Goal: Task Accomplishment & Management: Manage account settings

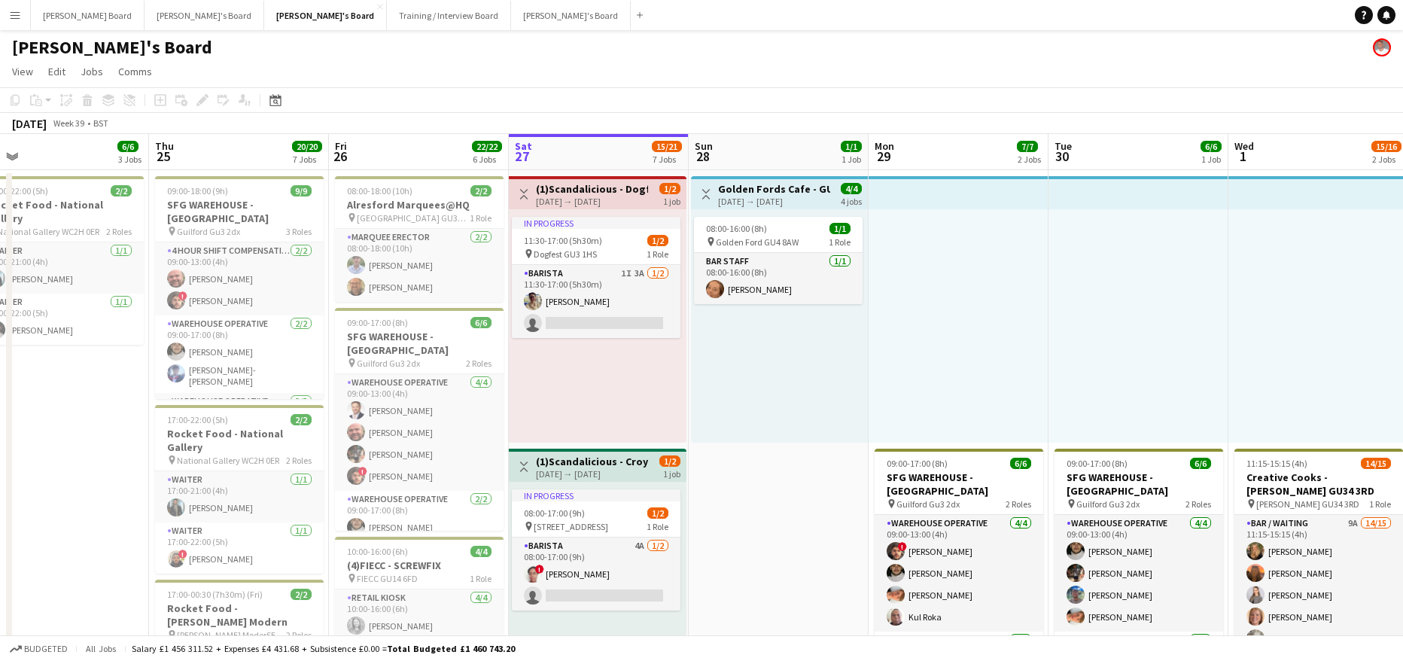
scroll to position [0, 465]
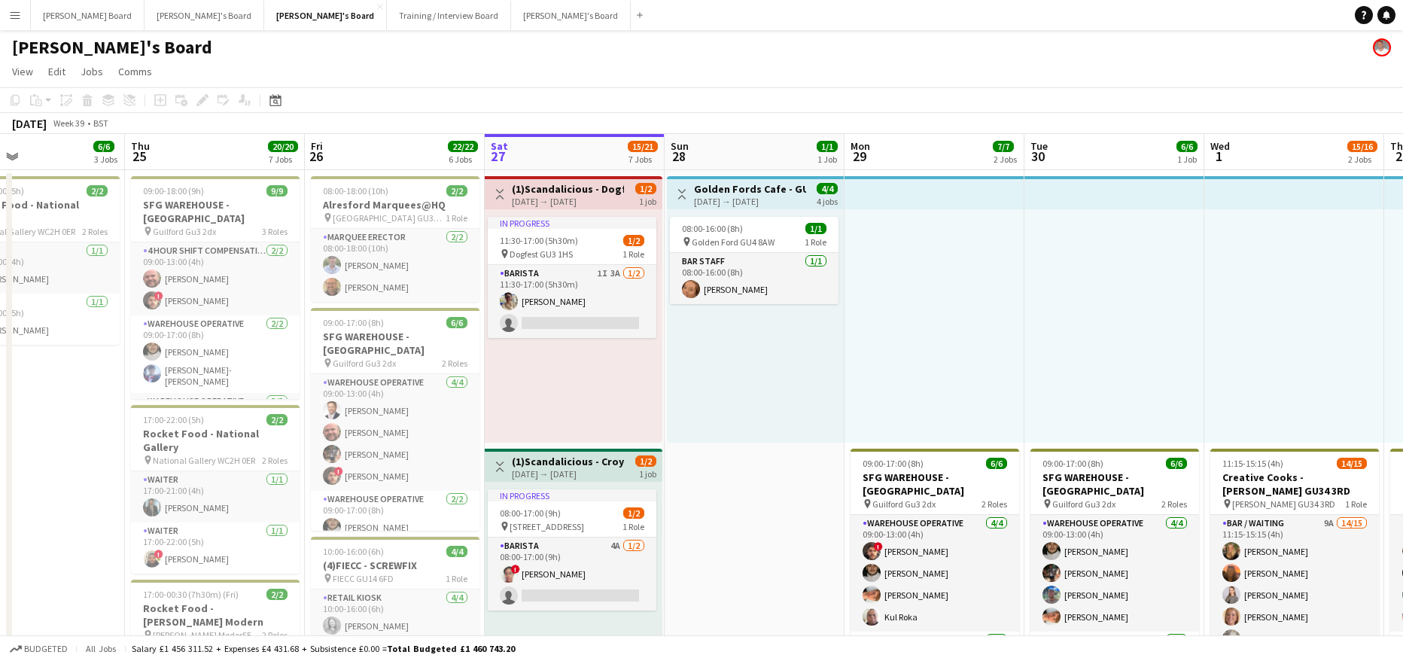
drag, startPoint x: 95, startPoint y: 356, endPoint x: 314, endPoint y: 343, distance: 219.3
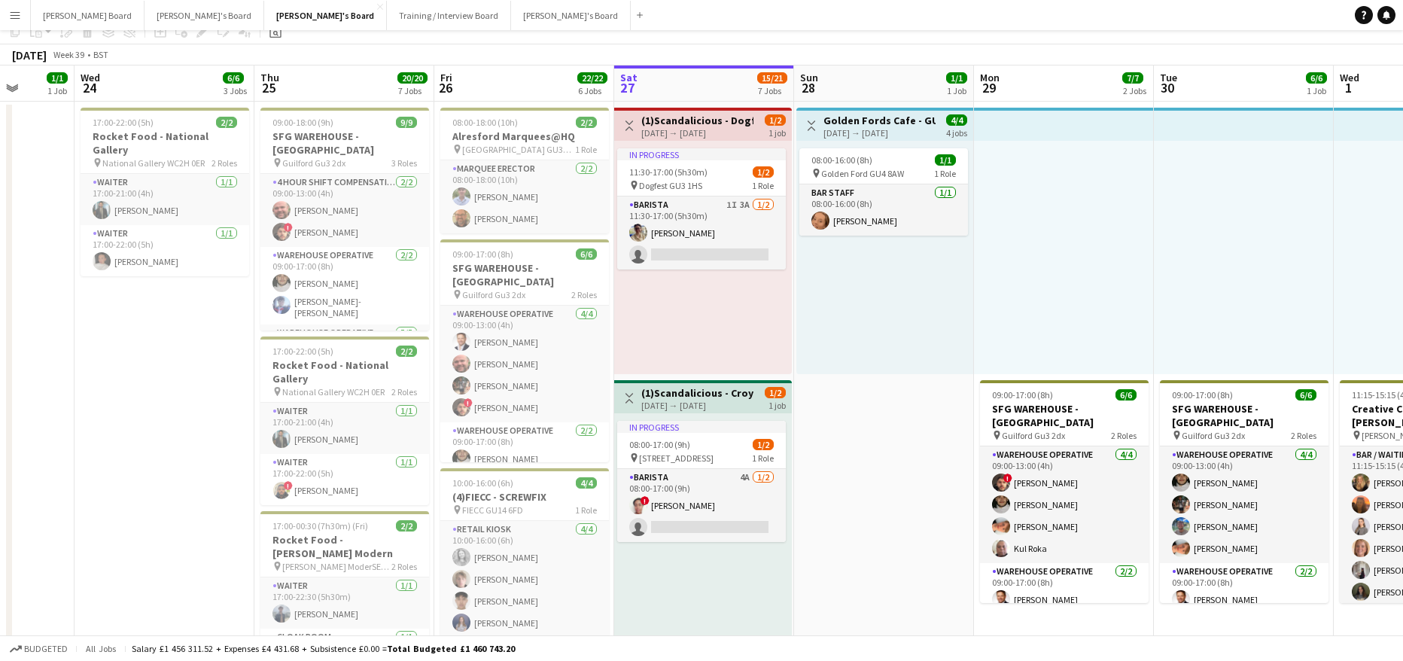
scroll to position [100, 0]
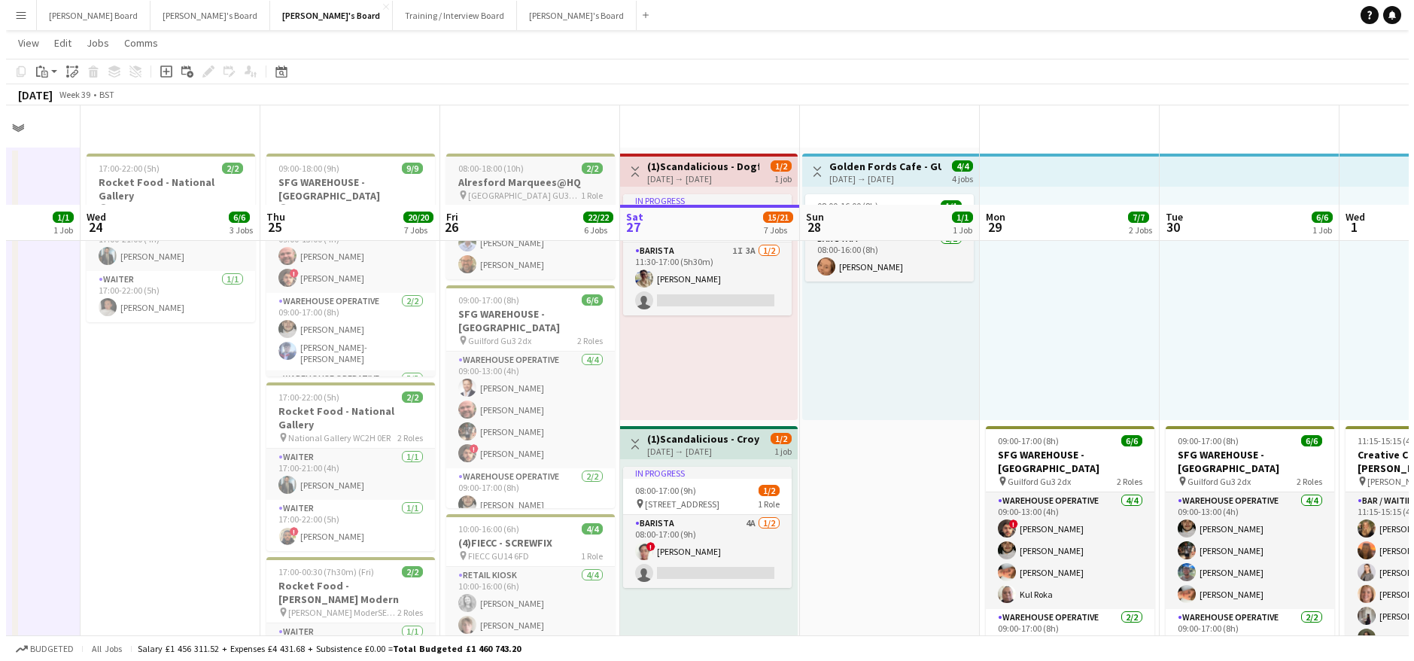
scroll to position [0, 0]
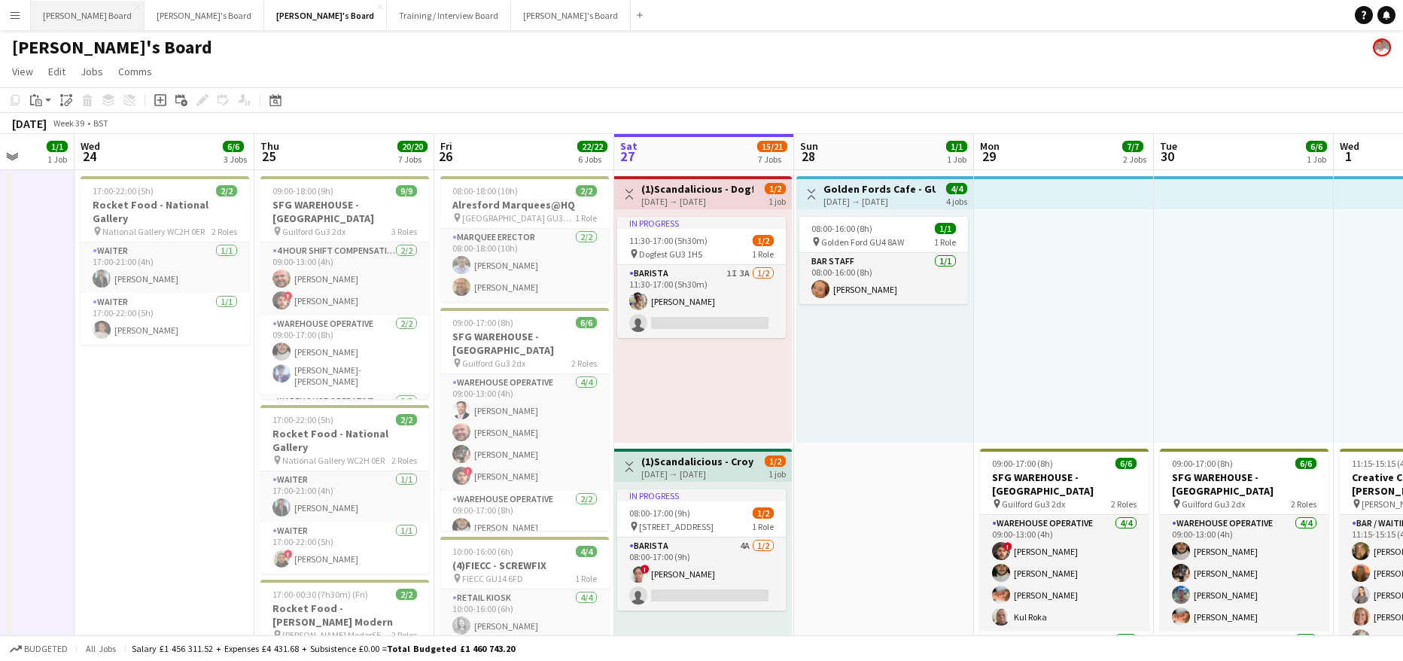
click at [60, 21] on button "Dean's Board Close" at bounding box center [88, 15] width 114 height 29
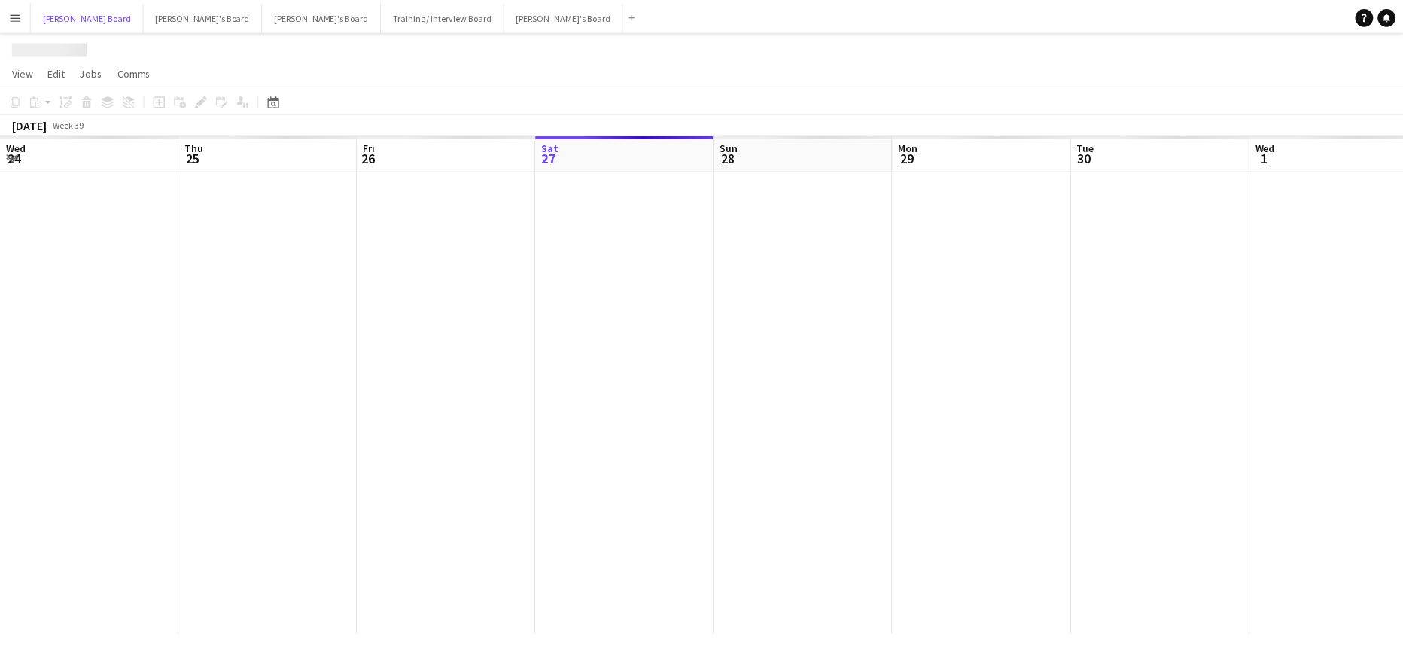
scroll to position [0, 360]
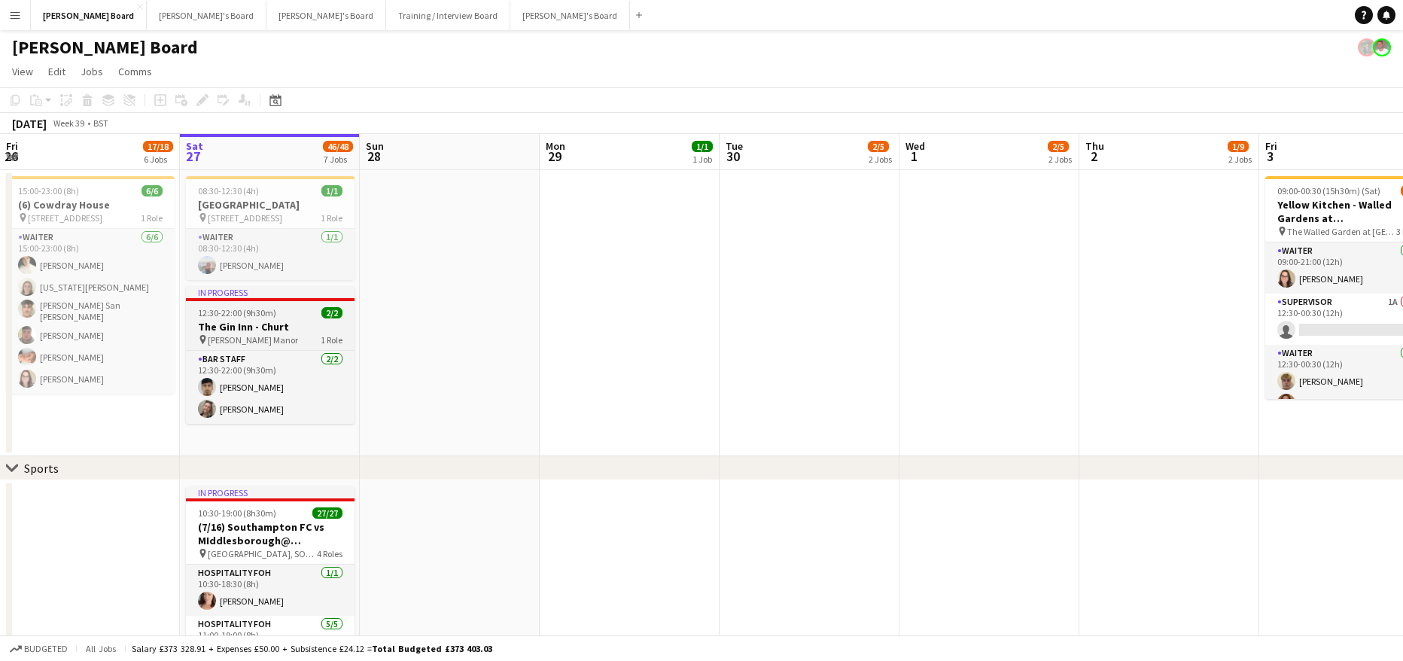
click at [252, 311] on span "12:30-22:00 (9h30m)" at bounding box center [237, 312] width 78 height 11
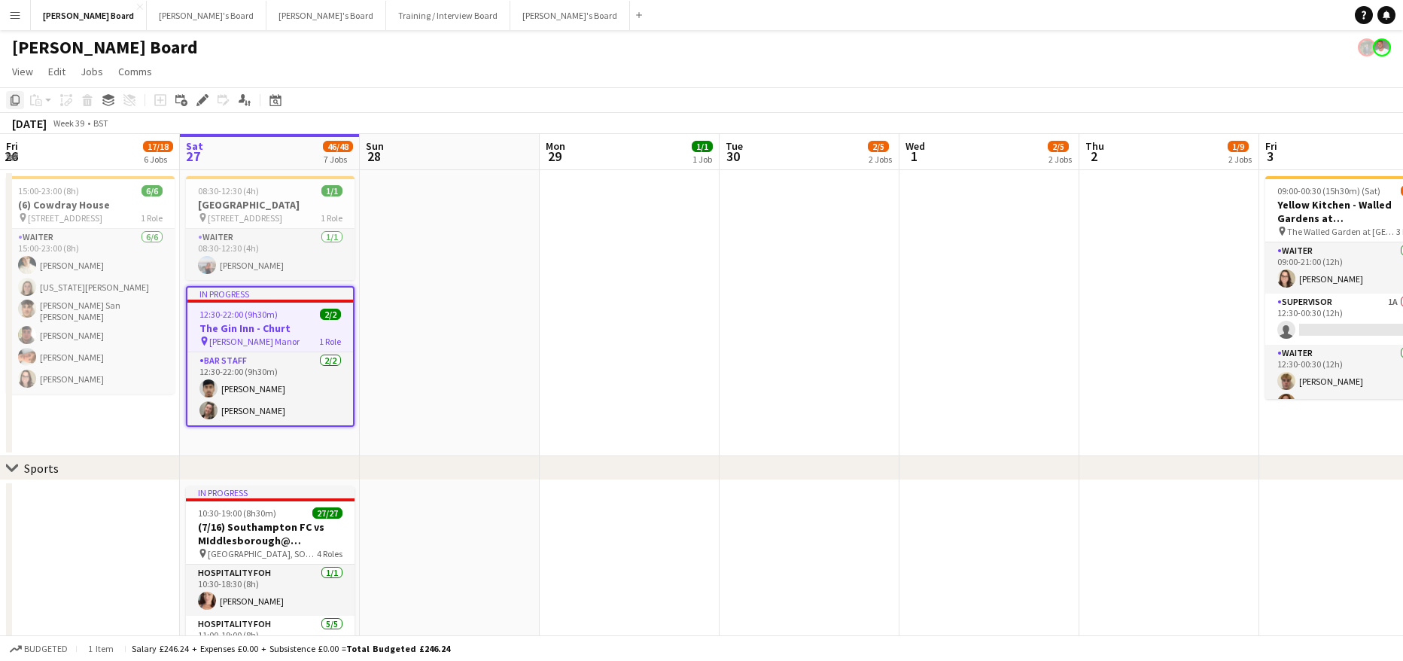
click at [18, 94] on icon "Copy" at bounding box center [15, 100] width 12 height 12
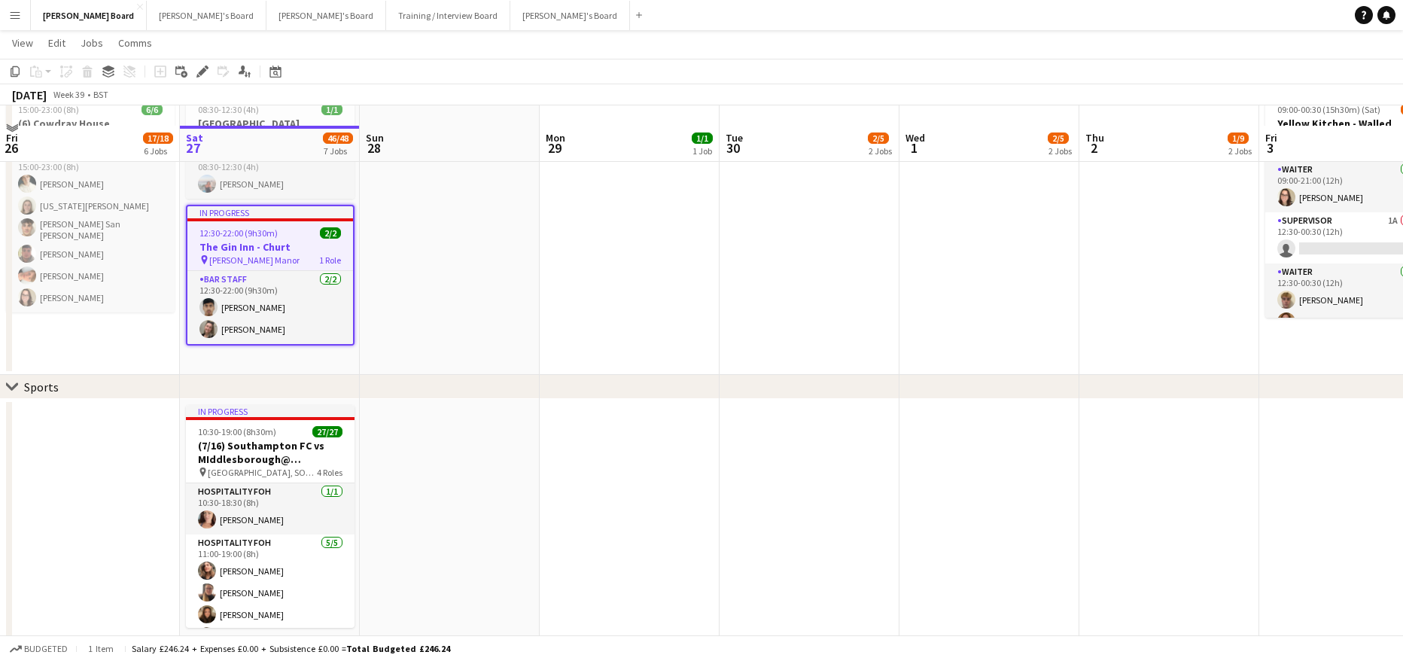
scroll to position [100, 0]
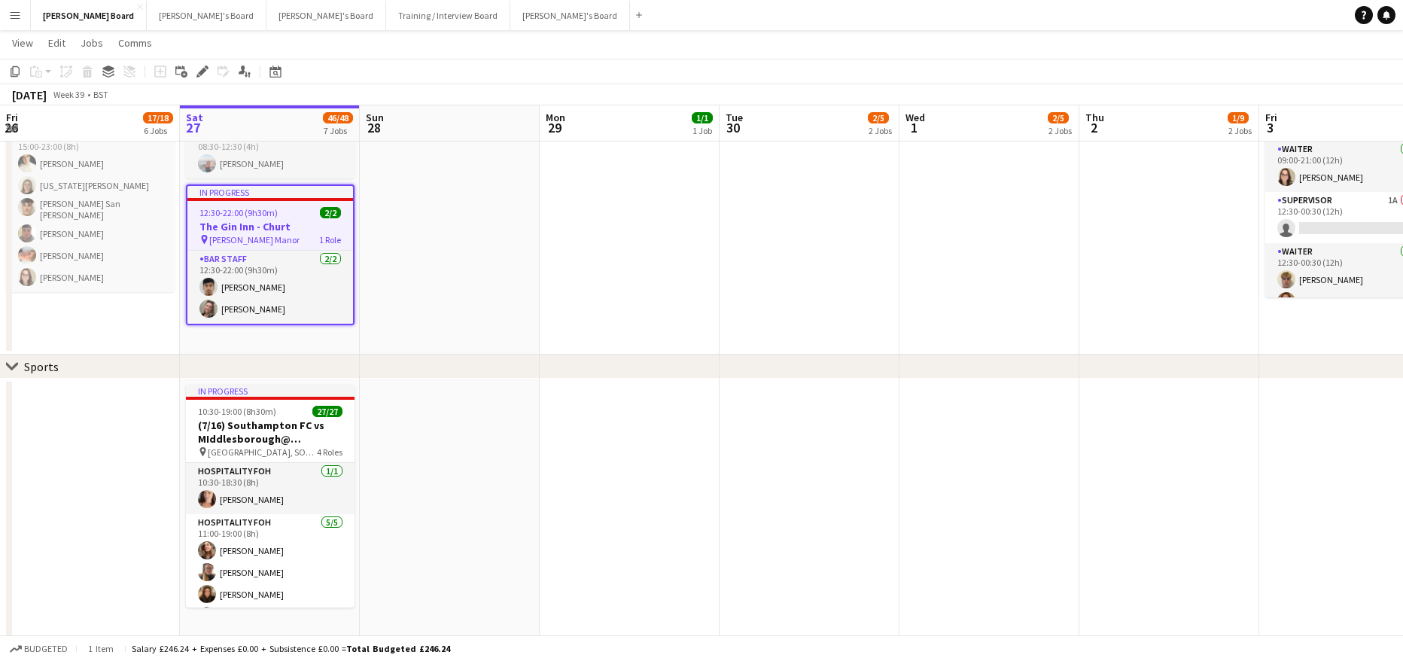
click at [270, 342] on app-date-cell "08:30-12:30 (4h) 1/1 Cowdray House pin Cowdray House, GU29 0AY 1 Role Waiter 1/…" at bounding box center [270, 211] width 180 height 286
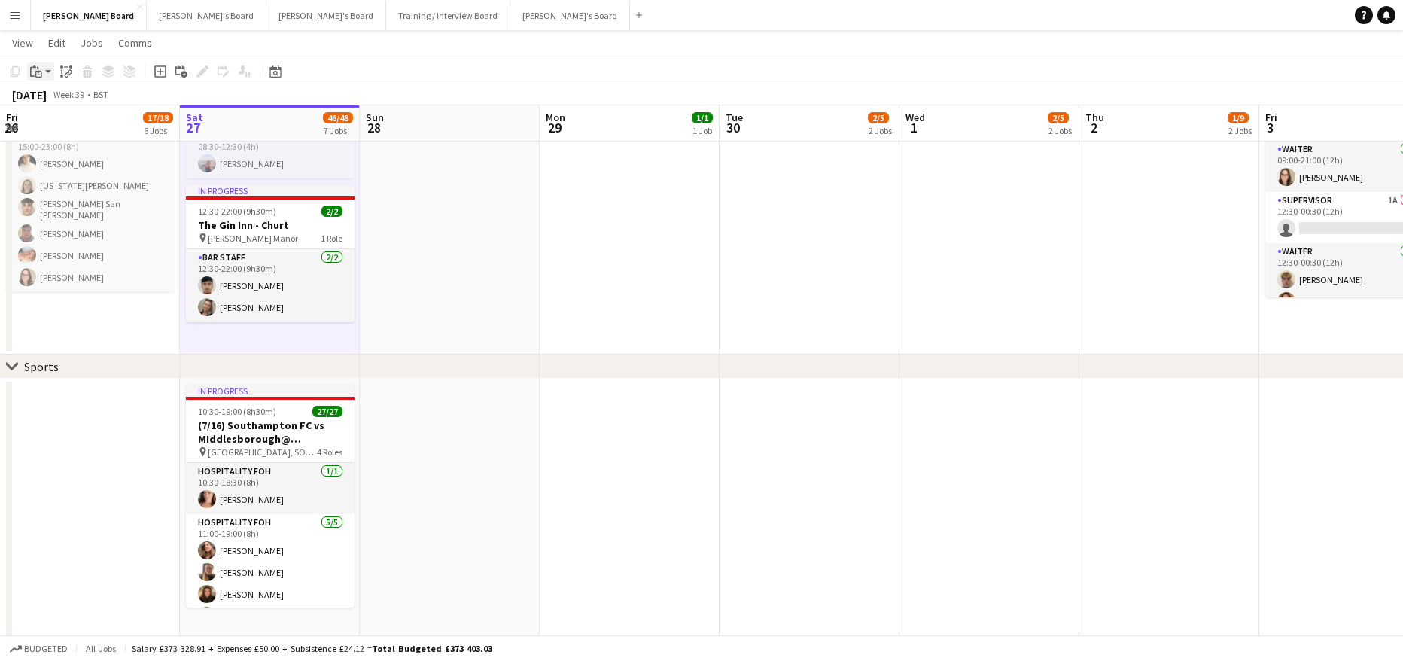
click at [38, 71] on icon at bounding box center [38, 74] width 7 height 7
click at [50, 103] on link "Paste Ctrl+V" at bounding box center [110, 100] width 141 height 14
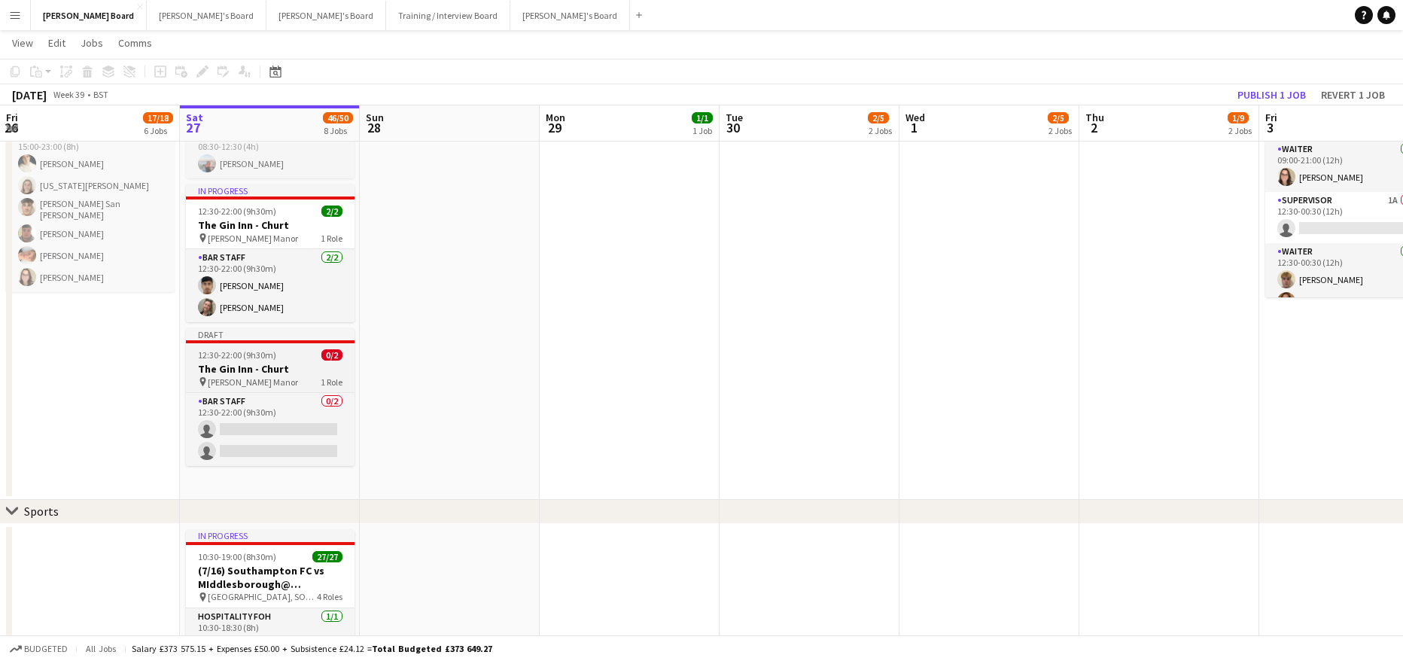
click at [283, 346] on app-job-card "Draft 12:30-22:00 (9h30m) 0/2 The Gin Inn - Churt pin Cain Manor 1 Role BAR STA…" at bounding box center [270, 397] width 169 height 138
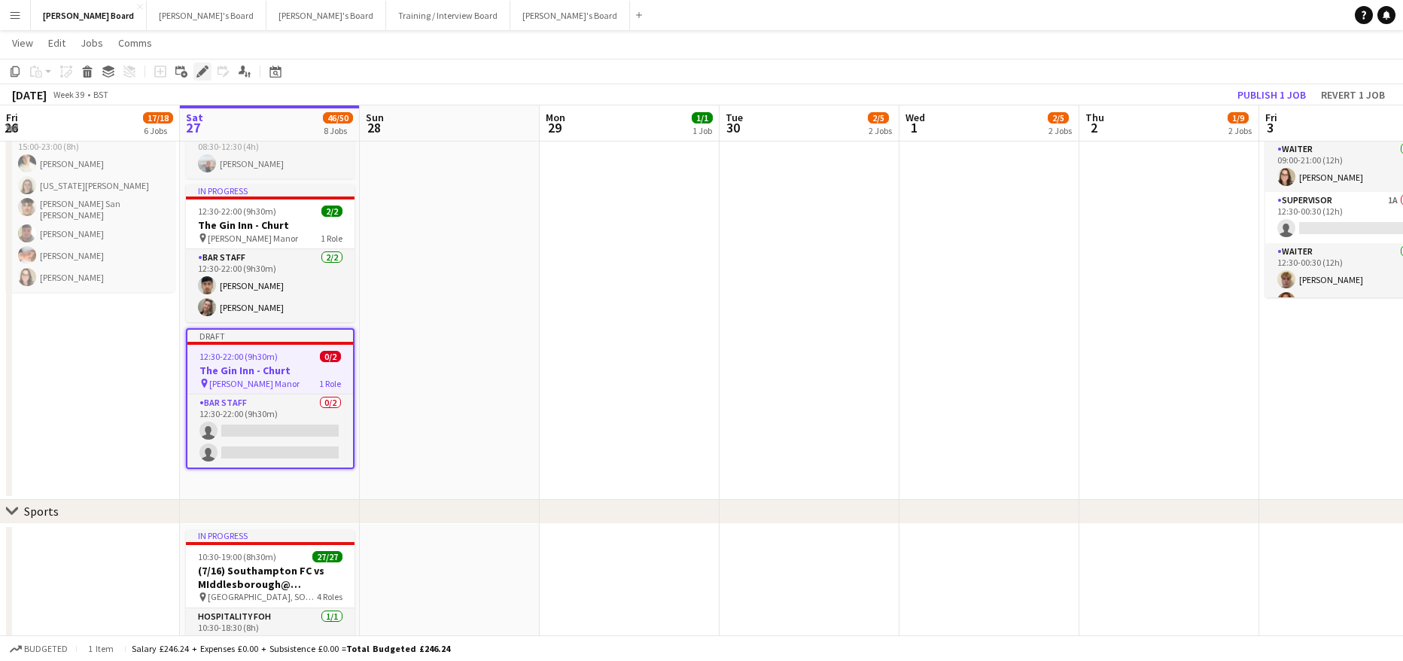
click at [205, 68] on icon at bounding box center [207, 67] width 4 height 4
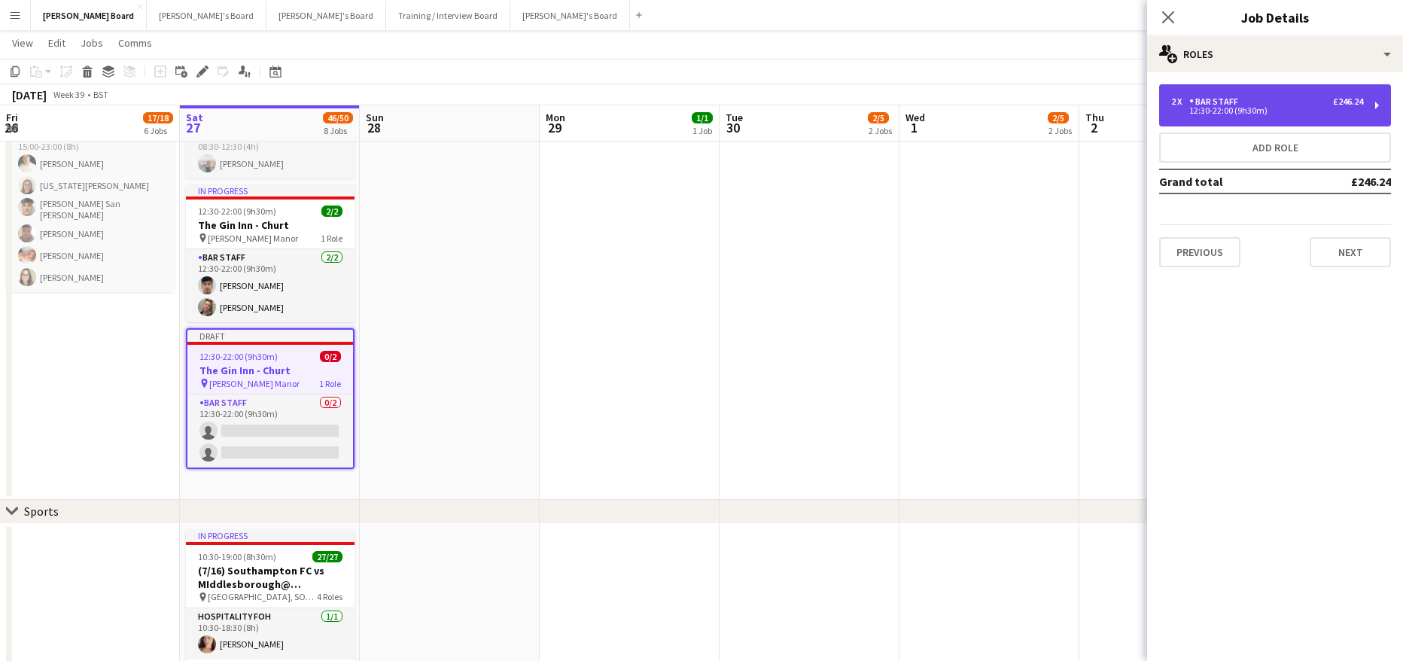
click at [1196, 114] on div "12:30-22:00 (9h30m)" at bounding box center [1267, 111] width 192 height 8
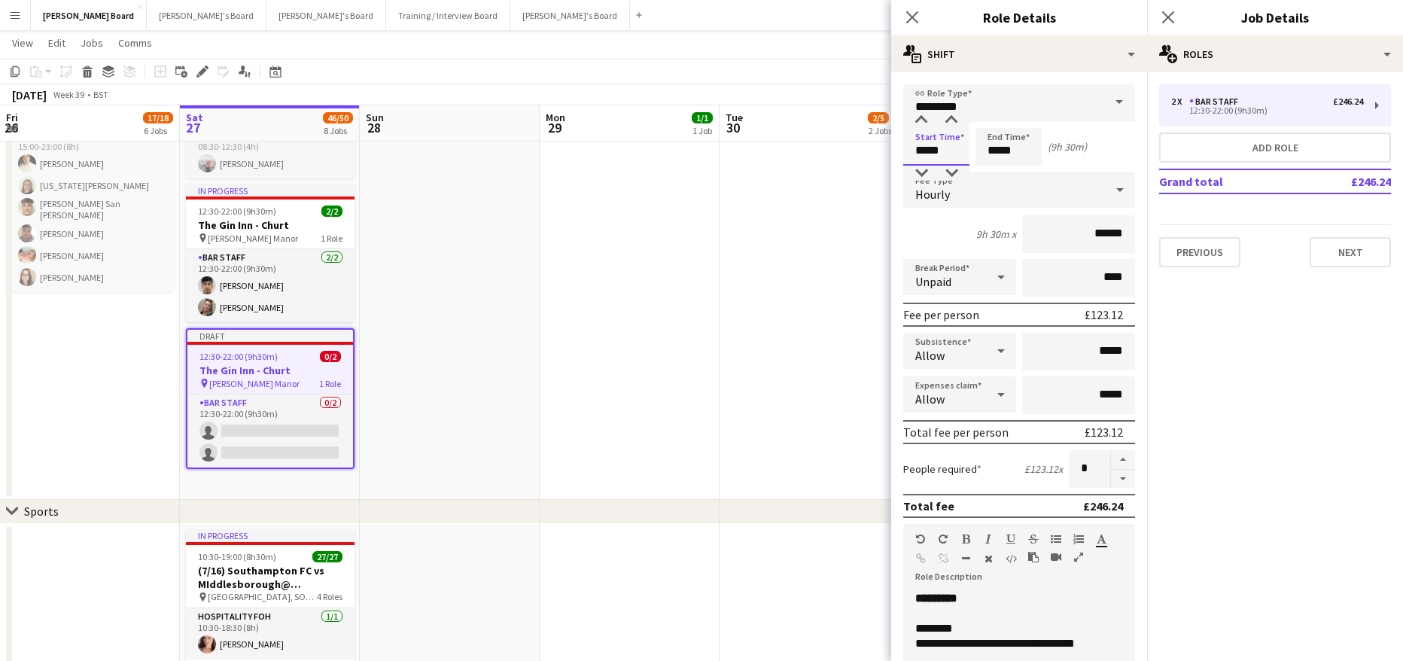
click at [937, 151] on input "*****" at bounding box center [936, 147] width 66 height 38
click at [921, 127] on div at bounding box center [921, 120] width 30 height 15
type input "*****"
click at [921, 127] on div at bounding box center [921, 120] width 30 height 15
click at [1118, 479] on button "button" at bounding box center [1123, 479] width 24 height 19
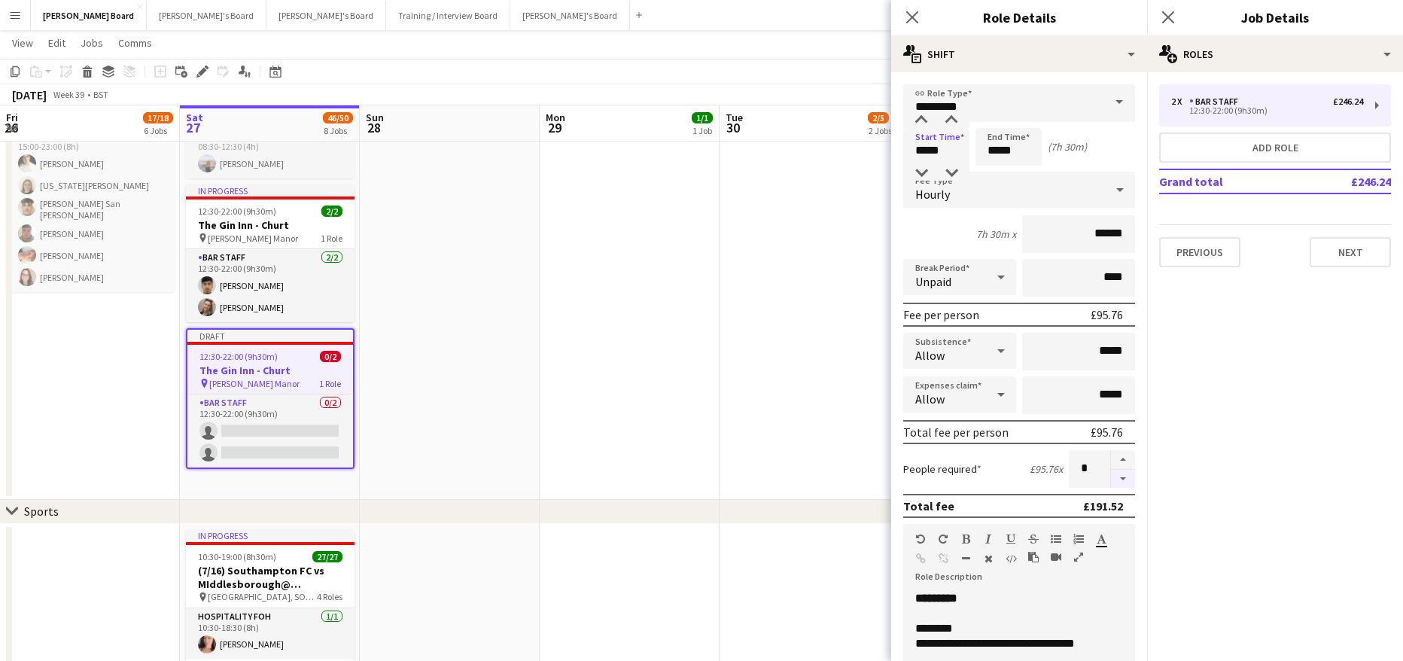
type input "*"
click at [754, 412] on app-date-cell at bounding box center [809, 283] width 180 height 431
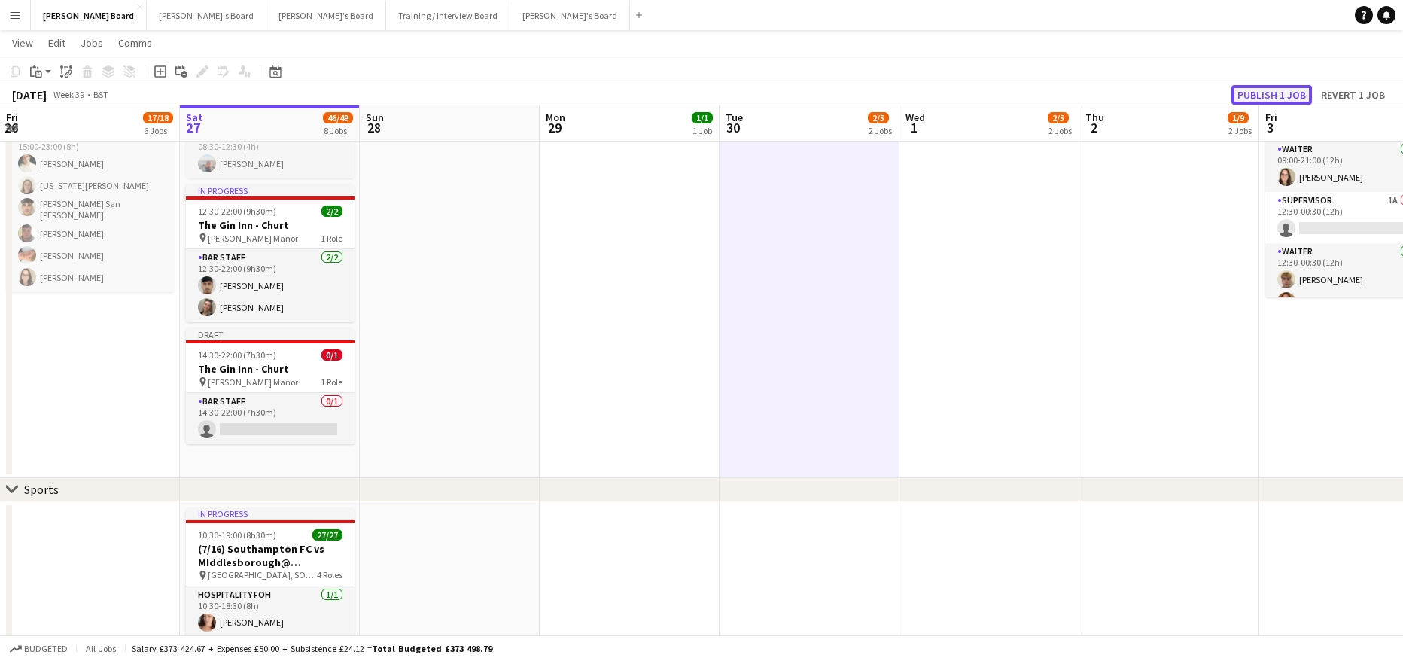
click at [1268, 87] on button "Publish 1 job" at bounding box center [1271, 95] width 81 height 20
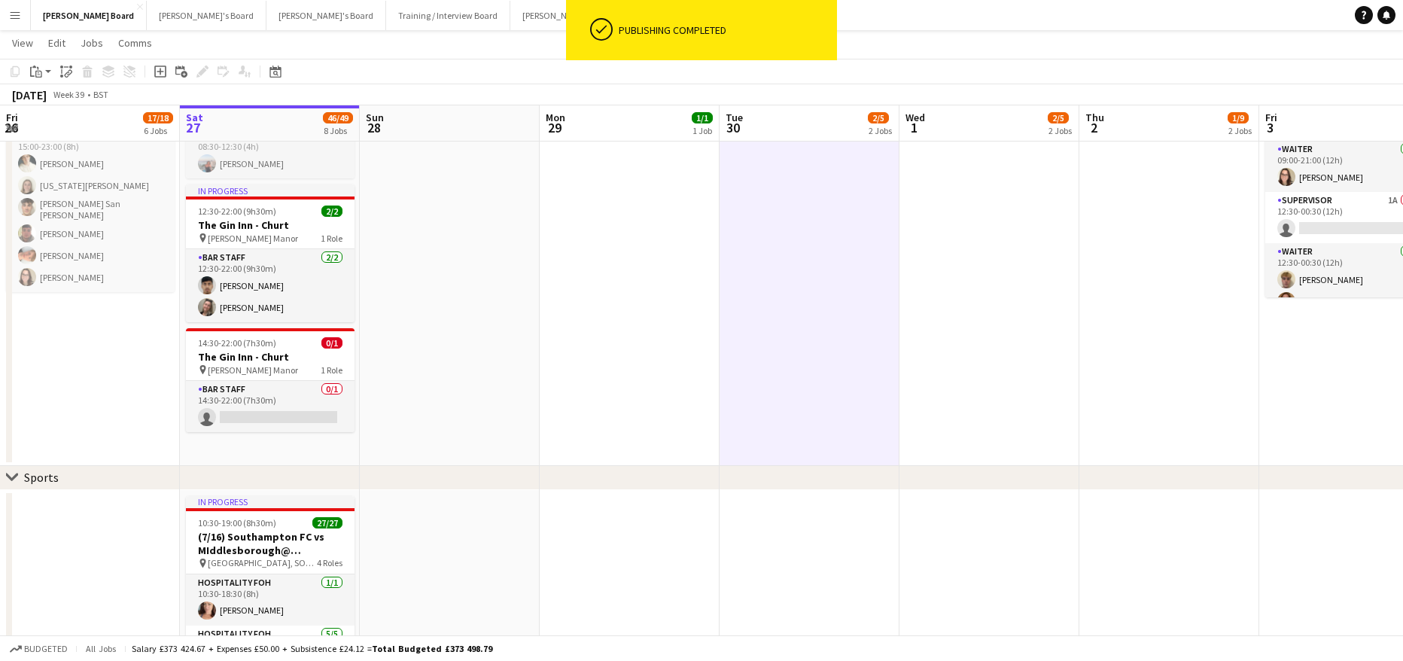
click at [233, 394] on app-card-role "BAR STAFF 0/1 14:30-22:00 (7h30m) single-neutral-actions" at bounding box center [270, 406] width 169 height 51
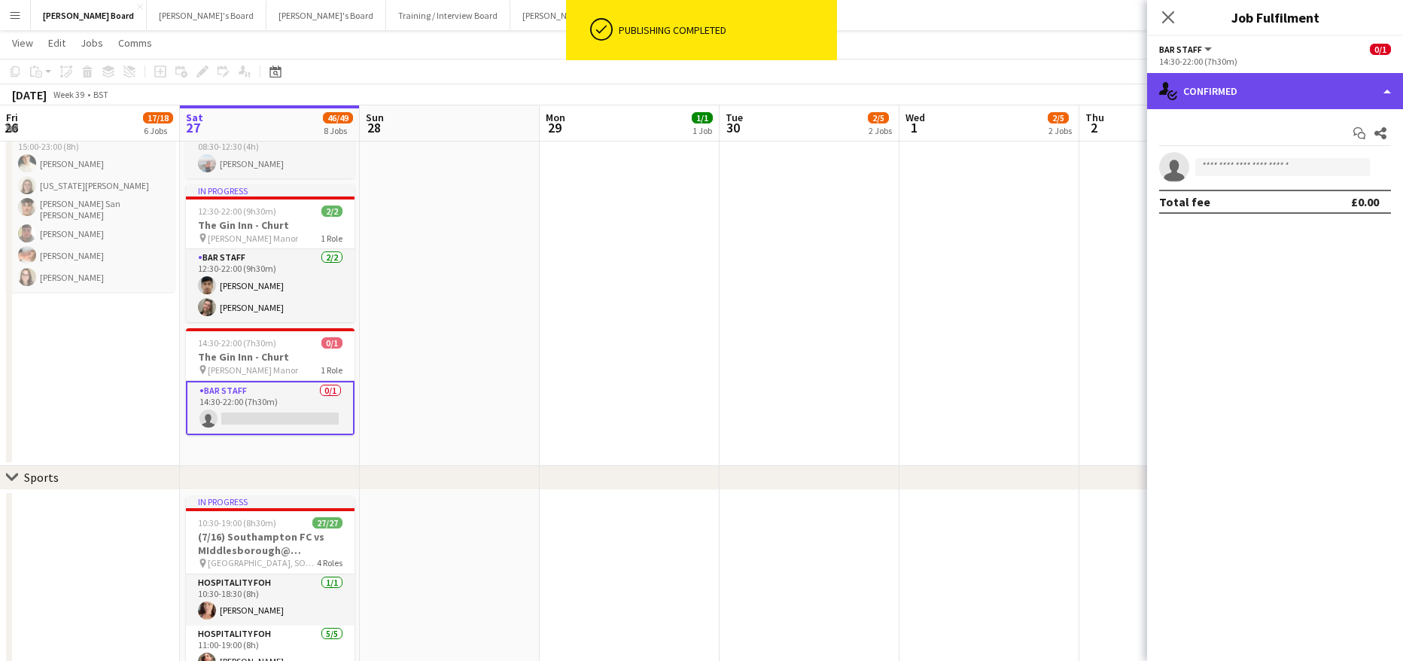
drag, startPoint x: 1269, startPoint y: 76, endPoint x: 1270, endPoint y: 117, distance: 40.7
click at [1269, 77] on div "single-neutral-actions-check-2 Confirmed" at bounding box center [1275, 91] width 256 height 36
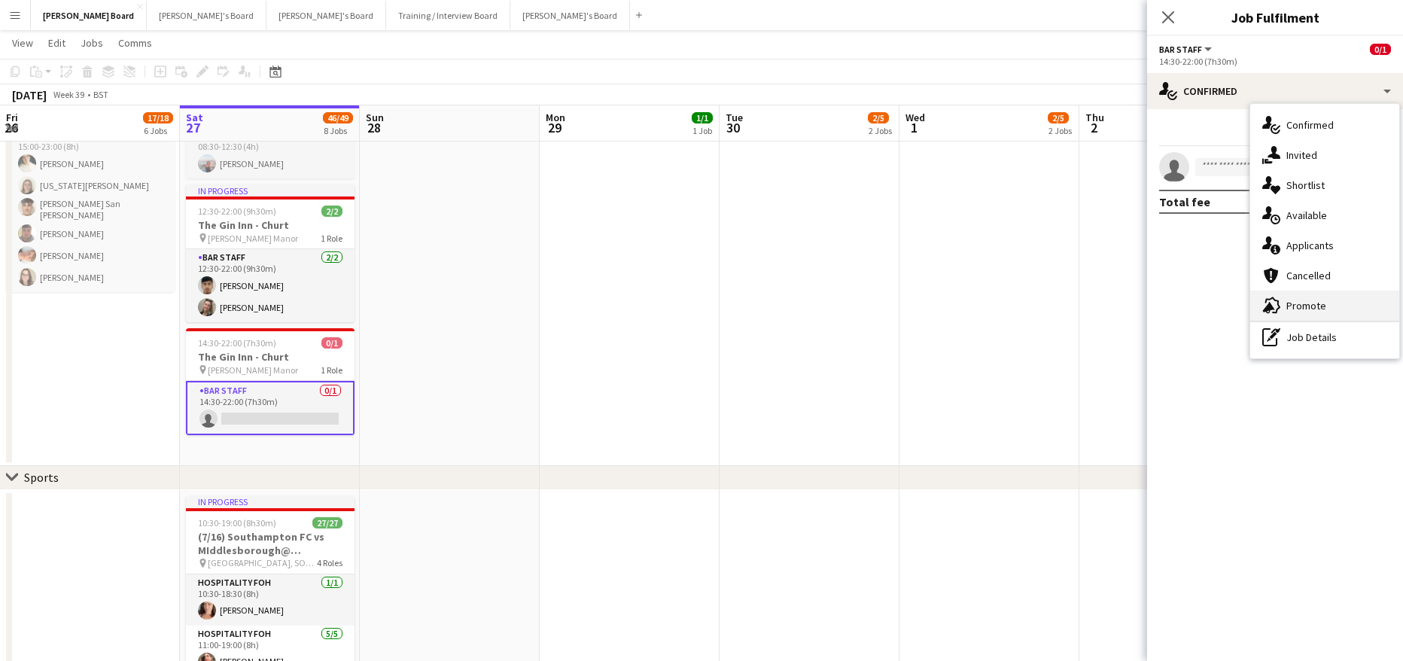
click at [1319, 301] on span "Promote" at bounding box center [1306, 306] width 40 height 14
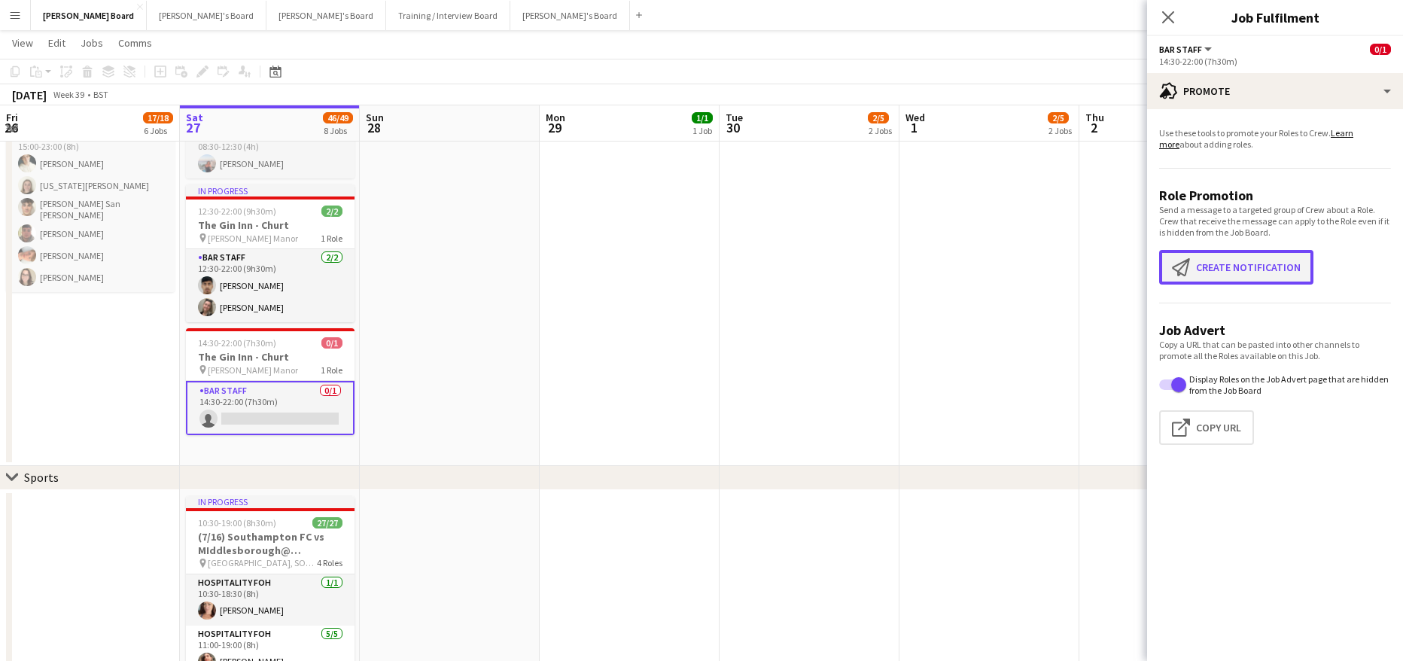
click at [1220, 274] on button "Create notification Create notification" at bounding box center [1236, 267] width 154 height 35
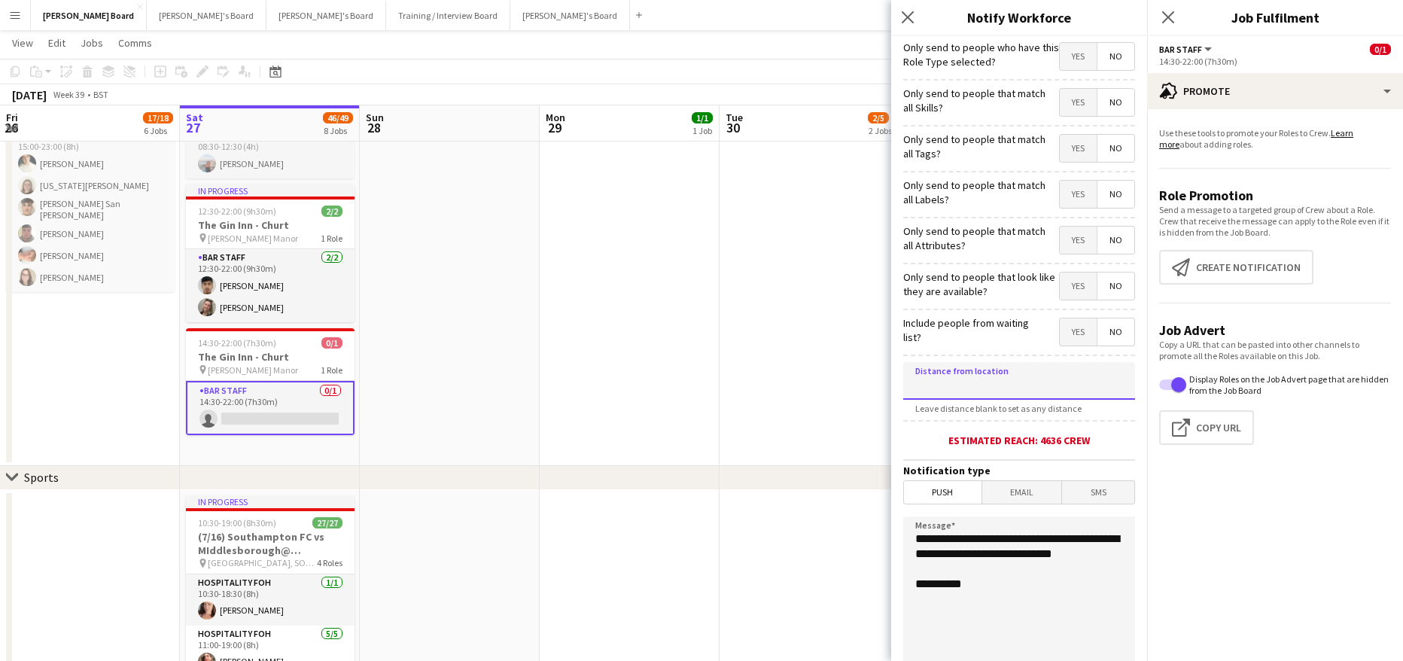
click at [1069, 373] on input at bounding box center [1019, 381] width 232 height 38
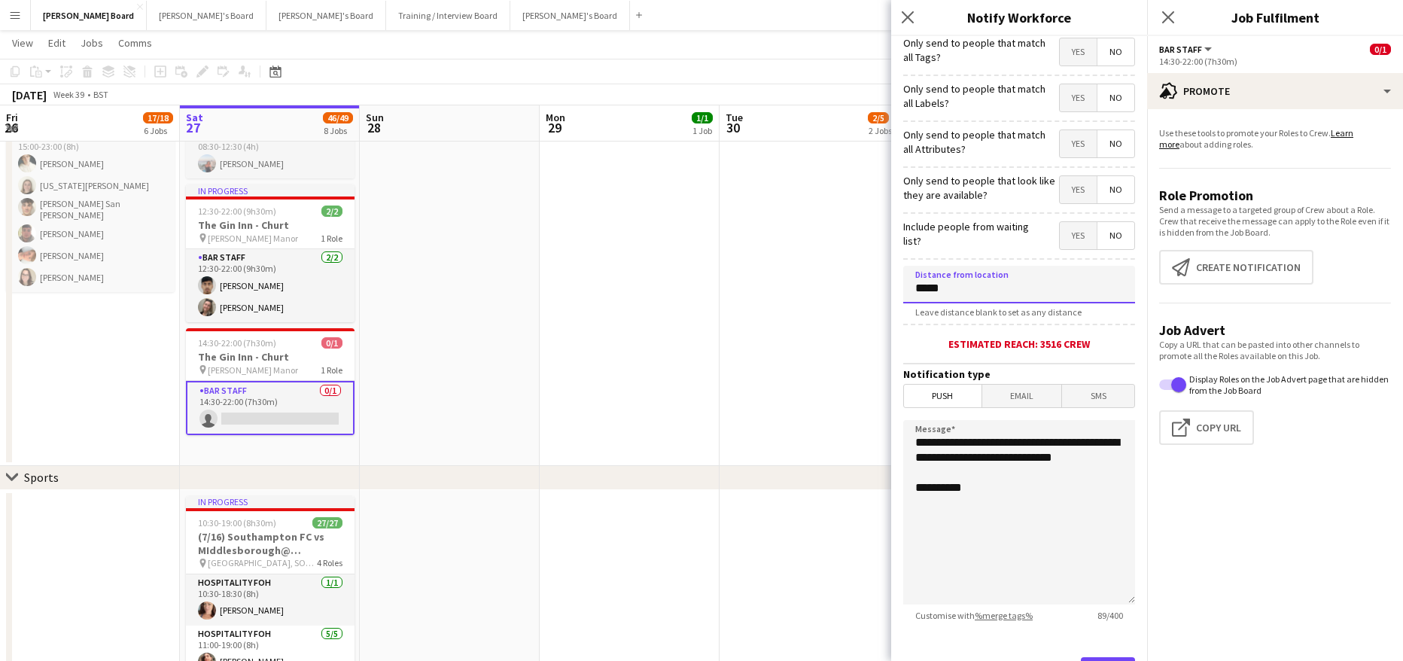
scroll to position [168, 0]
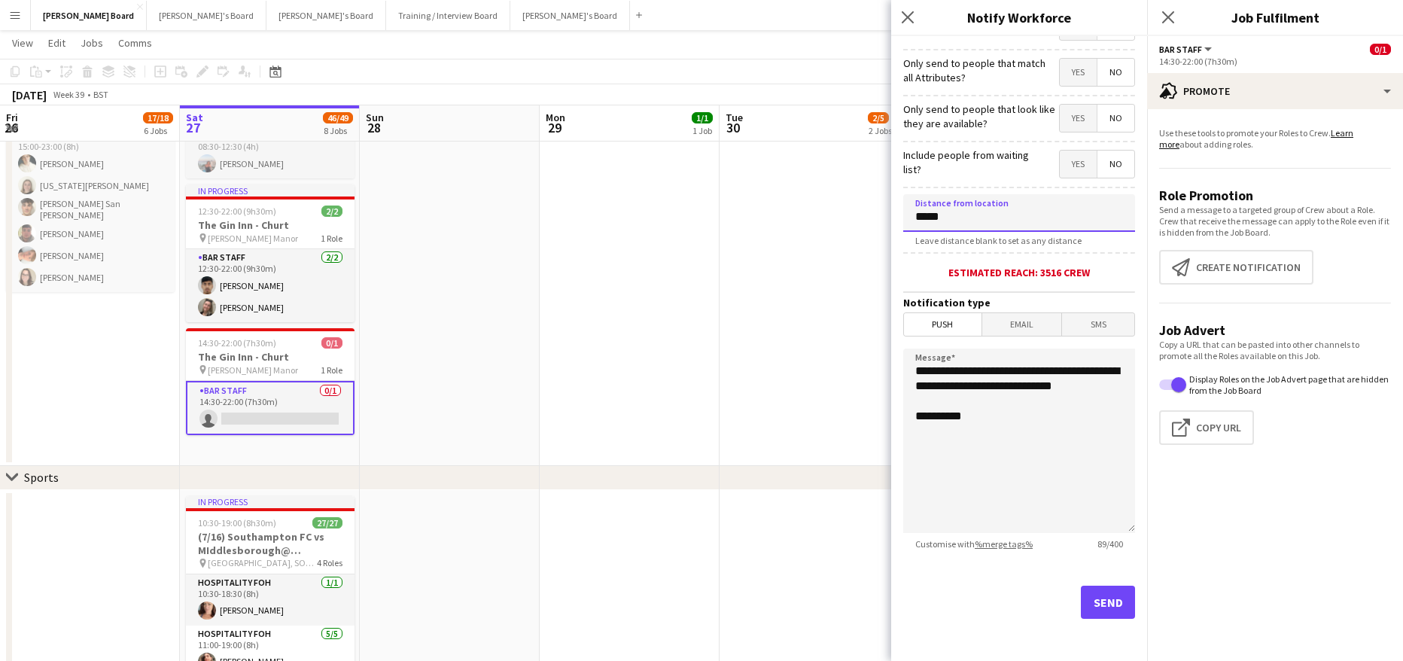
type input "*****"
click at [1090, 603] on button "Send" at bounding box center [1108, 601] width 54 height 33
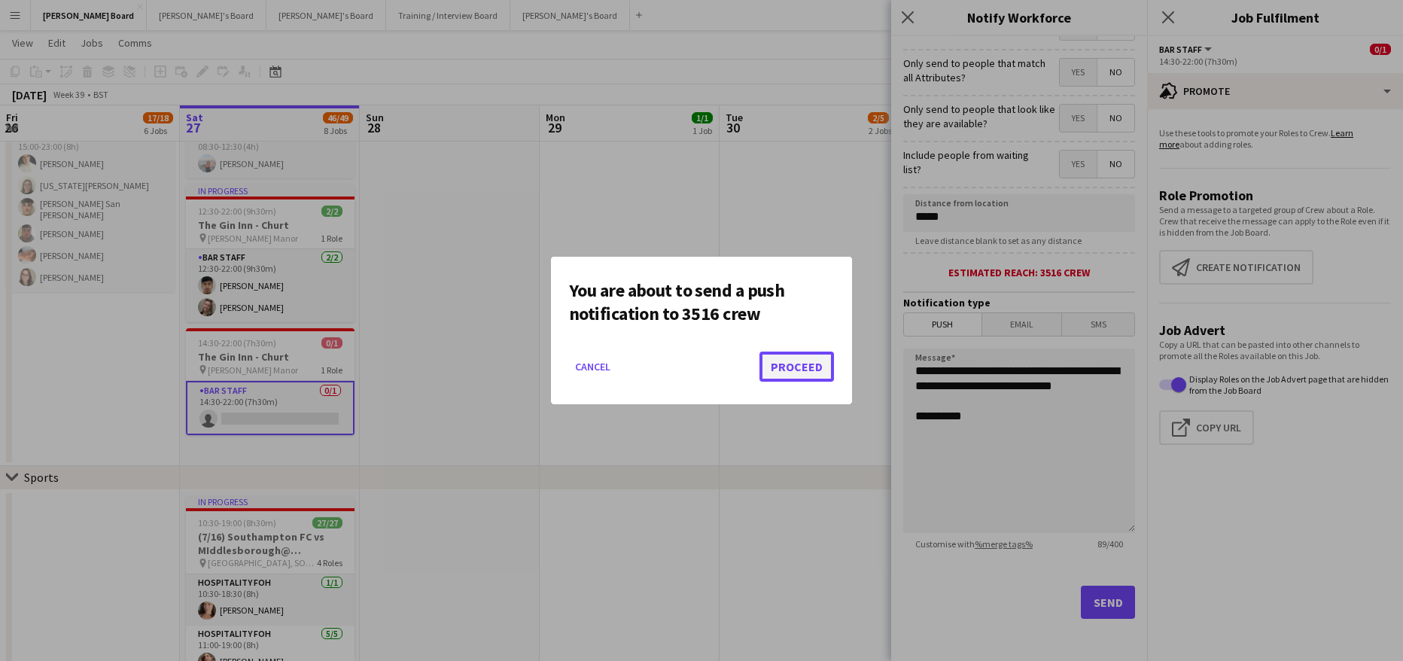
click at [798, 369] on button "Proceed" at bounding box center [796, 366] width 74 height 30
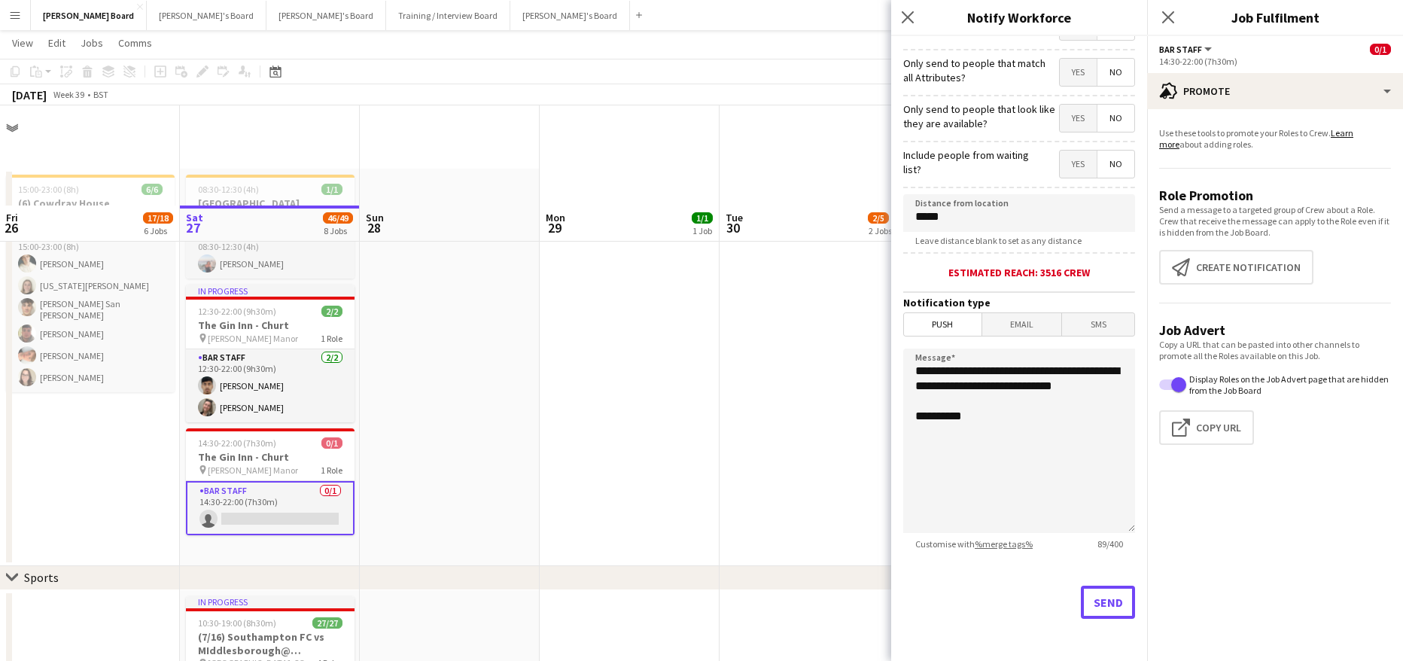
scroll to position [100, 0]
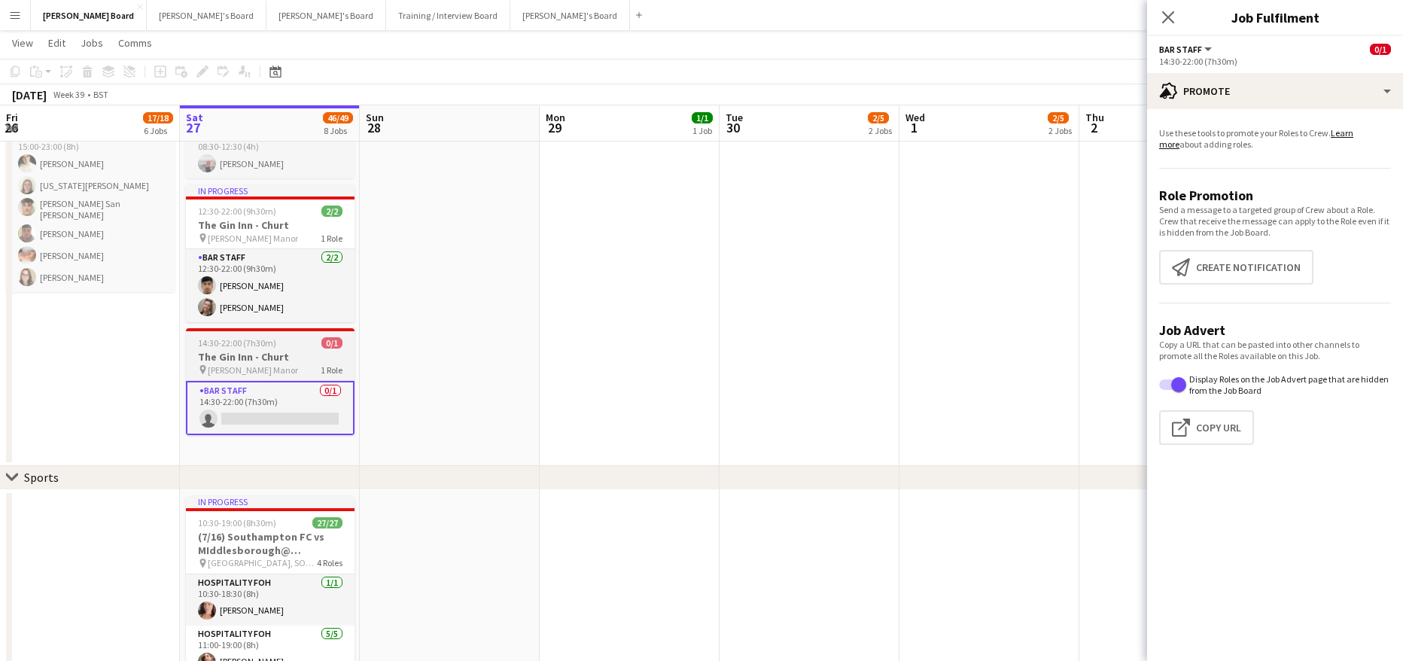
click at [227, 366] on span "Cain Manor" at bounding box center [253, 369] width 90 height 11
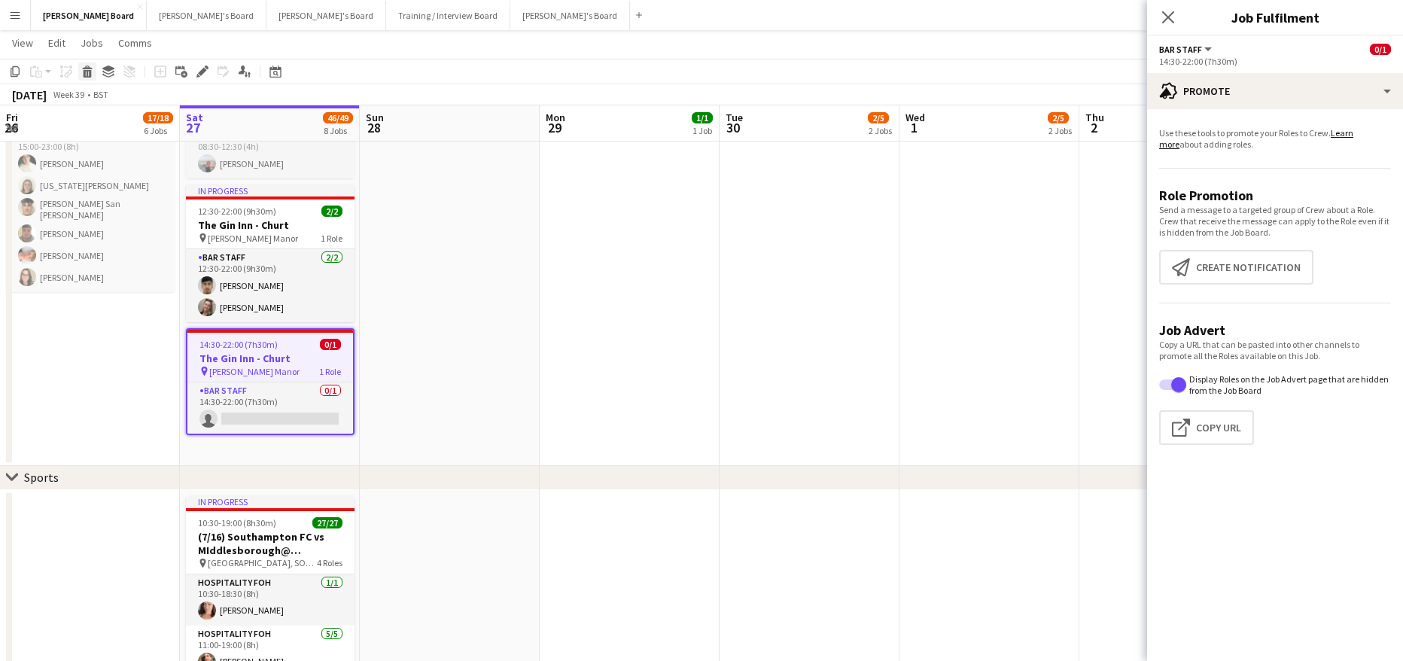
click at [90, 74] on icon at bounding box center [88, 74] width 8 height 8
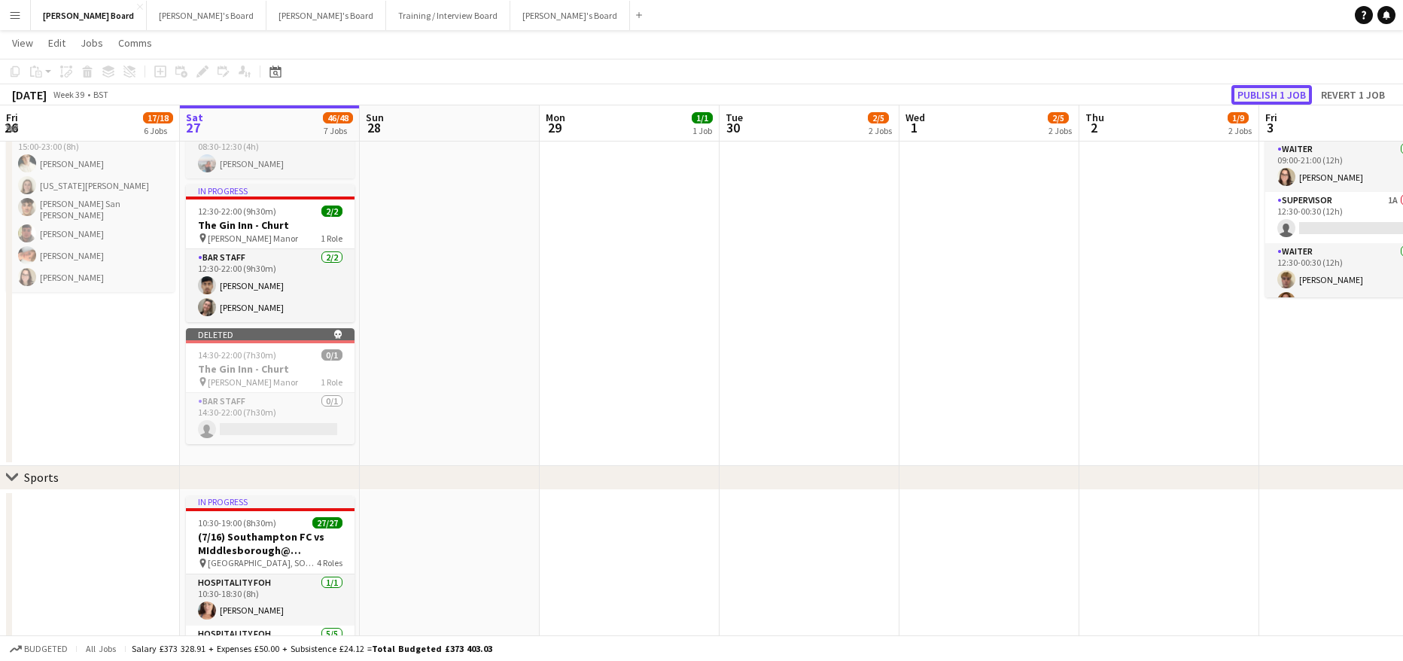
click at [1304, 93] on button "Publish 1 job" at bounding box center [1271, 95] width 81 height 20
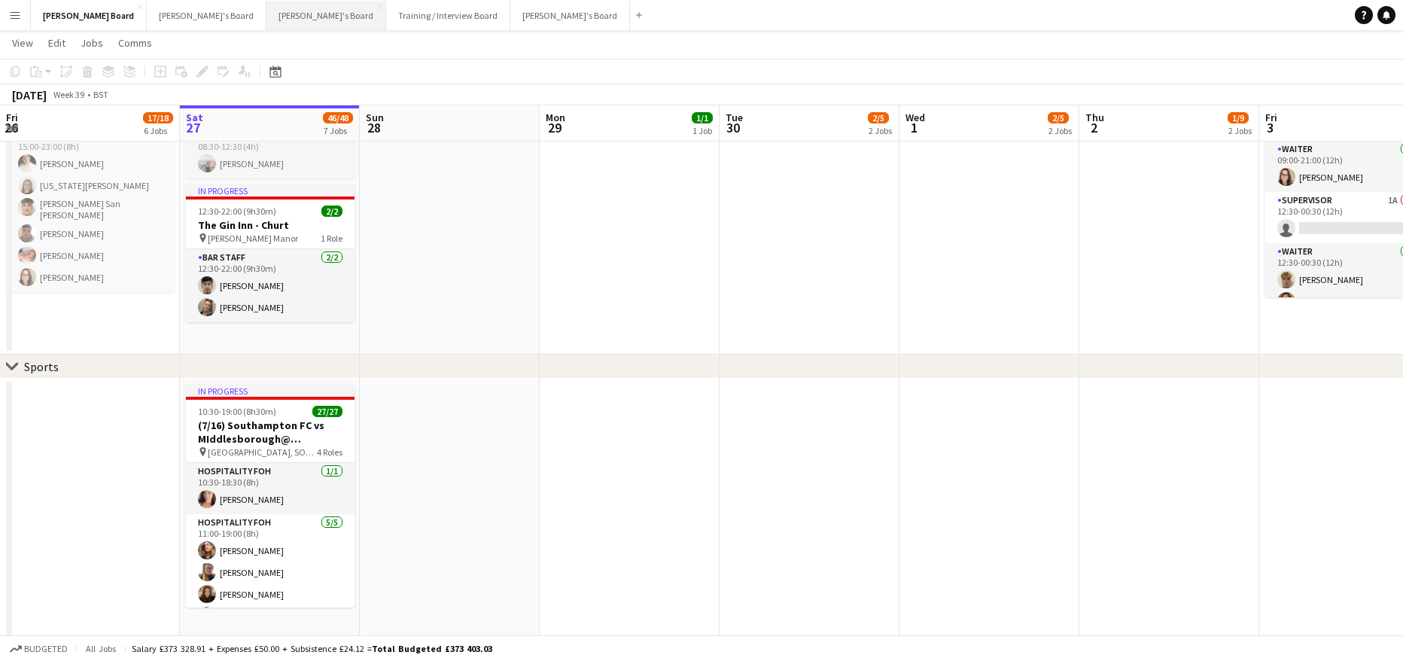
click at [266, 12] on button "Thomasina's Board Close" at bounding box center [326, 15] width 120 height 29
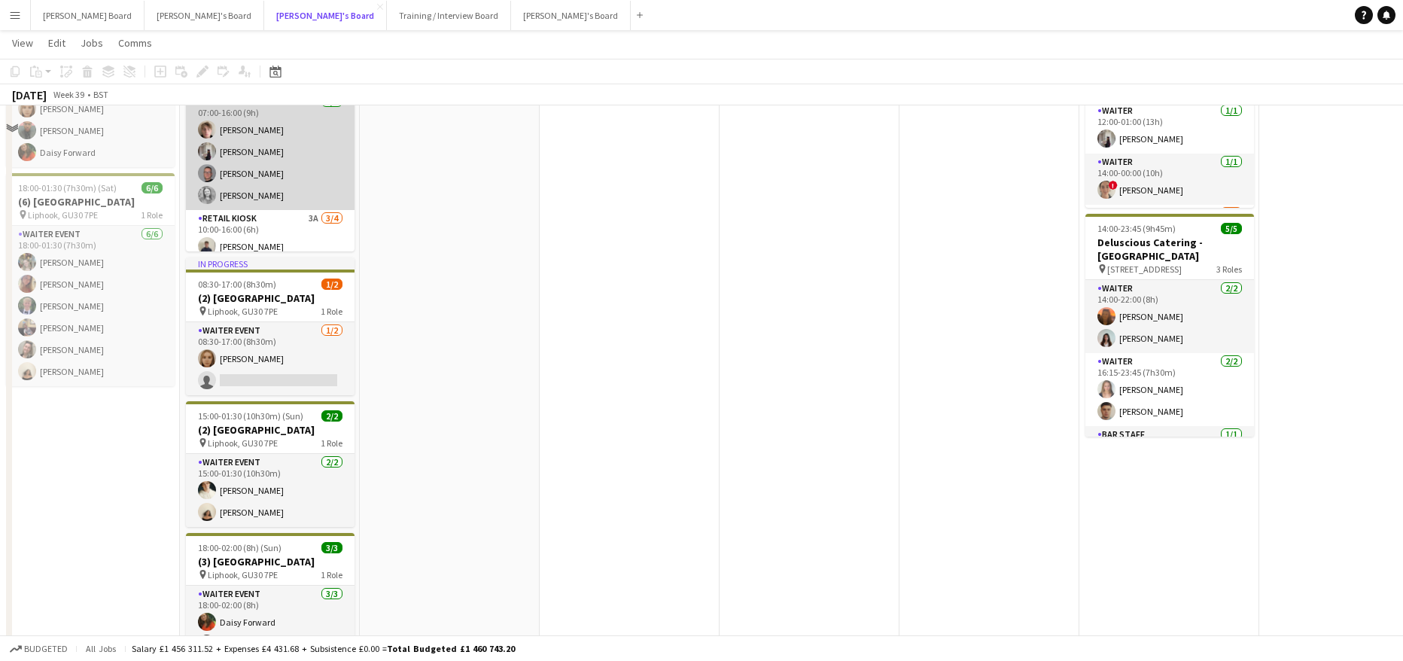
scroll to position [502, 0]
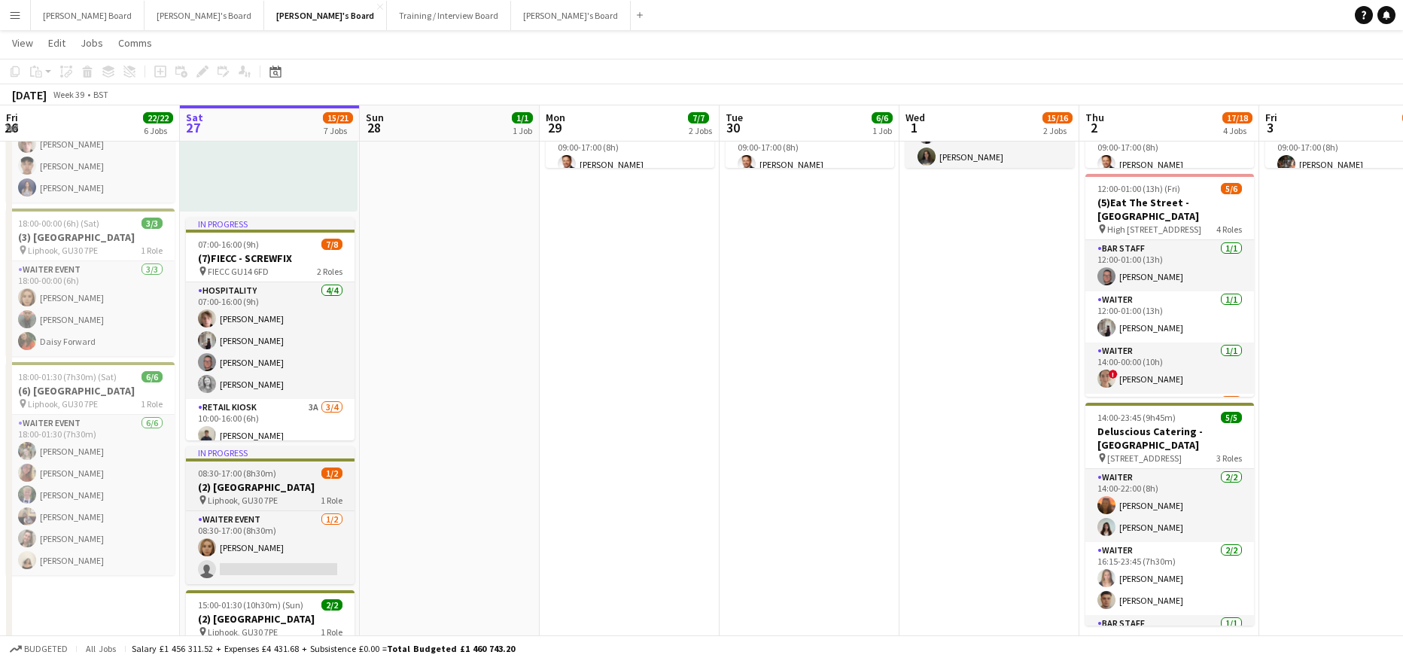
click at [239, 469] on span "08:30-17:00 (8h30m)" at bounding box center [237, 472] width 78 height 11
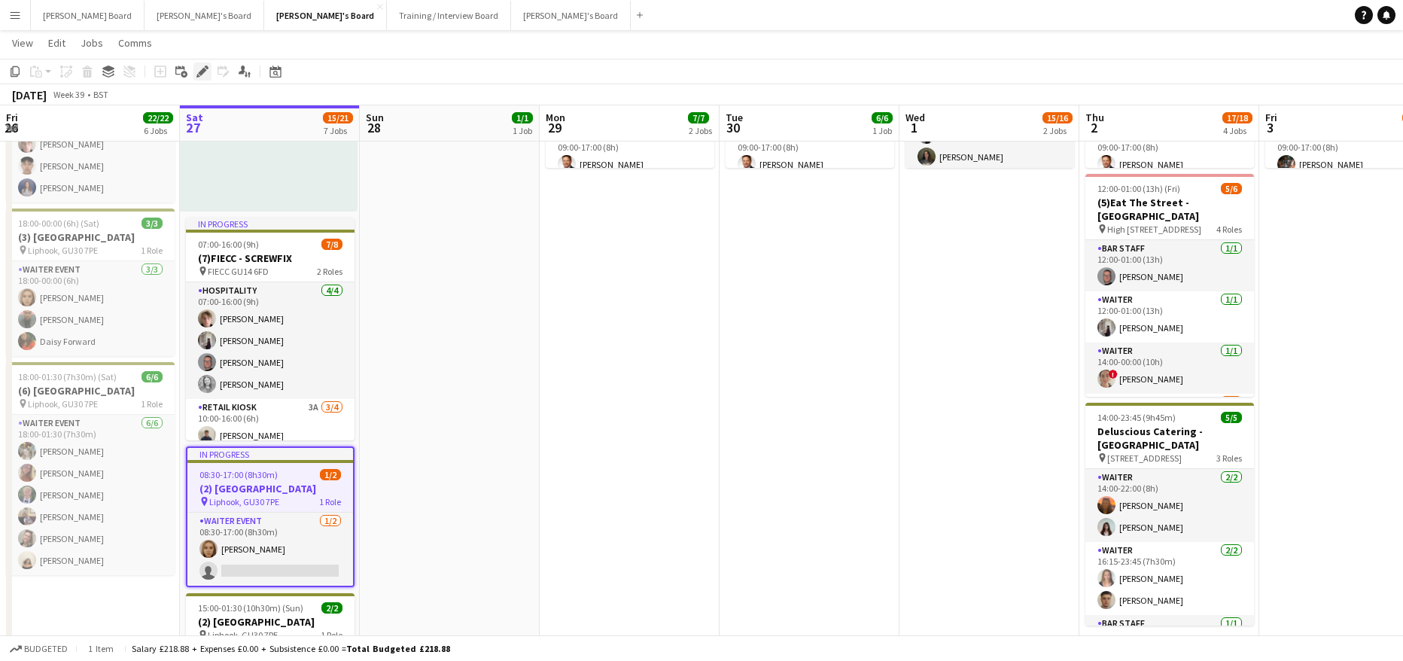
click at [202, 68] on icon "Edit" at bounding box center [202, 71] width 12 height 12
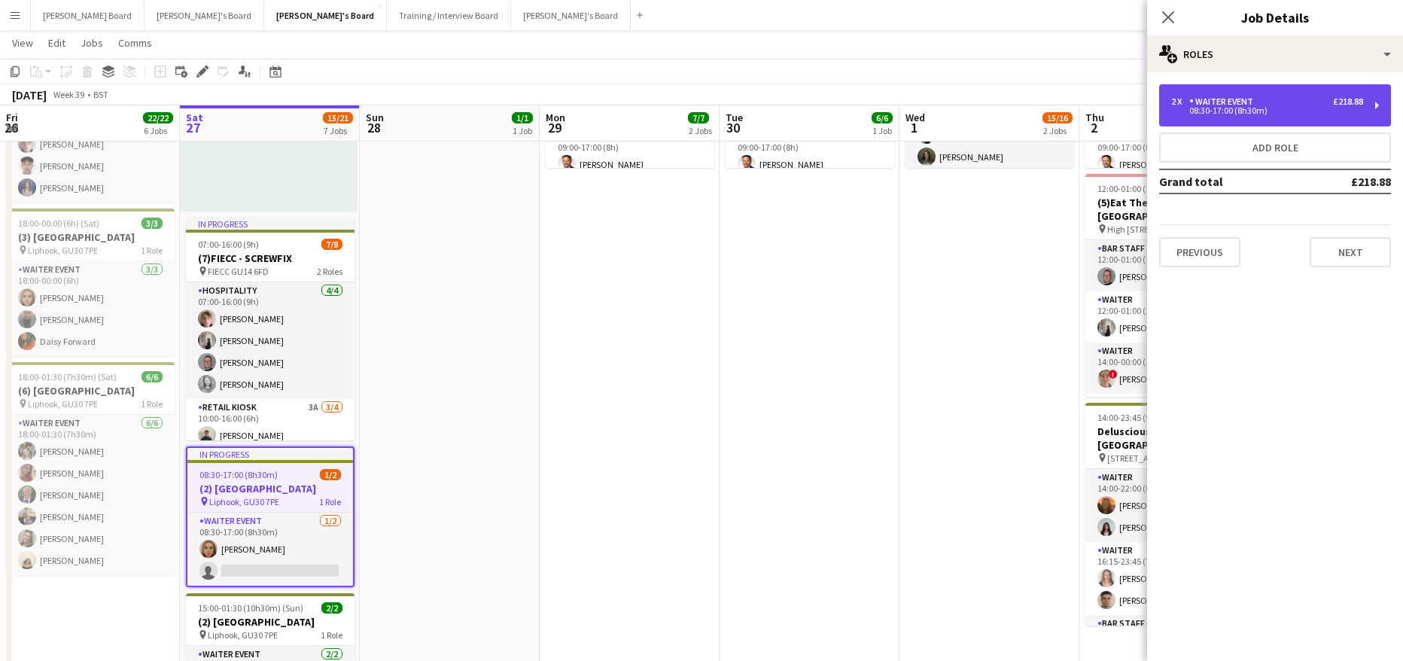
click at [1209, 105] on div "WAITER EVENT" at bounding box center [1224, 101] width 70 height 11
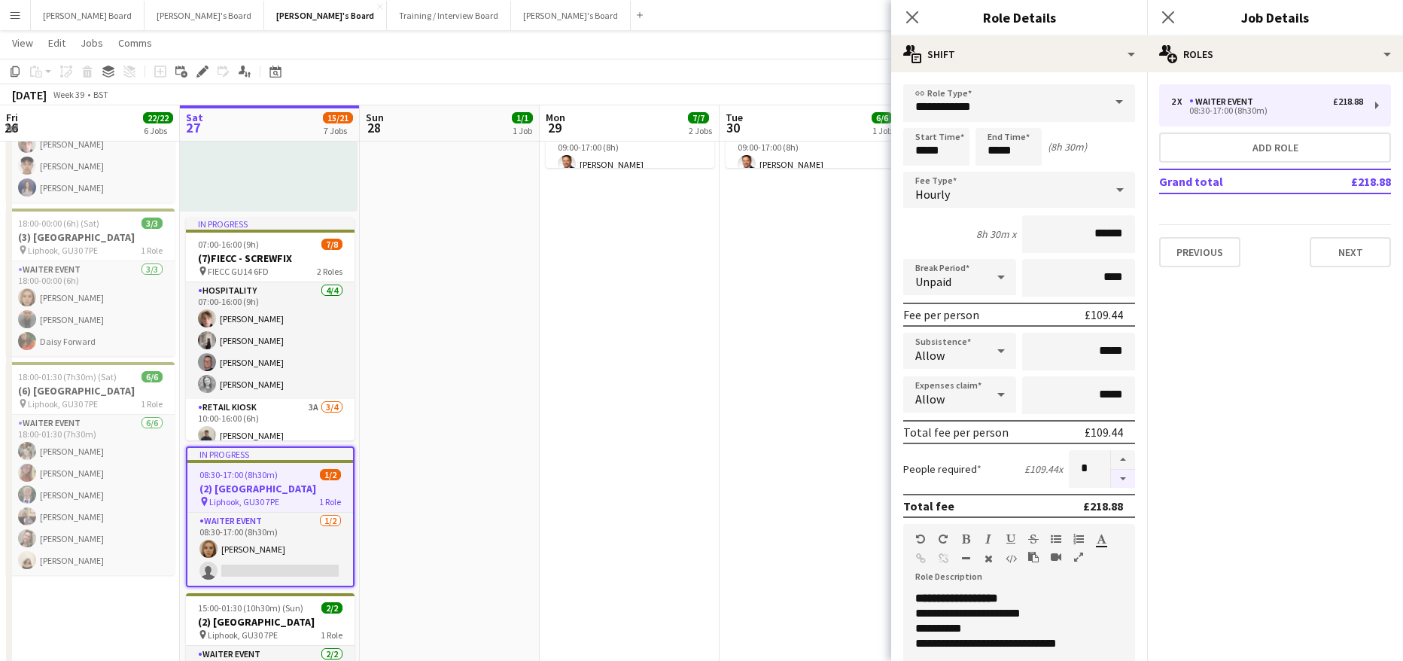
click at [1120, 481] on button "button" at bounding box center [1123, 479] width 24 height 19
type input "*"
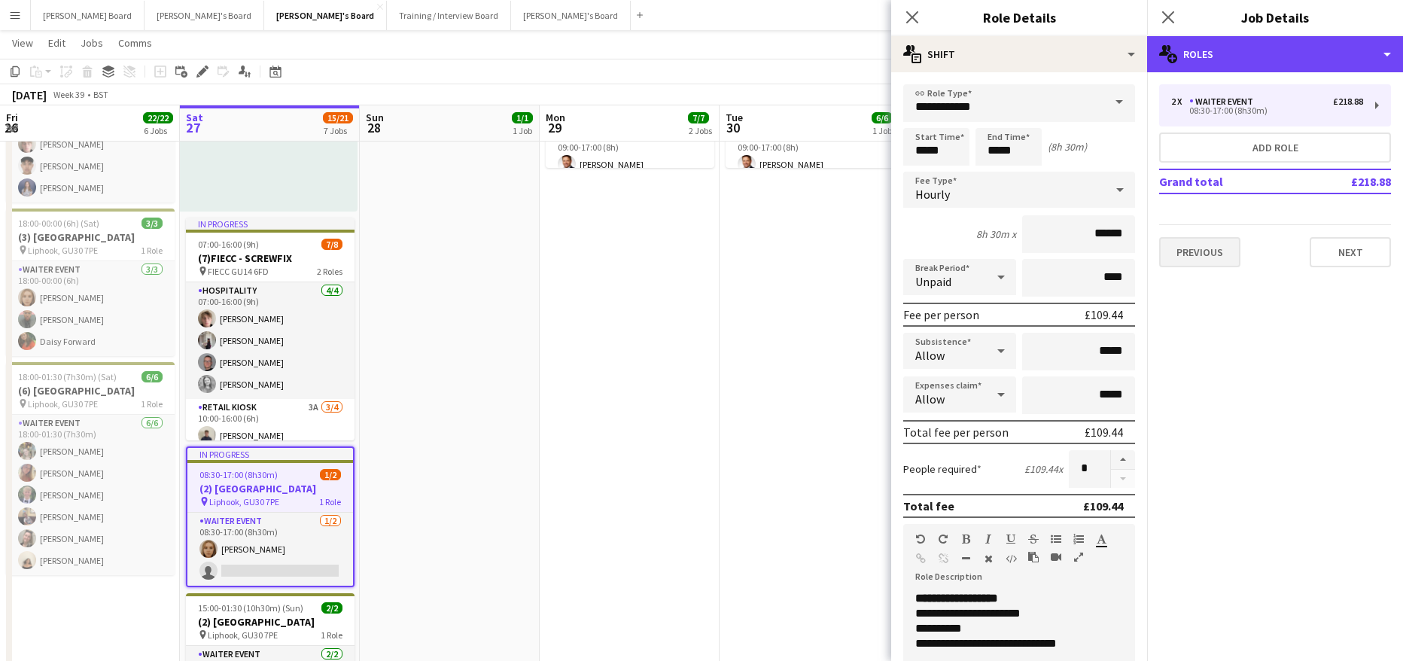
drag, startPoint x: 1221, startPoint y: 53, endPoint x: 1236, endPoint y: 237, distance: 185.0
click at [1221, 53] on div "multiple-users-add Roles" at bounding box center [1275, 54] width 256 height 36
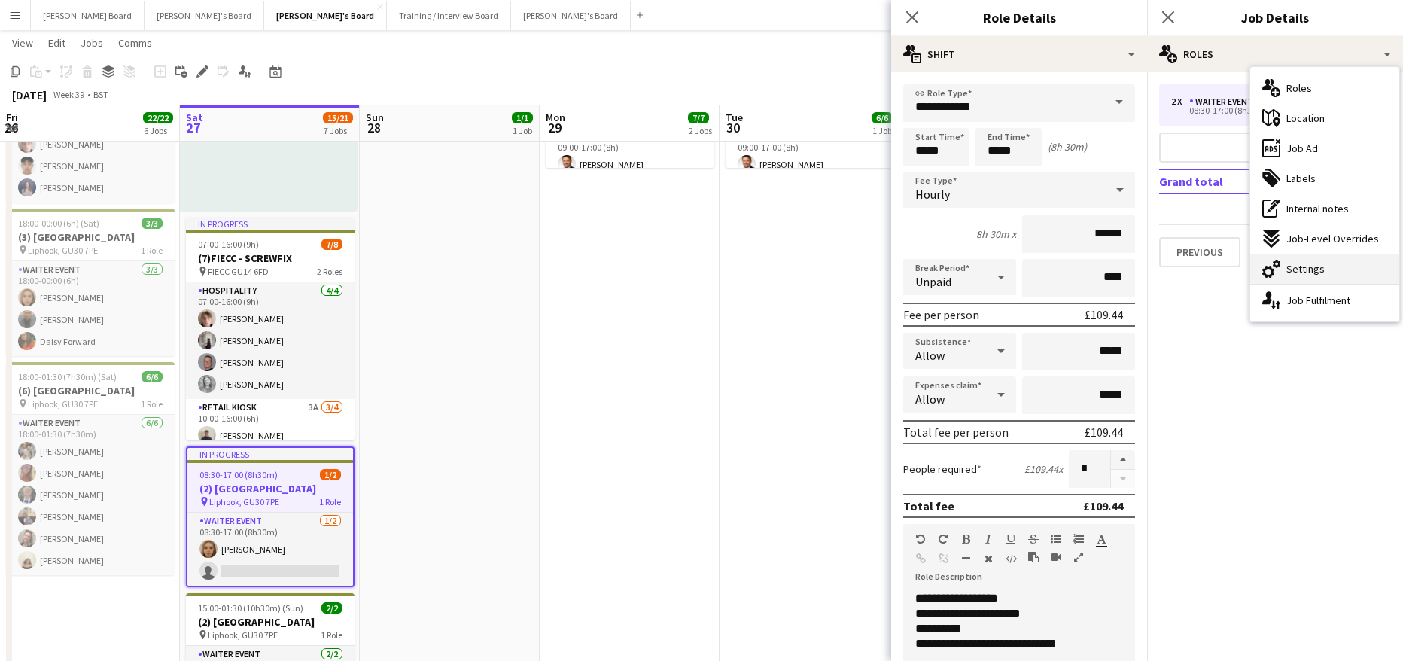
click at [1306, 270] on span "Settings" at bounding box center [1305, 269] width 38 height 14
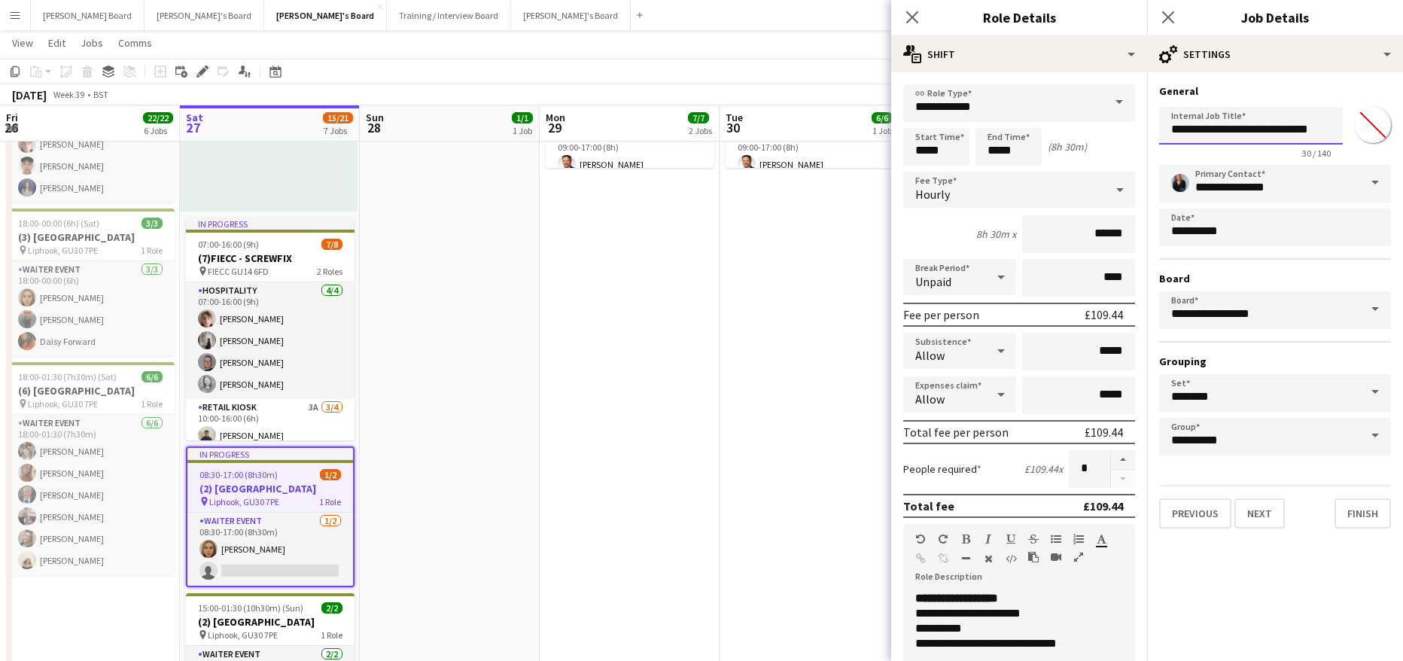
click at [1181, 130] on input "**********" at bounding box center [1251, 126] width 184 height 38
type input "**********"
click at [799, 352] on app-date-cell "09:00-17:00 (8h) 6/6 SFG WAREHOUSE - GUILDFORD pin Guilford Gu3 2dx 2 Roles War…" at bounding box center [809, 305] width 180 height 1277
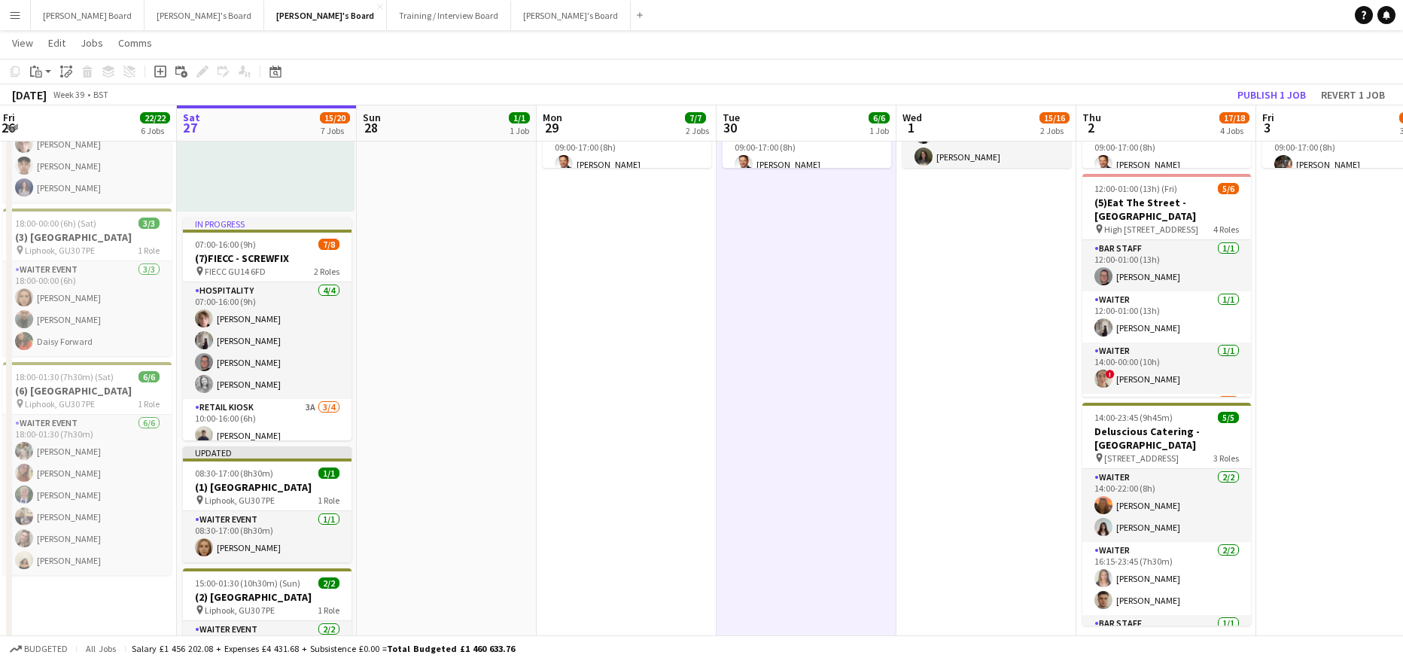
click at [1251, 82] on app-toolbar "Copy Paste Paste Ctrl+V Paste with crew Ctrl+Shift+V Paste linked Job [GEOGRAPH…" at bounding box center [701, 72] width 1403 height 26
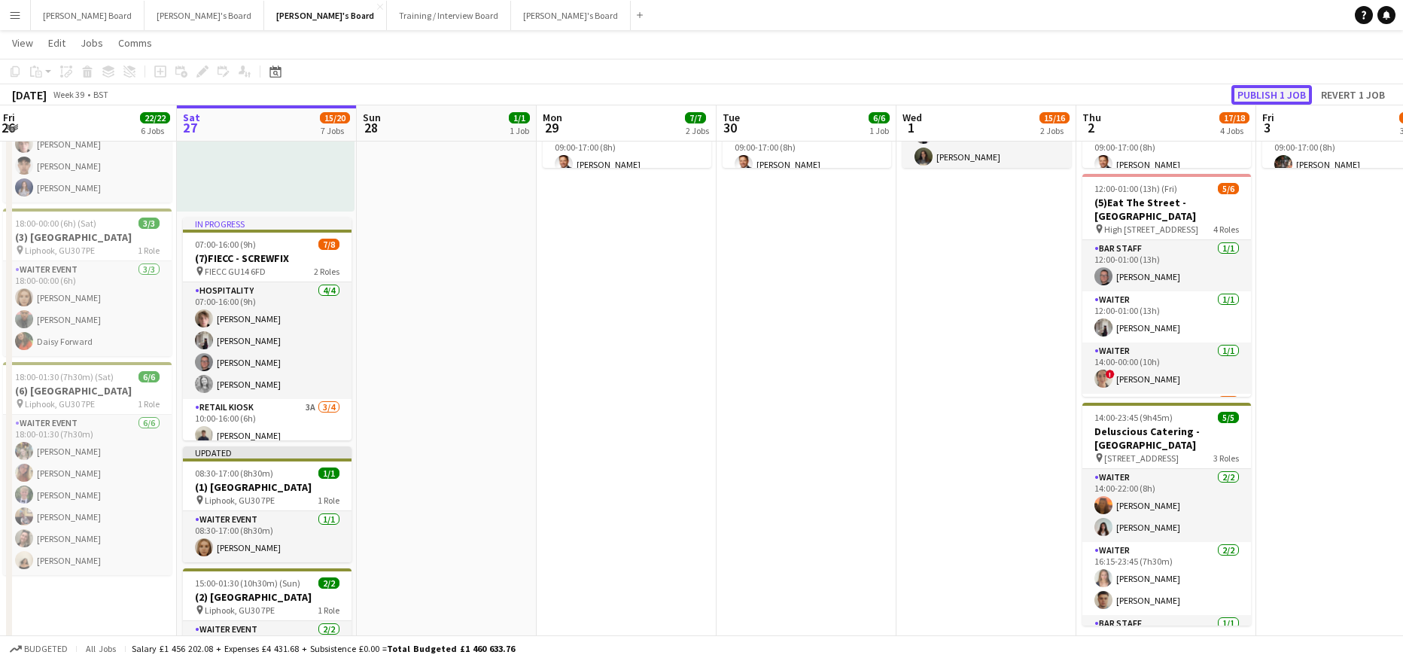
click at [1250, 89] on button "Publish 1 job" at bounding box center [1271, 95] width 81 height 20
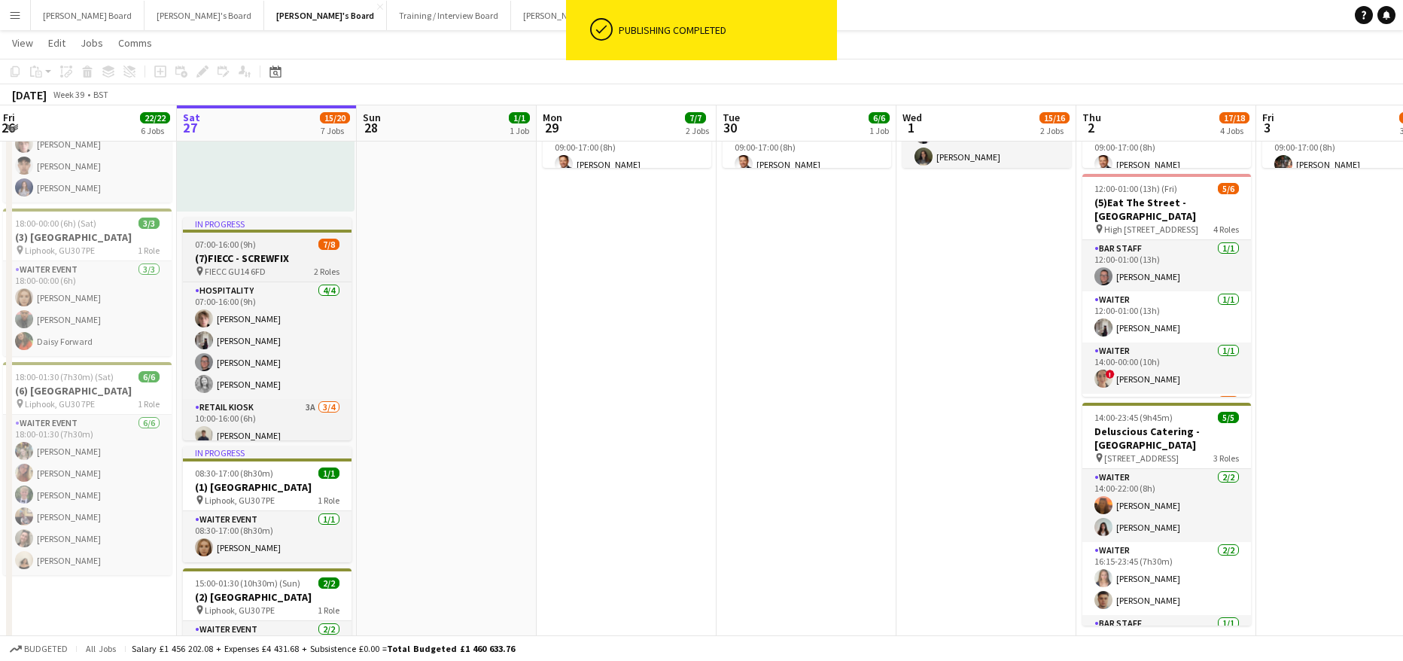
click at [263, 243] on div "07:00-16:00 (9h) 7/8" at bounding box center [267, 244] width 169 height 11
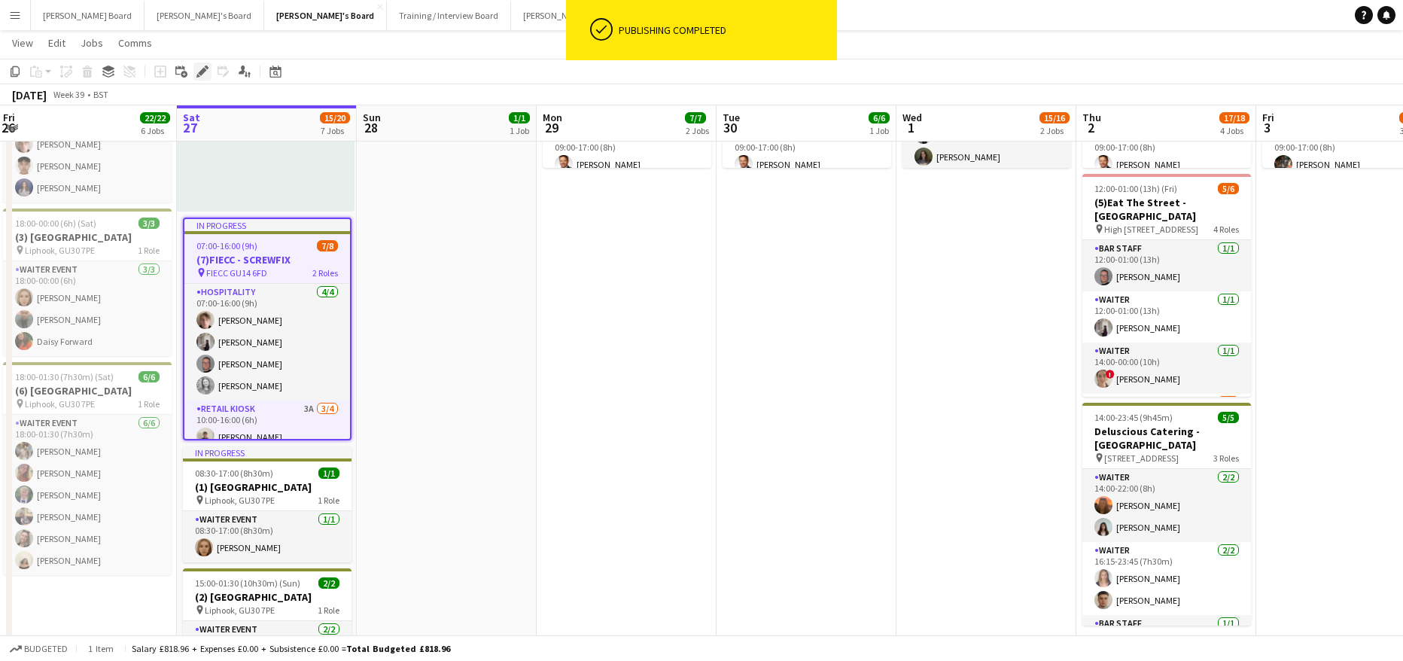
click at [208, 66] on icon "Edit" at bounding box center [202, 71] width 12 height 12
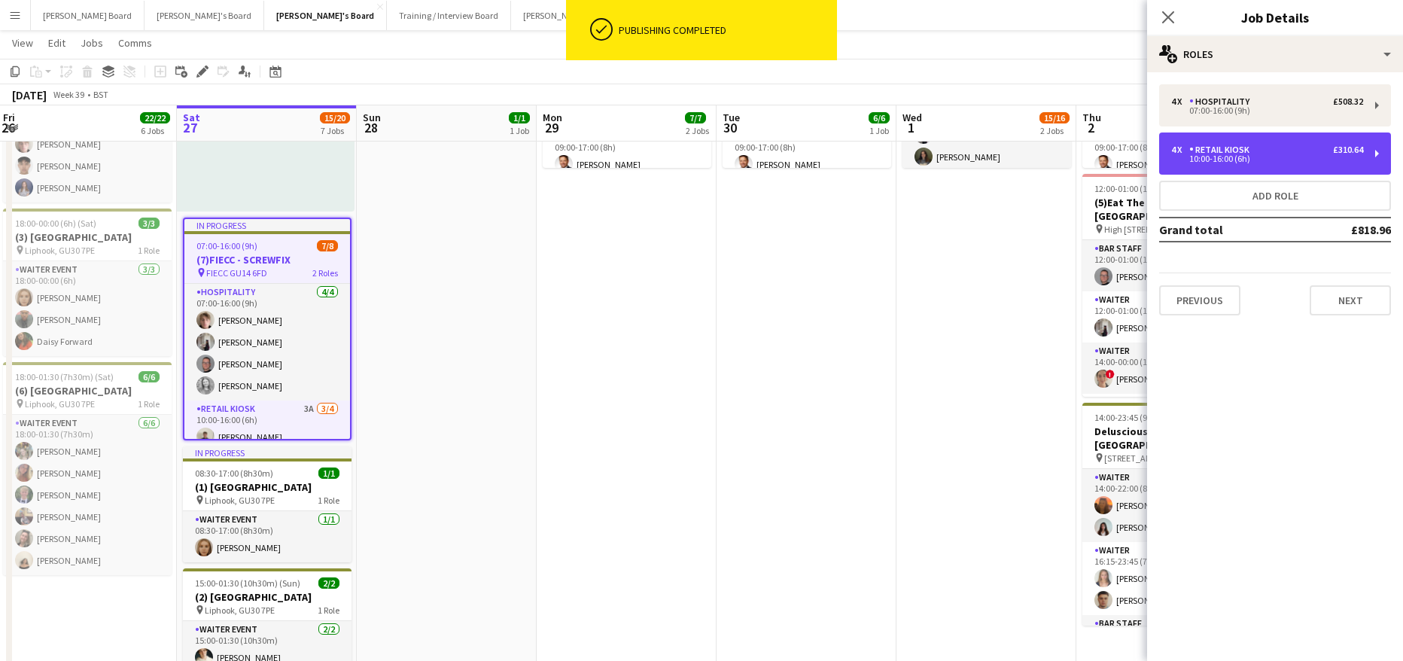
drag, startPoint x: 1222, startPoint y: 143, endPoint x: 1165, endPoint y: 253, distance: 123.9
click at [1223, 143] on div "4 x Retail Kiosk £310.64 10:00-16:00 (6h)" at bounding box center [1275, 153] width 232 height 42
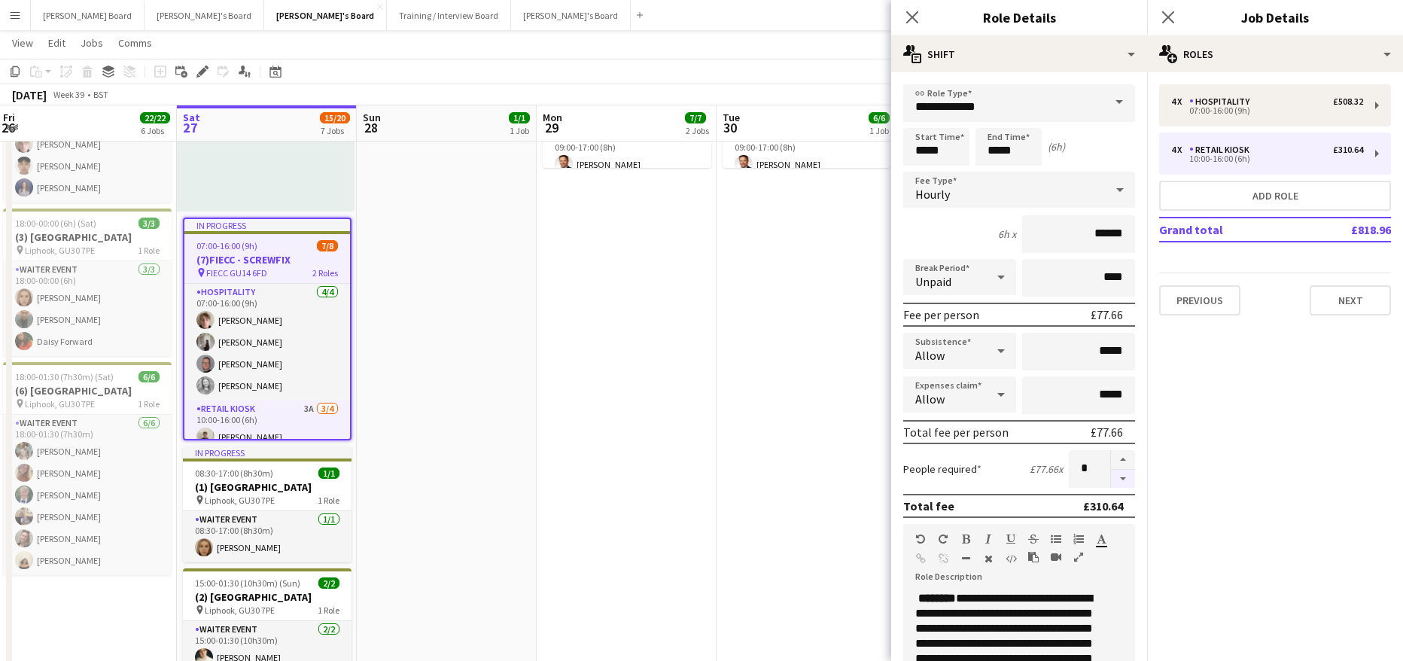
click at [1115, 482] on button "button" at bounding box center [1123, 479] width 24 height 19
type input "*"
click at [822, 433] on app-date-cell "09:00-17:00 (8h) 6/6 SFG WAREHOUSE - GUILDFORD pin Guilford Gu3 2dx 2 Roles War…" at bounding box center [806, 294] width 180 height 1255
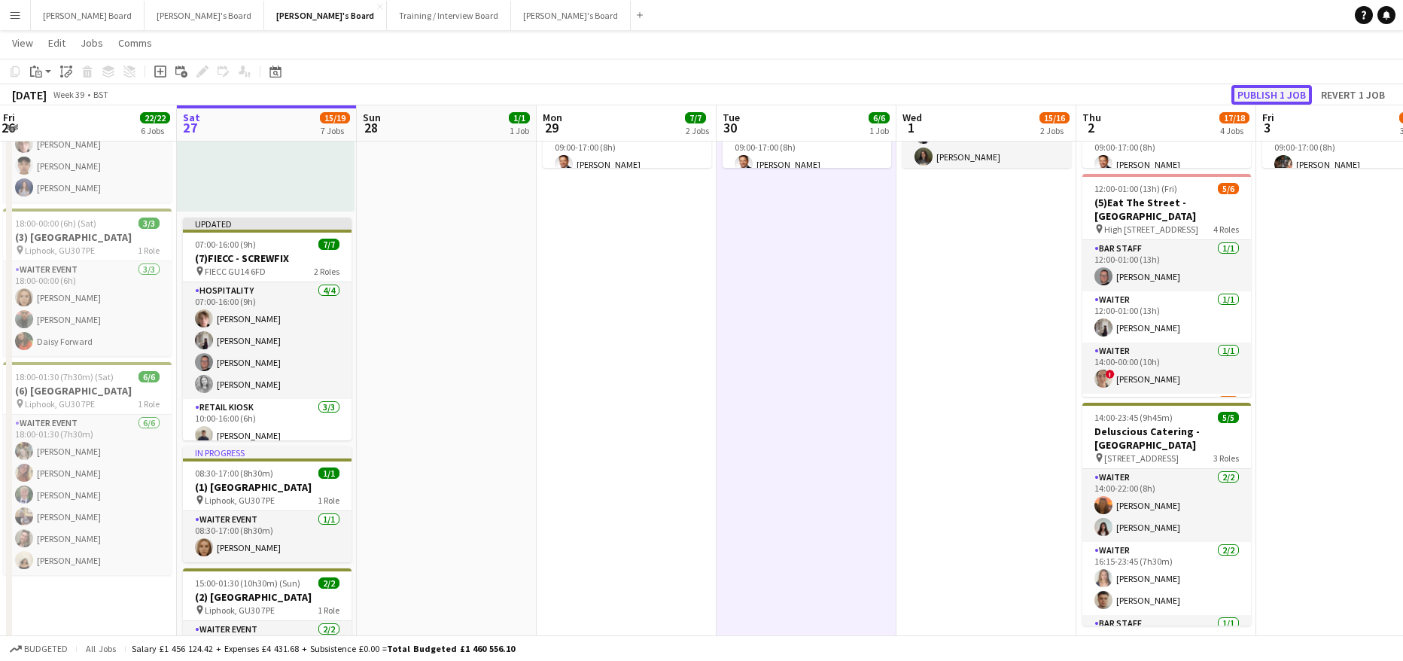
click at [1275, 96] on button "Publish 1 job" at bounding box center [1271, 95] width 81 height 20
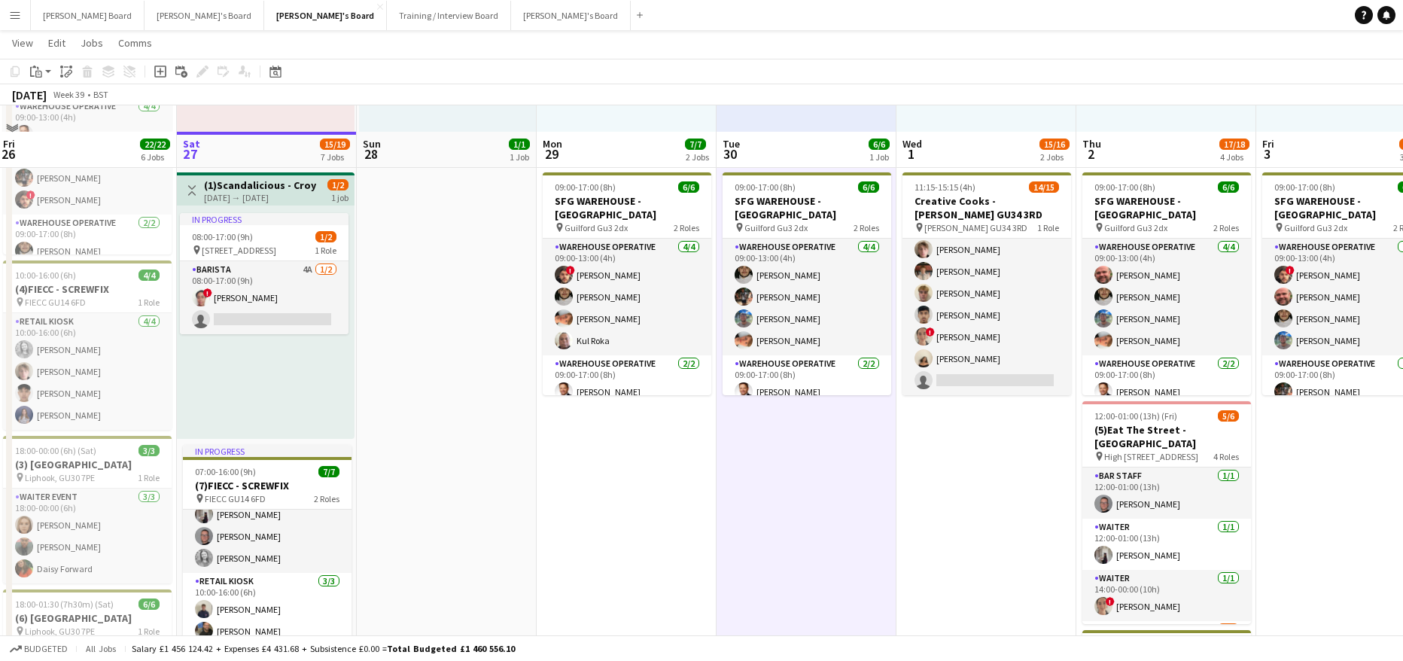
scroll to position [301, 0]
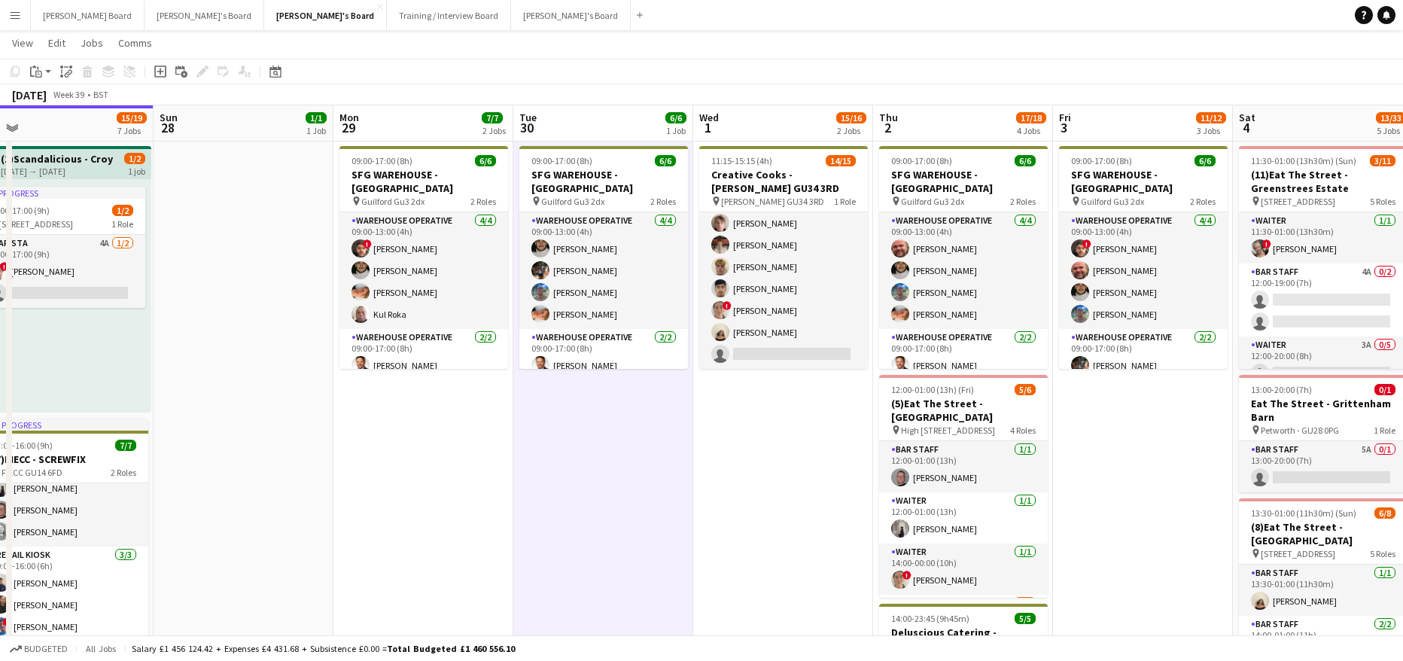
drag, startPoint x: 987, startPoint y: 530, endPoint x: 780, endPoint y: 509, distance: 208.7
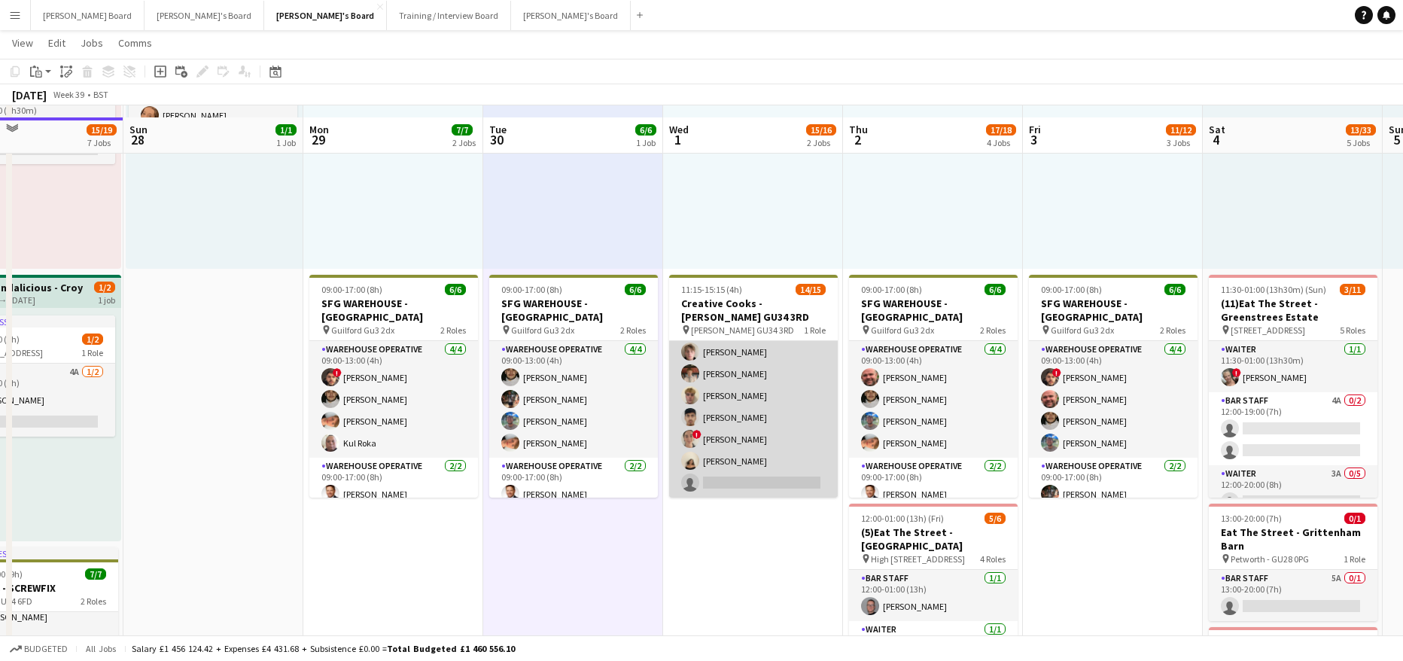
scroll to position [201, 0]
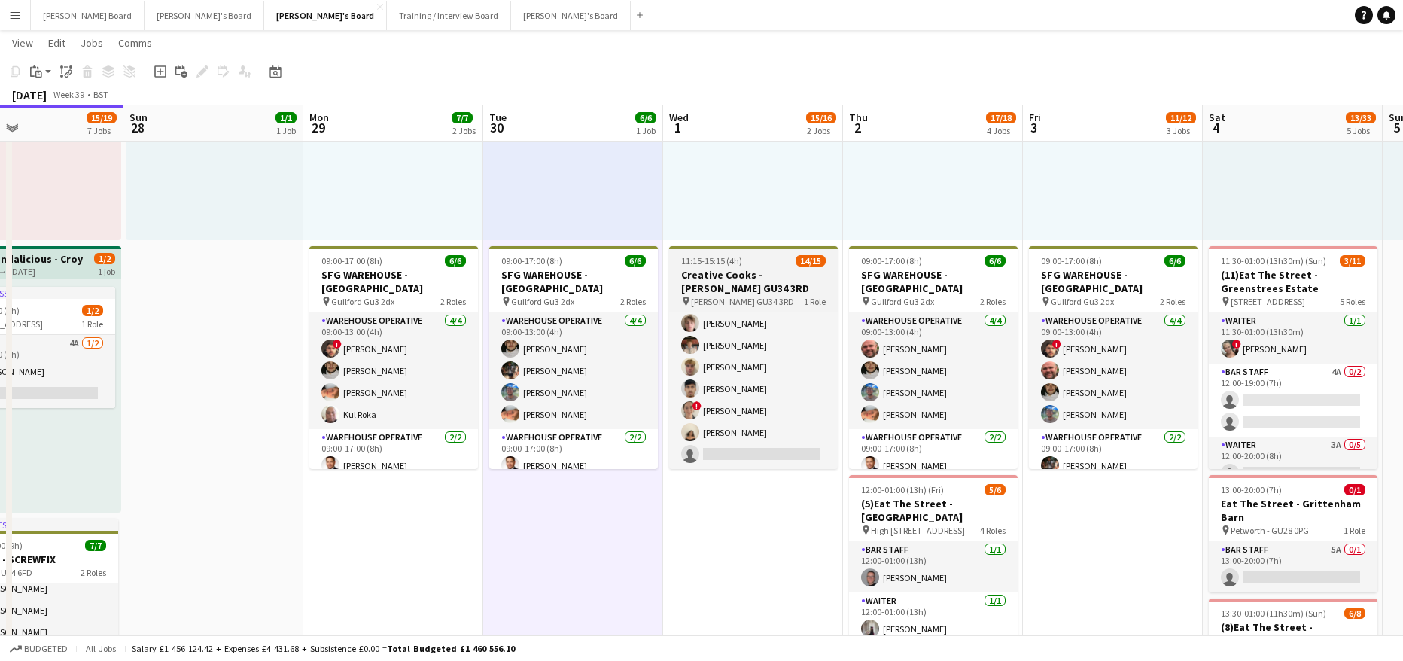
click at [717, 272] on h3 "Creative Cooks - Alton GU34 3RD" at bounding box center [753, 281] width 169 height 27
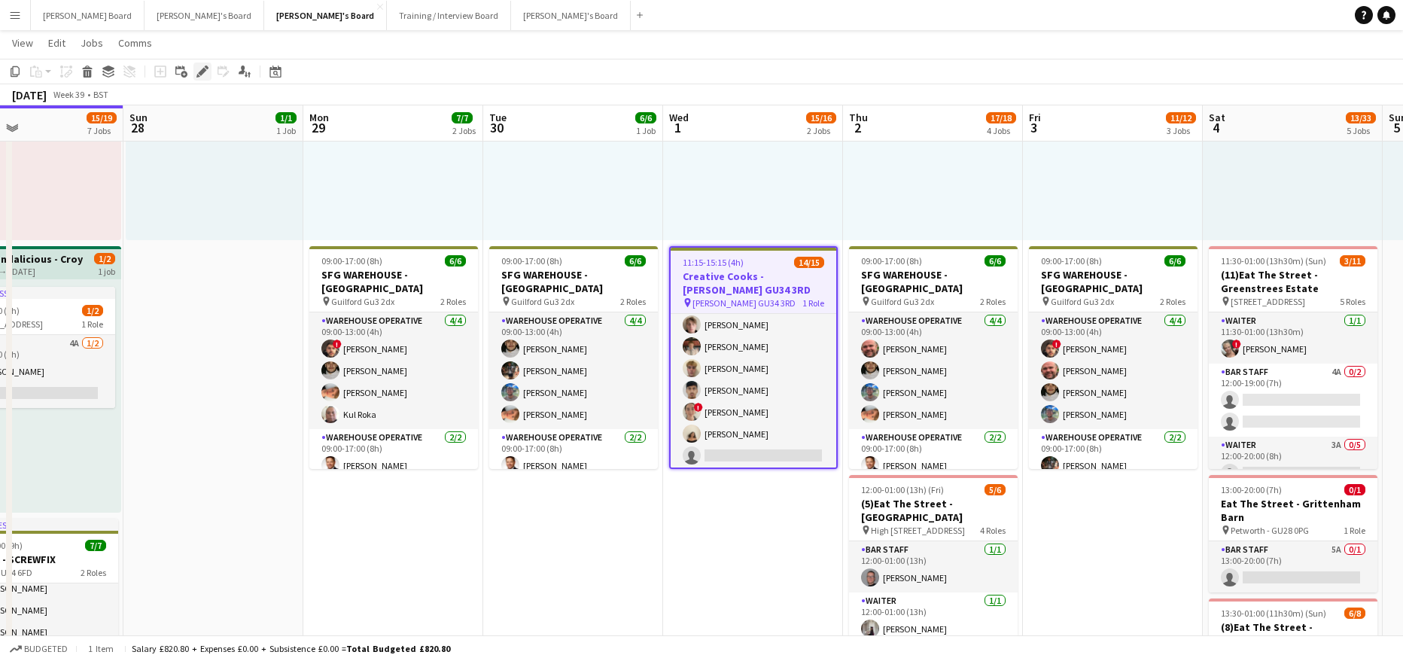
click at [199, 71] on icon "Edit" at bounding box center [202, 71] width 12 height 12
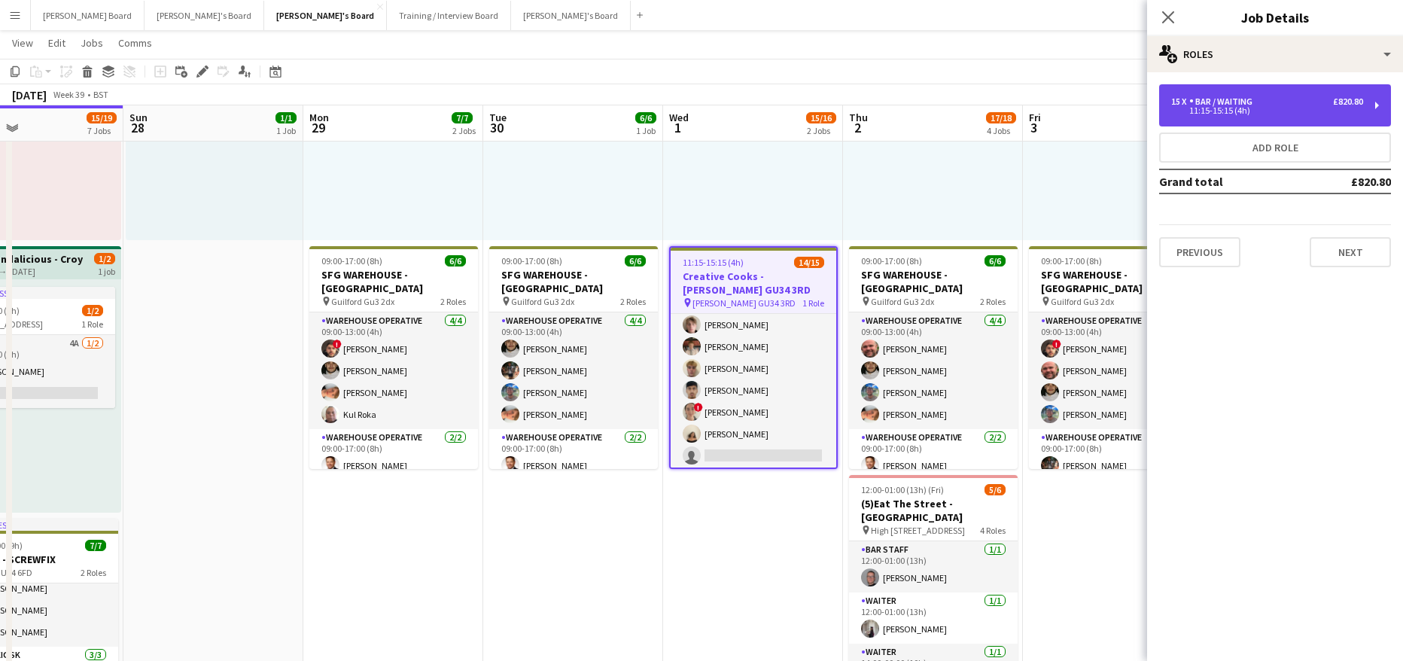
click at [1291, 111] on div "11:15-15:15 (4h)" at bounding box center [1267, 111] width 192 height 8
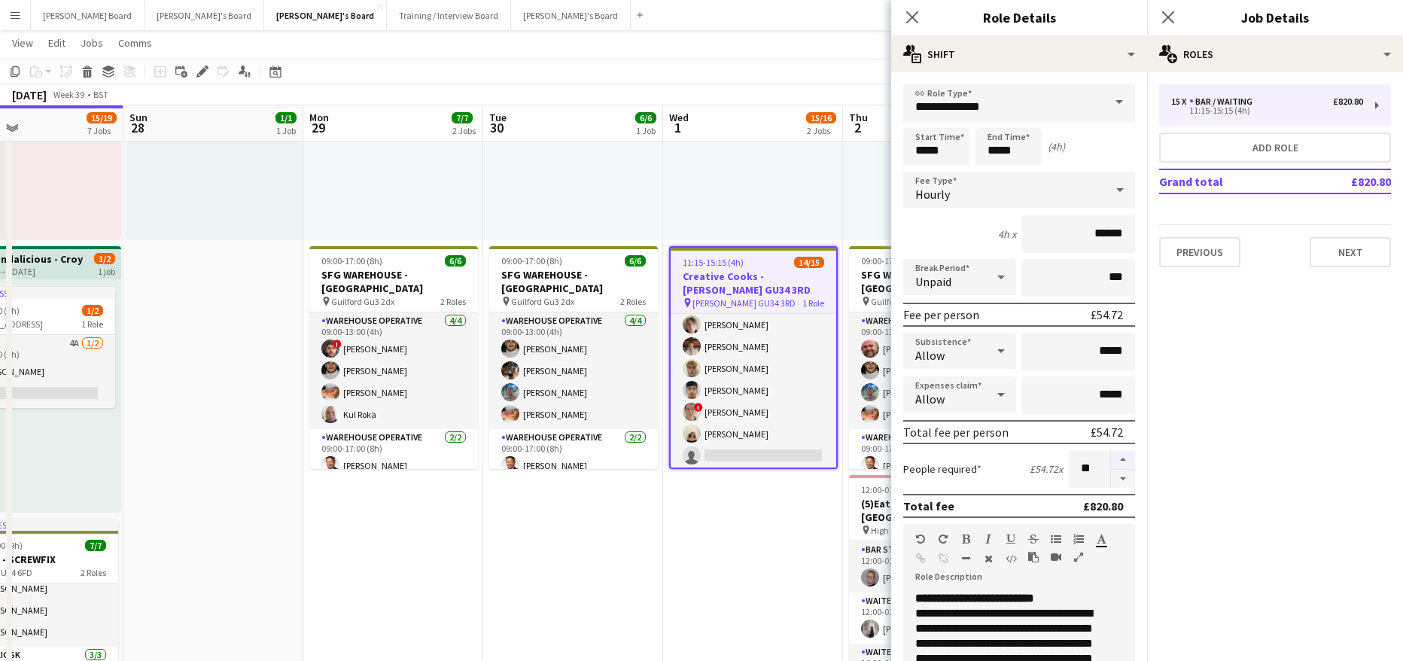
click at [1111, 463] on button "button" at bounding box center [1123, 460] width 24 height 20
type input "**"
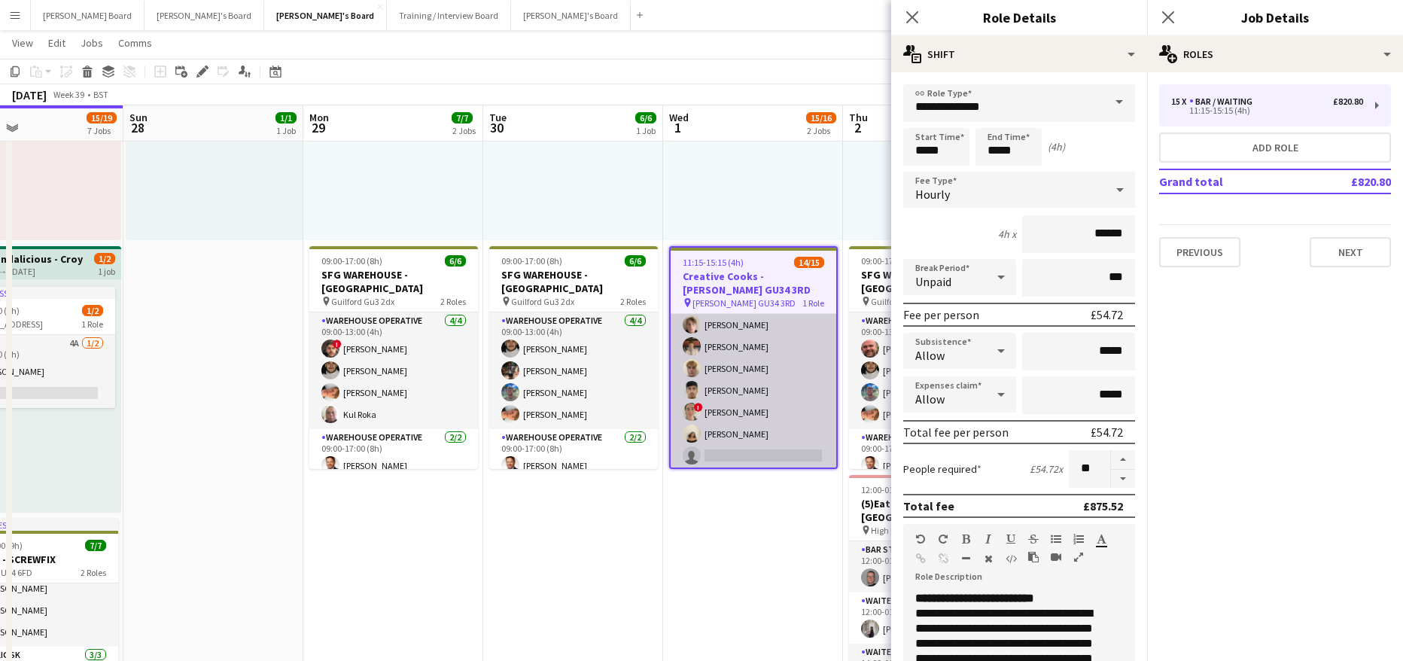
click at [704, 397] on app-card-role "Bar / Waiting 9A 14/15 11:15-15:15 (4h) Emilie Baxter Millie Cregeen Tate Cole …" at bounding box center [753, 292] width 166 height 357
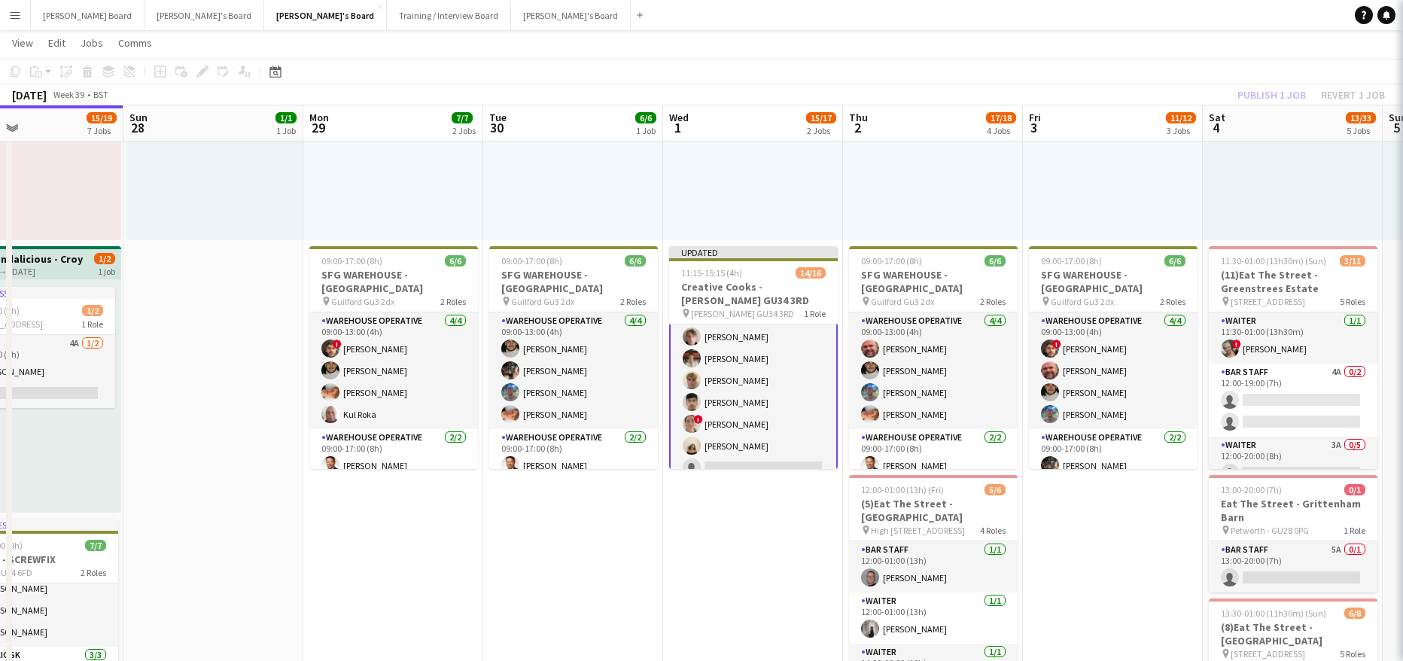
scroll to position [202, 0]
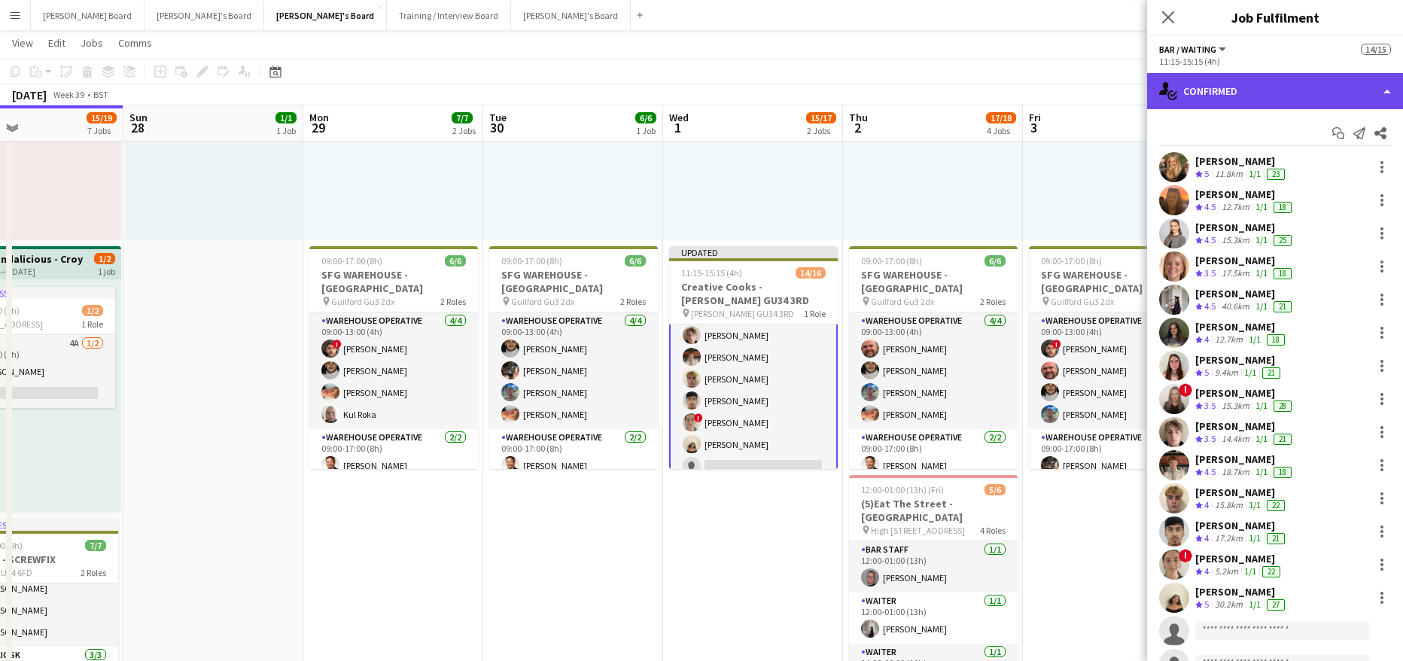
click at [1230, 99] on div "single-neutral-actions-check-2 Confirmed" at bounding box center [1275, 91] width 256 height 36
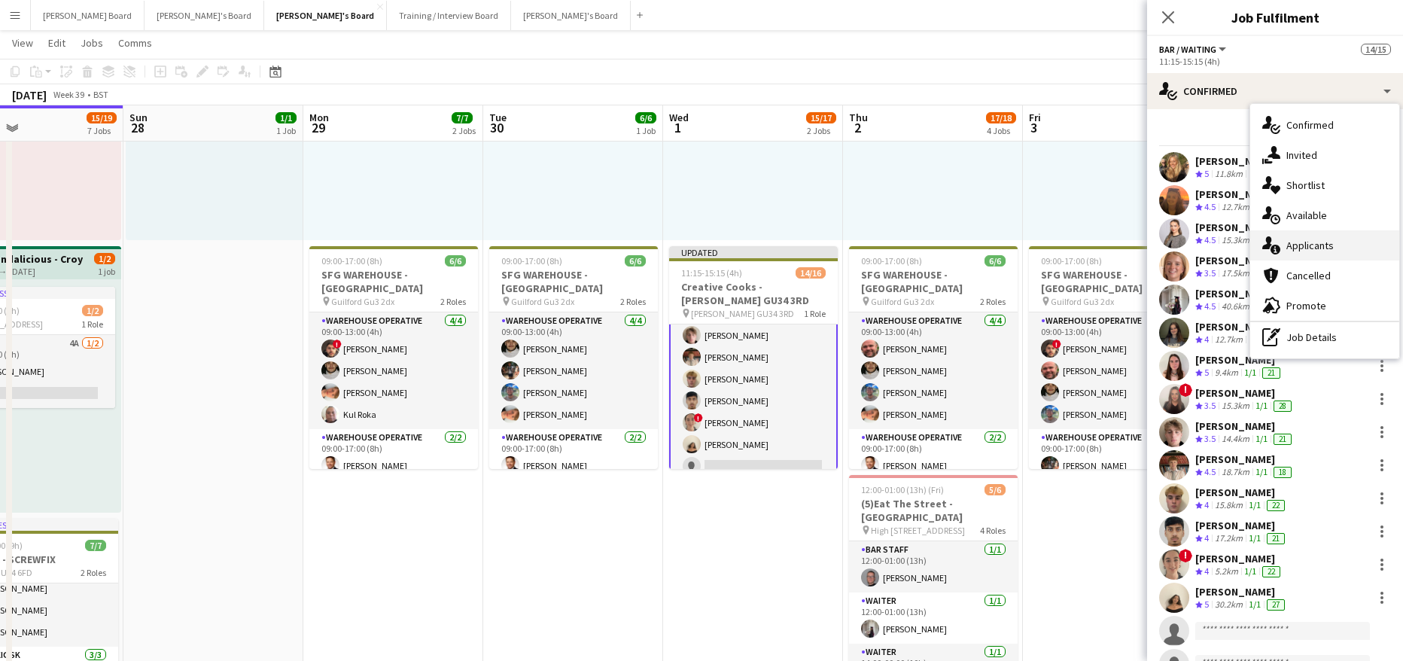
click at [1345, 252] on div "single-neutral-actions-information Applicants" at bounding box center [1324, 245] width 149 height 30
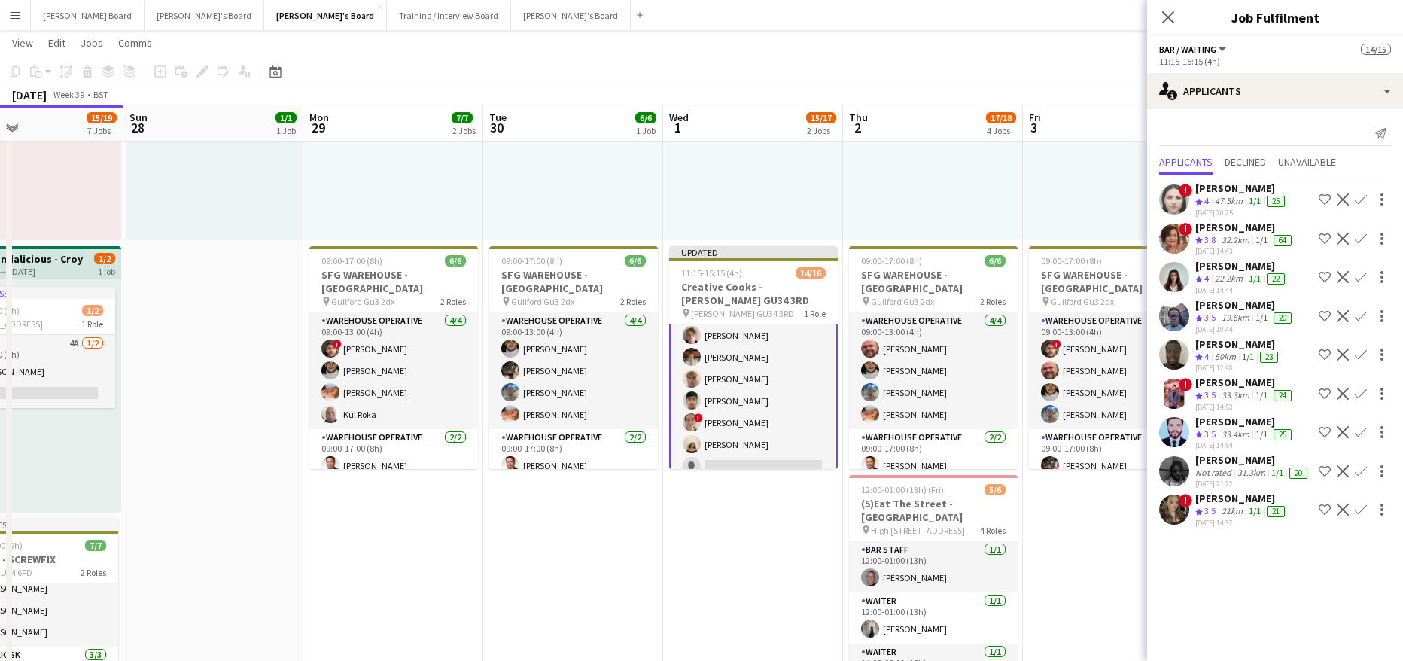
click at [1225, 271] on div "Holly Strowger" at bounding box center [1241, 266] width 93 height 14
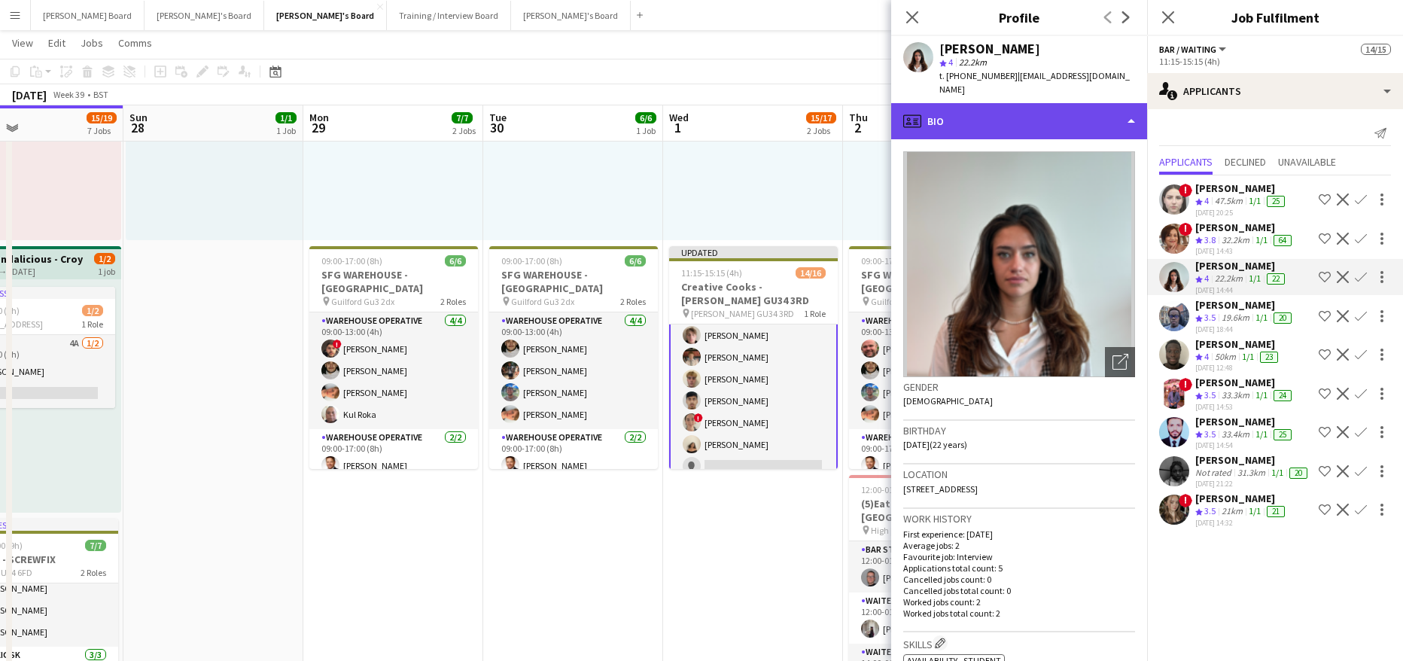
click at [1027, 103] on div "profile Bio" at bounding box center [1019, 121] width 256 height 36
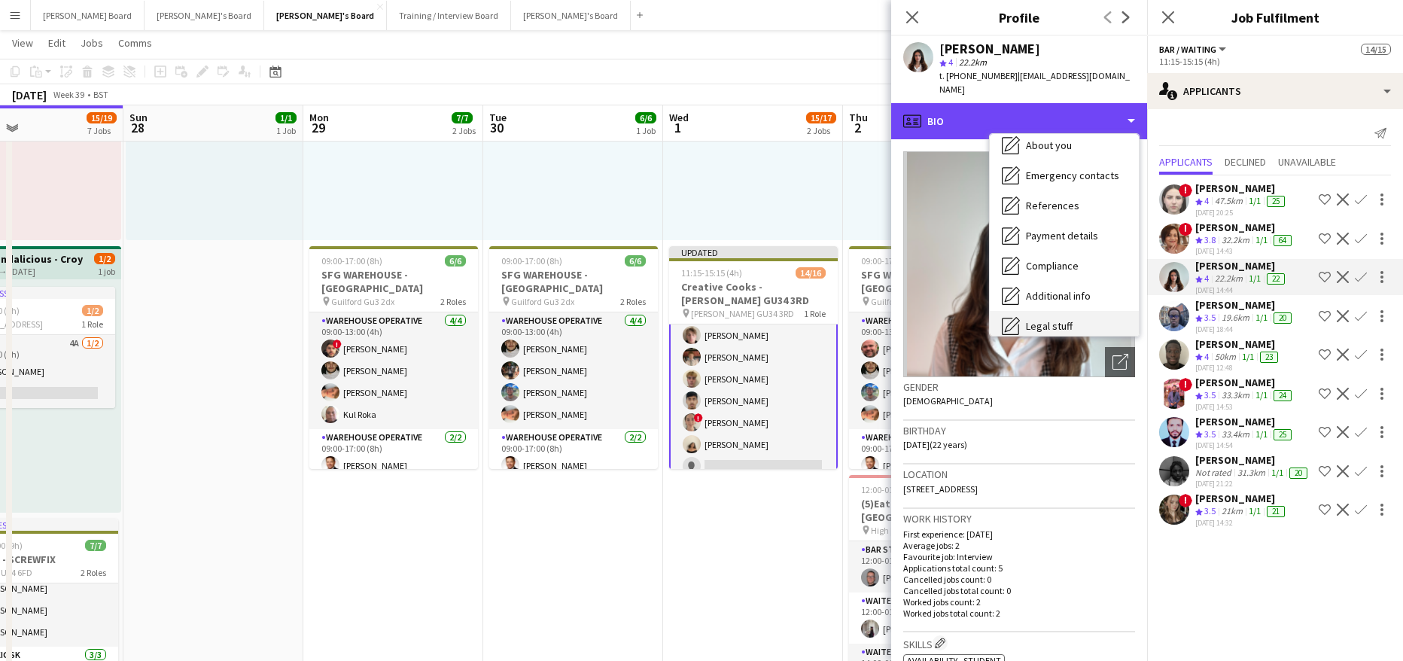
scroll to position [232, 0]
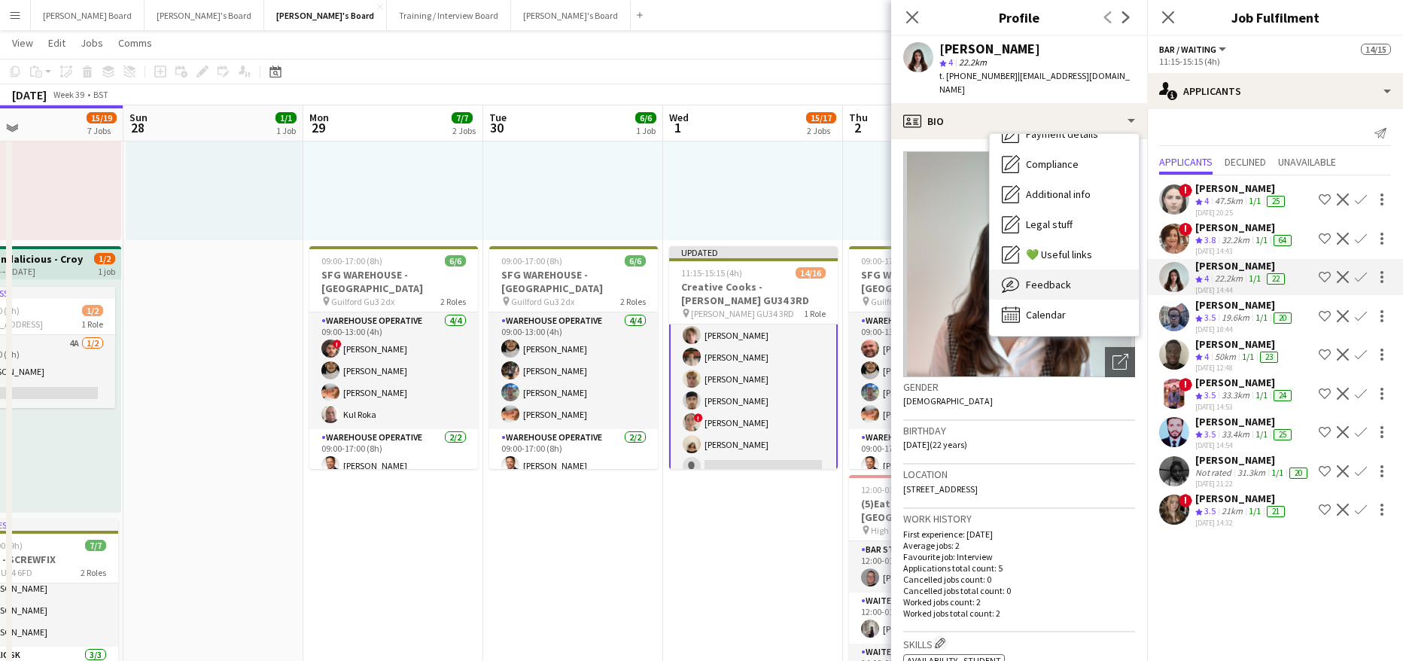
click at [1087, 269] on div "Feedback Feedback" at bounding box center [1063, 284] width 149 height 30
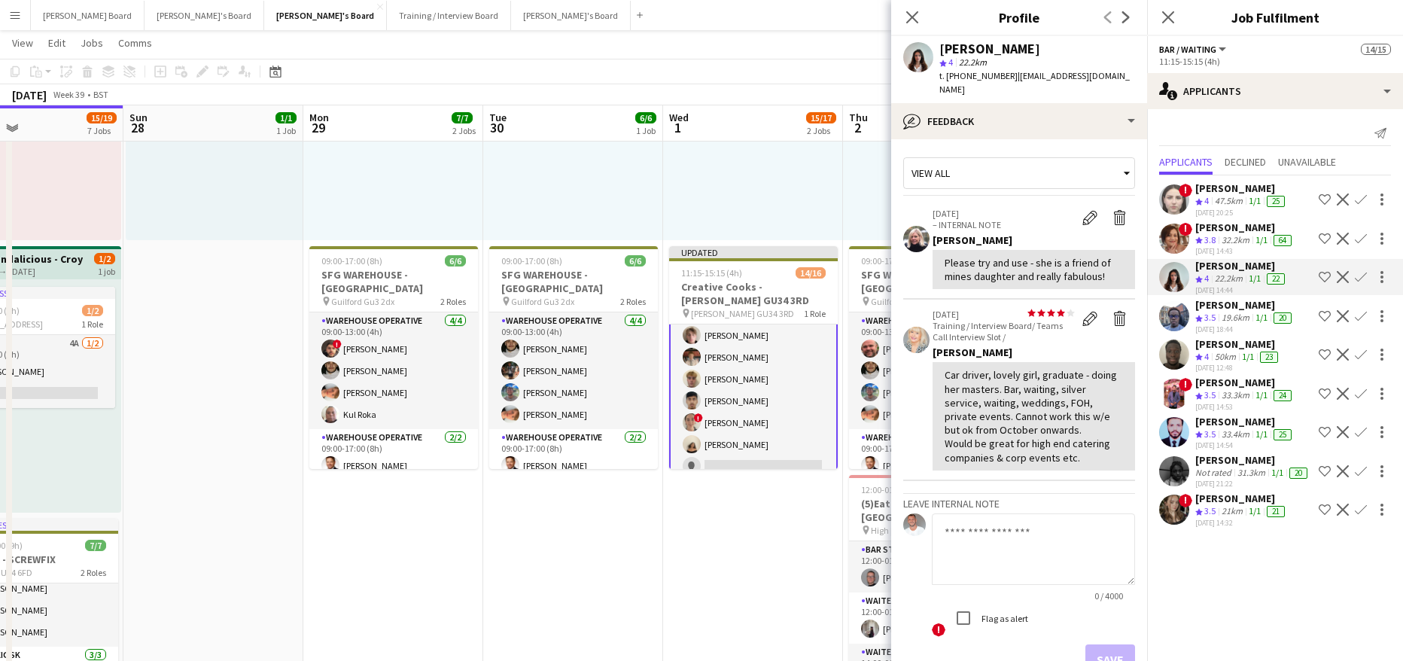
click at [1354, 278] on app-icon "Confirm" at bounding box center [1360, 277] width 12 height 12
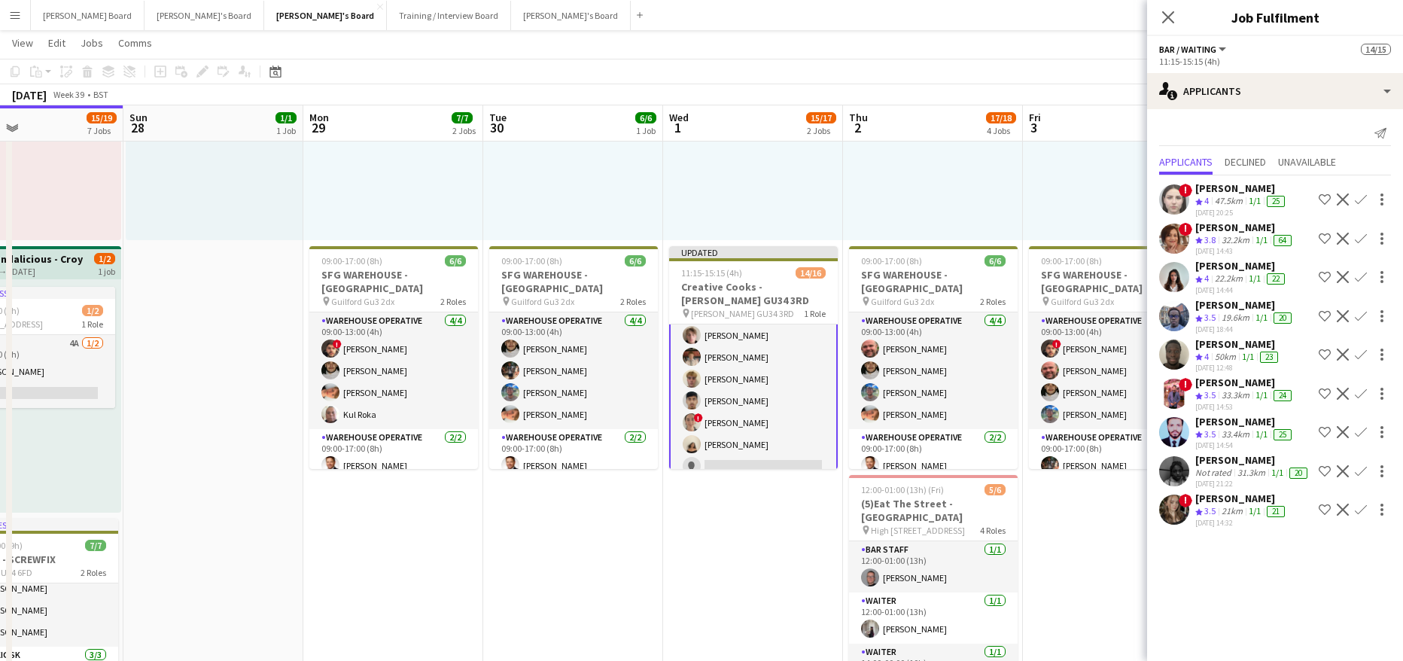
click at [1353, 277] on button "Confirm" at bounding box center [1360, 277] width 18 height 18
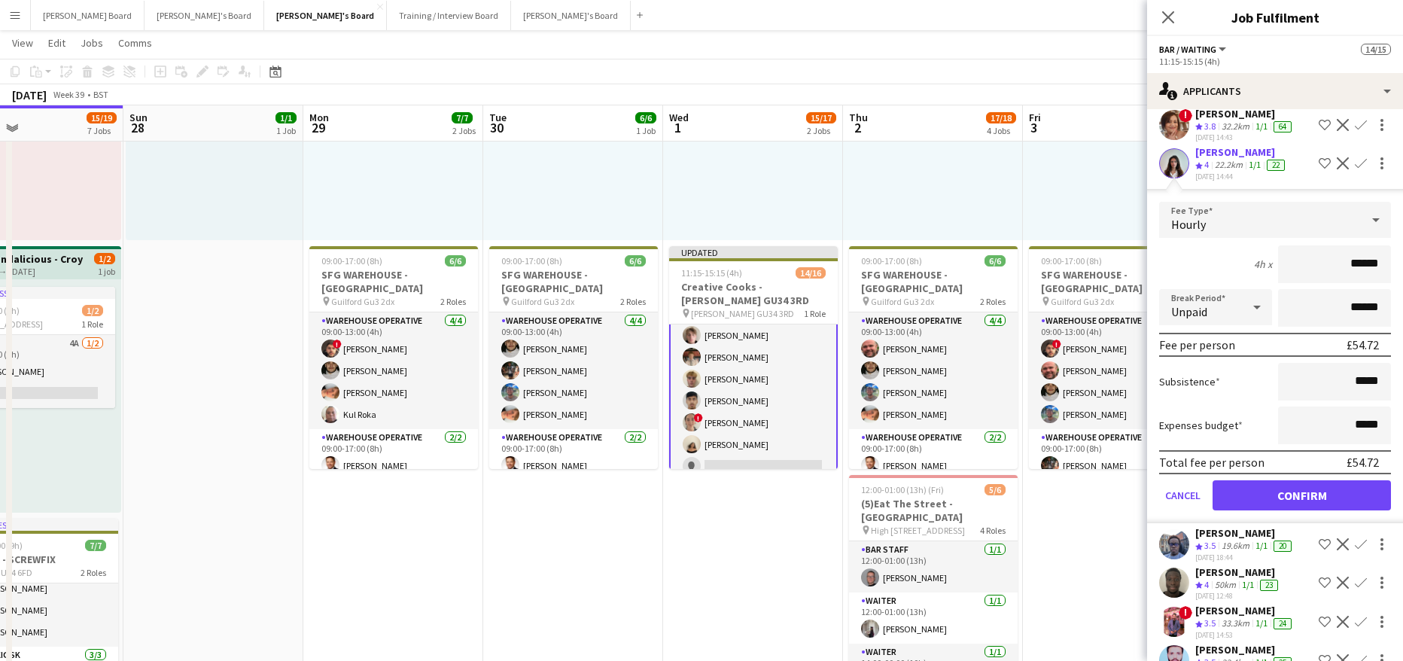
scroll to position [201, 0]
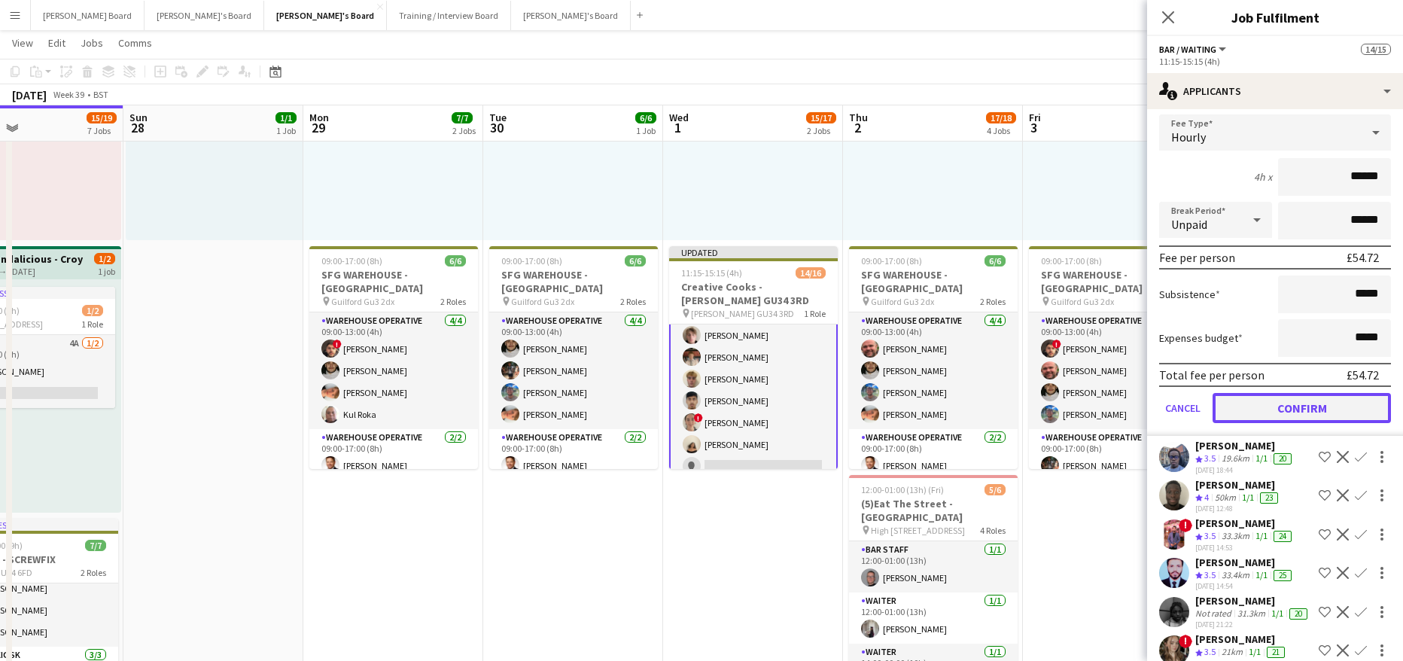
click at [1266, 412] on button "Confirm" at bounding box center [1301, 408] width 178 height 30
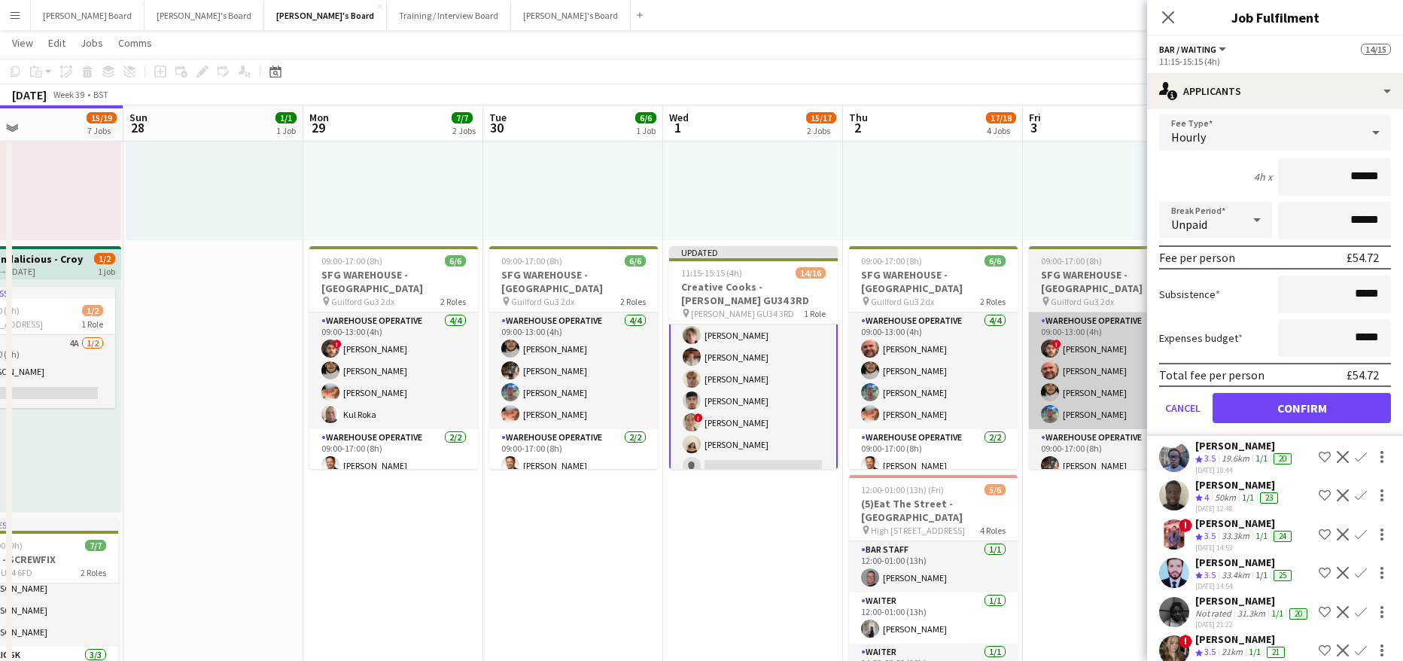
scroll to position [0, 0]
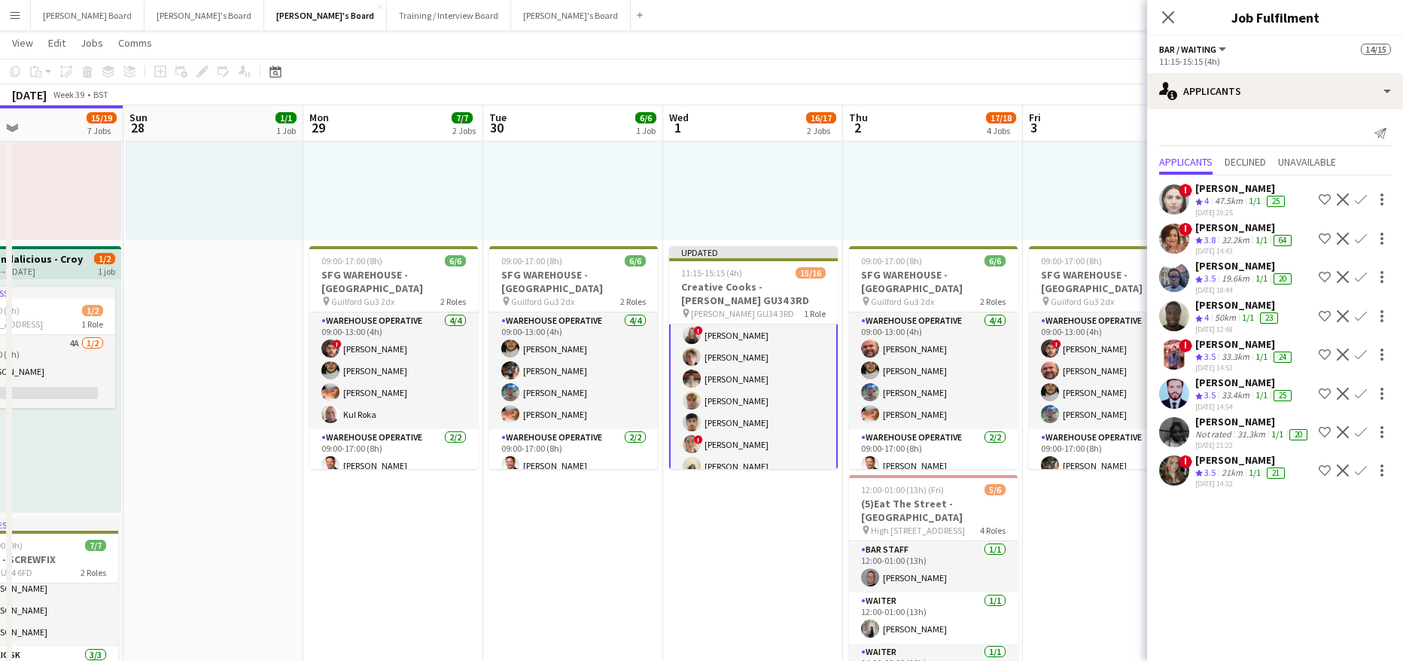
drag, startPoint x: 944, startPoint y: 225, endPoint x: 944, endPoint y: 213, distance: 12.0
click at [944, 224] on div at bounding box center [933, 123] width 180 height 233
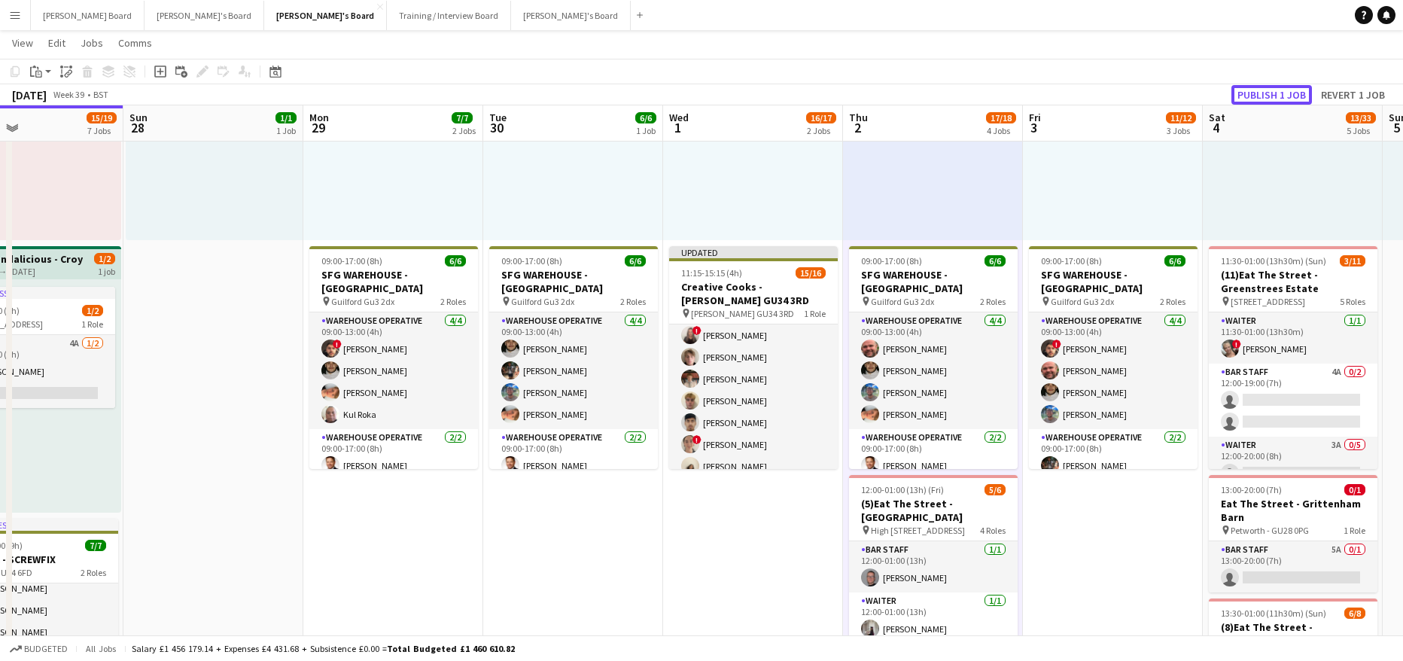
click at [1254, 98] on button "Publish 1 job" at bounding box center [1271, 95] width 81 height 20
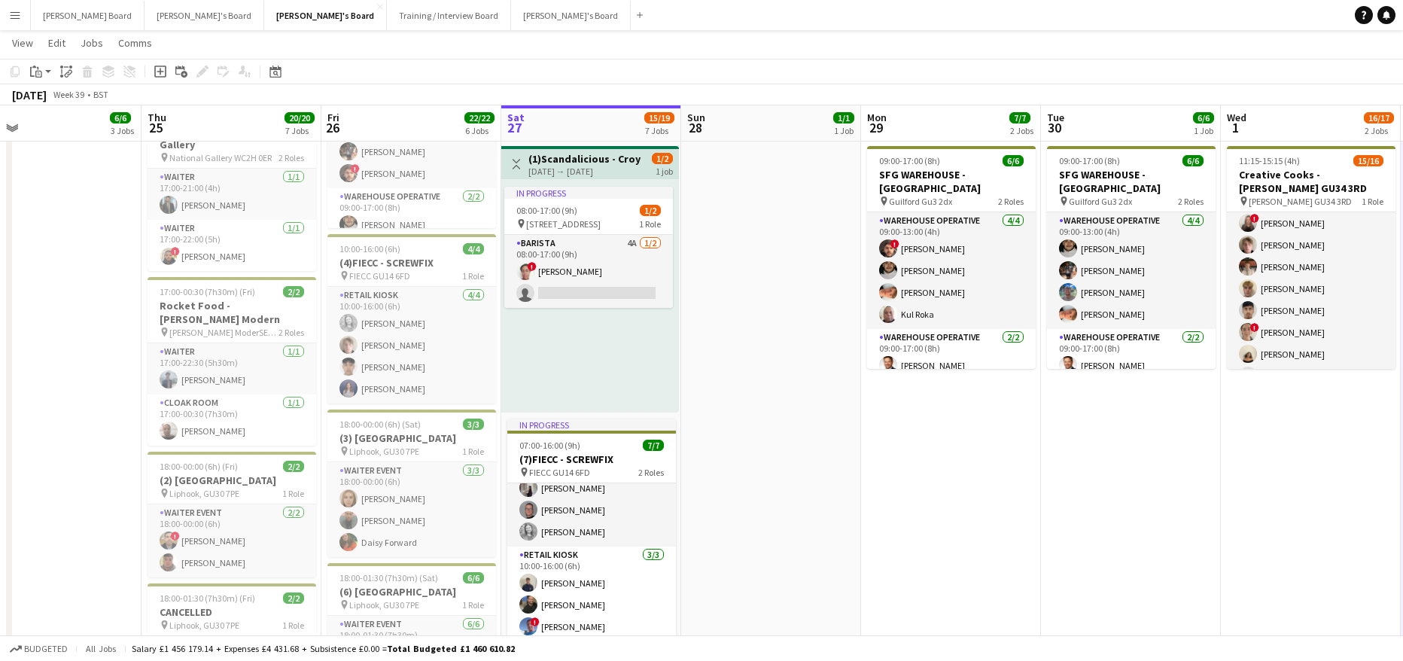
scroll to position [0, 415]
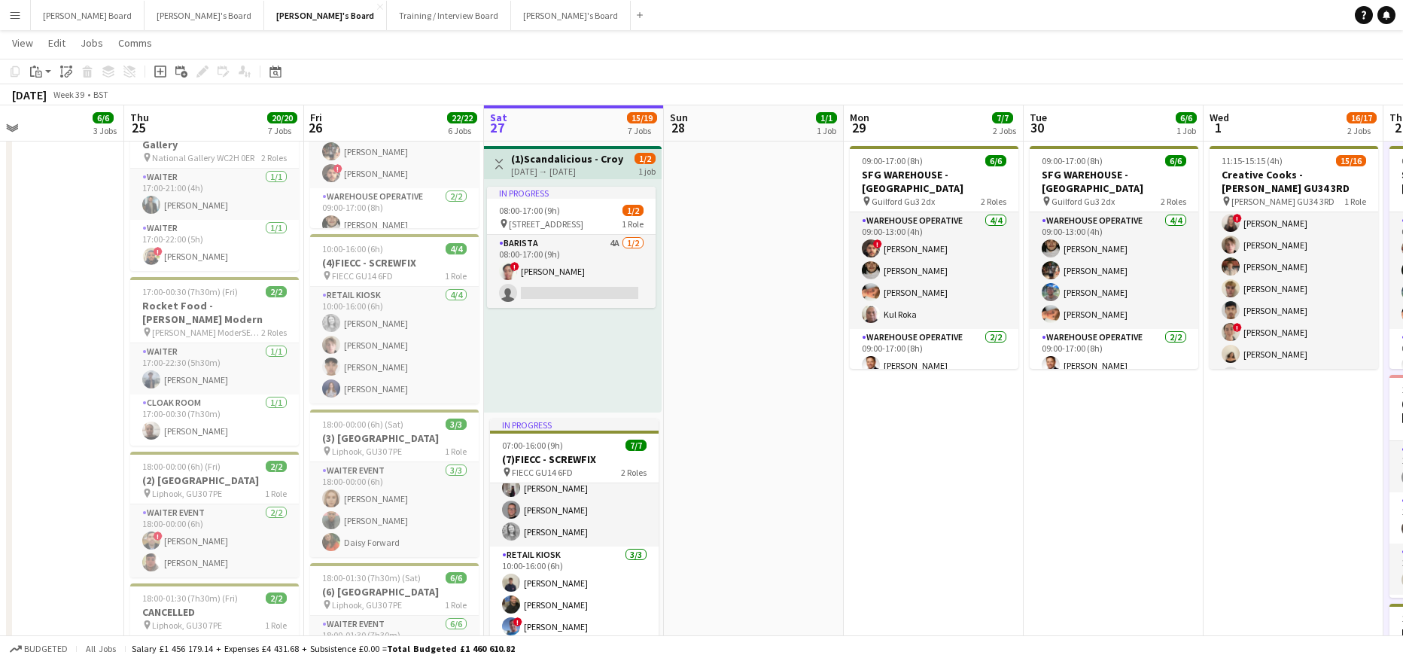
drag, startPoint x: 292, startPoint y: 268, endPoint x: 780, endPoint y: 297, distance: 489.2
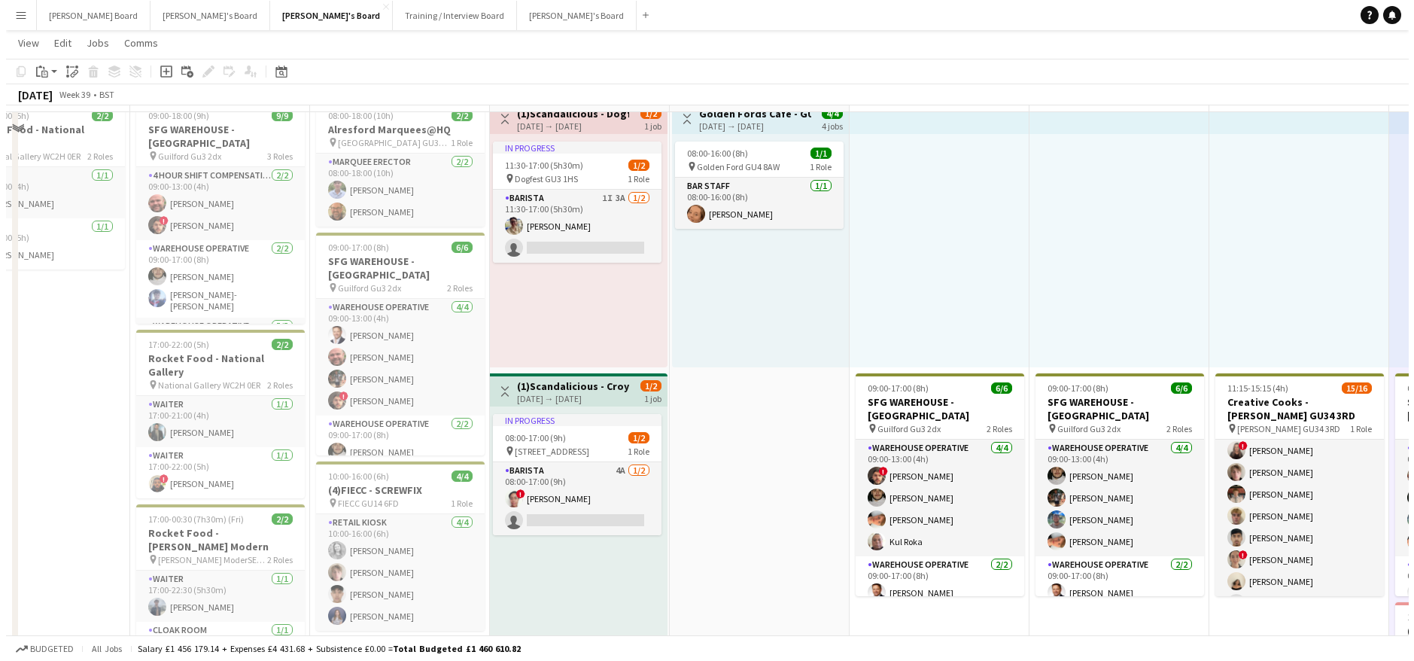
scroll to position [0, 0]
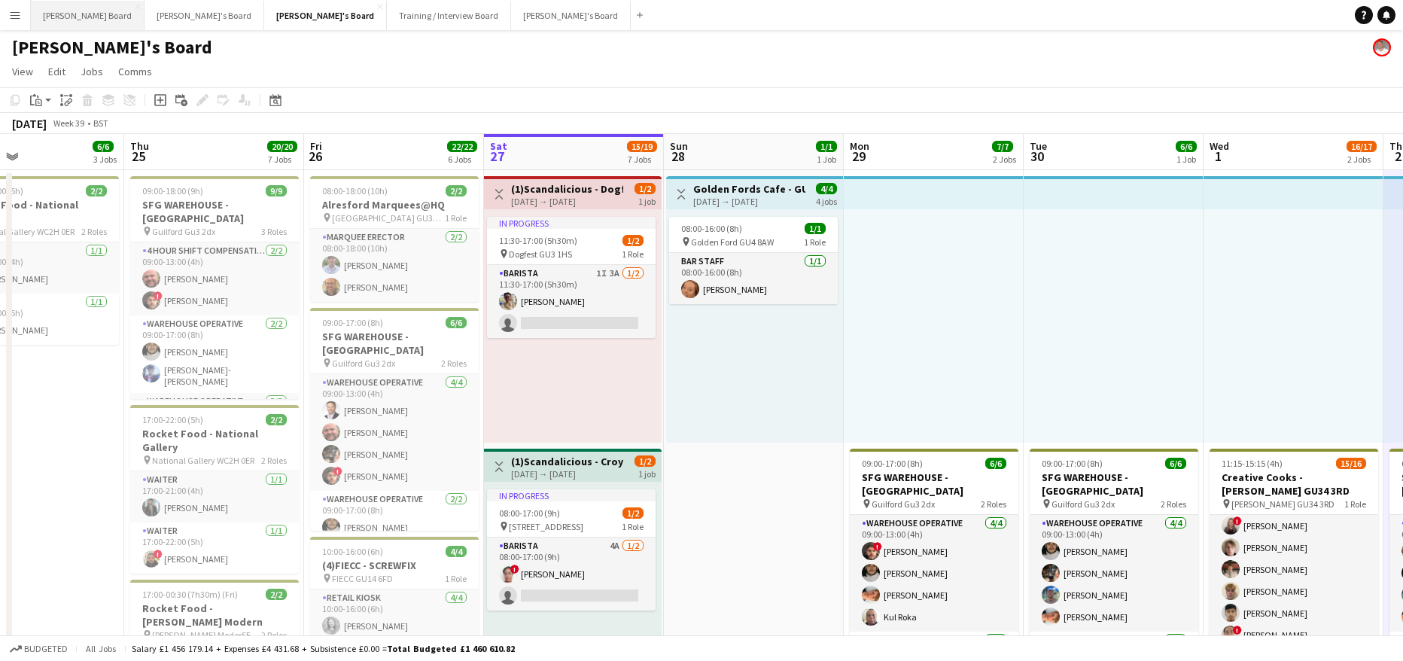
click at [78, 13] on button "Dean's Board Close" at bounding box center [88, 15] width 114 height 29
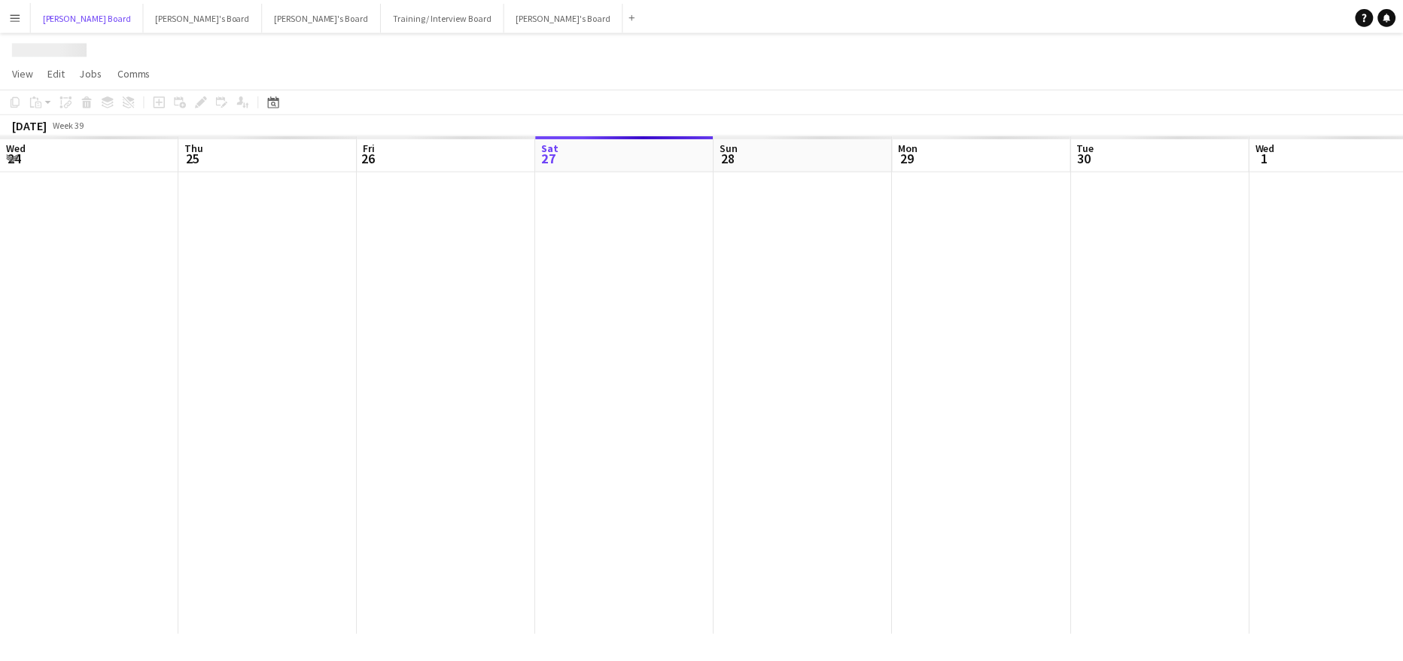
scroll to position [0, 360]
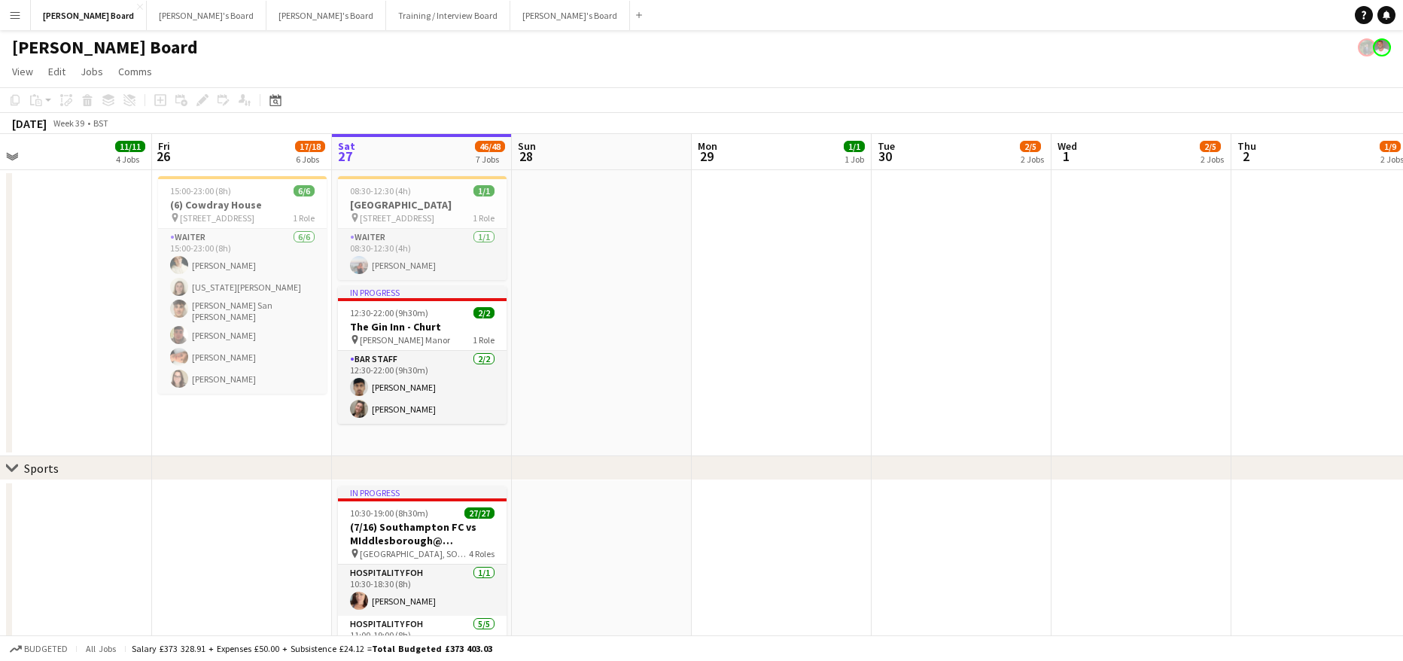
drag, startPoint x: 562, startPoint y: 427, endPoint x: 718, endPoint y: 427, distance: 155.8
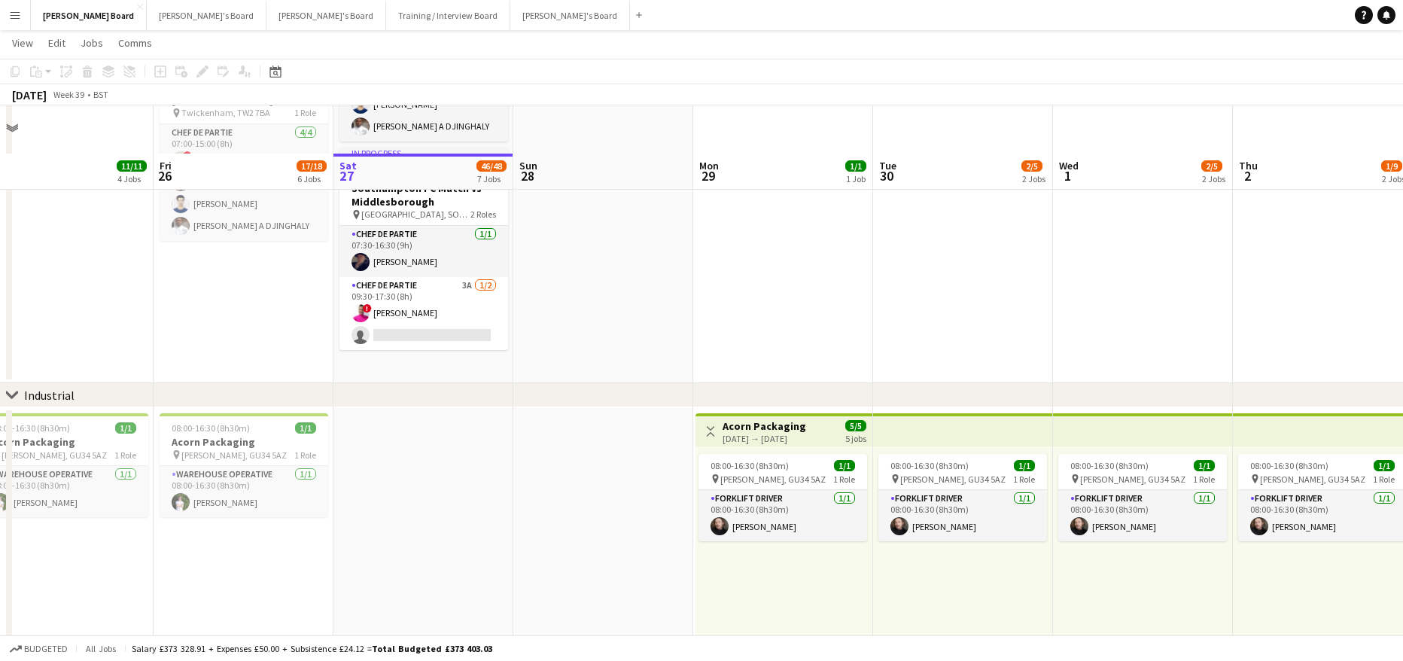
scroll to position [1480, 0]
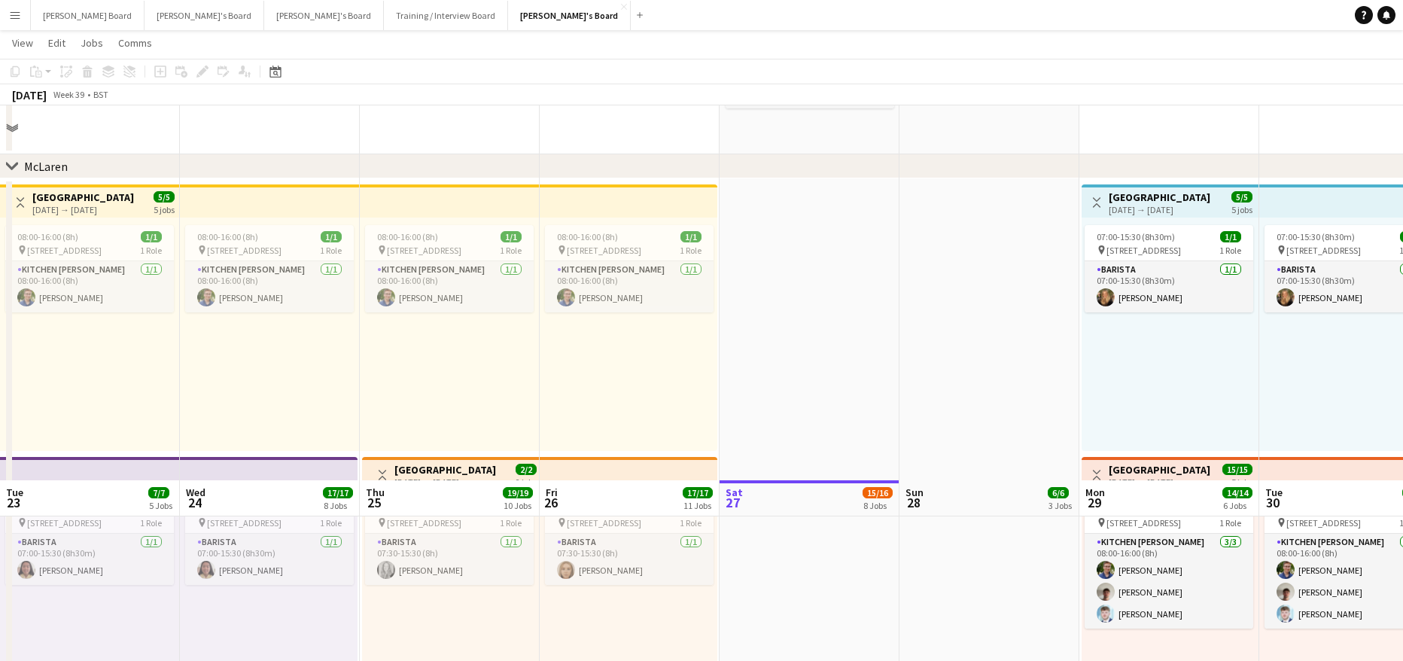
scroll to position [702, 0]
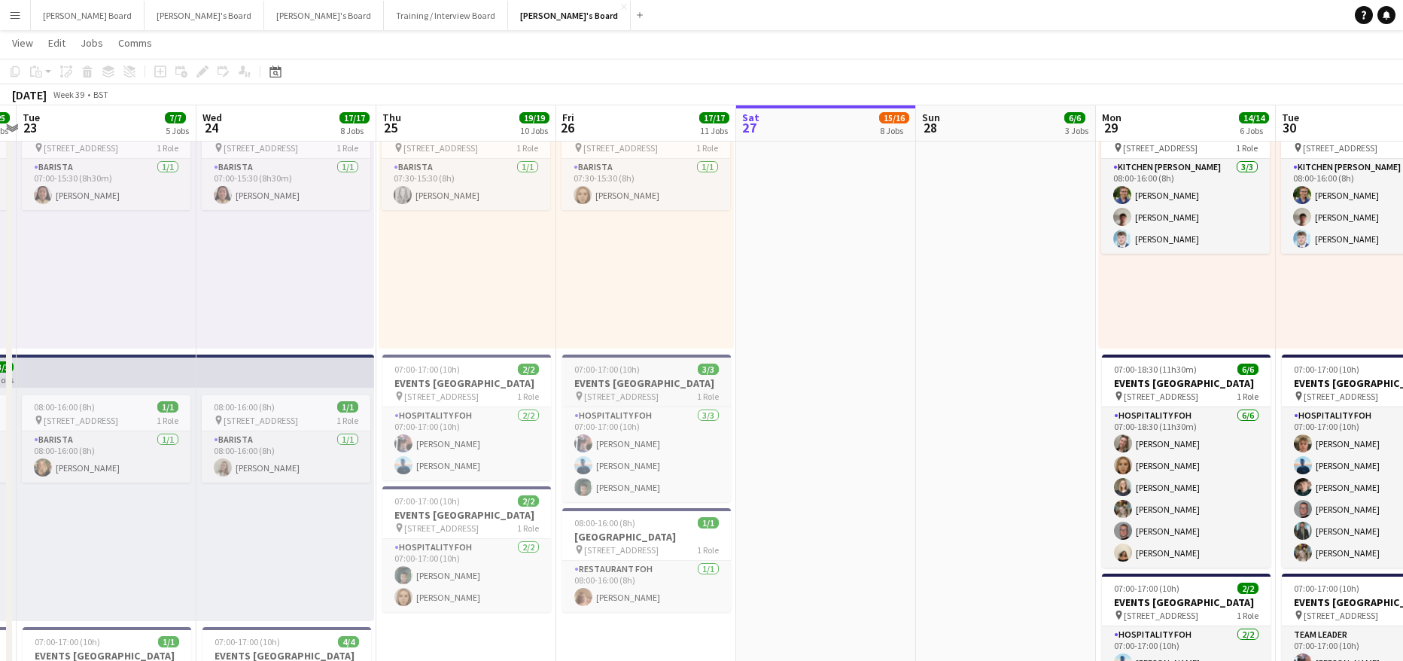
drag, startPoint x: 351, startPoint y: 331, endPoint x: 742, endPoint y: 361, distance: 391.7
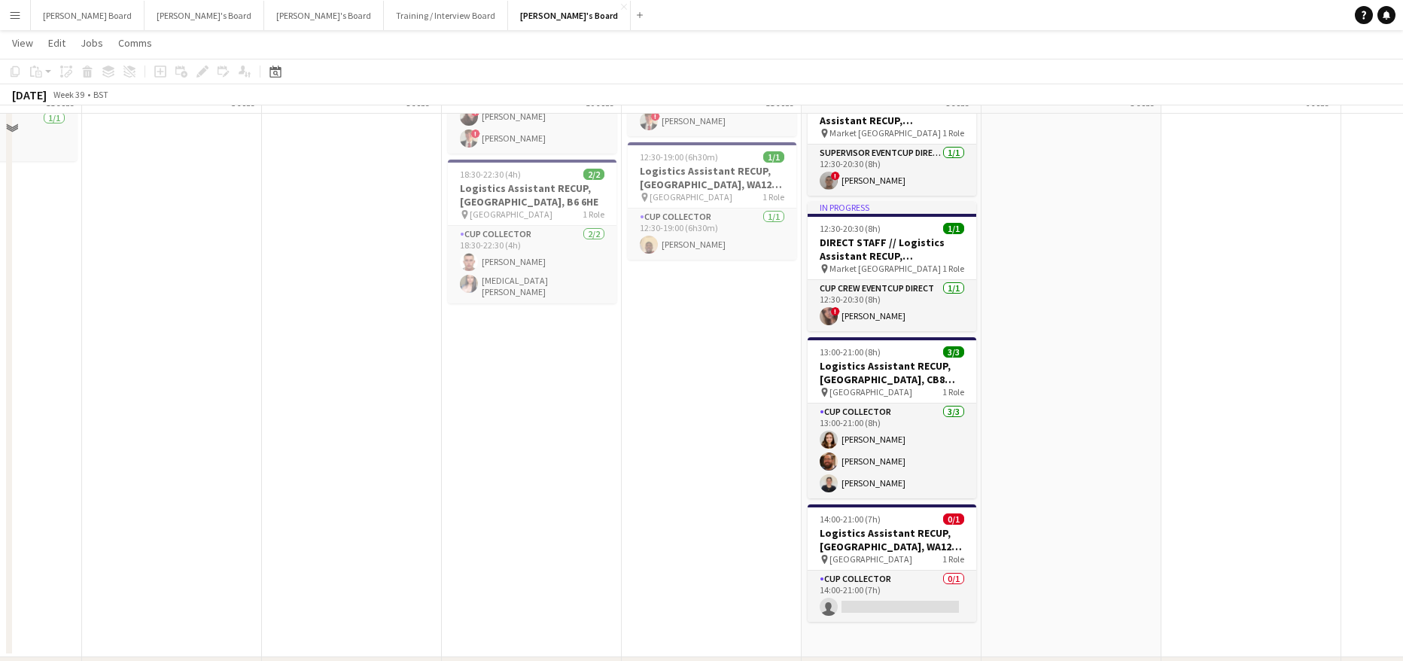
scroll to position [2308, 0]
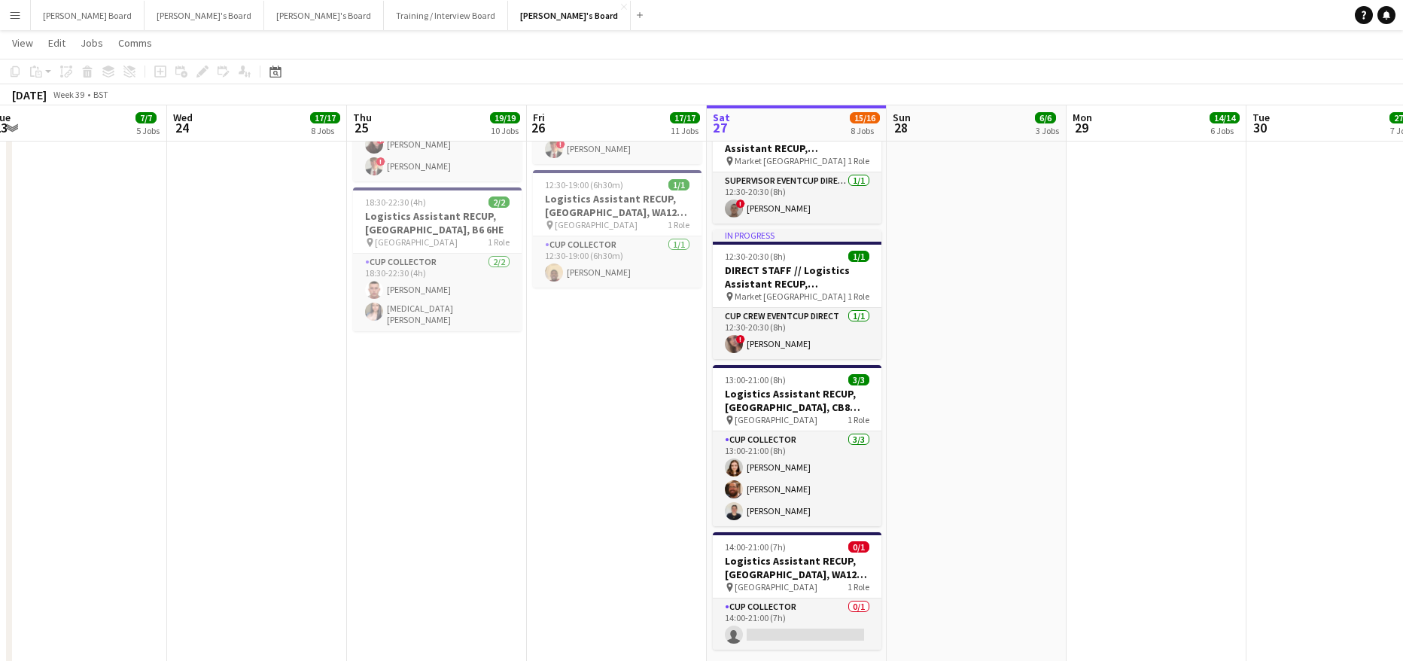
drag, startPoint x: 731, startPoint y: 431, endPoint x: 628, endPoint y: 460, distance: 107.0
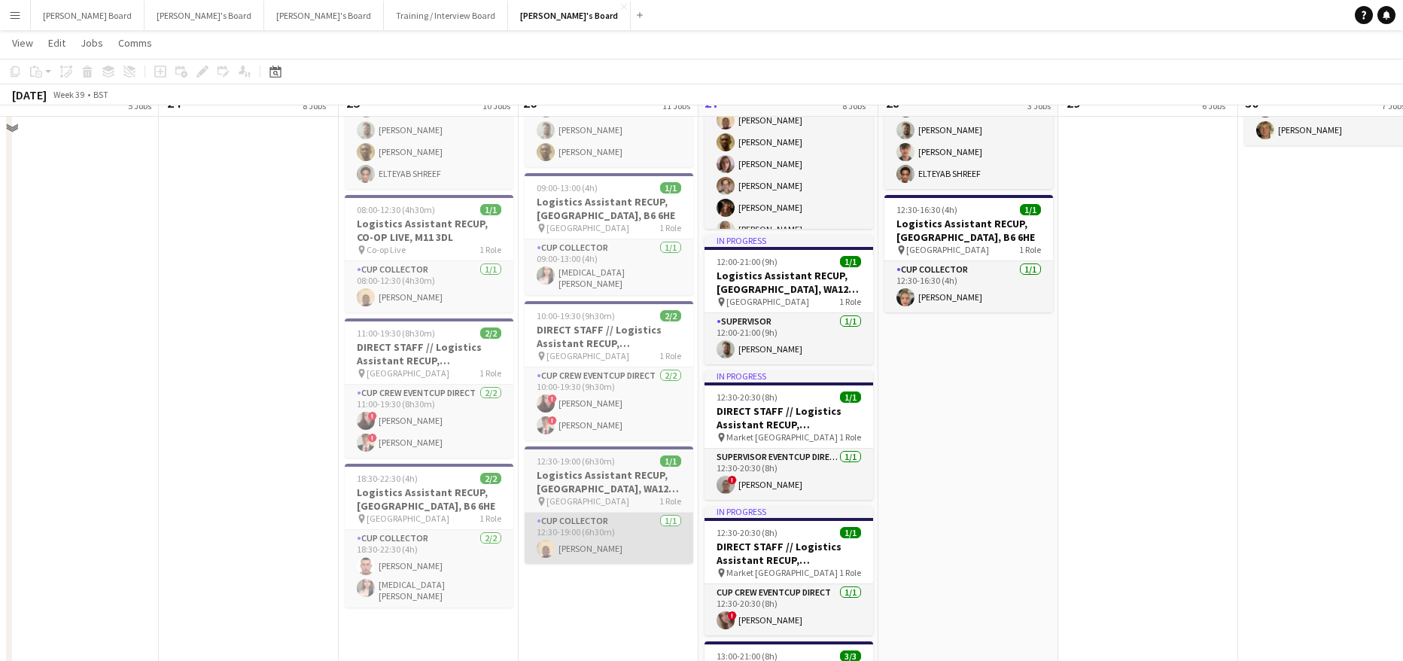
scroll to position [2007, 0]
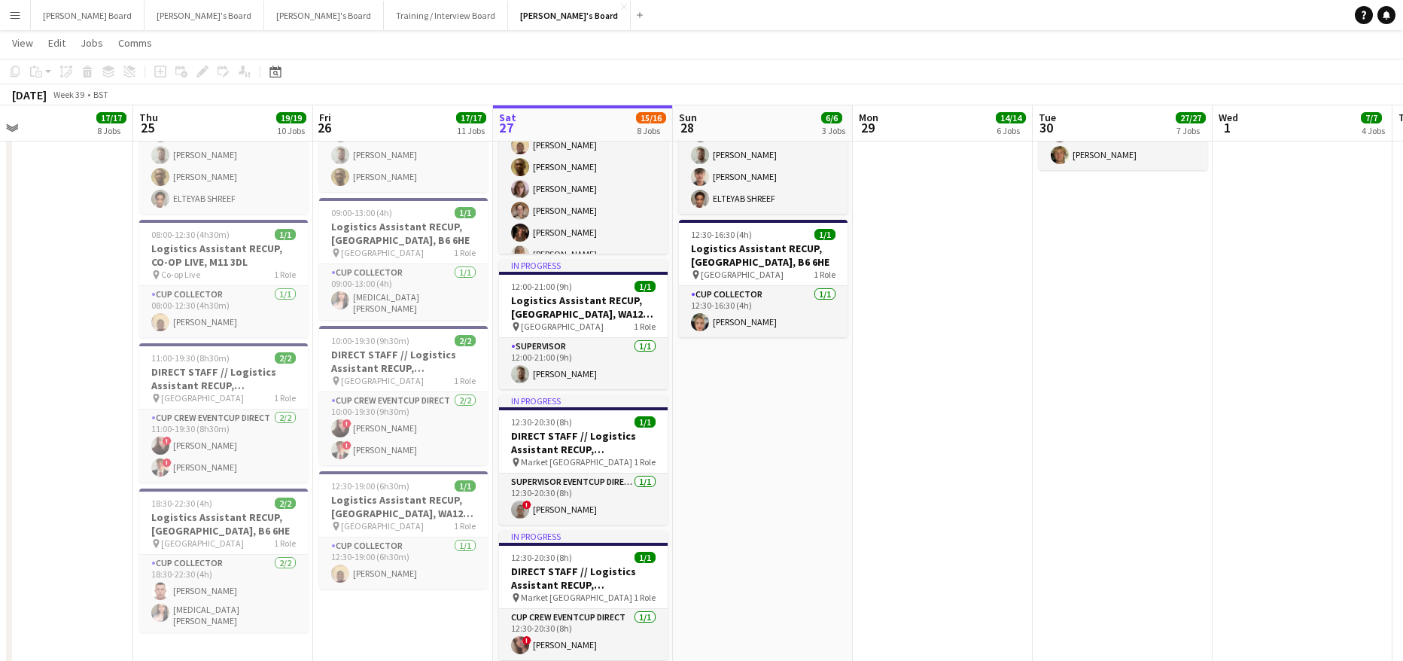
drag, startPoint x: 1154, startPoint y: 463, endPoint x: 653, endPoint y: 512, distance: 503.5
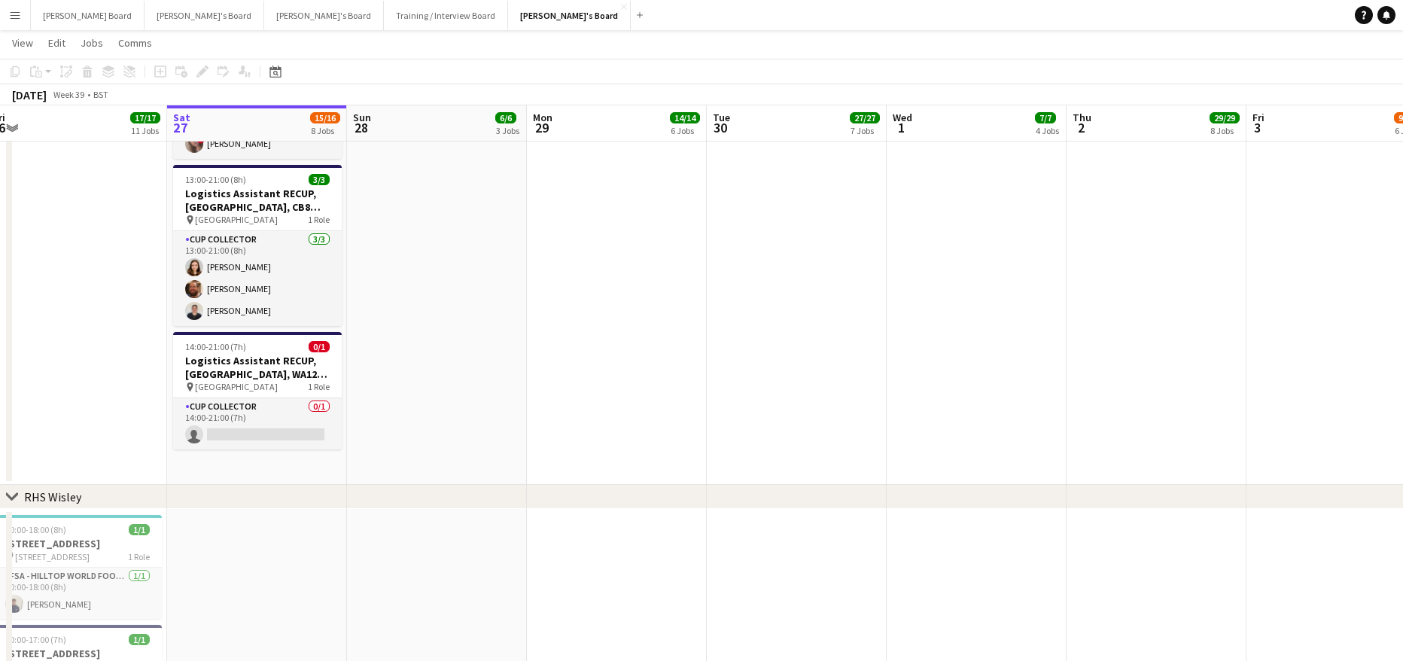
scroll to position [0, 478]
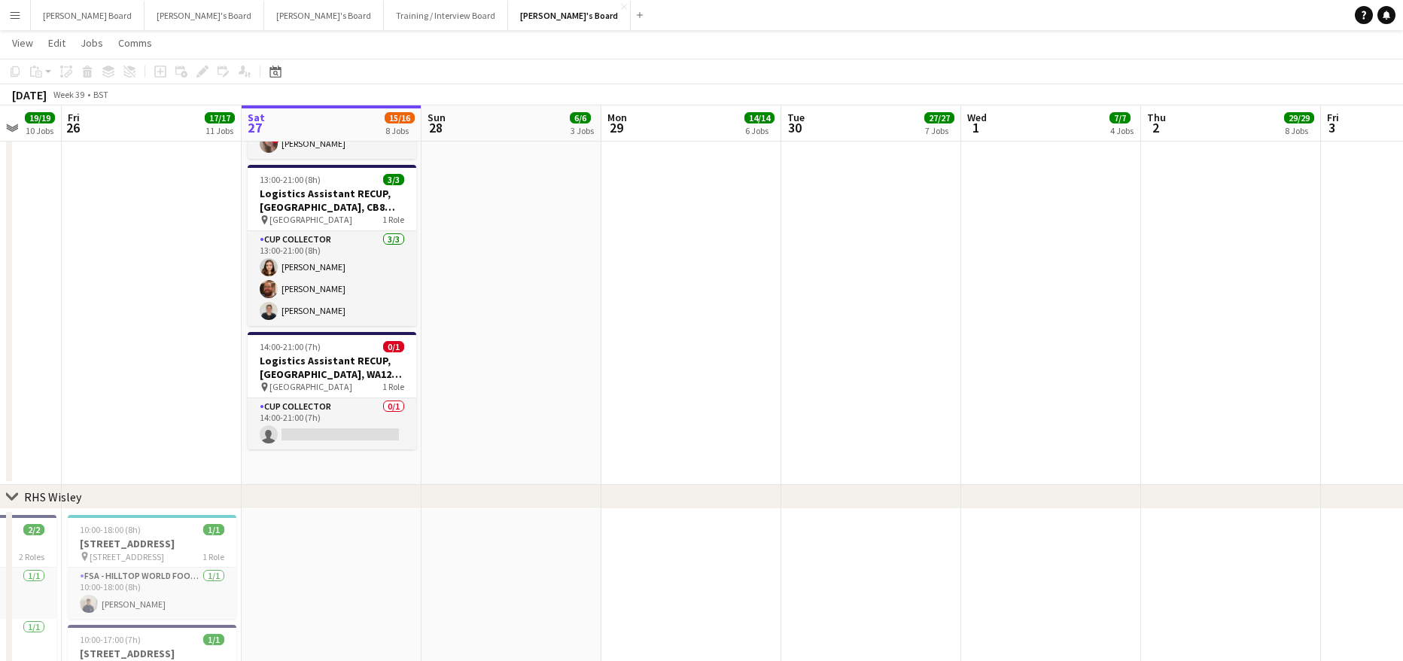
drag, startPoint x: 403, startPoint y: 309, endPoint x: 476, endPoint y: 314, distance: 72.4
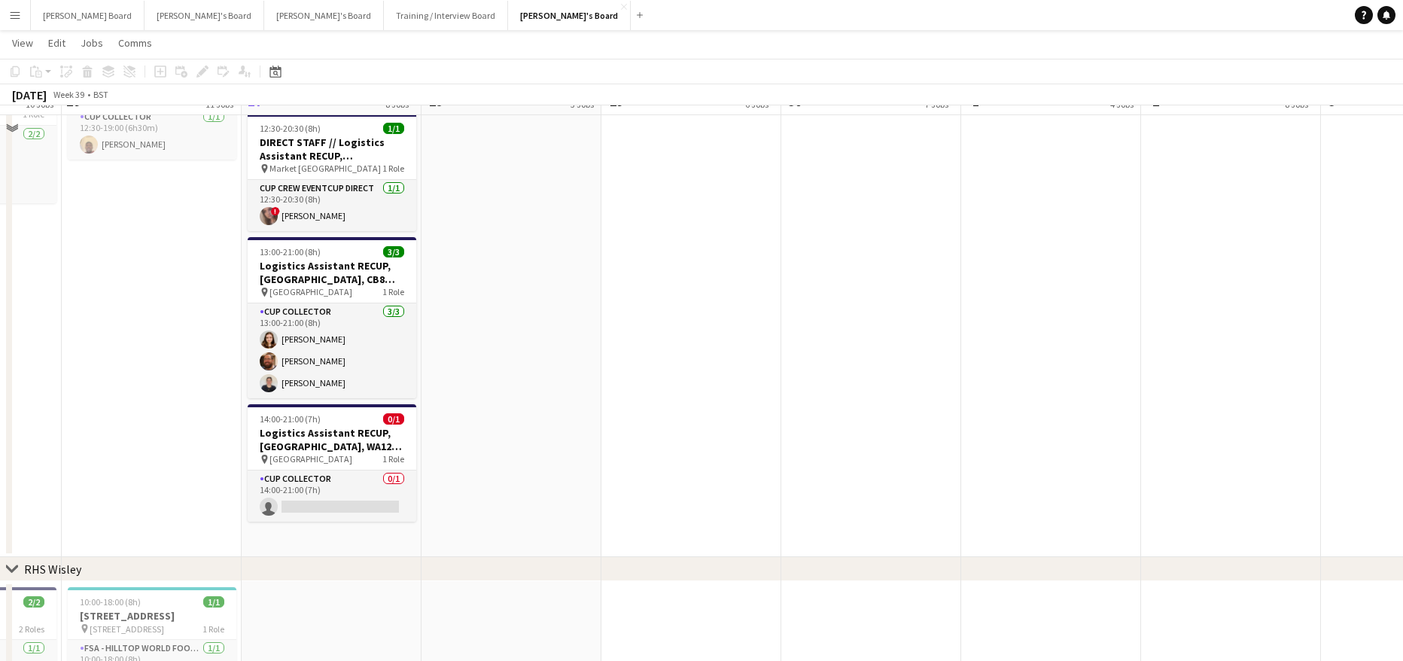
scroll to position [2408, 0]
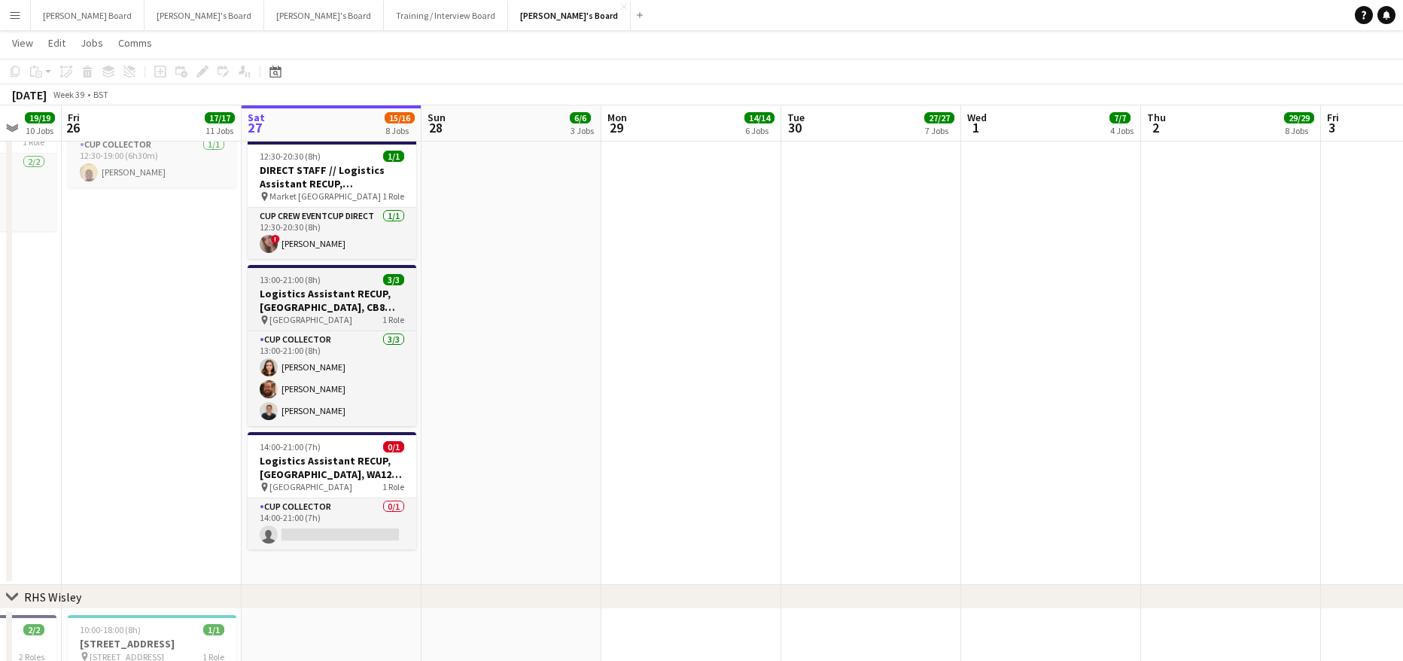
click at [342, 304] on h3 "Logistics Assistant RECUP, [GEOGRAPHIC_DATA], CB8 0TF" at bounding box center [332, 300] width 169 height 27
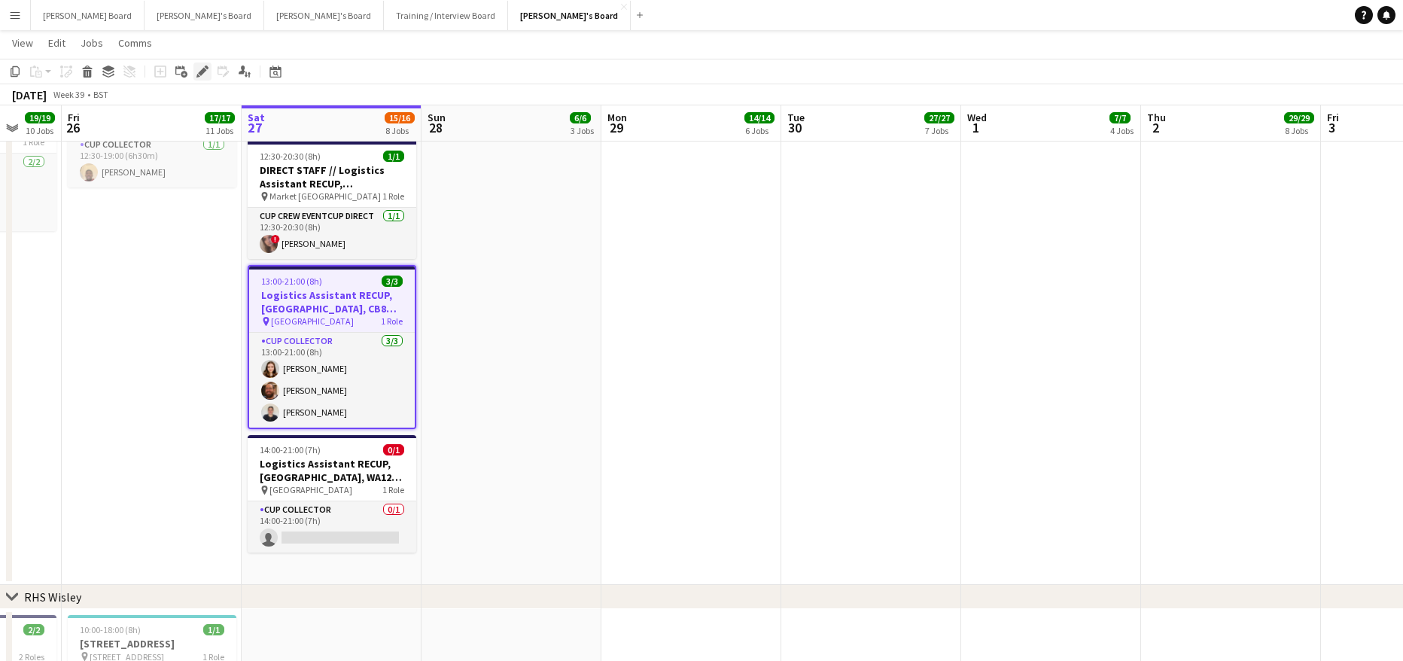
drag, startPoint x: 204, startPoint y: 73, endPoint x: 207, endPoint y: 90, distance: 17.6
click at [204, 72] on icon "Edit" at bounding box center [202, 71] width 12 height 12
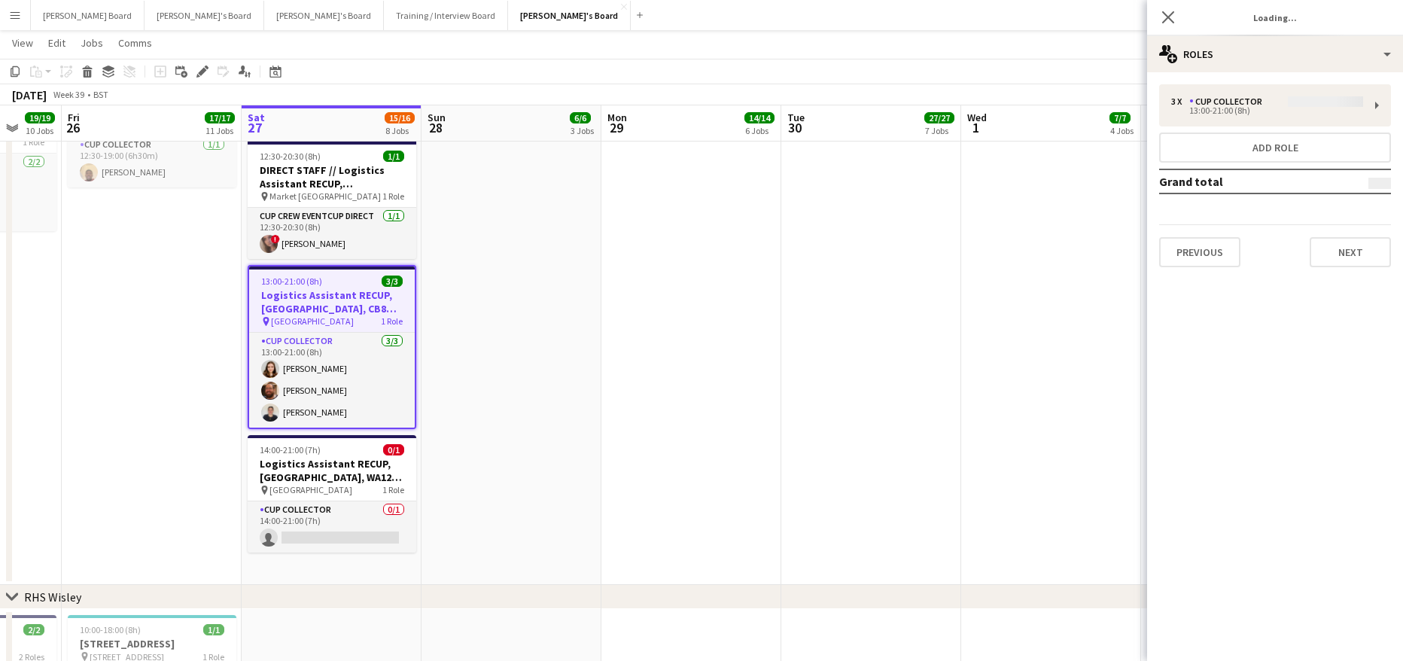
type input "**********"
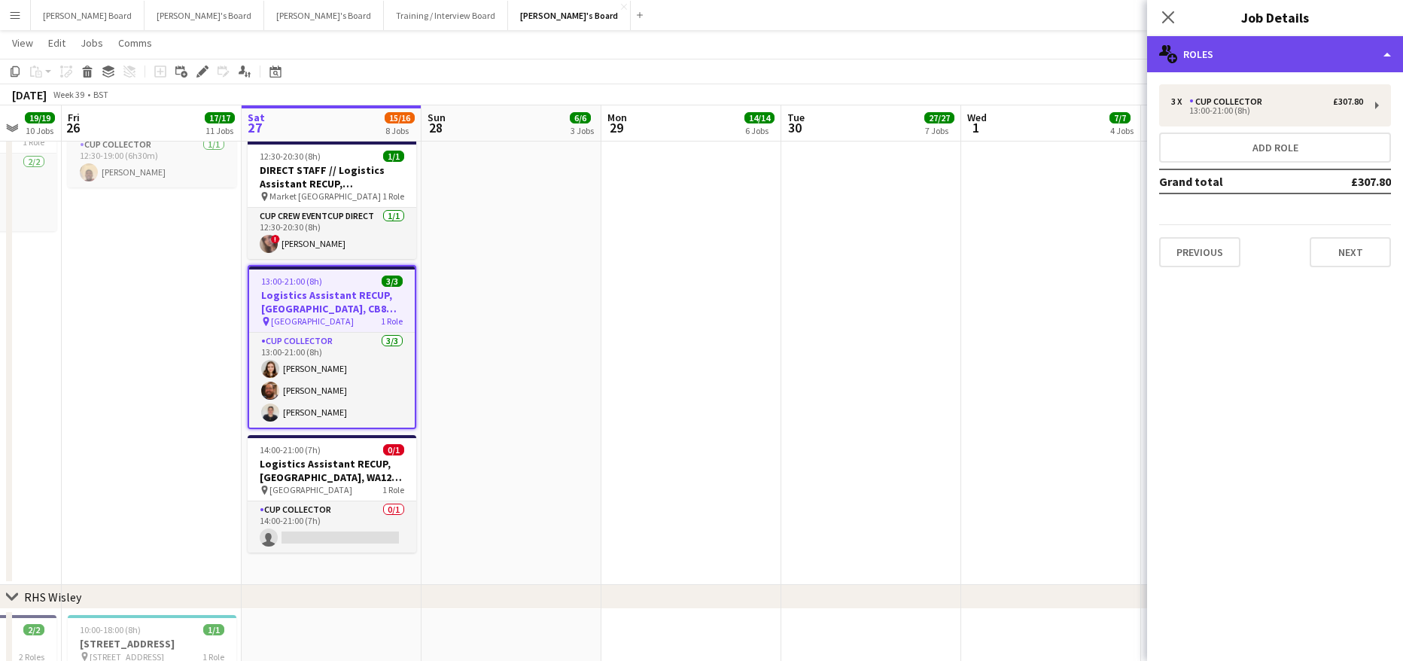
click at [1273, 57] on div "multiple-users-add Roles" at bounding box center [1275, 54] width 256 height 36
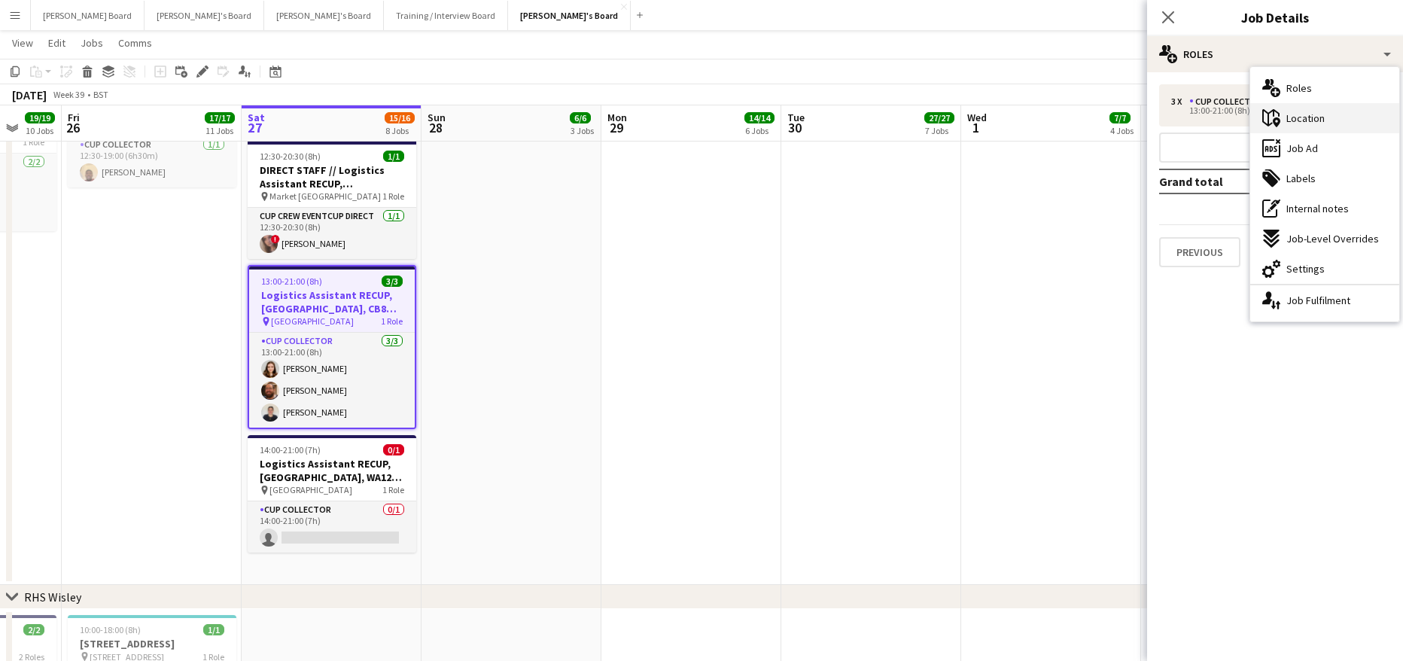
click at [1320, 123] on span "Location" at bounding box center [1305, 118] width 38 height 14
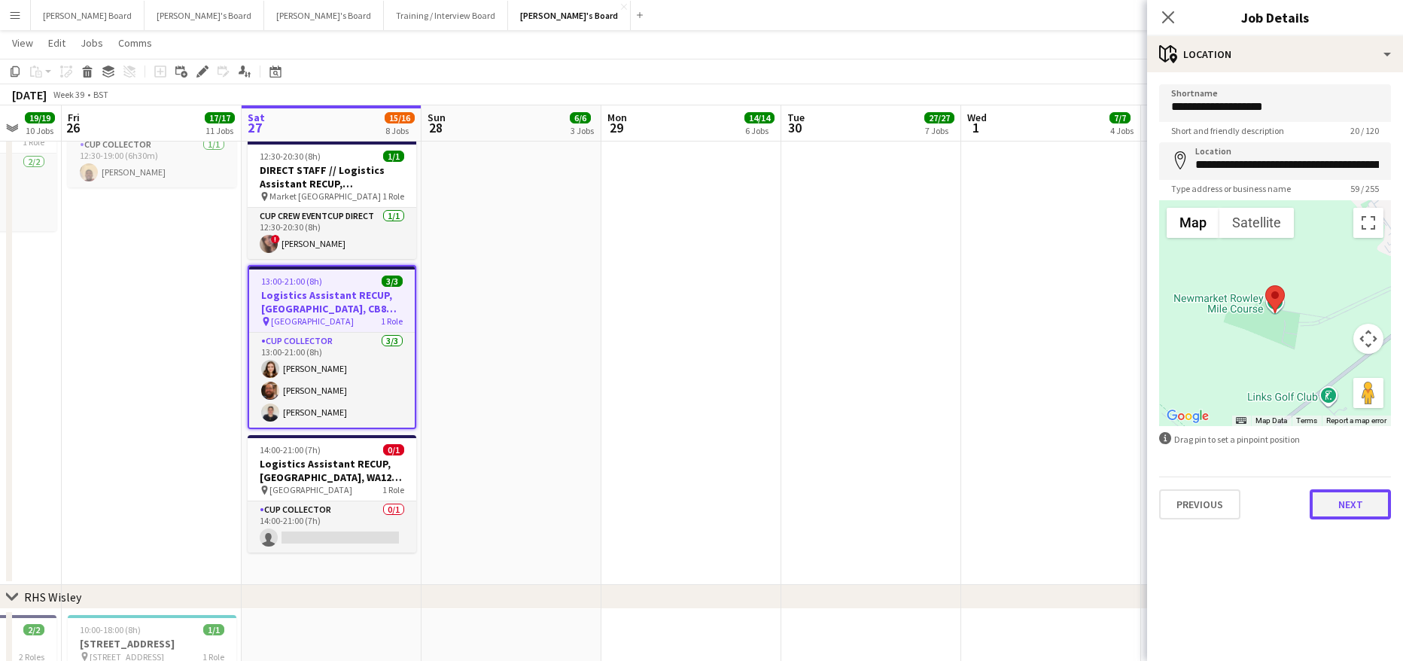
click at [1361, 513] on button "Next" at bounding box center [1349, 504] width 81 height 30
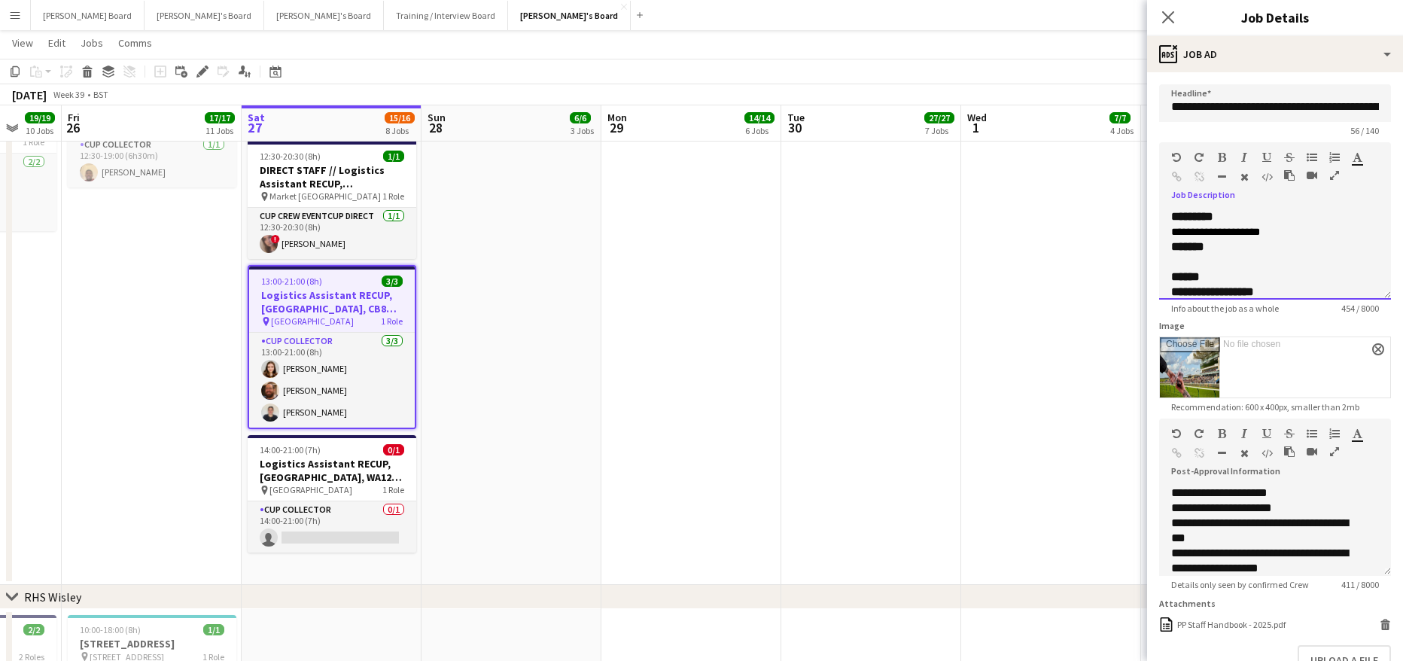
drag, startPoint x: 1377, startPoint y: 299, endPoint x: 1381, endPoint y: 335, distance: 36.3
click at [1381, 335] on form "**********" at bounding box center [1275, 416] width 256 height 664
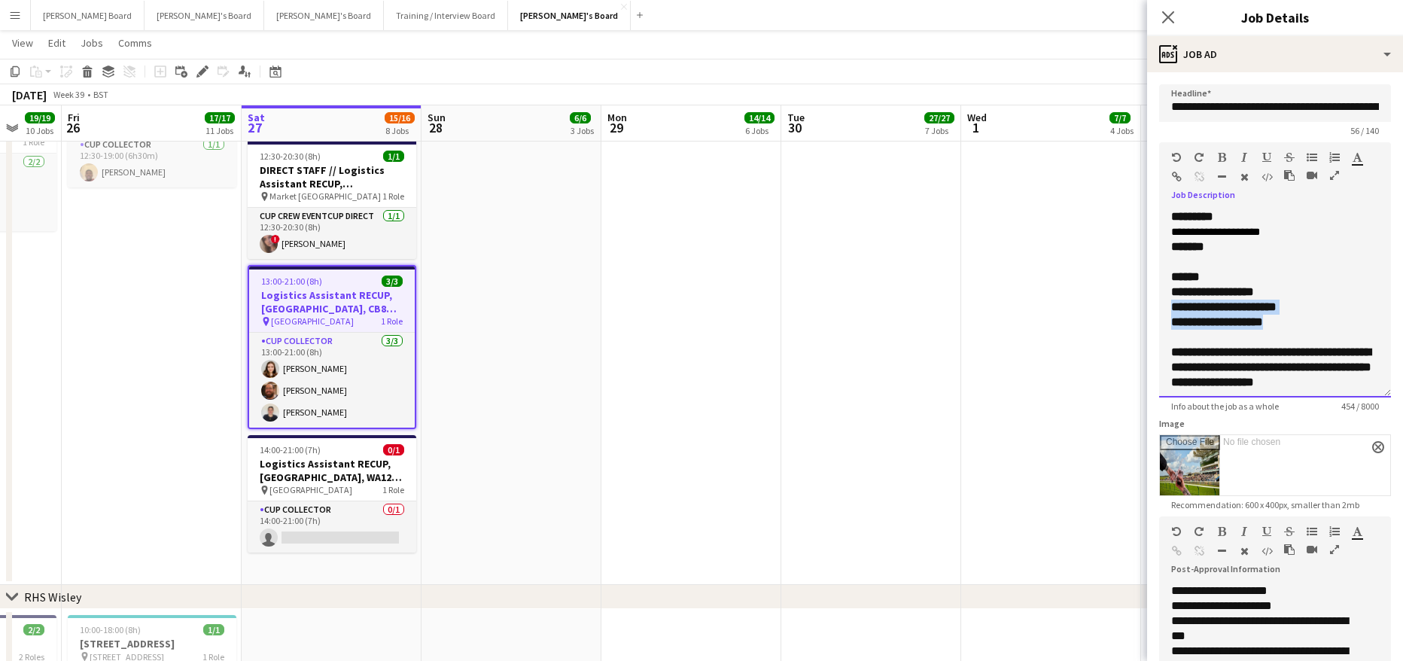
drag, startPoint x: 1373, startPoint y: 295, endPoint x: 1397, endPoint y: 456, distance: 162.8
click at [1397, 460] on mat-expansion-panel "**********" at bounding box center [1275, 366] width 256 height 588
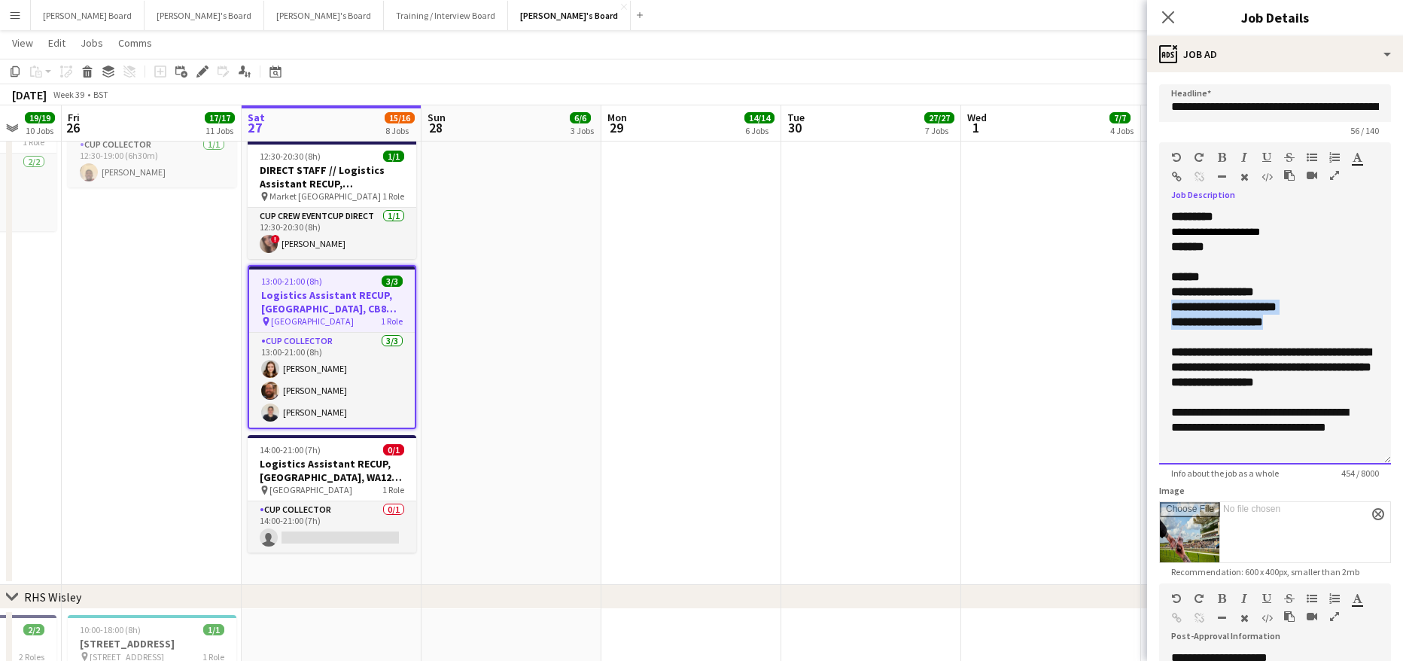
click at [1324, 306] on div "**********" at bounding box center [1275, 306] width 208 height 15
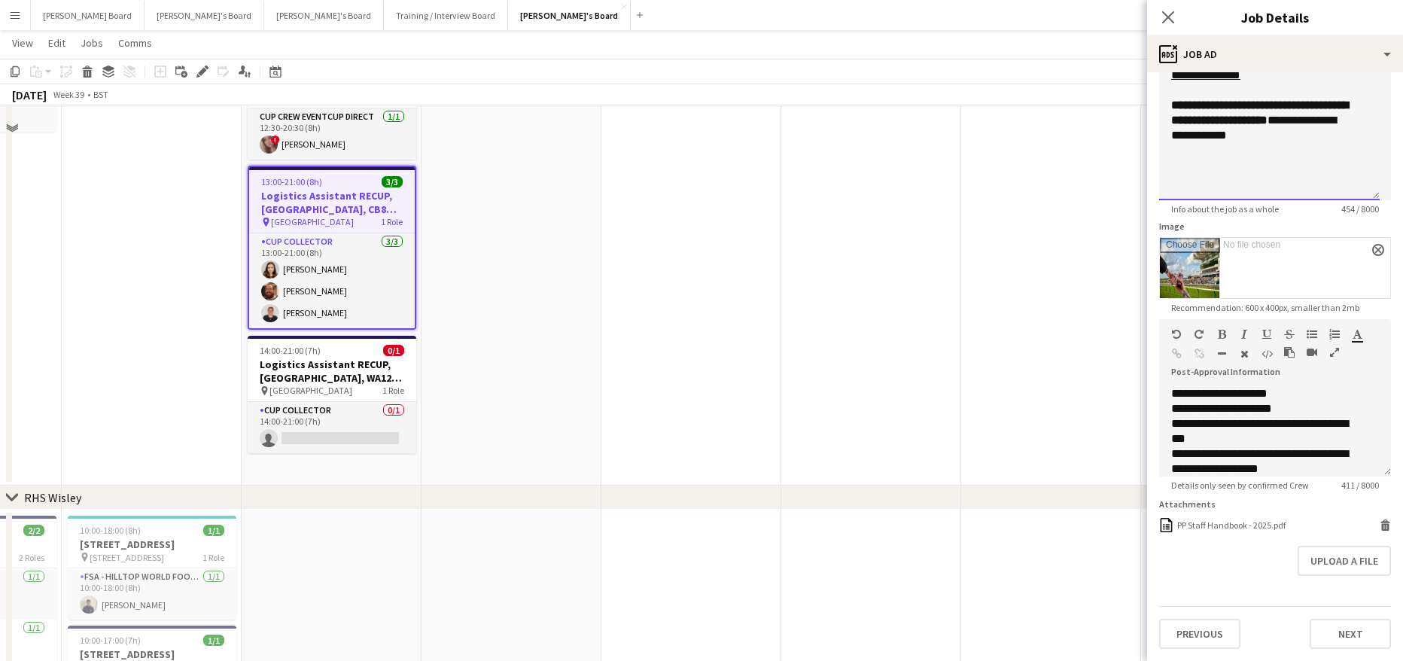
scroll to position [2609, 0]
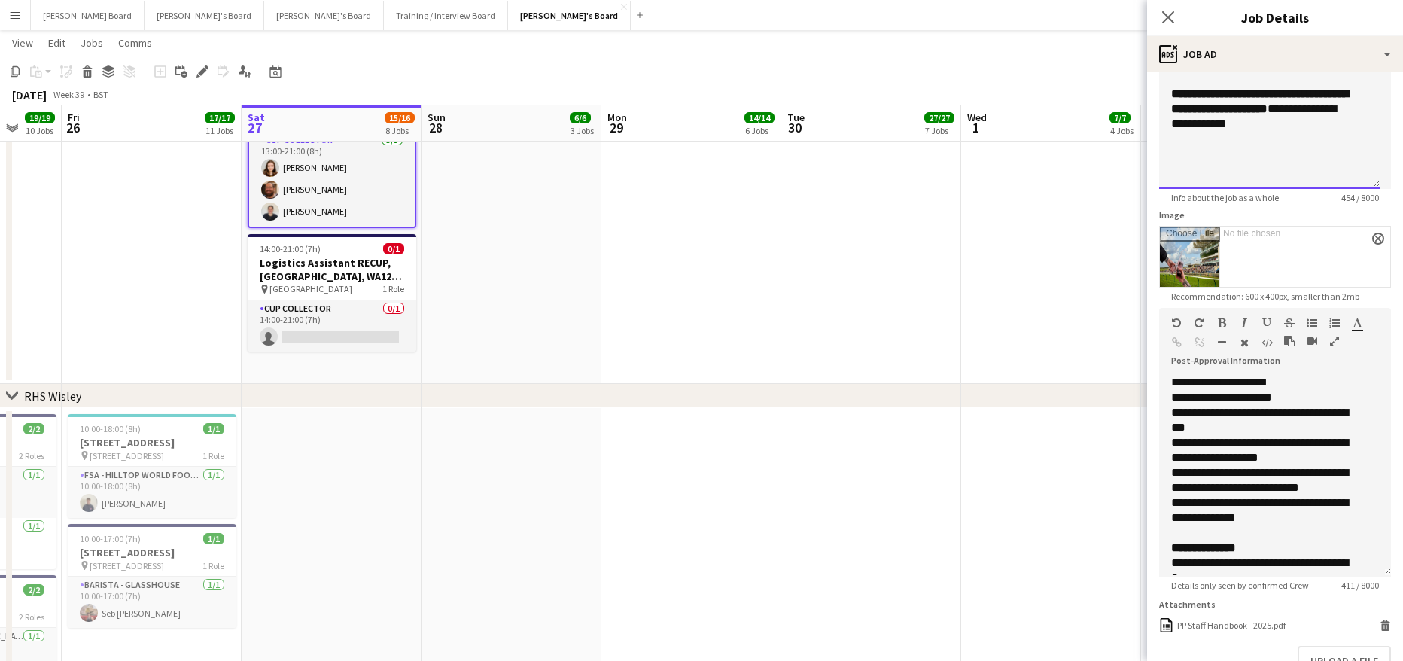
drag, startPoint x: 1372, startPoint y: 460, endPoint x: 1411, endPoint y: 649, distance: 192.9
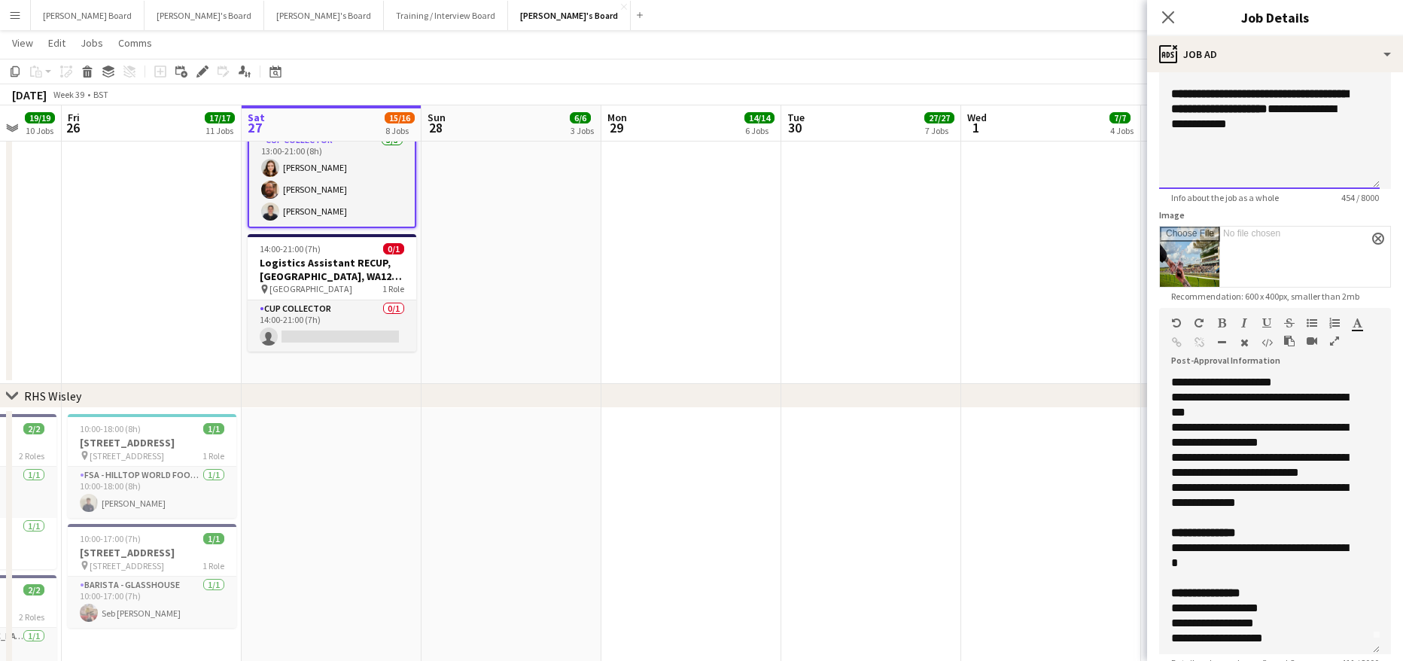
scroll to position [19, 0]
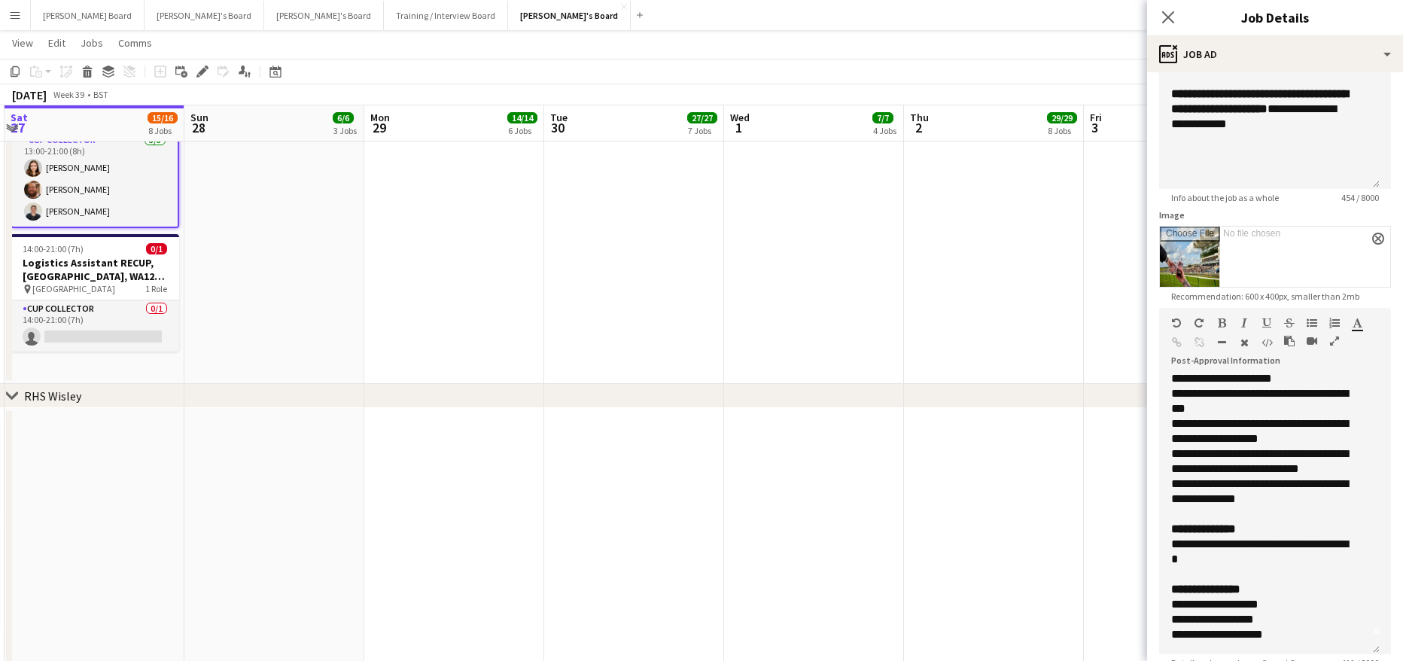
drag, startPoint x: 1121, startPoint y: 564, endPoint x: 962, endPoint y: 556, distance: 159.7
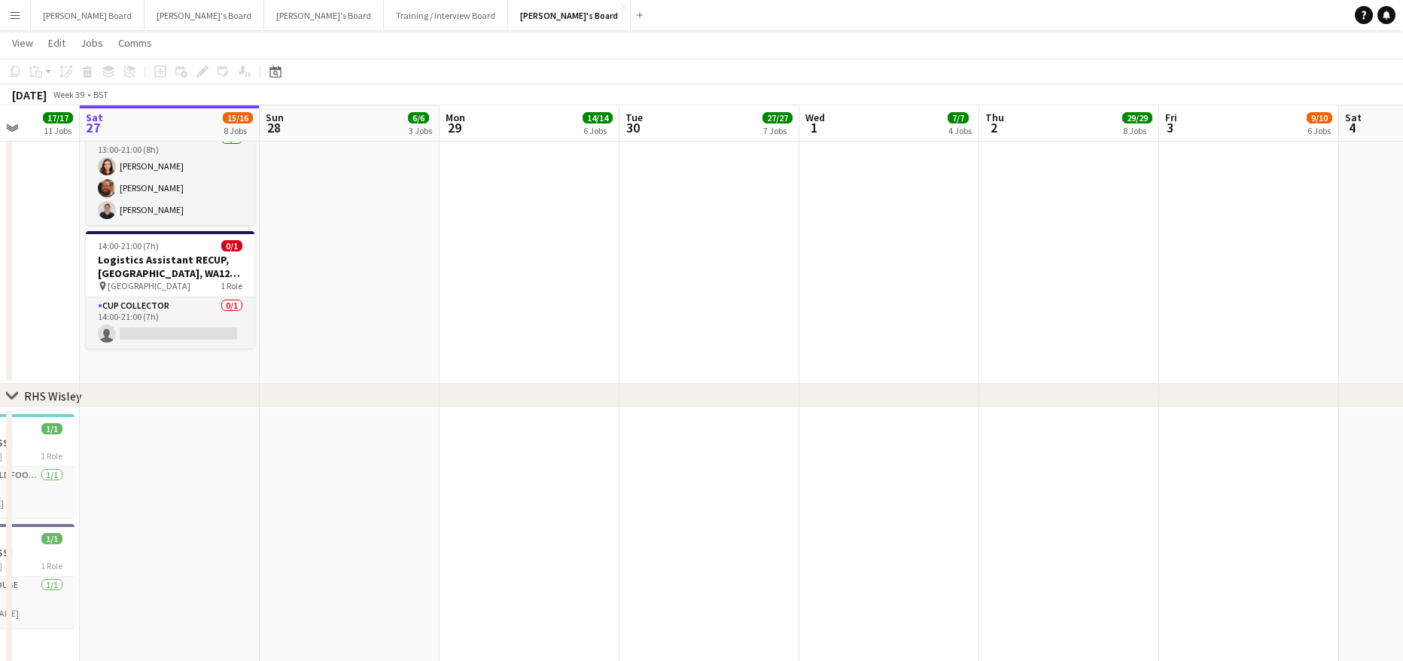
scroll to position [0, 376]
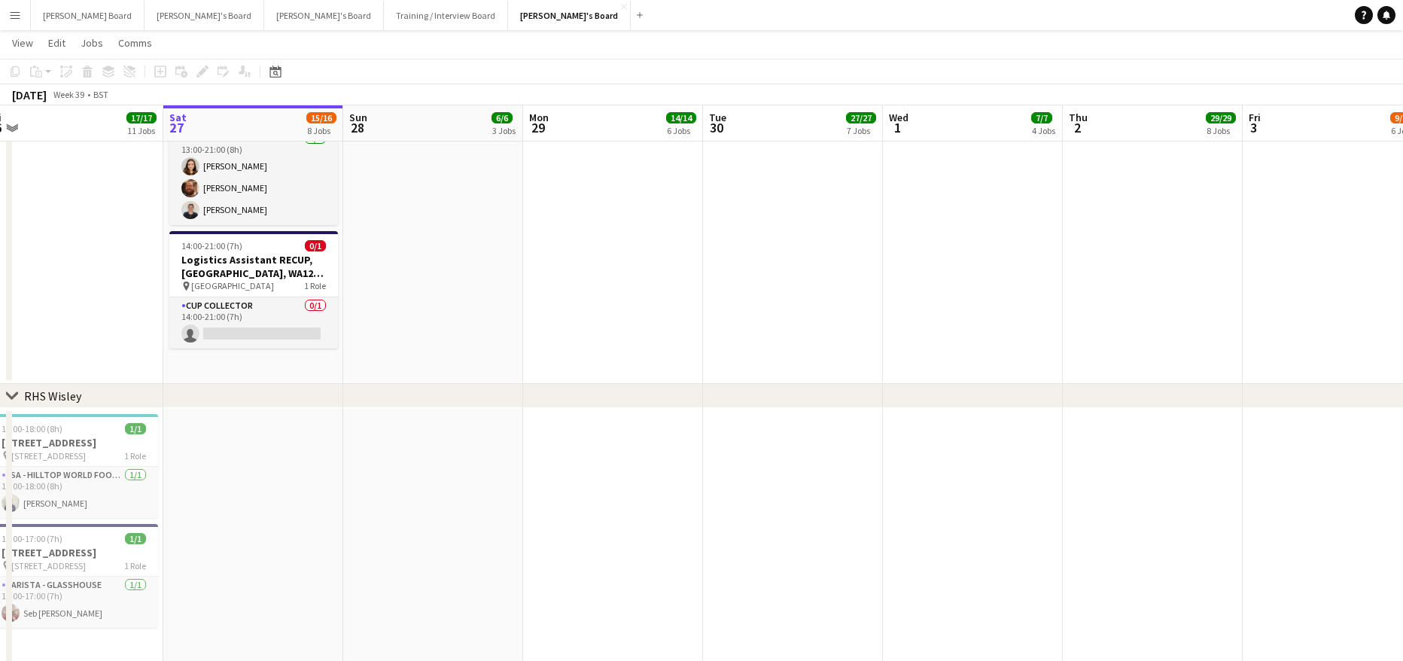
drag, startPoint x: 542, startPoint y: 381, endPoint x: 556, endPoint y: 368, distance: 19.2
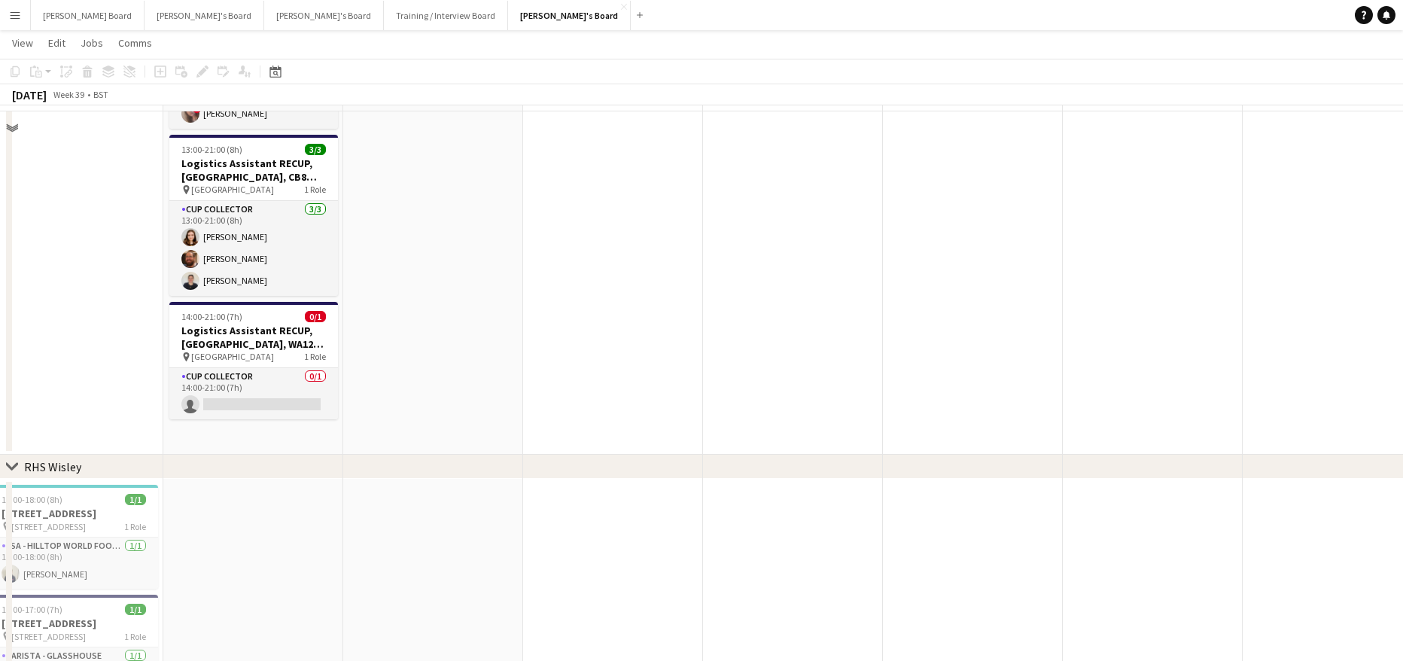
scroll to position [2508, 0]
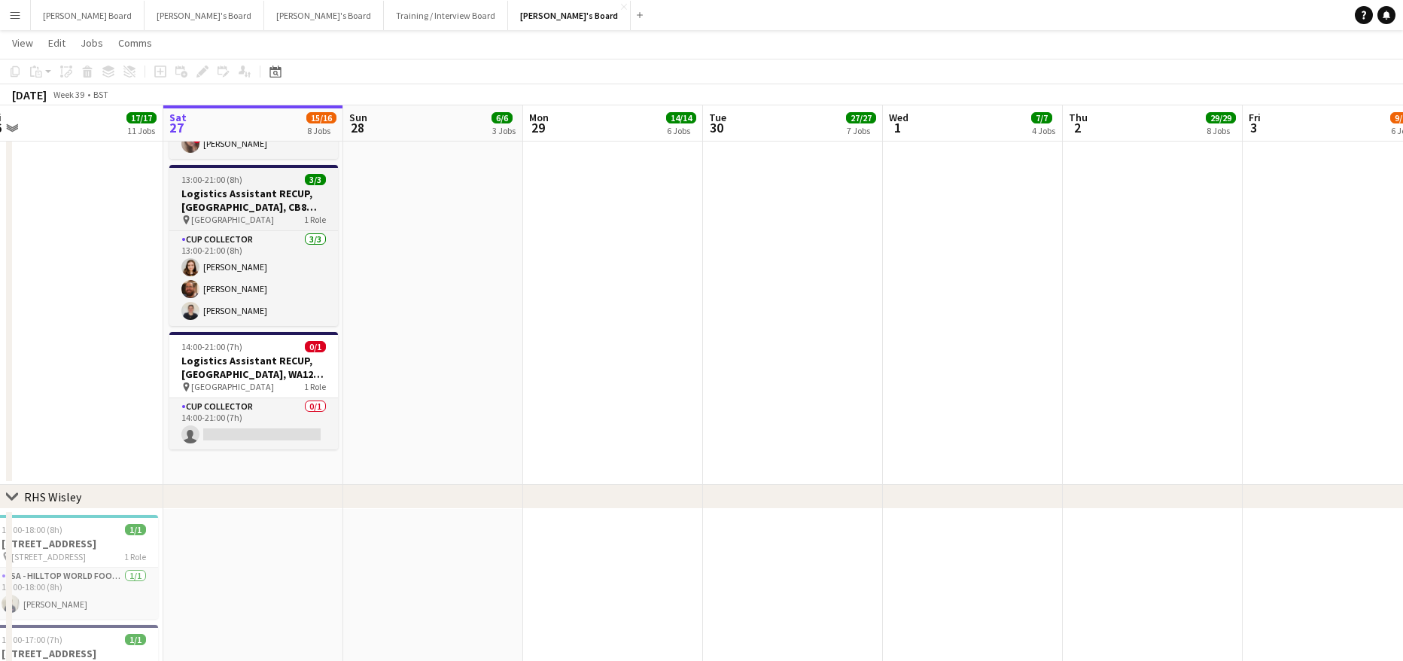
click at [242, 175] on div "13:00-21:00 (8h) 3/3" at bounding box center [253, 179] width 169 height 11
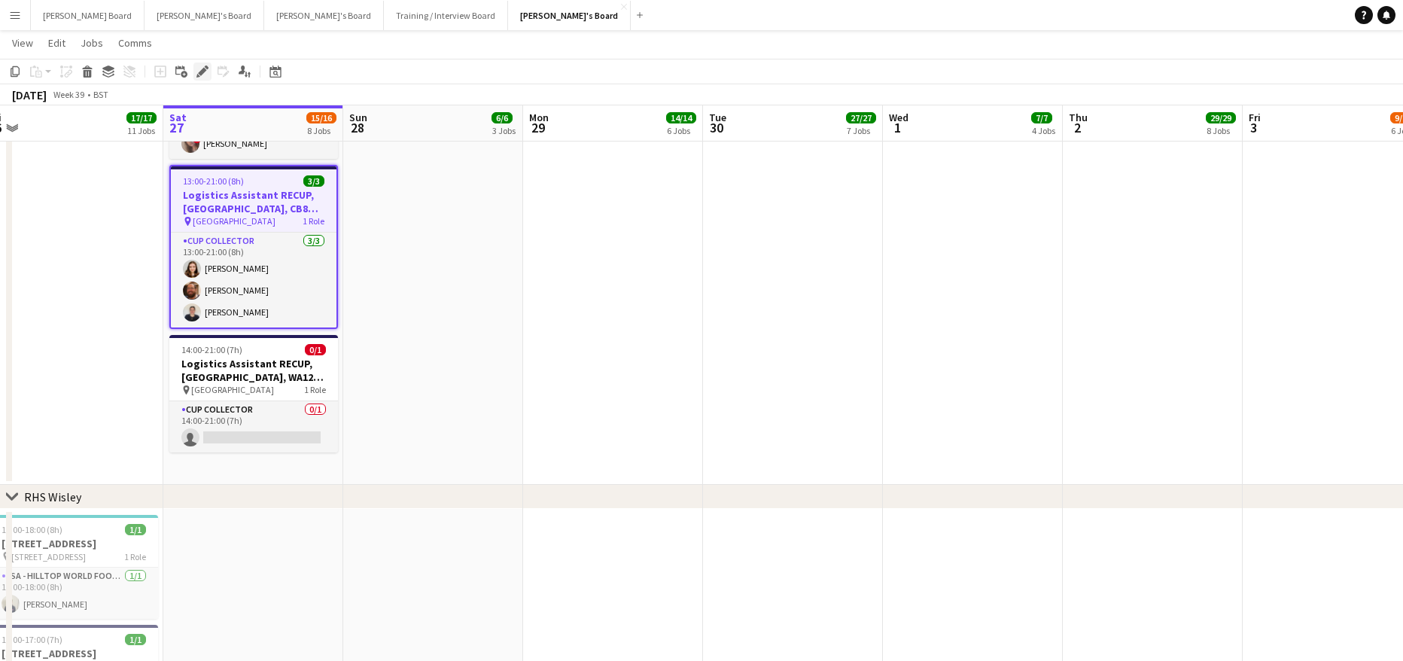
click at [202, 76] on icon "Edit" at bounding box center [202, 71] width 12 height 12
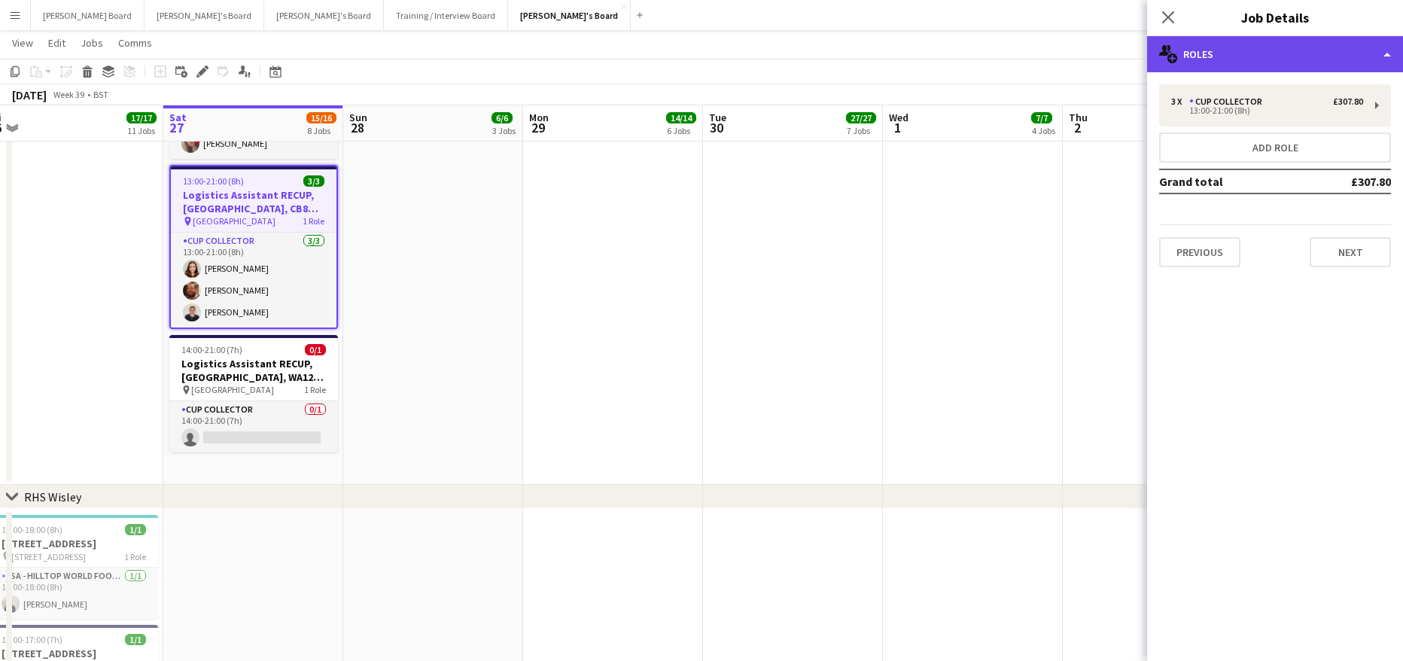
click at [1224, 45] on div "multiple-users-add Roles" at bounding box center [1275, 54] width 256 height 36
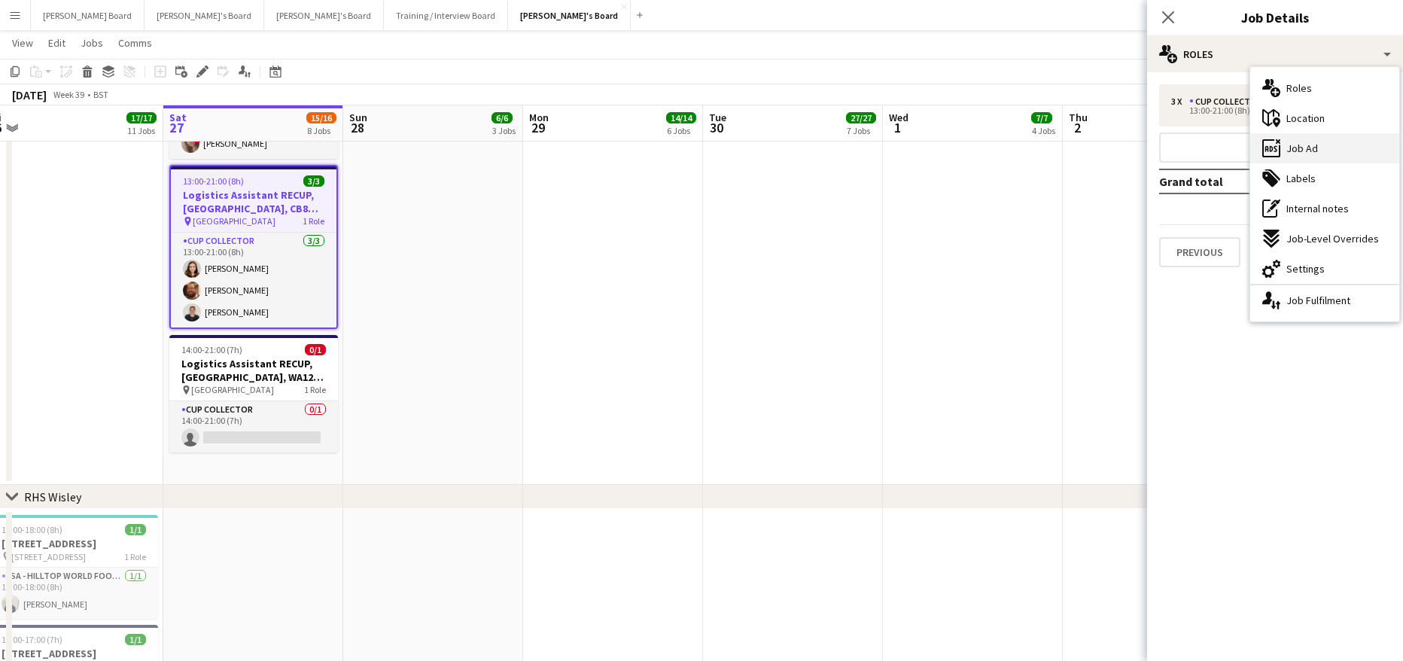
click at [1336, 154] on div "ads-window Job Ad" at bounding box center [1324, 148] width 149 height 30
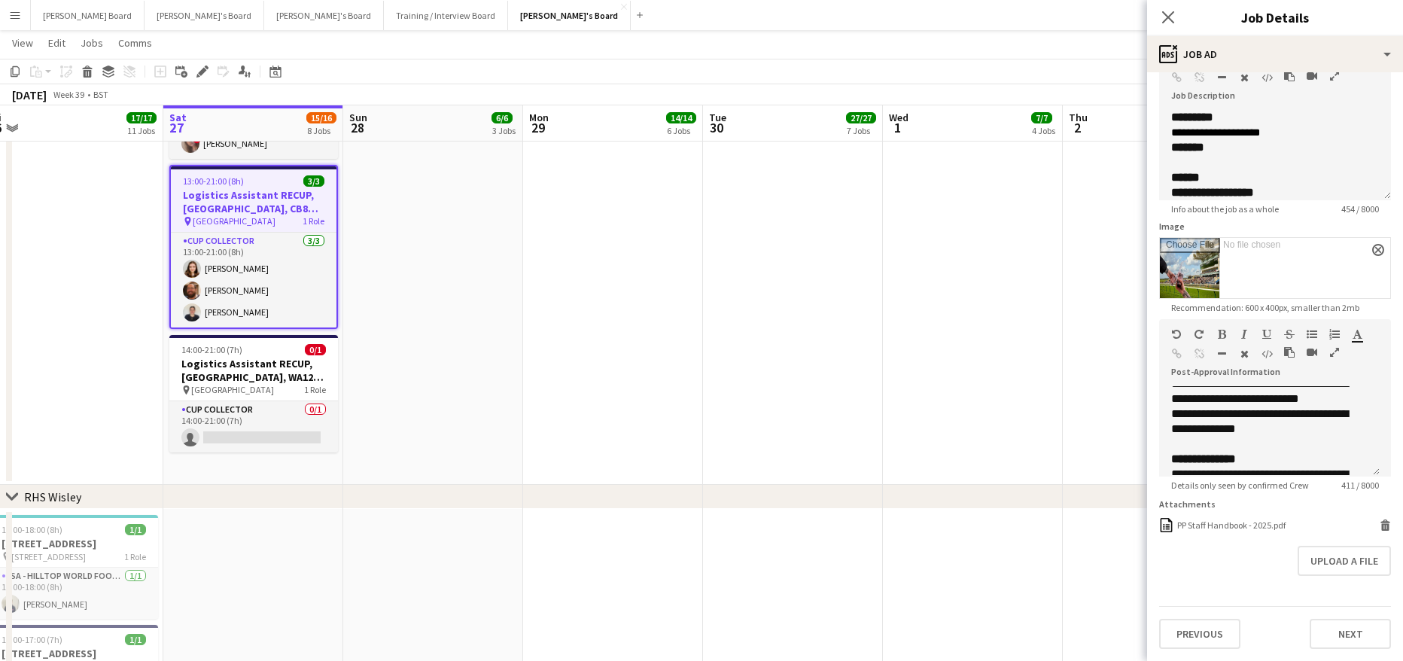
scroll to position [201, 0]
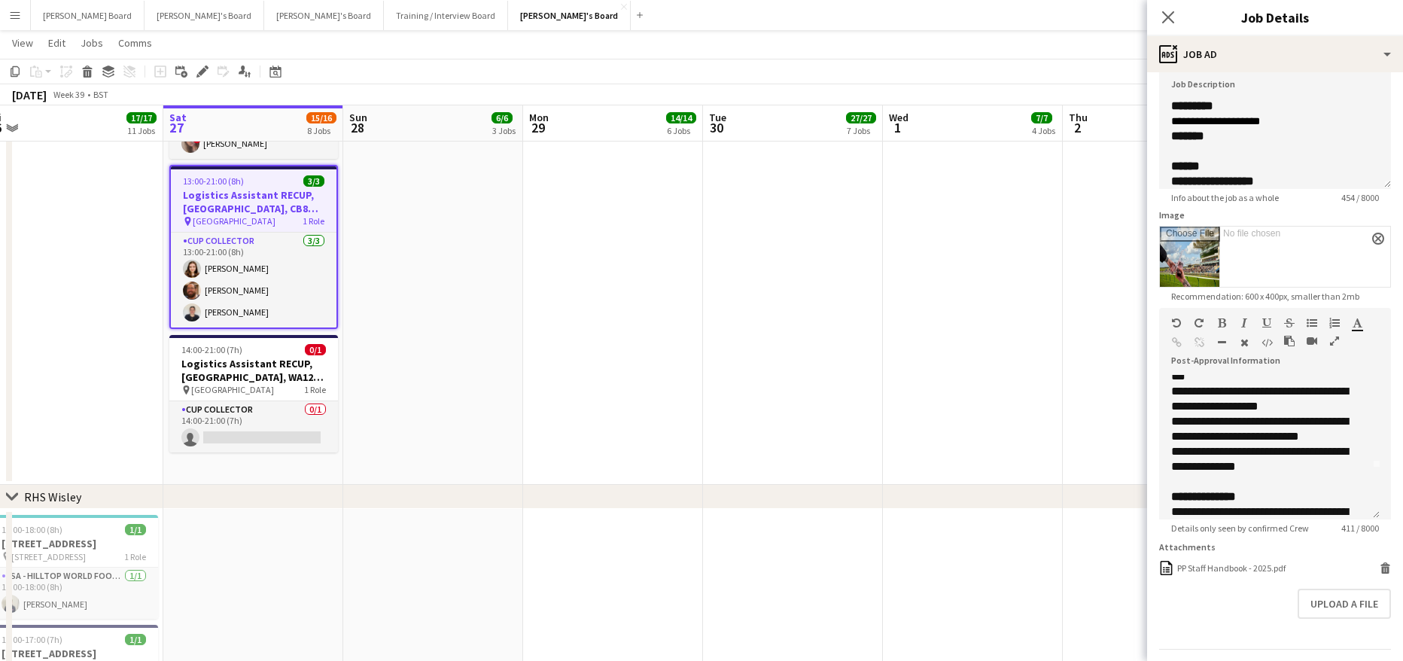
drag, startPoint x: 1376, startPoint y: 458, endPoint x: 1380, endPoint y: 634, distance: 176.1
click at [1383, 647] on form "**********" at bounding box center [1275, 333] width 256 height 718
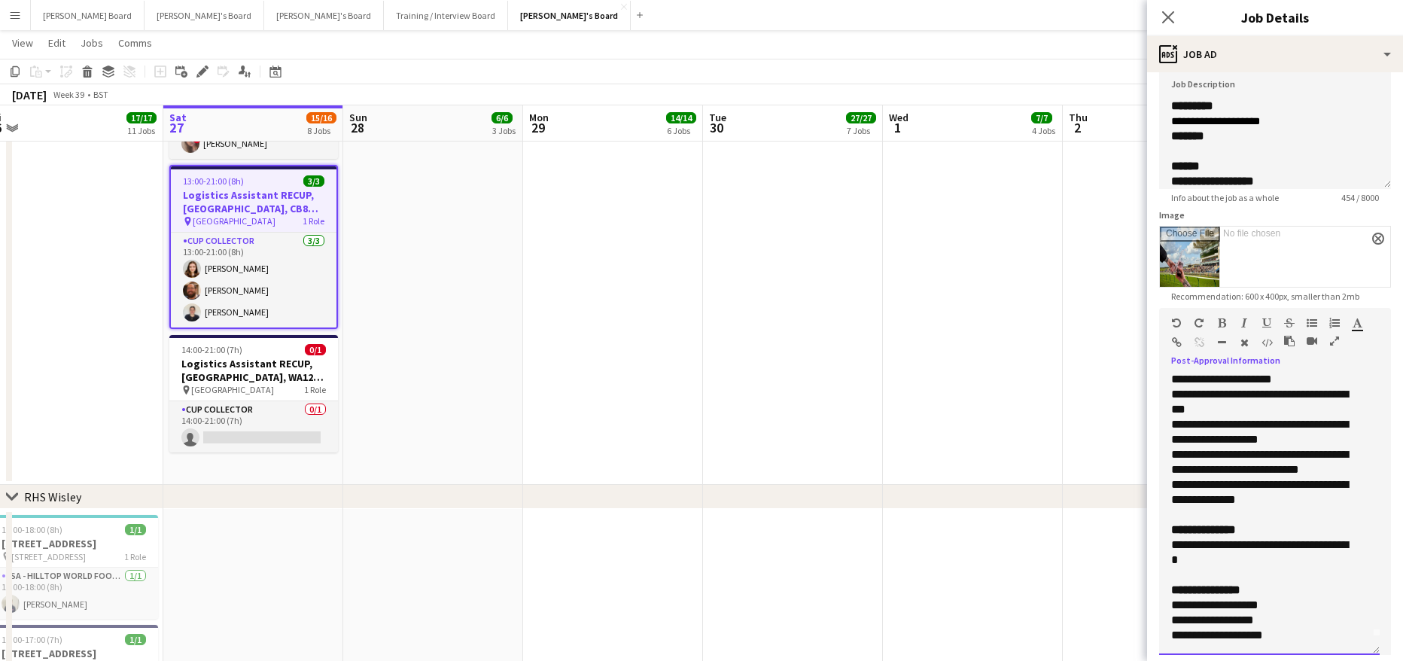
drag, startPoint x: 1198, startPoint y: 563, endPoint x: 1161, endPoint y: 540, distance: 43.2
click at [1161, 540] on div "**********" at bounding box center [1269, 515] width 220 height 280
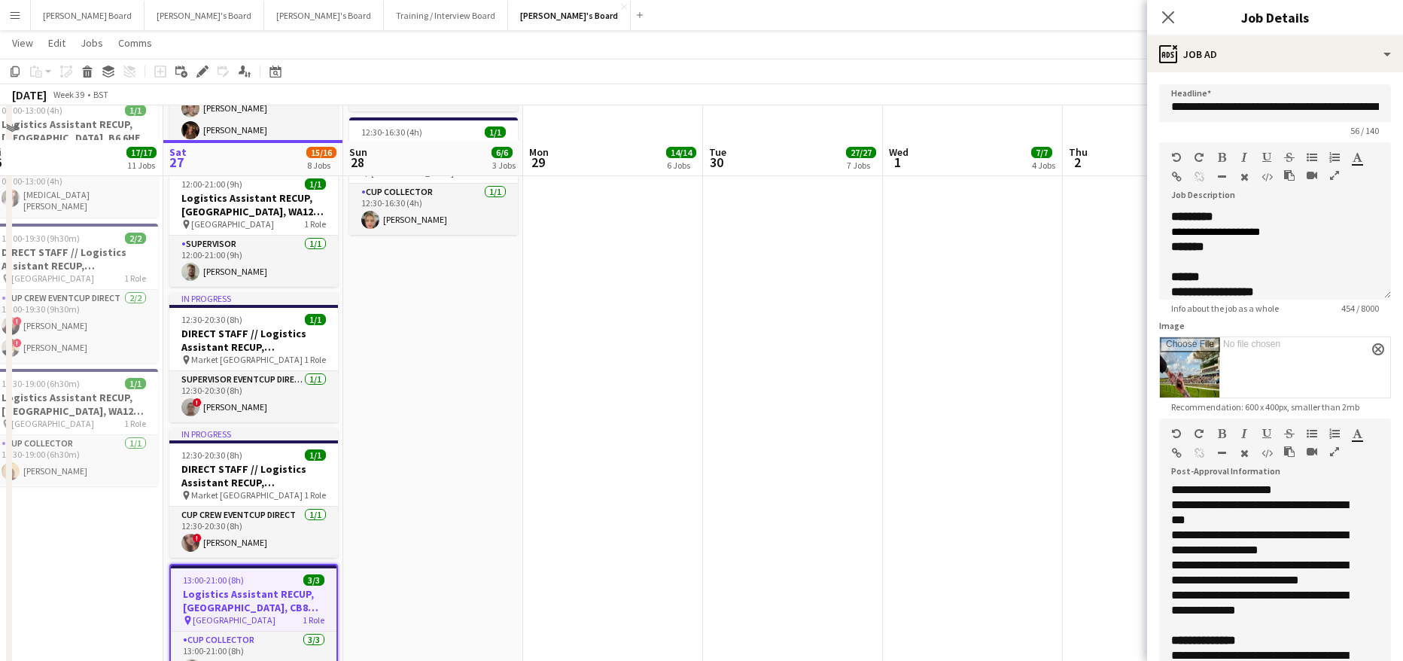
scroll to position [2107, 0]
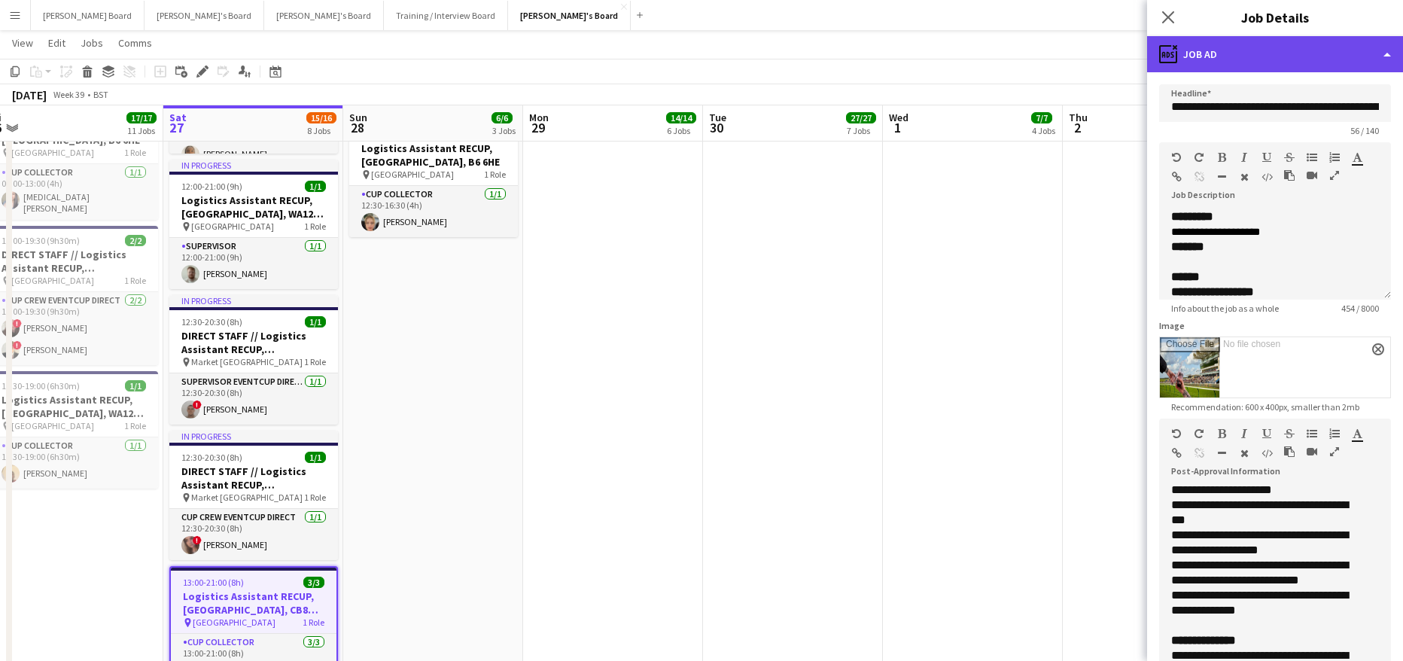
click at [1254, 44] on div "ads-window Job Ad" at bounding box center [1275, 54] width 256 height 36
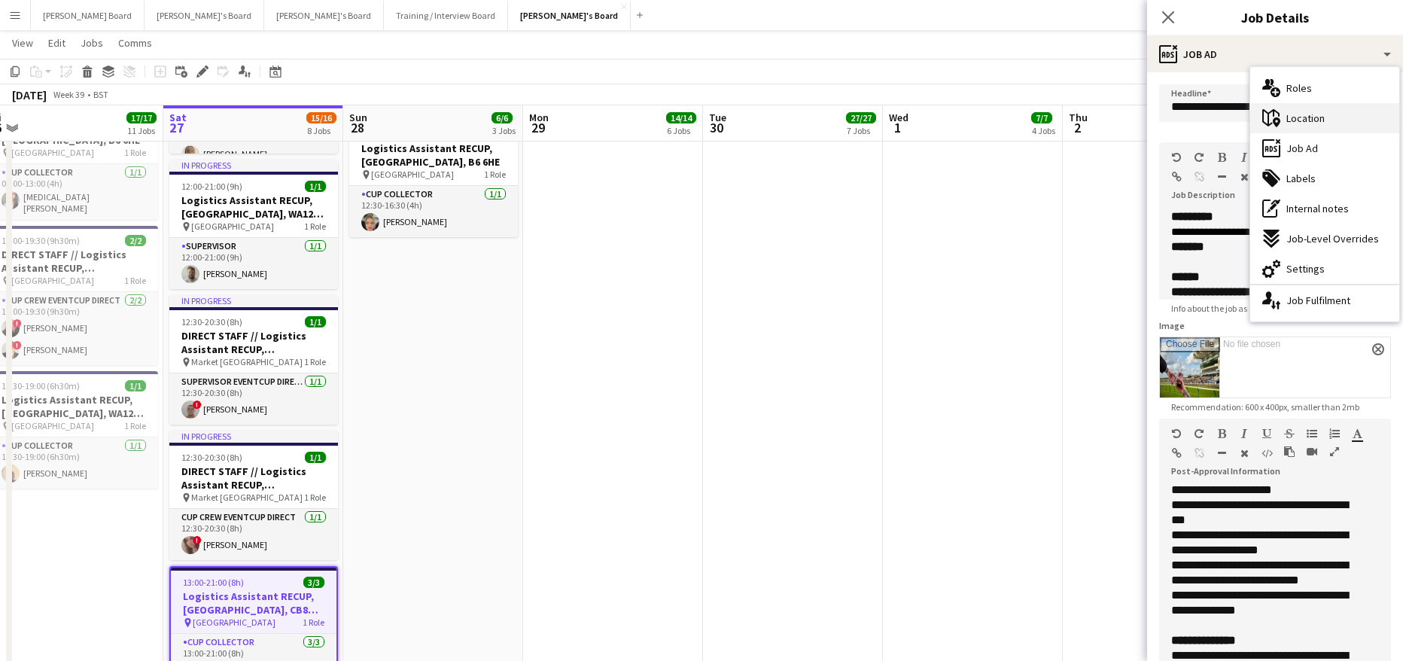
click at [1310, 114] on span "Location" at bounding box center [1305, 118] width 38 height 14
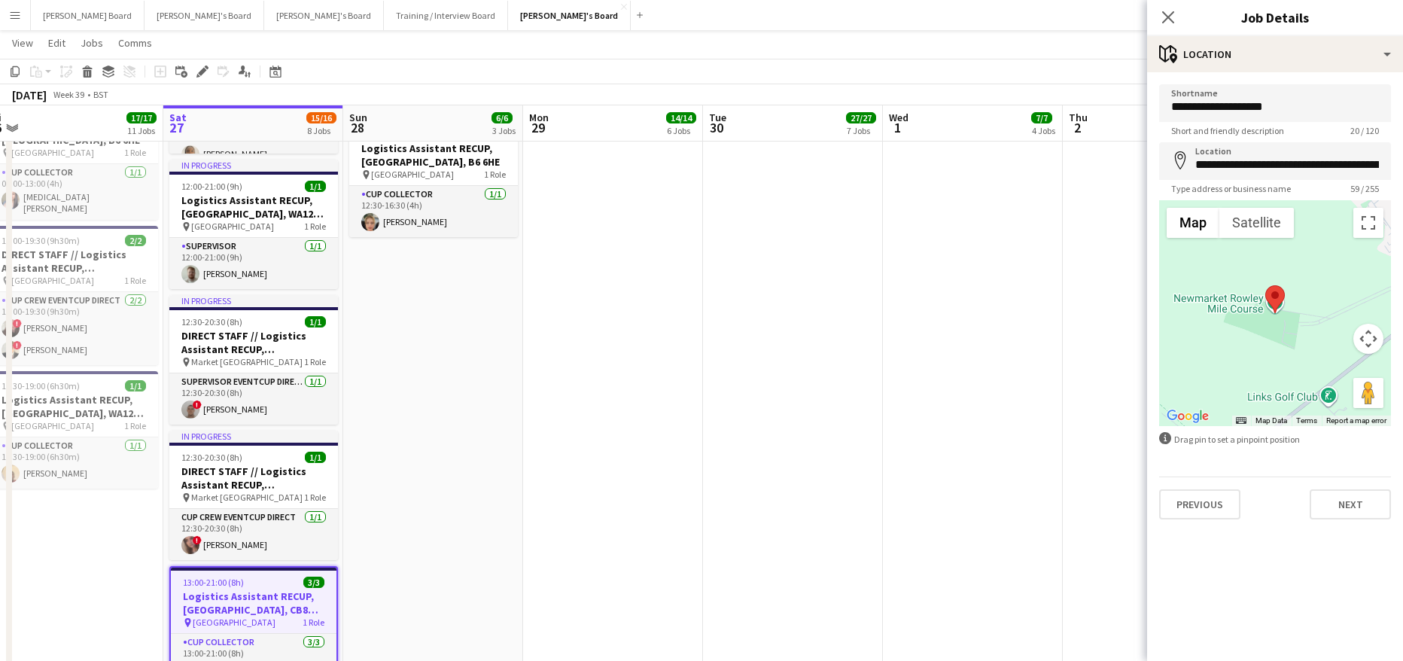
click at [561, 550] on app-date-cell at bounding box center [613, 406] width 180 height 962
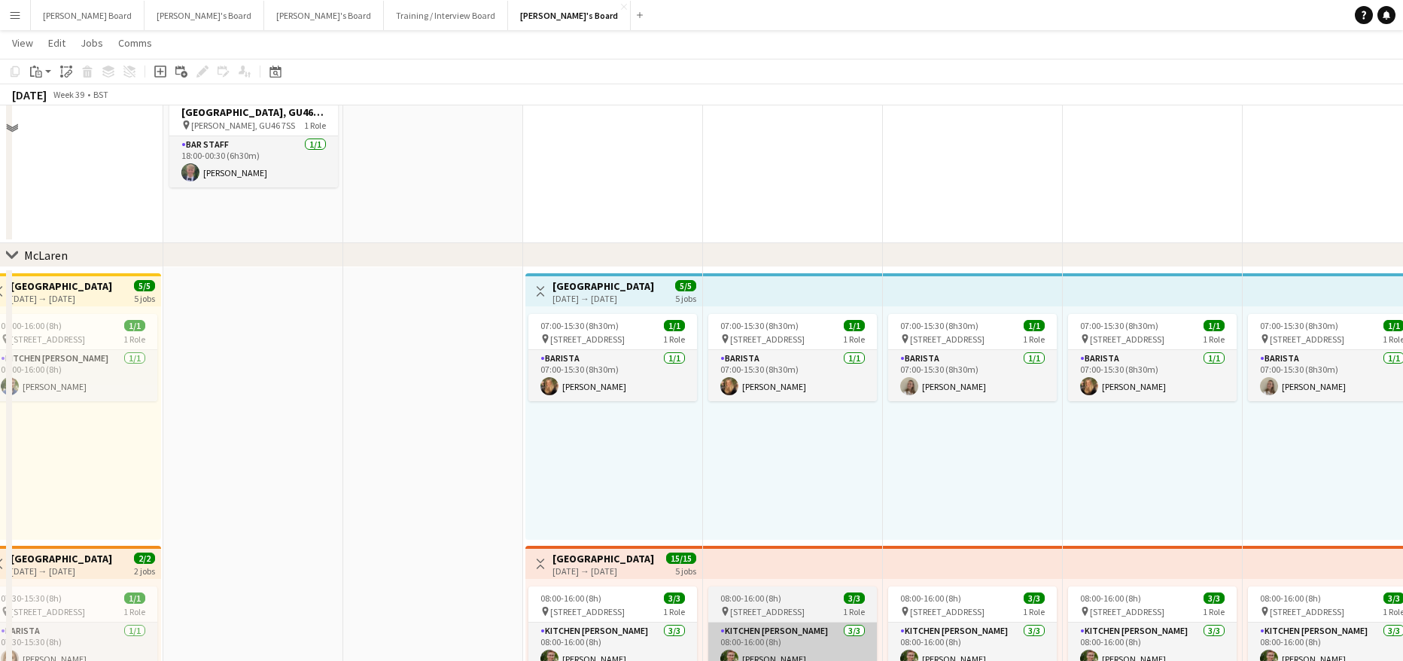
scroll to position [0, 0]
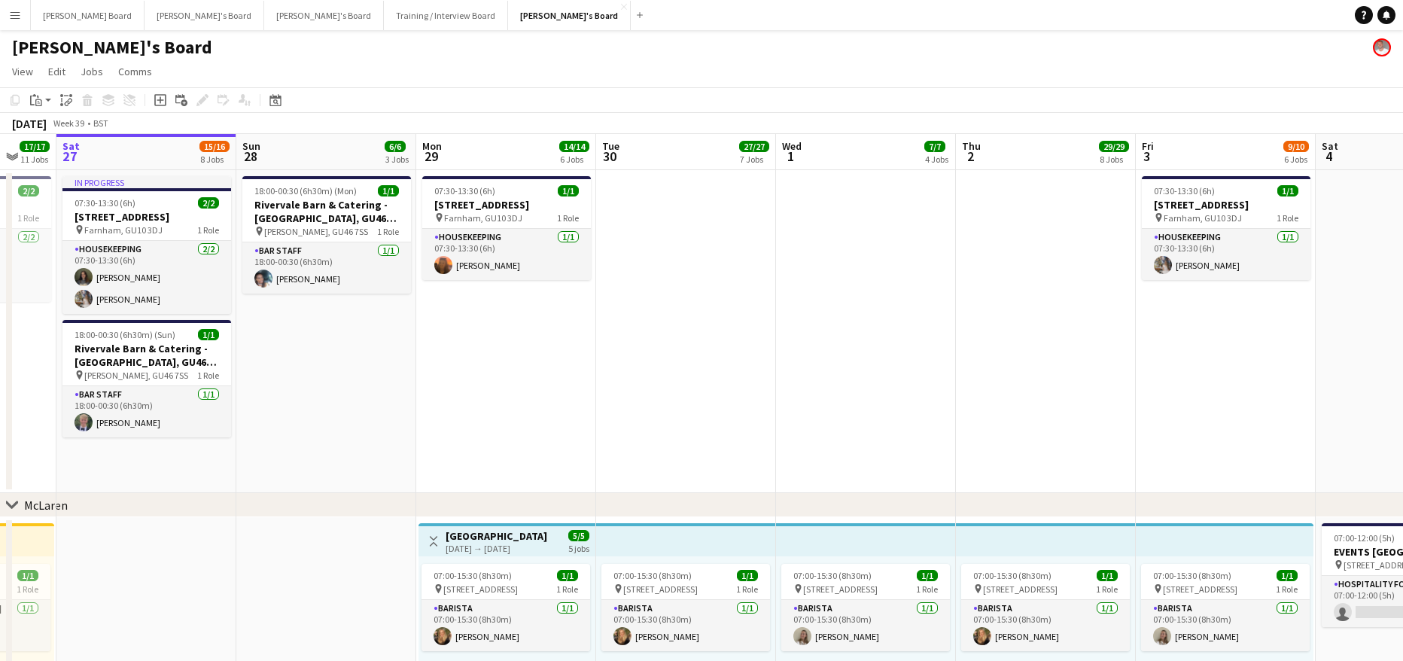
drag, startPoint x: 892, startPoint y: 349, endPoint x: 605, endPoint y: 429, distance: 297.6
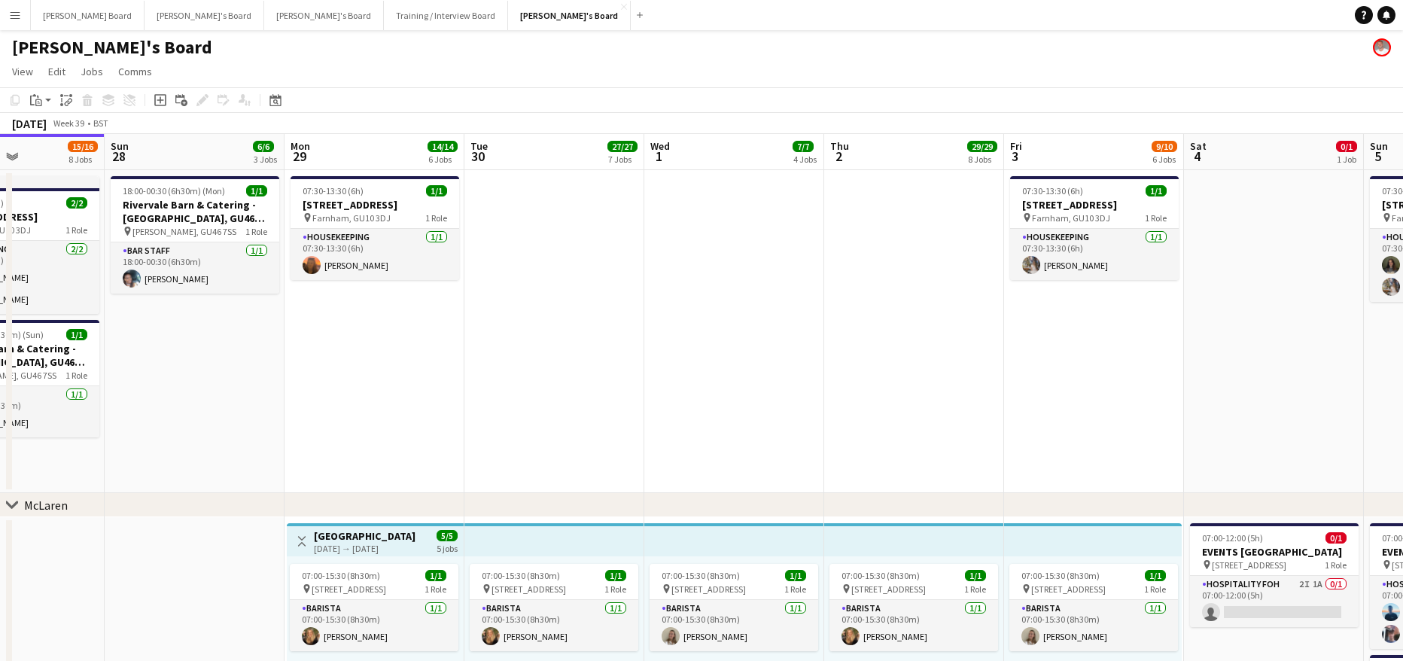
drag, startPoint x: 473, startPoint y: 442, endPoint x: 515, endPoint y: 441, distance: 42.2
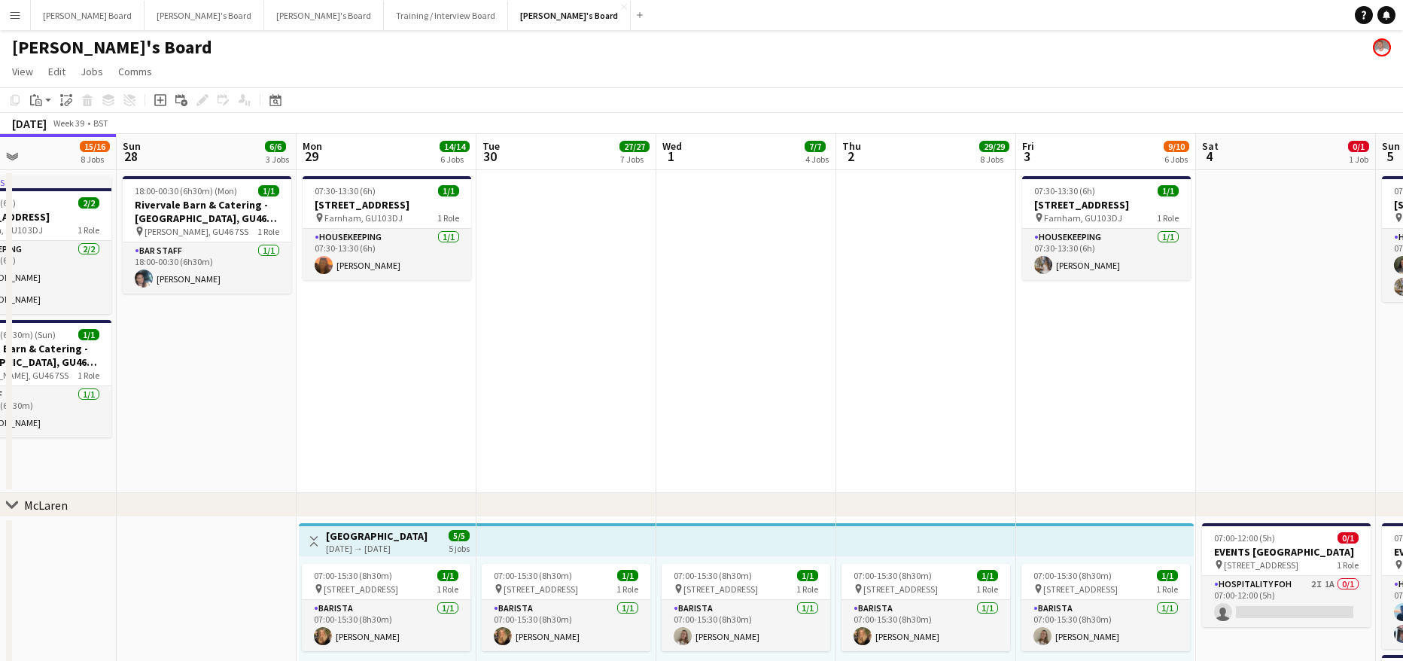
scroll to position [0, 307]
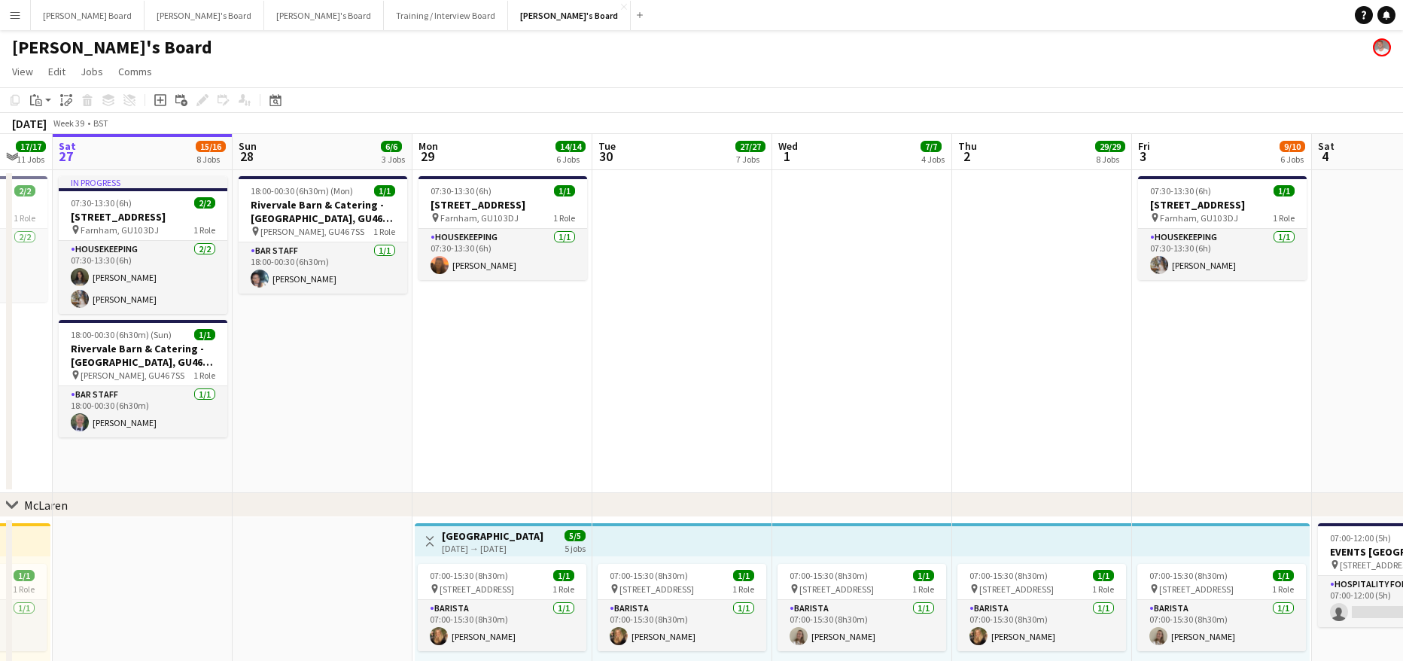
drag, startPoint x: 403, startPoint y: 466, endPoint x: 698, endPoint y: 443, distance: 296.6
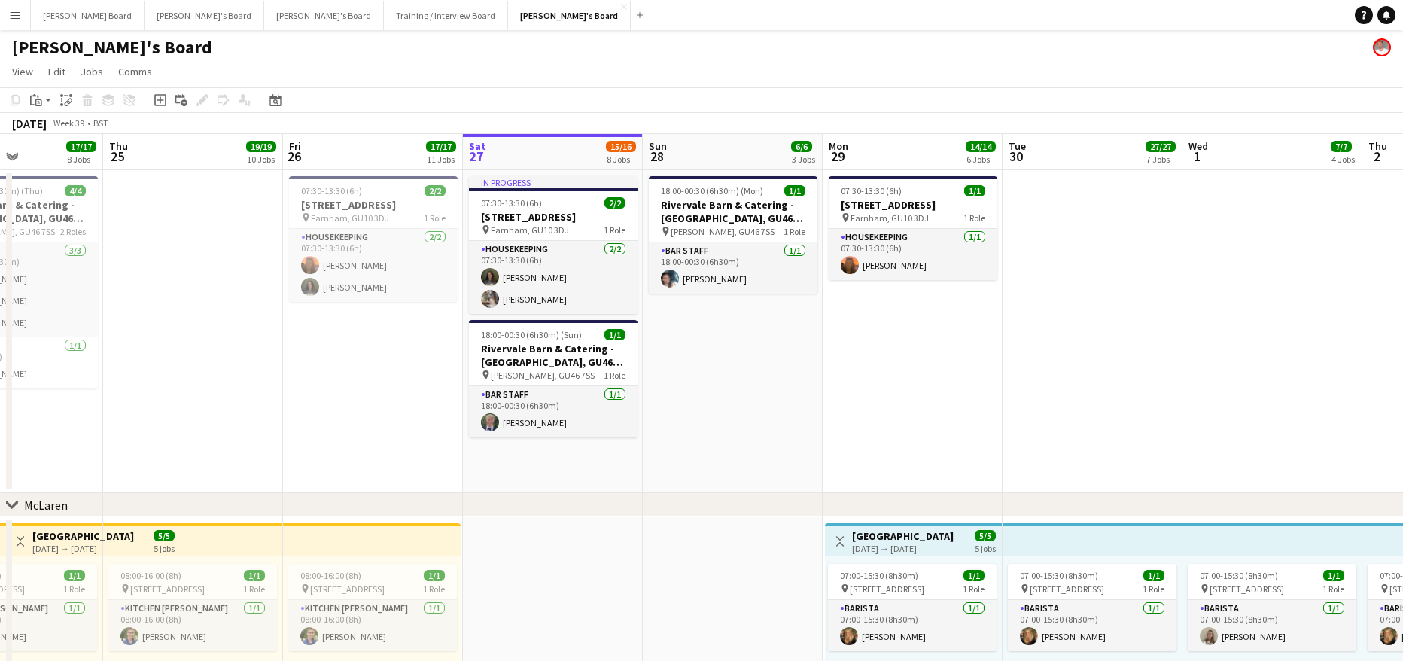
drag, startPoint x: 202, startPoint y: 416, endPoint x: 742, endPoint y: 425, distance: 540.3
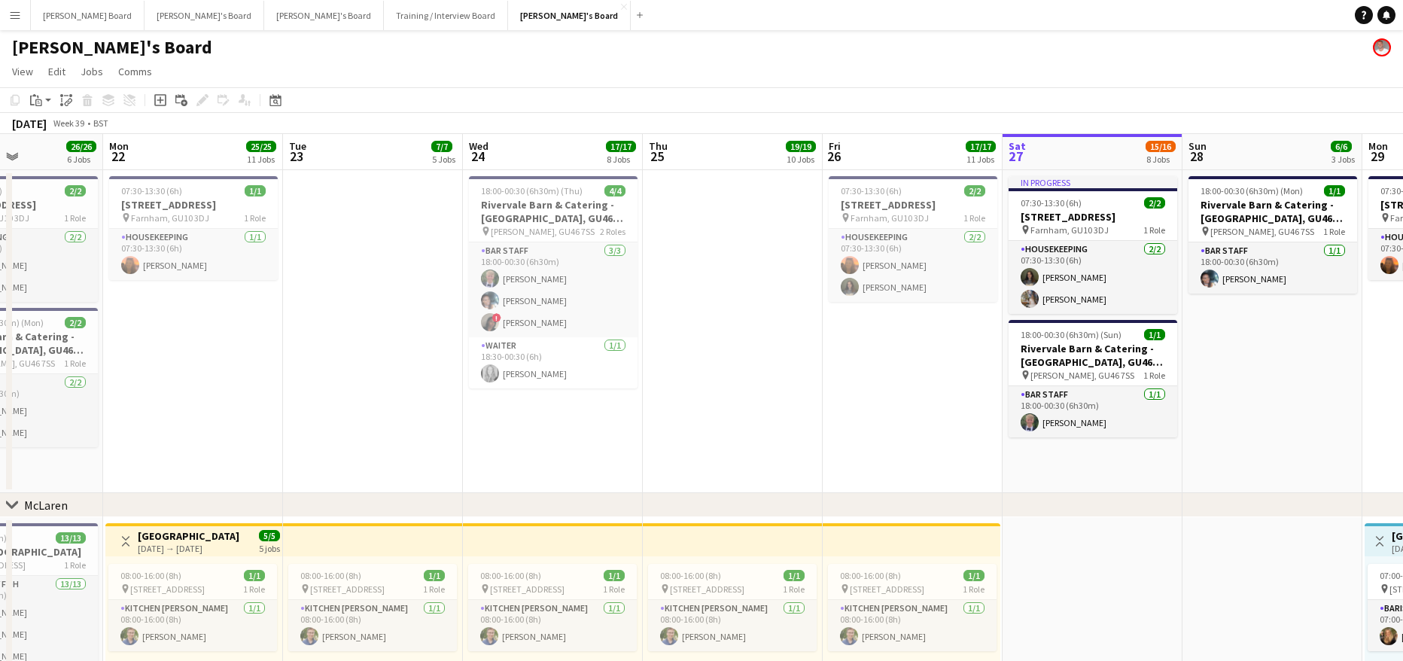
scroll to position [0, 445]
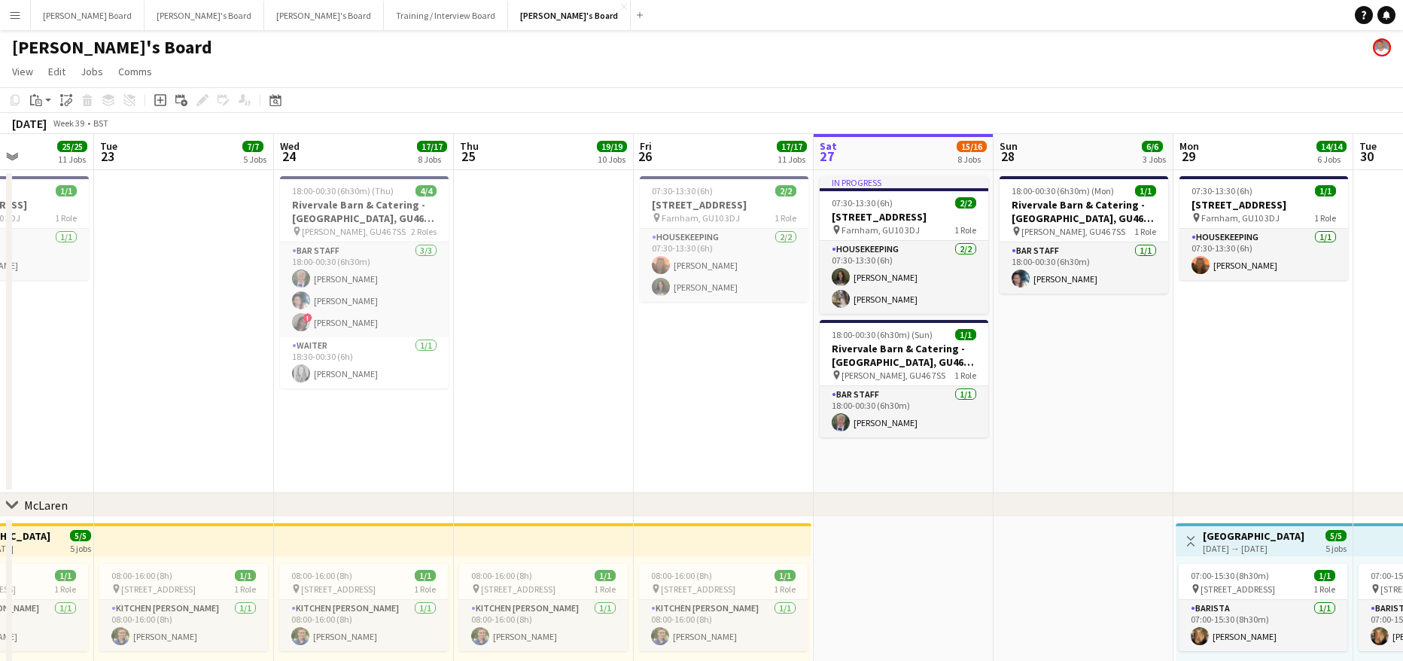
drag, startPoint x: 328, startPoint y: 199, endPoint x: 240, endPoint y: 171, distance: 92.3
click at [327, 199] on h3 "Rivervale Barn & Catering - [GEOGRAPHIC_DATA], GU46 7SS" at bounding box center [364, 211] width 169 height 27
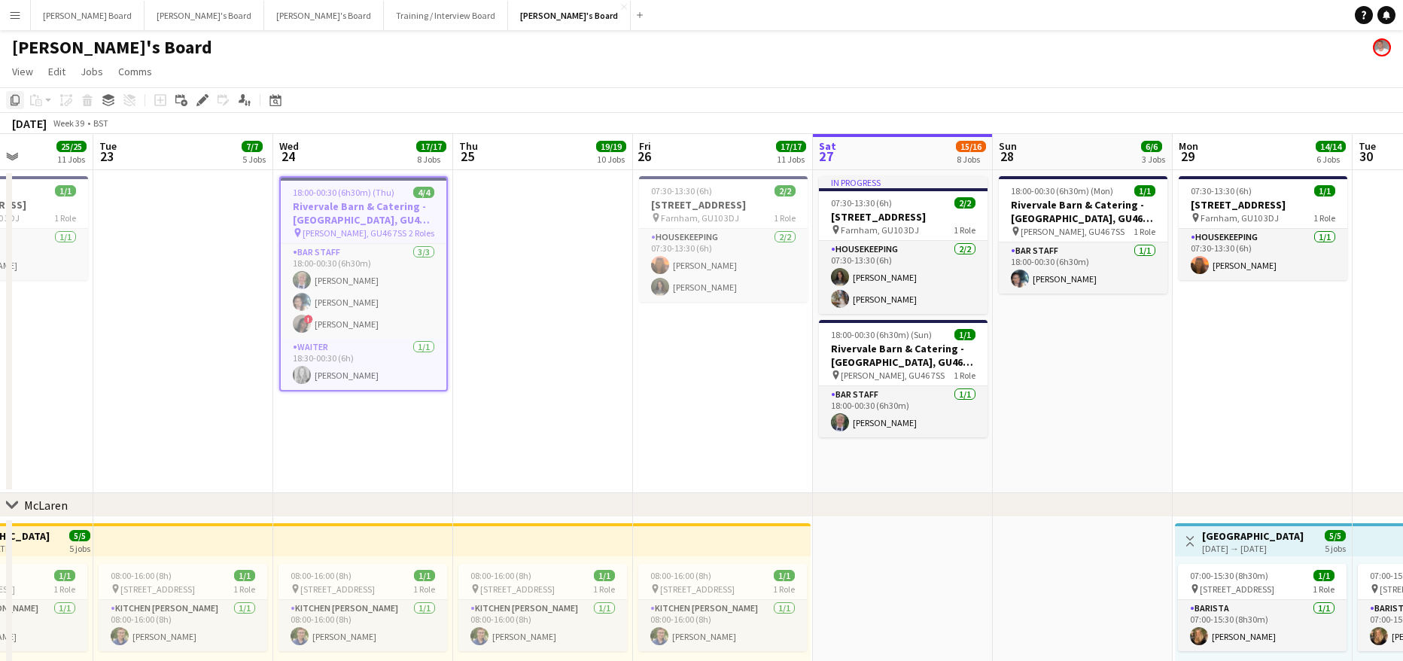
click at [14, 99] on icon "Copy" at bounding box center [15, 100] width 12 height 12
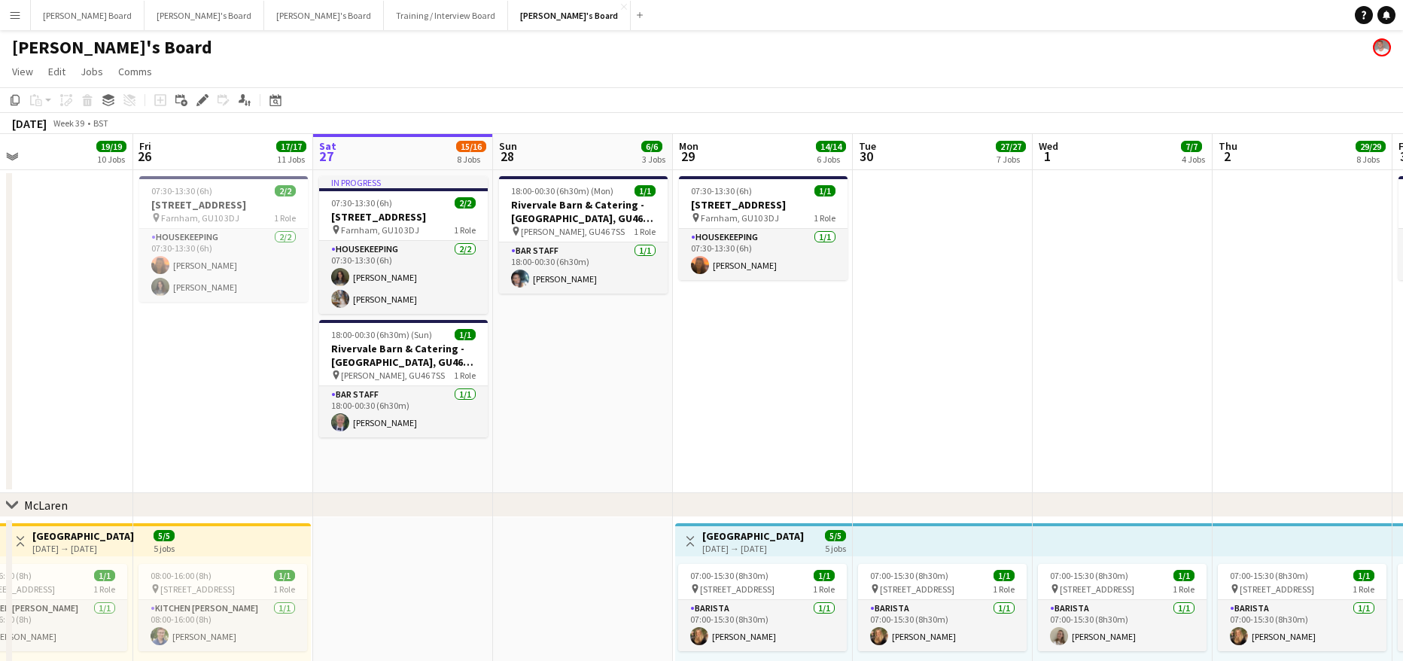
drag, startPoint x: 760, startPoint y: 431, endPoint x: 203, endPoint y: 420, distance: 556.9
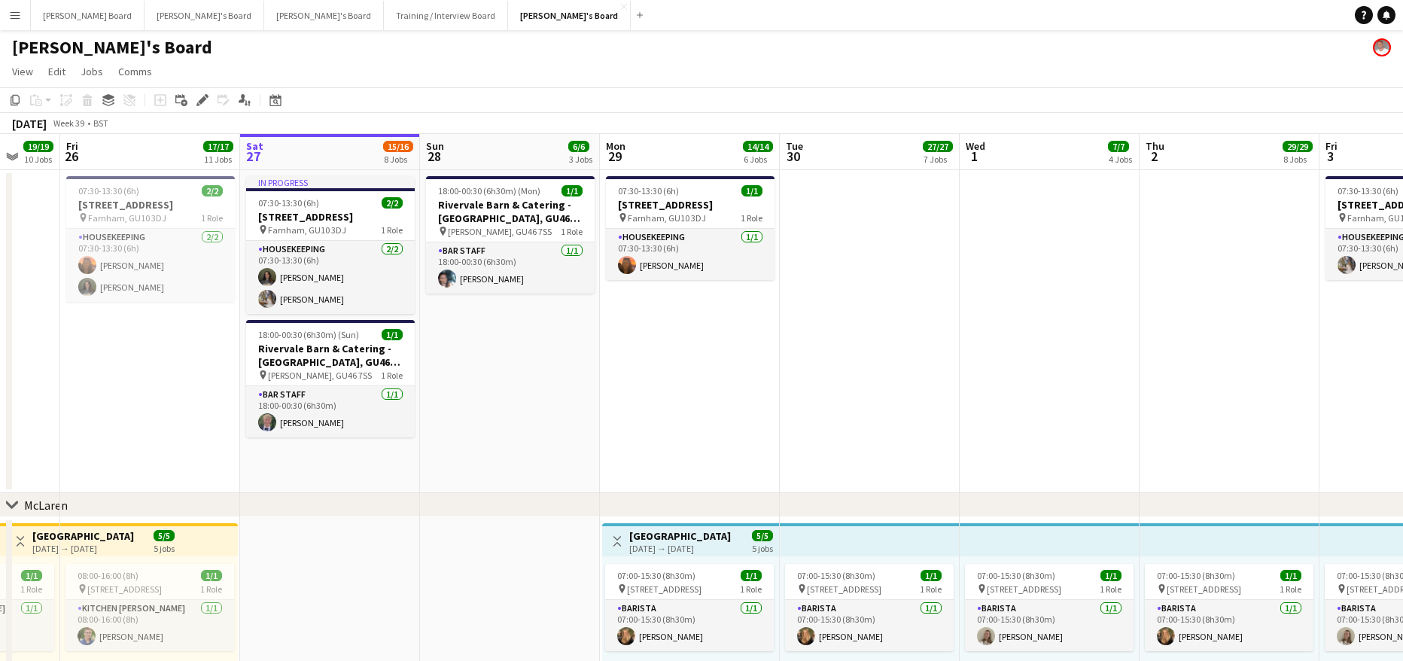
click at [1047, 324] on app-date-cell at bounding box center [1049, 331] width 180 height 323
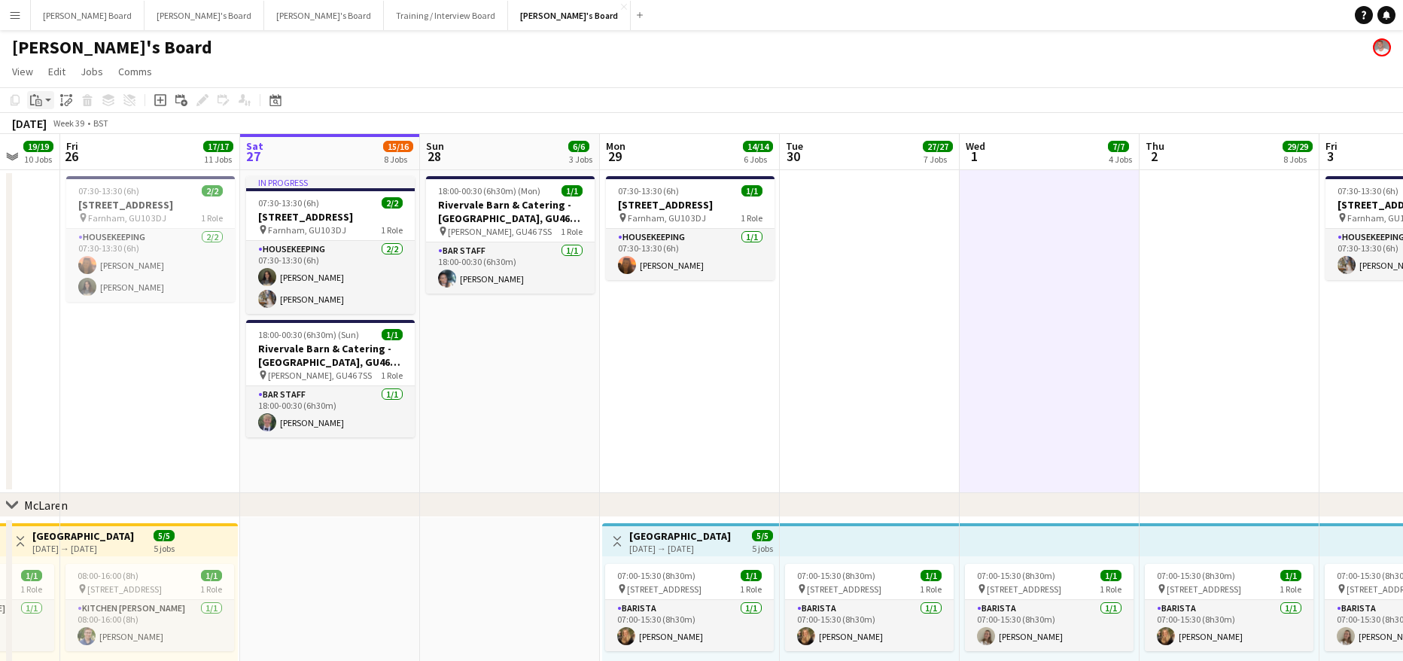
click at [41, 99] on icon "Paste" at bounding box center [36, 100] width 12 height 12
click at [62, 131] on link "Paste Ctrl+V" at bounding box center [110, 129] width 141 height 14
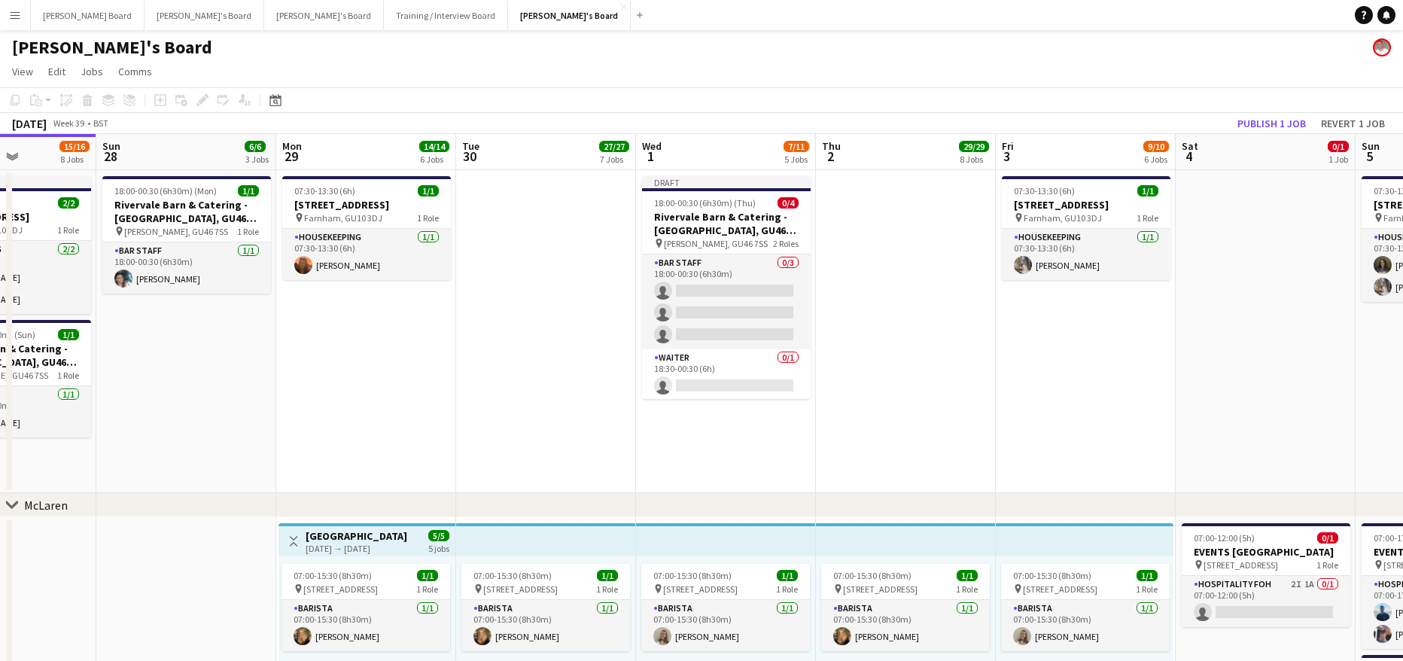
drag, startPoint x: 539, startPoint y: 302, endPoint x: 334, endPoint y: 291, distance: 204.9
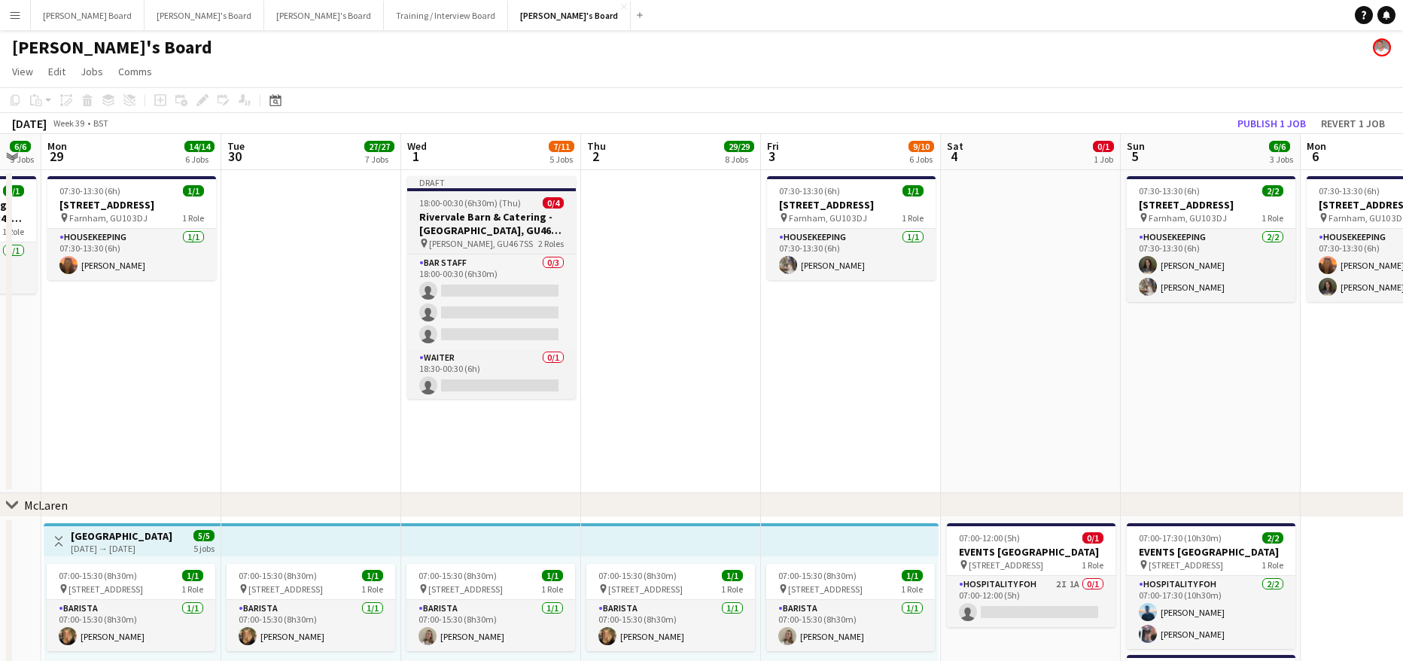
click at [452, 215] on h3 "Rivervale Barn & Catering - [GEOGRAPHIC_DATA], GU46 7SS" at bounding box center [491, 223] width 169 height 27
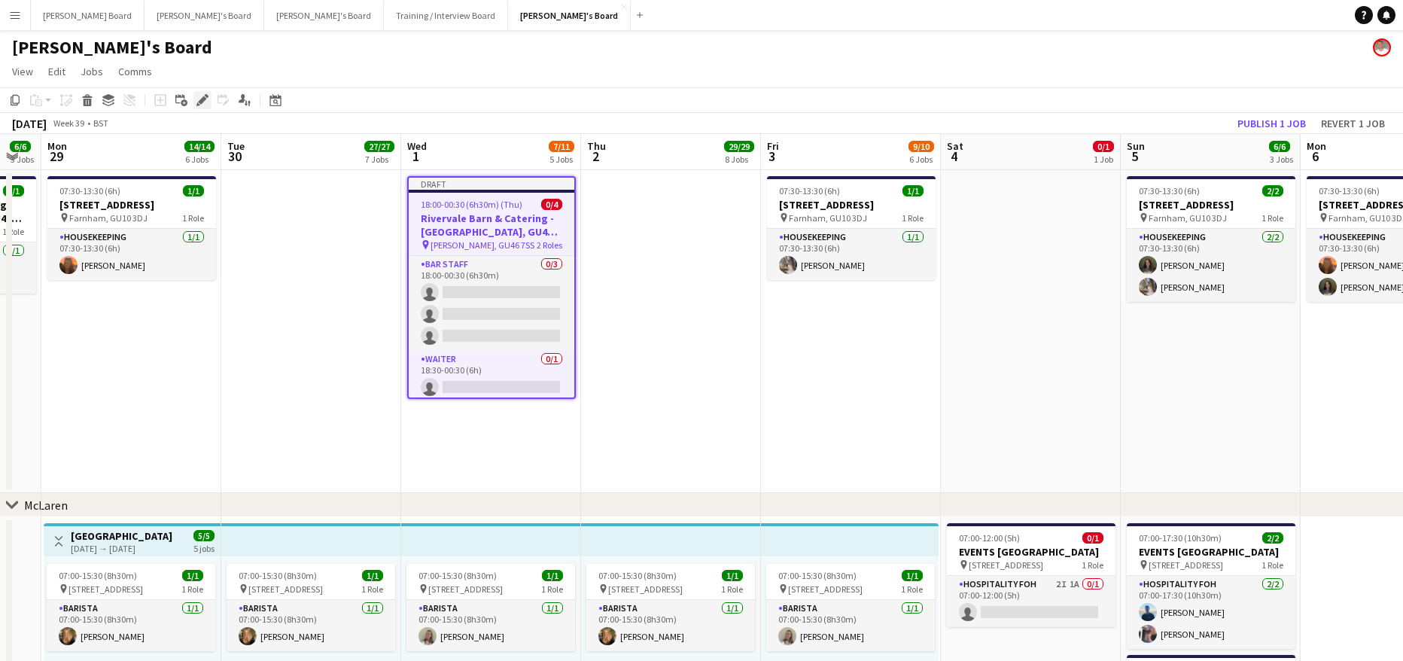
click at [202, 99] on icon at bounding box center [202, 100] width 8 height 8
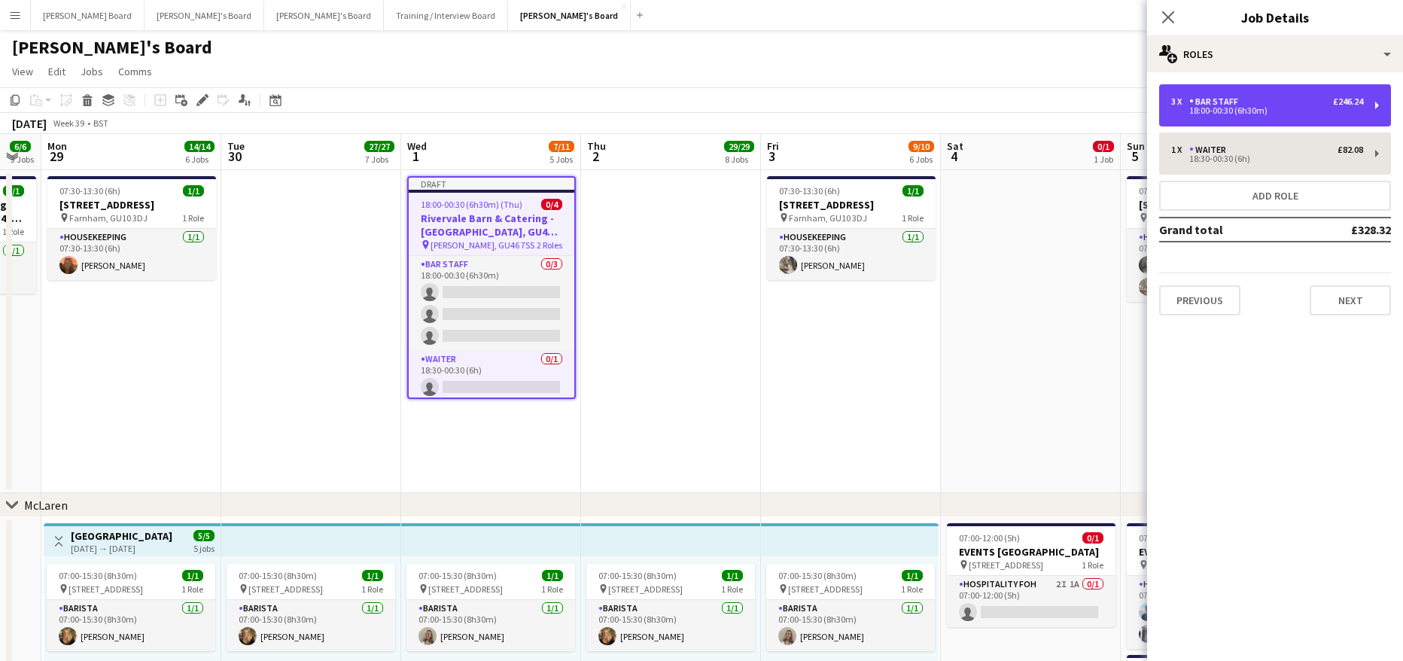
click at [1193, 118] on div "3 x BAR STAFF £246.24 18:00-00:30 (6h30m)" at bounding box center [1275, 105] width 232 height 42
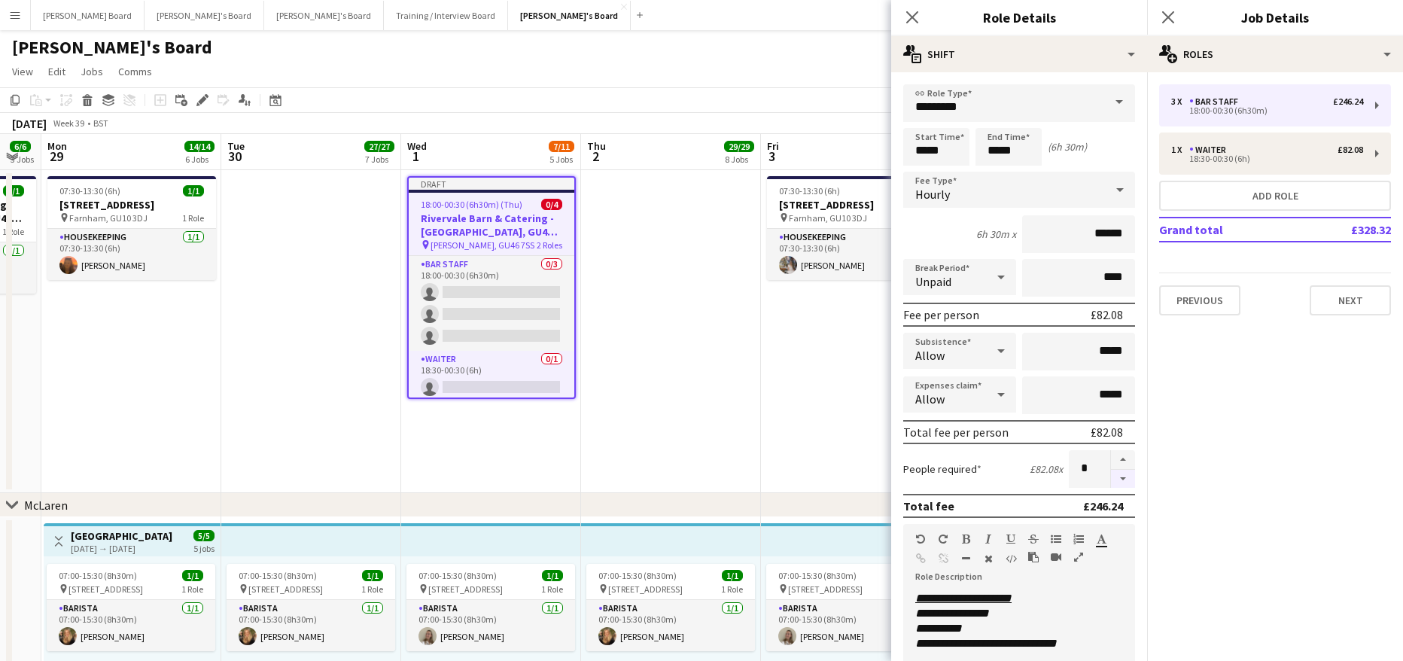
click at [1111, 472] on button "button" at bounding box center [1123, 479] width 24 height 19
type input "*"
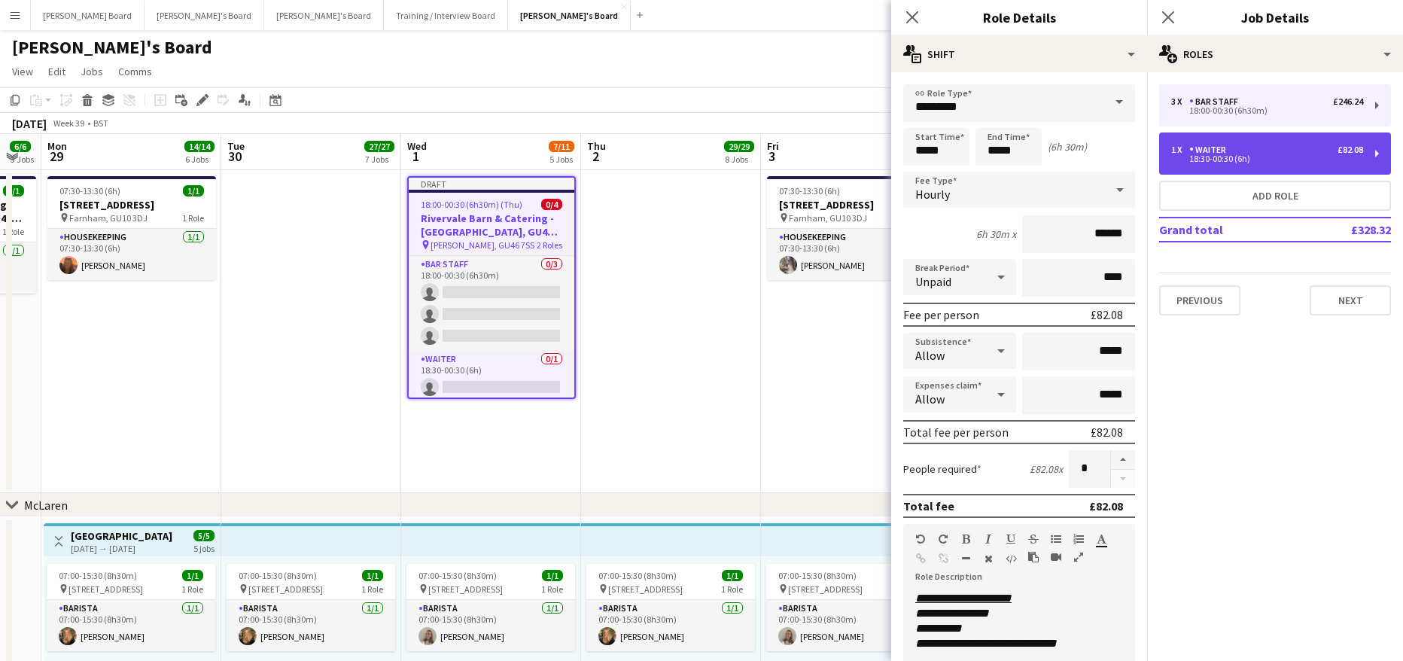
click at [1230, 161] on div "18:30-00:30 (6h)" at bounding box center [1267, 159] width 192 height 8
type input "******"
type input "*****"
type input "***"
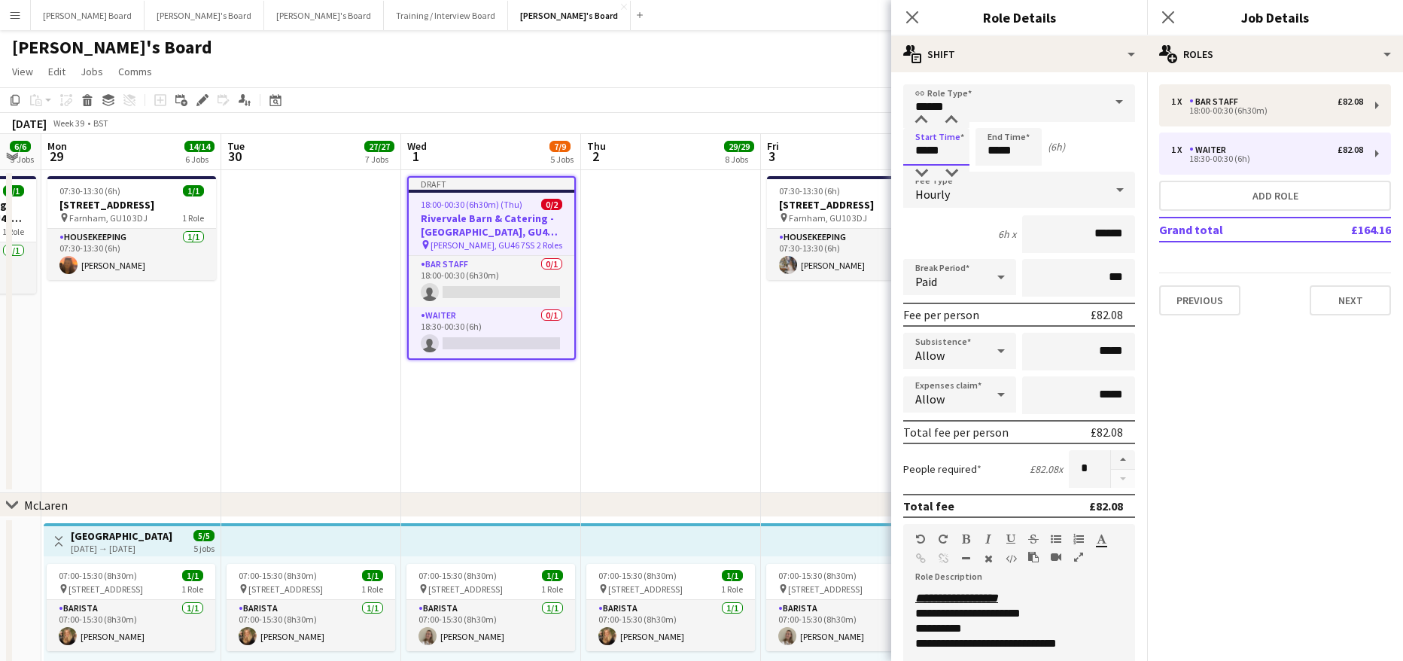
click at [937, 153] on input "*****" at bounding box center [936, 147] width 66 height 38
click at [947, 167] on div at bounding box center [951, 173] width 30 height 15
type input "*****"
click at [947, 167] on div at bounding box center [951, 173] width 30 height 15
click at [716, 287] on app-date-cell at bounding box center [671, 331] width 180 height 323
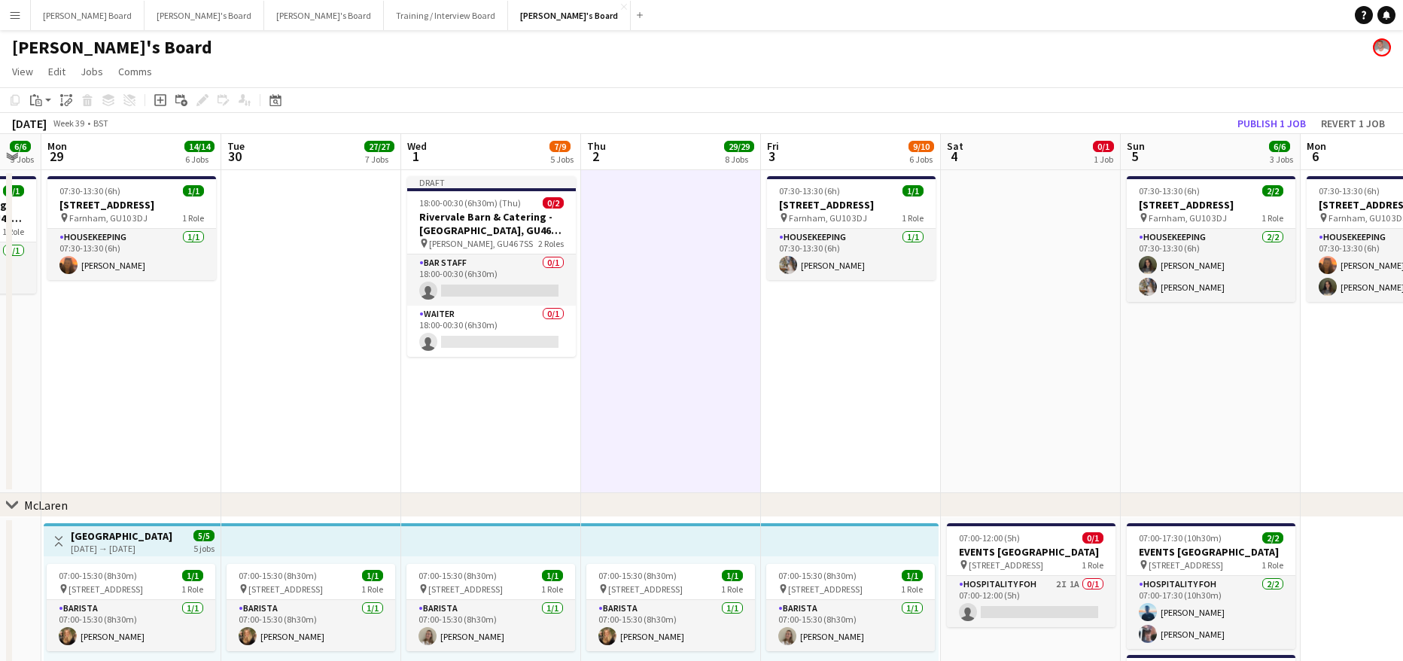
click at [321, 402] on app-date-cell at bounding box center [311, 331] width 180 height 323
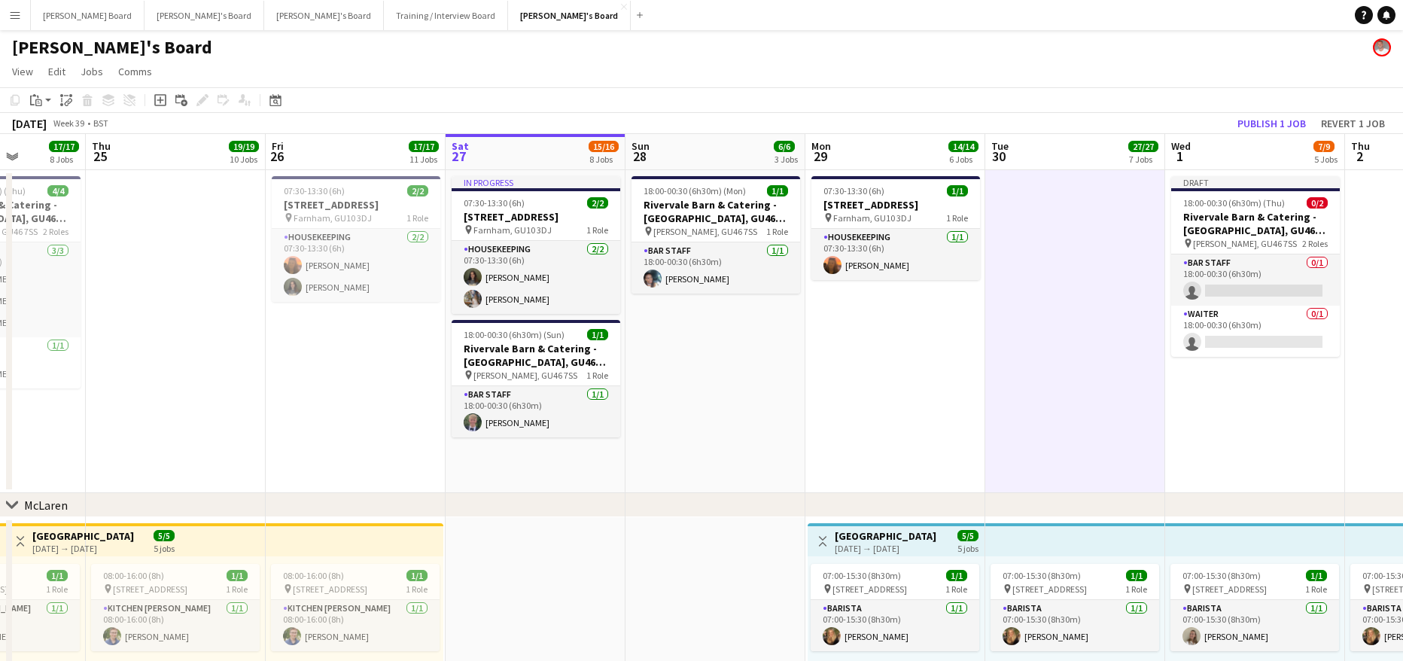
drag, startPoint x: 245, startPoint y: 397, endPoint x: 725, endPoint y: 394, distance: 479.3
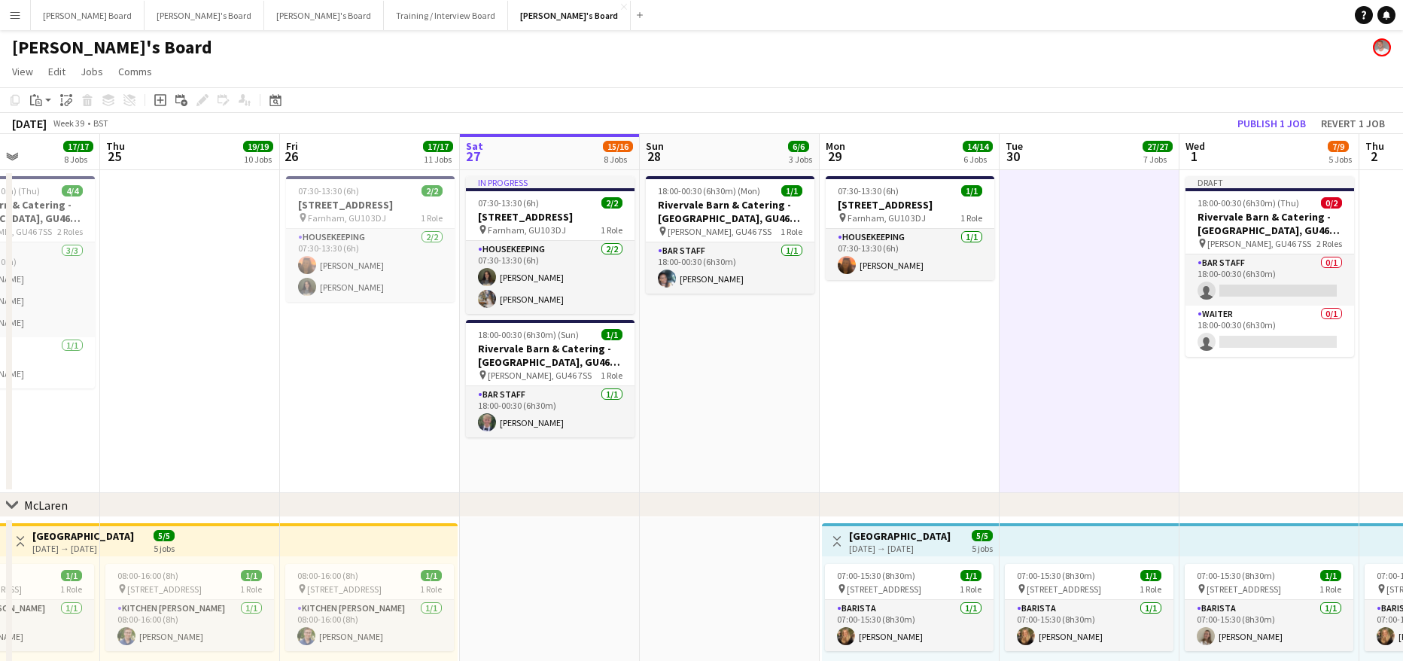
drag, startPoint x: 657, startPoint y: 373, endPoint x: 1202, endPoint y: 341, distance: 546.5
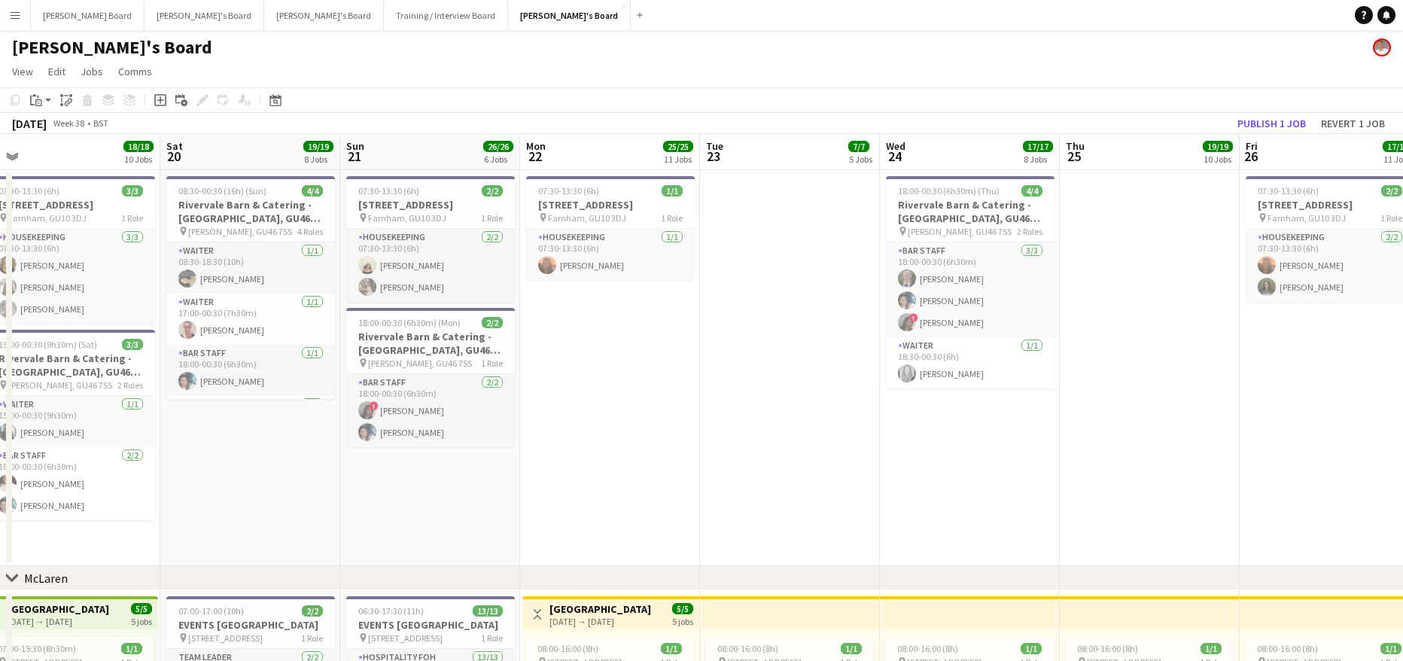
drag, startPoint x: 515, startPoint y: 409, endPoint x: 771, endPoint y: 404, distance: 255.1
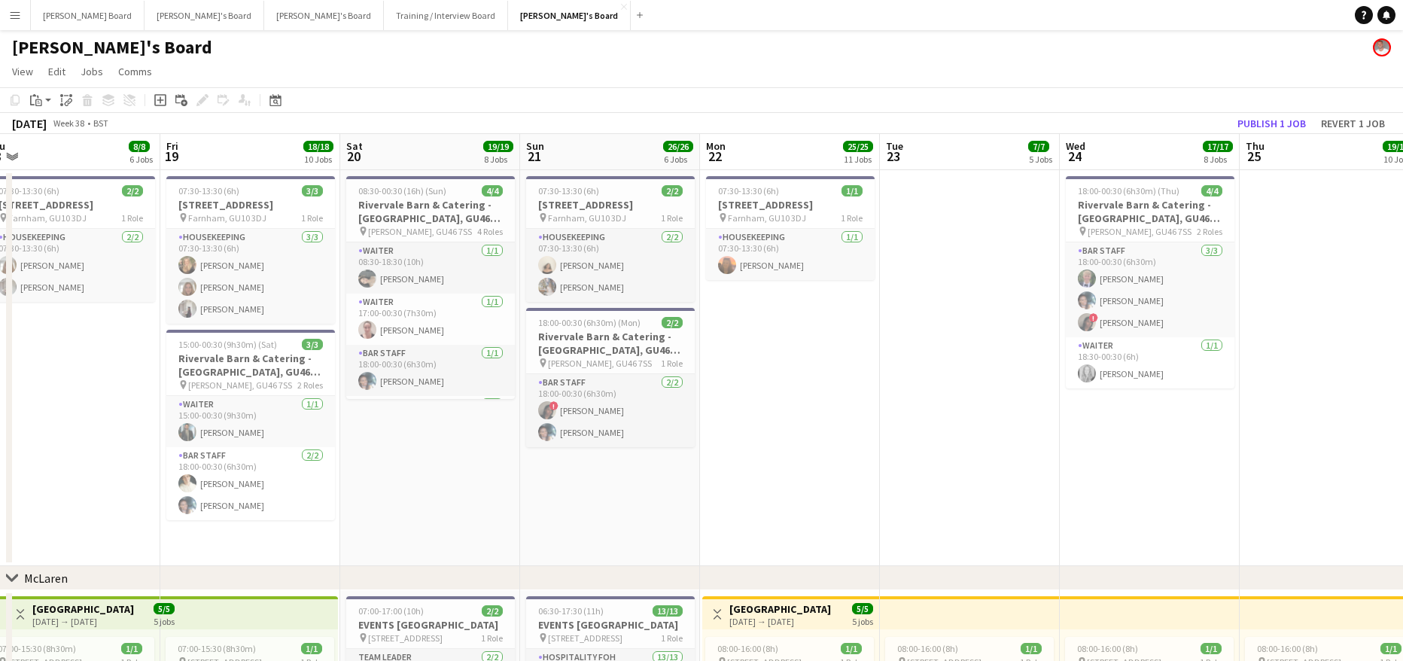
scroll to position [0, 386]
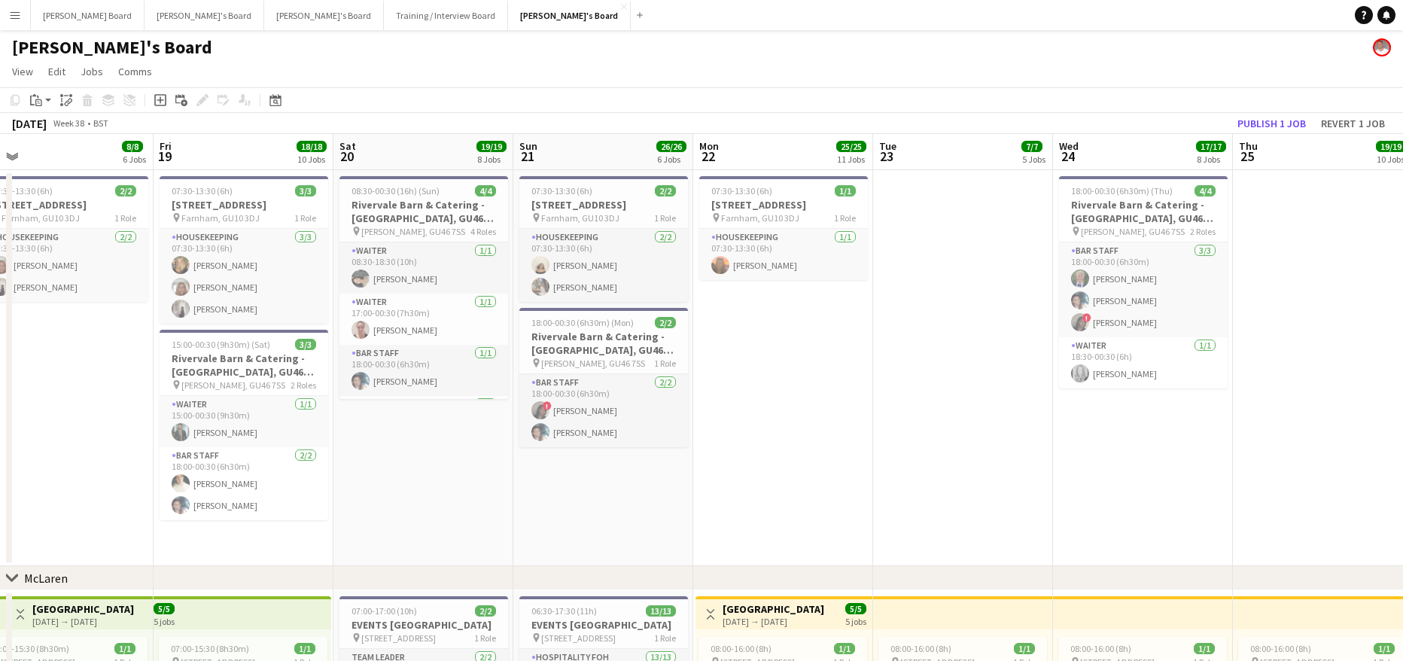
drag, startPoint x: 564, startPoint y: 422, endPoint x: 689, endPoint y: 415, distance: 125.8
click at [388, 199] on h3 "Rivervale Barn & Catering - [GEOGRAPHIC_DATA], GU46 7SS" at bounding box center [423, 211] width 169 height 27
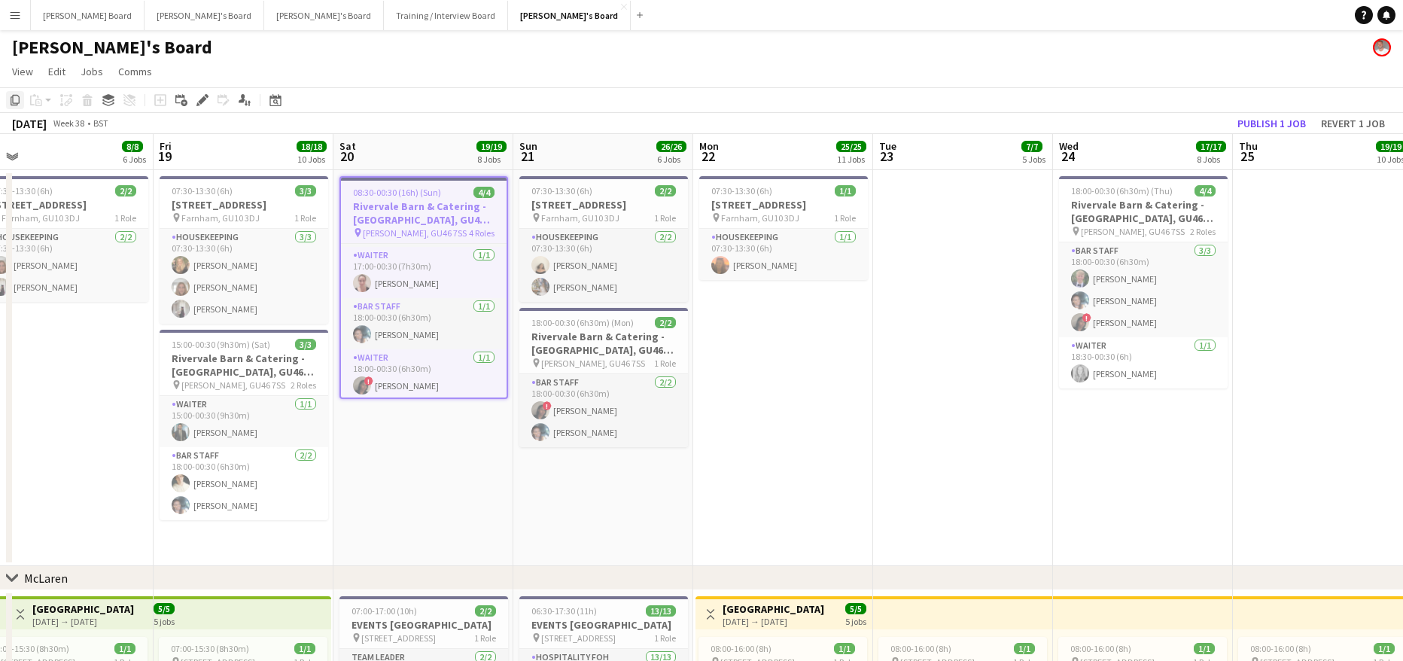
click at [11, 96] on icon "Copy" at bounding box center [15, 100] width 12 height 12
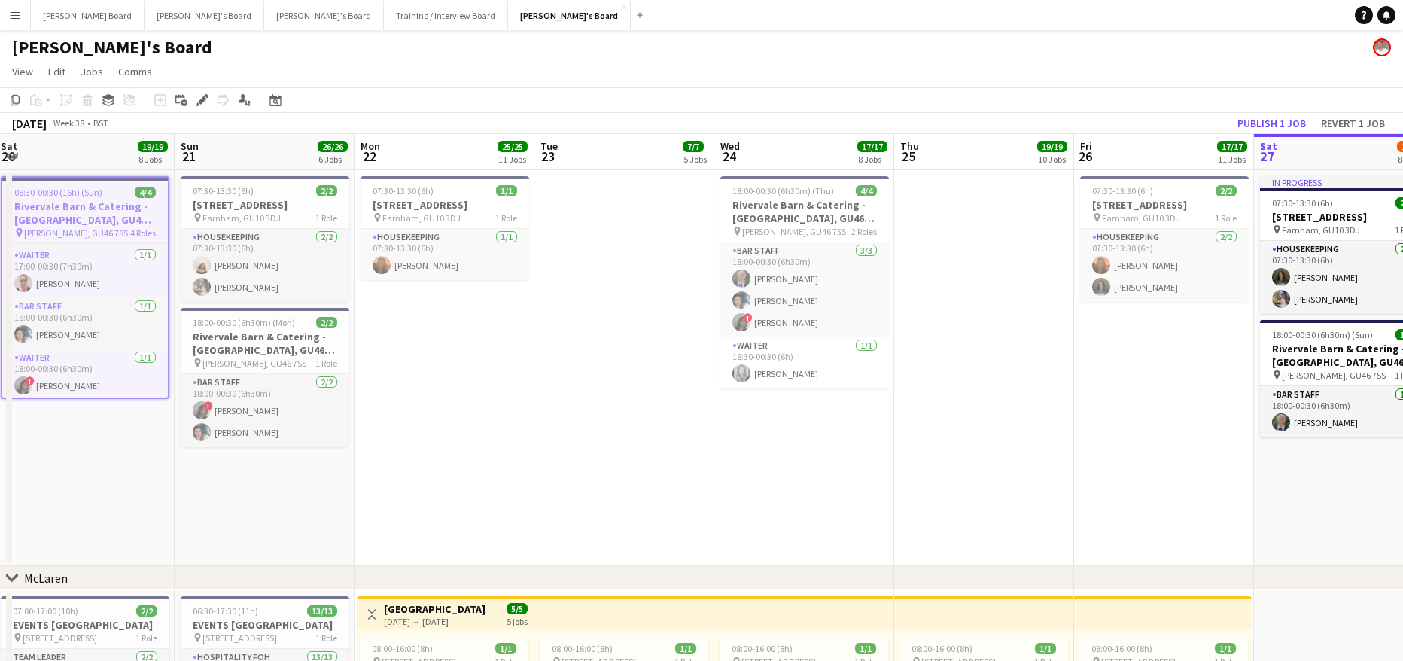
drag, startPoint x: 1307, startPoint y: 318, endPoint x: 163, endPoint y: 339, distance: 1144.7
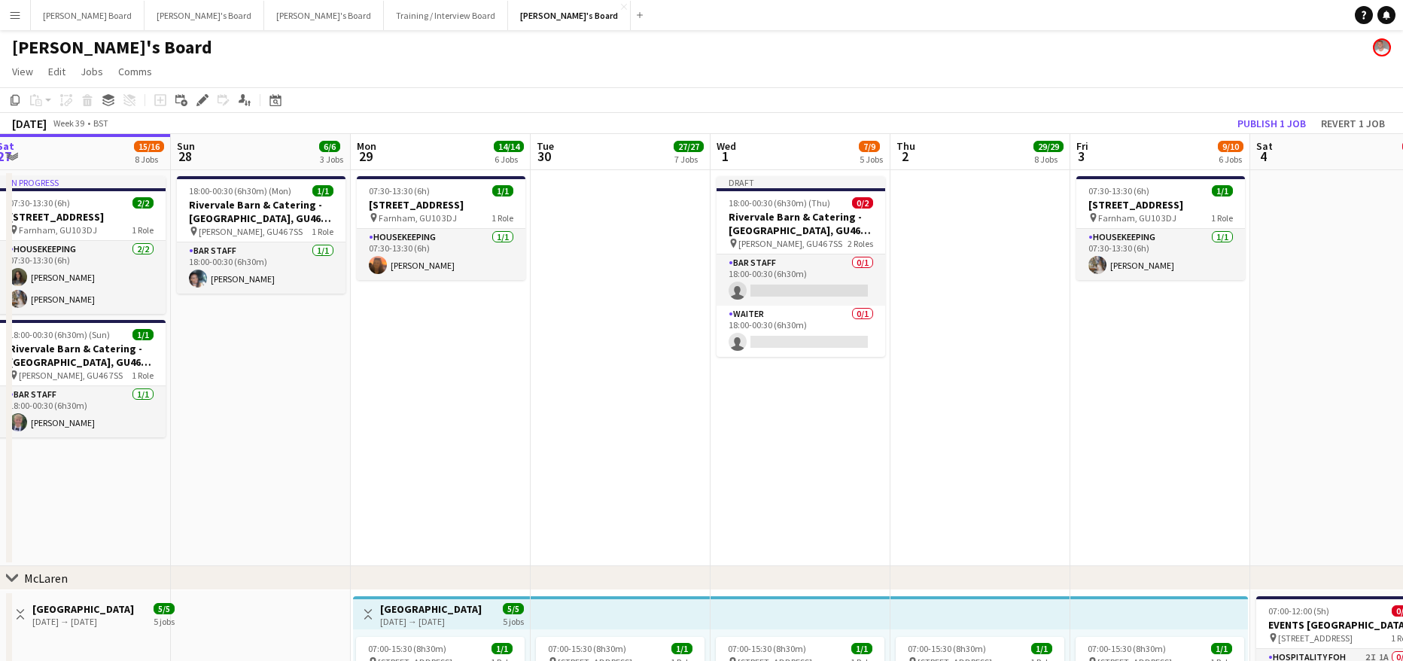
drag, startPoint x: 681, startPoint y: 320, endPoint x: -147, endPoint y: 309, distance: 827.8
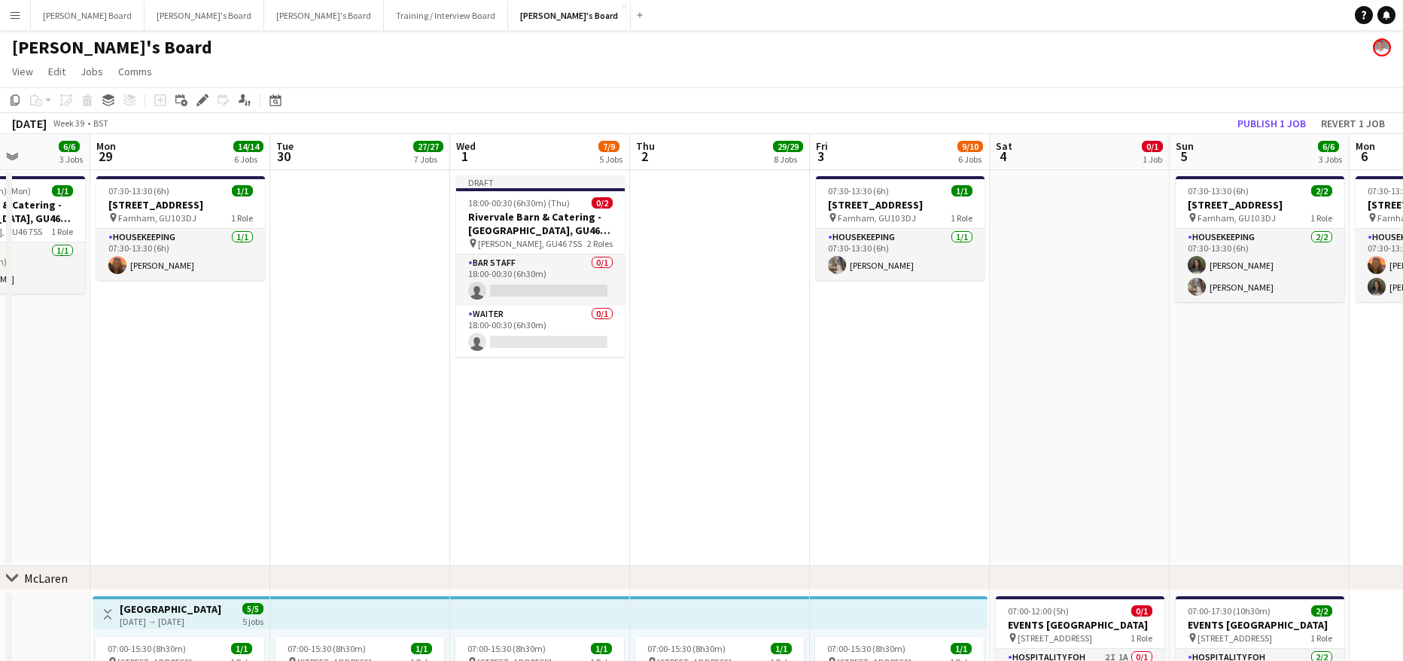
click at [898, 339] on app-date-cell "07:30-13:30 (6h) [STREET_ADDRESS] pin Farnham, GU10 3DJ 1 Role Housekeeping [DA…" at bounding box center [900, 368] width 180 height 396
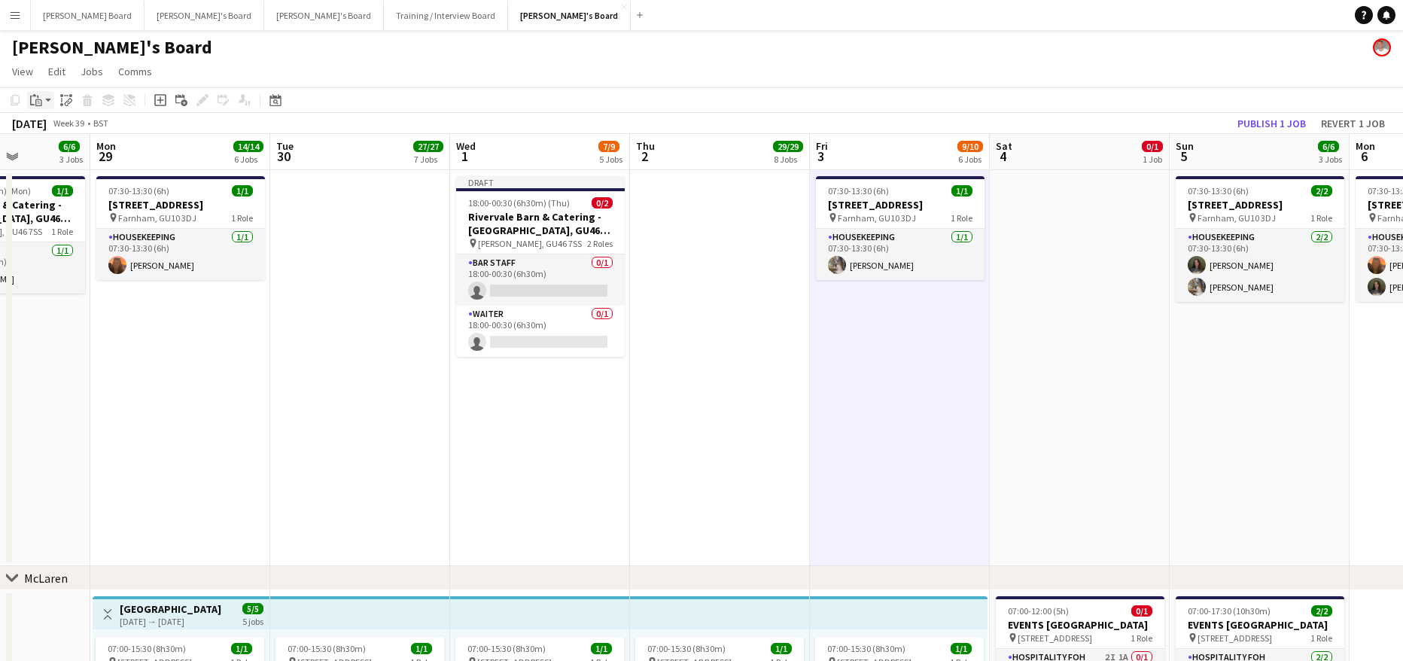
click at [46, 99] on app-action-btn "Paste" at bounding box center [40, 100] width 27 height 18
click at [54, 129] on link "Paste Ctrl+V" at bounding box center [110, 129] width 141 height 14
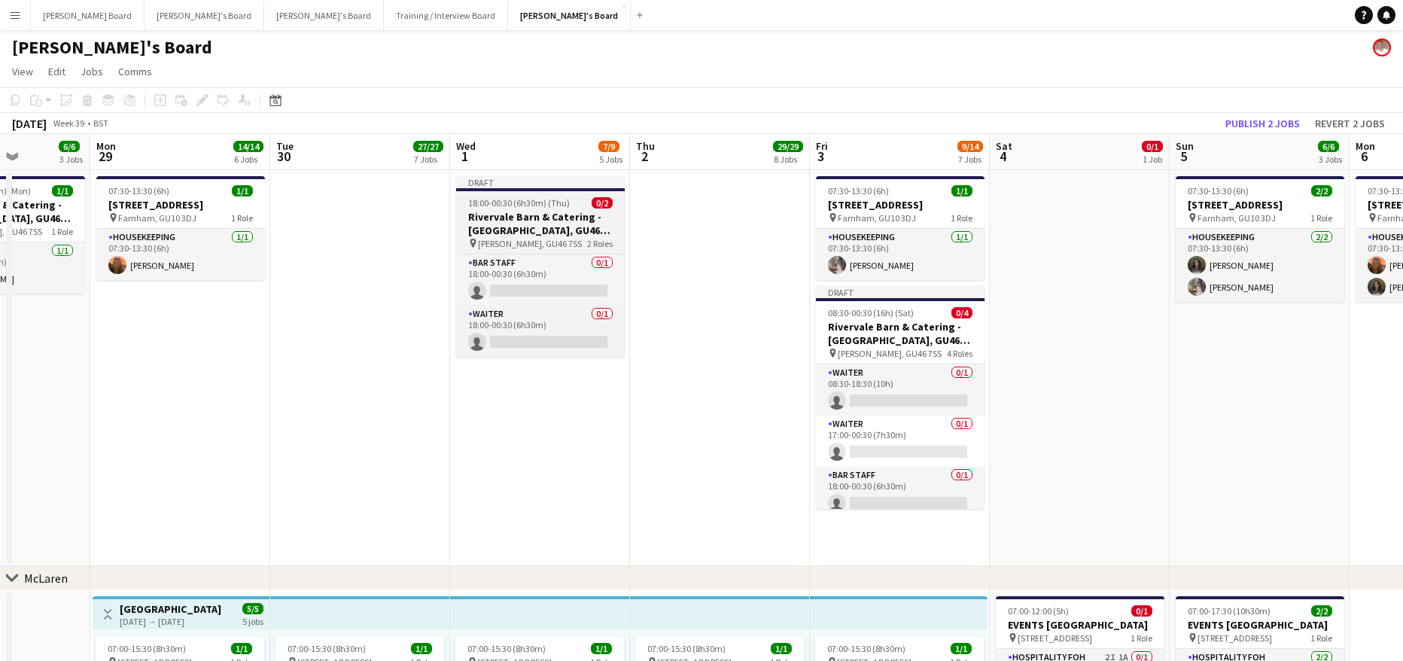
click at [484, 199] on span "18:00-00:30 (6h30m) (Thu)" at bounding box center [519, 202] width 102 height 11
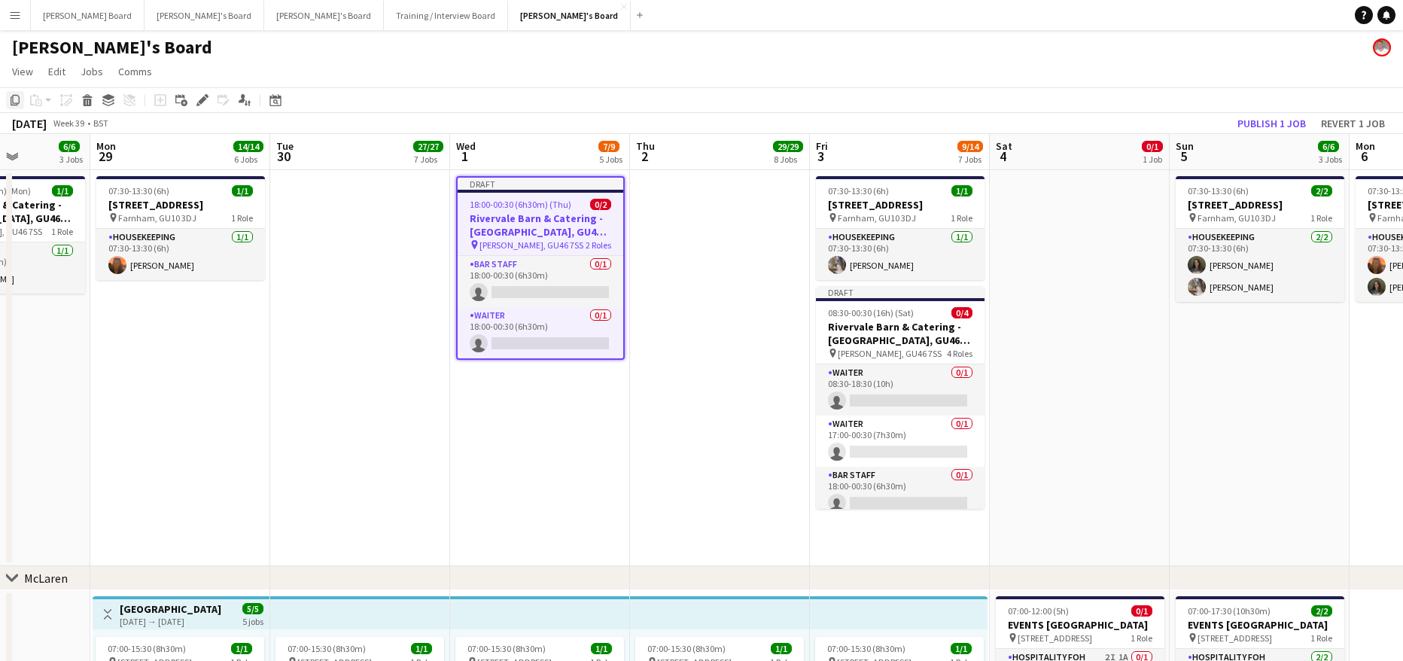
click at [10, 96] on icon "Copy" at bounding box center [15, 100] width 12 height 12
click at [749, 231] on app-date-cell at bounding box center [720, 368] width 180 height 396
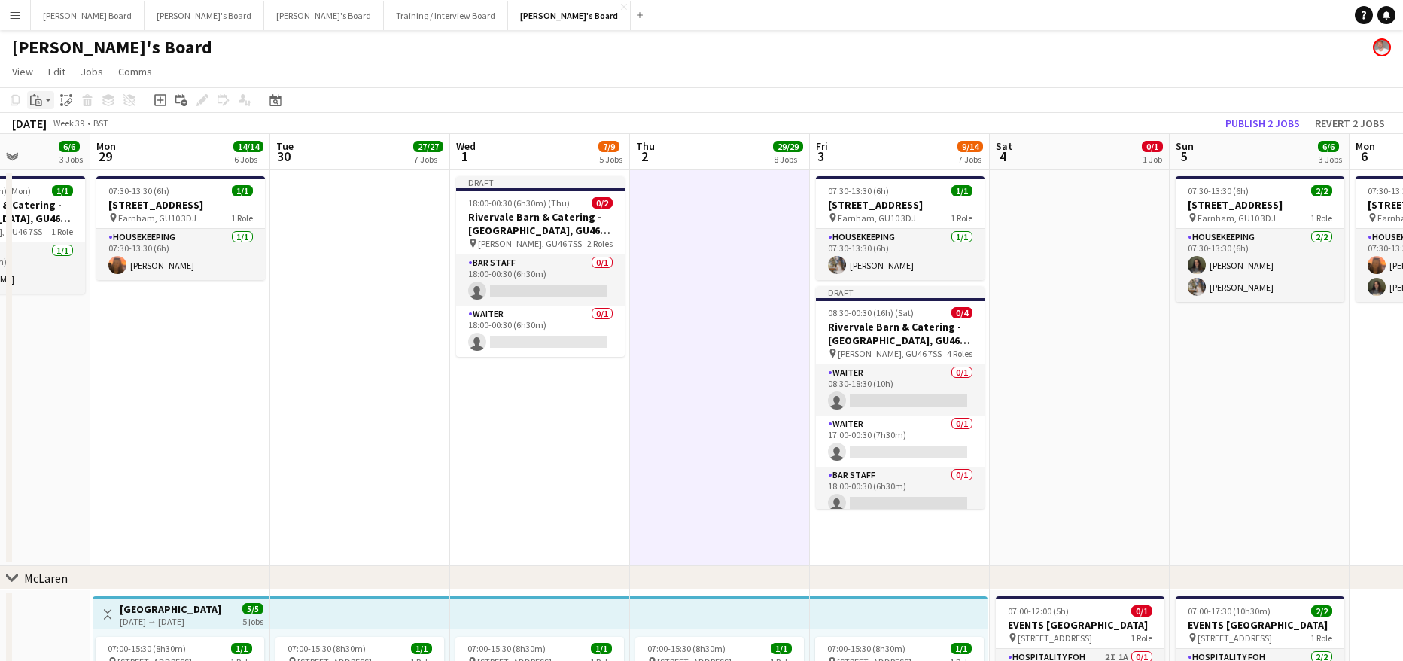
click at [47, 94] on app-action-btn "Paste" at bounding box center [40, 100] width 27 height 18
click at [56, 125] on link "Paste Ctrl+V" at bounding box center [110, 129] width 141 height 14
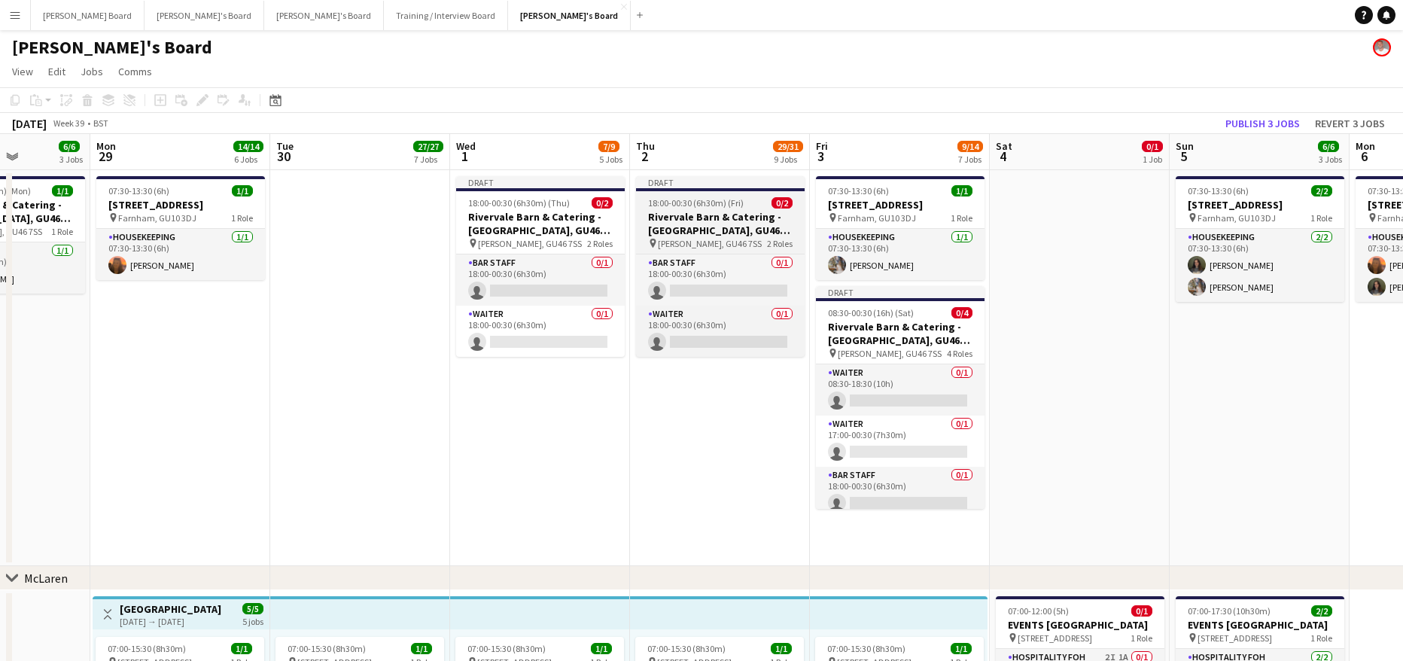
click at [664, 198] on span "18:00-00:30 (6h30m) (Fri)" at bounding box center [696, 202] width 96 height 11
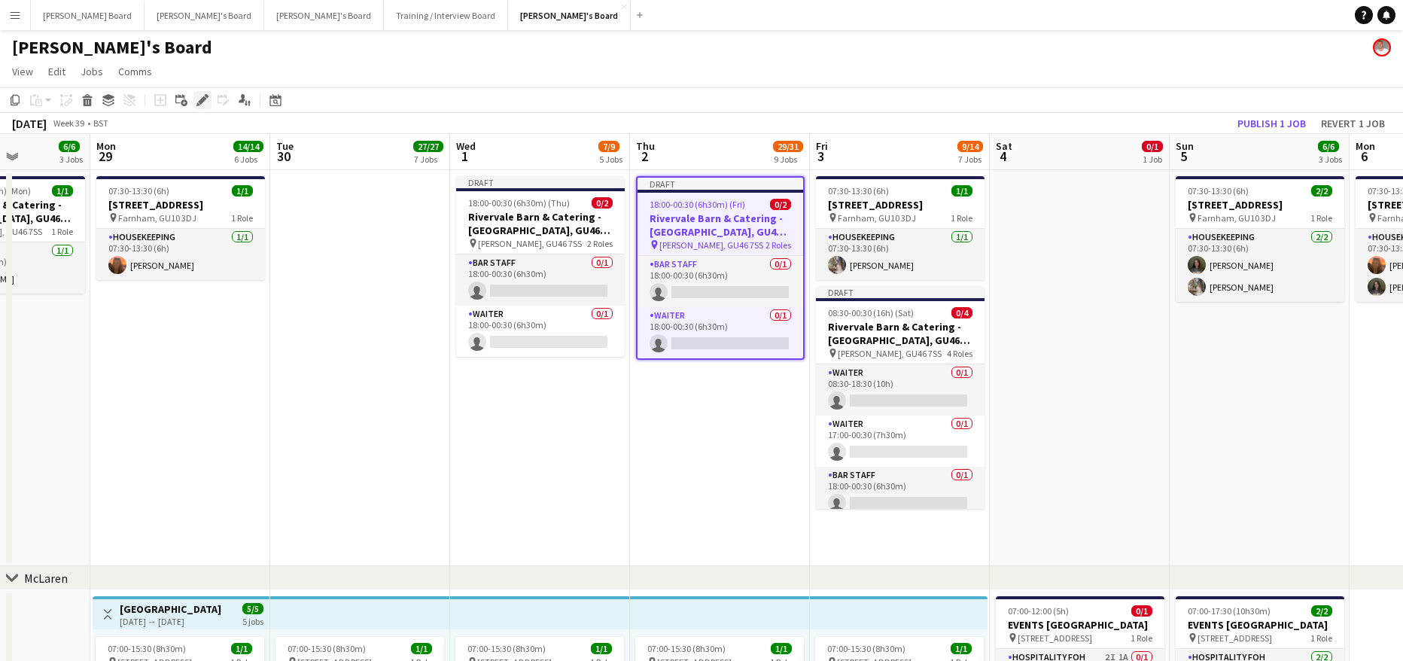
click at [205, 95] on icon "Edit" at bounding box center [202, 100] width 12 height 12
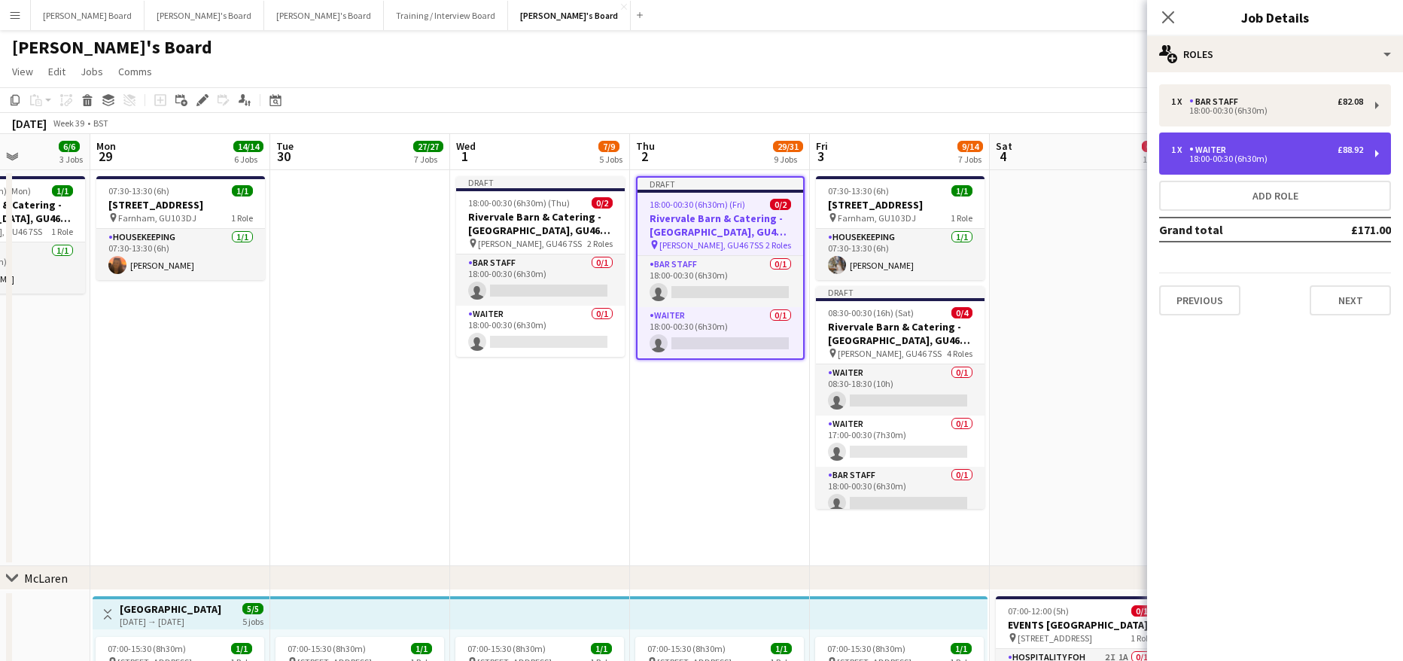
click at [1260, 159] on div "18:00-00:30 (6h30m)" at bounding box center [1267, 159] width 192 height 8
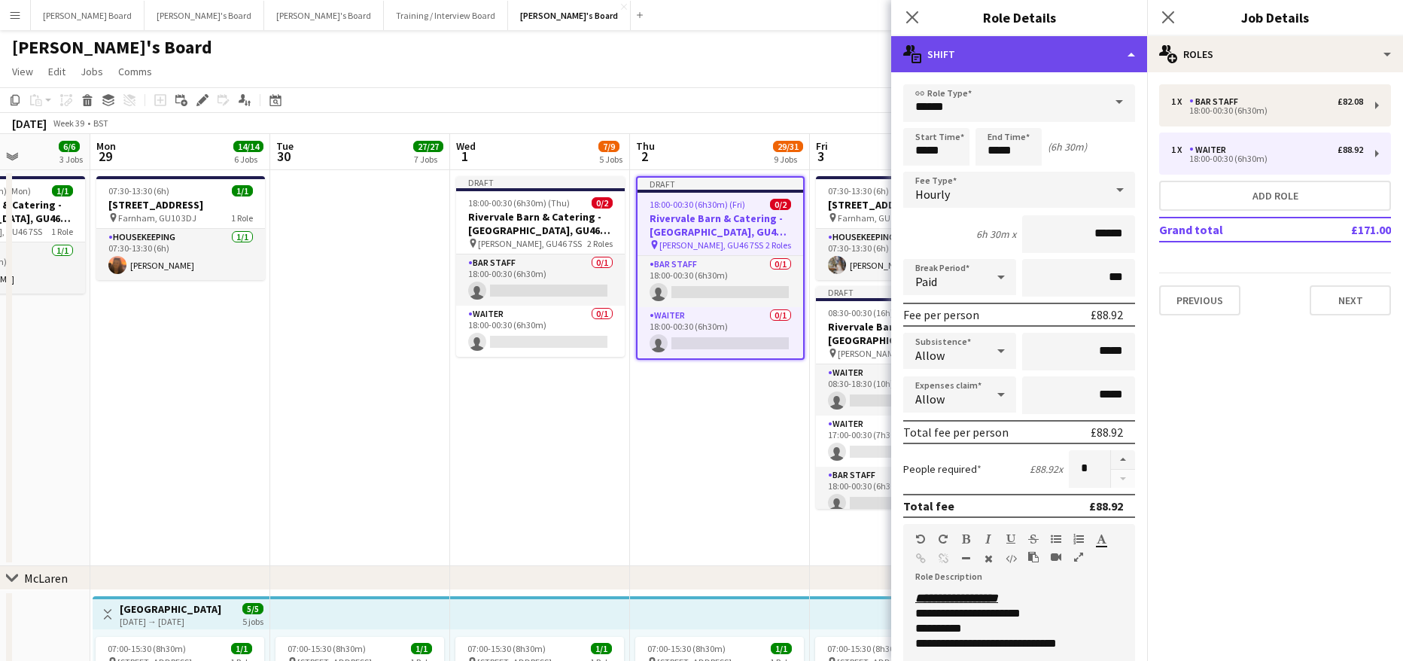
click at [1030, 56] on div "multiple-actions-text Shift" at bounding box center [1019, 54] width 256 height 36
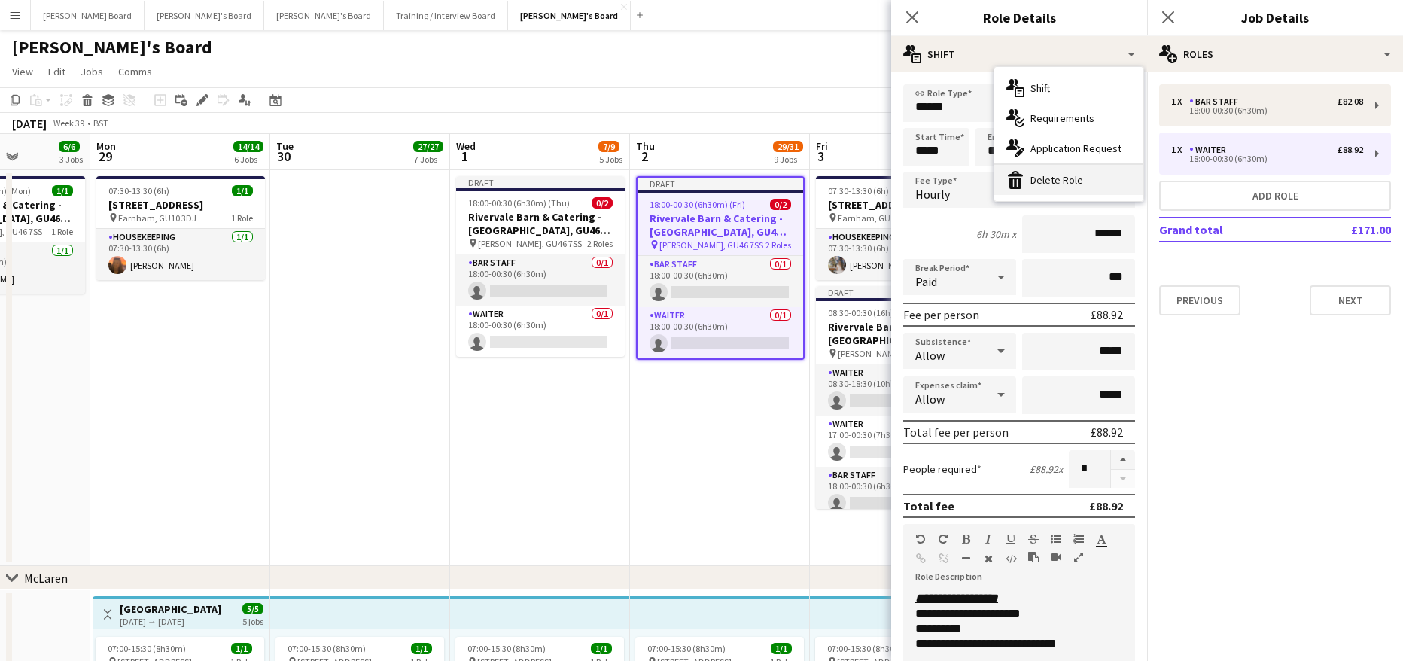
click at [1034, 169] on div "bin-2 Delete Role" at bounding box center [1068, 180] width 149 height 30
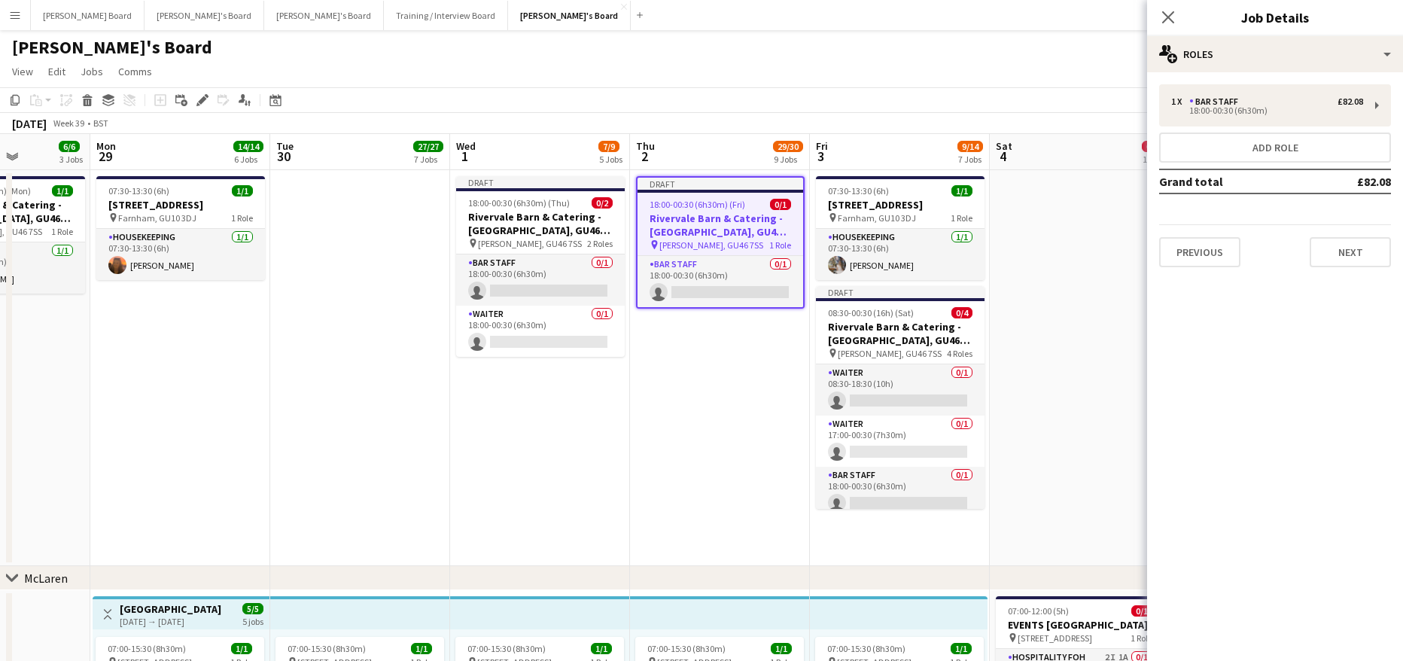
click at [757, 432] on app-date-cell "Draft 18:00-00:30 (6h30m) (Fri) 0/1 Rivervale Barn & Catering - [GEOGRAPHIC_DAT…" at bounding box center [720, 368] width 180 height 396
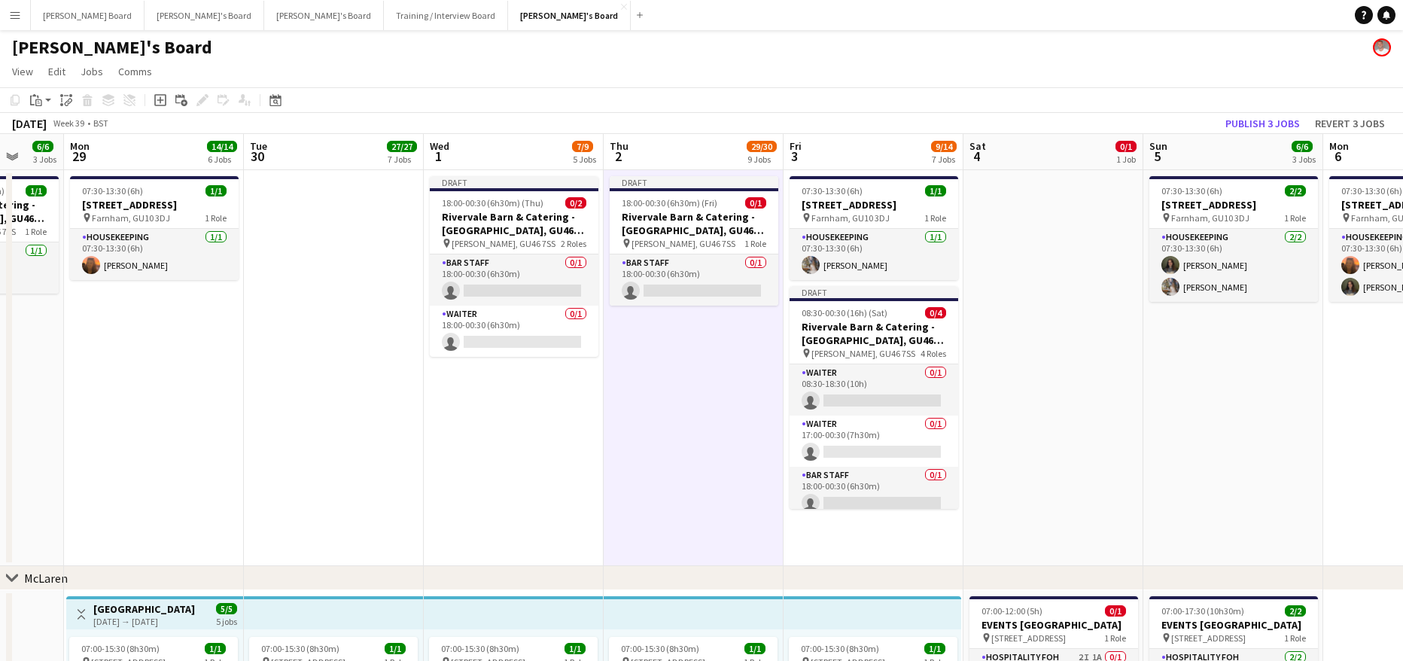
drag, startPoint x: 1122, startPoint y: 327, endPoint x: 913, endPoint y: 342, distance: 208.9
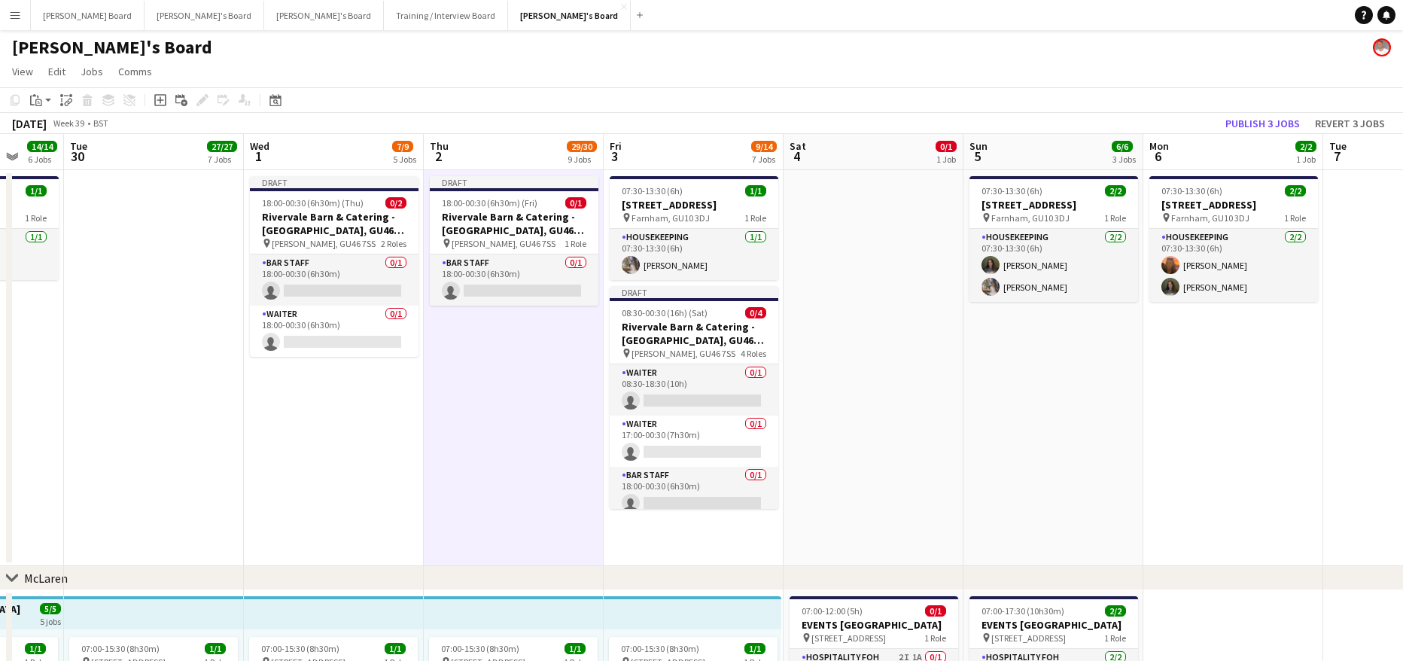
scroll to position [0, 477]
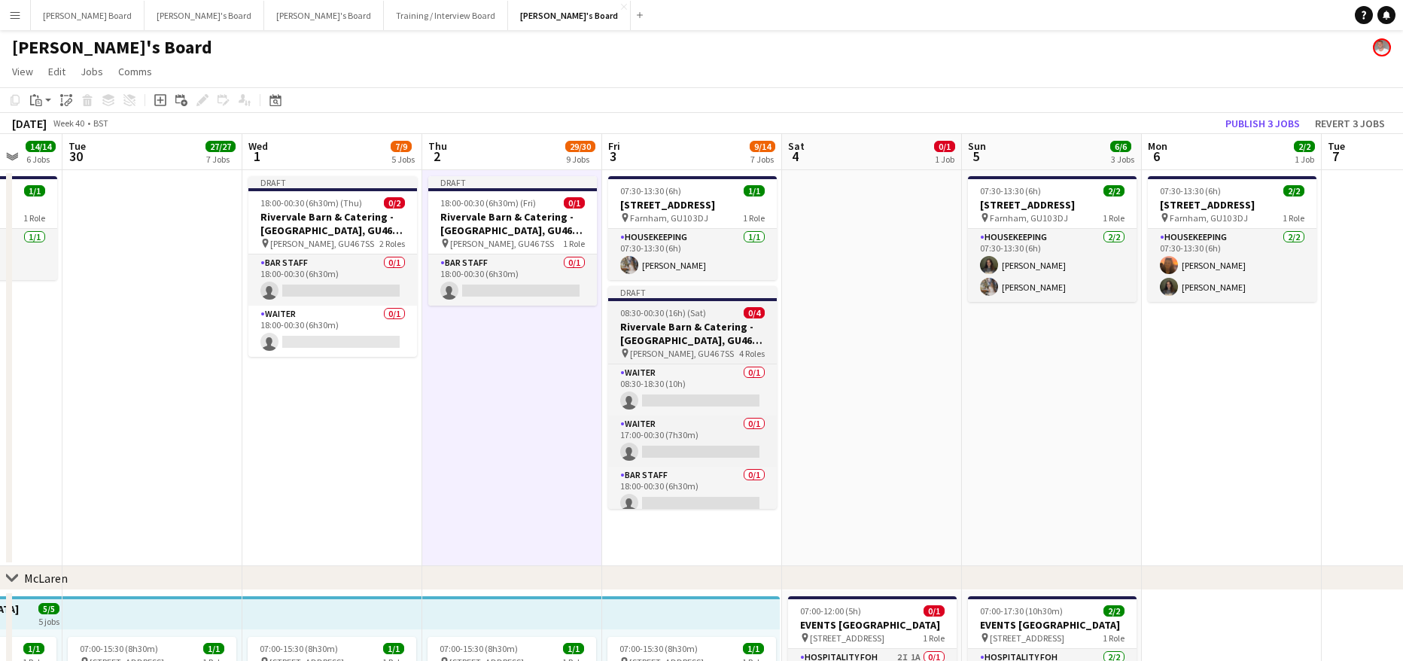
click at [695, 336] on h3 "Rivervale Barn & Catering - [GEOGRAPHIC_DATA], GU46 7SS" at bounding box center [692, 333] width 169 height 27
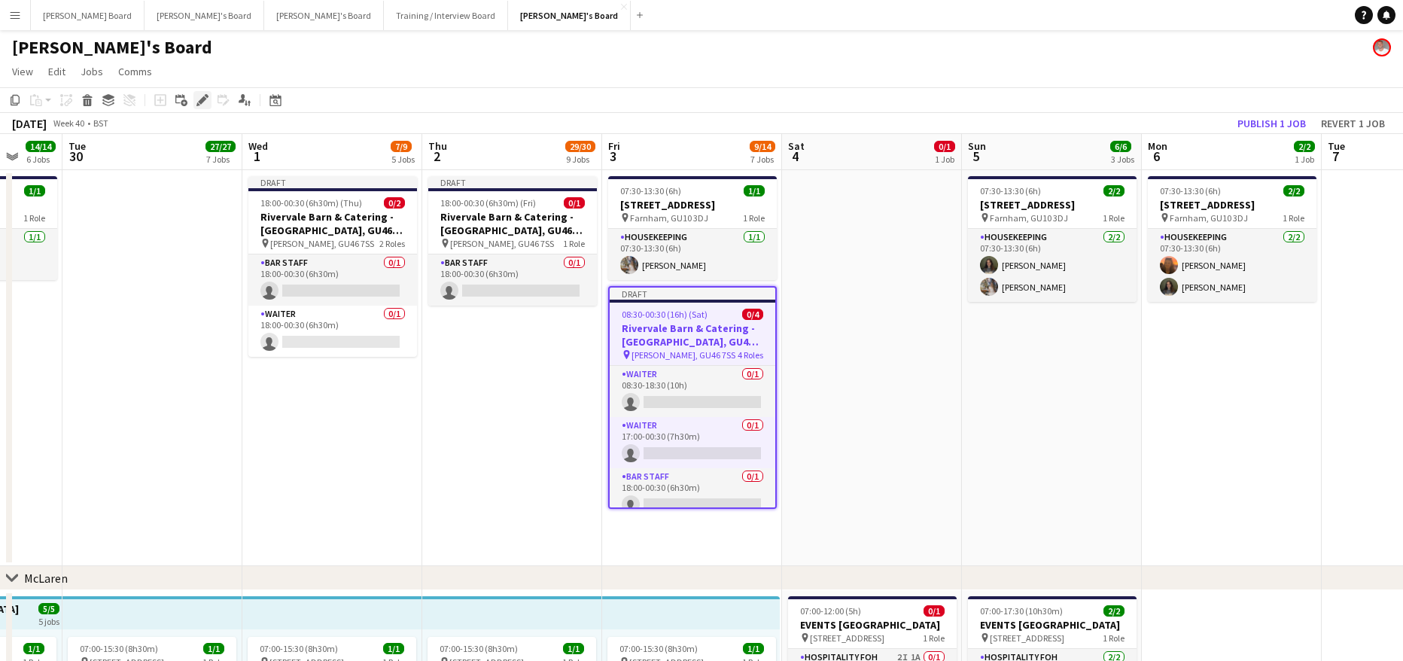
click at [210, 102] on div "Edit" at bounding box center [202, 100] width 18 height 18
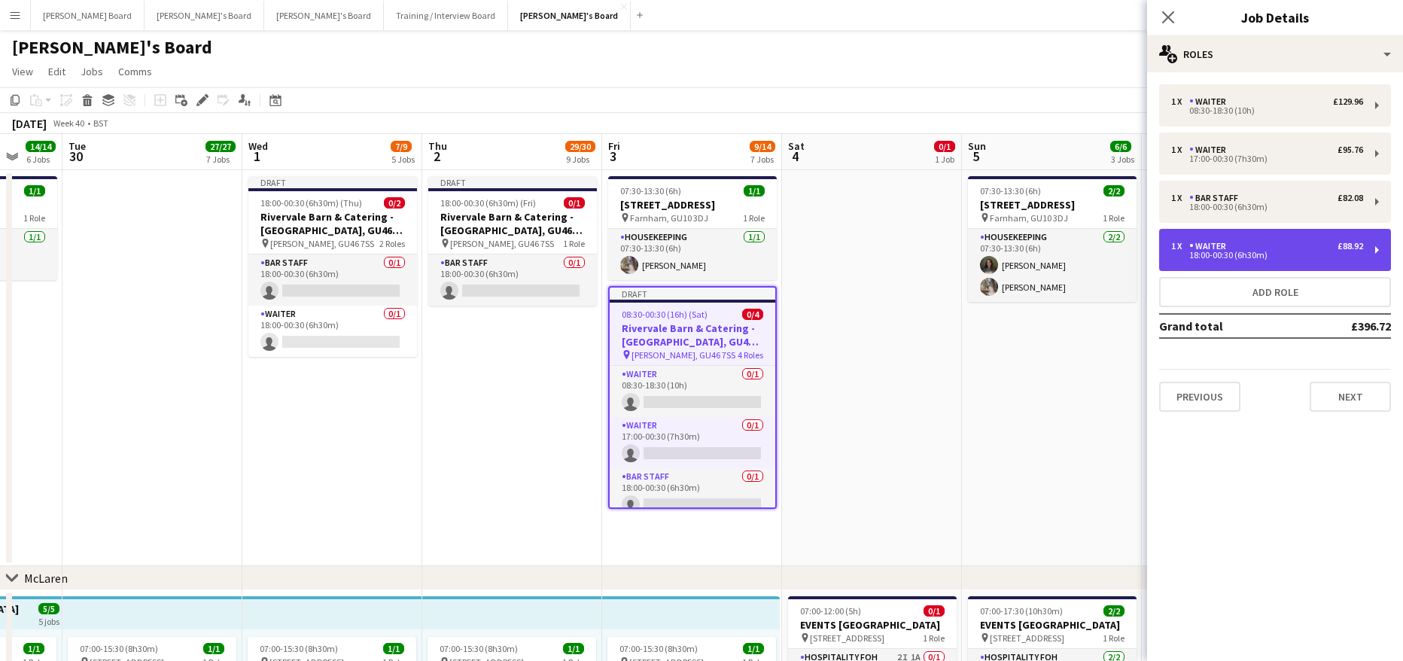
click at [1248, 257] on div "18:00-00:30 (6h30m)" at bounding box center [1267, 255] width 192 height 8
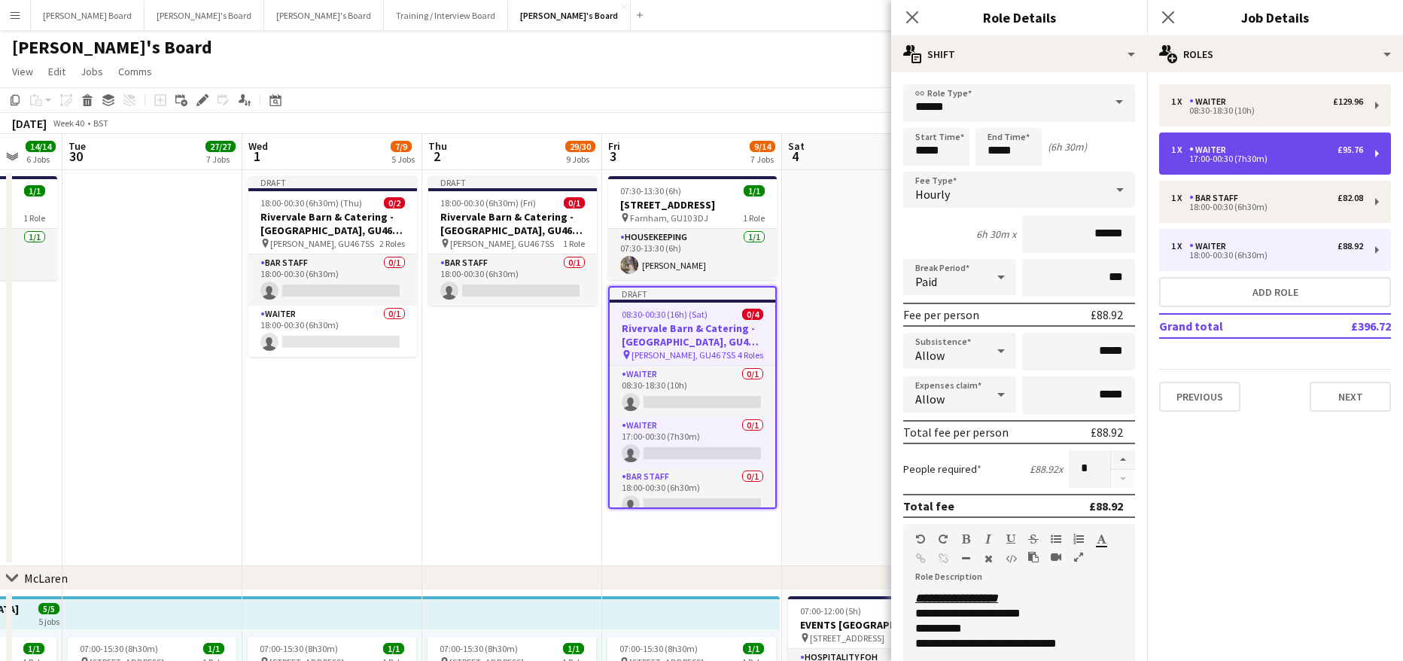
click at [1251, 150] on div "1 x Waiter £95.76" at bounding box center [1267, 149] width 192 height 11
type input "*****"
type input "****"
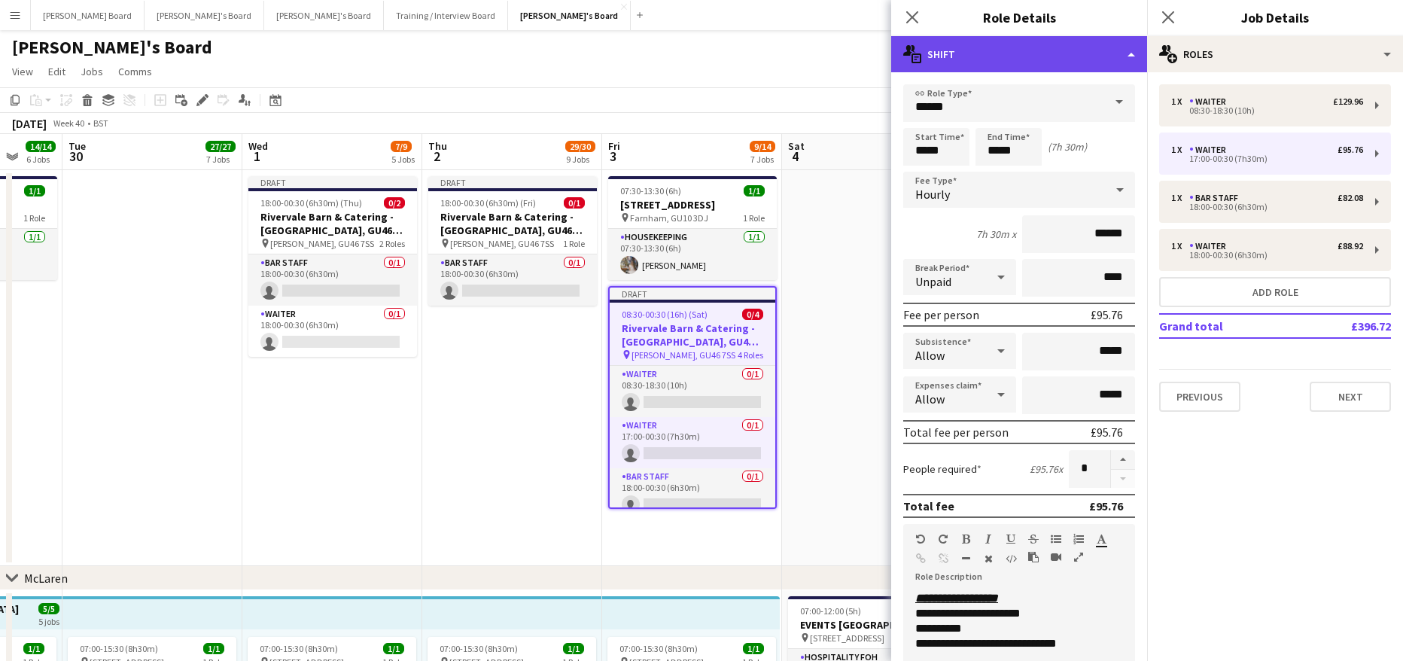
click at [1026, 47] on div "multiple-actions-text Shift" at bounding box center [1019, 54] width 256 height 36
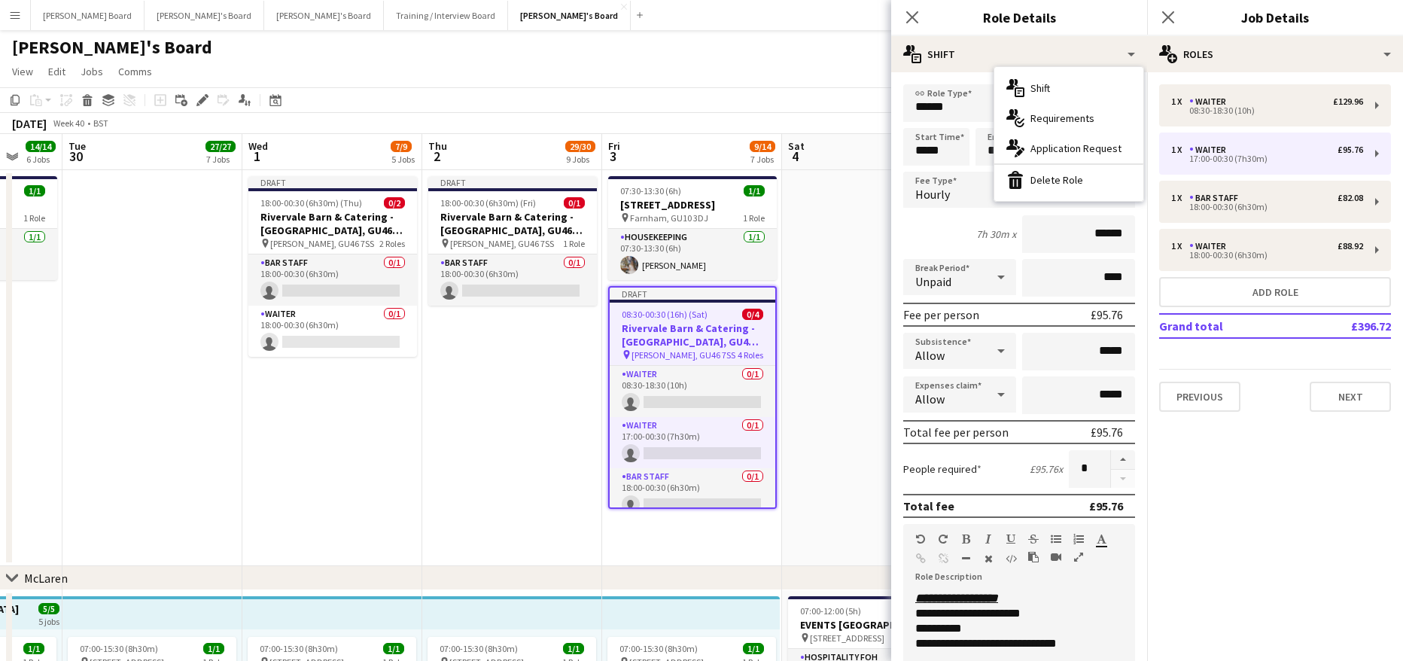
click at [1085, 181] on div "bin-2 Delete Role" at bounding box center [1068, 180] width 149 height 30
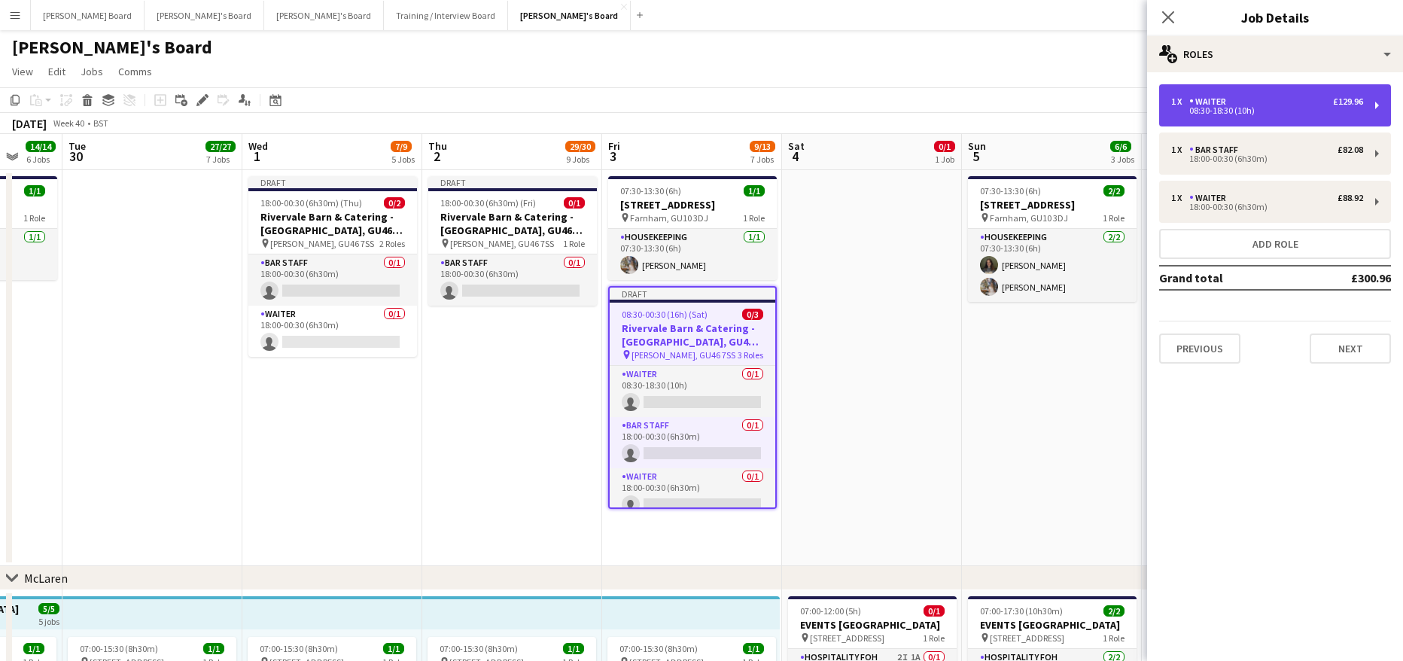
click at [1230, 112] on div "08:30-18:30 (10h)" at bounding box center [1267, 111] width 192 height 8
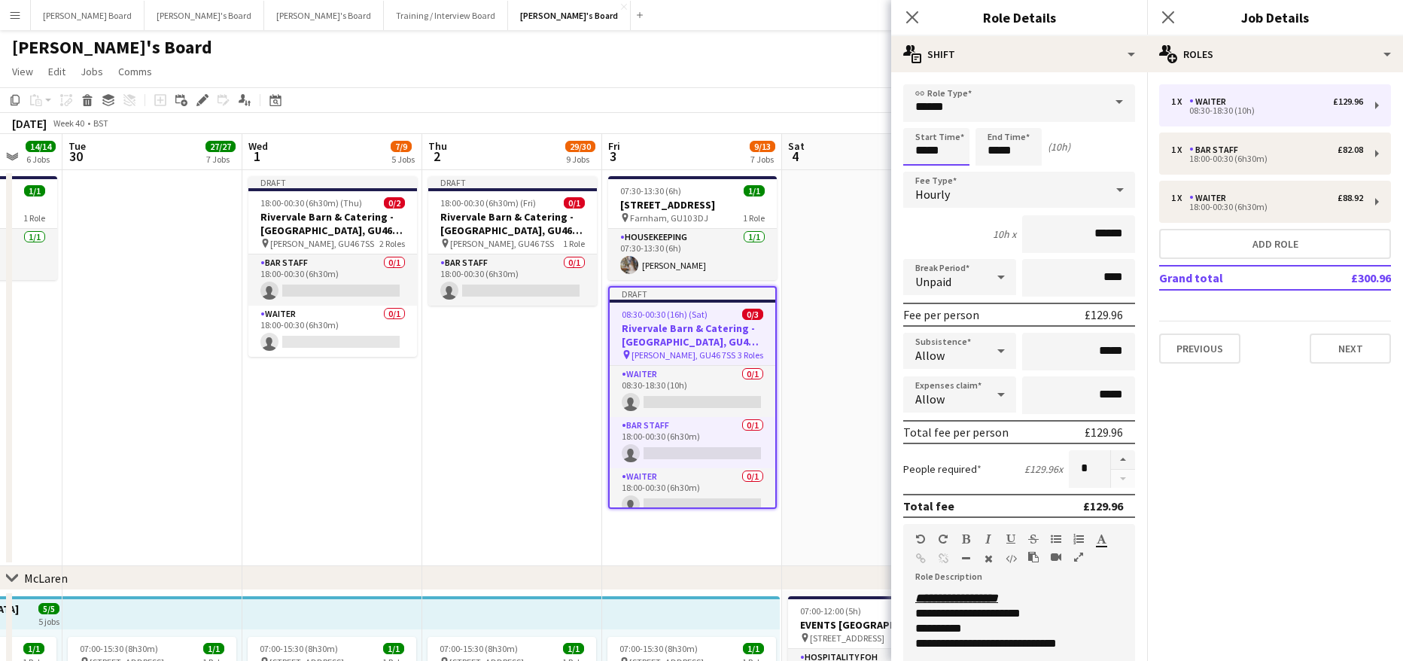
click at [942, 145] on input "*****" at bounding box center [936, 147] width 66 height 38
click at [957, 123] on div at bounding box center [951, 120] width 30 height 15
click at [925, 121] on div at bounding box center [921, 120] width 30 height 15
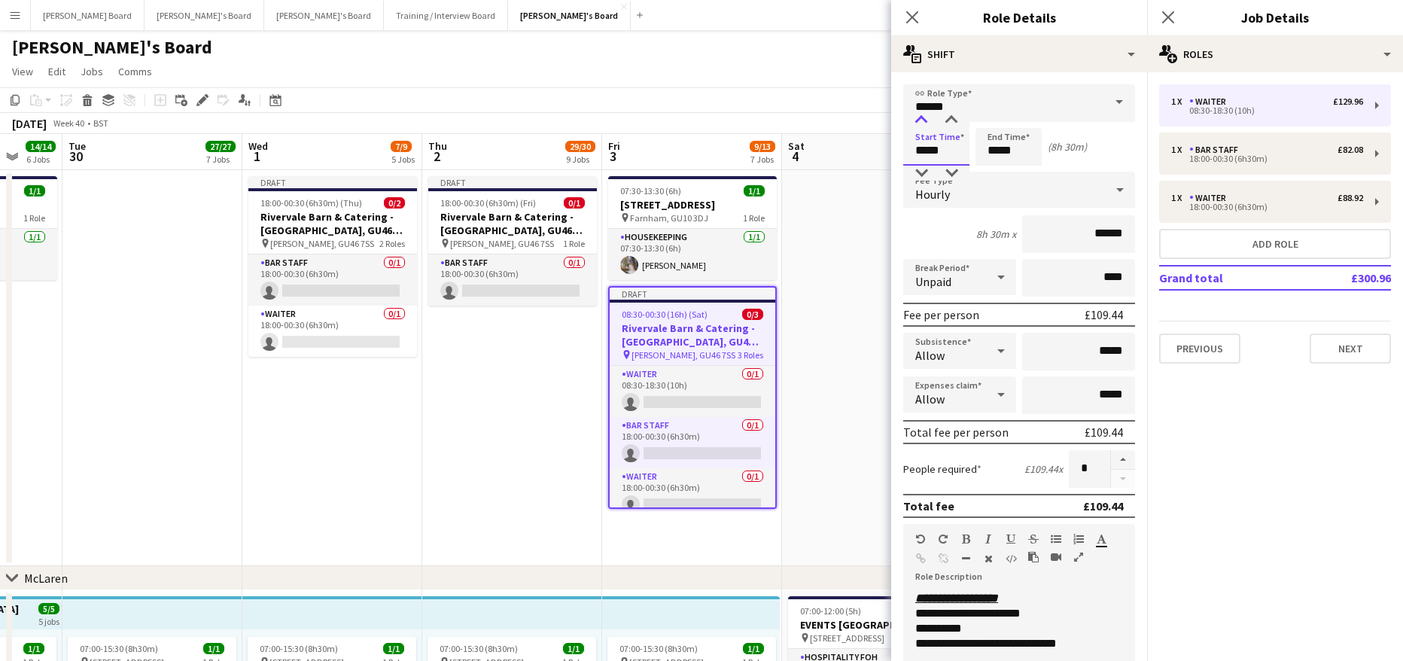
type input "*****"
click at [925, 121] on div at bounding box center [921, 120] width 30 height 15
click at [1008, 150] on input "*****" at bounding box center [1008, 147] width 66 height 38
click at [995, 123] on div at bounding box center [993, 120] width 30 height 15
click at [1027, 176] on div at bounding box center [1023, 173] width 30 height 15
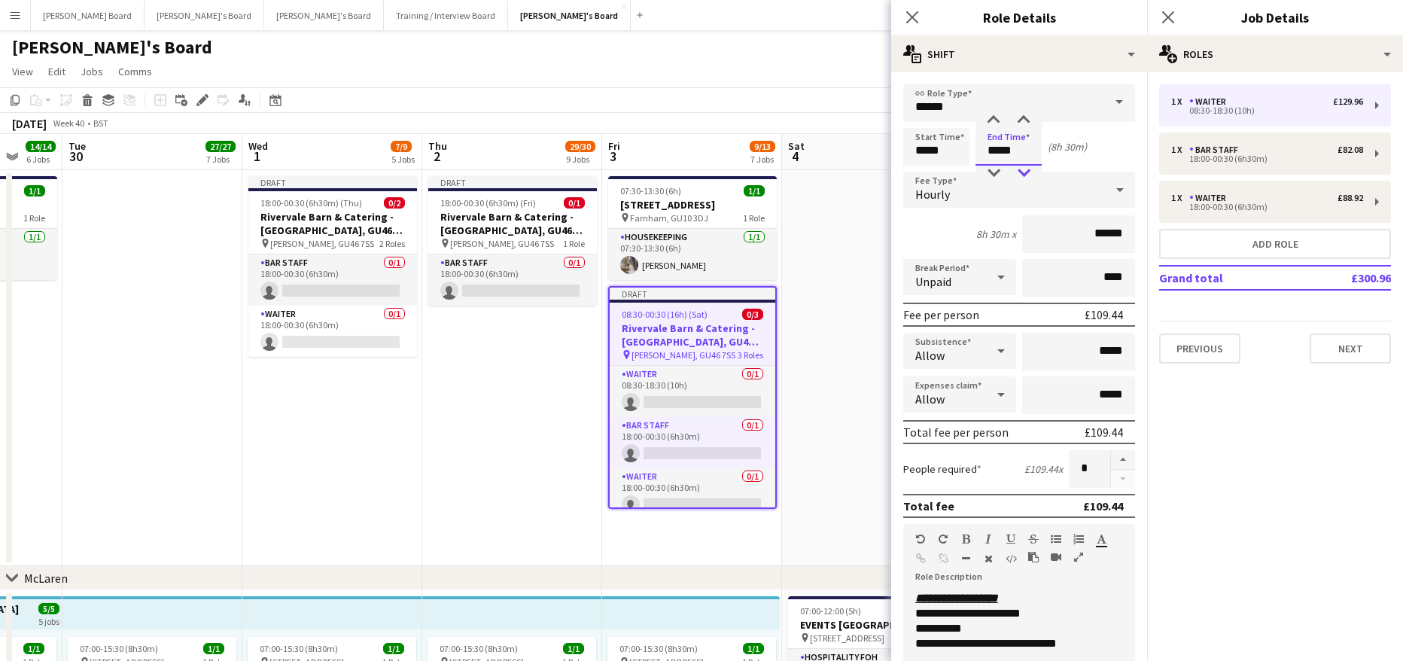
type input "*****"
click at [1027, 176] on div at bounding box center [1023, 173] width 30 height 15
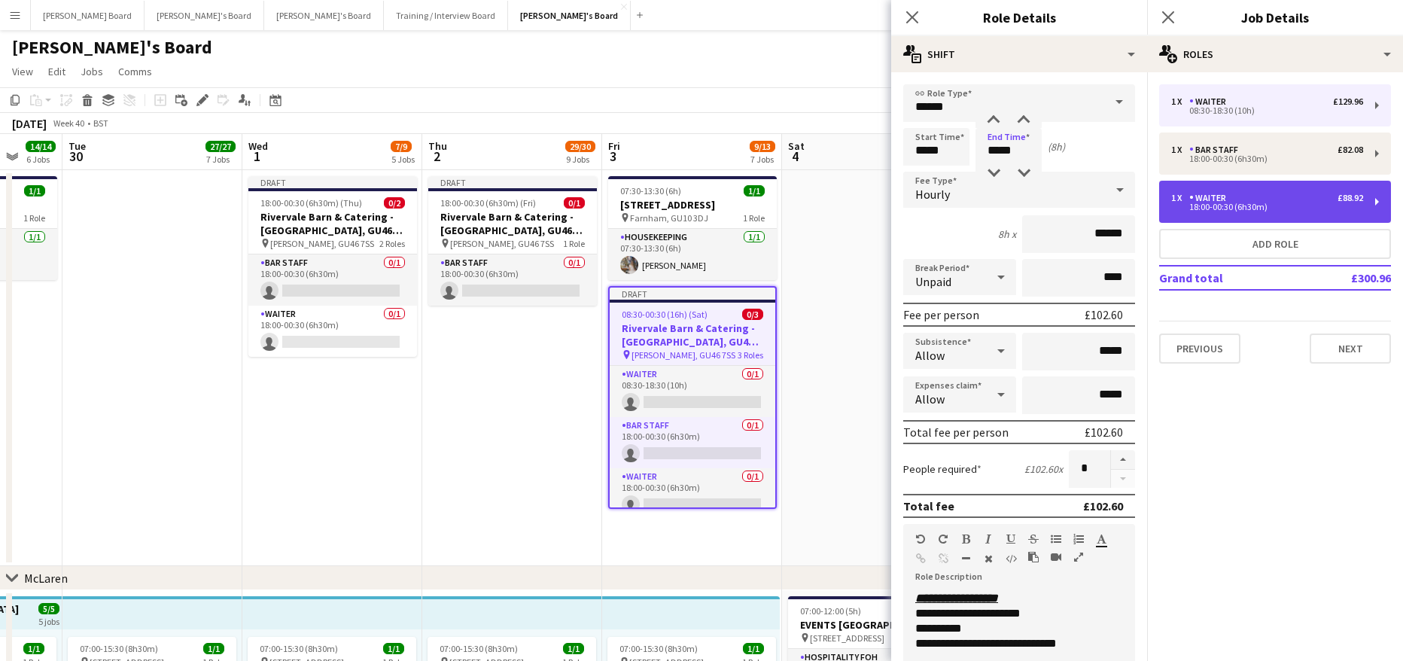
click at [1257, 217] on div "1 x Waiter £88.92 18:00-00:30 (6h30m)" at bounding box center [1275, 202] width 232 height 42
type input "*****"
type input "***"
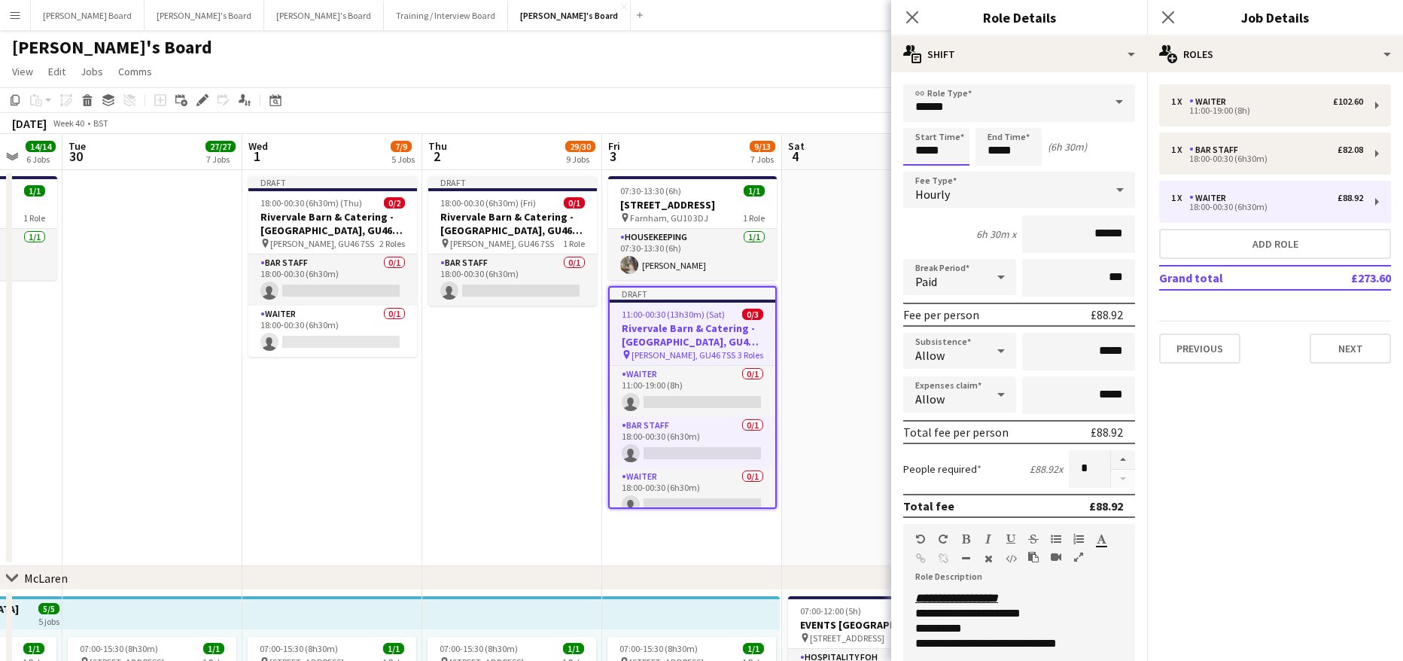
click at [949, 157] on input "*****" at bounding box center [936, 147] width 66 height 38
click at [951, 127] on div at bounding box center [951, 120] width 30 height 15
type input "*****"
click at [951, 127] on div at bounding box center [951, 120] width 30 height 15
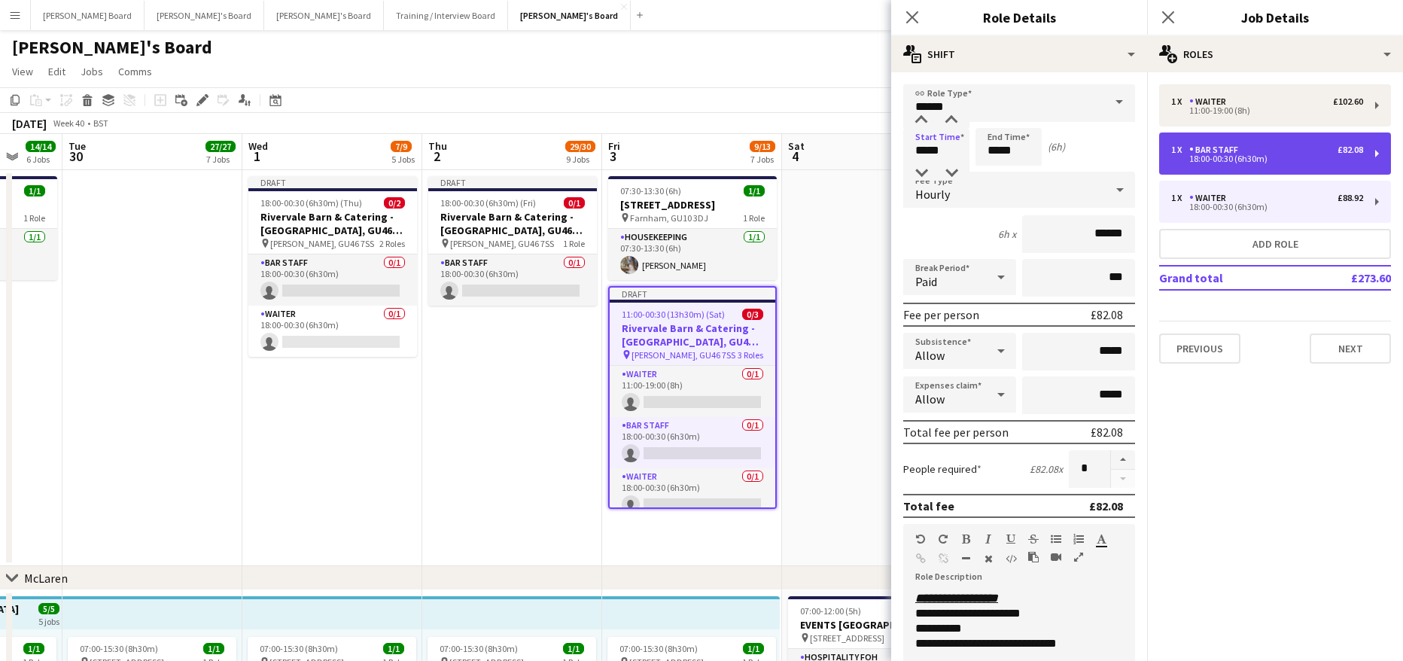
click at [1248, 160] on div "18:00-00:30 (6h30m)" at bounding box center [1267, 159] width 192 height 8
type input "*********"
type input "*****"
type input "****"
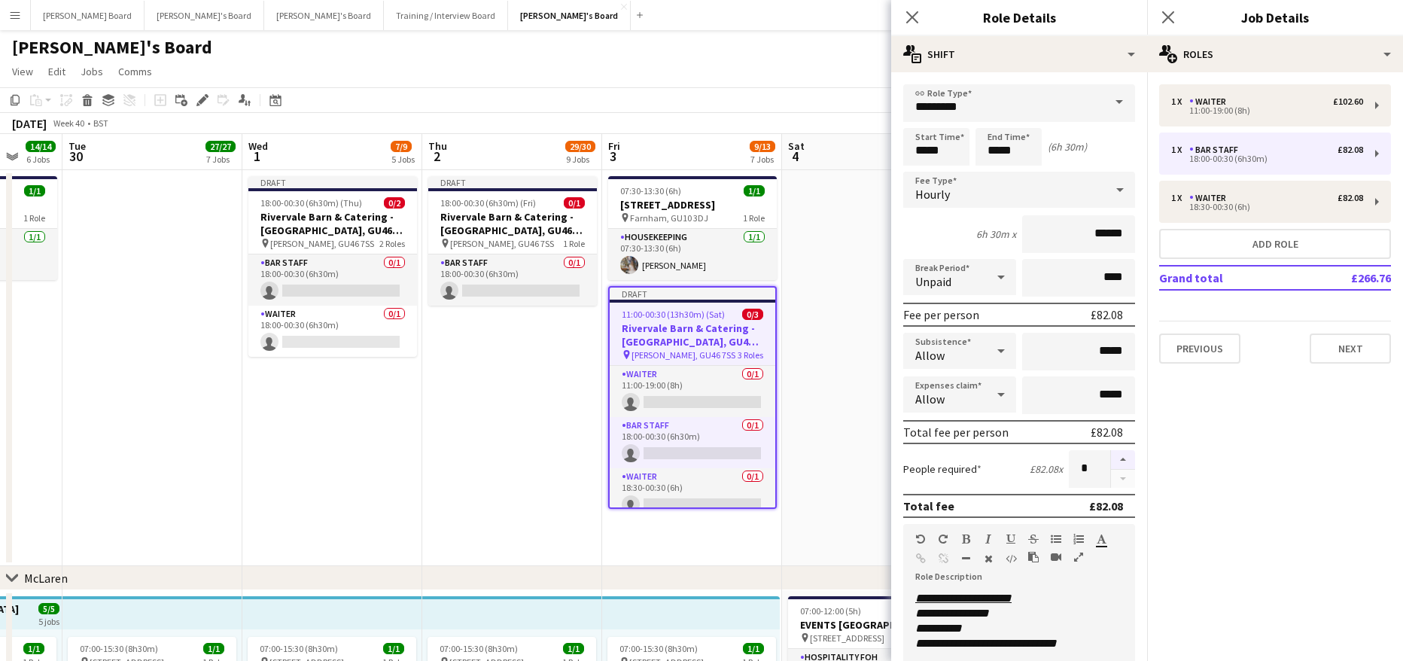
click at [1111, 455] on button "button" at bounding box center [1123, 460] width 24 height 20
type input "*"
click at [832, 307] on app-date-cell at bounding box center [872, 368] width 180 height 396
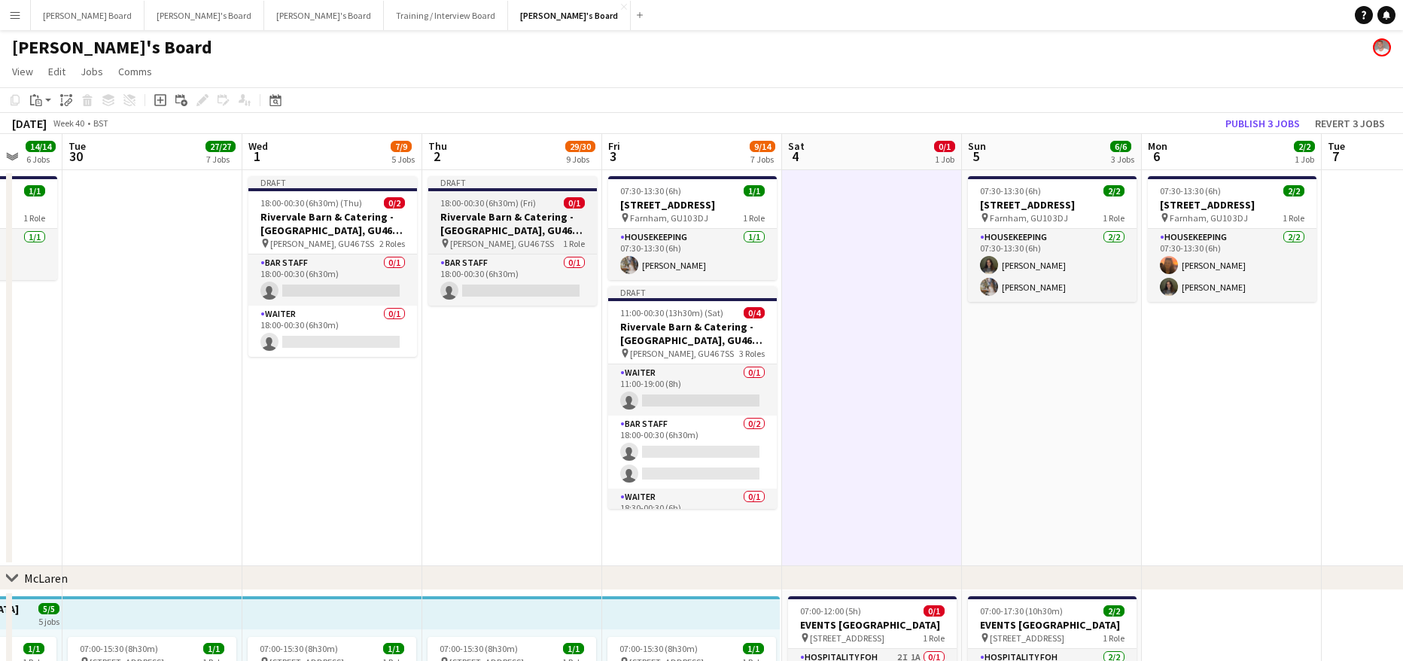
click at [493, 215] on h3 "Rivervale Barn & Catering - [GEOGRAPHIC_DATA], GU46 7SS" at bounding box center [512, 223] width 169 height 27
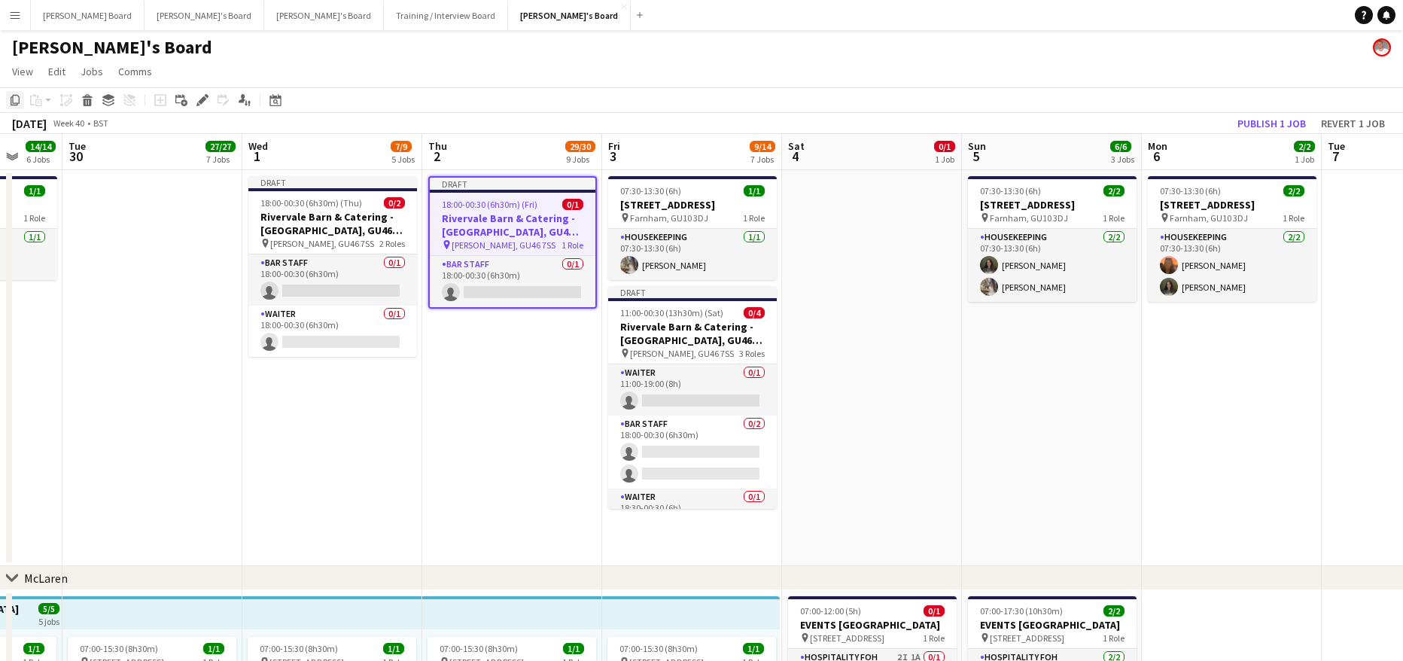
click at [11, 103] on icon at bounding box center [15, 100] width 9 height 11
click at [1039, 372] on app-date-cell "07:30-13:30 (6h) 2/[STREET_ADDRESS] pin Farnham, GU10 3DJ 1 Role Housekeeping […" at bounding box center [1052, 368] width 180 height 396
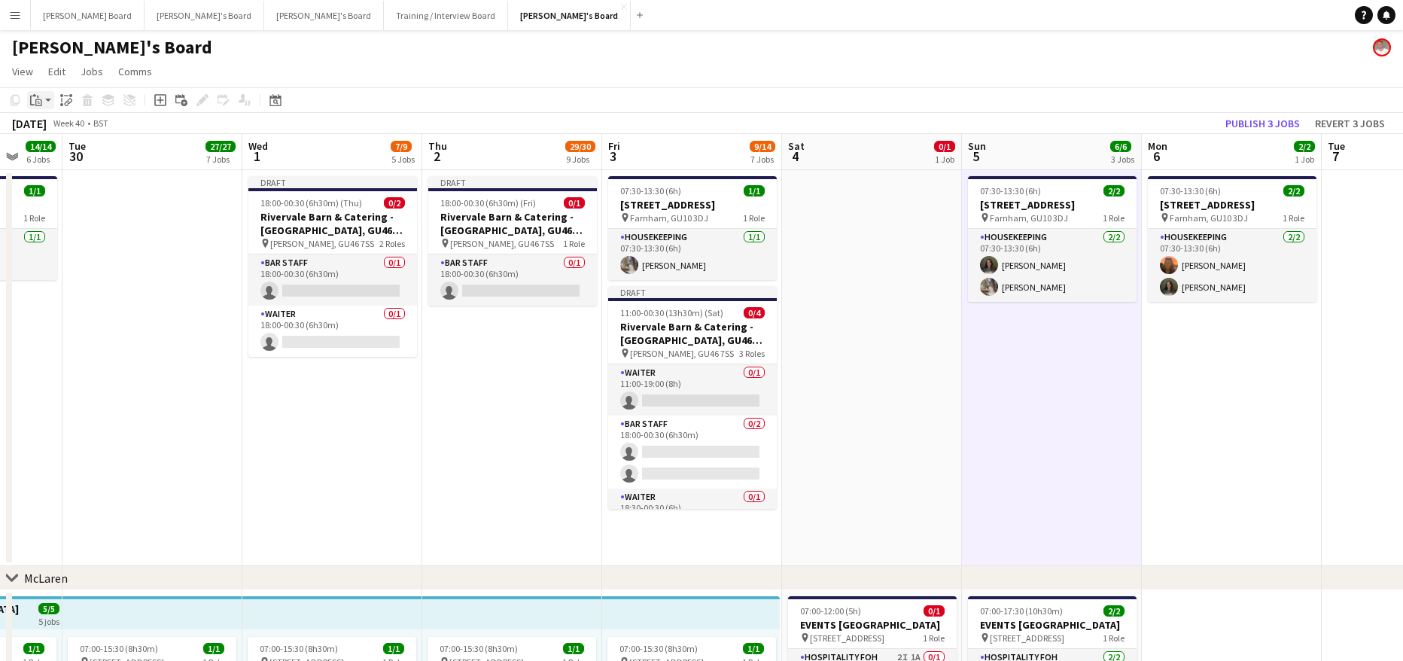
click at [33, 99] on icon "Paste" at bounding box center [36, 100] width 12 height 12
click at [50, 128] on link "Paste Ctrl+V" at bounding box center [110, 129] width 141 height 14
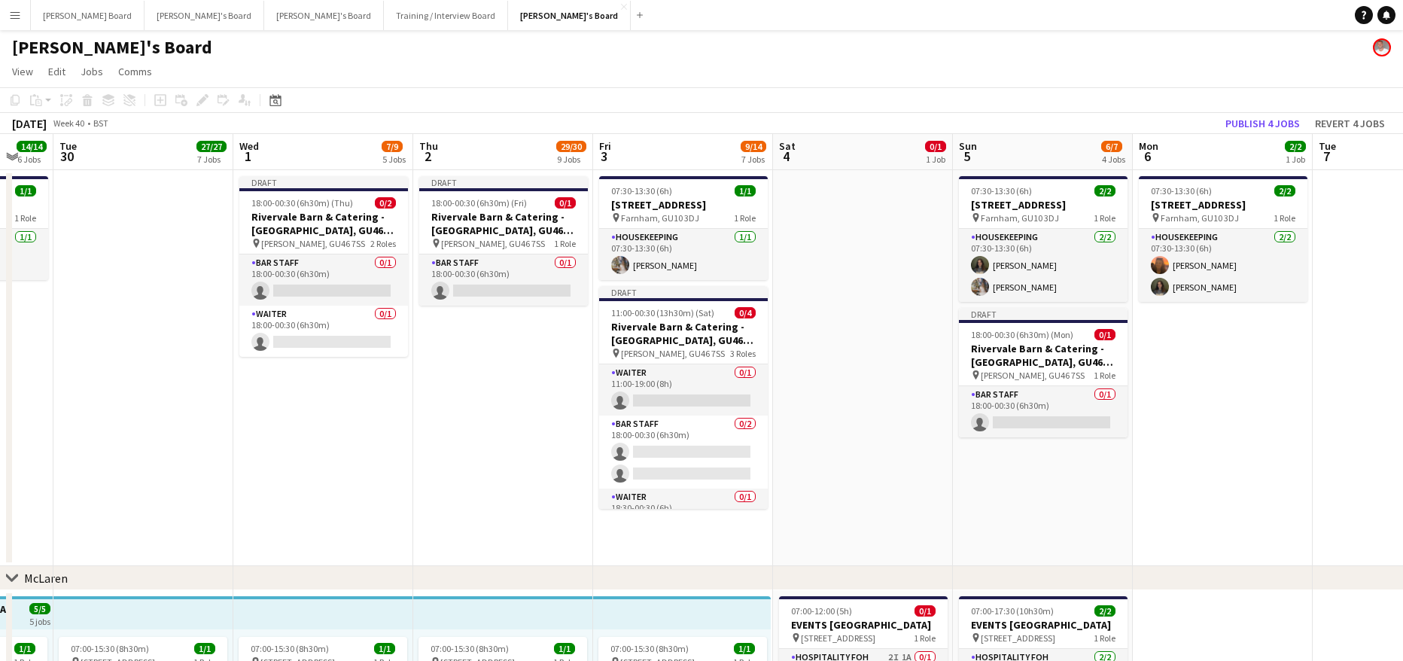
drag, startPoint x: 859, startPoint y: 360, endPoint x: 613, endPoint y: 364, distance: 246.1
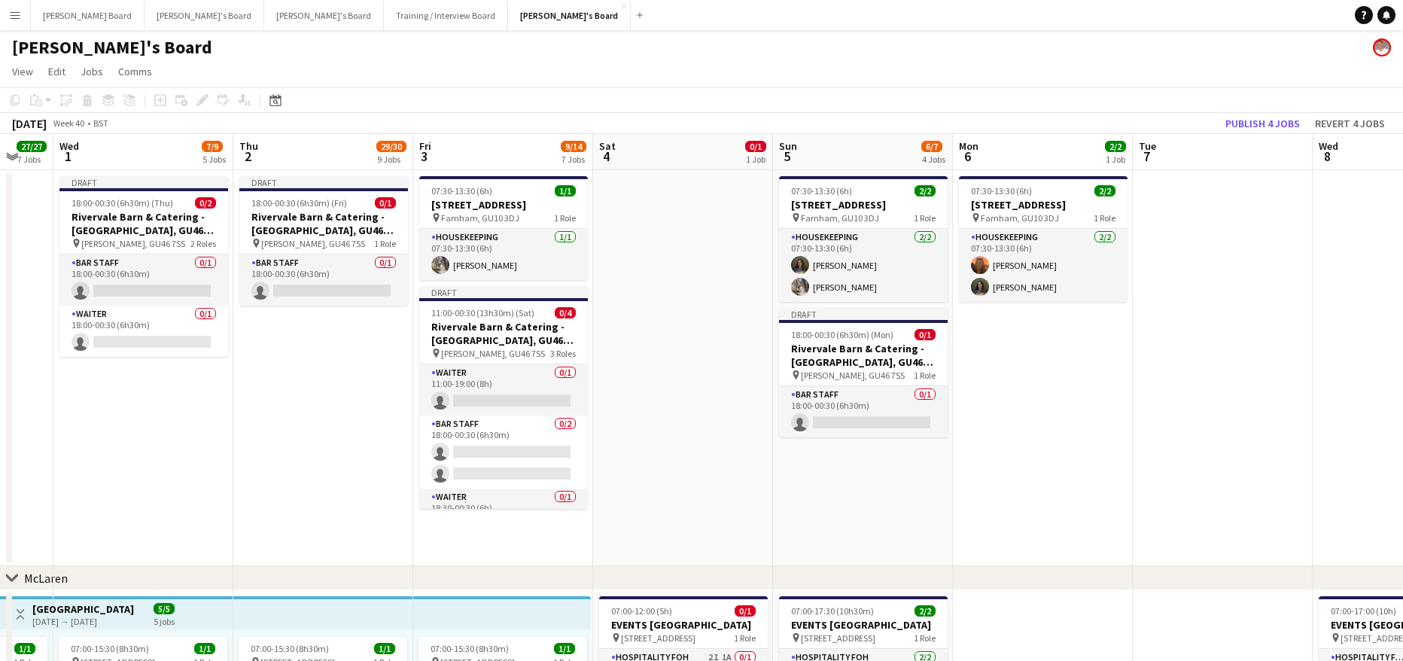
scroll to position [0, 543]
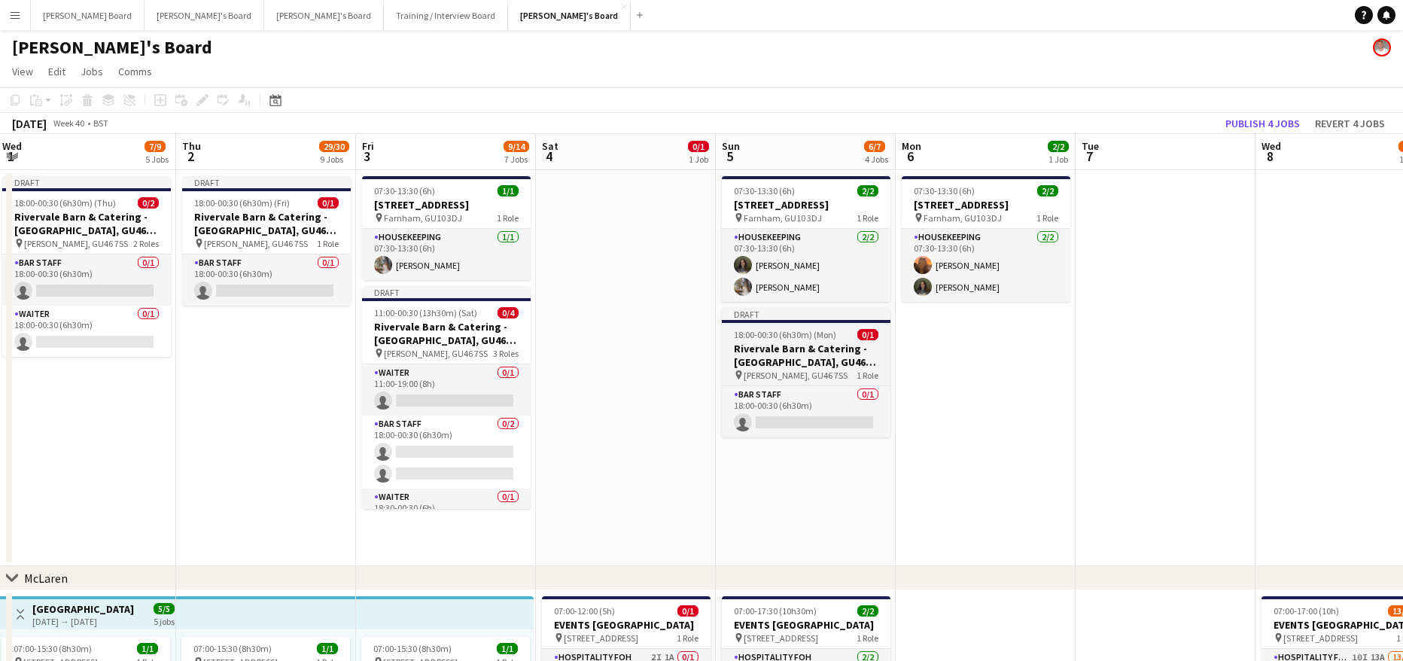
click at [820, 340] on app-job-card "Draft 18:00-00:30 (6h30m) (Mon) 0/1 Rivervale Barn & Catering - [GEOGRAPHIC_DAT…" at bounding box center [806, 372] width 169 height 129
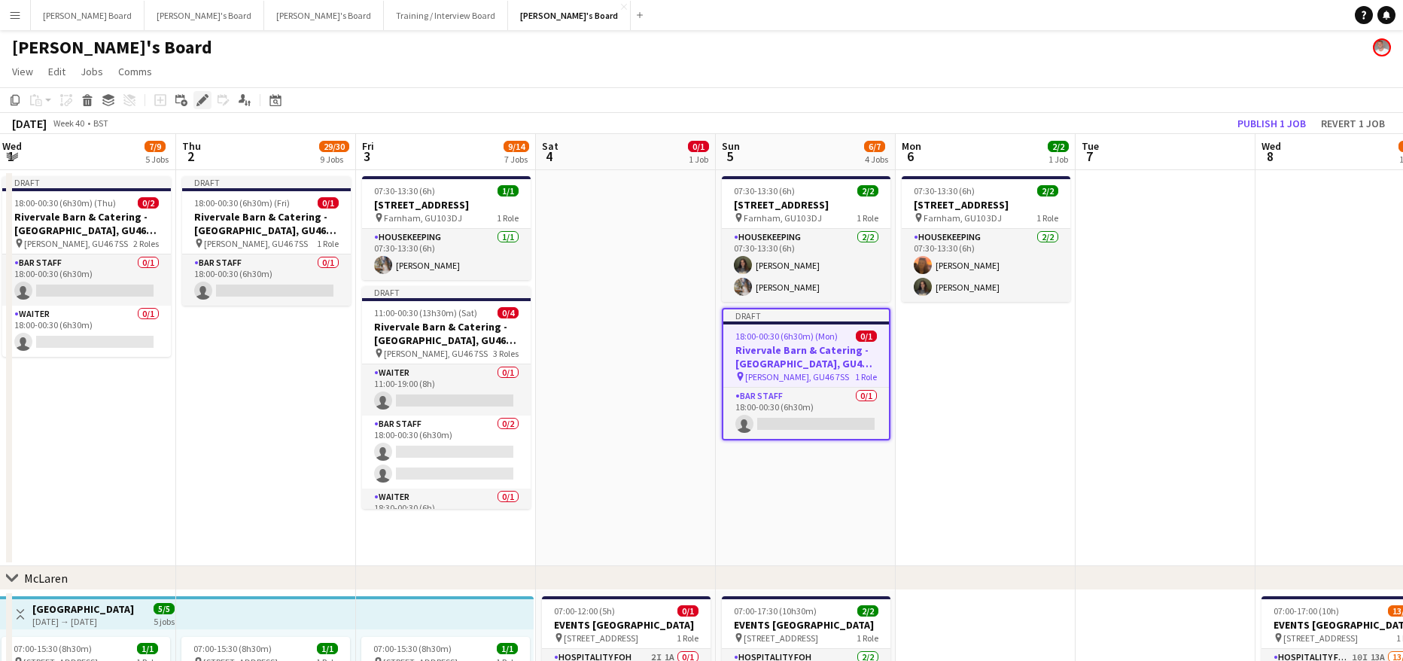
click at [205, 100] on icon at bounding box center [202, 100] width 8 height 8
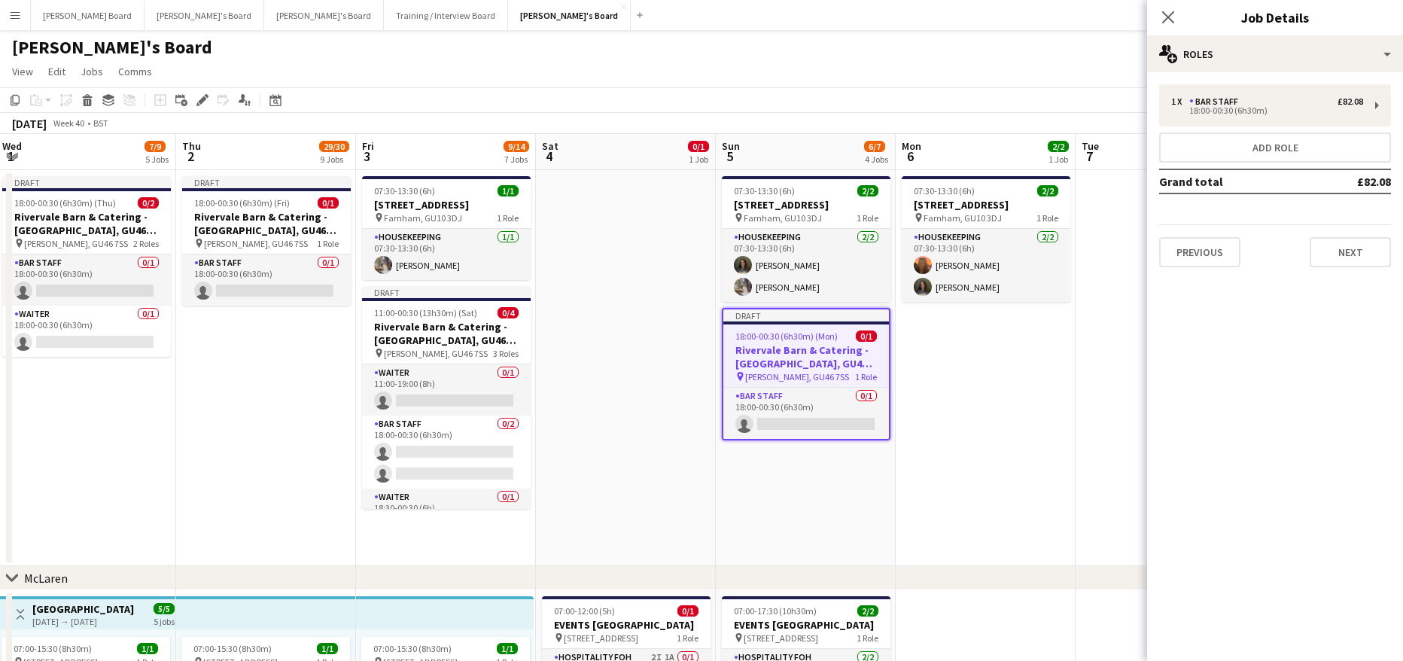
click at [996, 457] on app-date-cell "07:30-13:30 (6h) 2/[STREET_ADDRESS] pin Farnham, GU10 3DJ 1 Role Housekeeping […" at bounding box center [985, 368] width 180 height 396
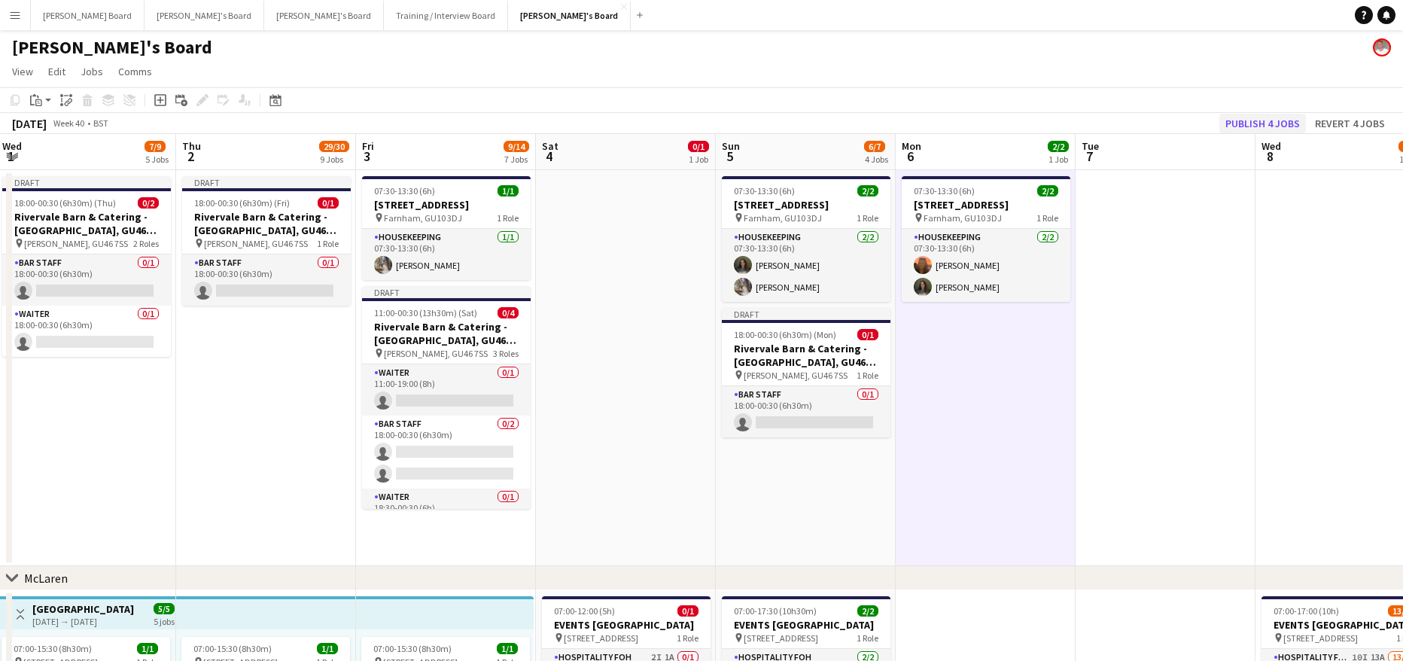
click at [1263, 112] on app-toolbar "Copy Paste Paste Ctrl+V Paste with crew Ctrl+Shift+V Paste linked Job [GEOGRAPH…" at bounding box center [701, 100] width 1403 height 26
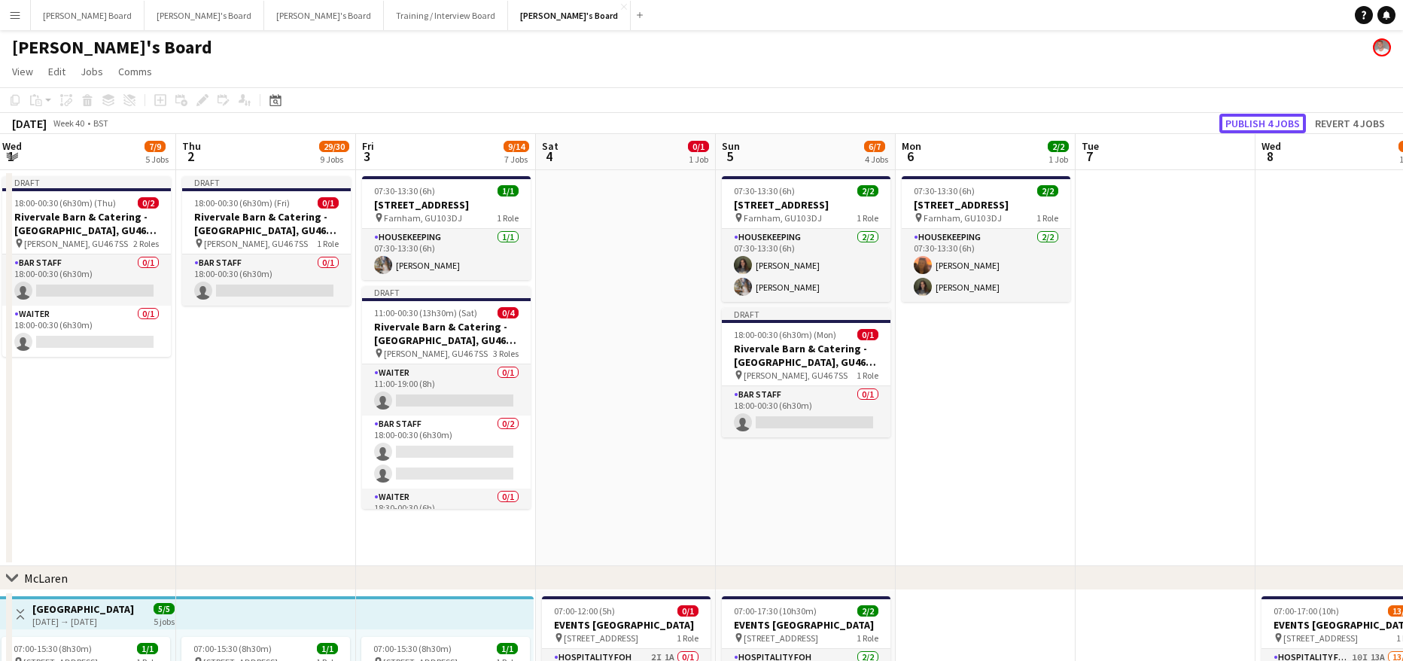
click at [1265, 118] on button "Publish 4 jobs" at bounding box center [1262, 124] width 87 height 20
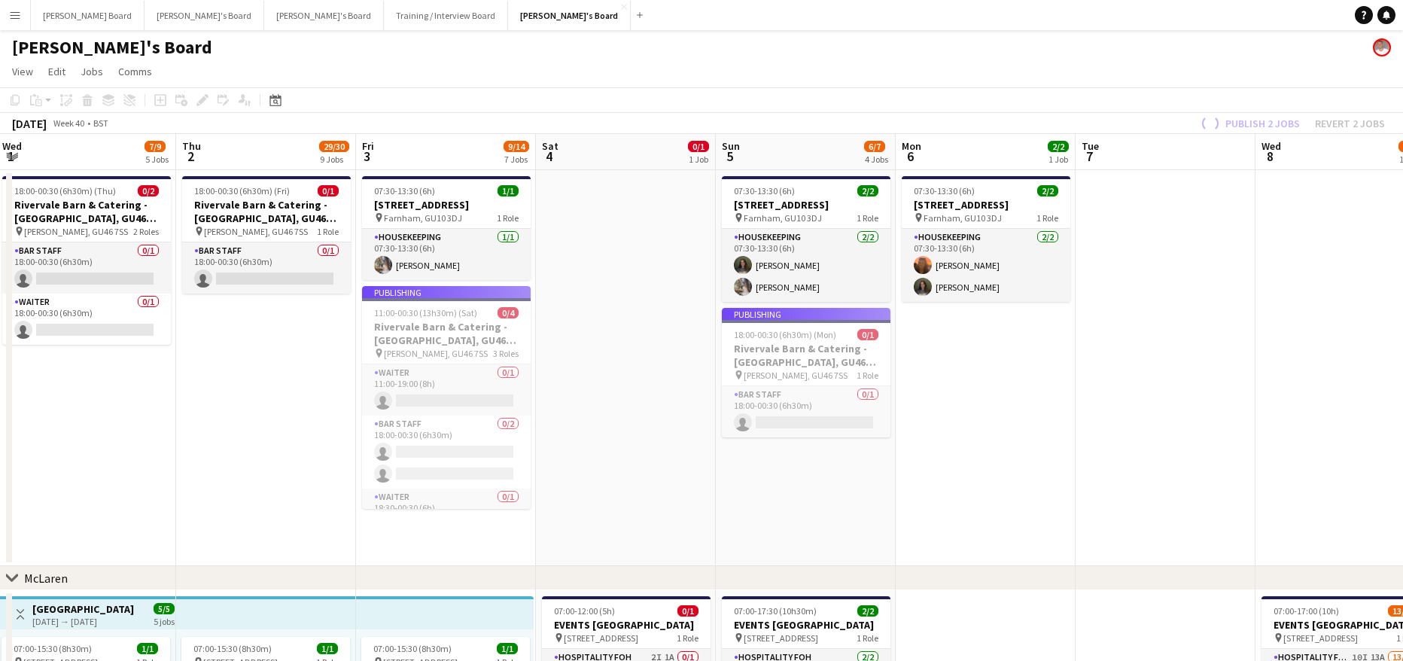
scroll to position [0, 360]
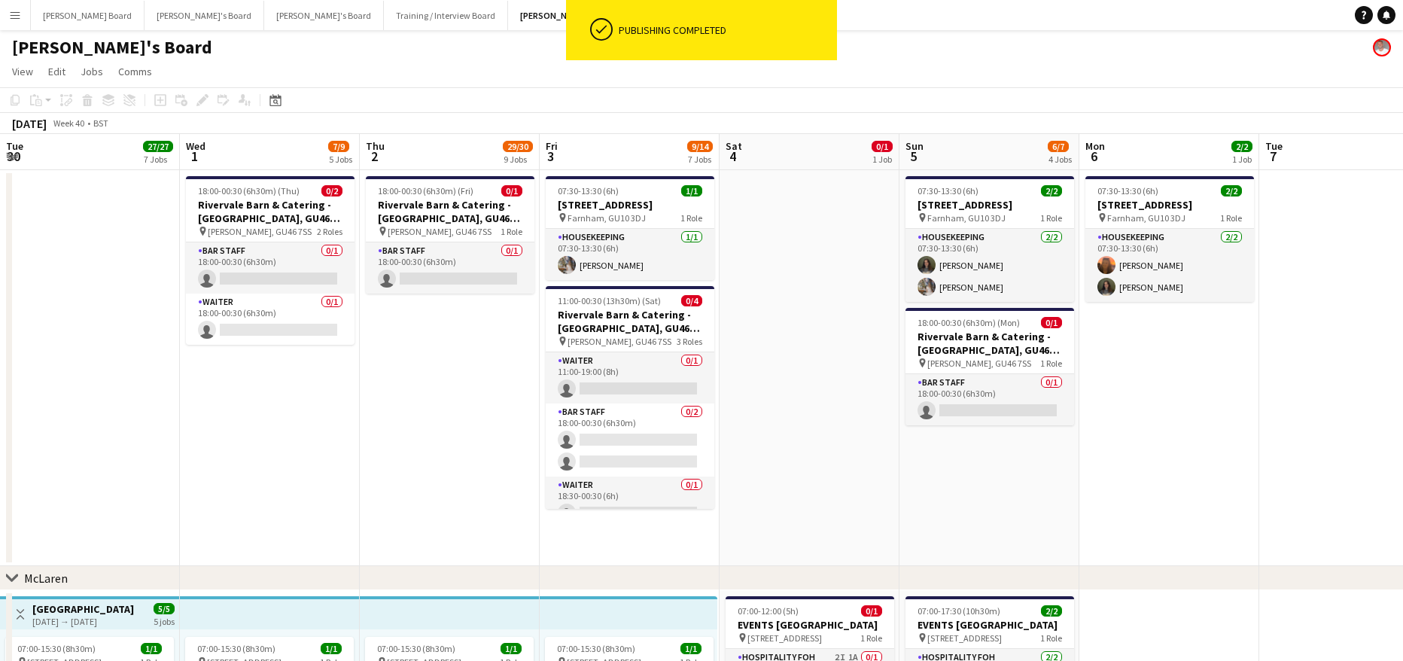
drag, startPoint x: 1122, startPoint y: 439, endPoint x: 1138, endPoint y: 441, distance: 15.9
click at [1011, 396] on app-card-role "BAR STAFF 0/1 18:00-00:30 (6h30m) single-neutral-actions" at bounding box center [989, 399] width 169 height 51
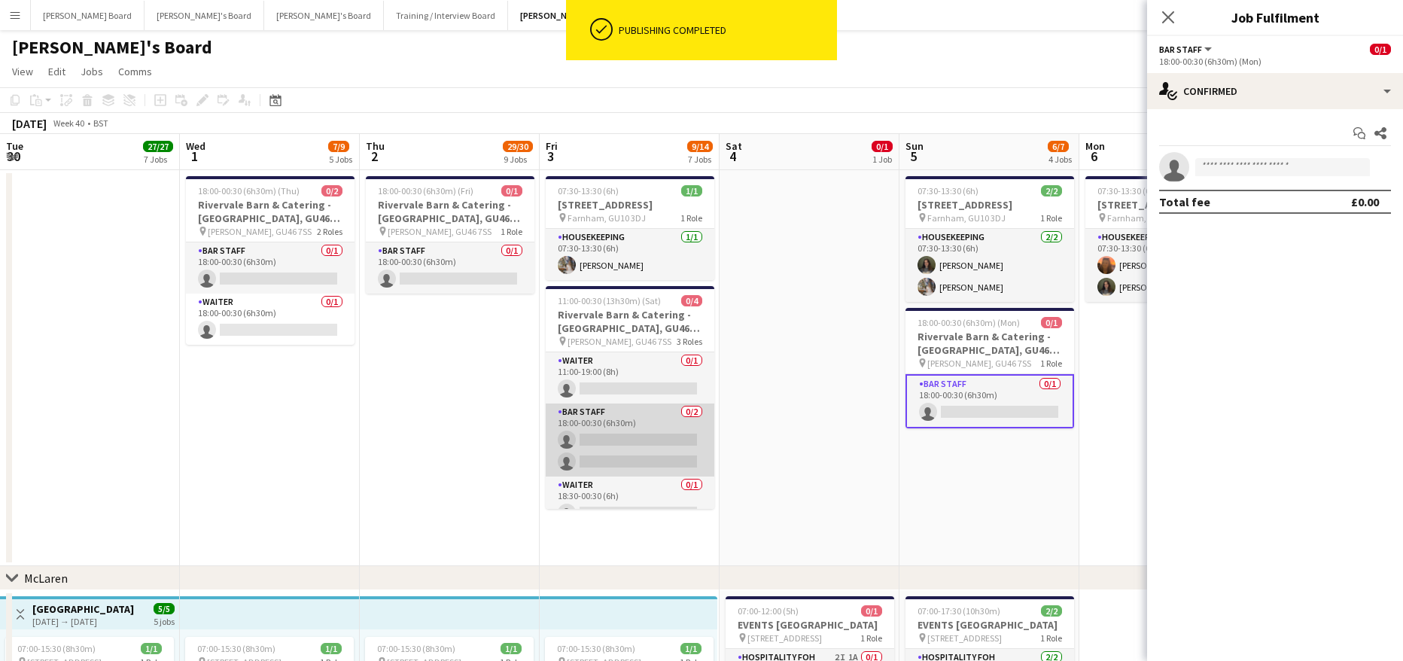
click at [614, 437] on app-card-role "BAR STAFF 0/2 18:00-00:30 (6h30m) single-neutral-actions single-neutral-actions" at bounding box center [630, 439] width 169 height 73
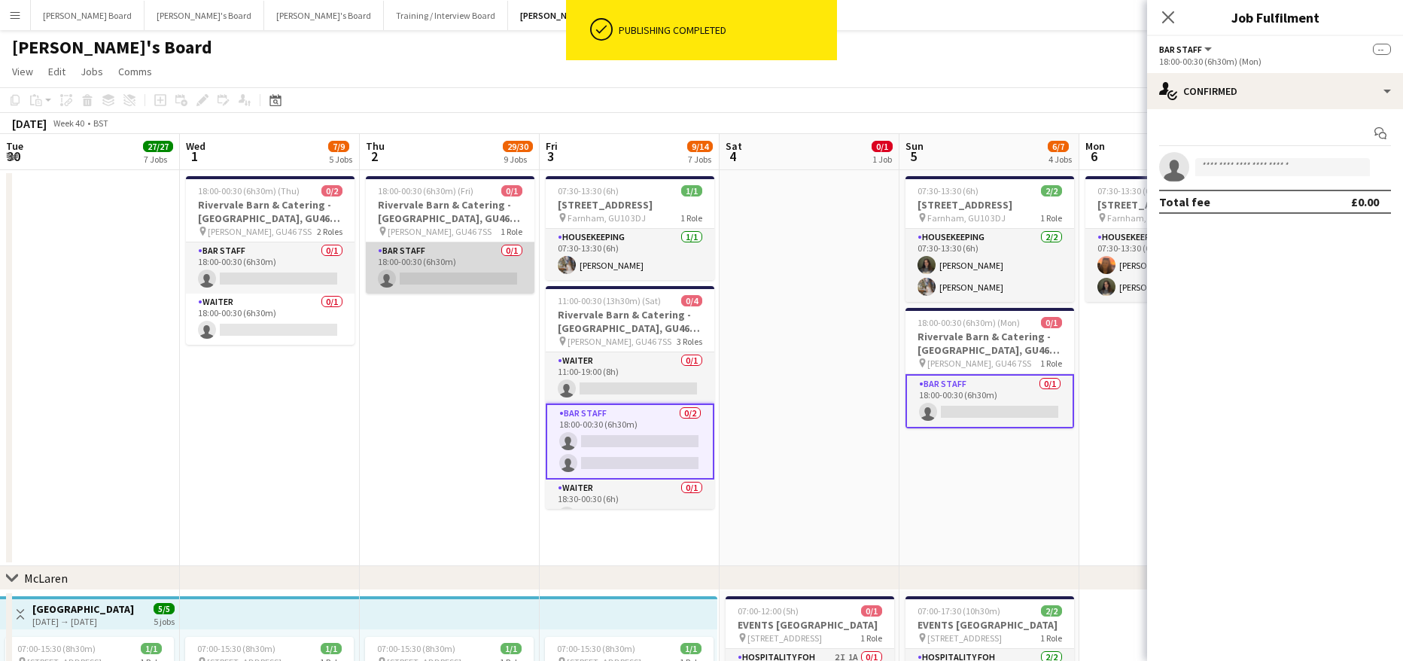
click at [468, 279] on app-card-role "BAR STAFF 0/1 18:00-00:30 (6h30m) single-neutral-actions" at bounding box center [450, 267] width 169 height 51
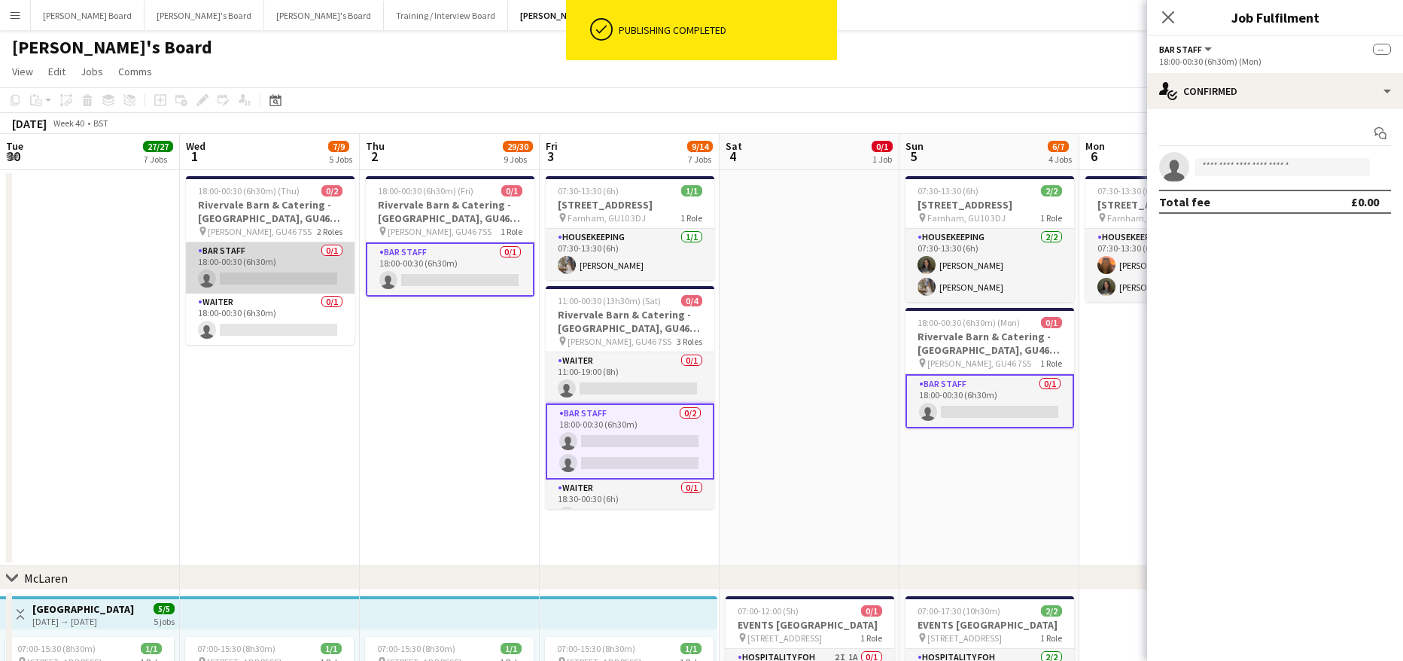
click at [219, 264] on app-card-role "BAR STAFF 0/1 18:00-00:30 (6h30m) single-neutral-actions" at bounding box center [270, 267] width 169 height 51
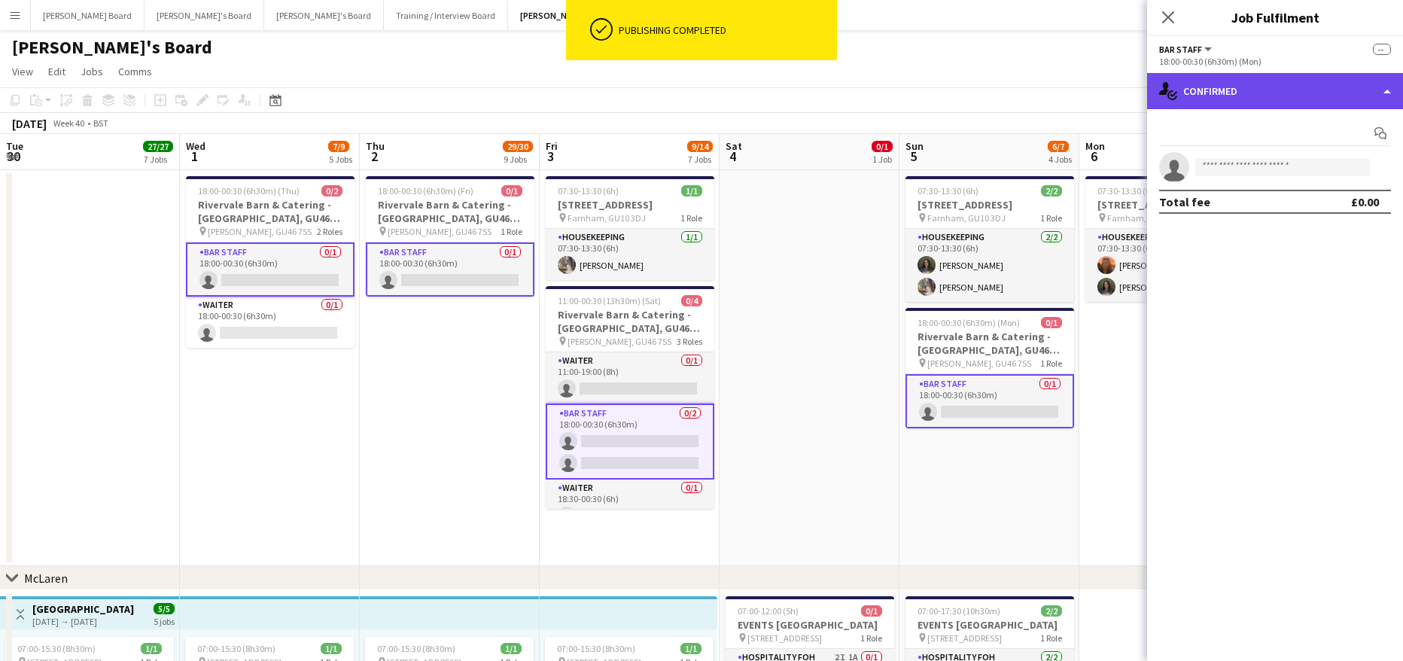
click at [1245, 105] on div "single-neutral-actions-check-2 Confirmed" at bounding box center [1275, 91] width 256 height 36
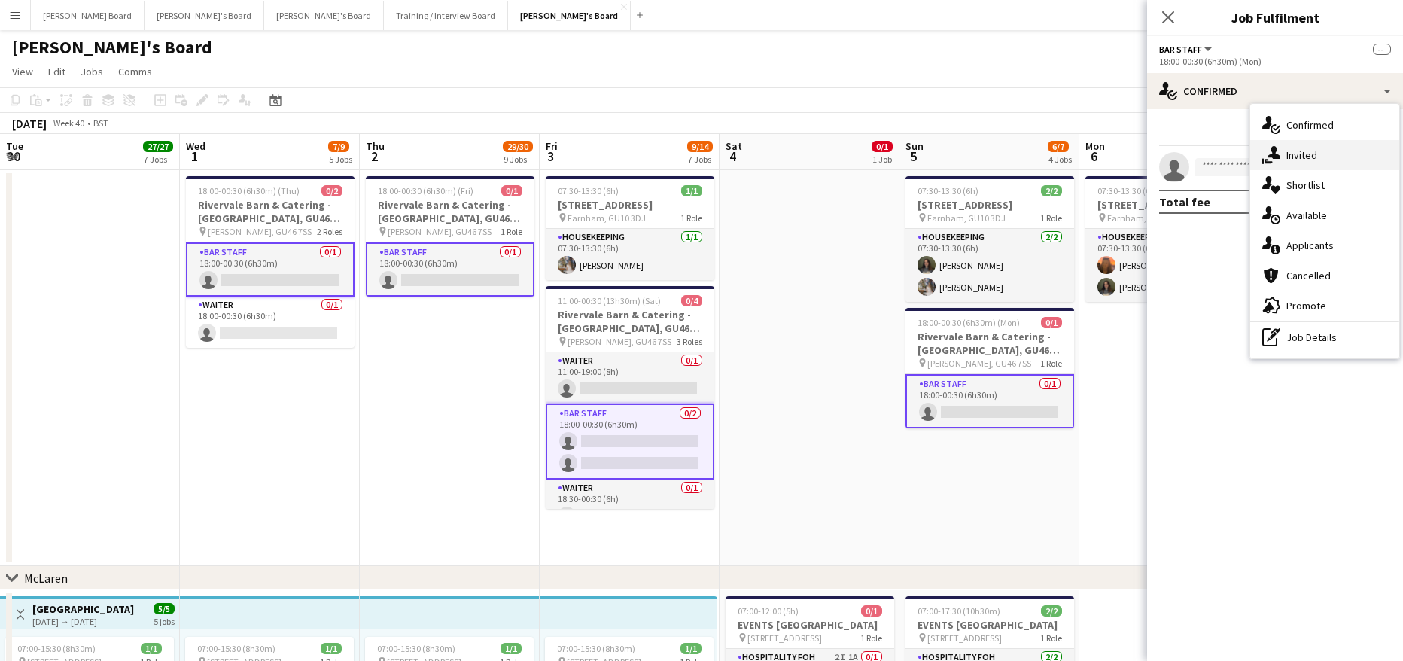
click at [1297, 159] on span "Invited" at bounding box center [1301, 155] width 31 height 14
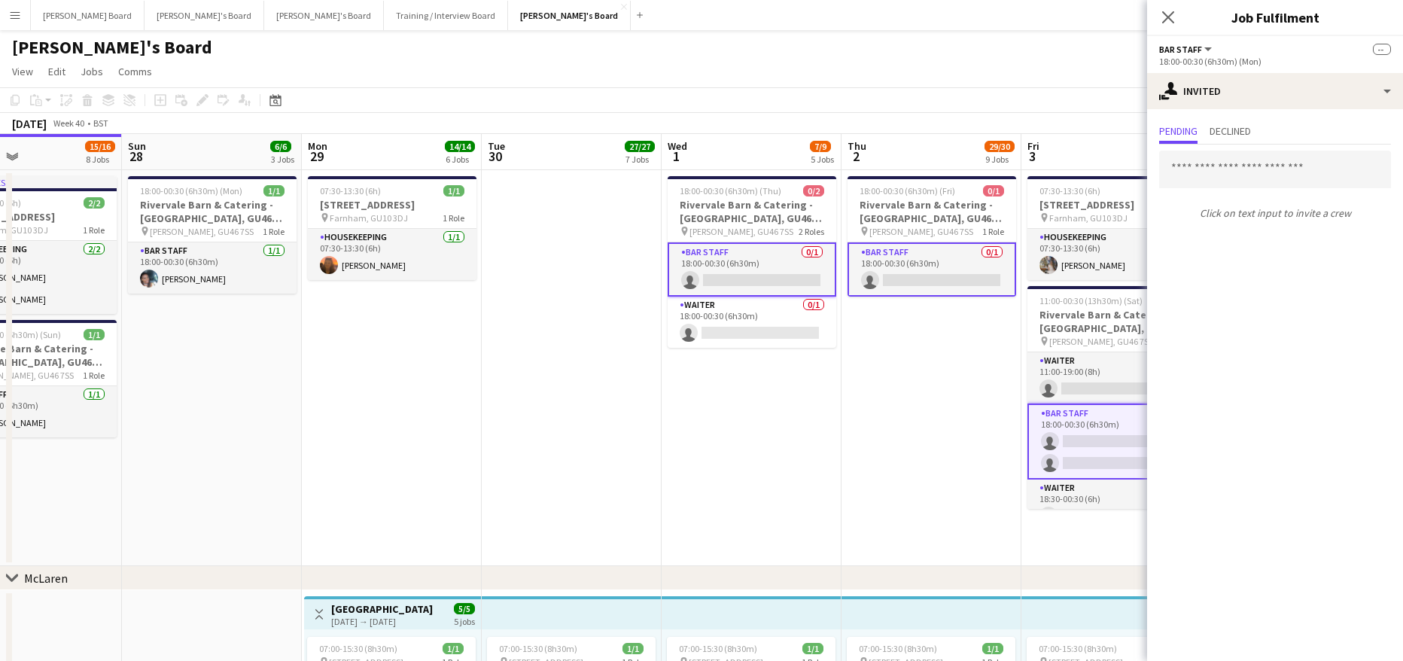
drag, startPoint x: 485, startPoint y: 432, endPoint x: 775, endPoint y: 435, distance: 290.5
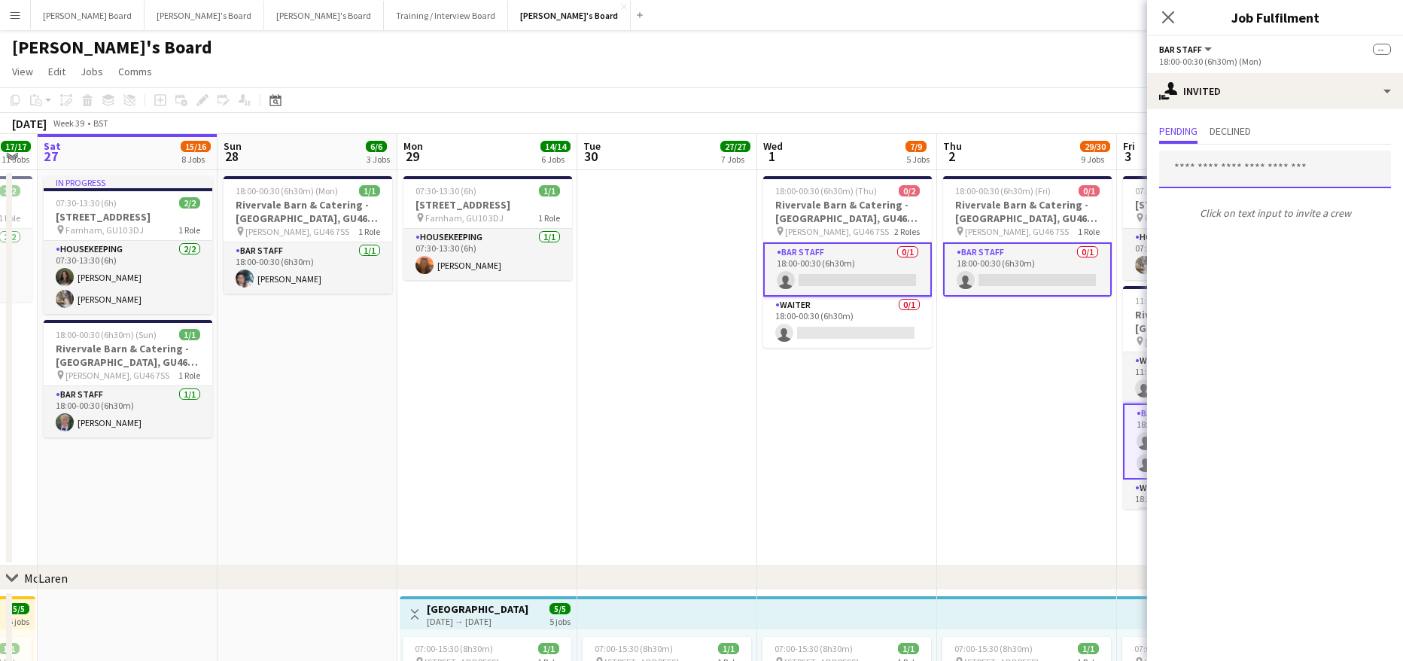
click at [1232, 179] on input "text" at bounding box center [1275, 169] width 232 height 38
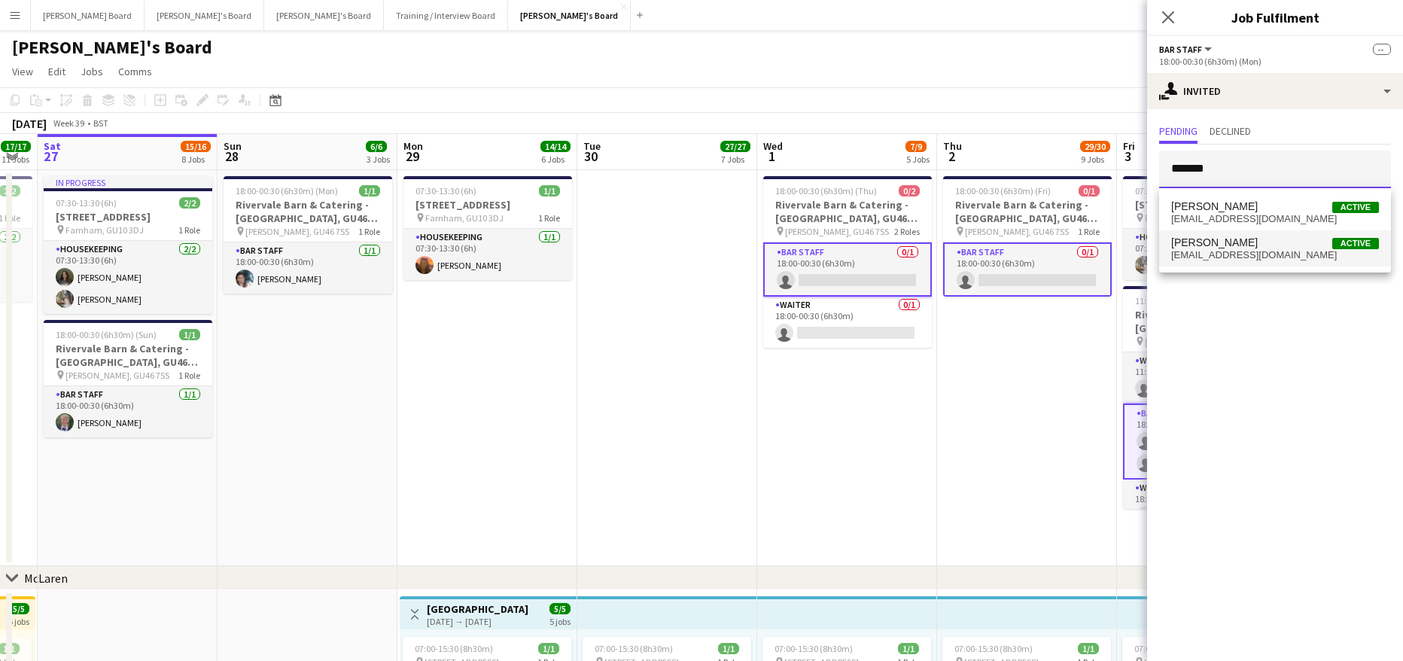
type input "*******"
click at [1232, 238] on span "[PERSON_NAME]" at bounding box center [1214, 242] width 87 height 13
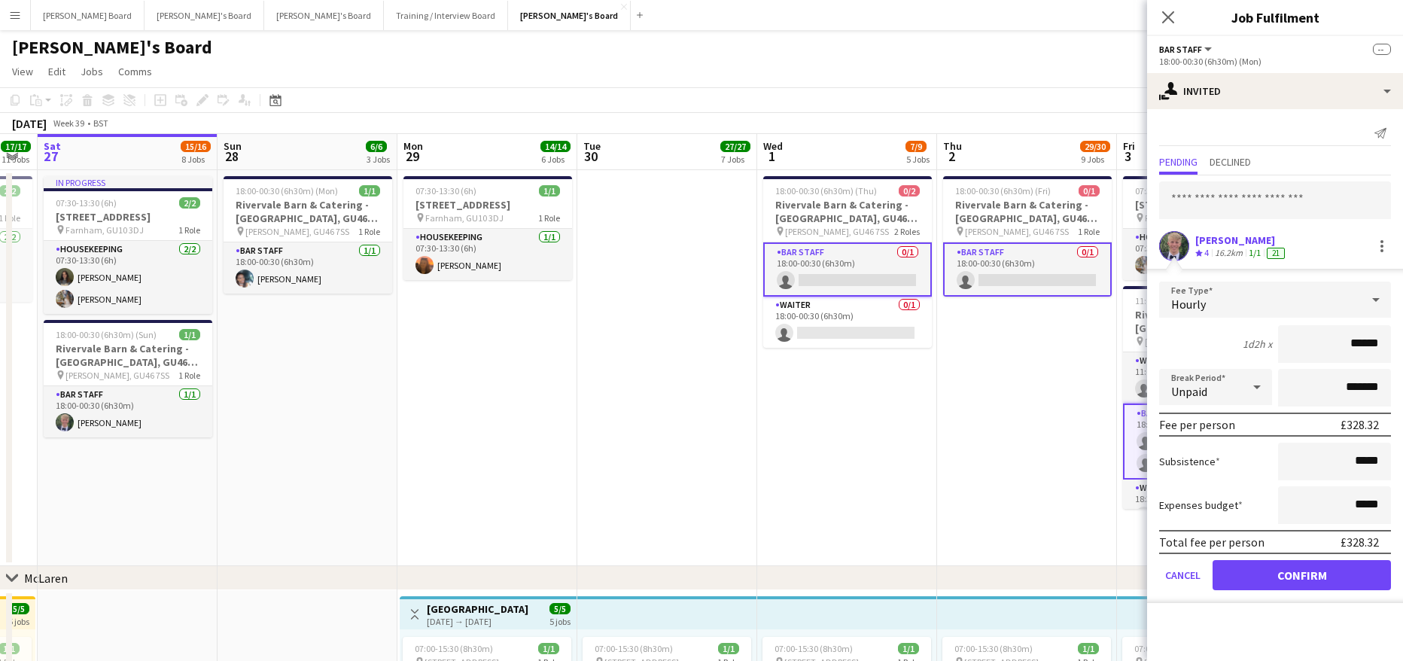
scroll to position [201, 0]
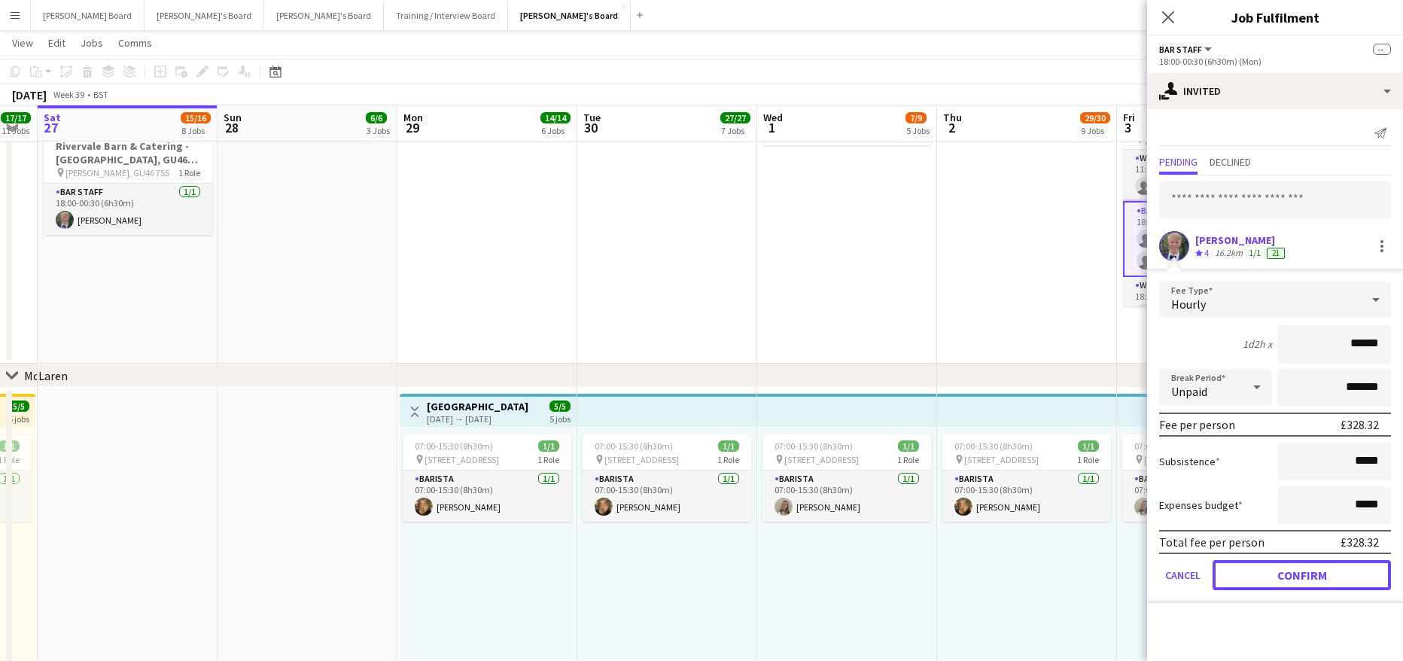
click at [1273, 571] on button "Confirm" at bounding box center [1301, 575] width 178 height 30
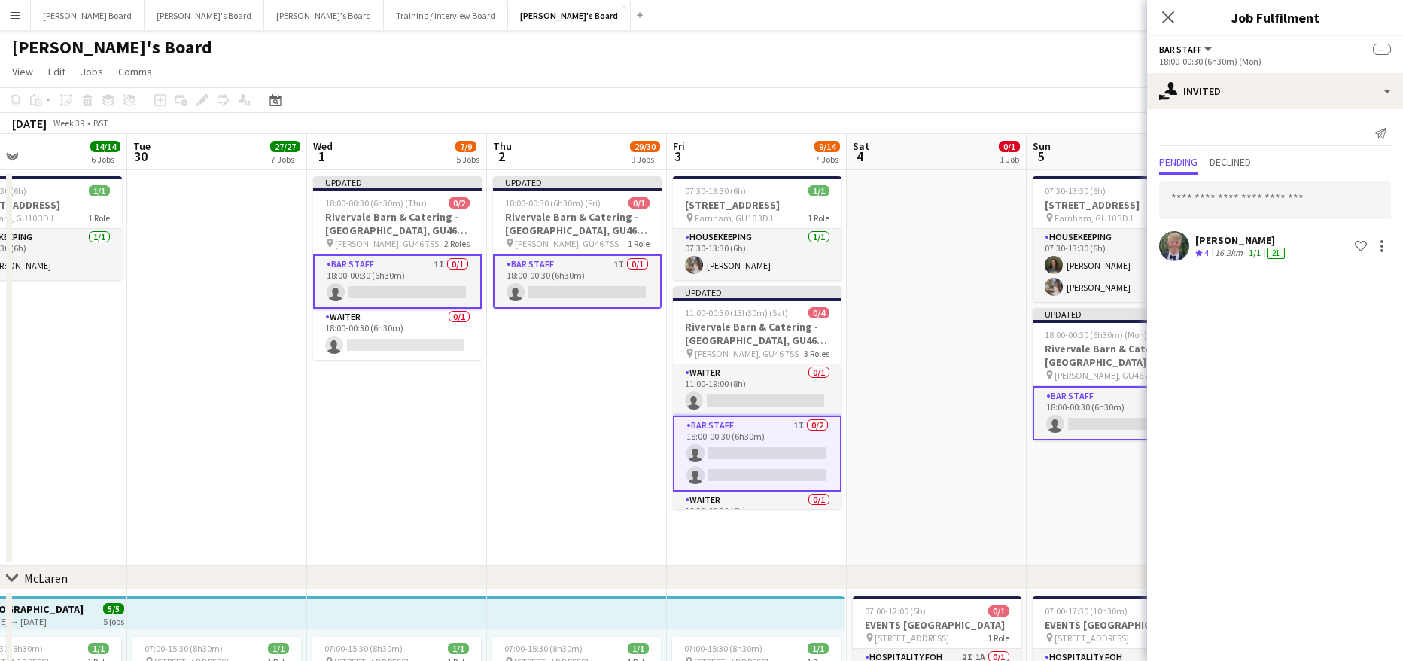
scroll to position [0, 622]
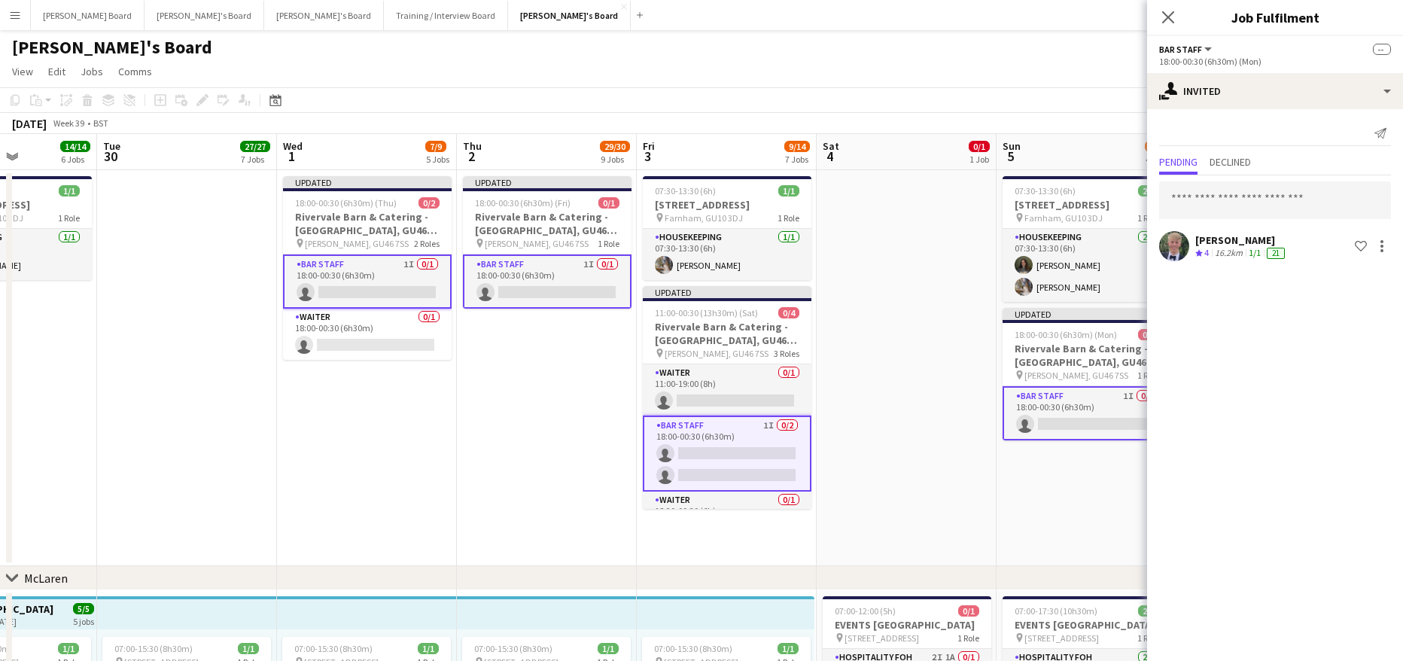
drag, startPoint x: 946, startPoint y: 439, endPoint x: 501, endPoint y: 448, distance: 444.8
click at [375, 333] on app-card-role "Waiter 0/1 18:00-00:30 (6h30m) single-neutral-actions" at bounding box center [367, 334] width 169 height 51
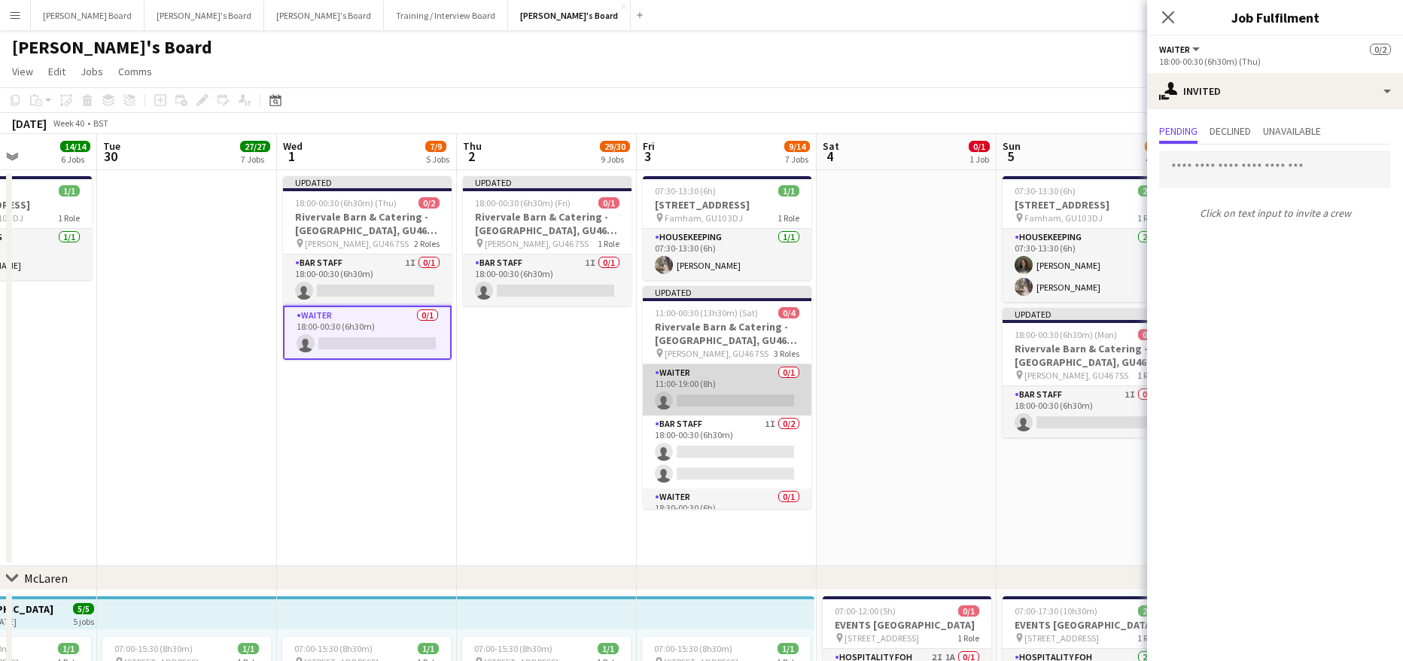
click at [692, 373] on app-card-role "Waiter 0/1 11:00-19:00 (8h) single-neutral-actions" at bounding box center [727, 389] width 169 height 51
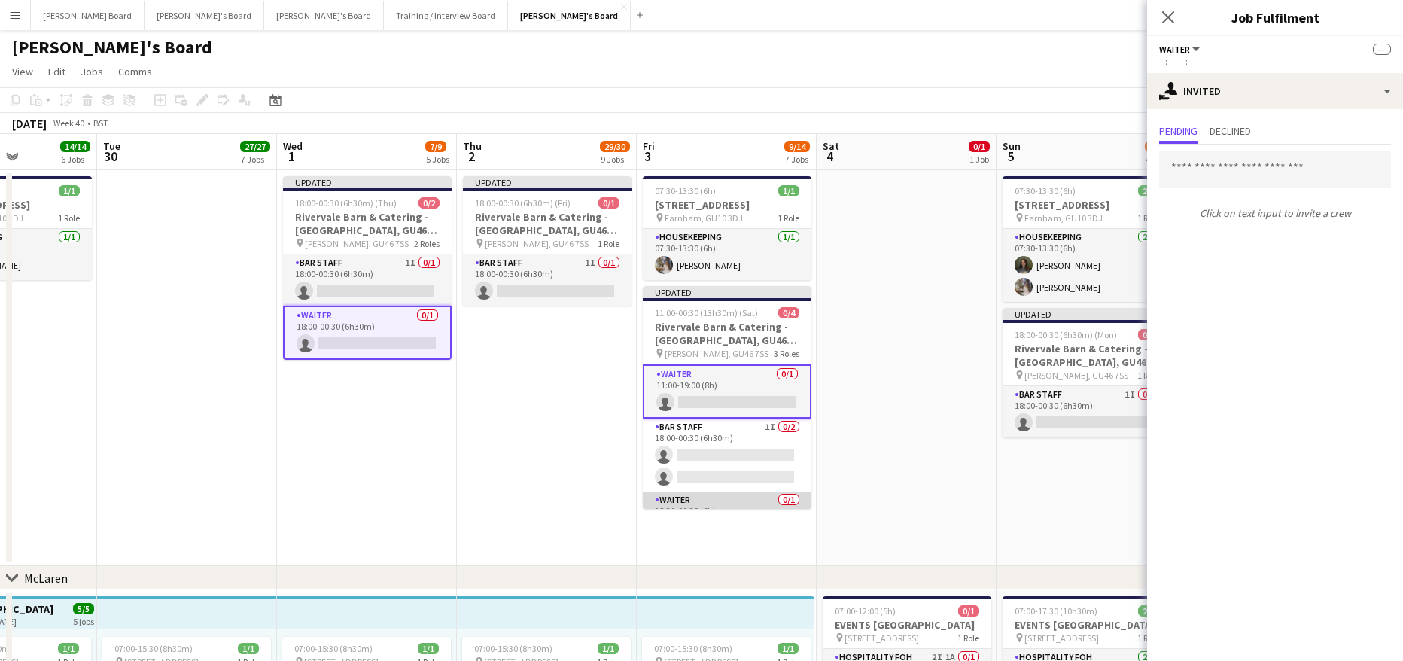
click at [719, 500] on app-card-role "Waiter 0/1 18:30-00:30 (6h) single-neutral-actions" at bounding box center [727, 516] width 169 height 51
click at [1069, 409] on app-card-role "BAR STAFF 1I 0/1 18:00-00:30 (6h30m) single-neutral-actions" at bounding box center [1086, 411] width 169 height 51
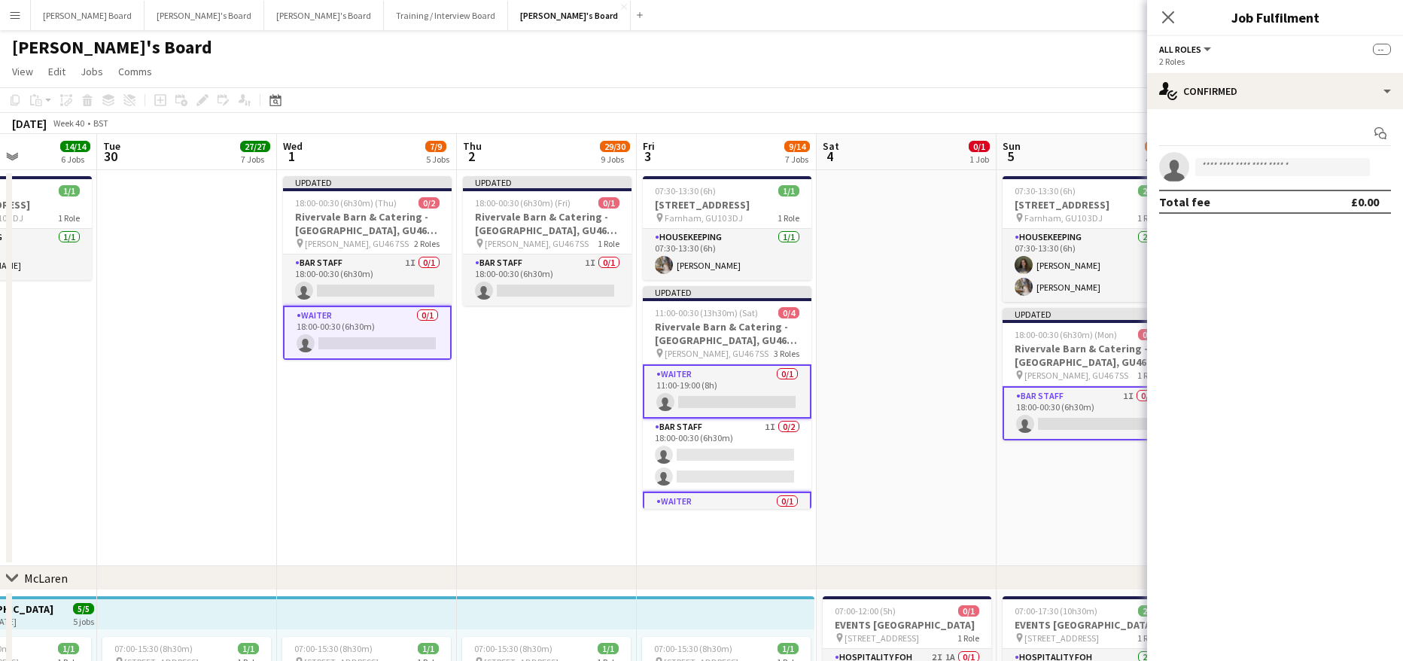
click at [1069, 409] on app-card-role "BAR STAFF 1I 0/1 18:00-00:30 (6h30m) single-neutral-actions" at bounding box center [1086, 413] width 169 height 54
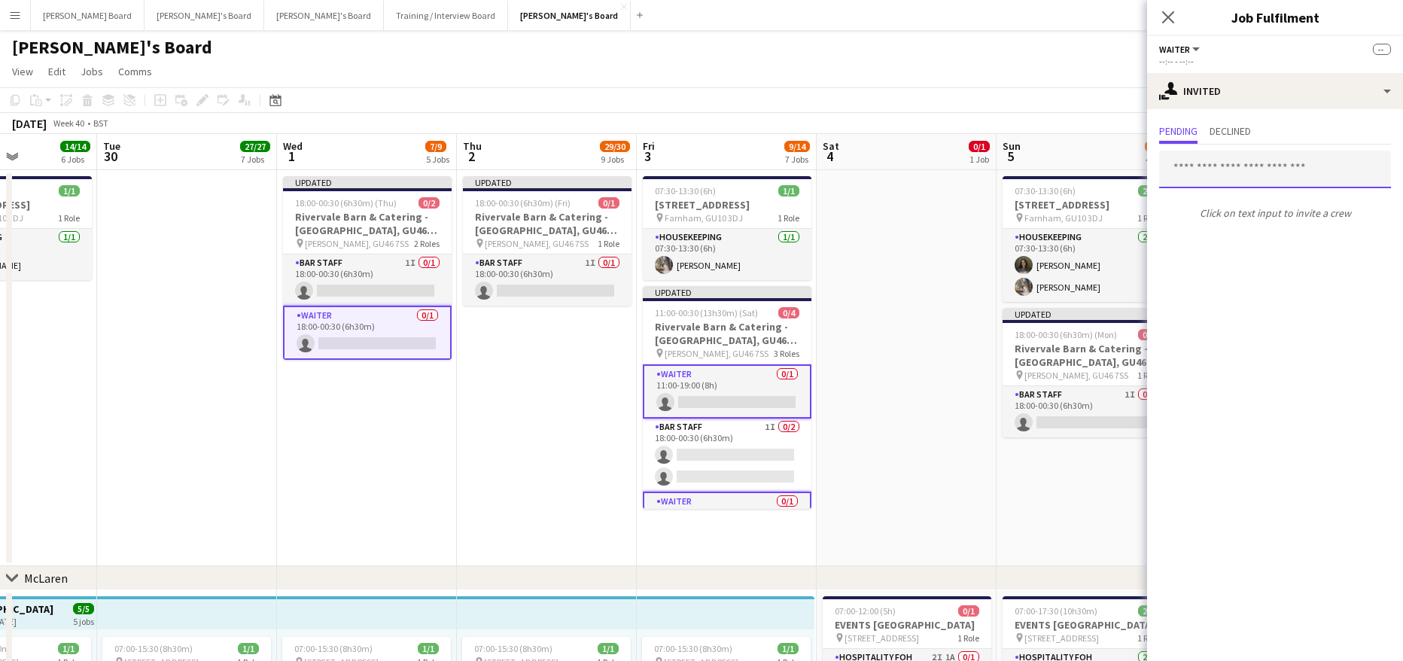
click at [1214, 160] on input "text" at bounding box center [1275, 169] width 232 height 38
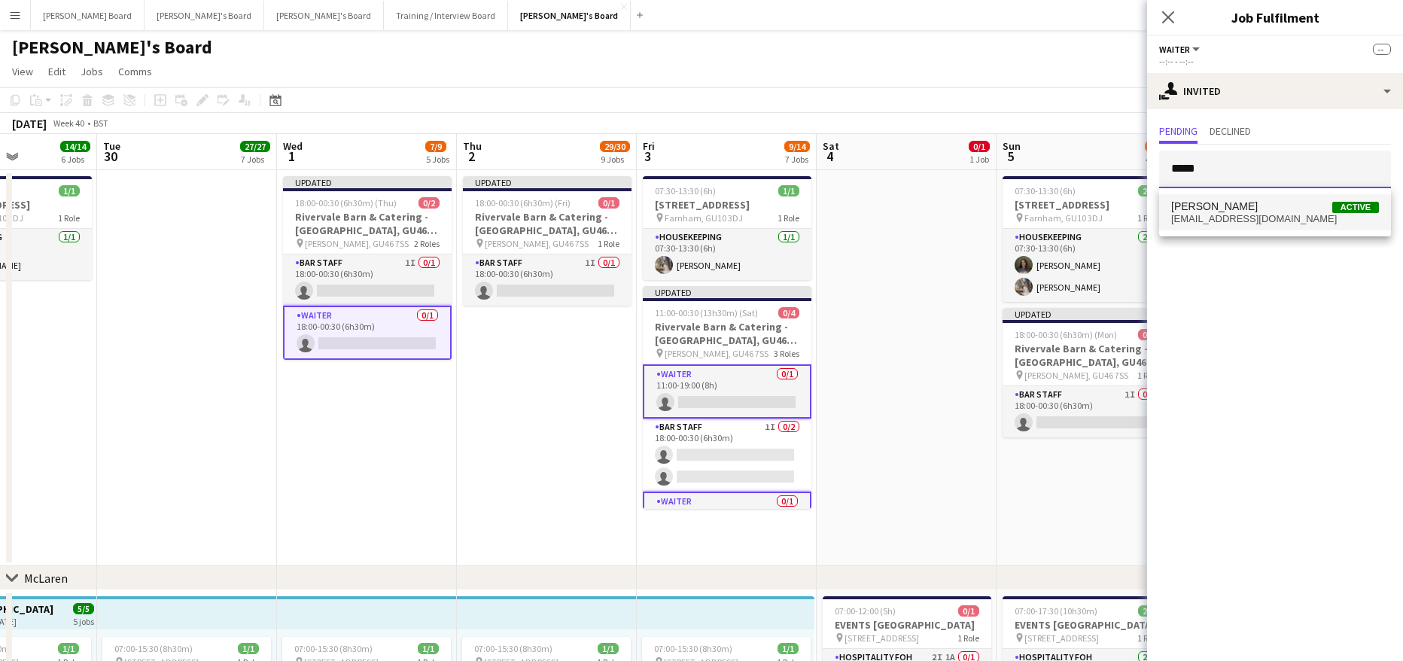
type input "*****"
click at [1213, 200] on span "[PERSON_NAME]" at bounding box center [1214, 206] width 87 height 13
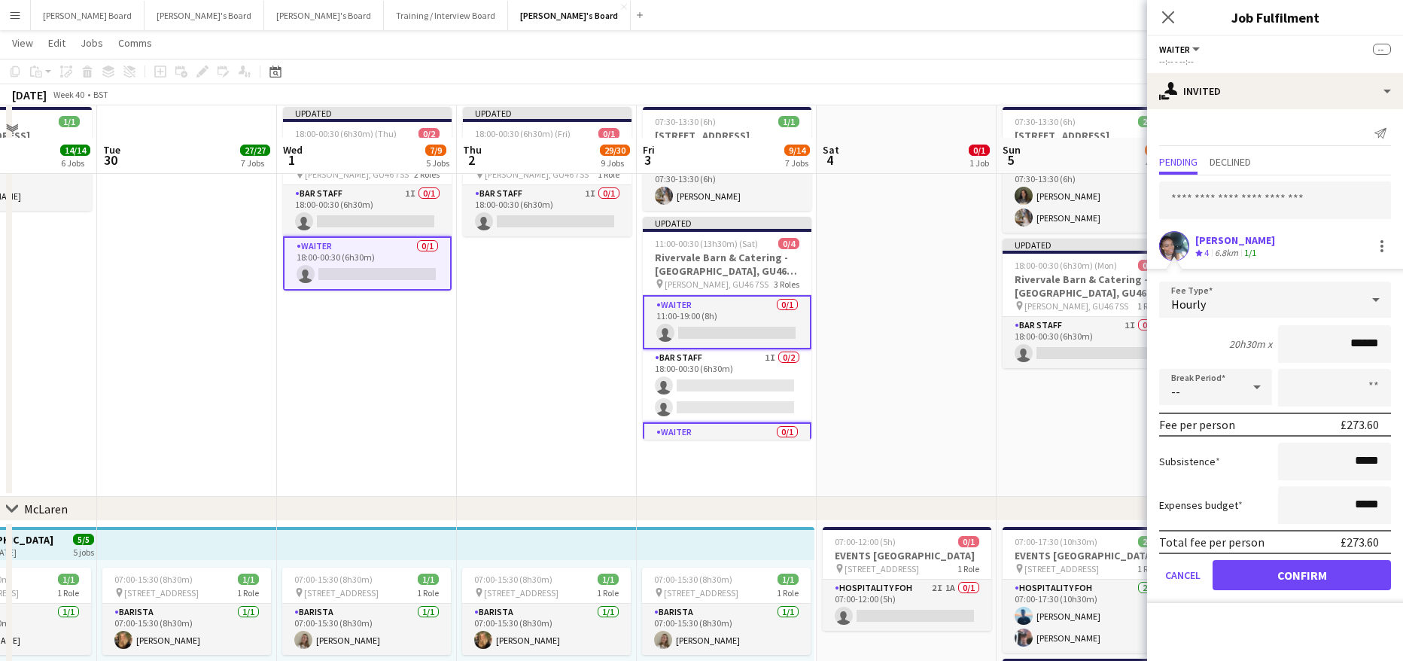
scroll to position [100, 0]
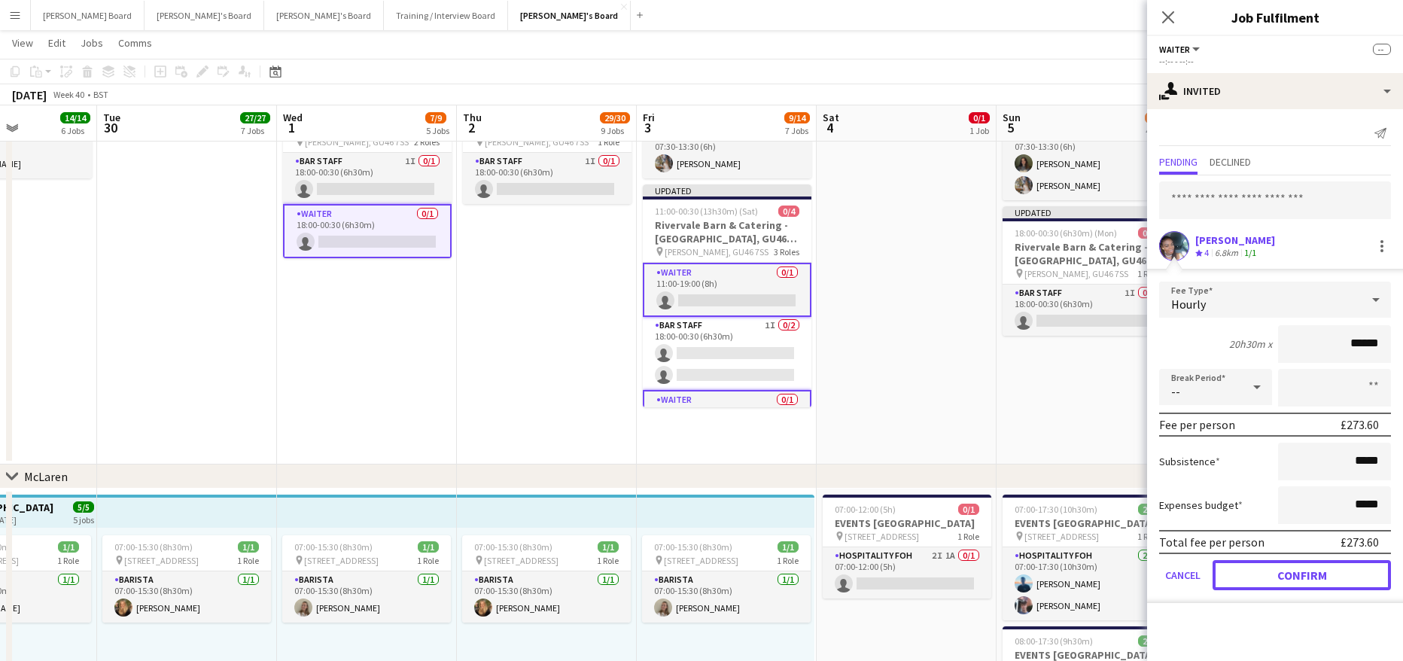
click at [1269, 570] on button "Confirm" at bounding box center [1301, 575] width 178 height 30
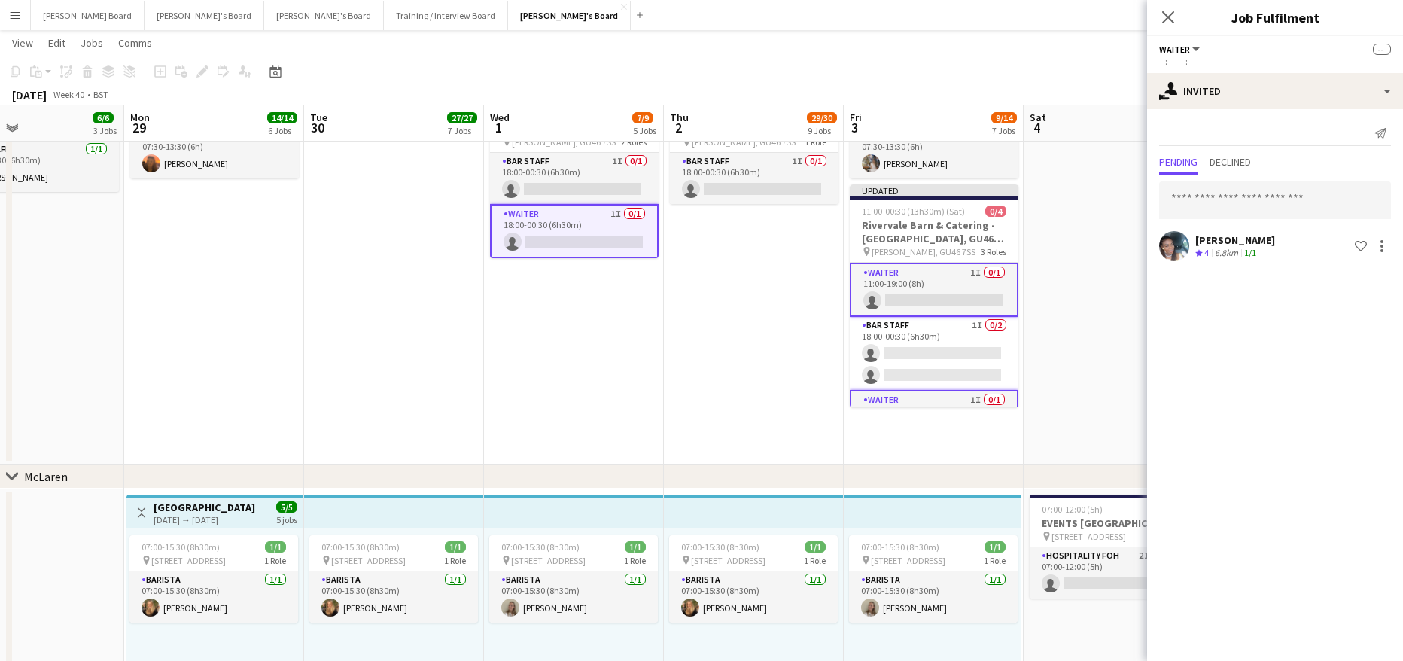
drag, startPoint x: 391, startPoint y: 393, endPoint x: 704, endPoint y: 418, distance: 314.0
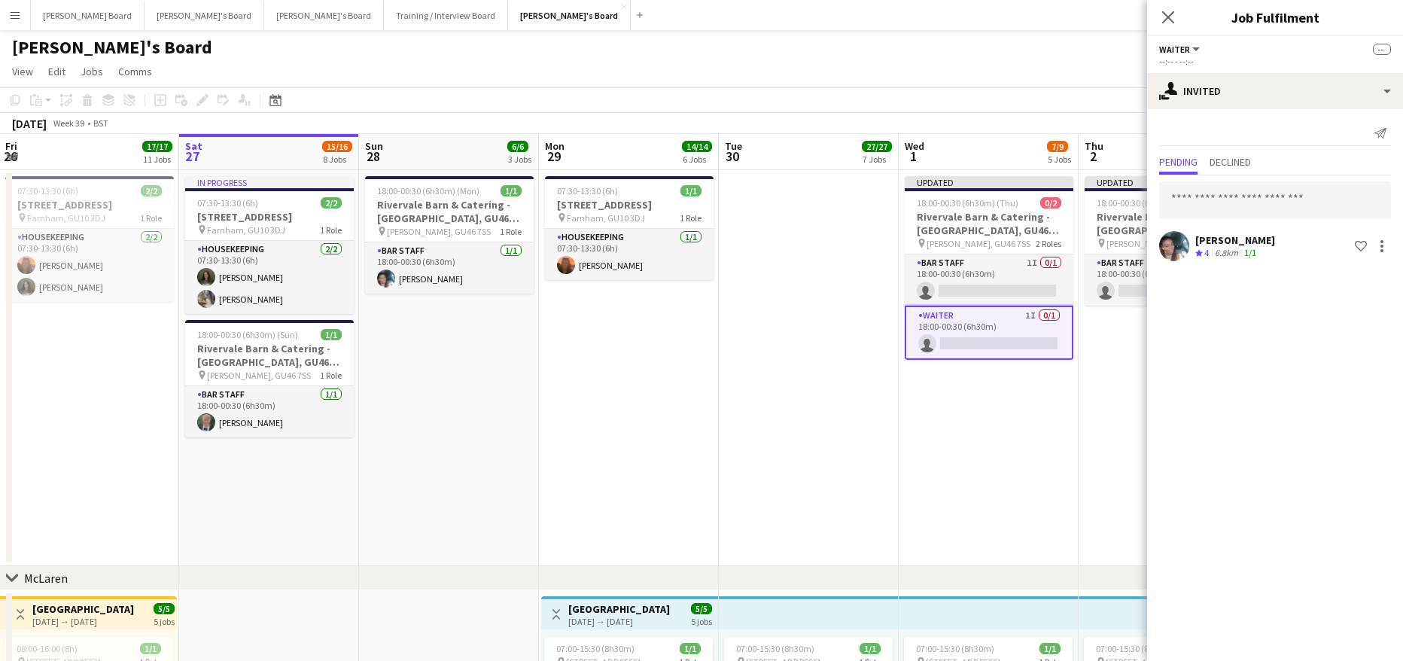
scroll to position [0, 350]
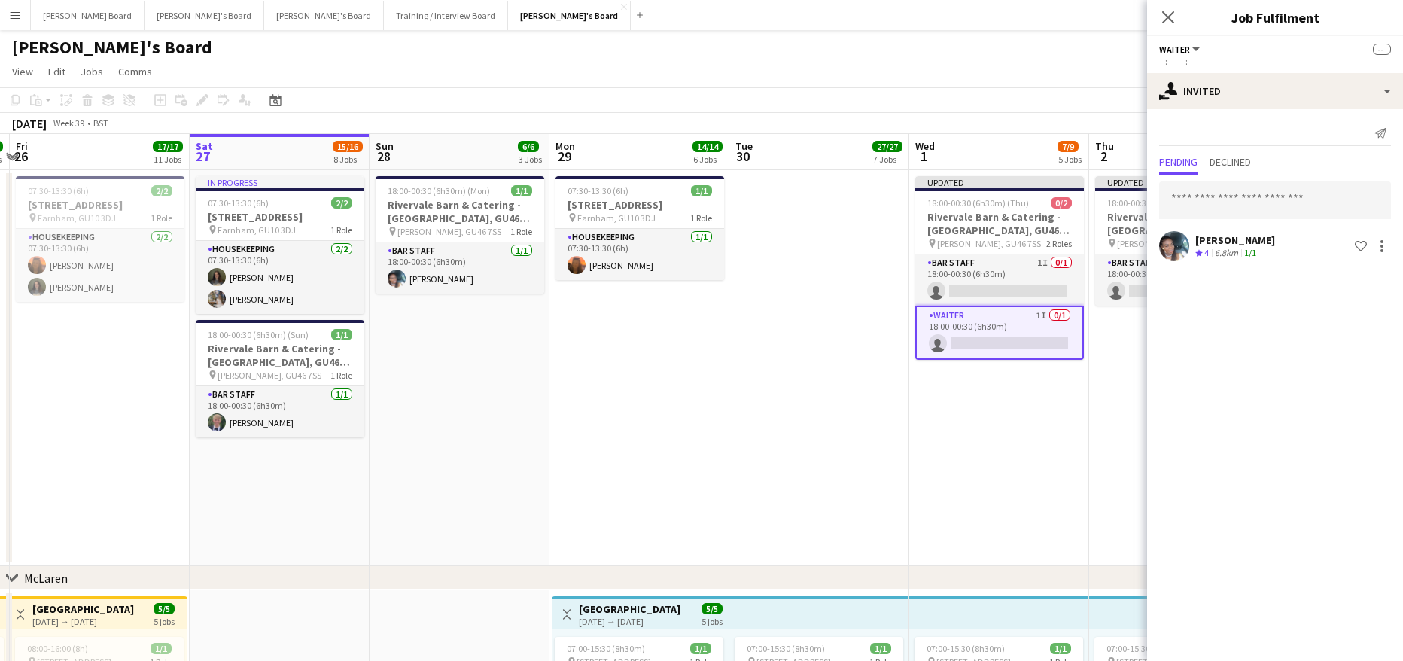
drag, startPoint x: 434, startPoint y: 371, endPoint x: 653, endPoint y: 385, distance: 219.4
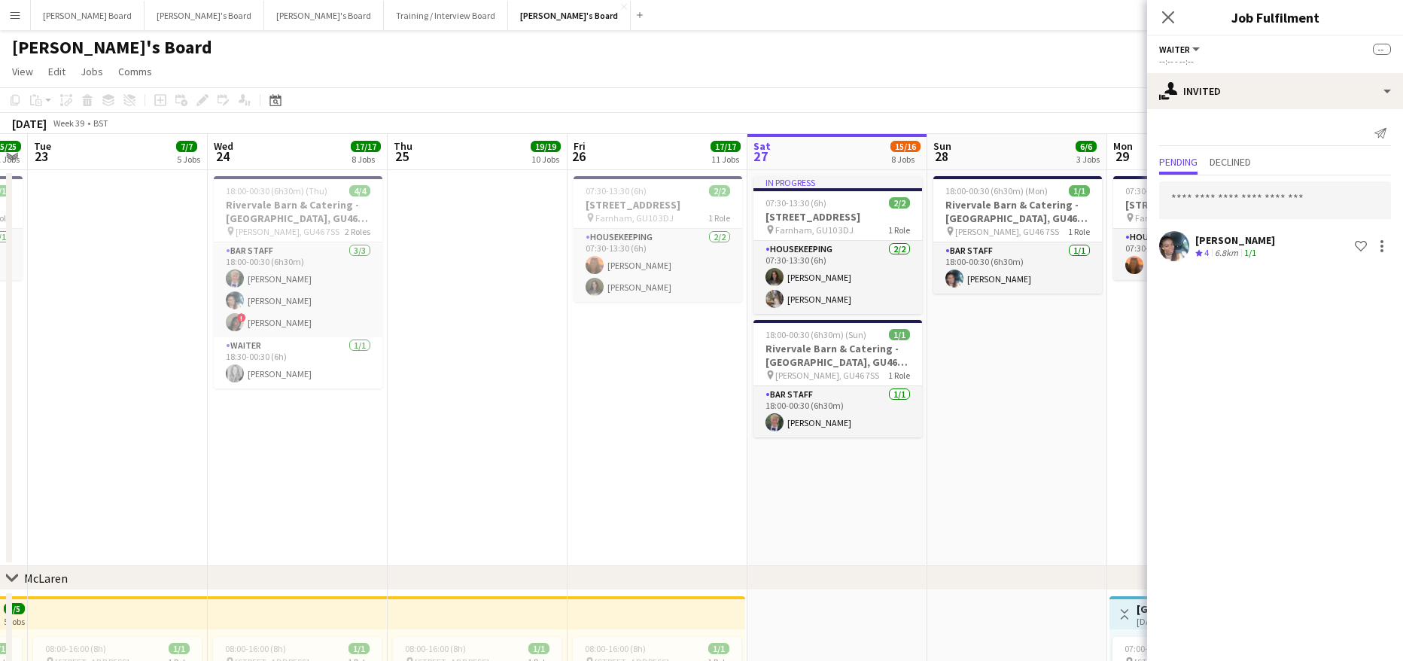
drag, startPoint x: 124, startPoint y: 436, endPoint x: 682, endPoint y: 515, distance: 563.8
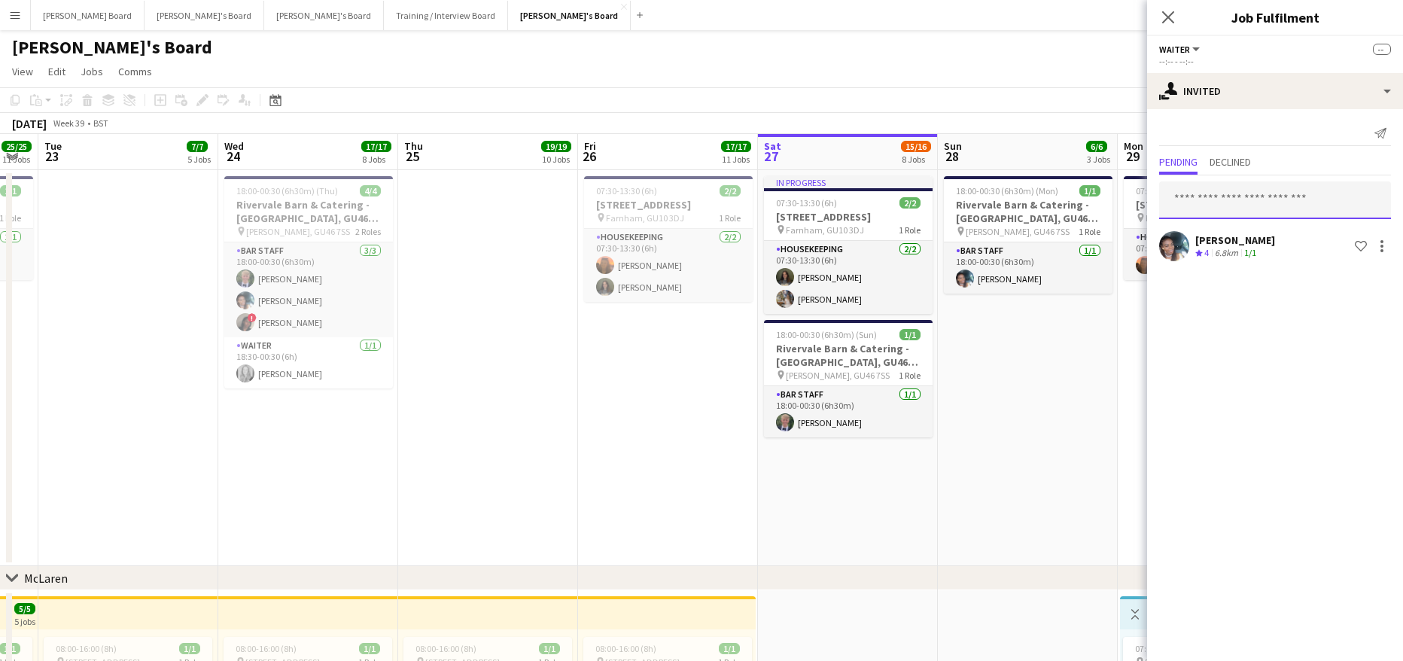
click at [1219, 191] on input "text" at bounding box center [1275, 200] width 232 height 38
type input "*****"
click at [1238, 236] on span "[PERSON_NAME]" at bounding box center [1214, 237] width 87 height 13
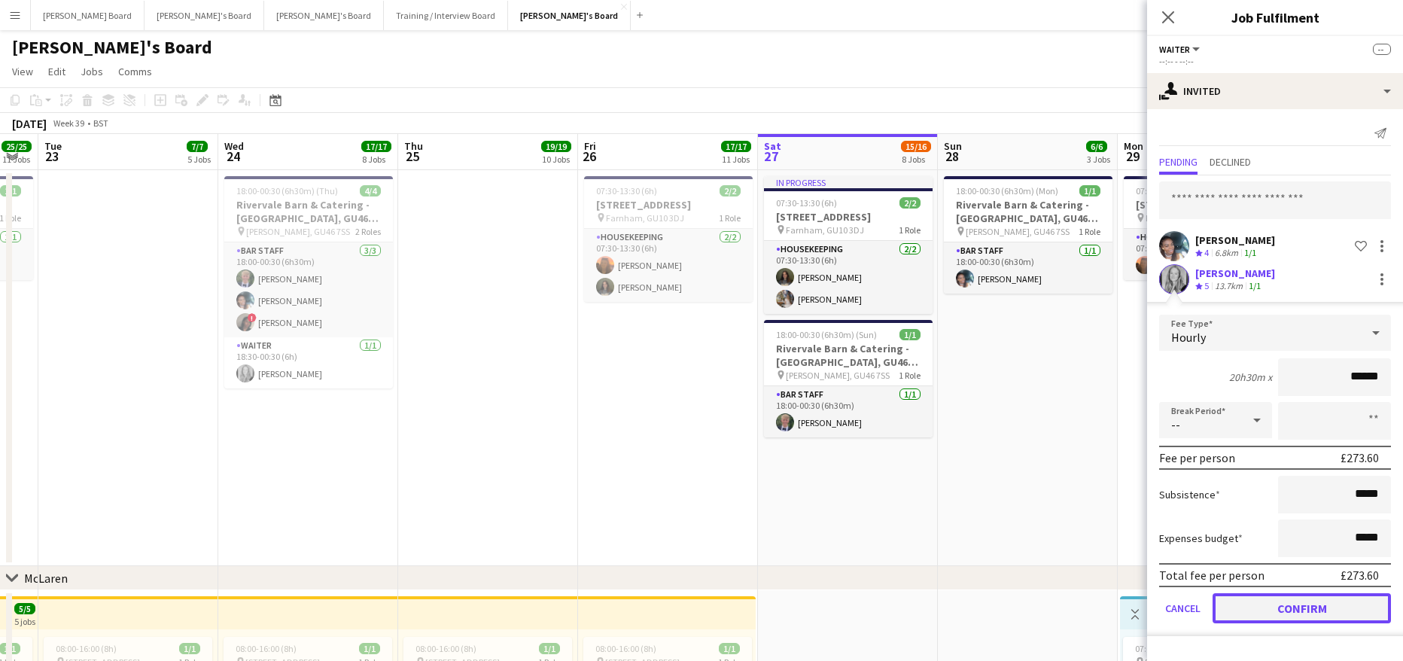
click at [1278, 606] on button "Confirm" at bounding box center [1301, 608] width 178 height 30
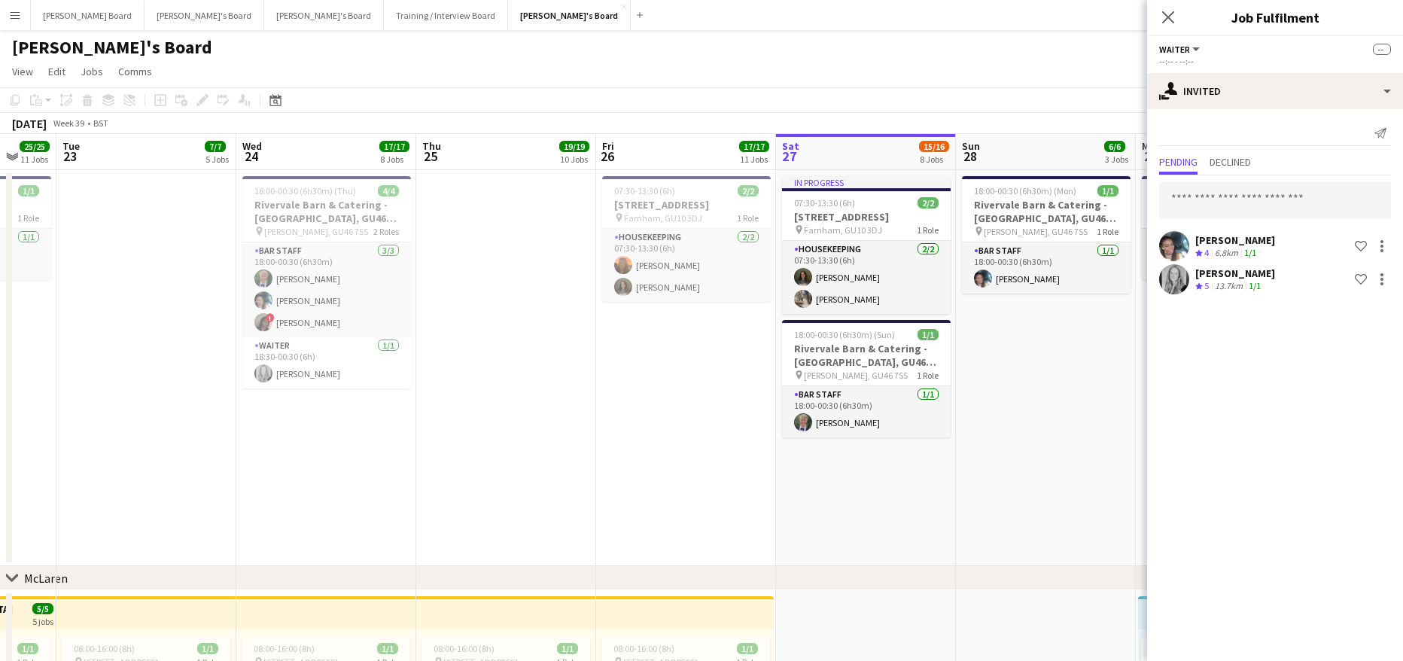
drag, startPoint x: 504, startPoint y: 523, endPoint x: 873, endPoint y: 518, distance: 368.7
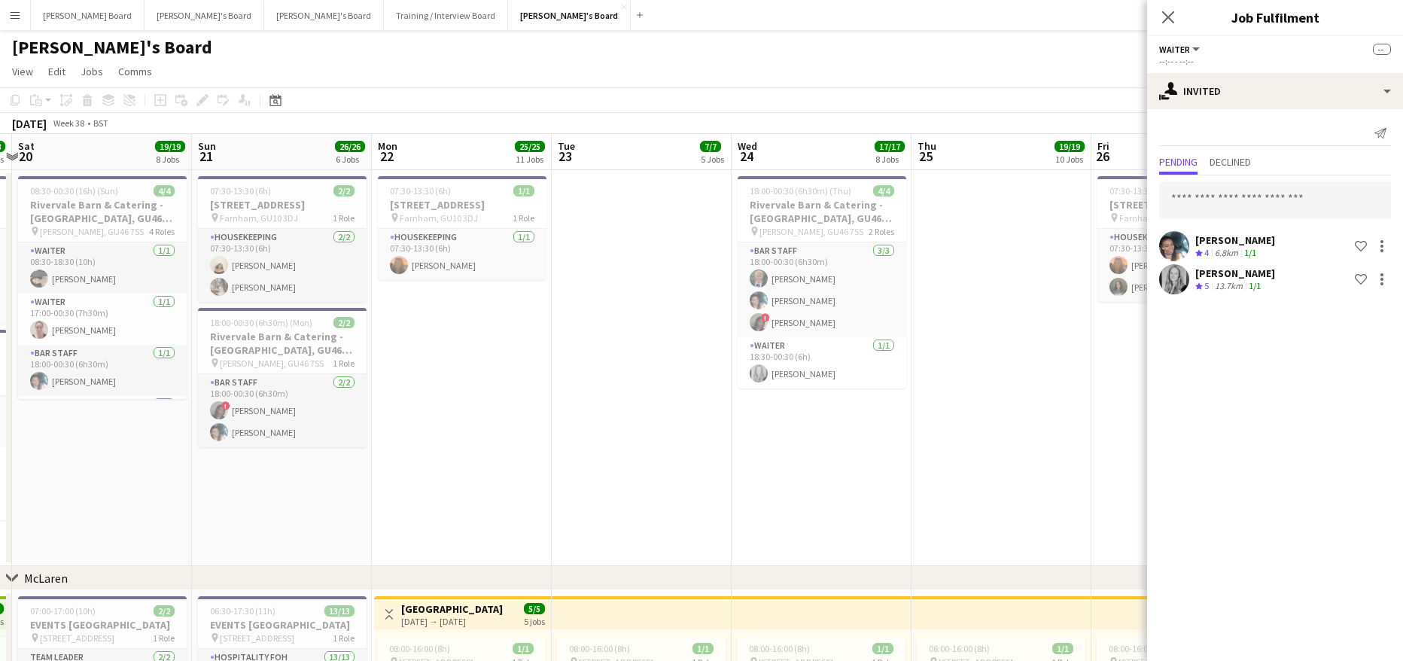
drag, startPoint x: 477, startPoint y: 479, endPoint x: 625, endPoint y: 477, distance: 147.5
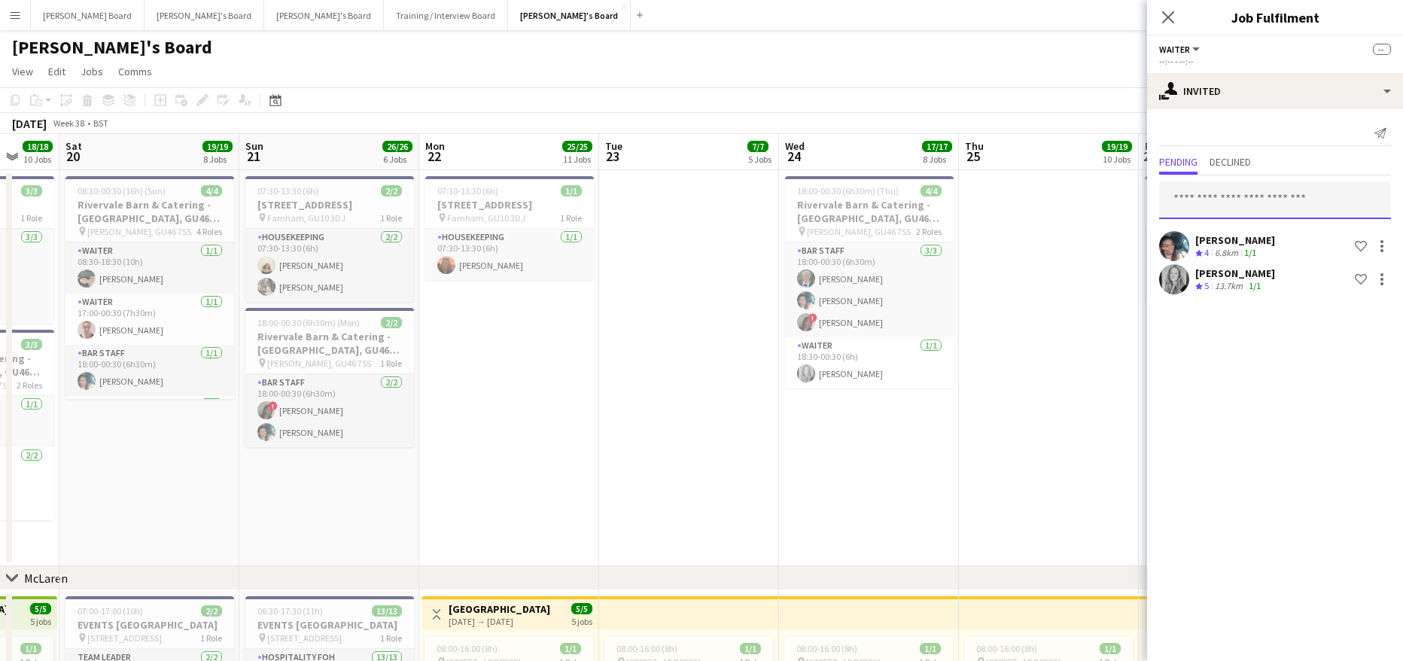
click at [1241, 192] on input "text" at bounding box center [1275, 200] width 232 height 38
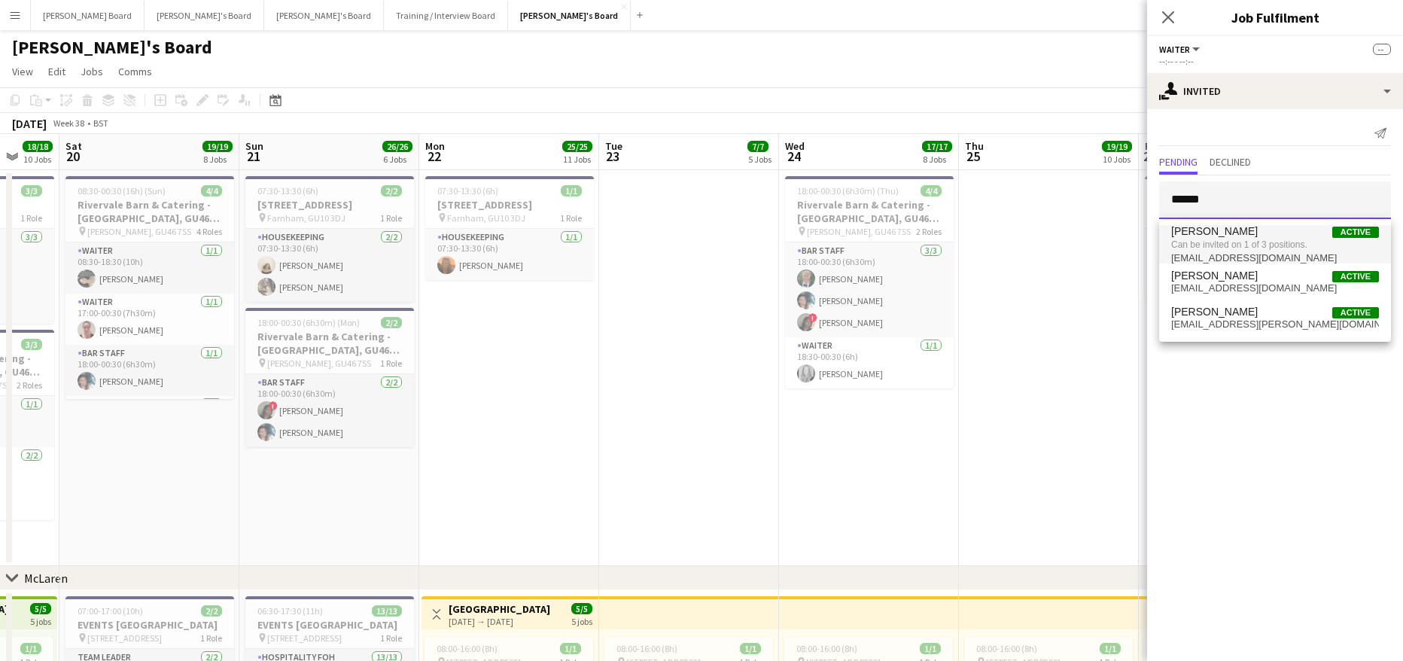
type input "******"
click at [1279, 243] on span "Can be invited on 1 of 3 positions." at bounding box center [1275, 245] width 208 height 14
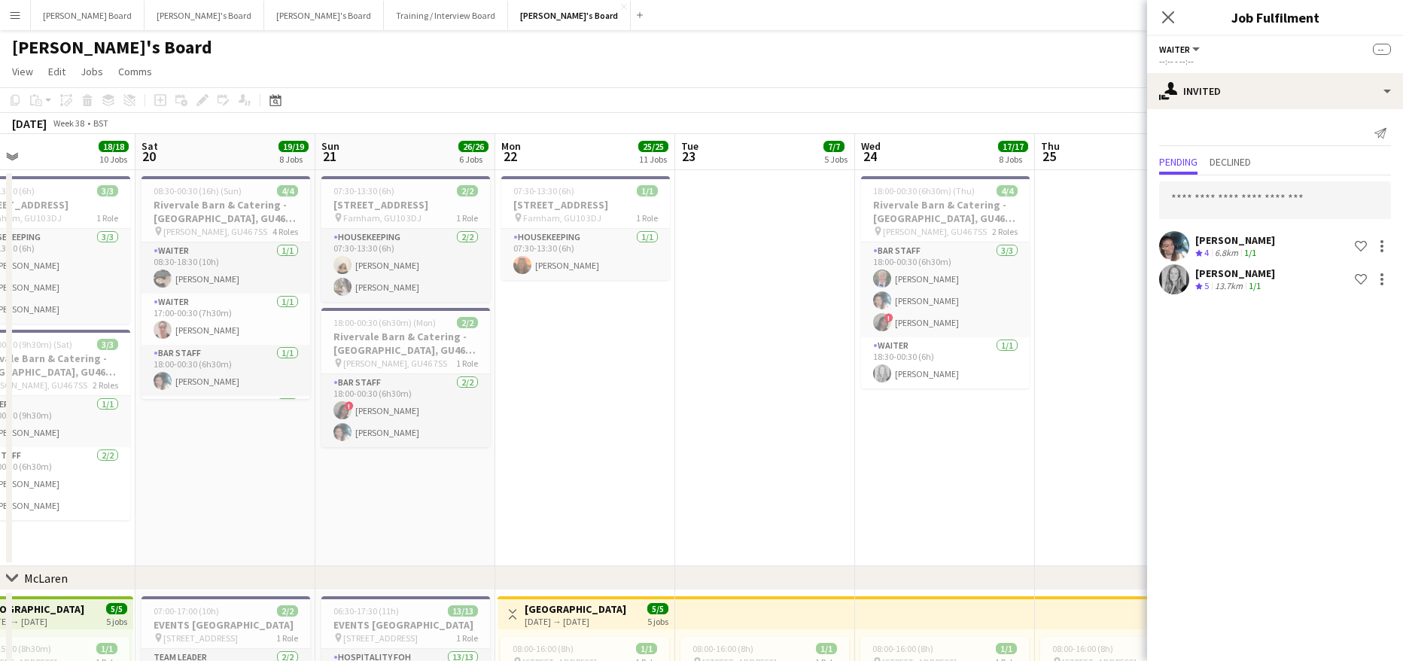
drag, startPoint x: 197, startPoint y: 453, endPoint x: 303, endPoint y: 432, distance: 108.2
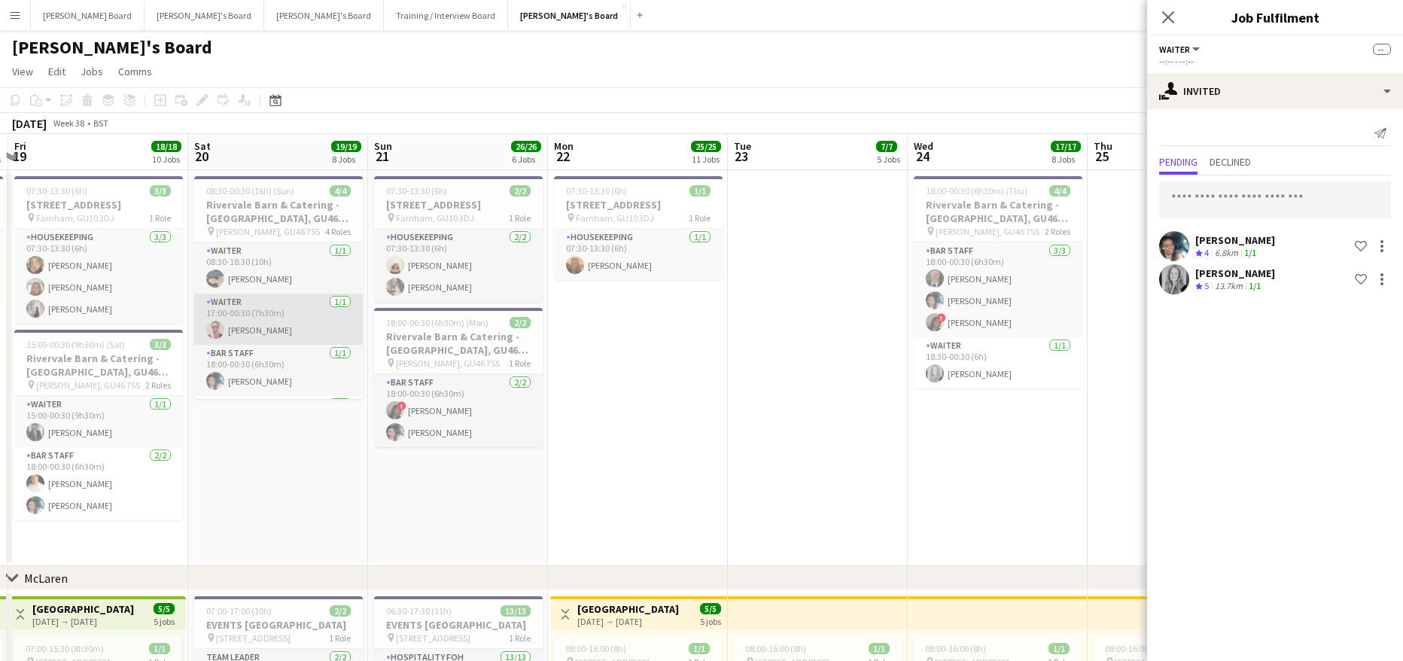
scroll to position [48, 0]
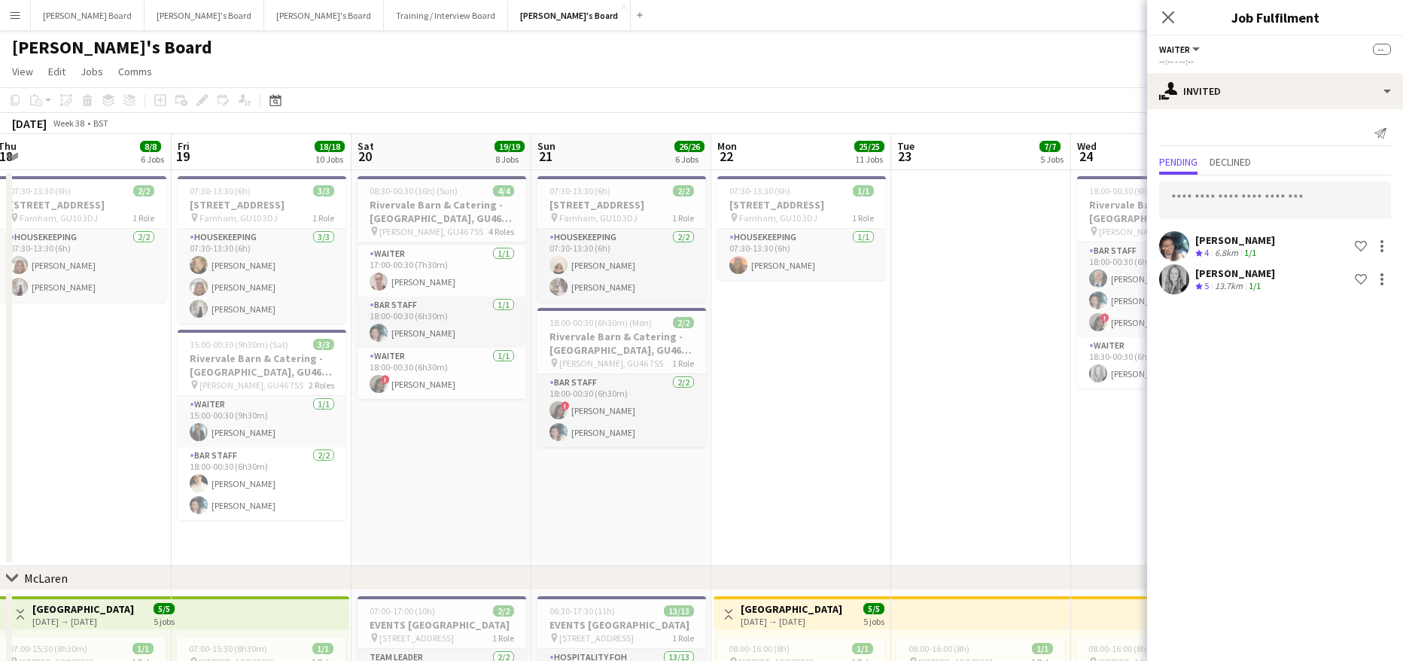
drag, startPoint x: 351, startPoint y: 484, endPoint x: 441, endPoint y: 482, distance: 90.3
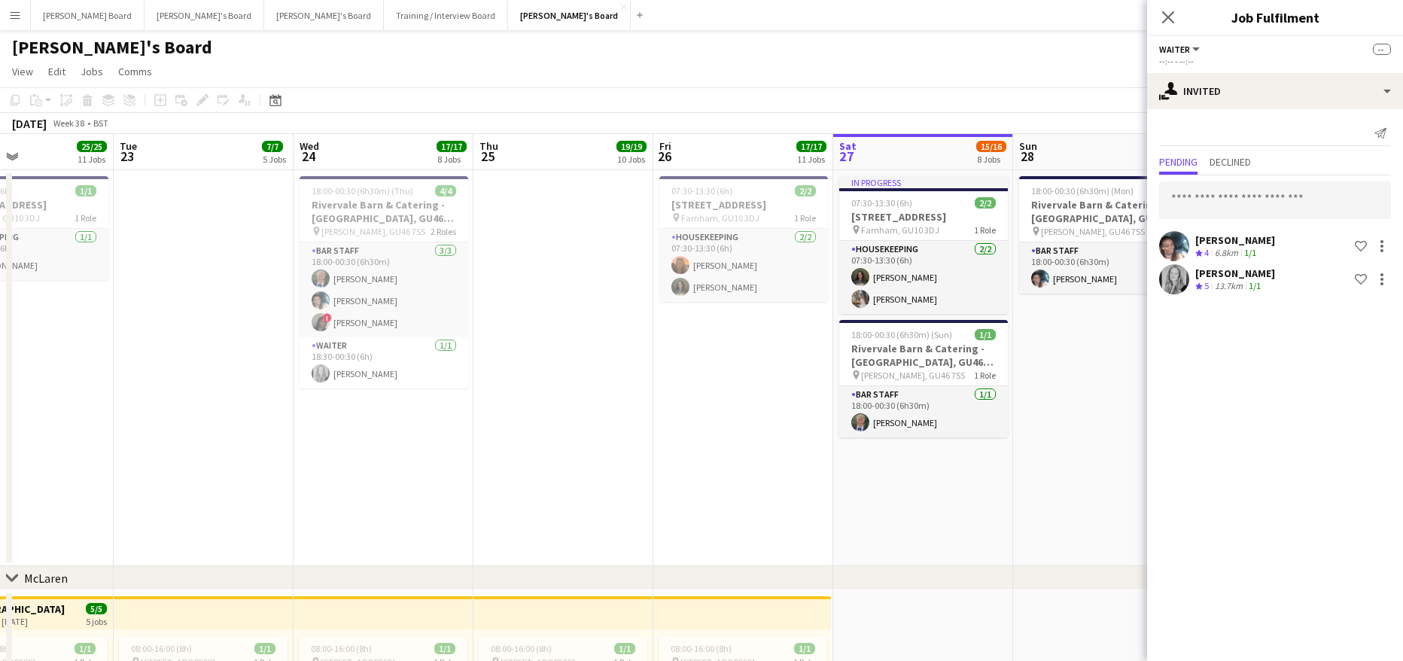
drag, startPoint x: 868, startPoint y: 467, endPoint x: 65, endPoint y: 451, distance: 803.0
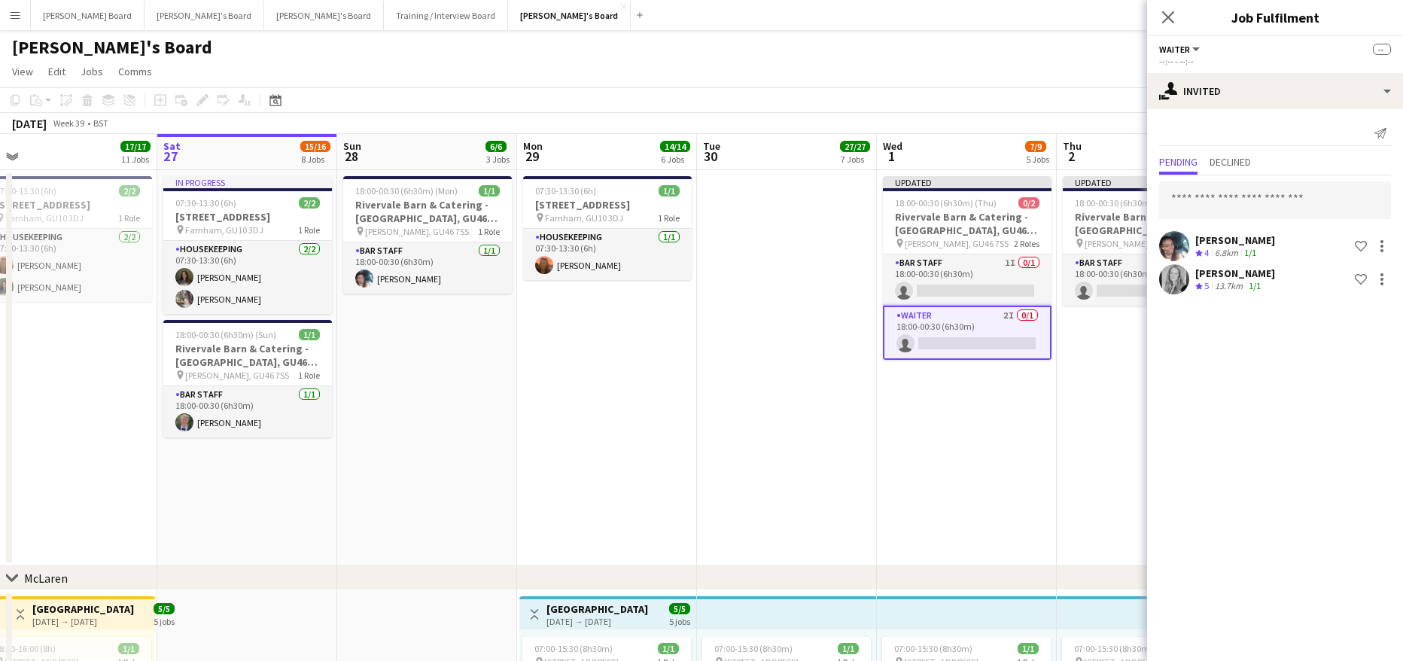
drag, startPoint x: 409, startPoint y: 457, endPoint x: -11, endPoint y: 421, distance: 422.2
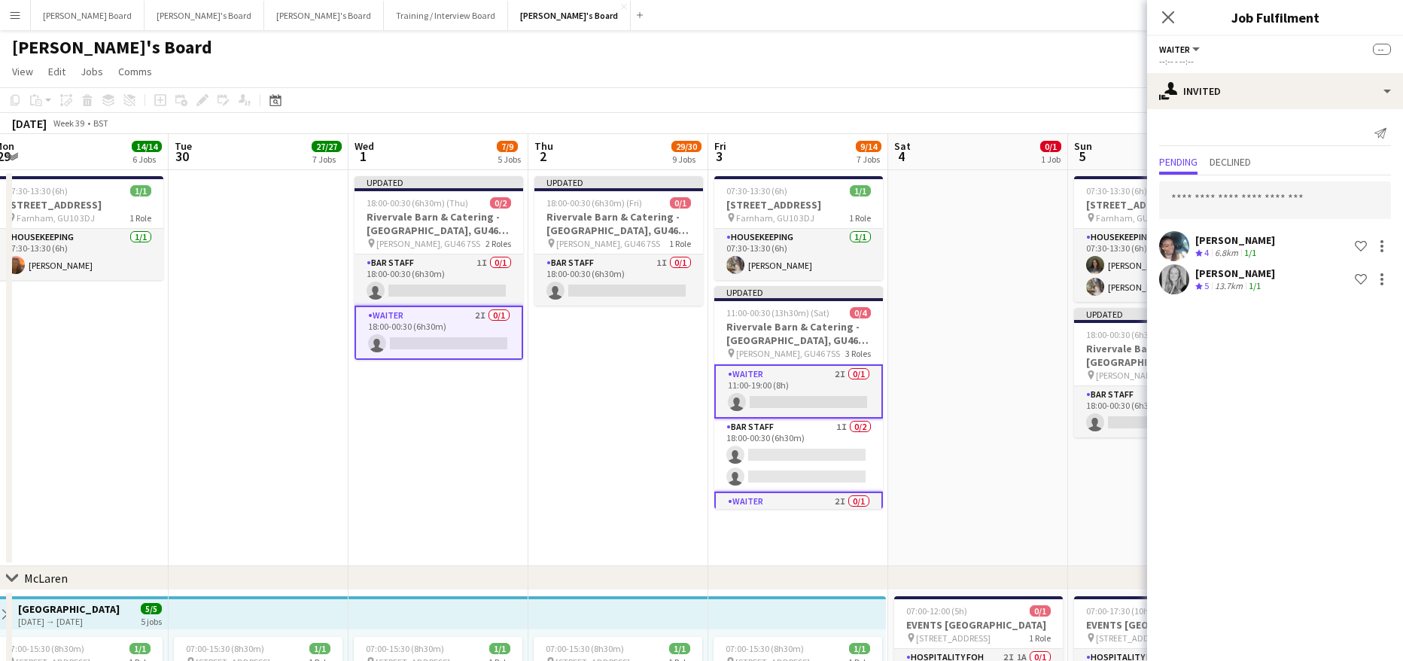
drag, startPoint x: 570, startPoint y: 422, endPoint x: 102, endPoint y: 412, distance: 467.4
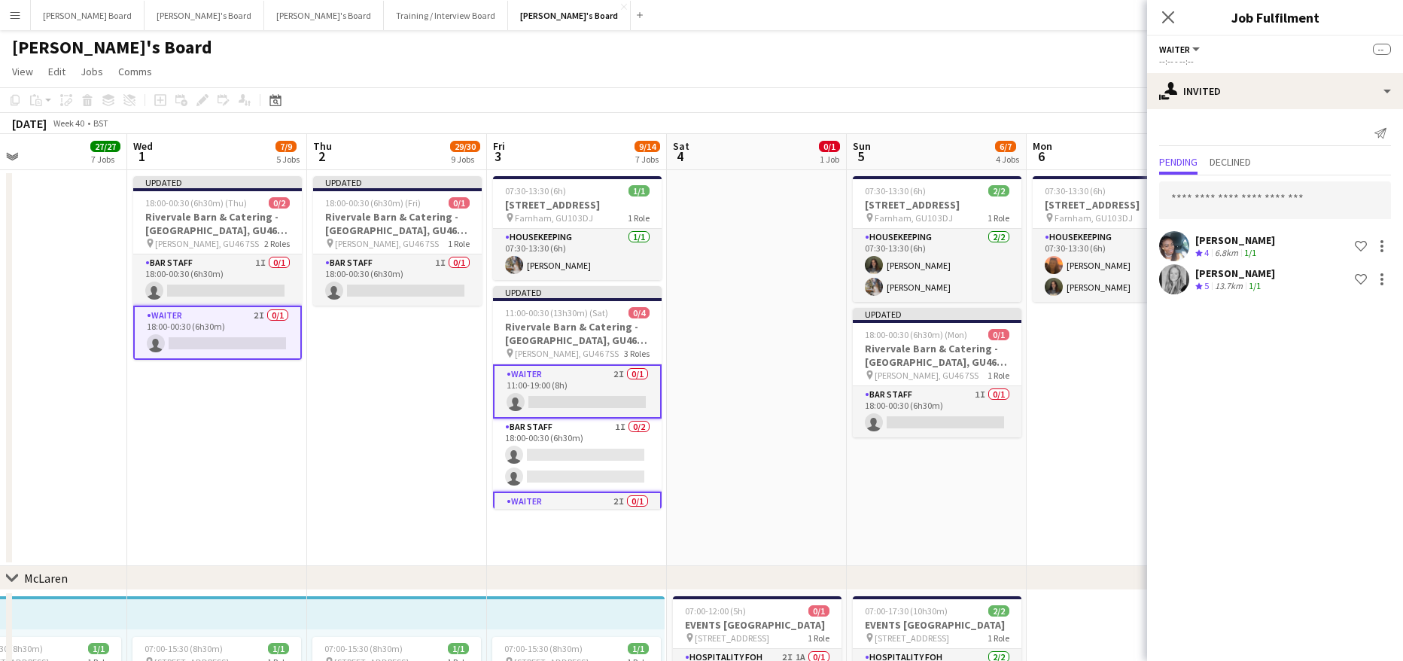
drag, startPoint x: 330, startPoint y: 421, endPoint x: 296, endPoint y: 417, distance: 34.1
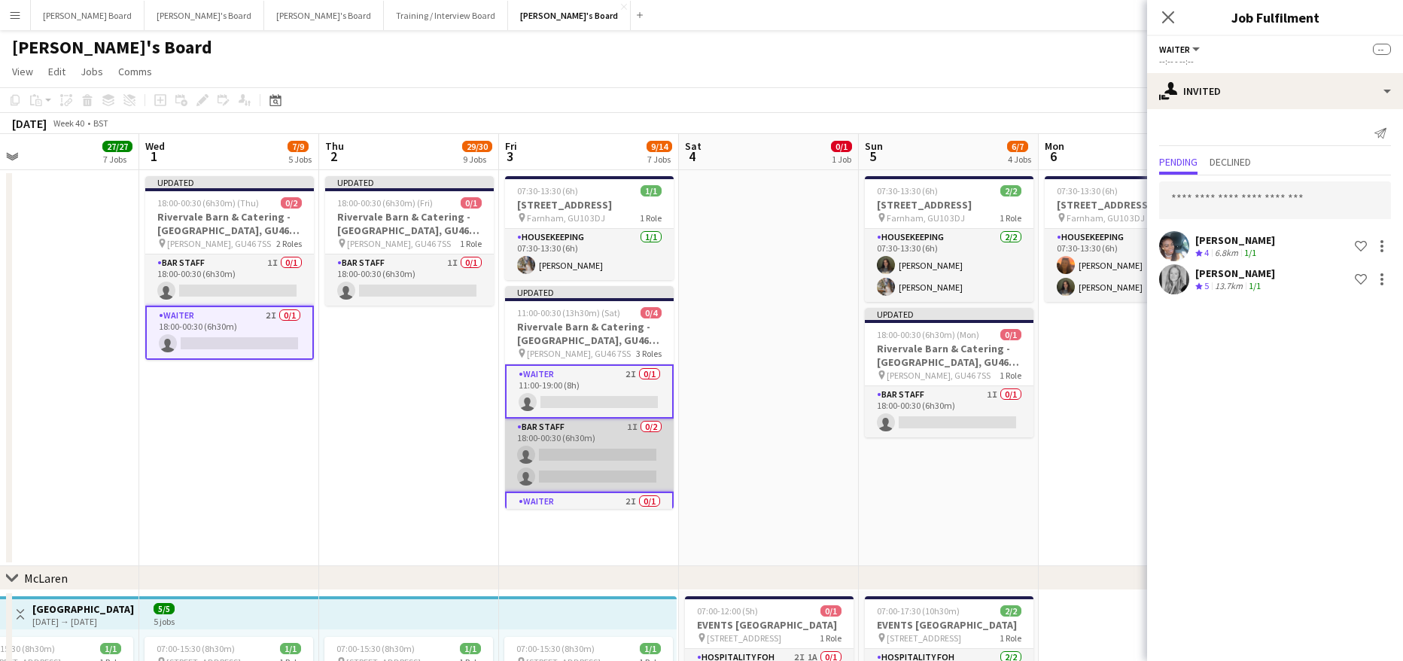
click at [579, 447] on app-card-role "BAR STAFF 1I 0/2 18:00-00:30 (6h30m) single-neutral-actions single-neutral-acti…" at bounding box center [589, 454] width 169 height 73
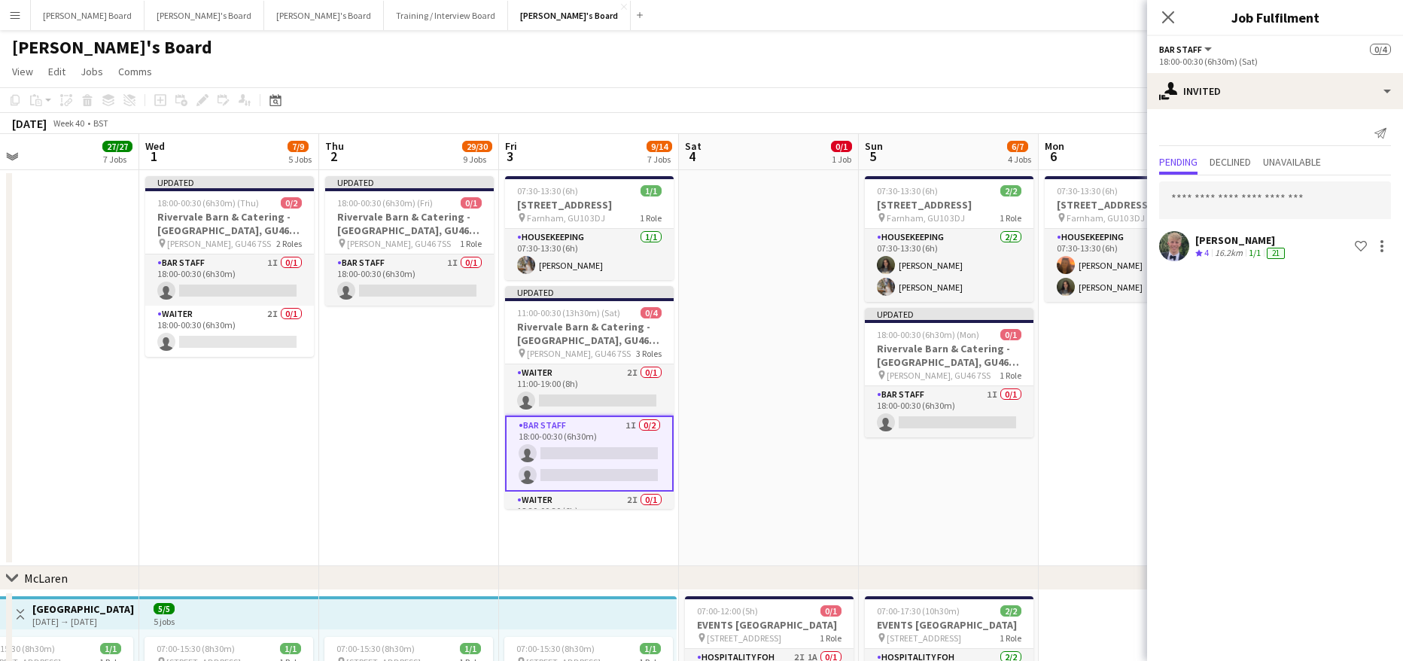
drag, startPoint x: 244, startPoint y: 284, endPoint x: 322, endPoint y: 289, distance: 78.4
click at [245, 284] on app-card-role "BAR STAFF 1I 0/1 18:00-00:30 (6h30m) single-neutral-actions" at bounding box center [229, 279] width 169 height 51
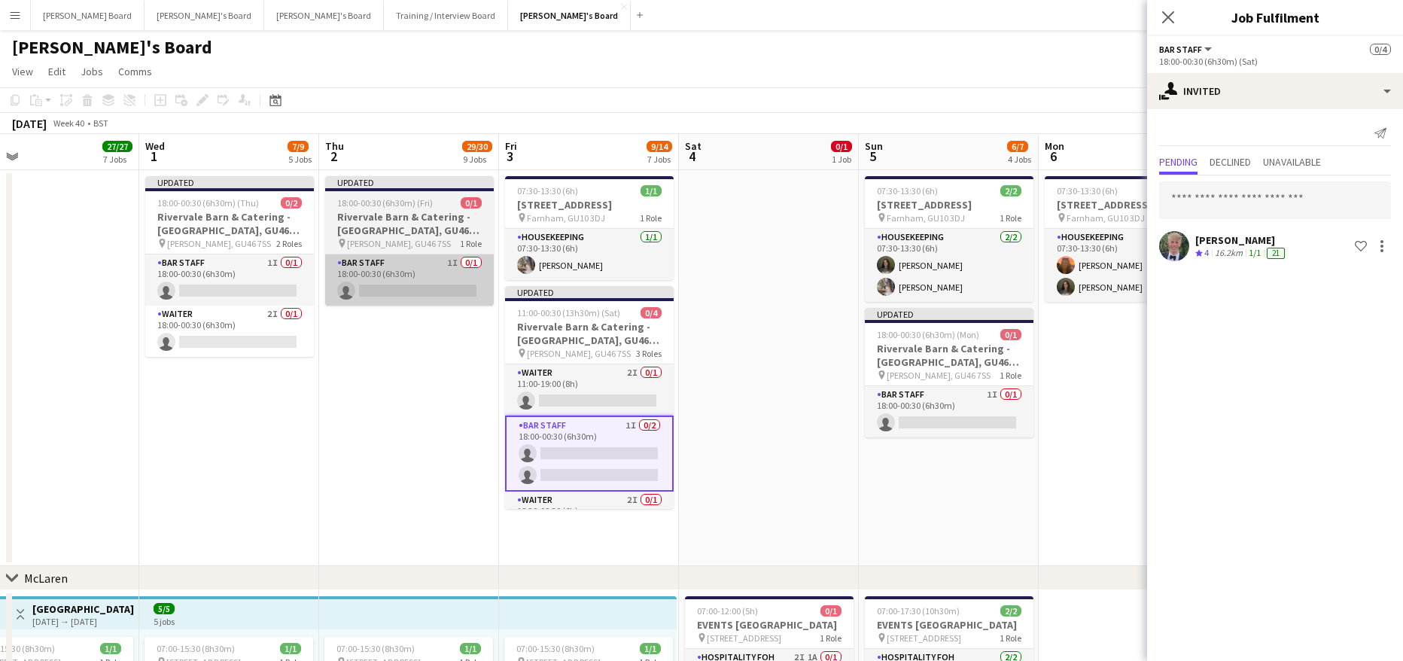
scroll to position [0, 579]
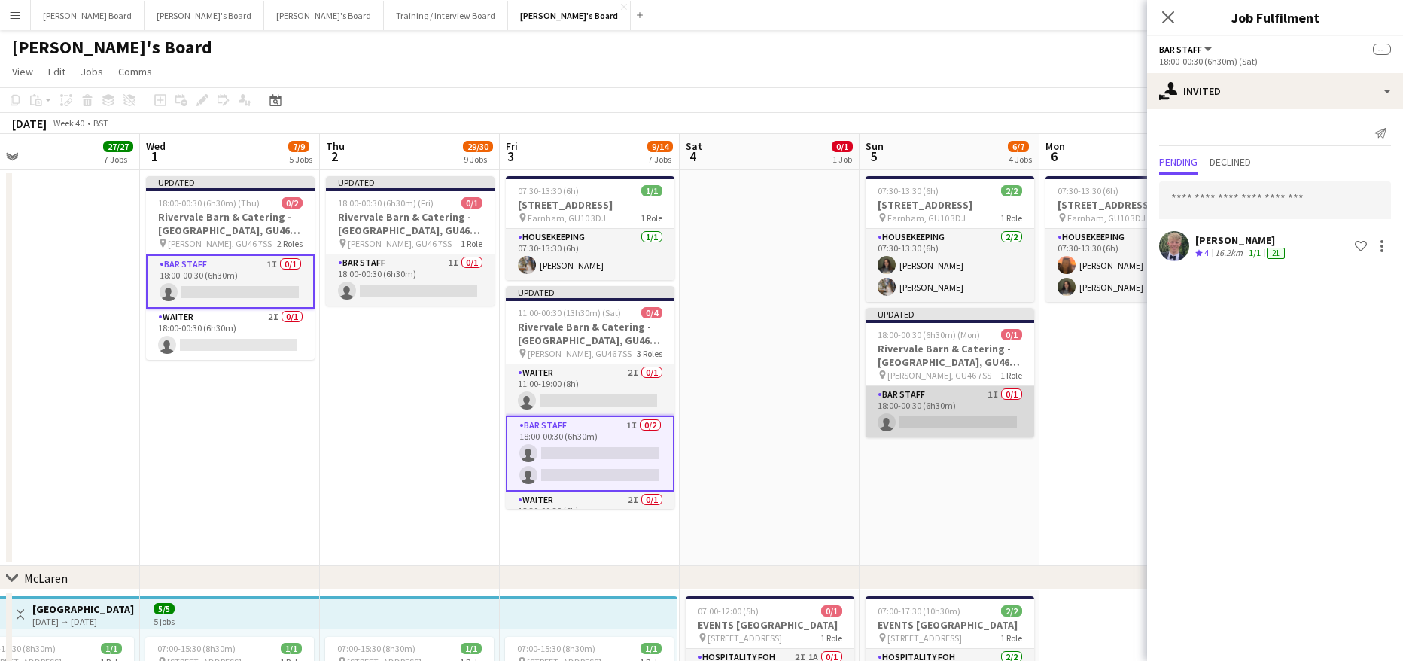
click at [986, 406] on app-card-role "BAR STAFF 1I 0/1 18:00-00:30 (6h30m) single-neutral-actions" at bounding box center [949, 411] width 169 height 51
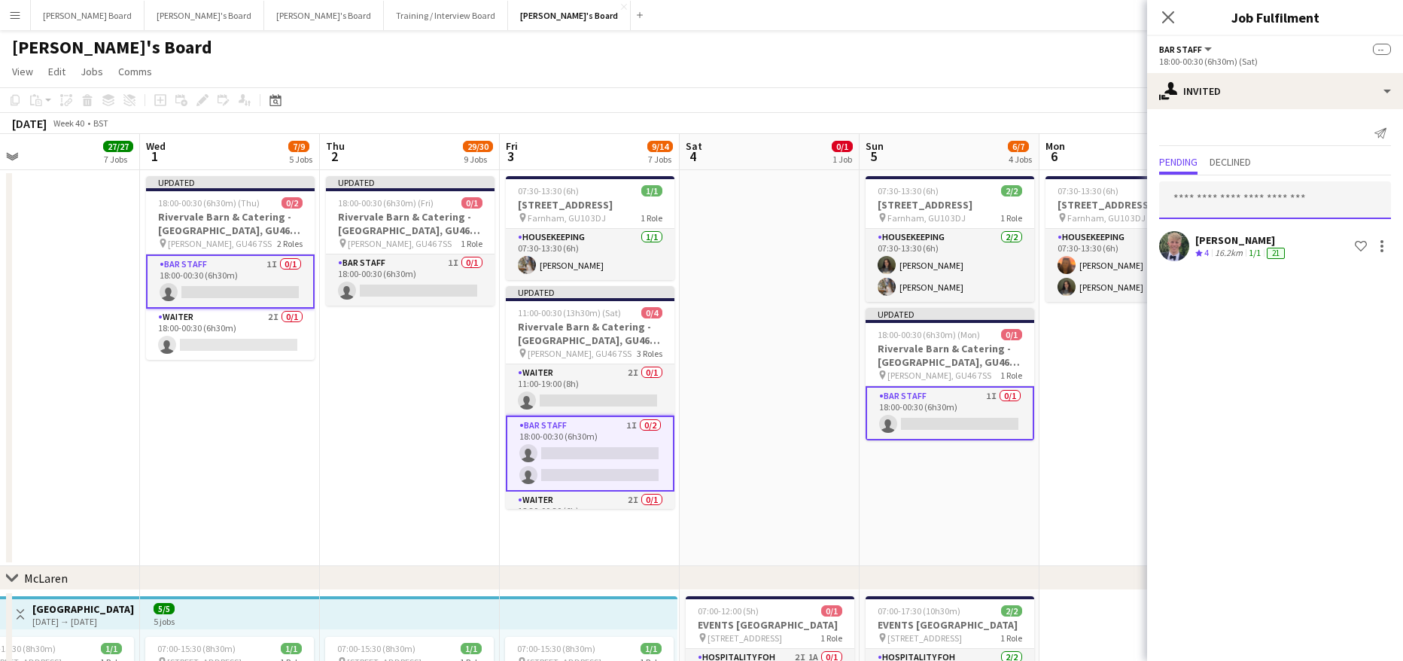
click at [1233, 199] on input "text" at bounding box center [1275, 200] width 232 height 38
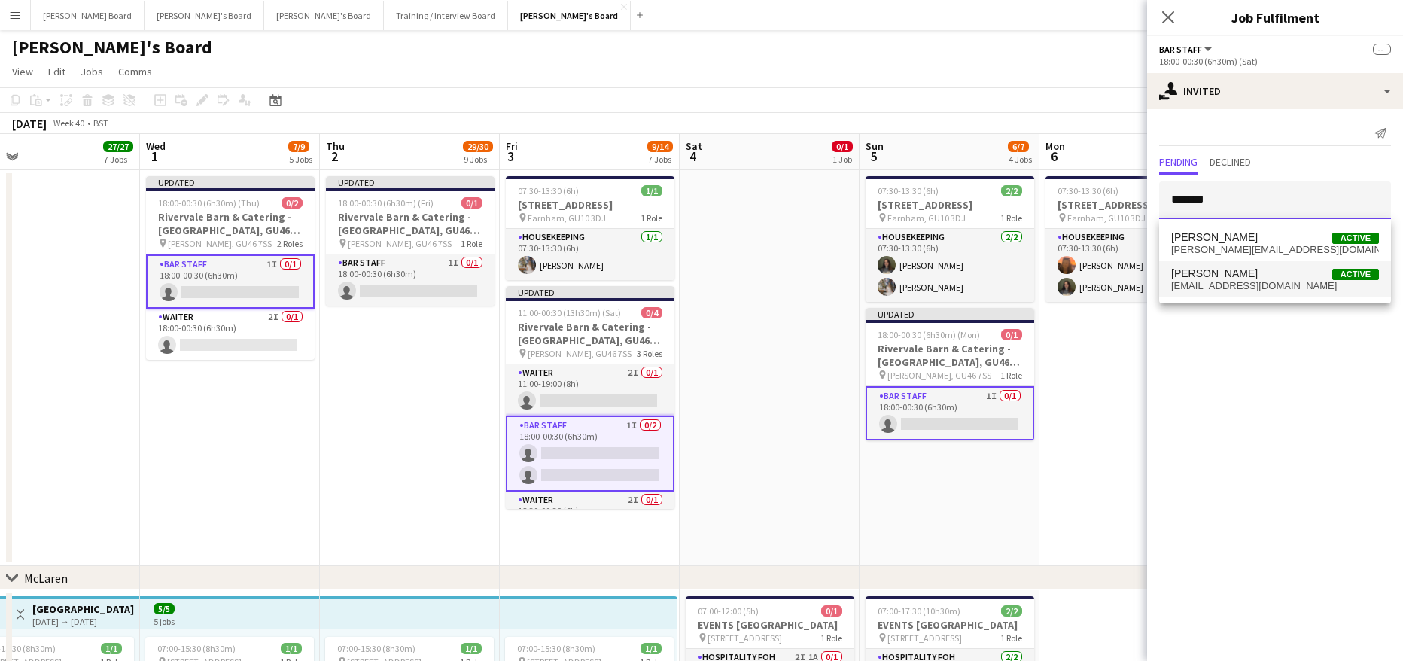
type input "*******"
click at [1239, 284] on span "[EMAIL_ADDRESS][DOMAIN_NAME]" at bounding box center [1275, 286] width 208 height 12
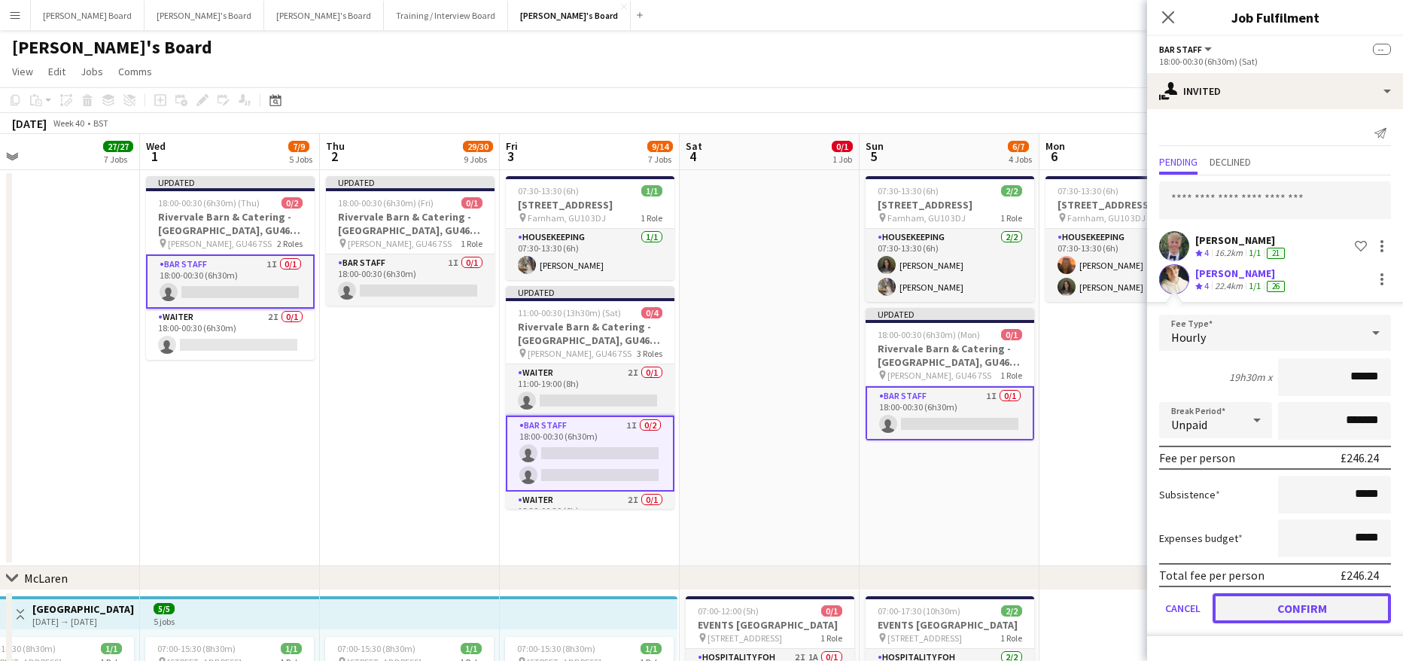
click at [1264, 614] on button "Confirm" at bounding box center [1301, 608] width 178 height 30
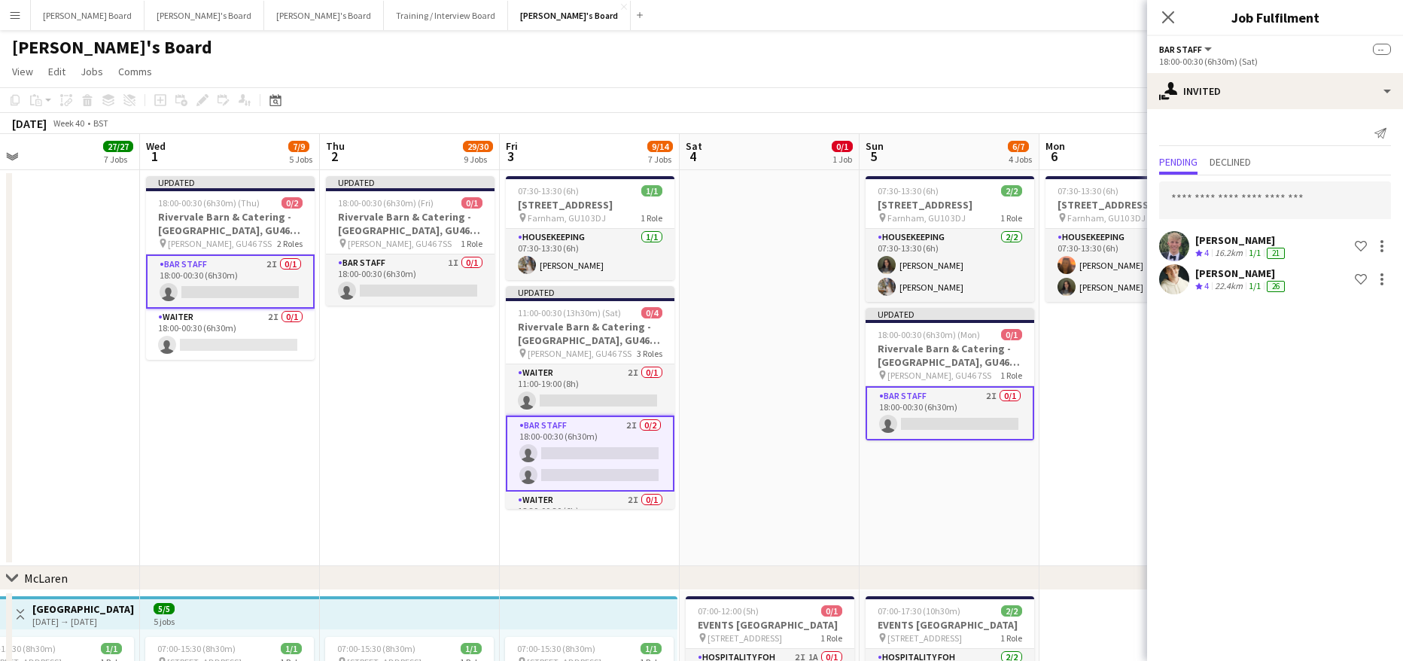
click at [1065, 407] on app-date-cell "07:30-13:30 (6h) 2/[STREET_ADDRESS] pin Farnham, GU10 3DJ 1 Role Housekeeping […" at bounding box center [1129, 368] width 180 height 396
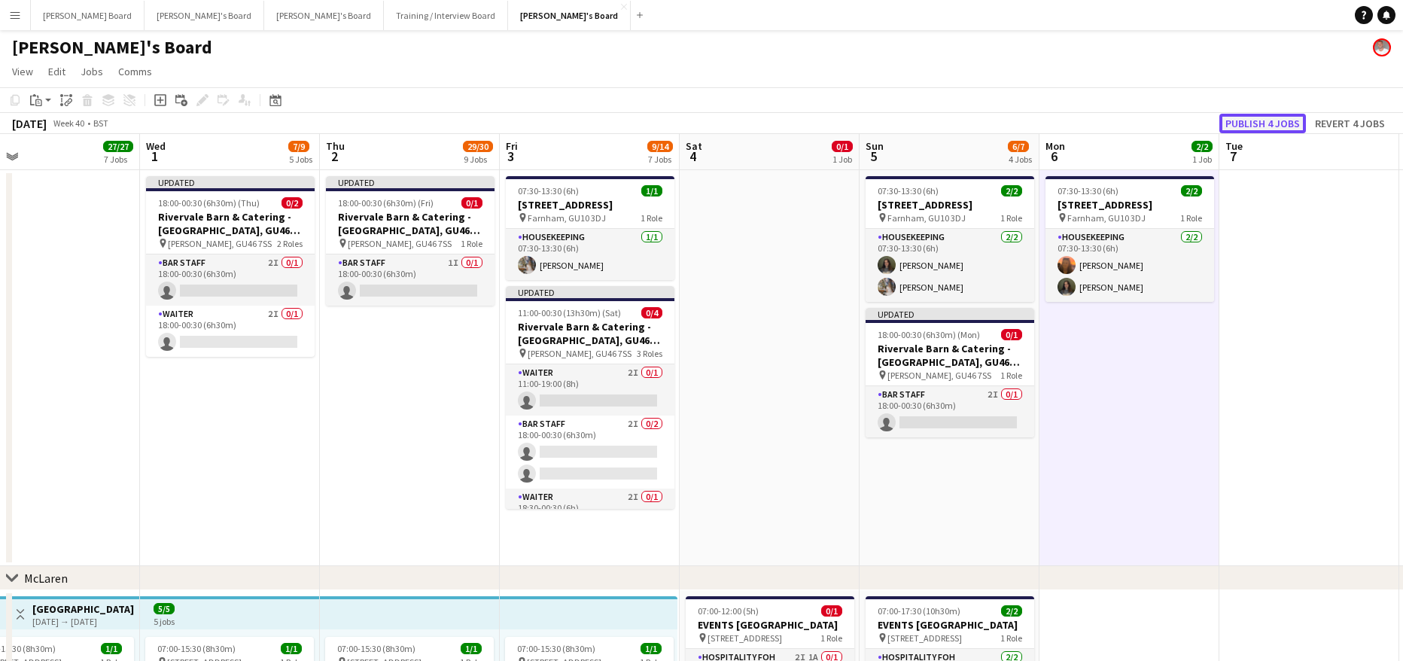
click at [1248, 114] on button "Publish 4 jobs" at bounding box center [1262, 124] width 87 height 20
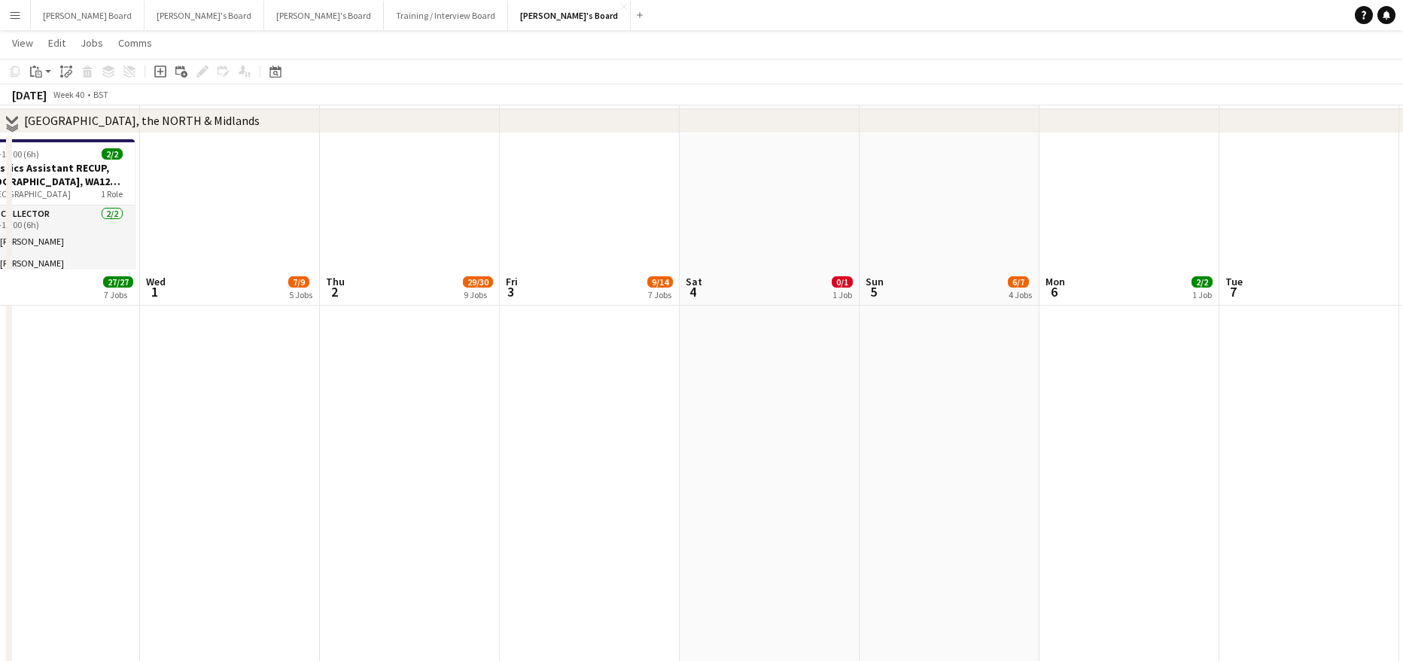
scroll to position [2308, 0]
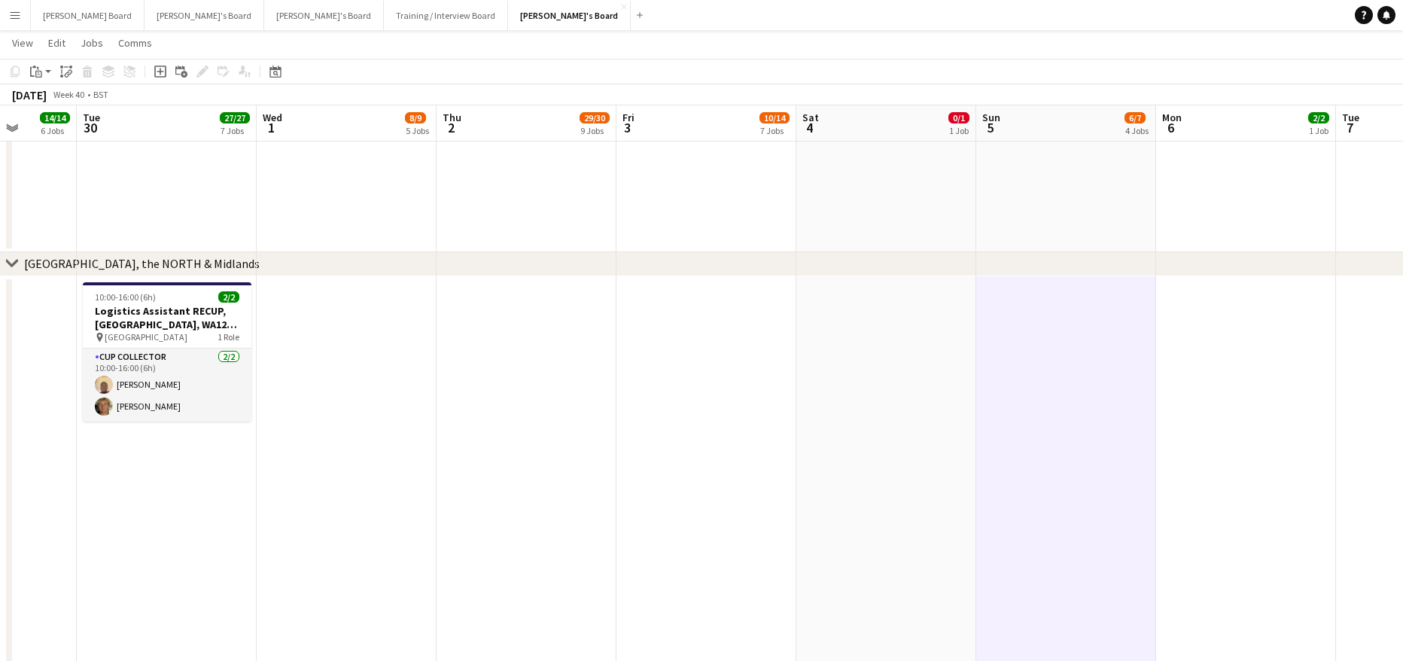
drag, startPoint x: 1070, startPoint y: 442, endPoint x: 392, endPoint y: 445, distance: 678.0
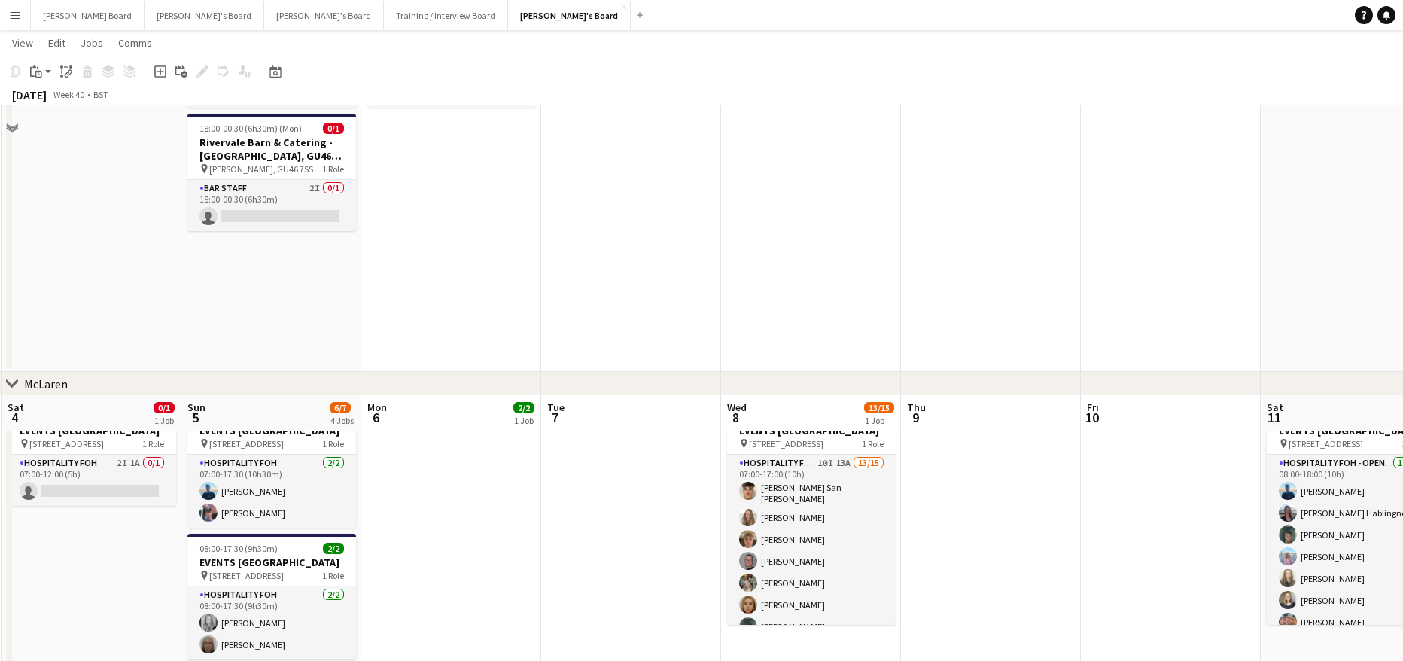
scroll to position [0, 0]
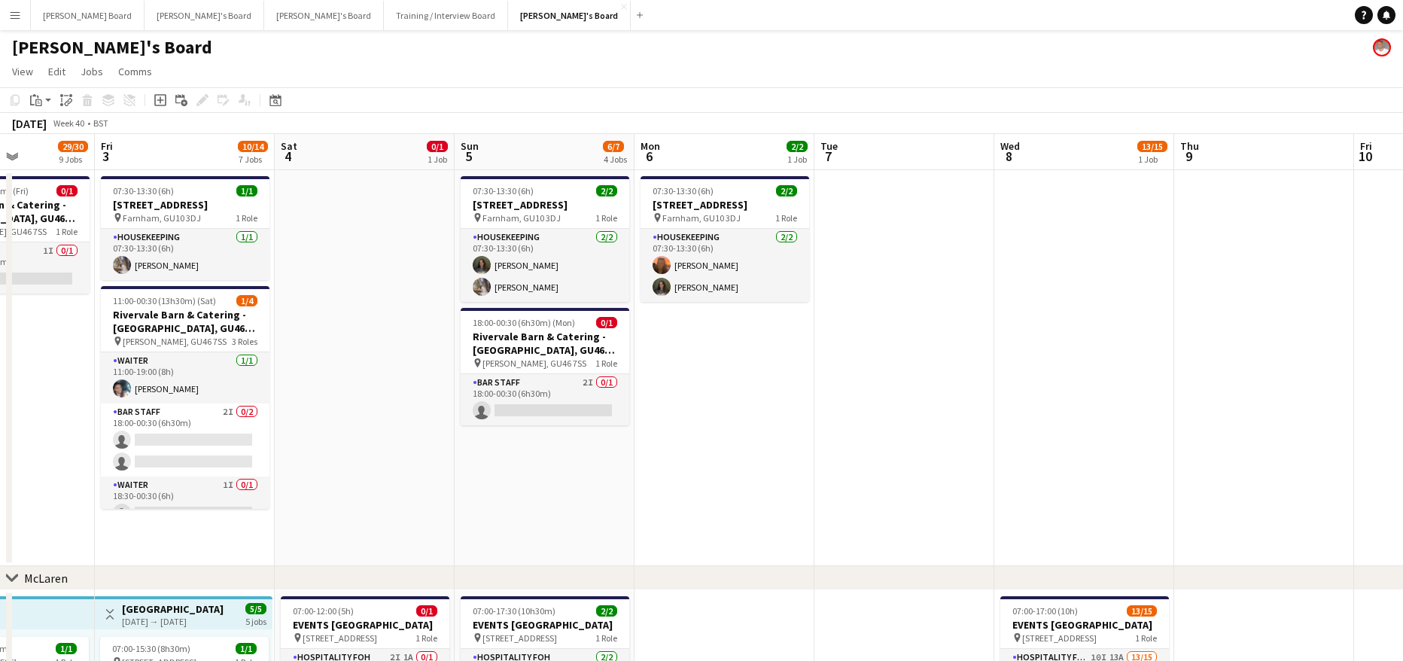
drag, startPoint x: 511, startPoint y: 486, endPoint x: 866, endPoint y: 485, distance: 355.2
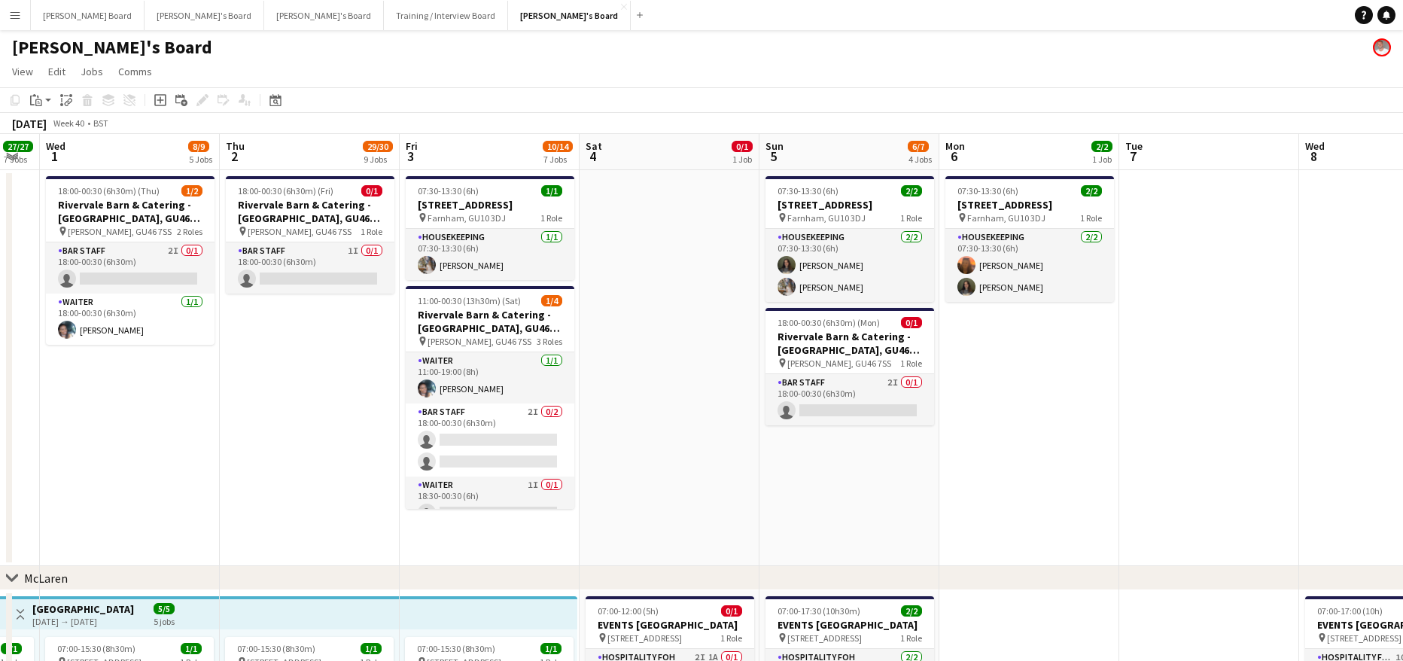
scroll to position [0, 424]
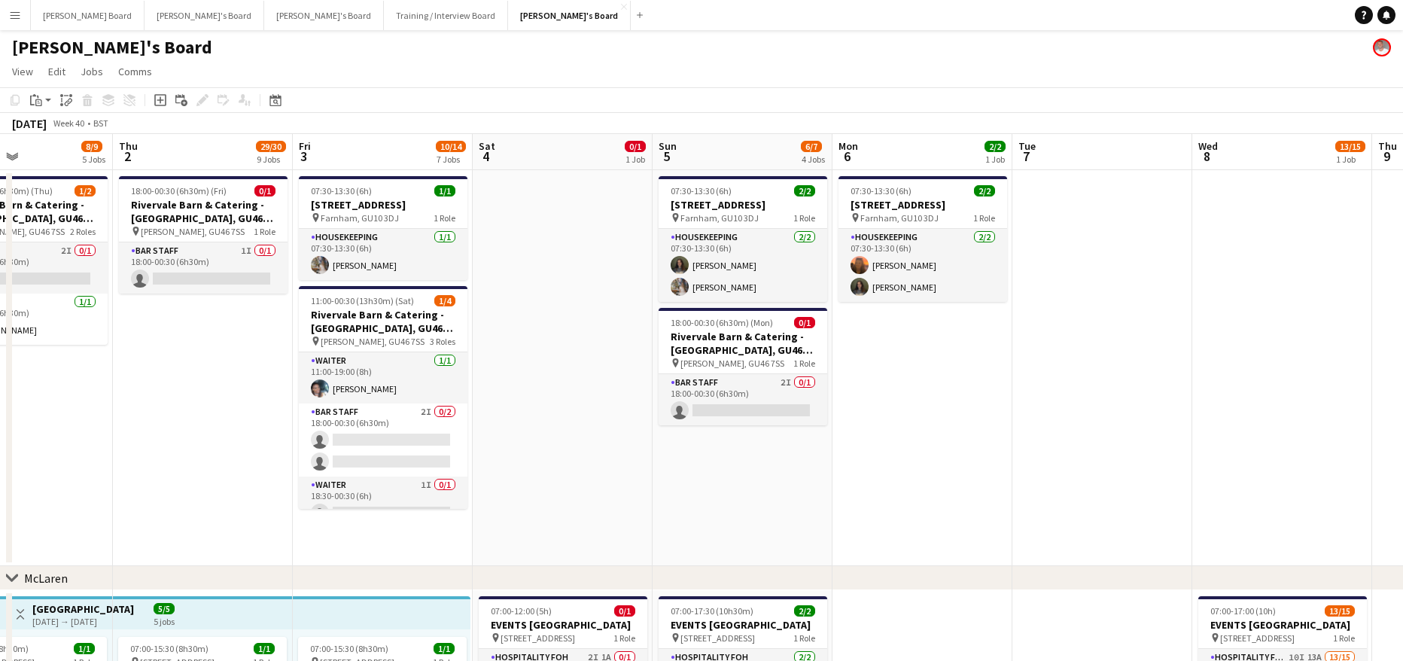
drag, startPoint x: 544, startPoint y: 510, endPoint x: 698, endPoint y: 506, distance: 153.5
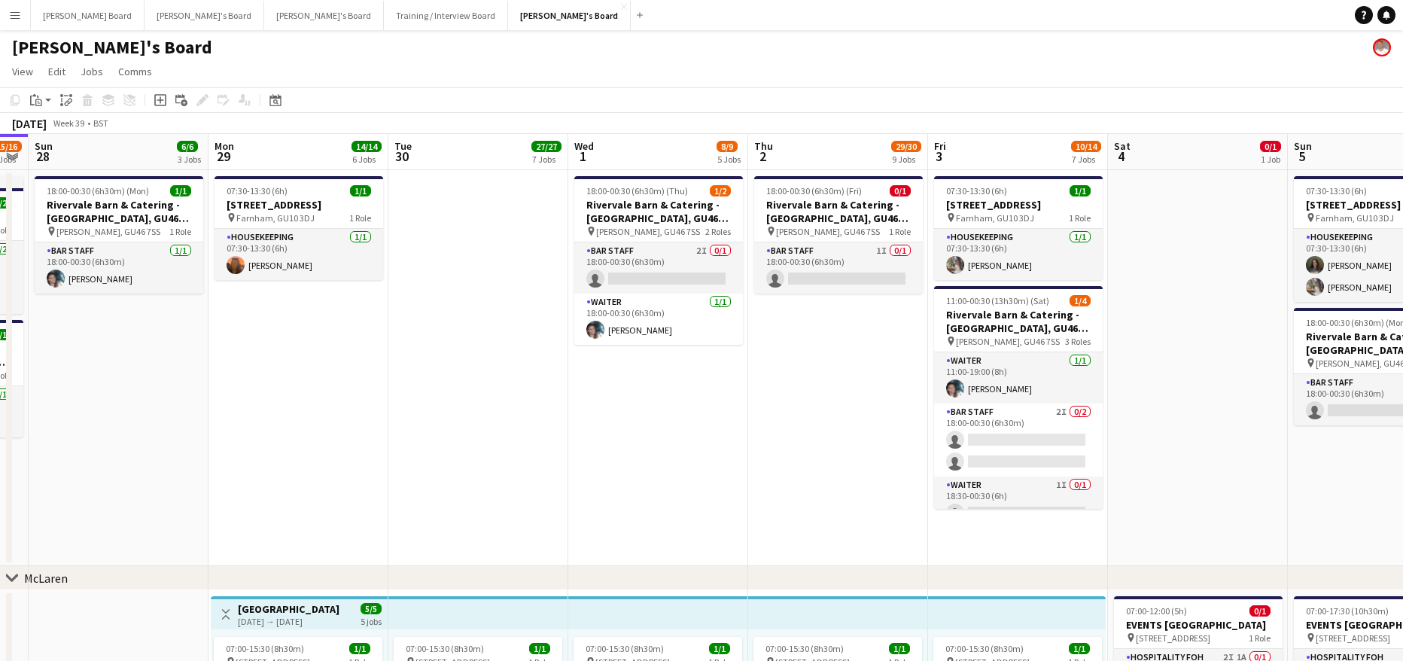
drag, startPoint x: 432, startPoint y: 472, endPoint x: 715, endPoint y: 487, distance: 283.3
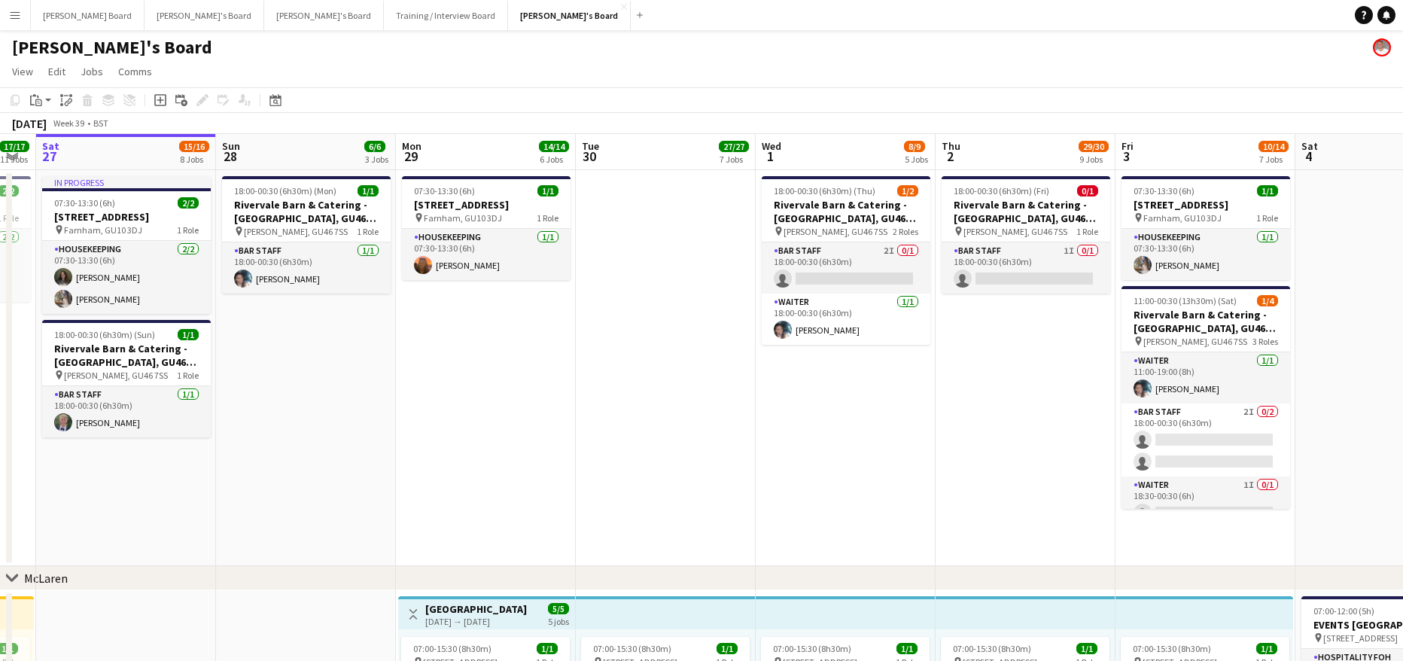
drag, startPoint x: 506, startPoint y: 473, endPoint x: 664, endPoint y: 467, distance: 158.1
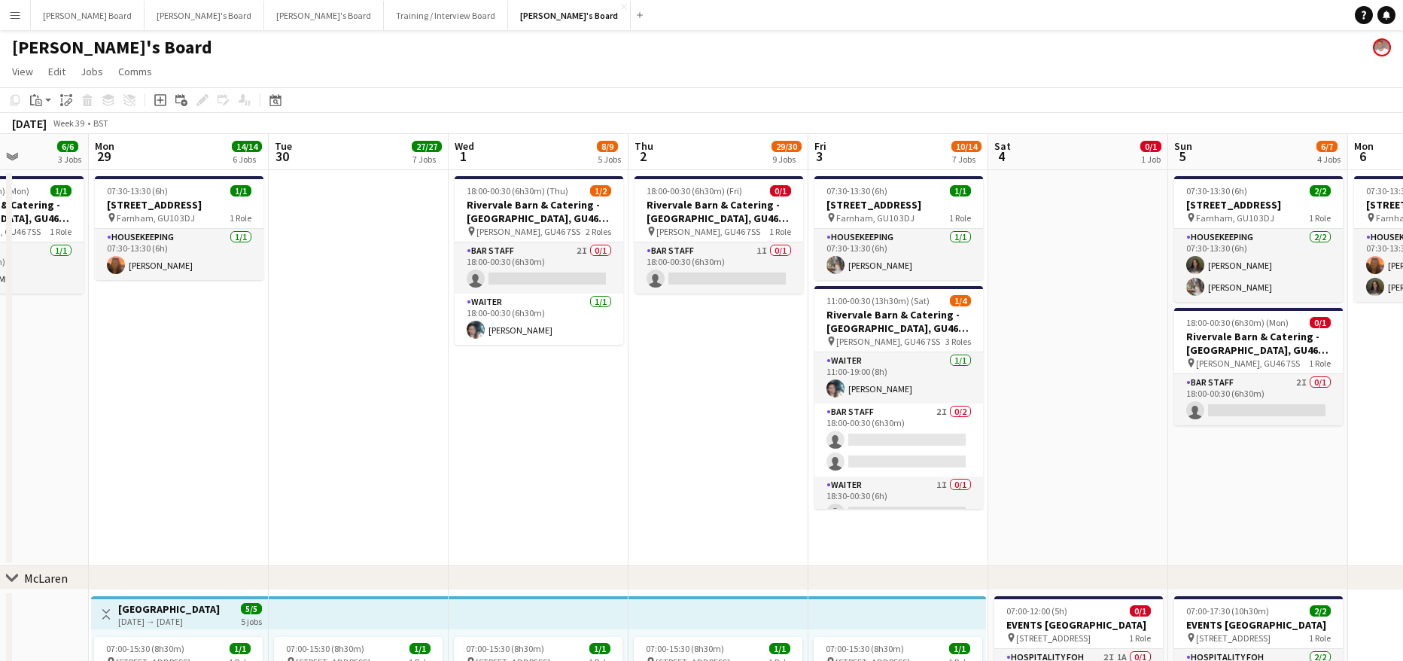
drag, startPoint x: 774, startPoint y: 438, endPoint x: 165, endPoint y: 450, distance: 609.6
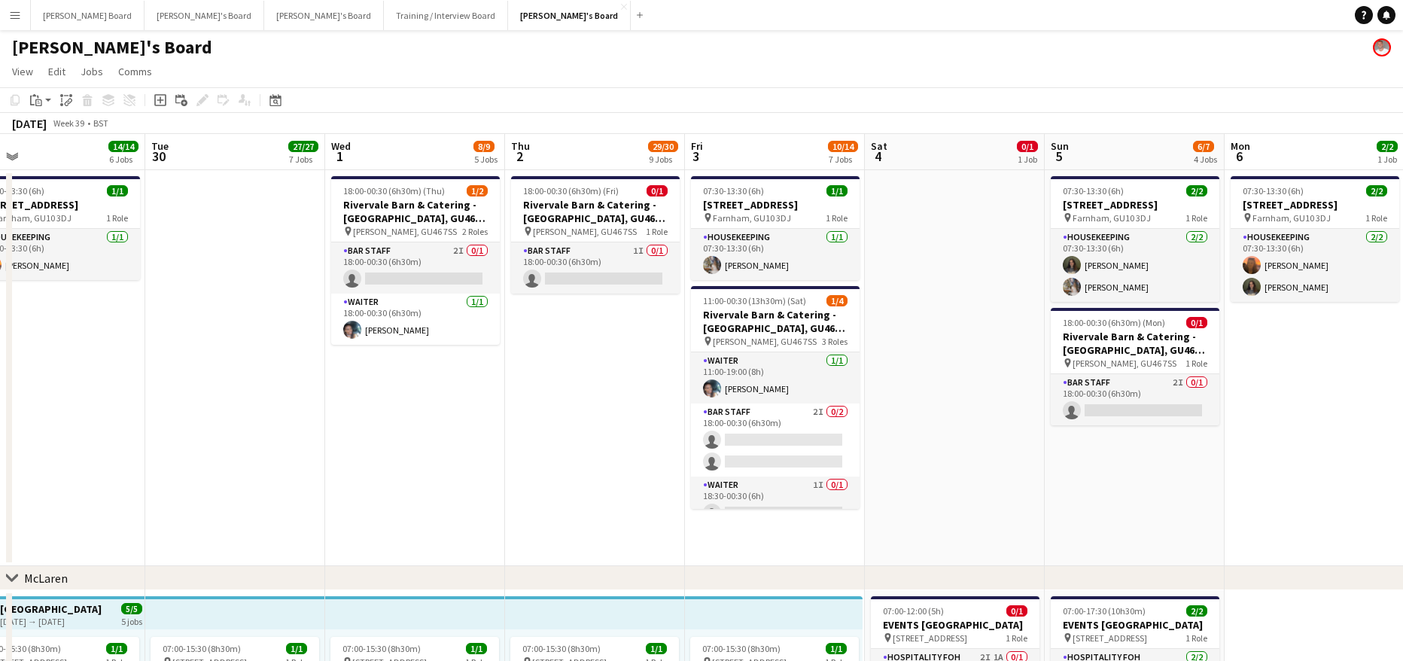
drag, startPoint x: 536, startPoint y: 451, endPoint x: 500, endPoint y: 458, distance: 36.9
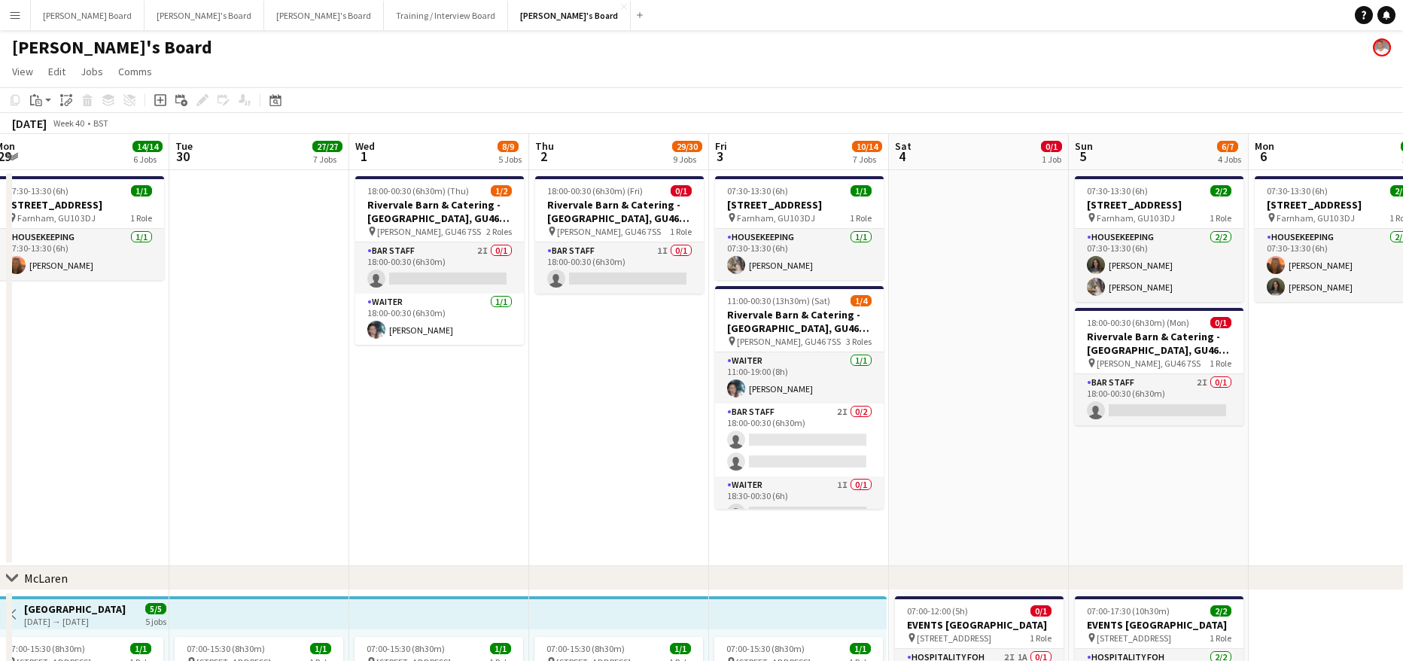
drag, startPoint x: 554, startPoint y: 454, endPoint x: 447, endPoint y: 457, distance: 106.9
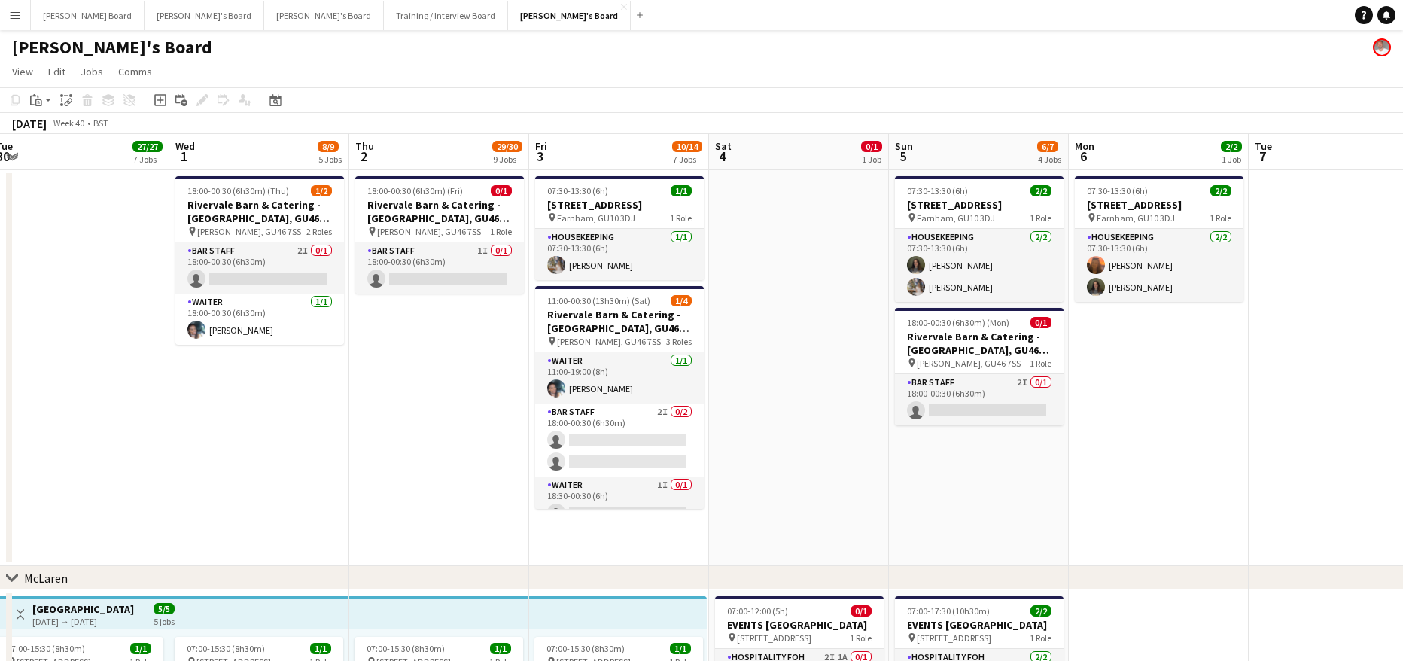
scroll to position [0, 551]
click at [619, 379] on app-card-role "Waiter [DATE] 11:00-19:00 (8h) [PERSON_NAME]" at bounding box center [618, 377] width 169 height 51
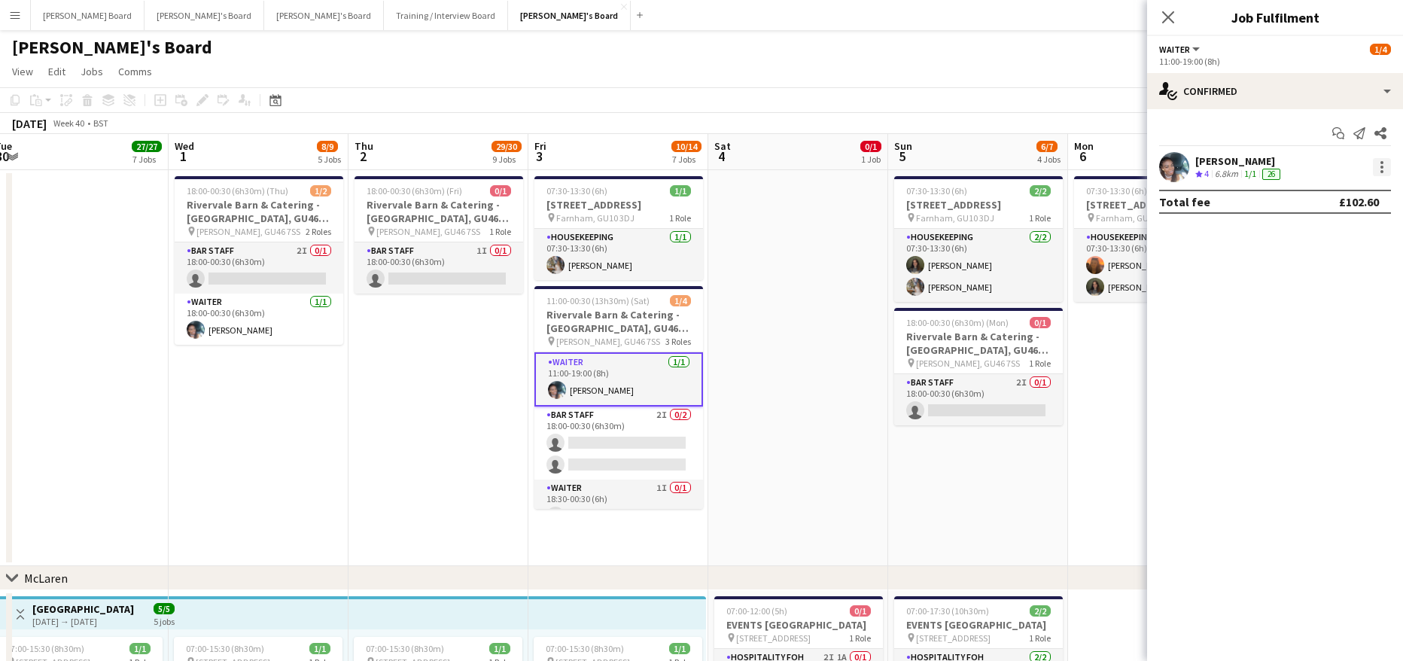
click at [1373, 167] on div at bounding box center [1382, 167] width 18 height 18
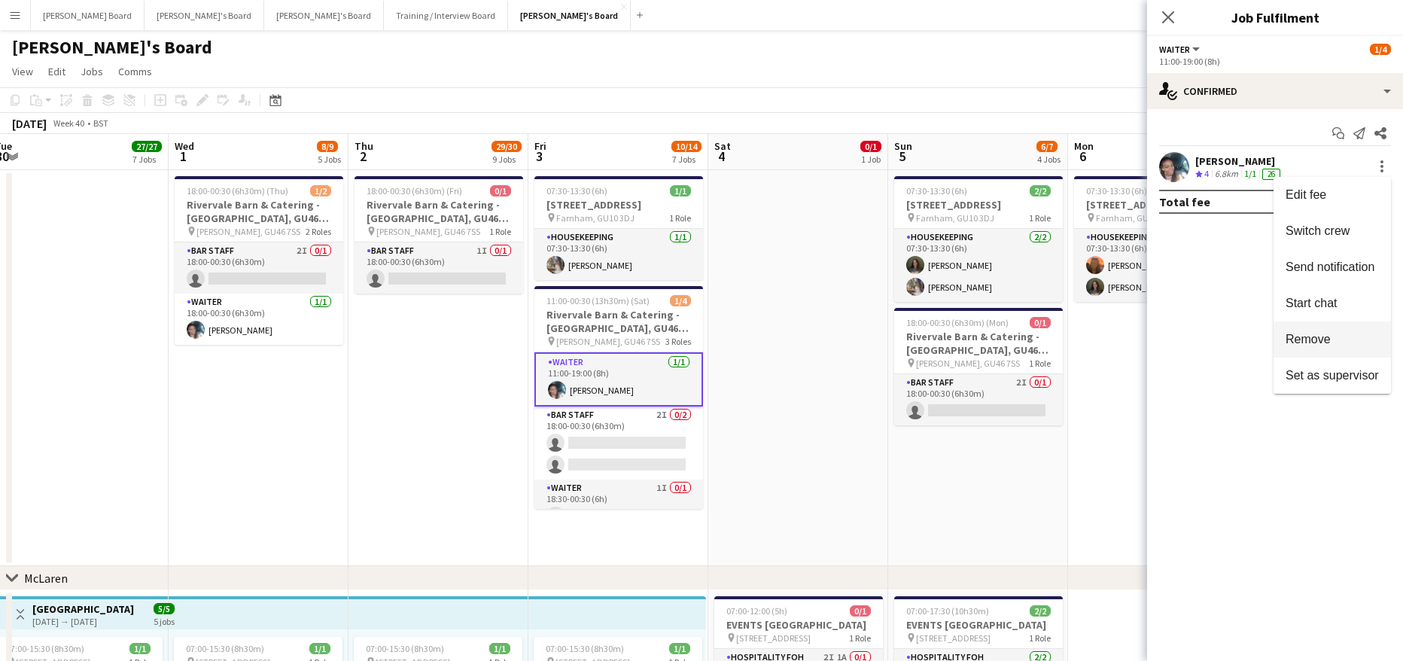
click at [1329, 330] on button "Remove" at bounding box center [1331, 339] width 117 height 36
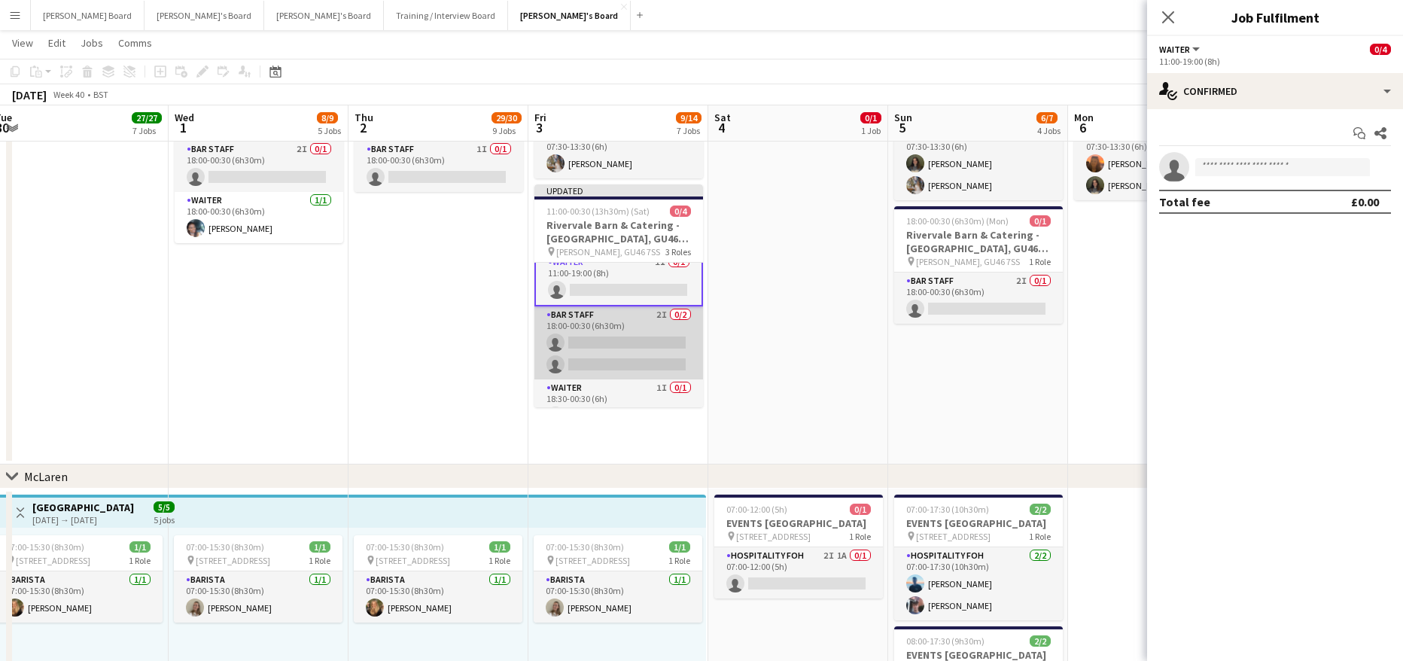
scroll to position [34, 0]
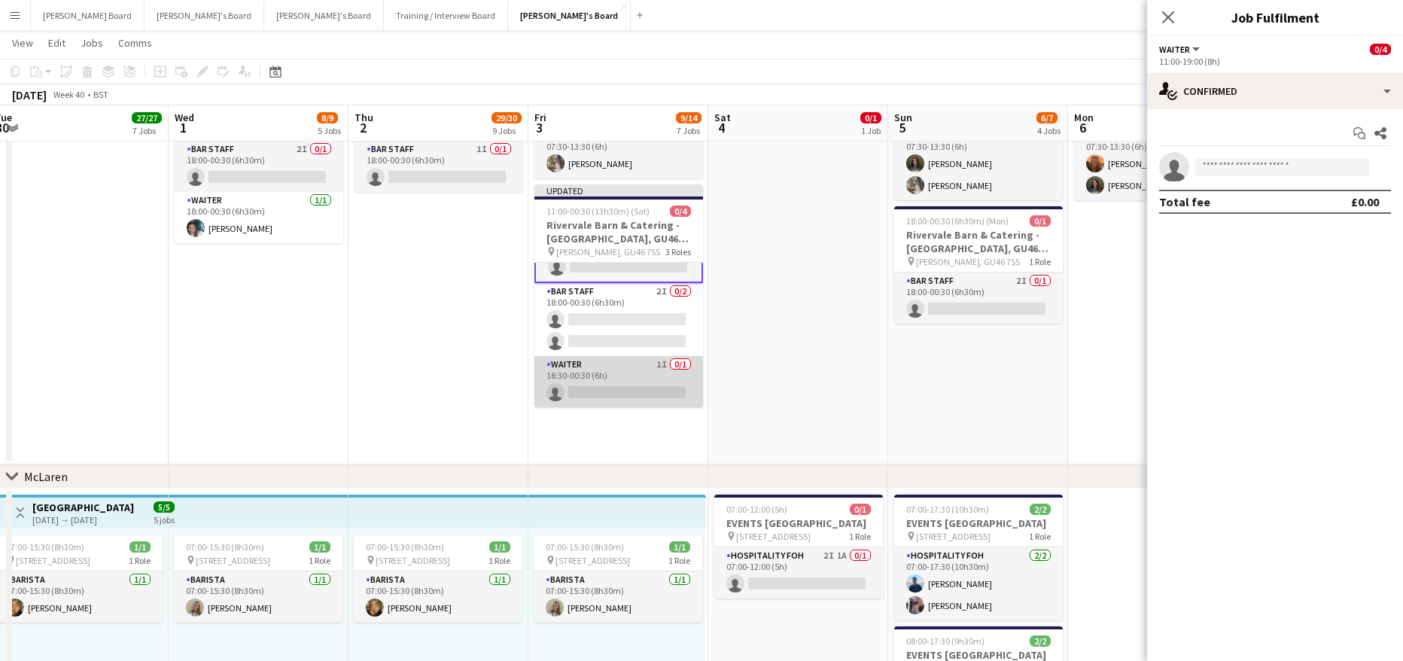
click at [642, 373] on app-card-role "Waiter 1I 0/1 18:30-00:30 (6h) single-neutral-actions" at bounding box center [618, 381] width 169 height 51
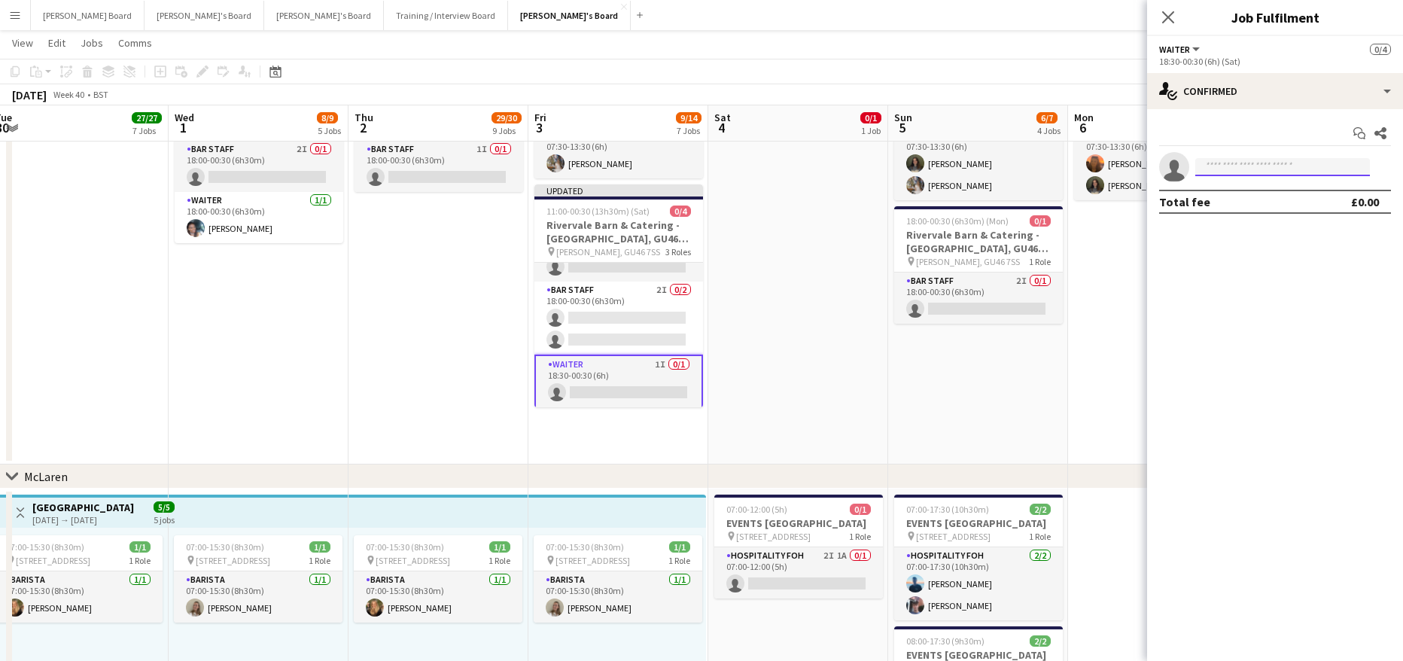
click at [1260, 171] on input at bounding box center [1282, 167] width 175 height 18
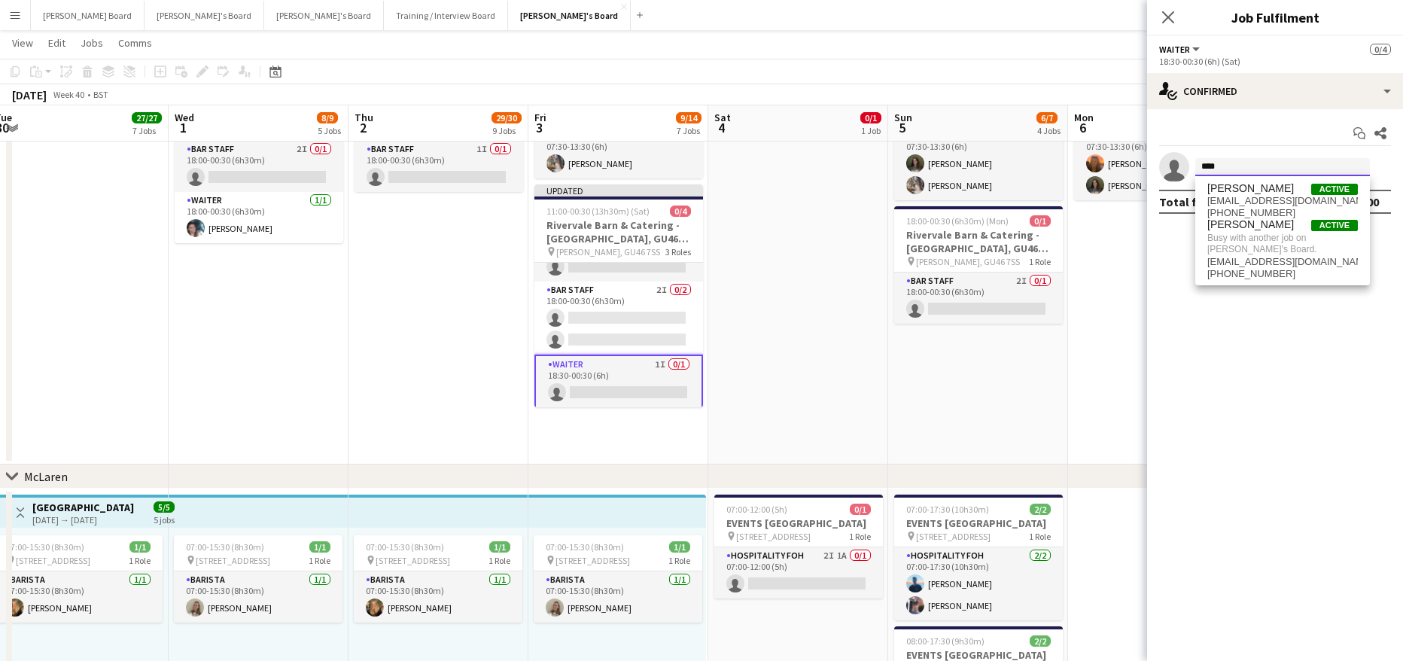
type input "****"
click at [1148, 281] on mat-expansion-panel "check Confirmed Start chat Share single-neutral-actions **** Total fee £0.00" at bounding box center [1275, 385] width 256 height 552
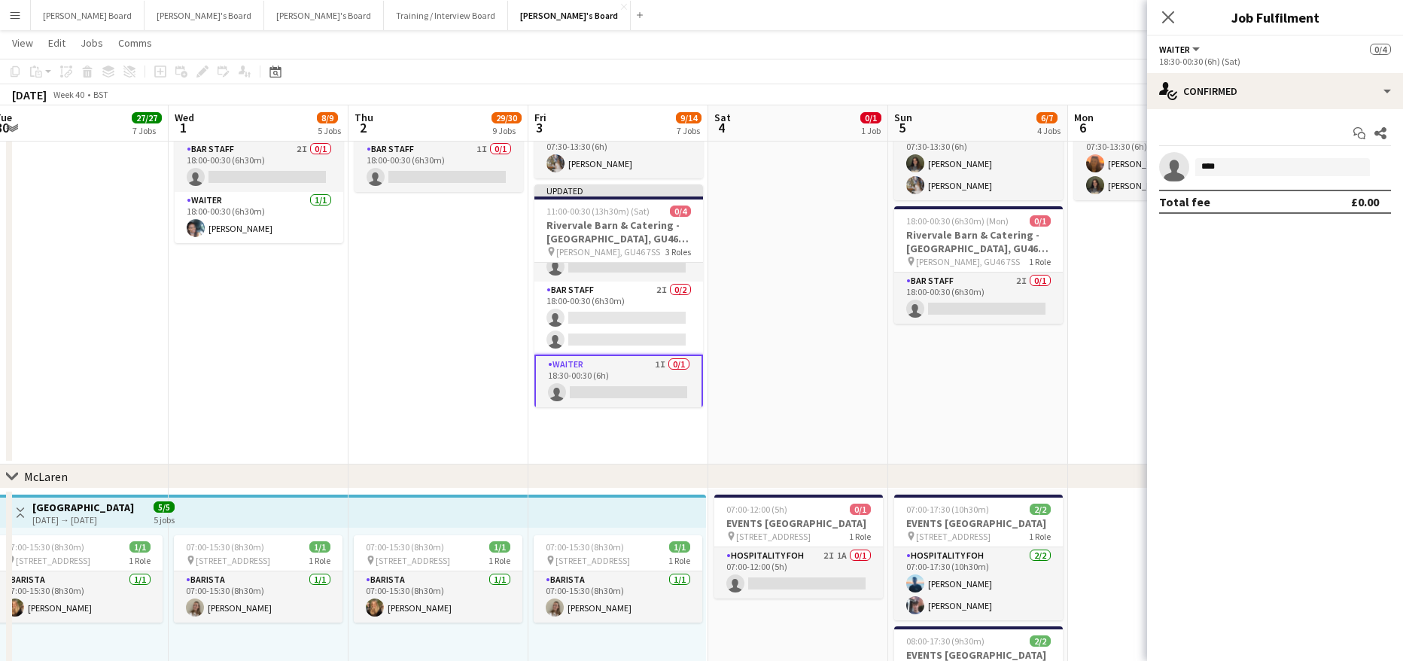
click at [1123, 281] on app-date-cell "07:30-13:30 (6h) 2/[STREET_ADDRESS] pin Farnham, GU10 3DJ 1 Role Housekeeping […" at bounding box center [1158, 266] width 180 height 396
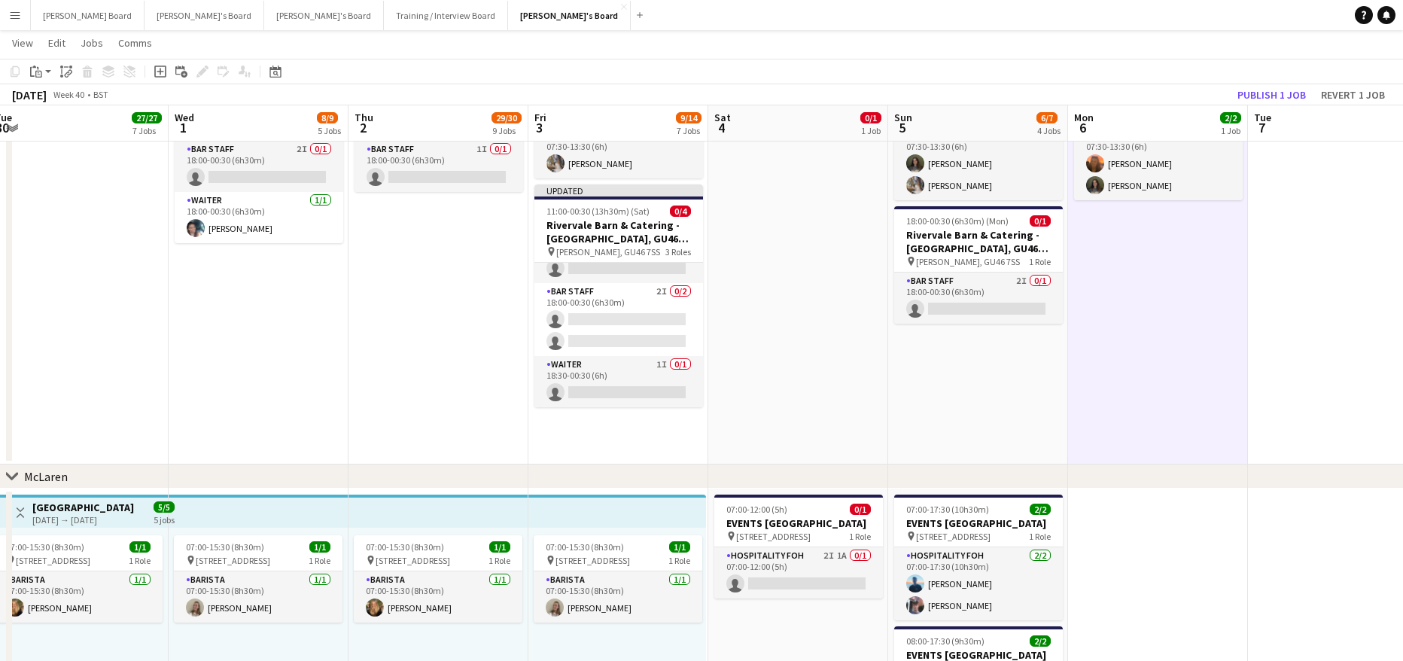
scroll to position [31, 0]
click at [1273, 87] on button "Publish 1 job" at bounding box center [1271, 95] width 81 height 20
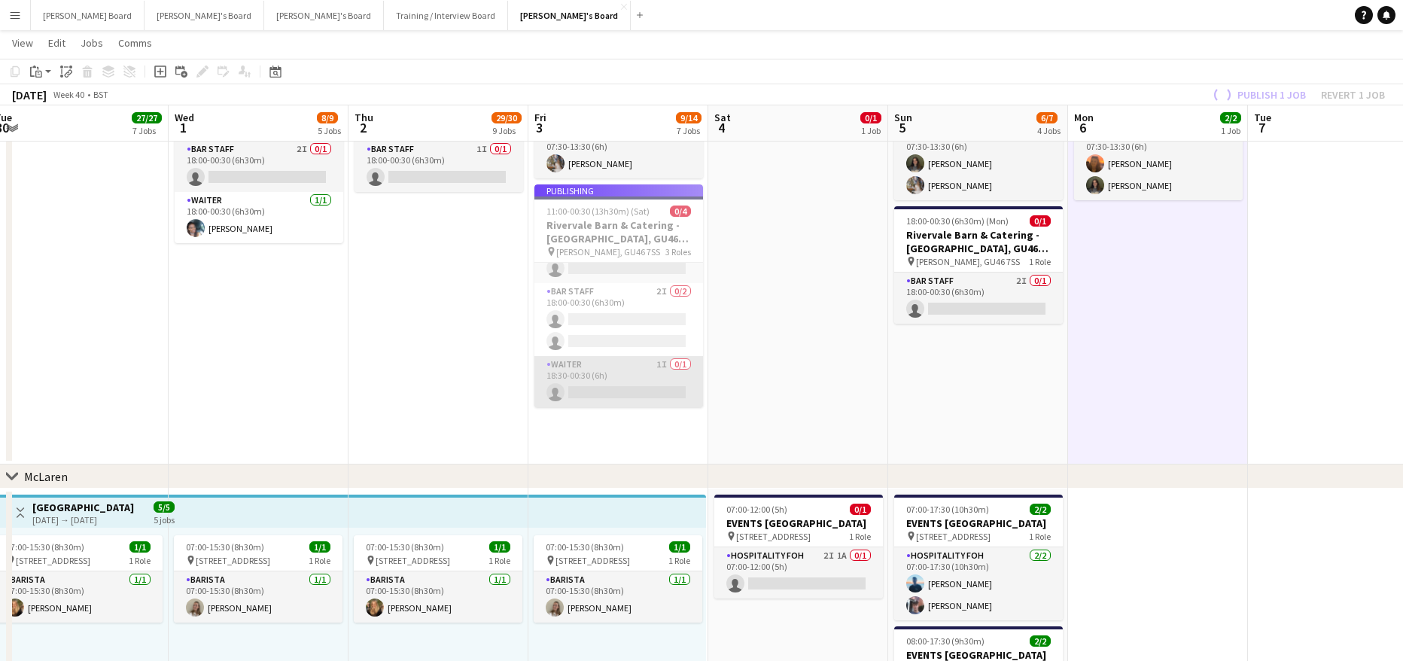
scroll to position [19, 0]
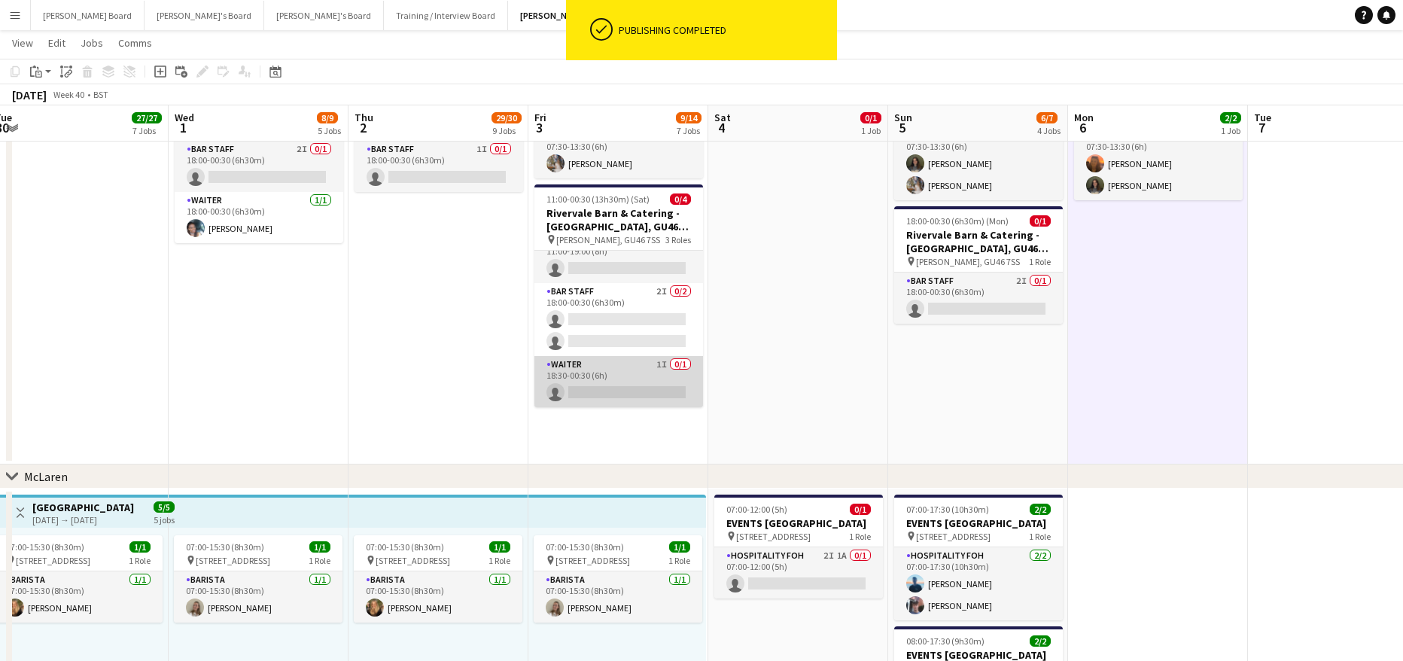
click at [629, 382] on app-card-role "Waiter 1I 0/1 18:30-00:30 (6h) single-neutral-actions" at bounding box center [618, 381] width 169 height 51
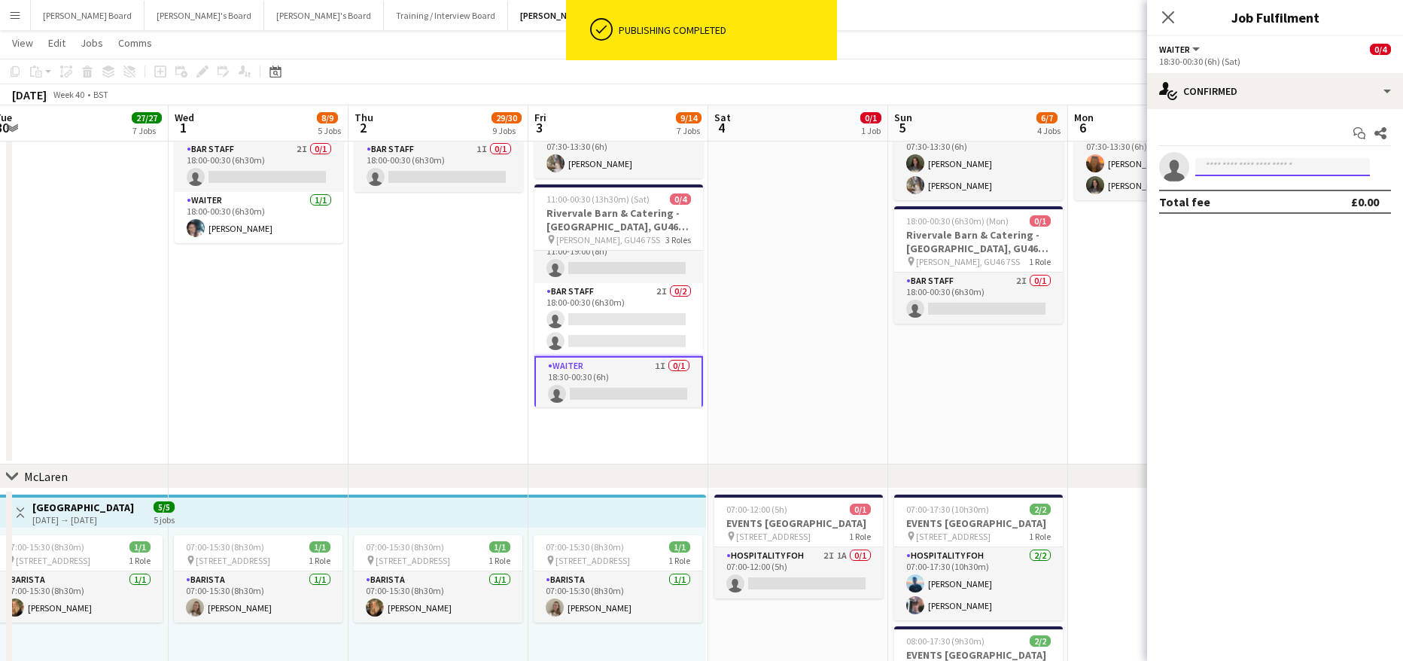
click at [1233, 160] on input at bounding box center [1282, 167] width 175 height 18
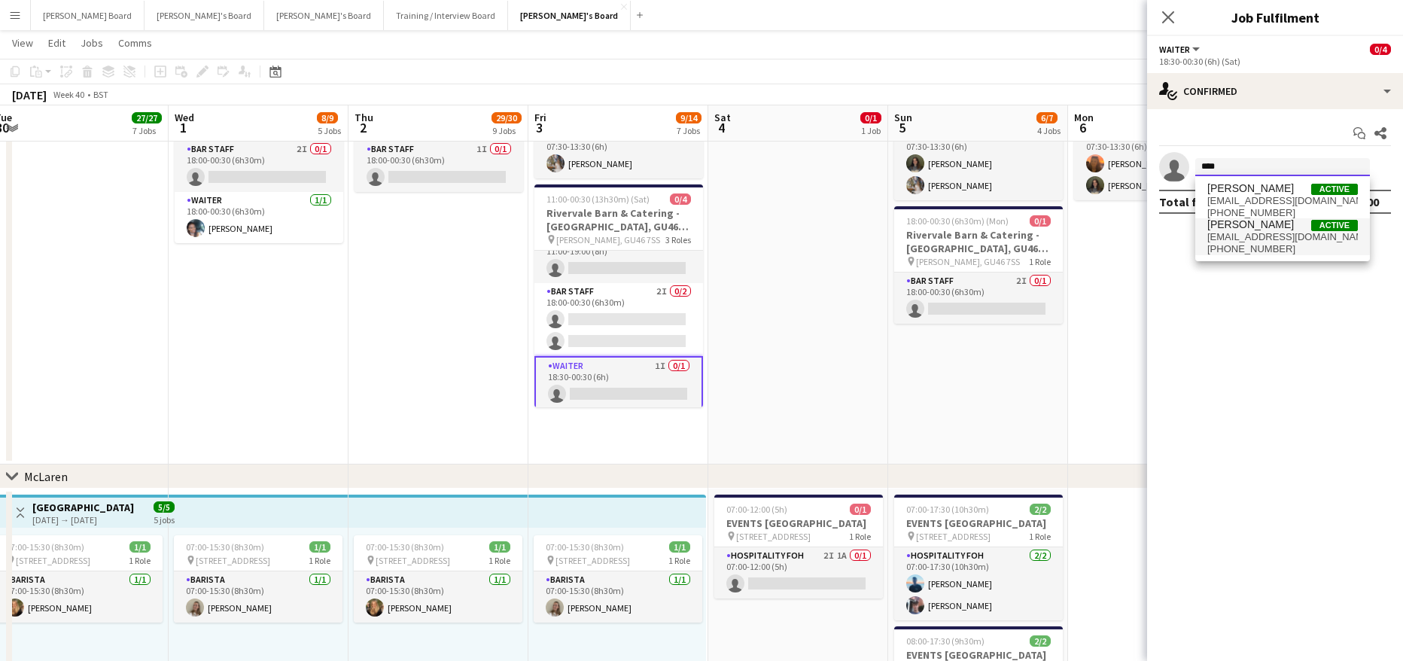
type input "****"
click at [1261, 247] on span "[PHONE_NUMBER]" at bounding box center [1282, 249] width 150 height 12
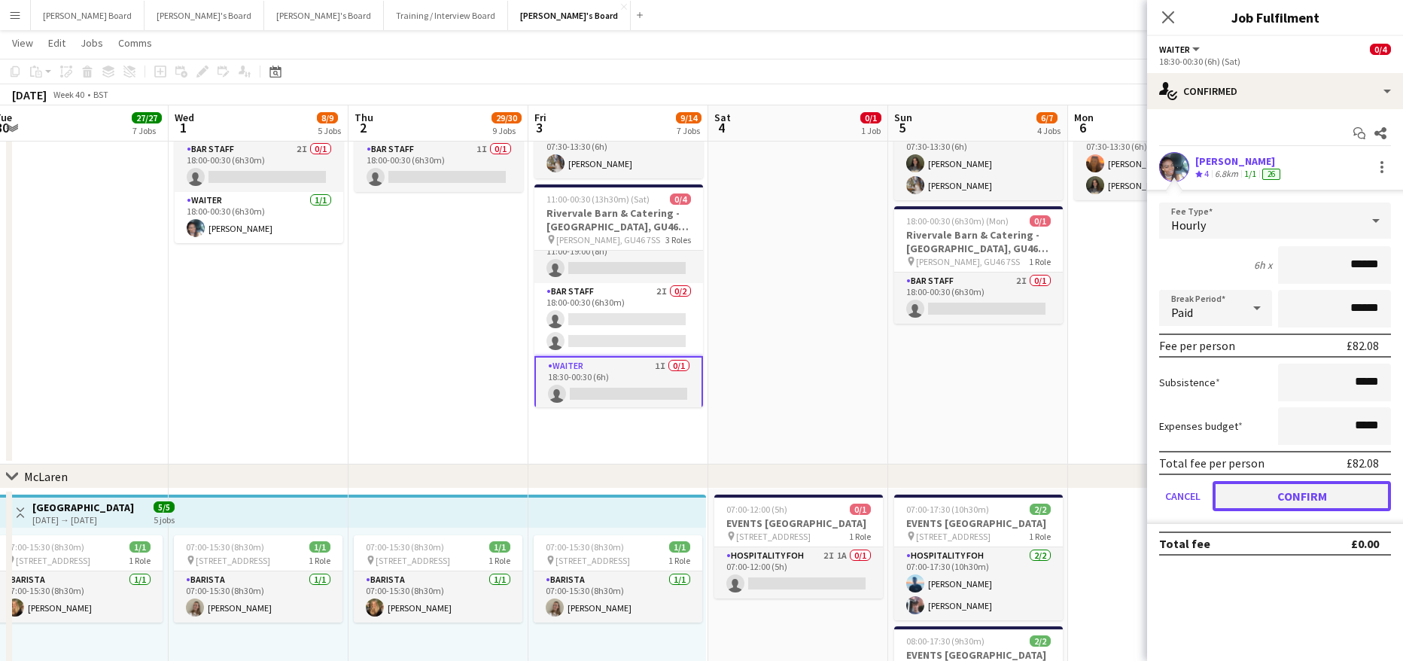
click at [1273, 508] on button "Confirm" at bounding box center [1301, 496] width 178 height 30
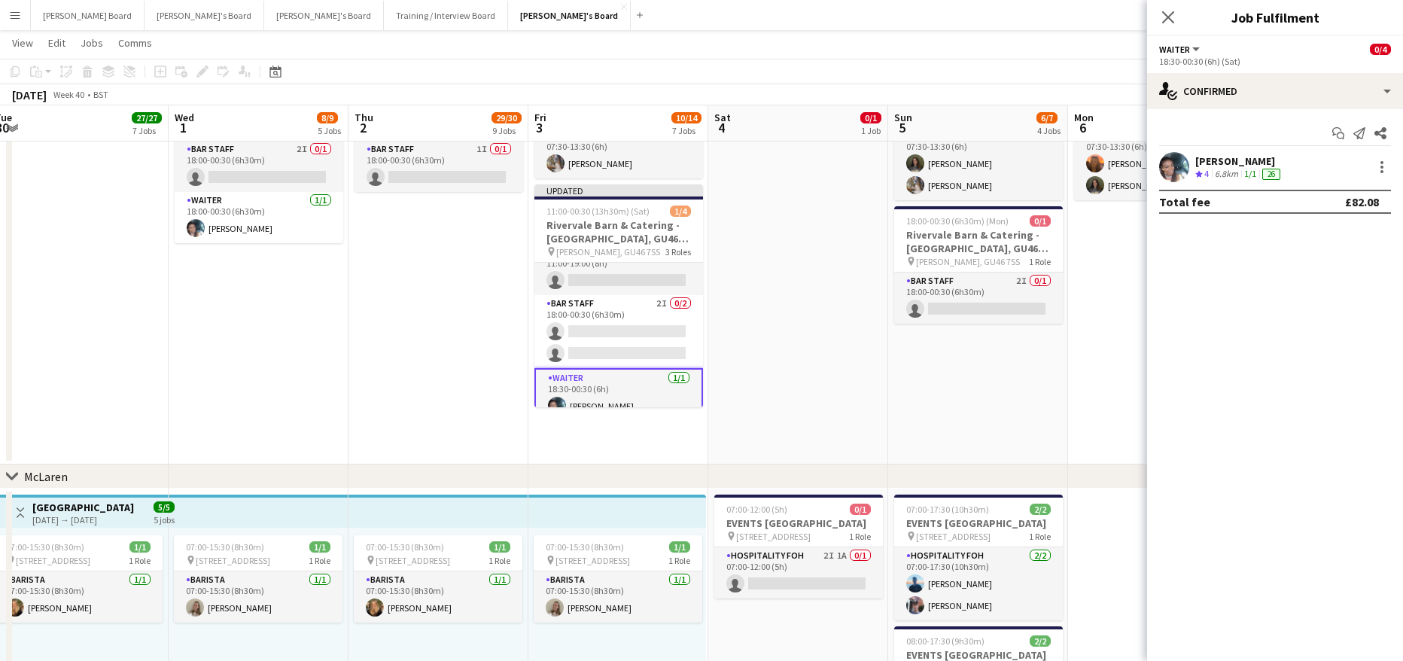
click at [923, 346] on app-date-cell "07:30-13:30 (6h) 2/[STREET_ADDRESS] pin Farnham, GU10 3DJ 1 Role Housekeeping […" at bounding box center [978, 266] width 180 height 396
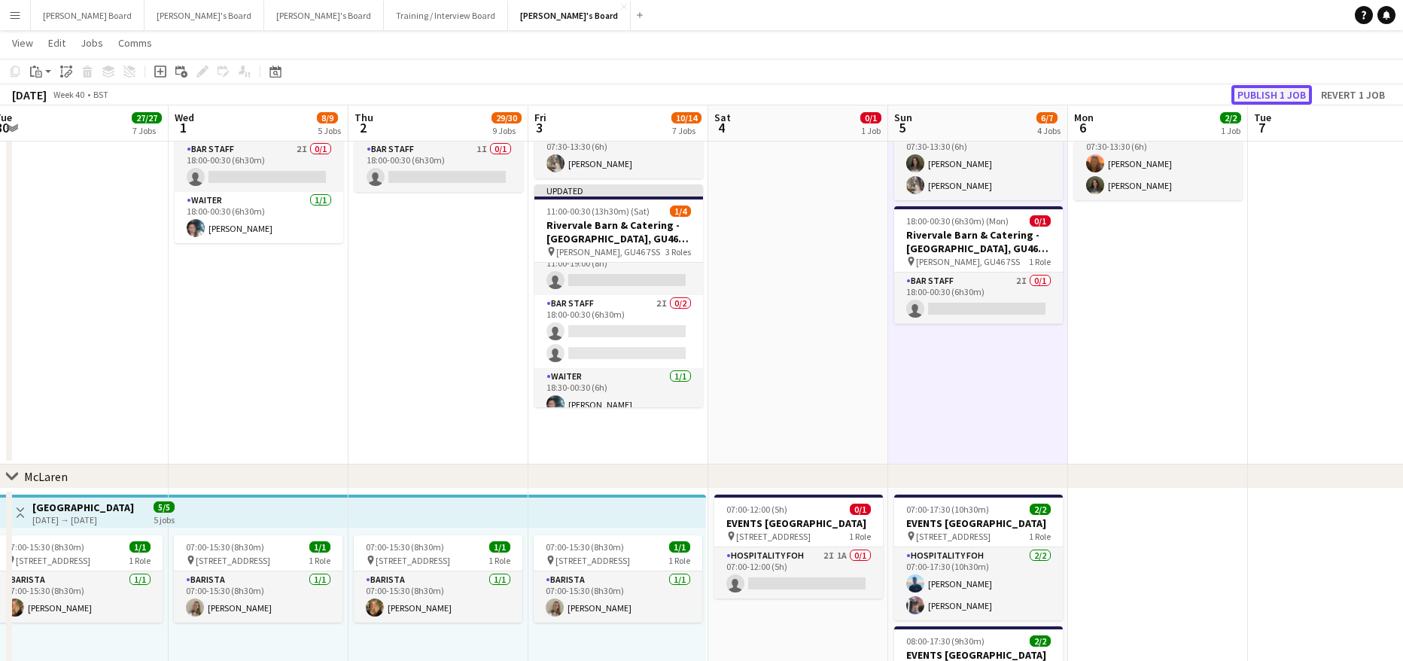
click at [1282, 99] on button "Publish 1 job" at bounding box center [1271, 95] width 81 height 20
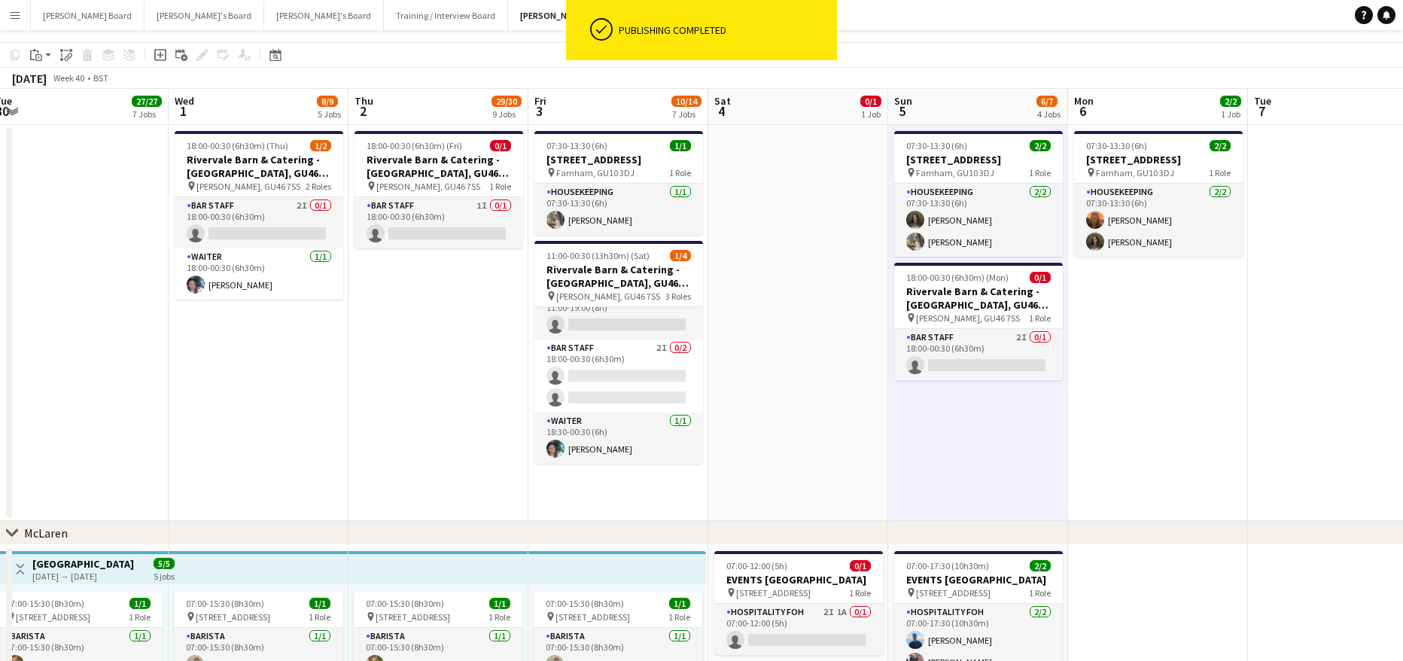
scroll to position [0, 0]
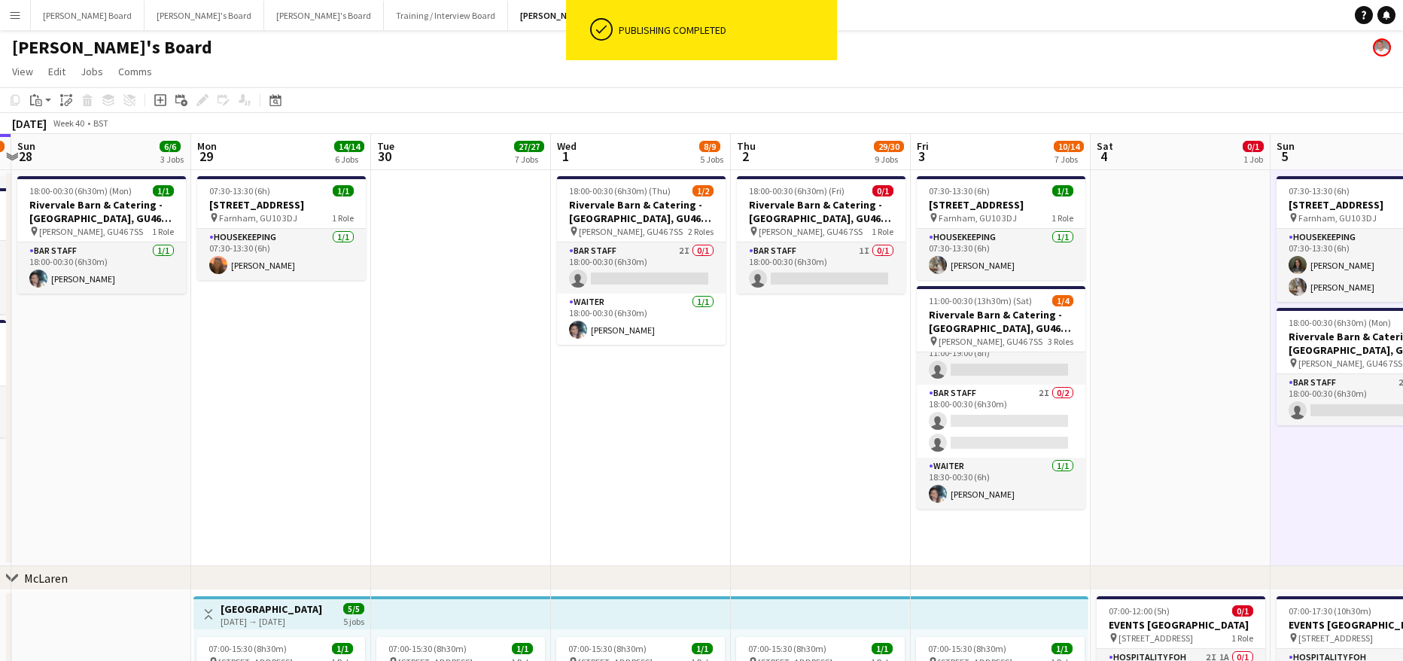
drag, startPoint x: 586, startPoint y: 414, endPoint x: 559, endPoint y: 421, distance: 27.9
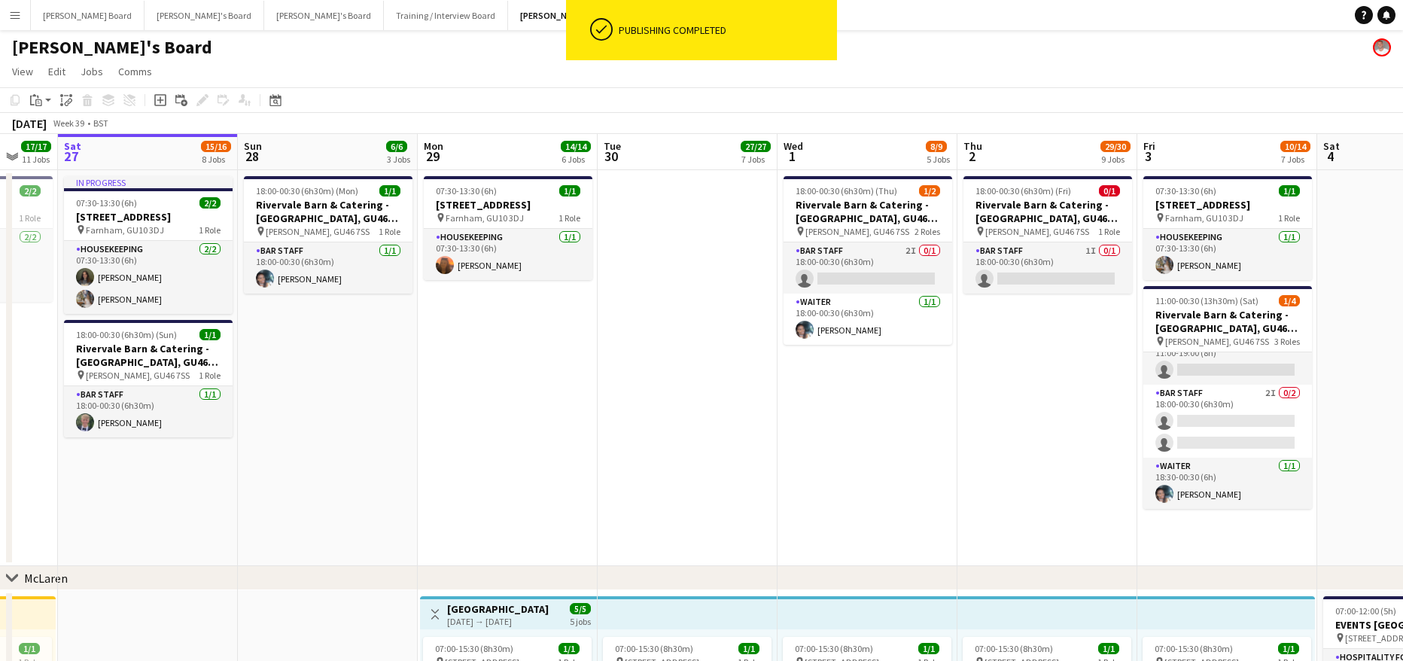
drag, startPoint x: 499, startPoint y: 427, endPoint x: 611, endPoint y: 421, distance: 112.3
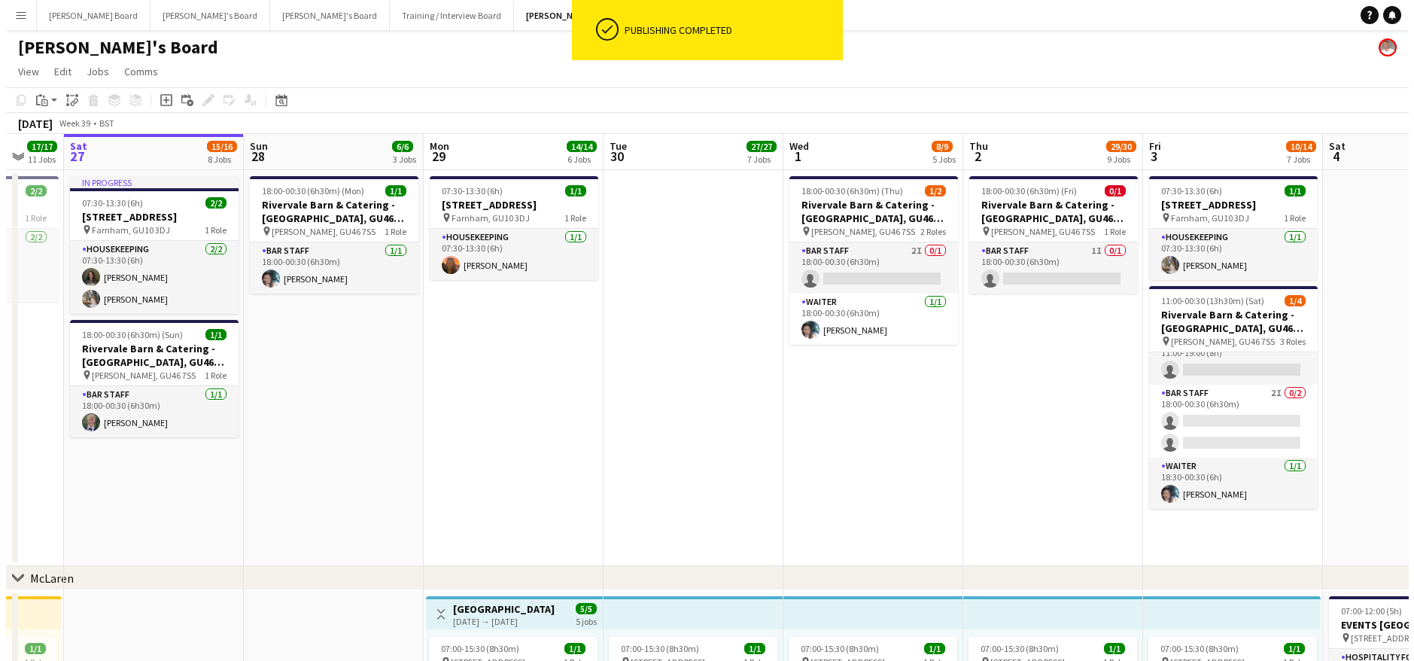
scroll to position [0, 321]
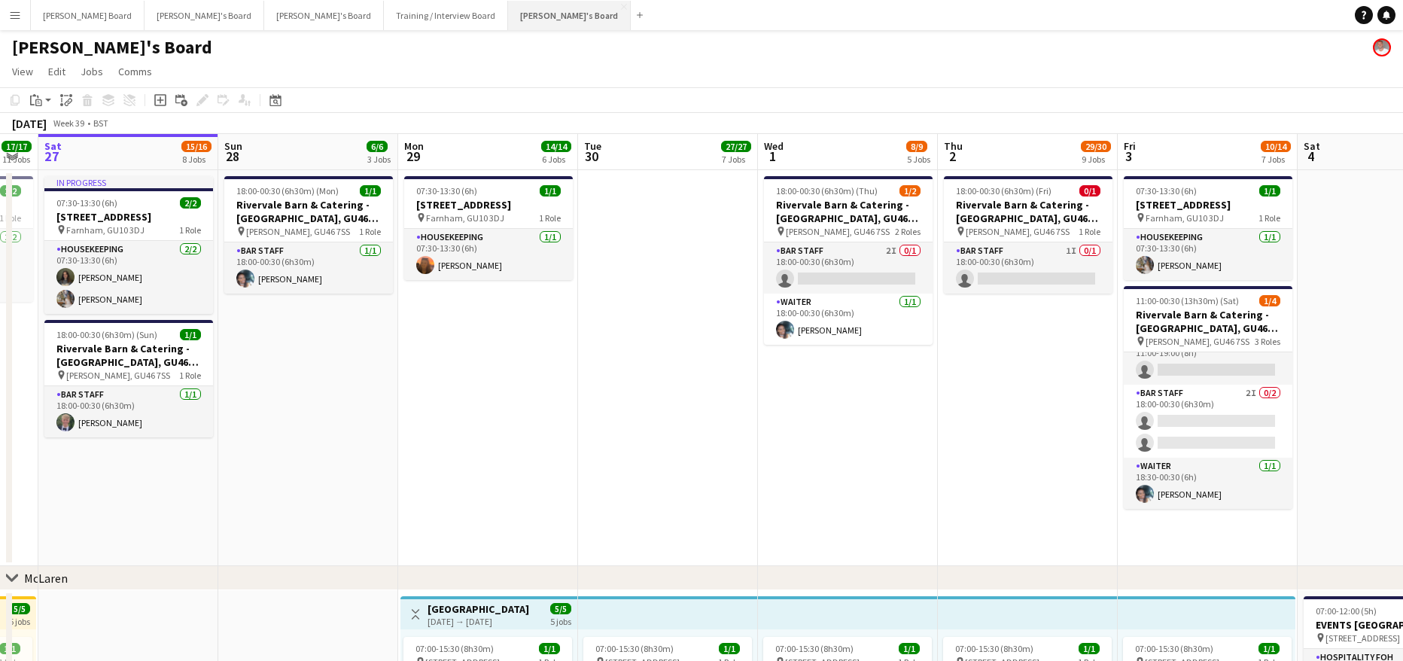
click at [508, 13] on button "[PERSON_NAME]'s Board Close" at bounding box center [569, 15] width 123 height 29
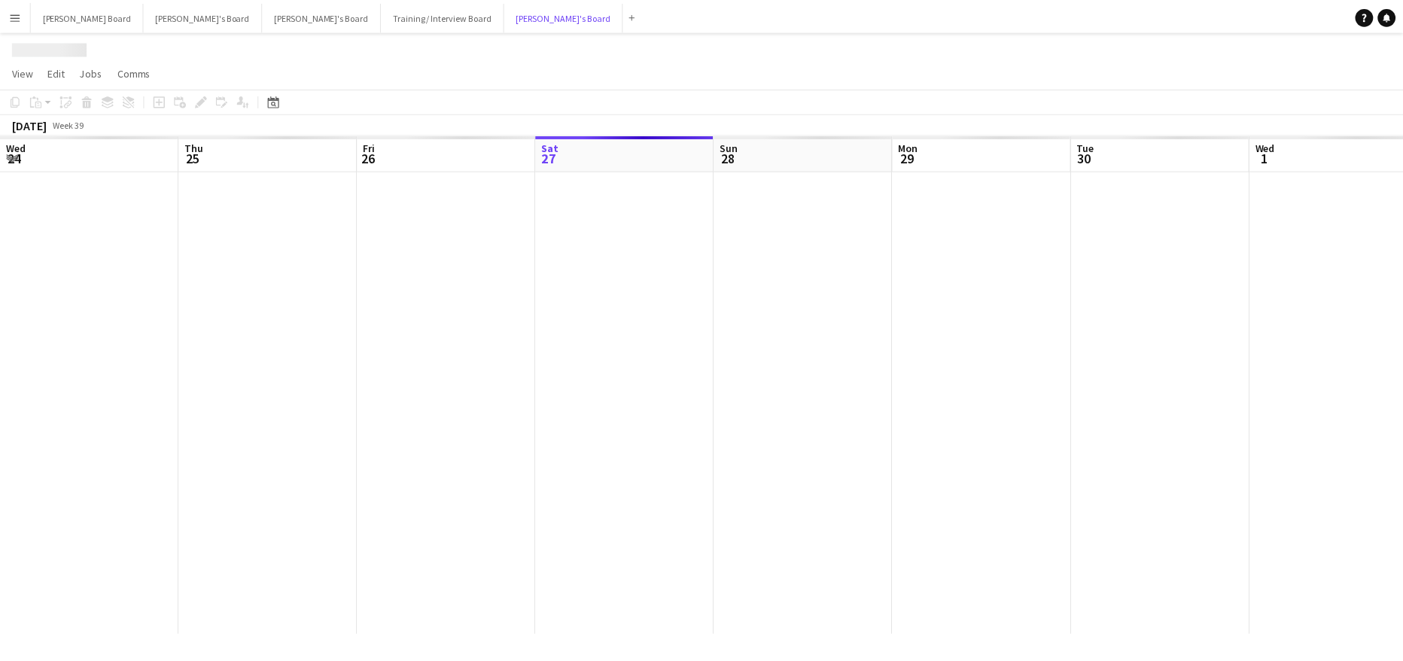
scroll to position [0, 360]
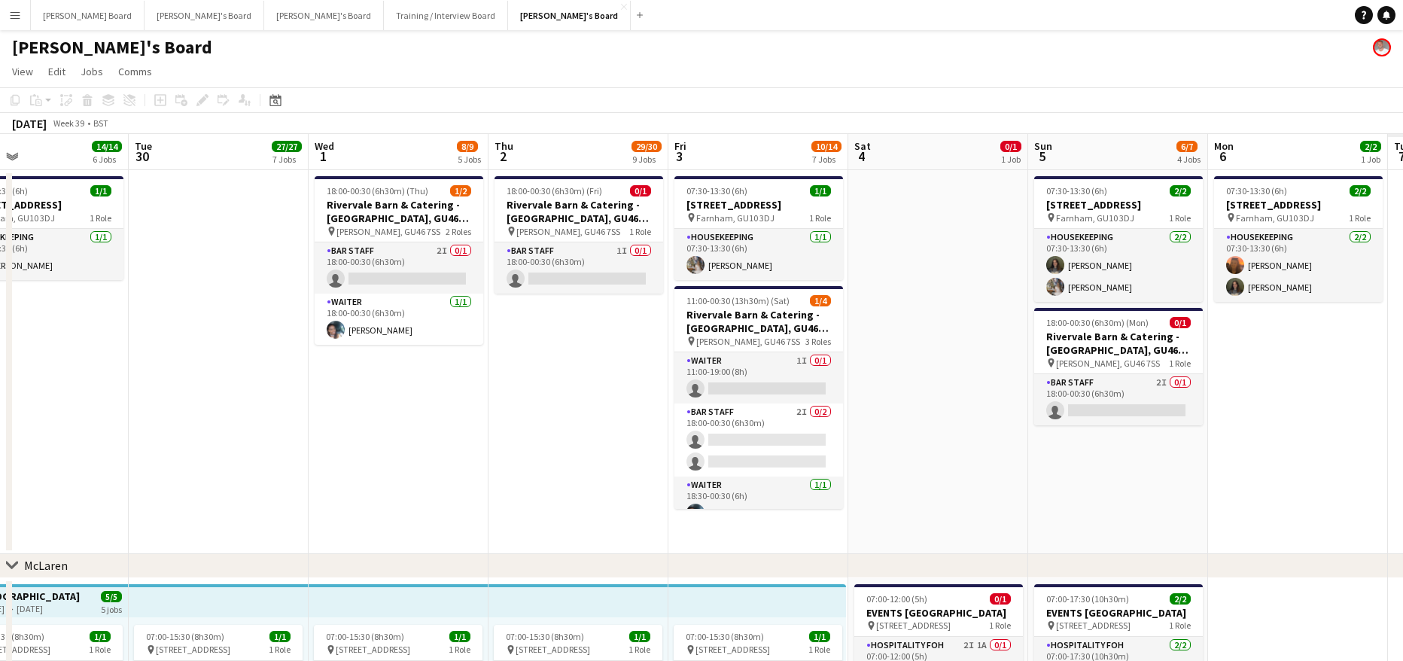
drag, startPoint x: 1118, startPoint y: 460, endPoint x: 509, endPoint y: 476, distance: 609.0
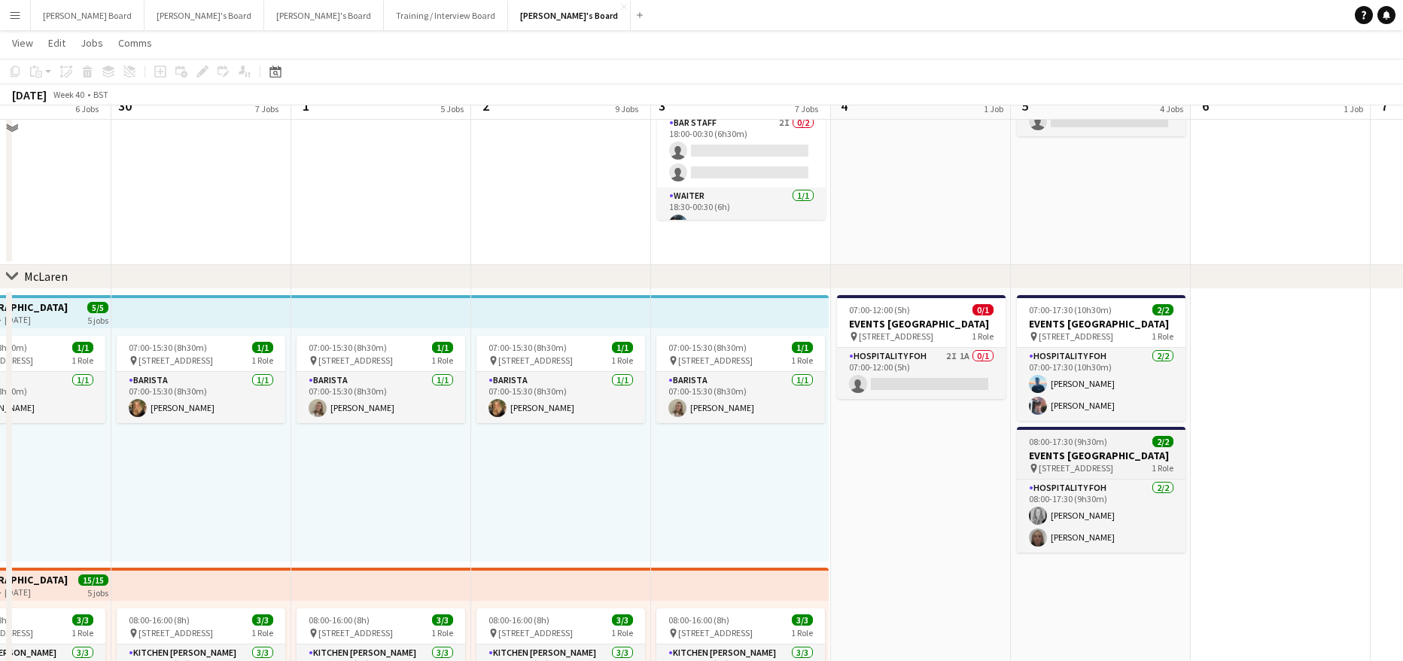
scroll to position [301, 0]
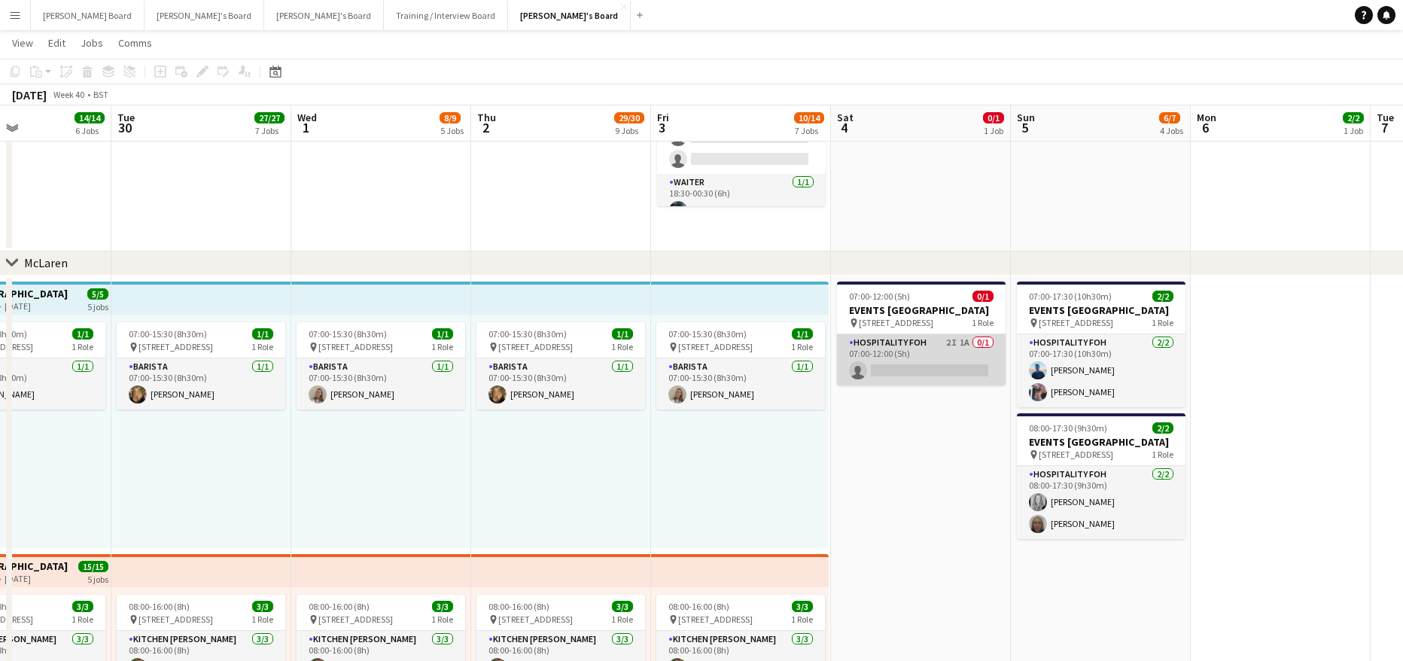
click at [948, 384] on app-card-role "Hospitality FOH 2I 1A 0/1 07:00-12:00 (5h) single-neutral-actions" at bounding box center [921, 359] width 169 height 51
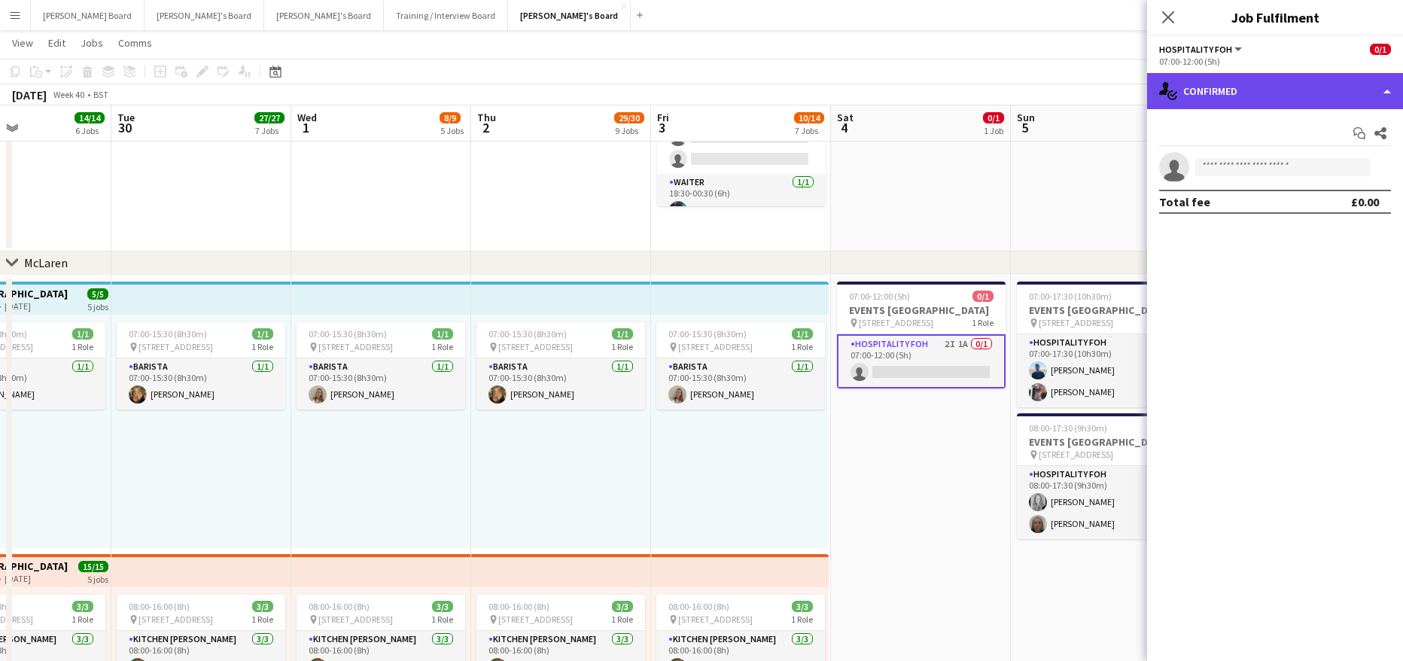
click at [1235, 82] on div "single-neutral-actions-check-2 Confirmed" at bounding box center [1275, 91] width 256 height 36
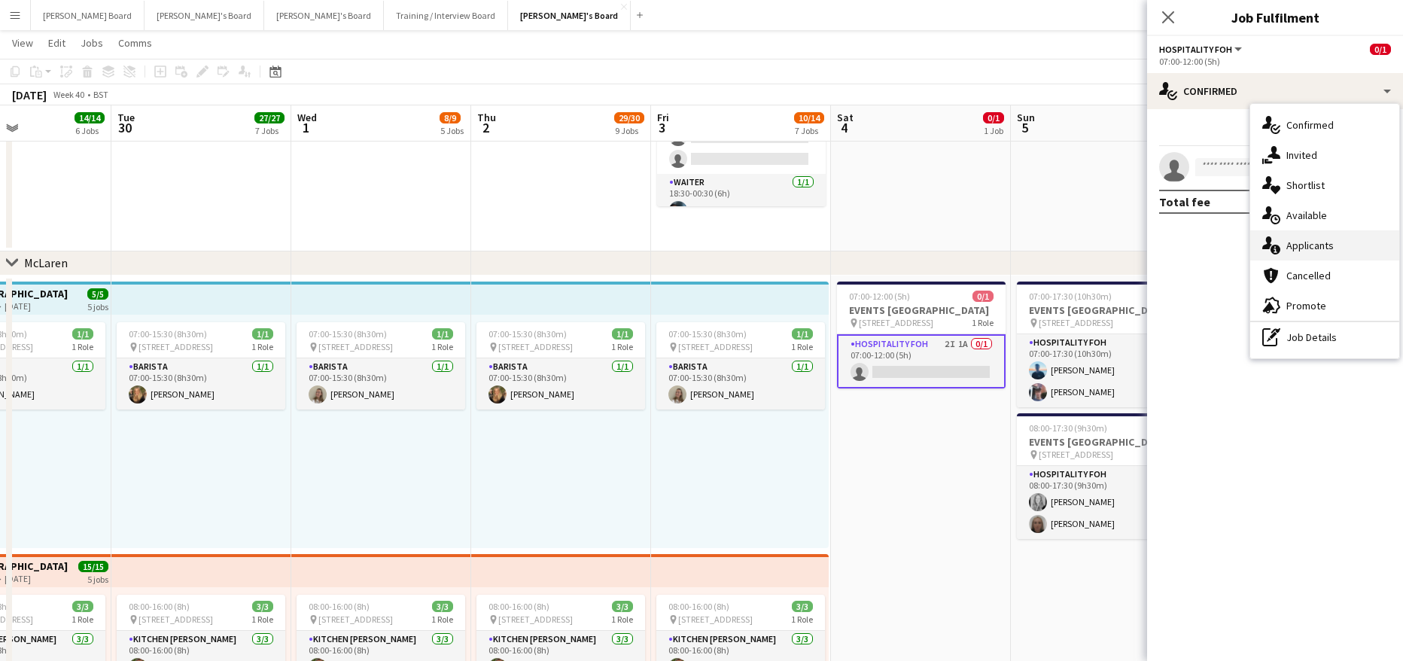
click at [1331, 251] on span "Applicants" at bounding box center [1309, 246] width 47 height 14
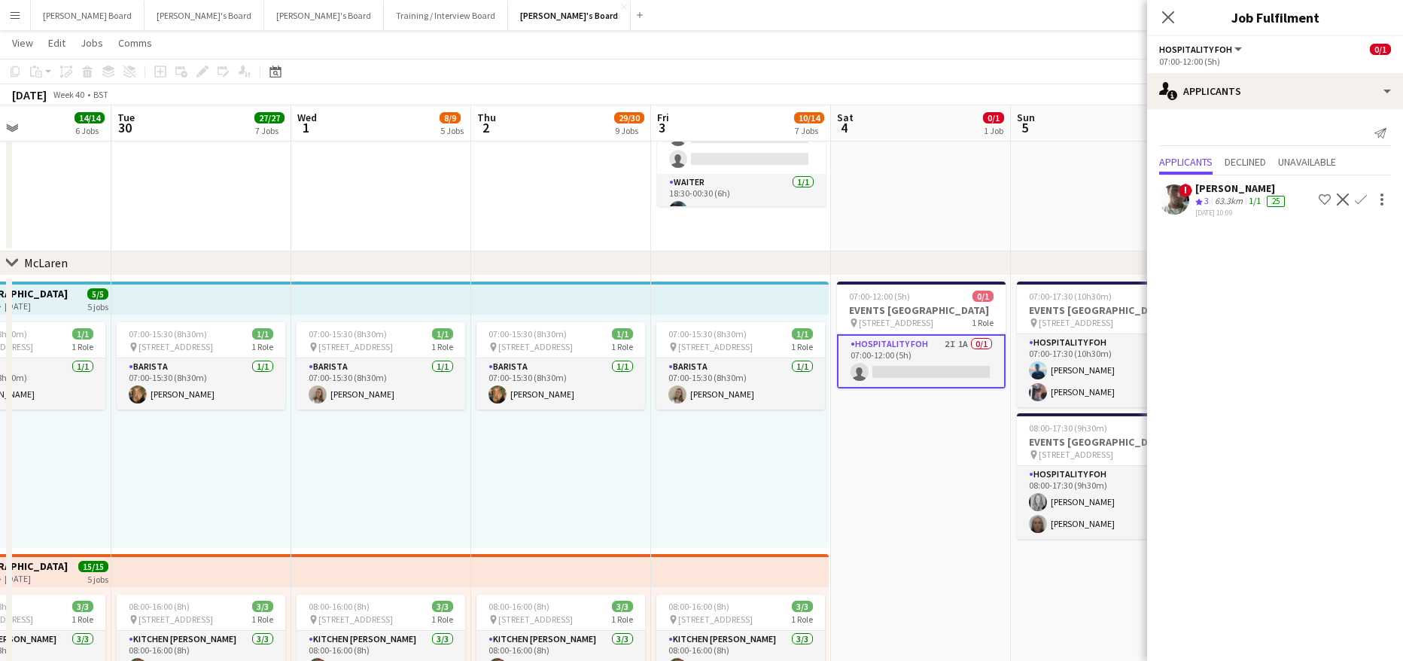
click at [1341, 194] on app-icon "Decline" at bounding box center [1342, 199] width 12 height 12
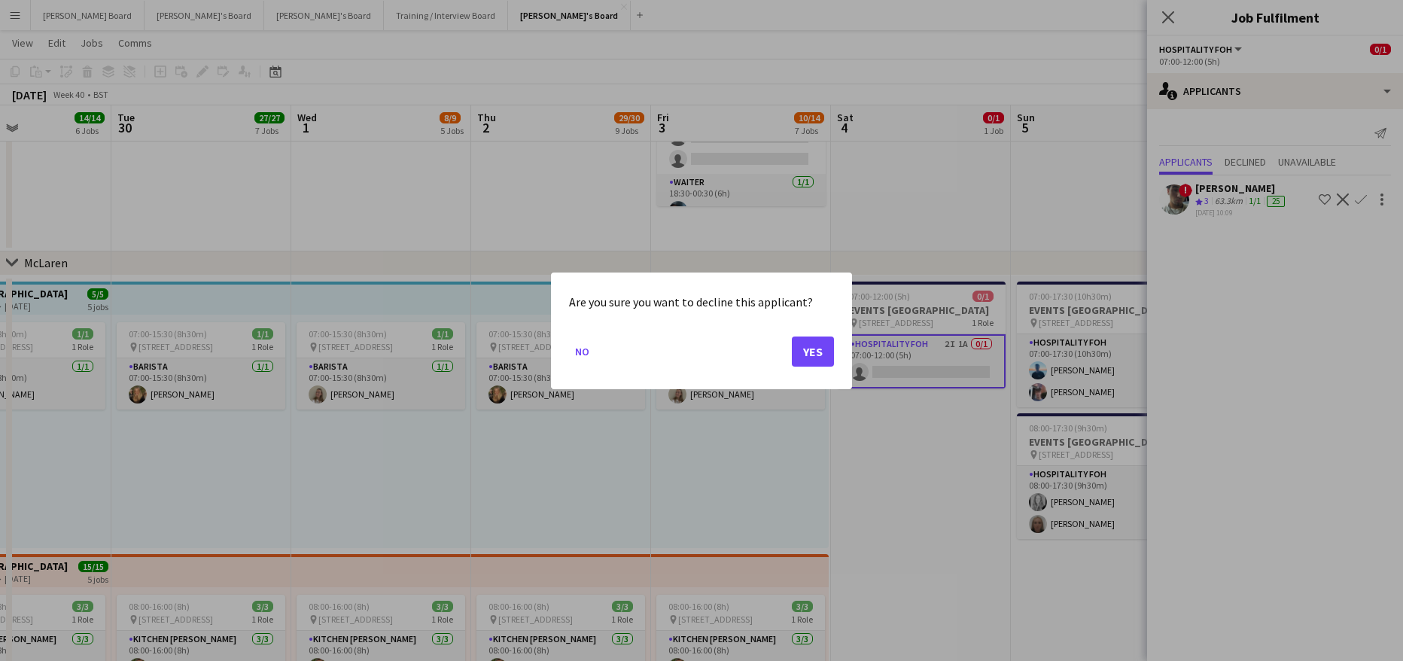
scroll to position [0, 0]
click at [822, 351] on button "Yes" at bounding box center [813, 351] width 42 height 30
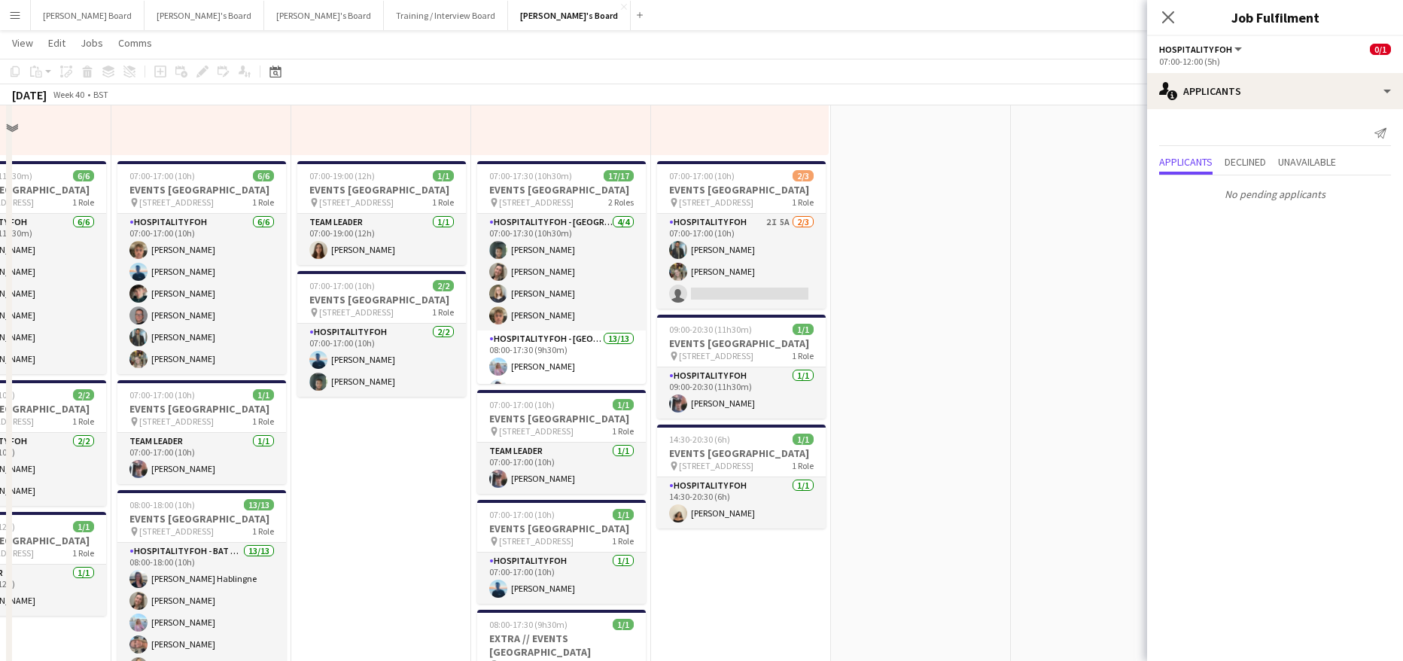
scroll to position [1003, 0]
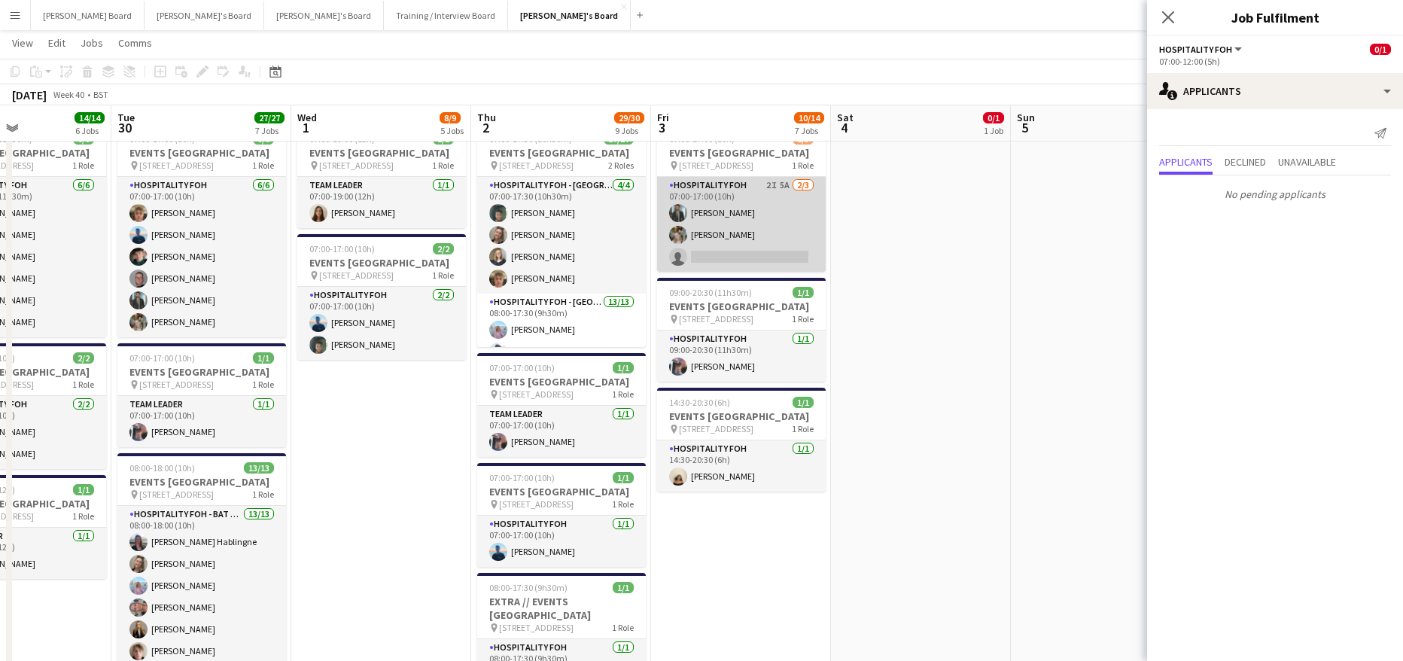
click at [795, 252] on app-card-role "Hospitality FOH 2I 5A [DATE] 07:00-17:00 (10h) [PERSON_NAME] [PERSON_NAME] sing…" at bounding box center [741, 224] width 169 height 95
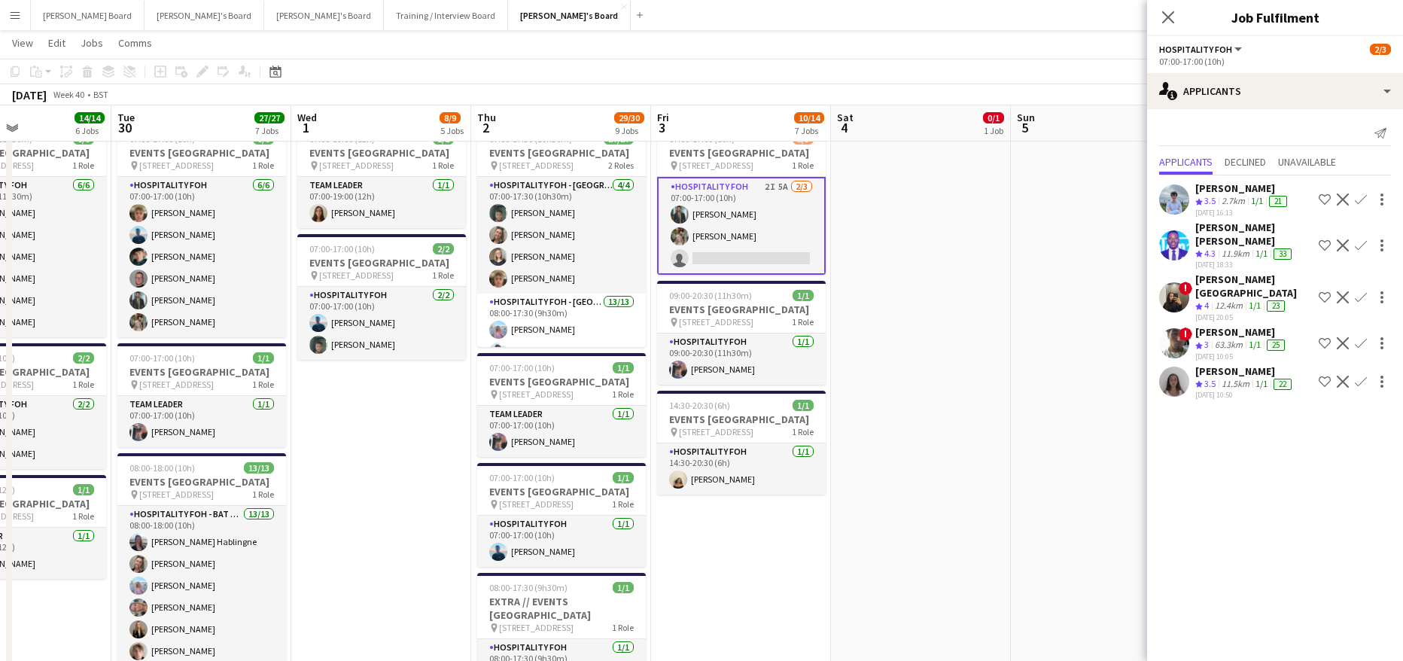
click at [1340, 337] on app-icon "Decline" at bounding box center [1342, 343] width 12 height 12
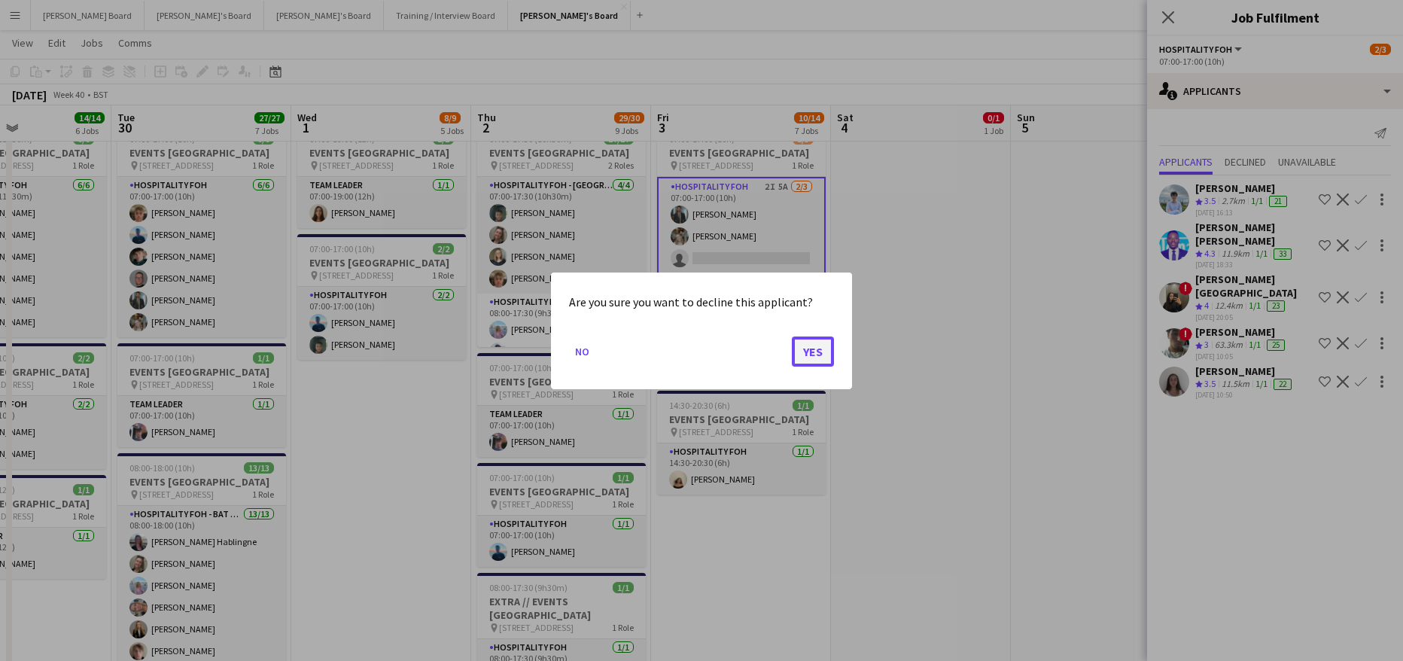
click at [804, 362] on button "Yes" at bounding box center [813, 351] width 42 height 30
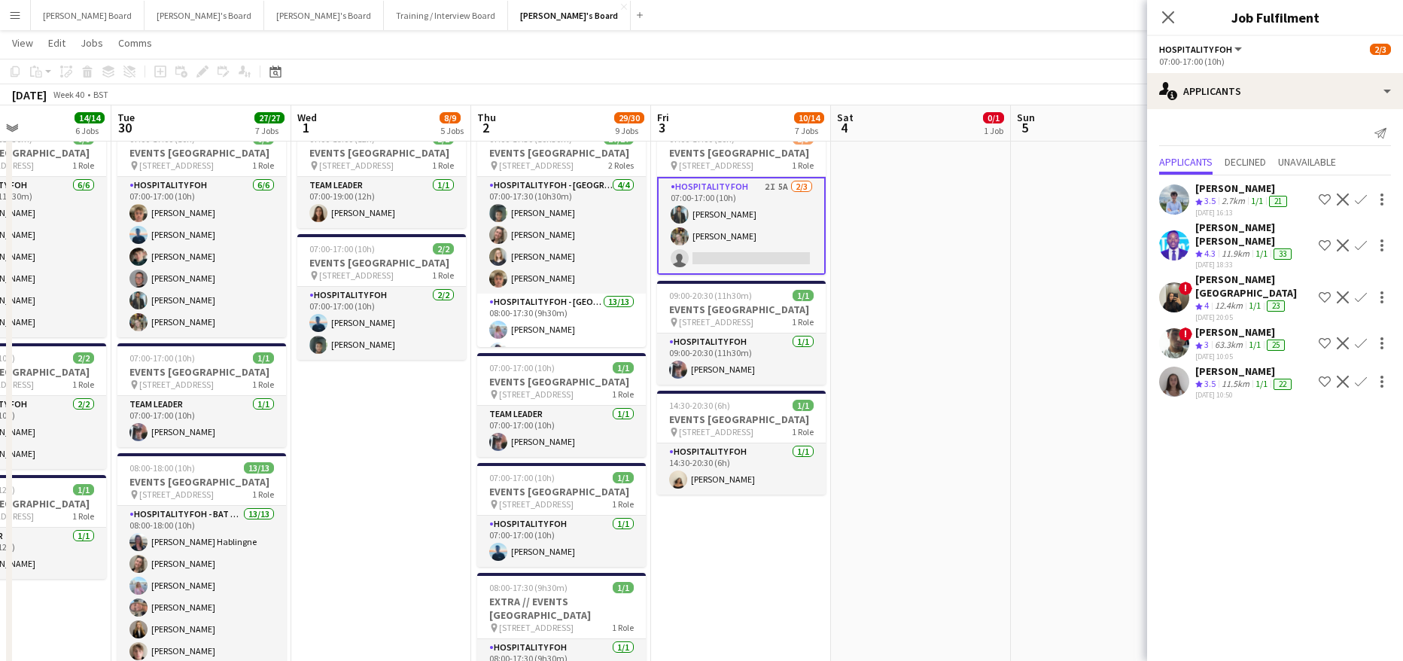
scroll to position [1003, 0]
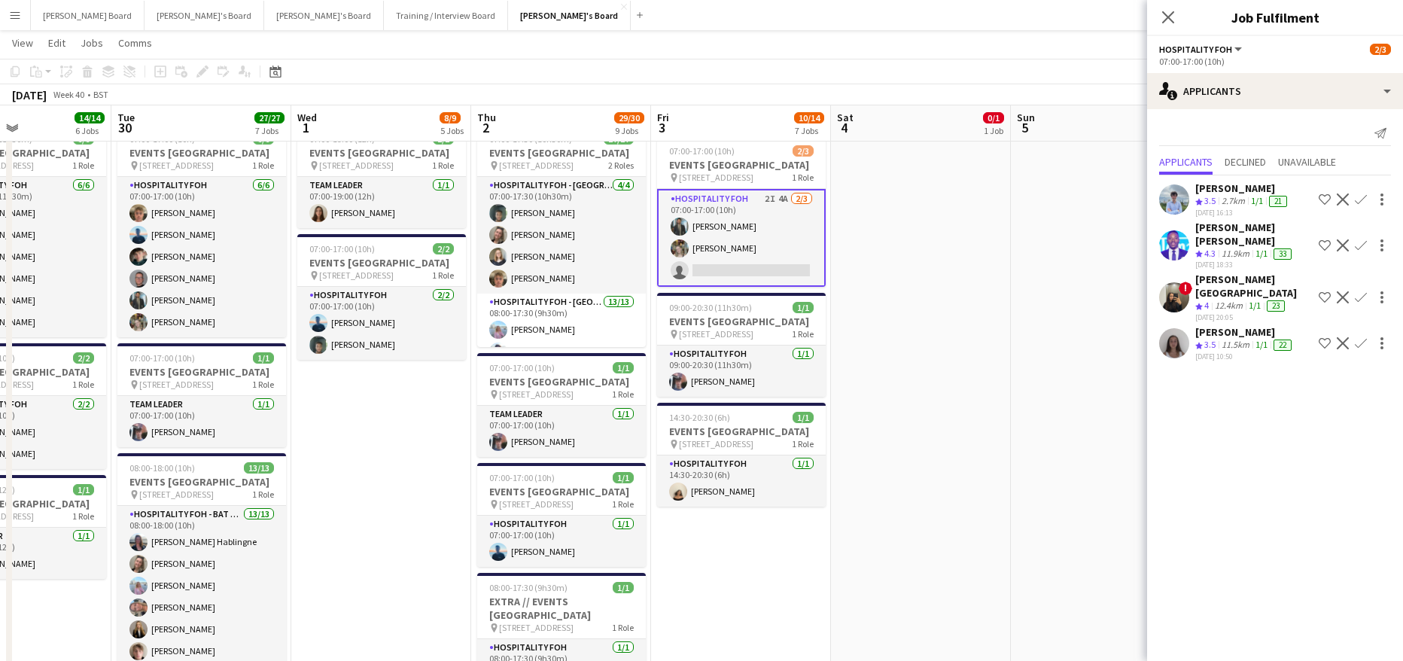
click at [1191, 272] on div "! [PERSON_NAME] Crew rating 4 12.4km 1/1 23 [DATE] 20:05 Shortlist crew Decline…" at bounding box center [1275, 297] width 256 height 50
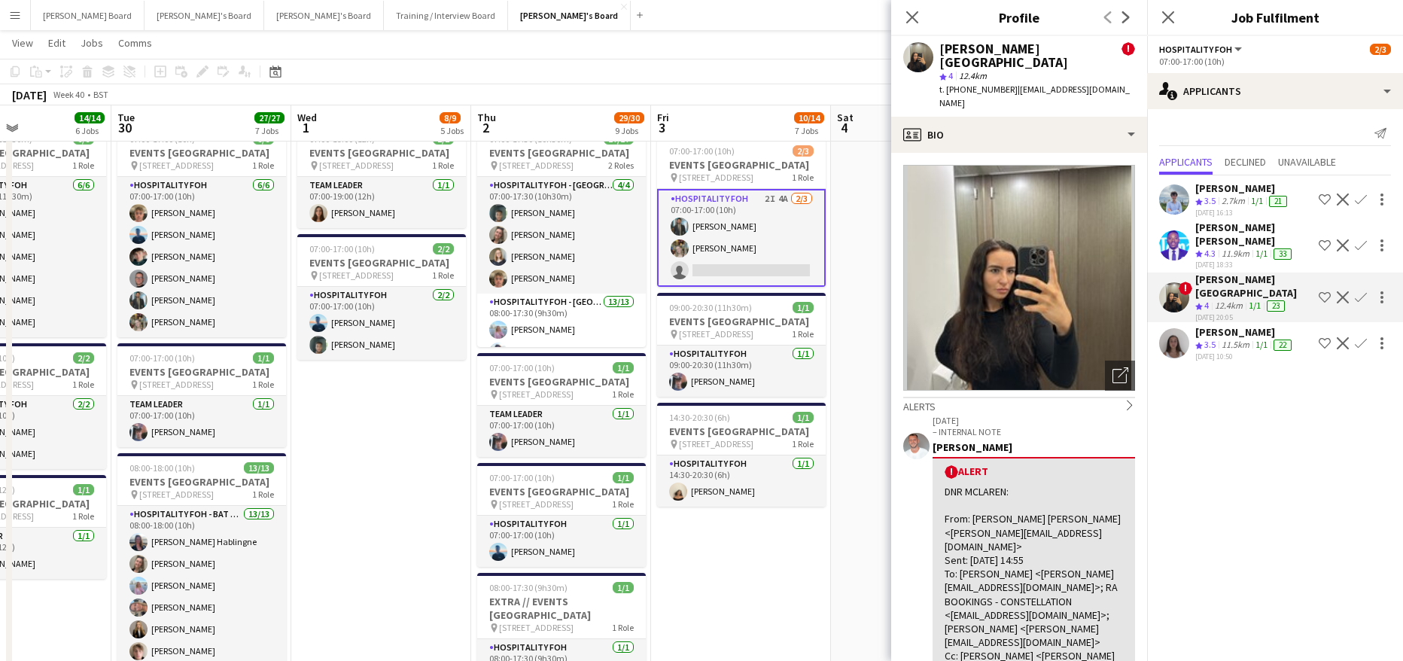
click at [1342, 291] on app-icon "Decline" at bounding box center [1342, 297] width 12 height 12
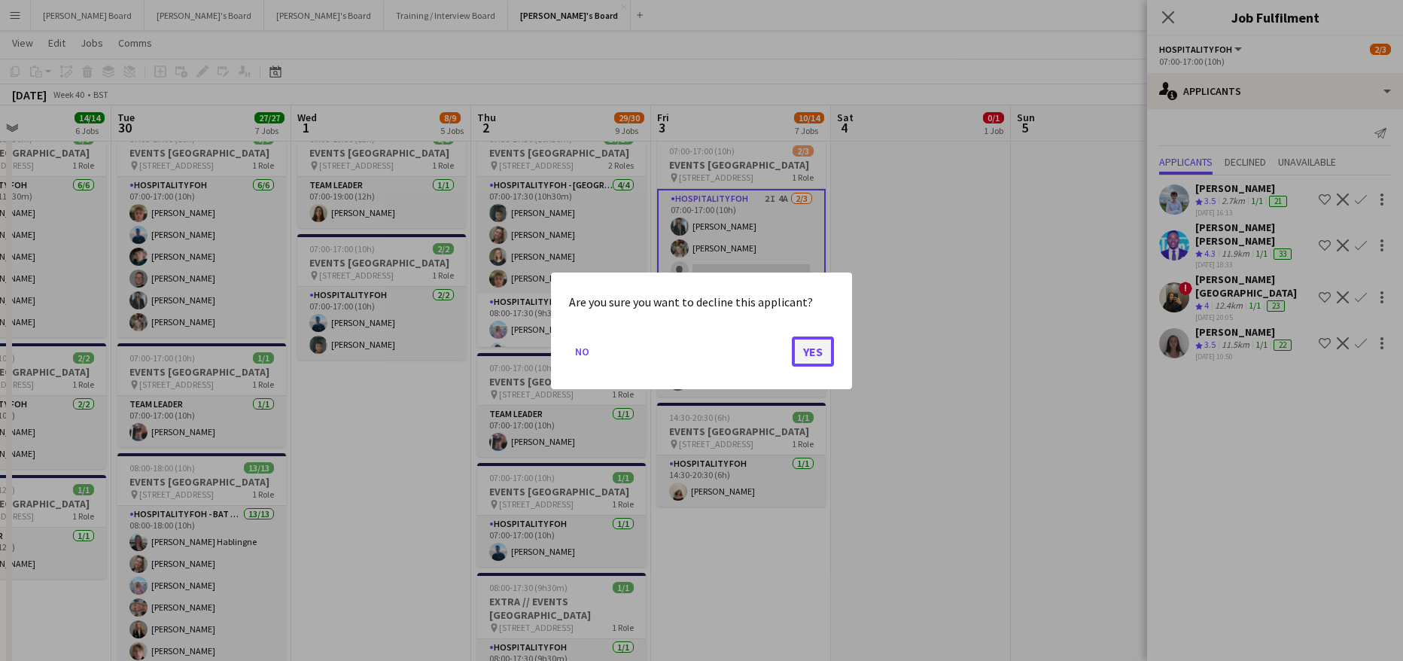
click at [804, 348] on button "Yes" at bounding box center [813, 351] width 42 height 30
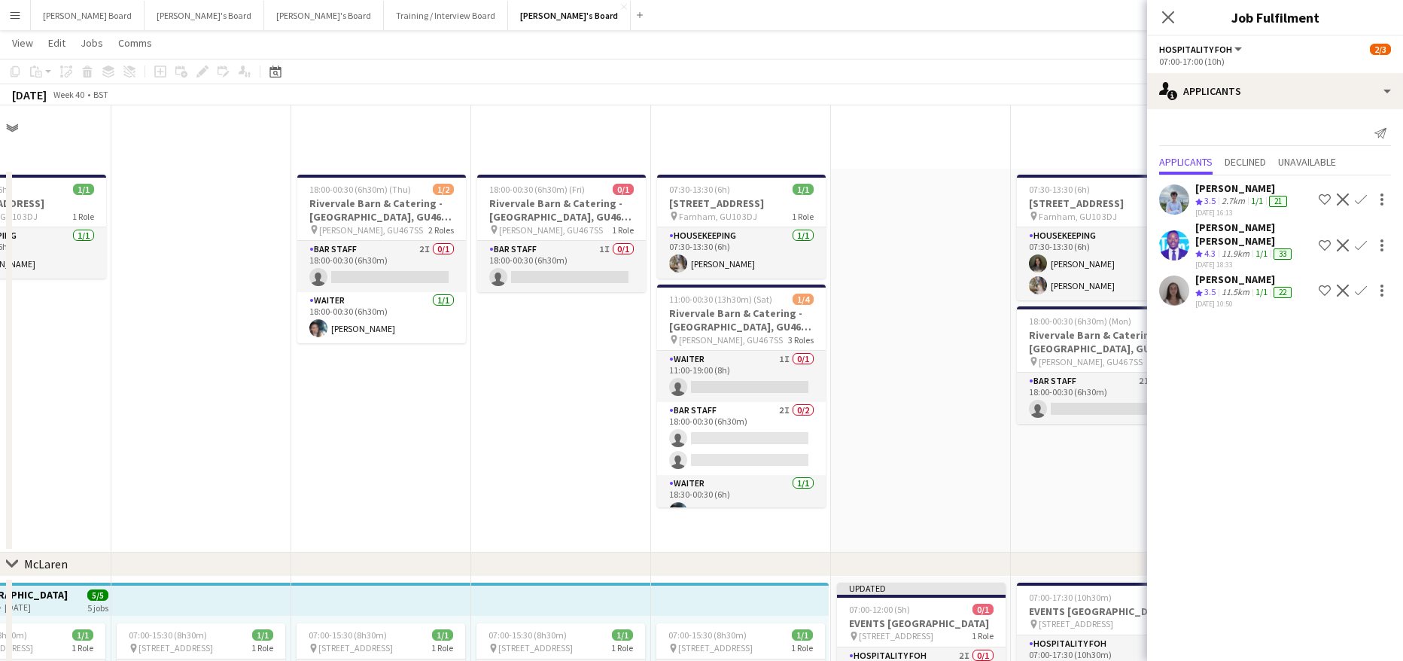
scroll to position [1003, 0]
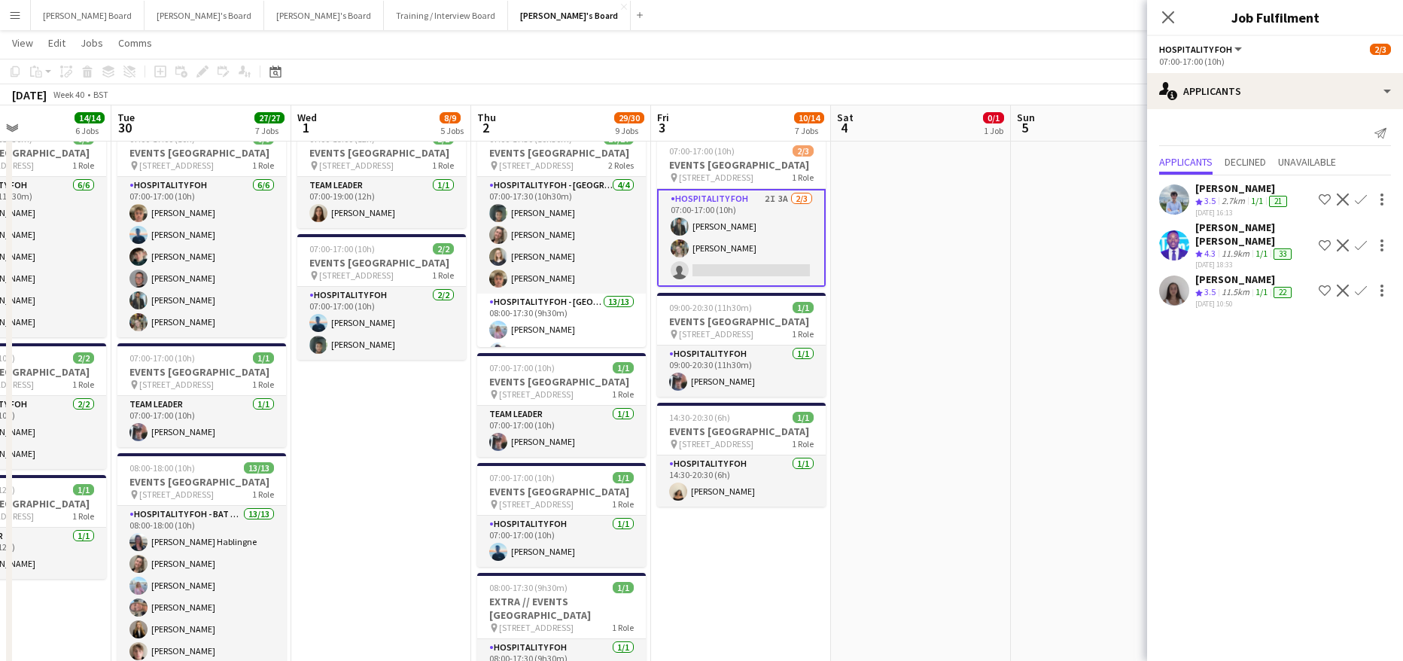
click at [999, 296] on app-date-cell "Updated 07:00-12:00 (5h) 0/1 EVENTS [GEOGRAPHIC_DATA] pin Woking, GU21 4YH 1 Ro…" at bounding box center [921, 319] width 180 height 1492
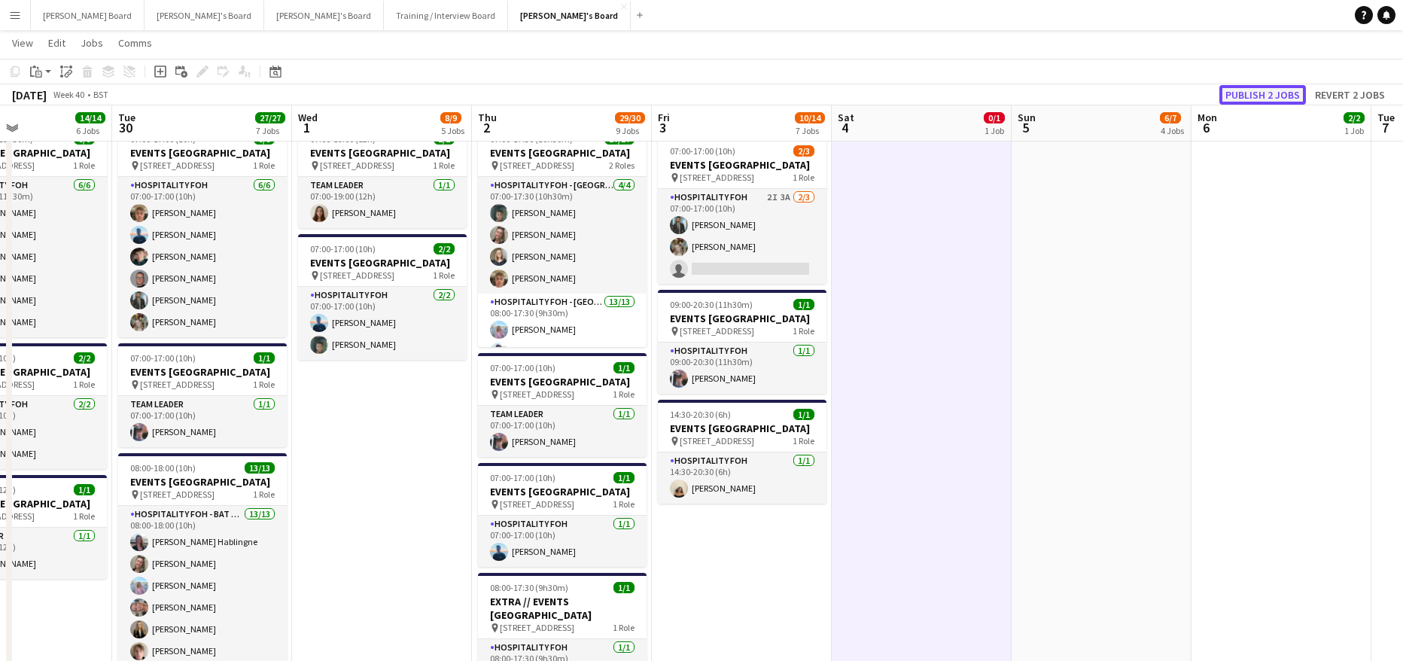
click at [1294, 99] on button "Publish 2 jobs" at bounding box center [1262, 95] width 87 height 20
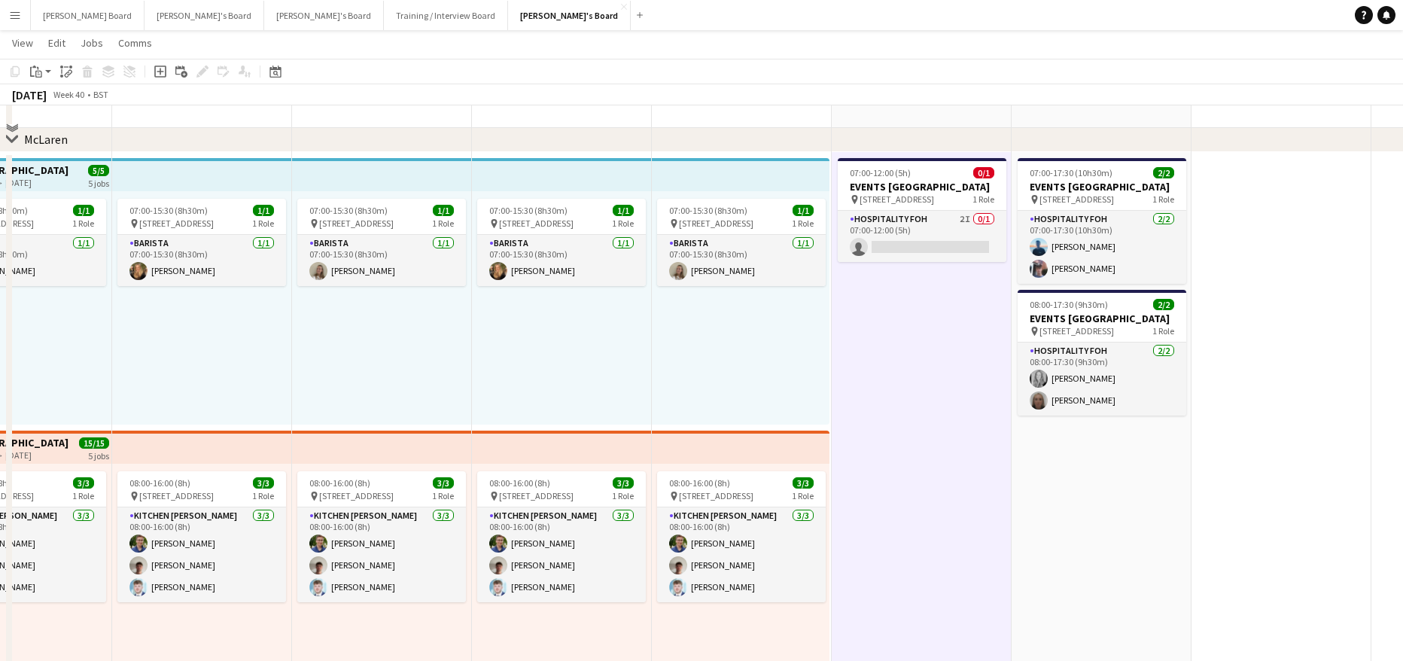
scroll to position [301, 0]
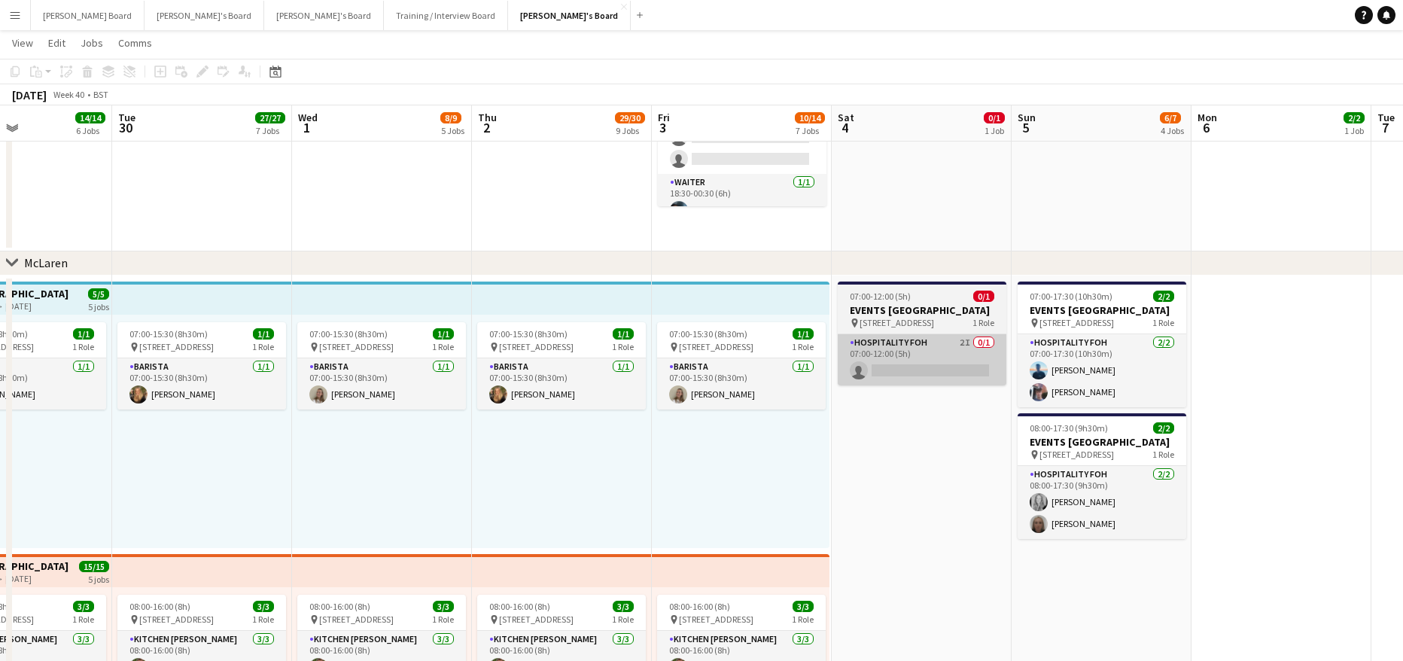
click at [940, 385] on app-card-role "Hospitality FOH 2I 0/1 07:00-12:00 (5h) single-neutral-actions" at bounding box center [921, 359] width 169 height 51
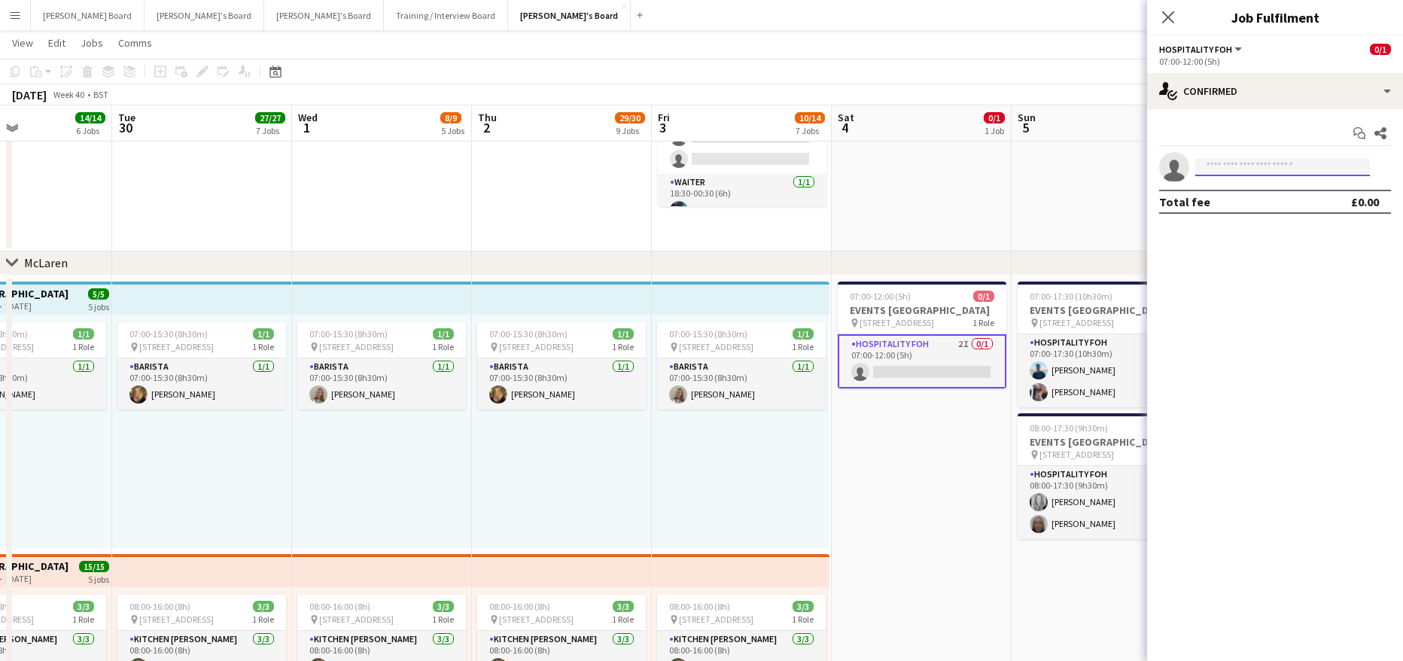
click at [1277, 173] on input at bounding box center [1282, 167] width 175 height 18
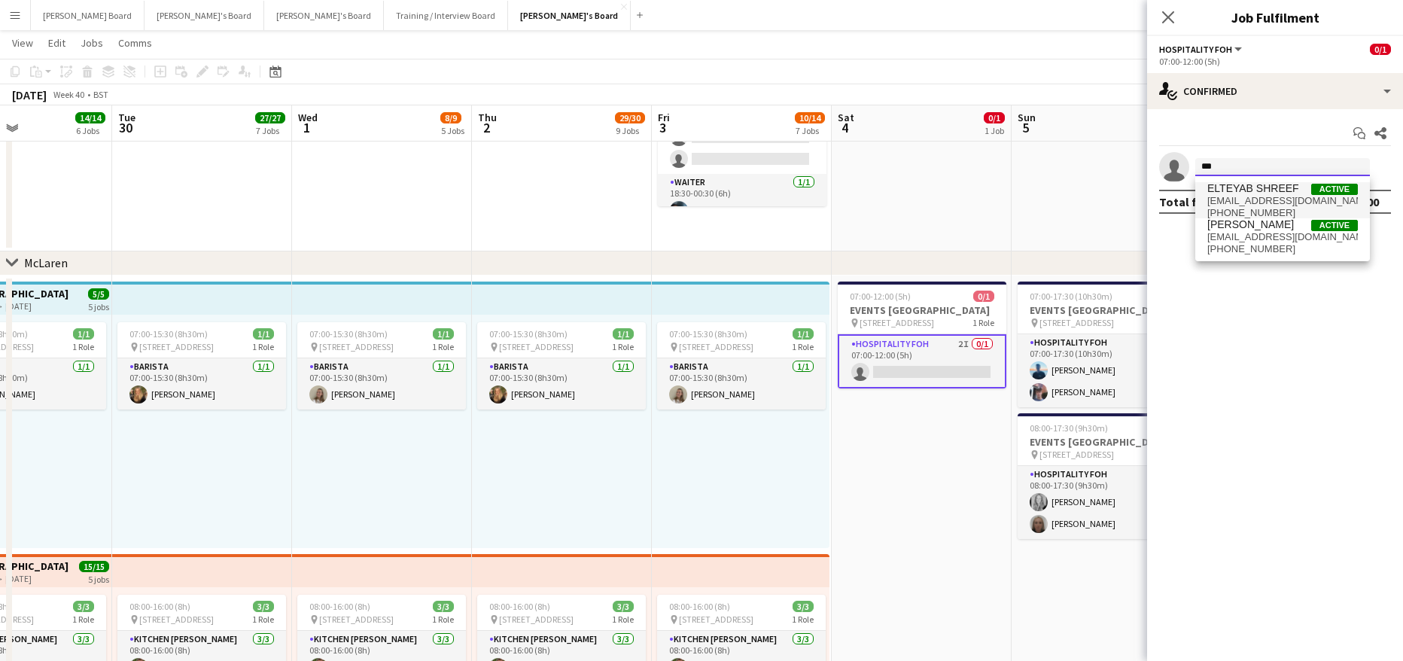
type input "***"
click at [1248, 193] on span "ELTEYAB SHREEF" at bounding box center [1253, 188] width 92 height 13
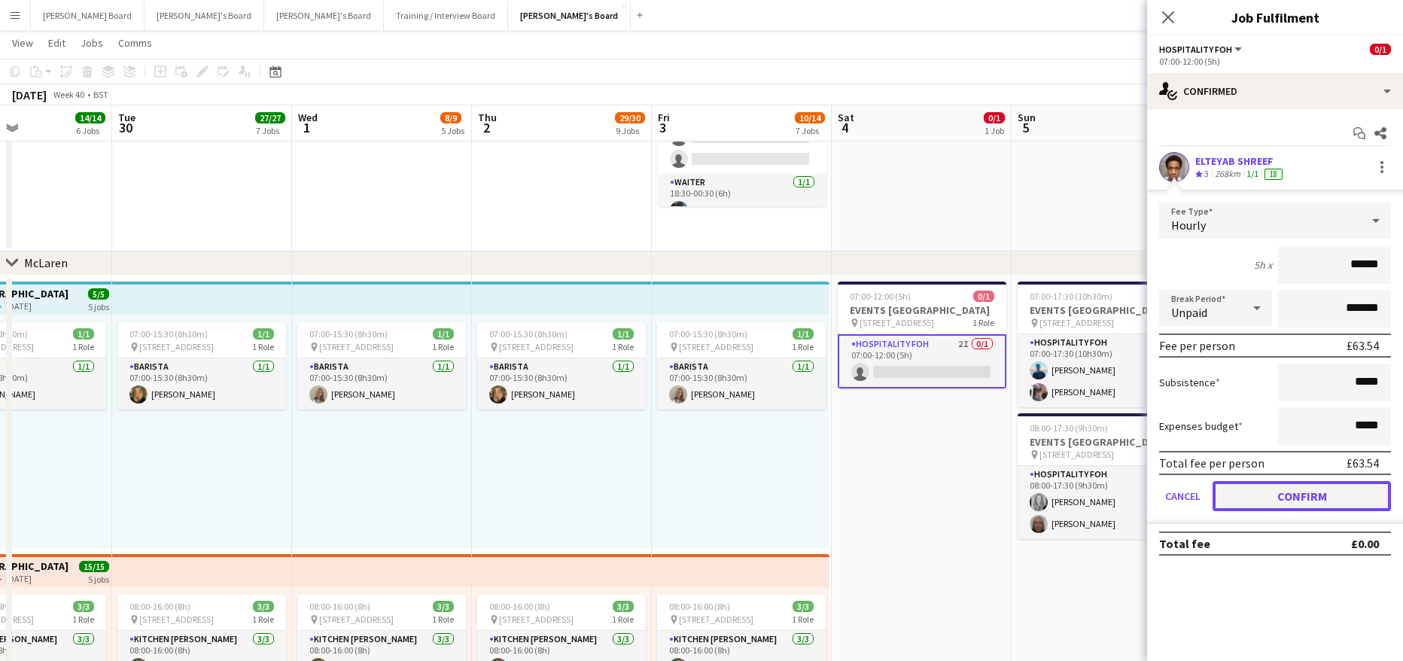
click at [1251, 505] on button "Confirm" at bounding box center [1301, 496] width 178 height 30
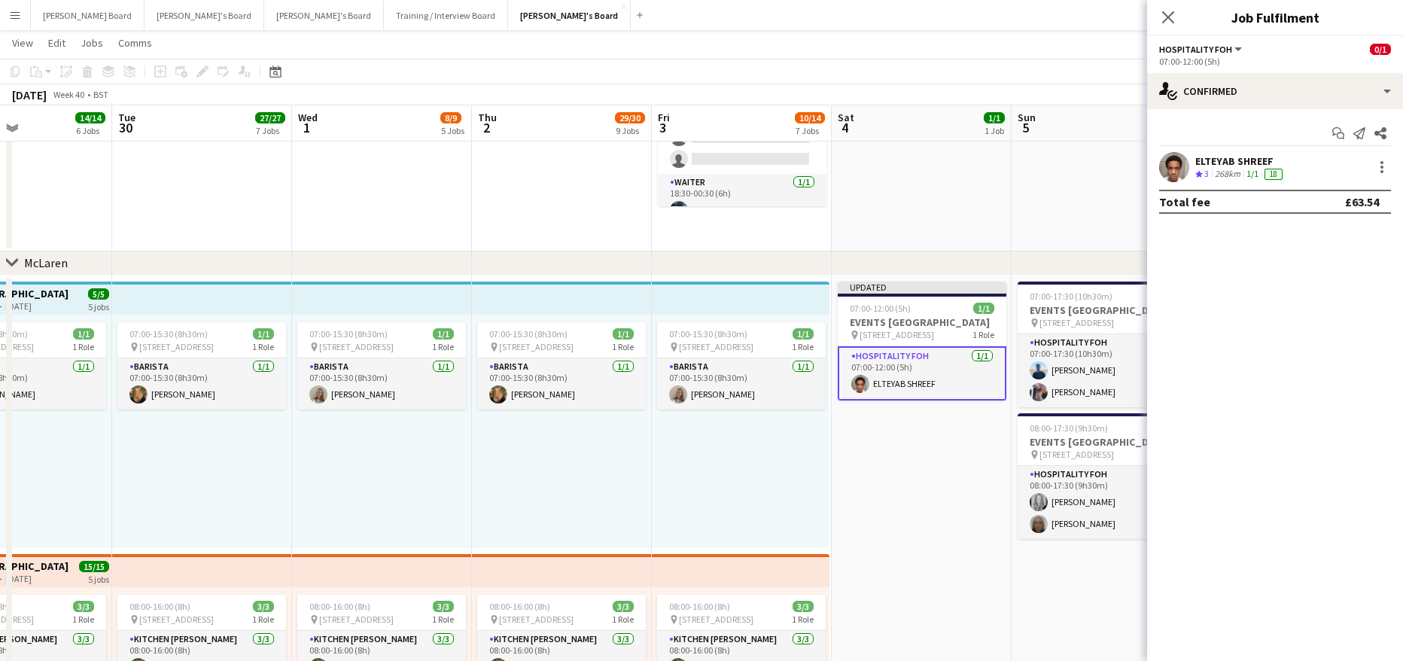
click at [1208, 175] on span "3" at bounding box center [1206, 173] width 5 height 11
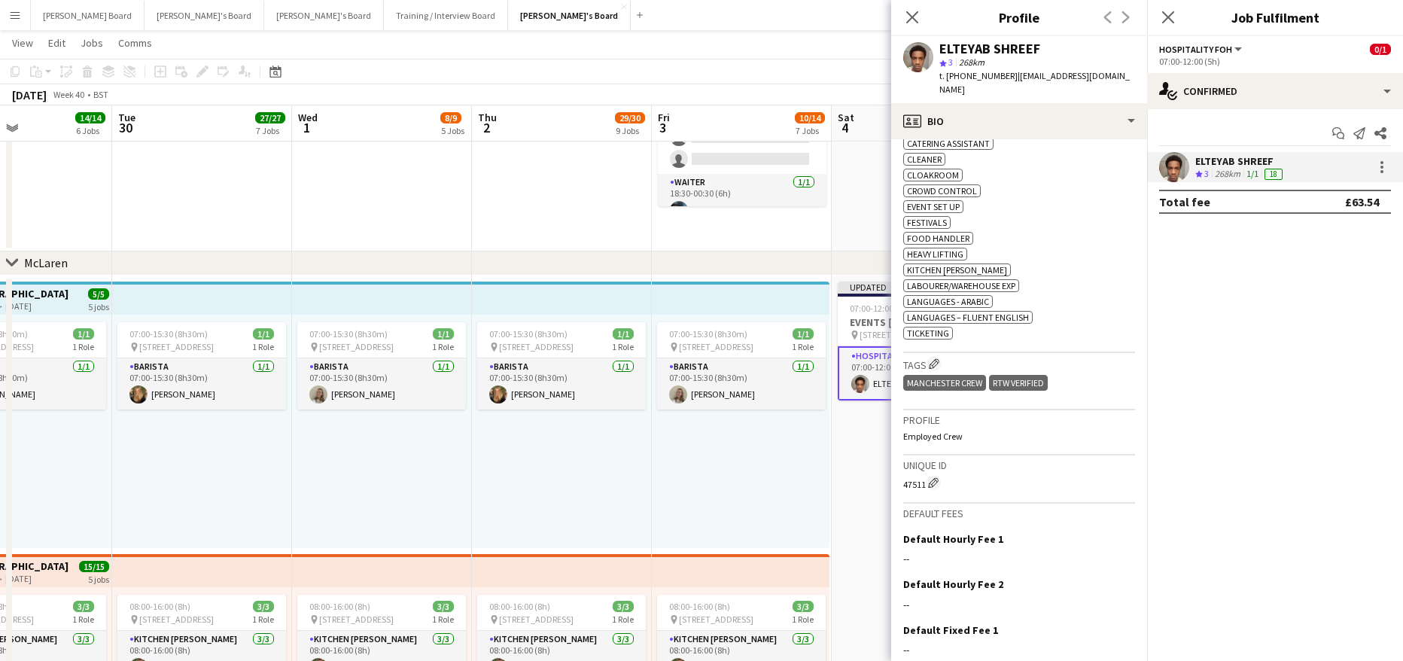
scroll to position [602, 0]
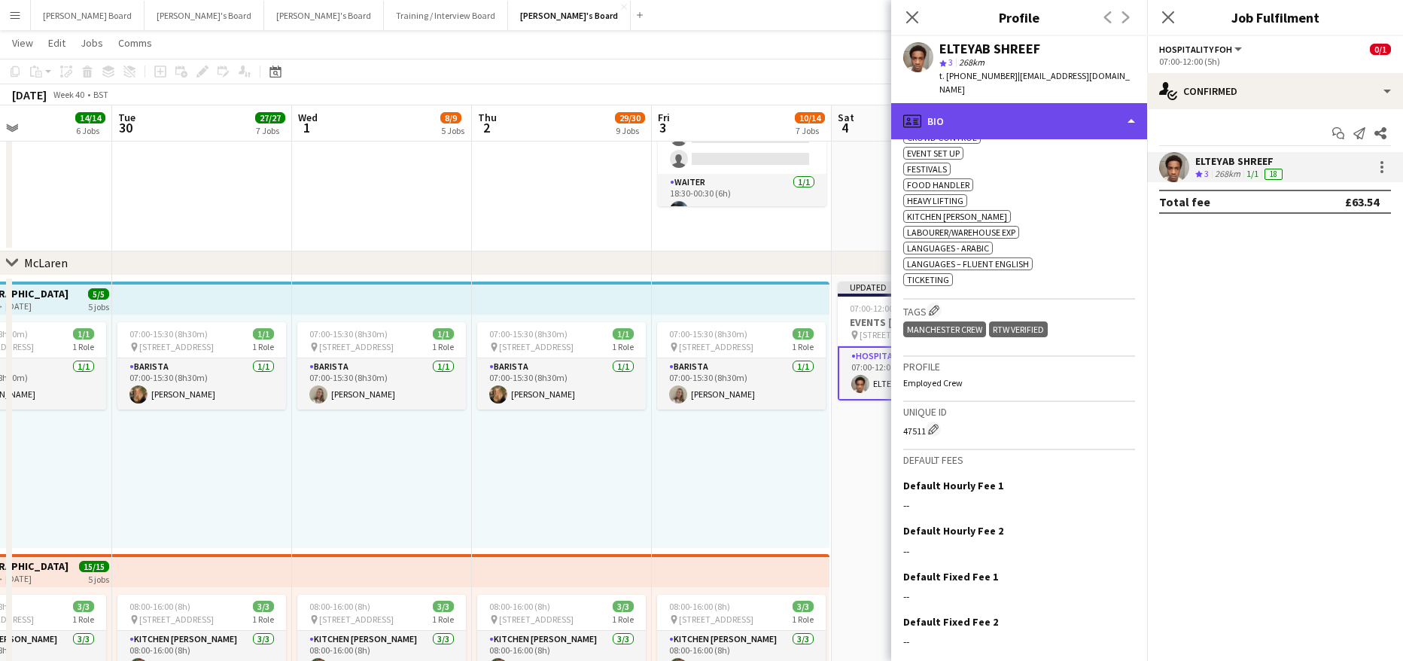
click at [992, 109] on div "profile Bio" at bounding box center [1019, 121] width 256 height 36
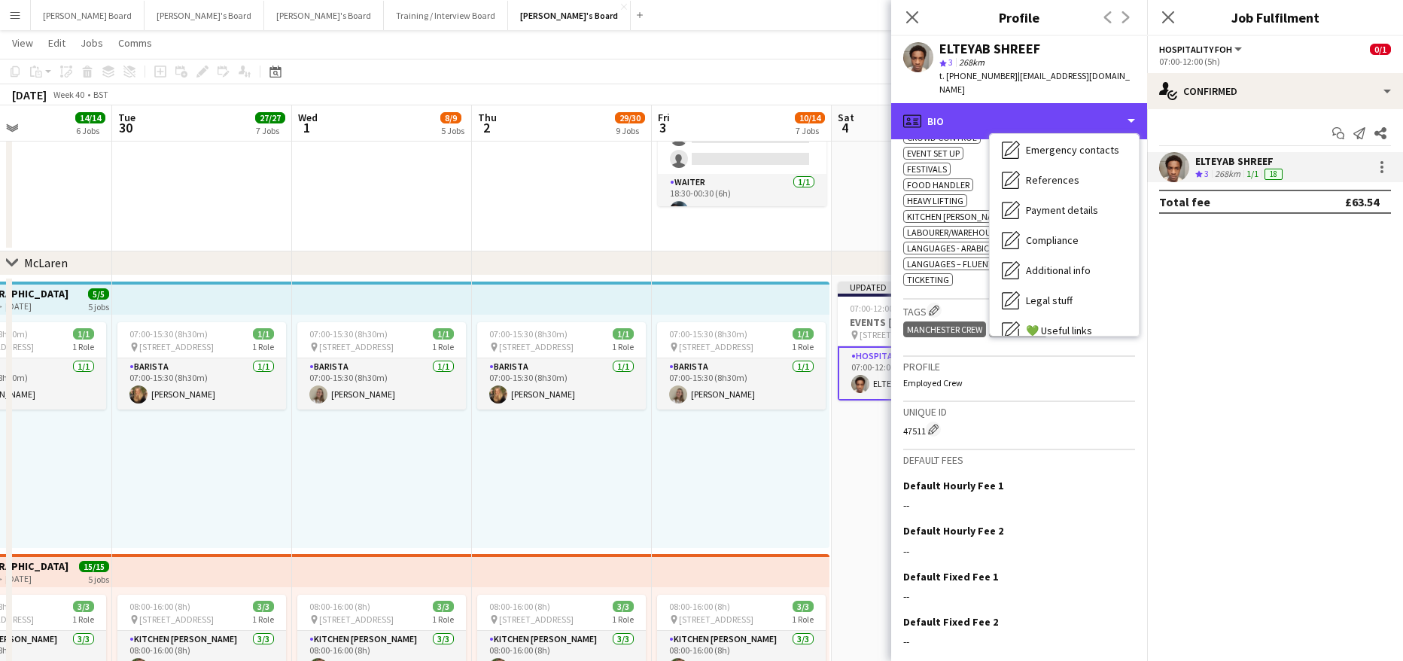
scroll to position [202, 0]
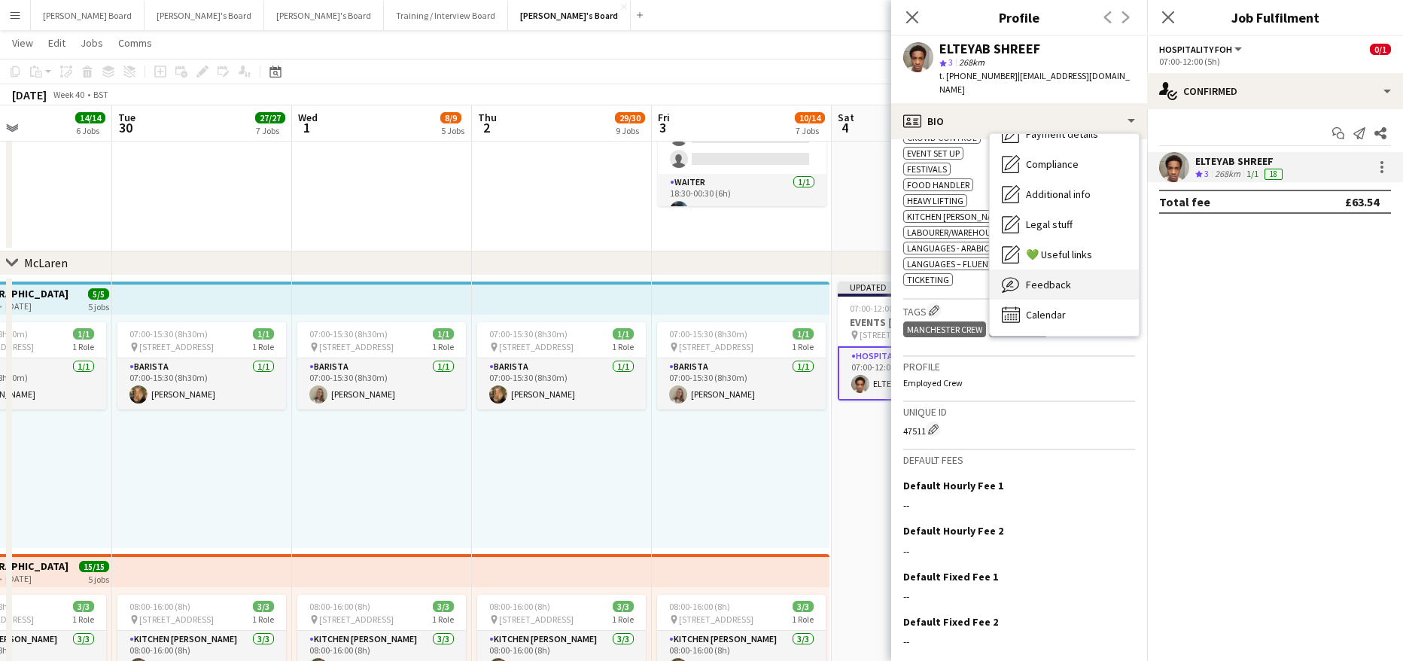
click at [1084, 269] on div "Feedback Feedback" at bounding box center [1063, 284] width 149 height 30
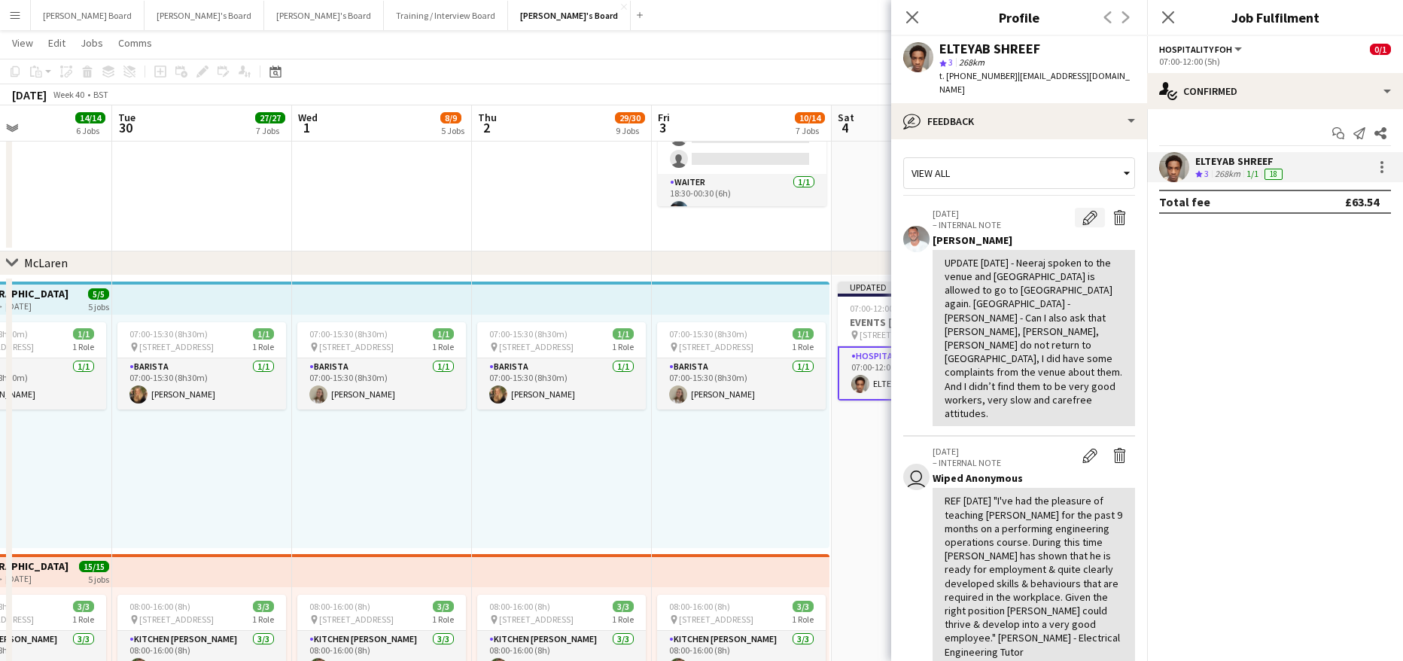
click at [1082, 210] on app-icon "Edit internal note" at bounding box center [1089, 217] width 15 height 15
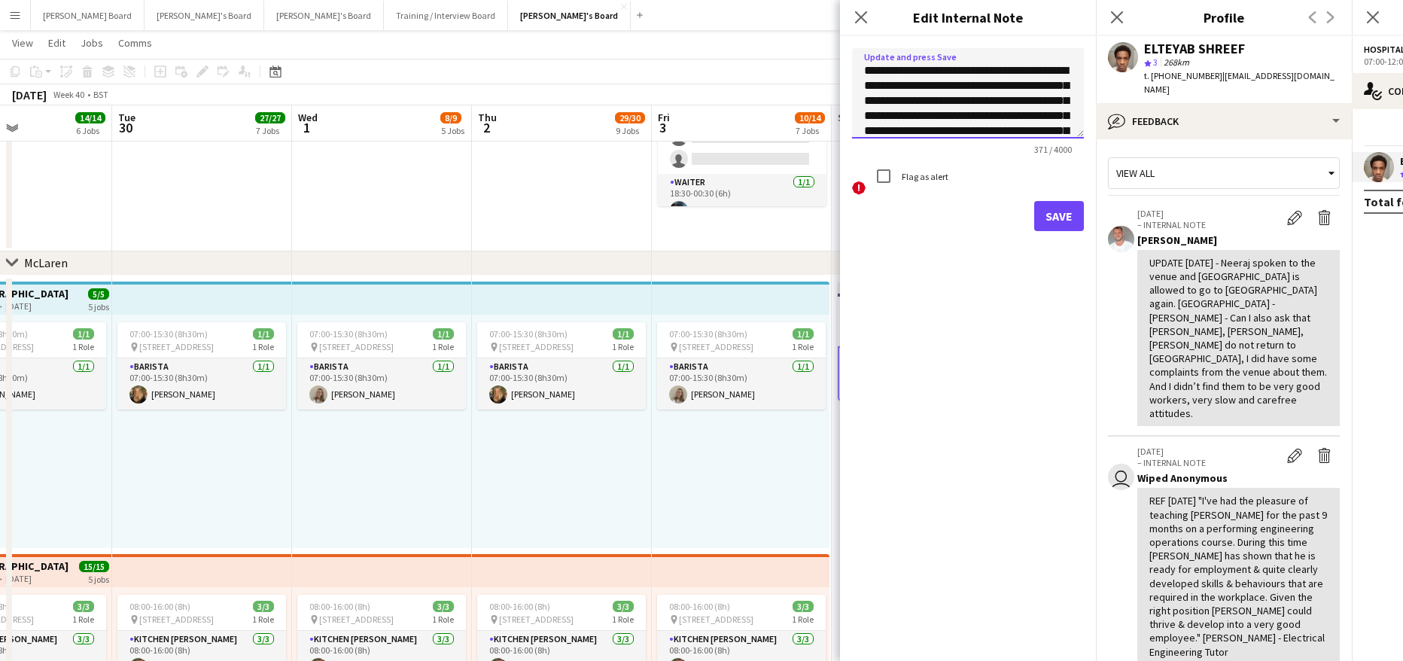
drag, startPoint x: 984, startPoint y: 102, endPoint x: 865, endPoint y: 56, distance: 128.1
click at [865, 56] on textarea "**********" at bounding box center [968, 93] width 232 height 90
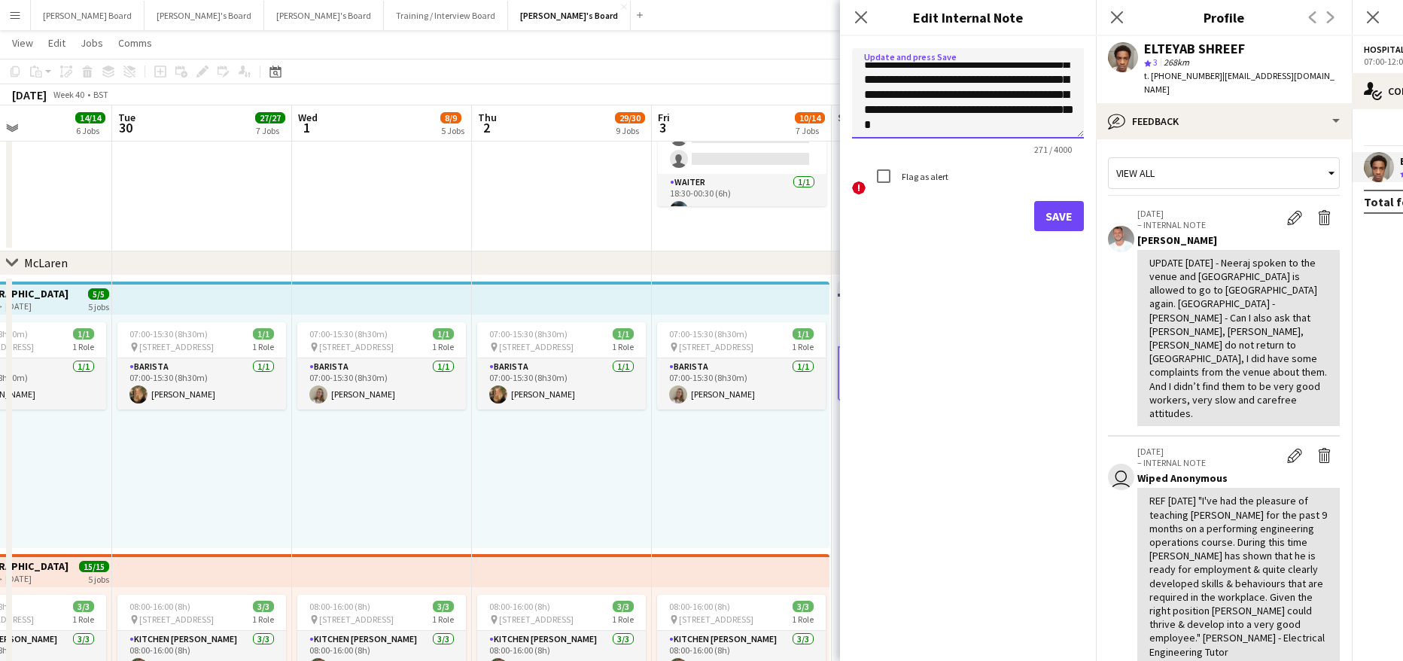
scroll to position [53, 0]
type textarea "**********"
click at [1042, 209] on button "Save" at bounding box center [1059, 216] width 50 height 30
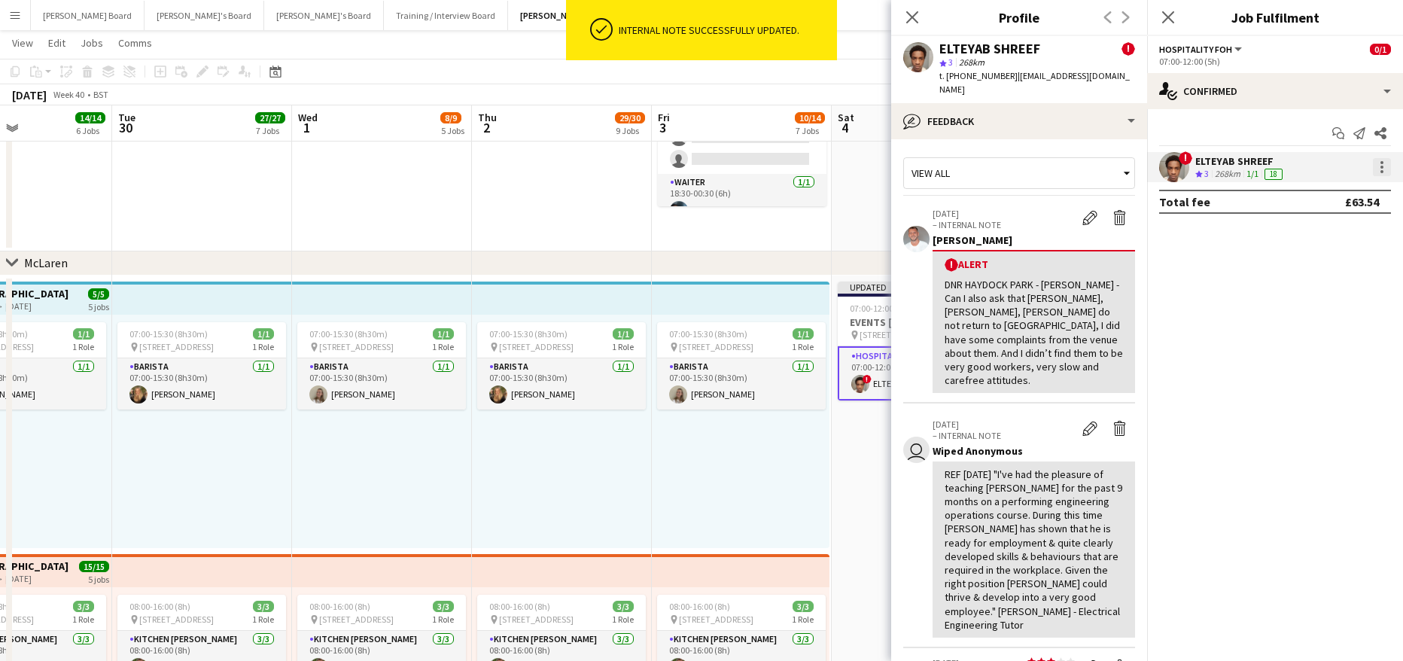
click at [1379, 164] on div at bounding box center [1382, 167] width 18 height 18
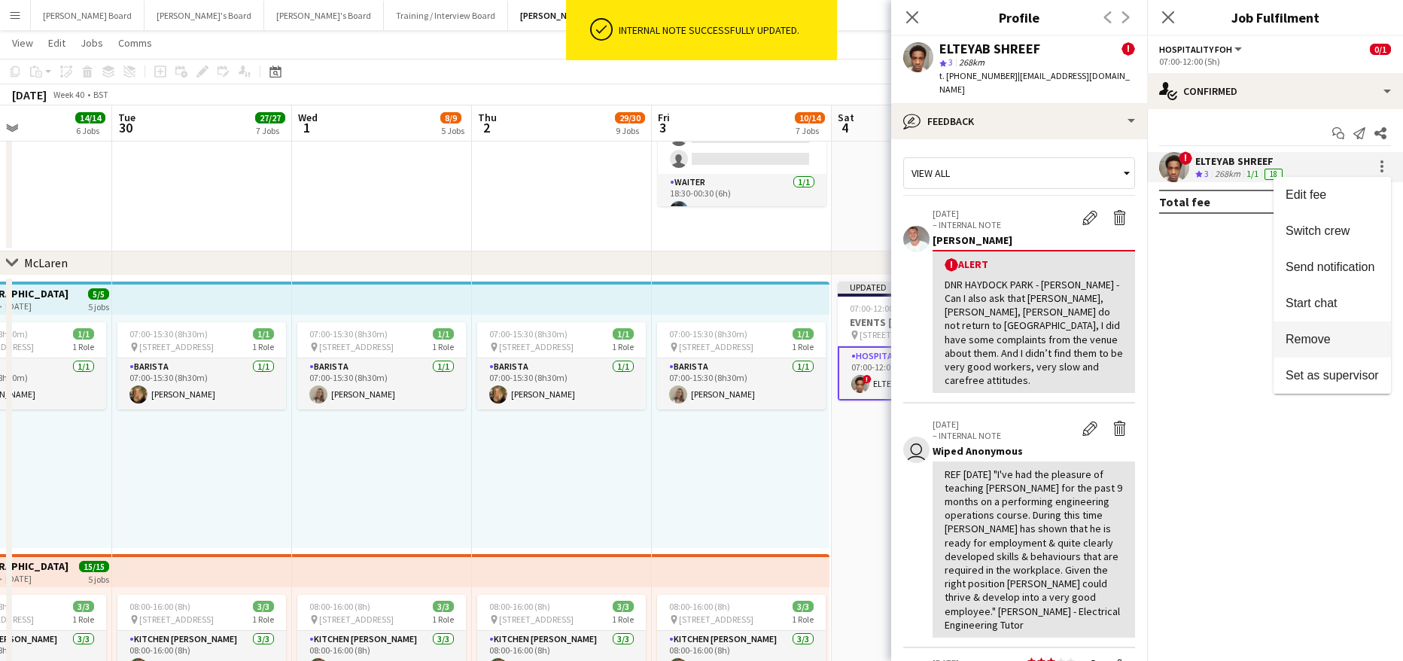
click at [1328, 336] on span "Remove" at bounding box center [1307, 339] width 45 height 13
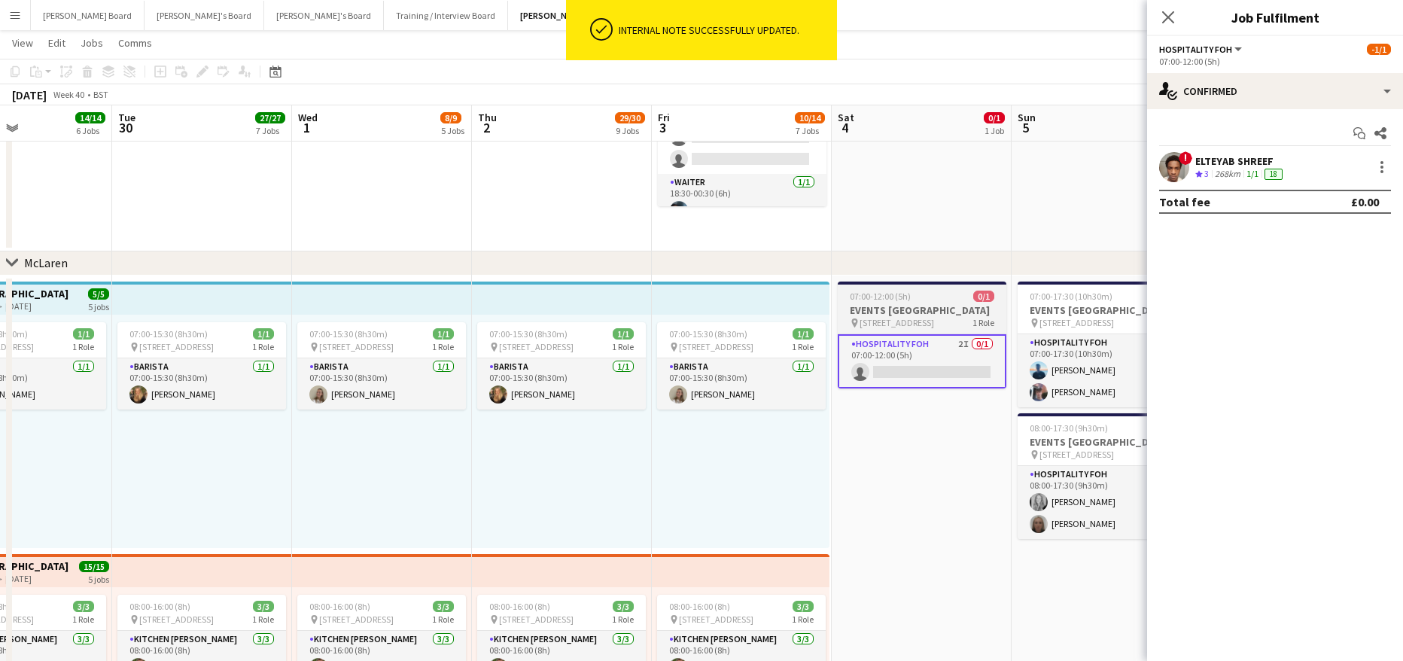
click at [935, 355] on app-job-card "07:00-12:00 (5h) 0/1 EVENTS [GEOGRAPHIC_DATA] pin Woking, GU21 4YH 1 Role Hospi…" at bounding box center [921, 334] width 169 height 107
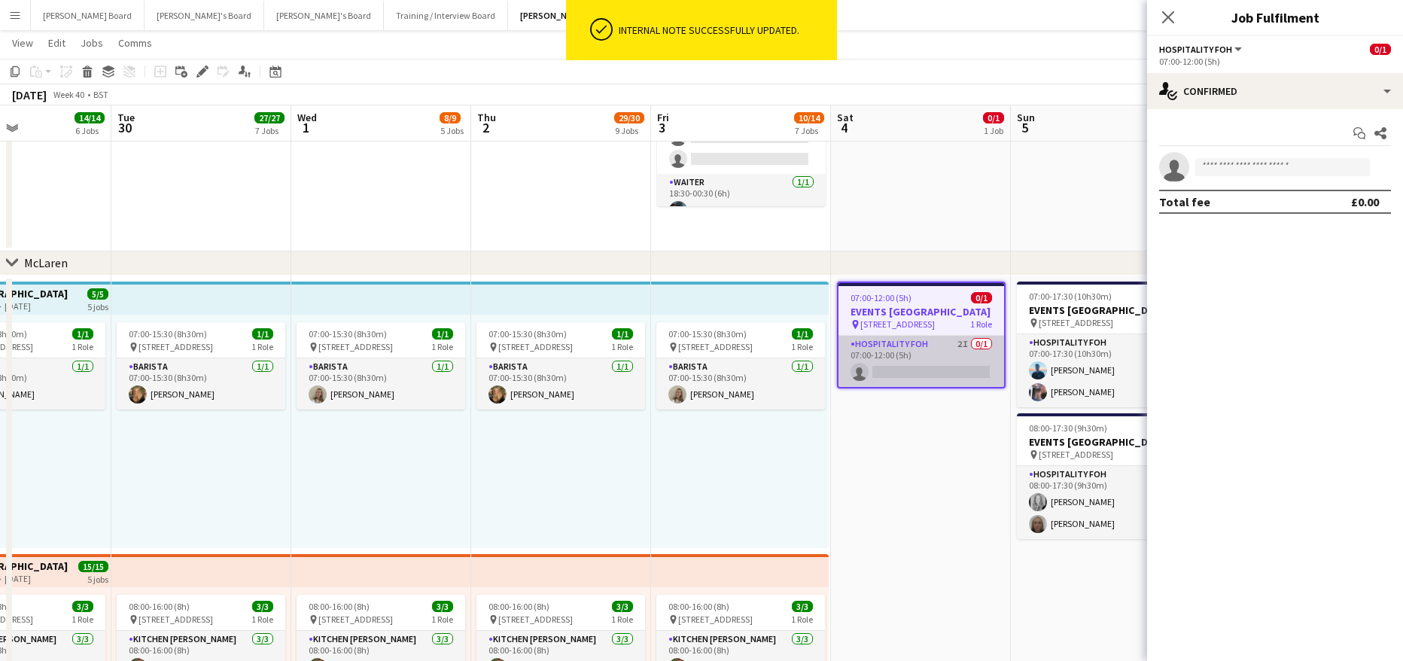
click at [935, 358] on app-card-role "Hospitality FOH 2I 0/1 07:00-12:00 (5h) single-neutral-actions" at bounding box center [921, 361] width 166 height 51
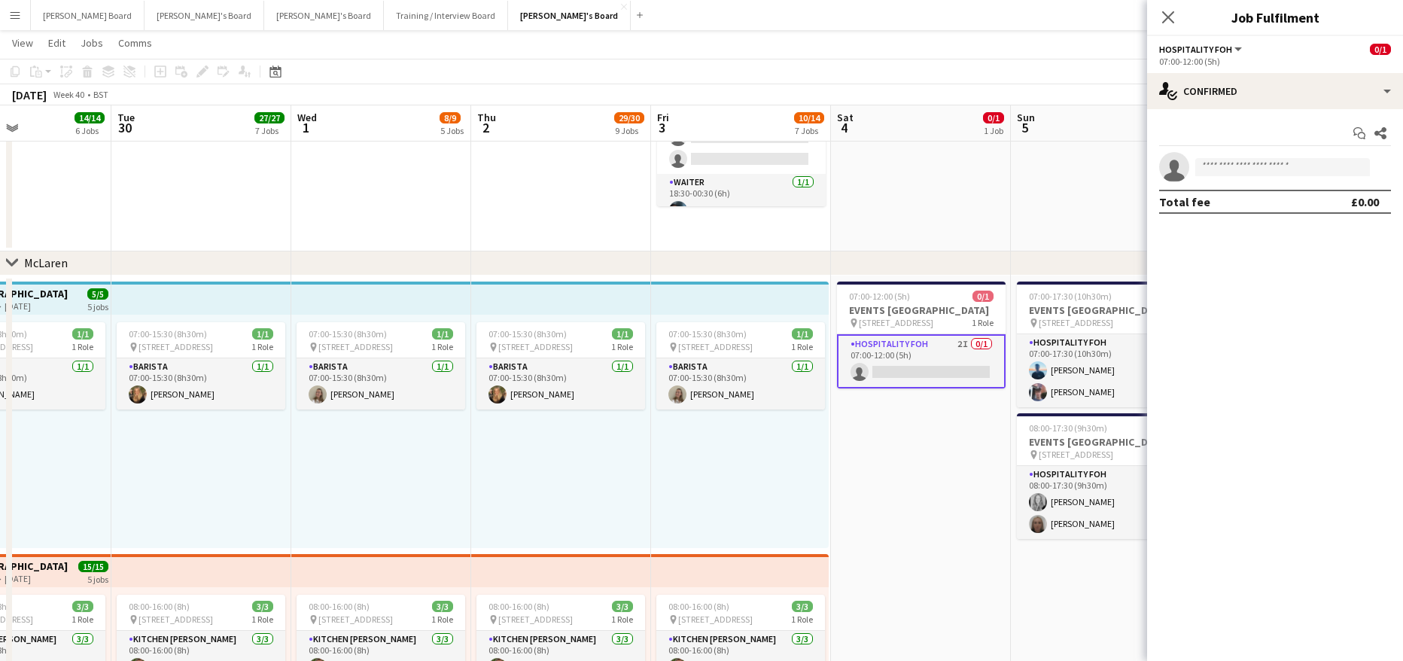
click at [941, 355] on app-card-role "Hospitality FOH 2I 0/1 07:00-12:00 (5h) single-neutral-actions" at bounding box center [921, 361] width 169 height 54
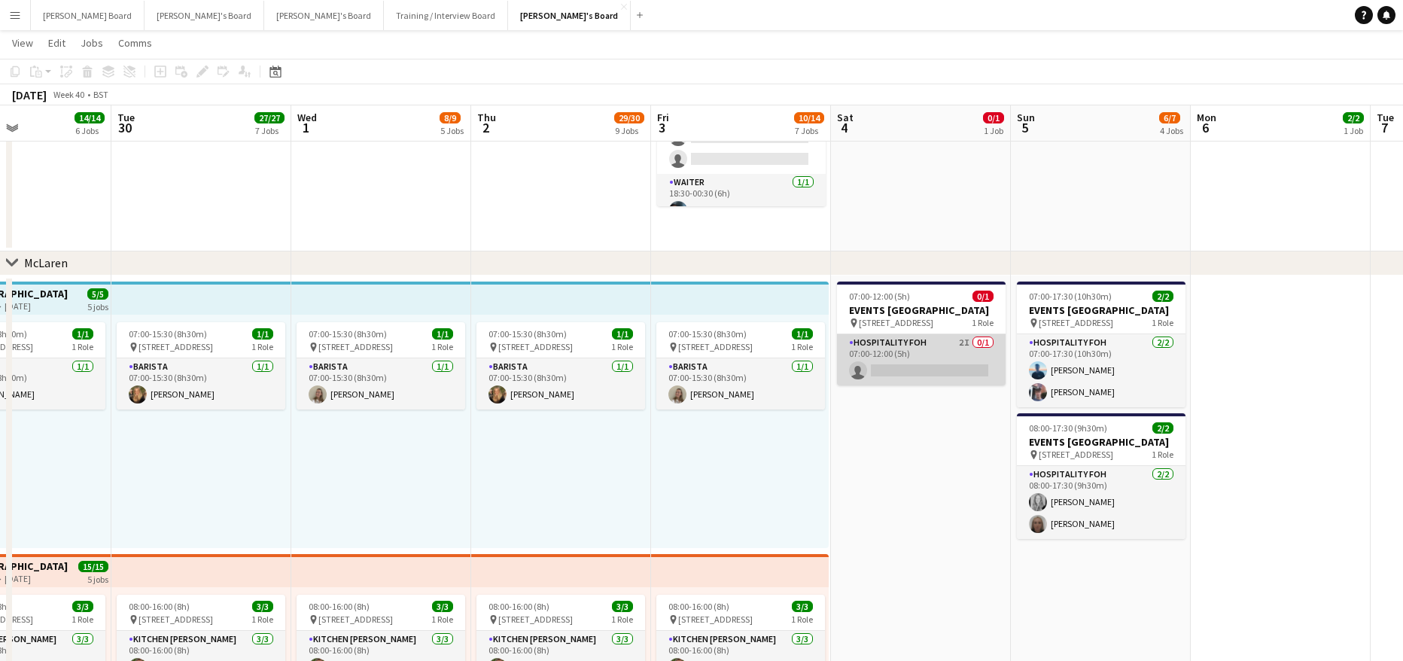
click at [905, 376] on app-card-role "Hospitality FOH 2I 0/1 07:00-12:00 (5h) single-neutral-actions" at bounding box center [921, 359] width 169 height 51
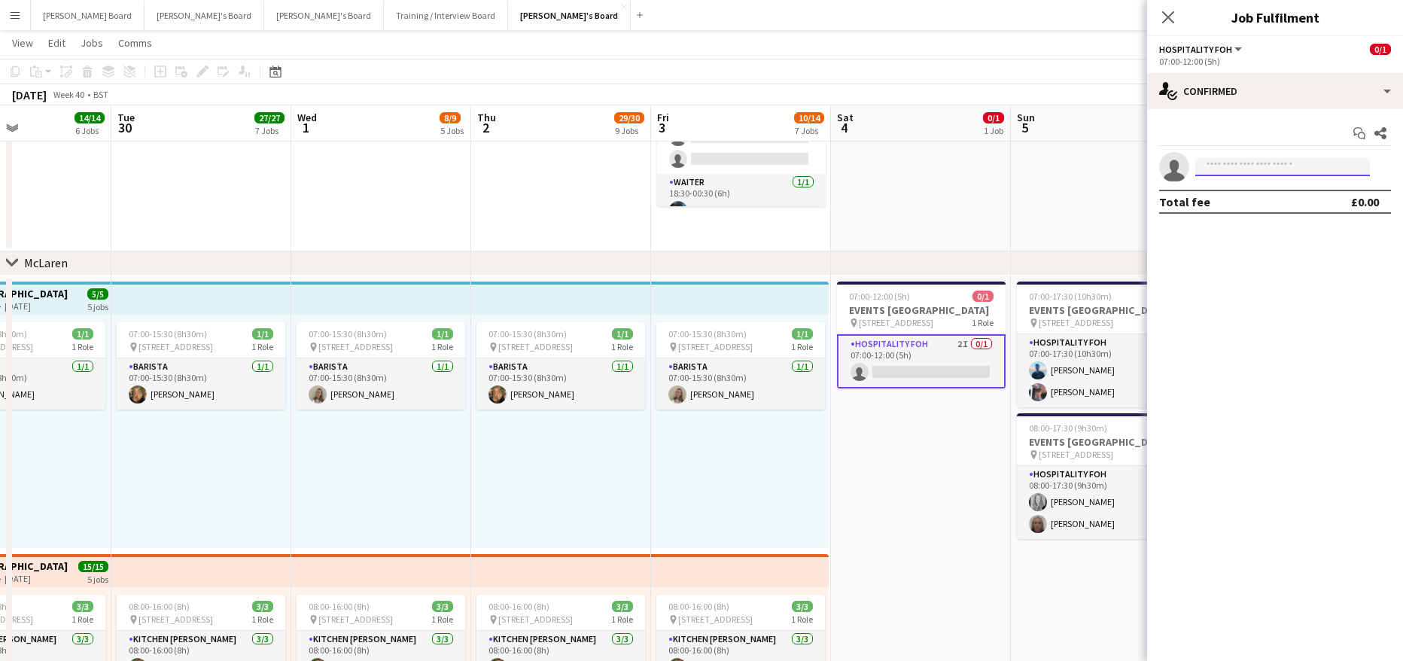
click at [1215, 161] on input at bounding box center [1282, 167] width 175 height 18
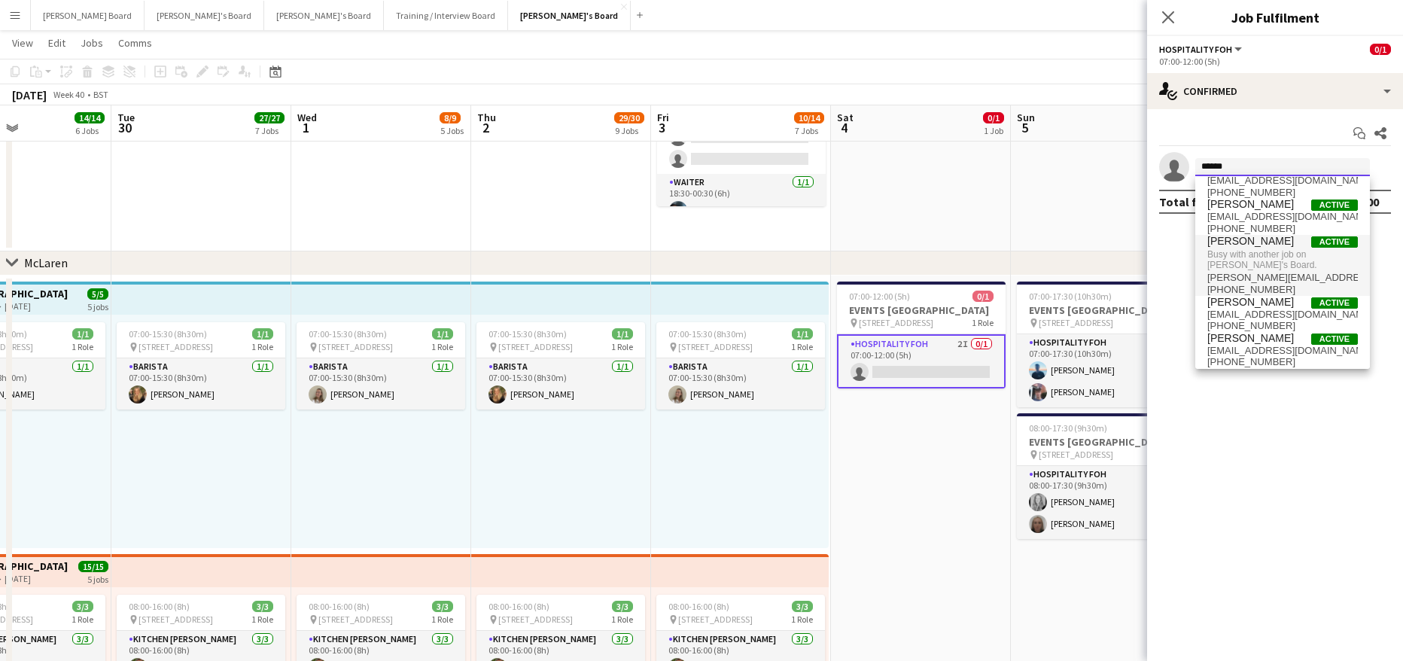
scroll to position [26, 0]
type input "******"
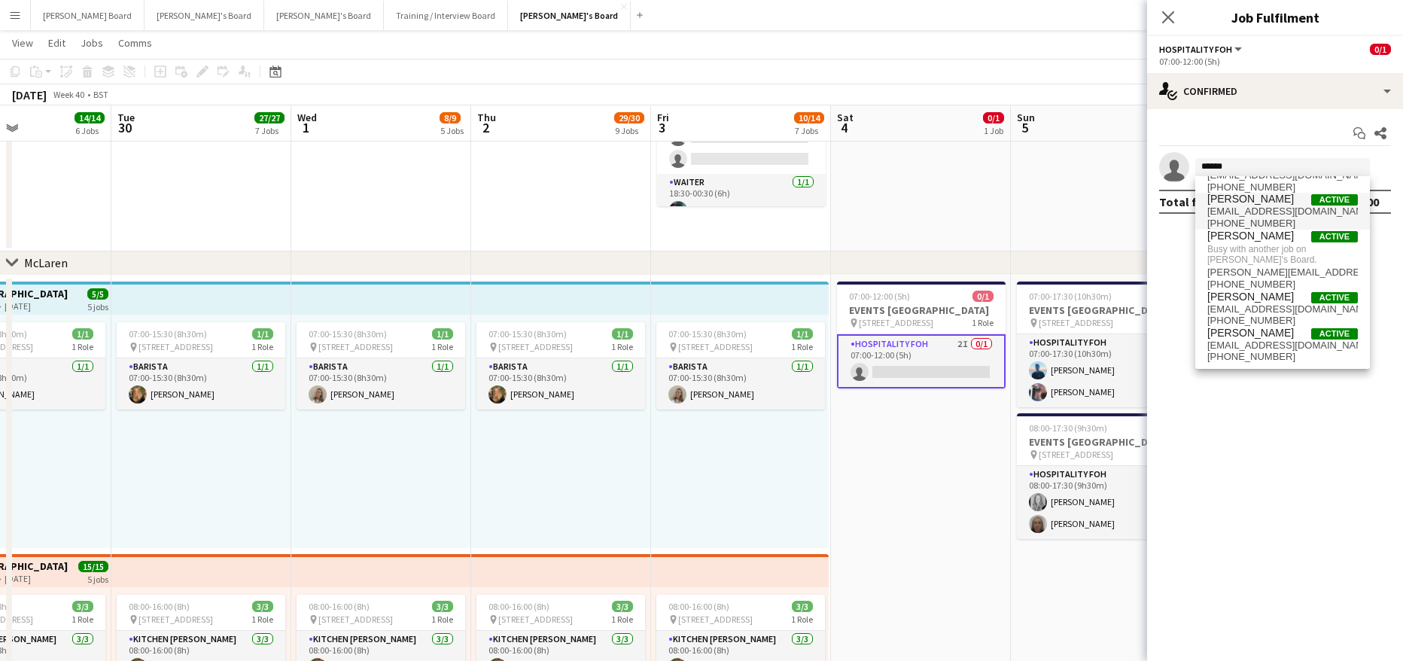
click at [1284, 205] on span "[EMAIL_ADDRESS][DOMAIN_NAME]" at bounding box center [1282, 211] width 150 height 12
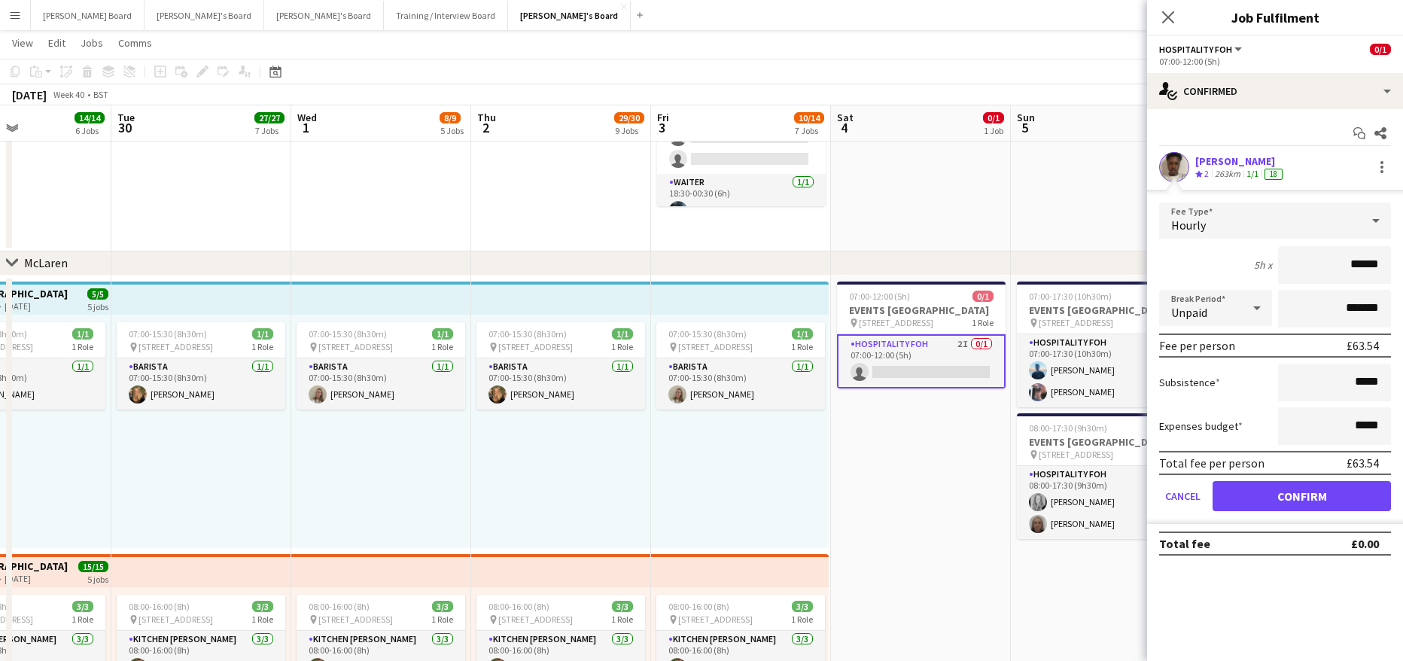
click at [1246, 177] on div "1/1" at bounding box center [1252, 174] width 18 height 13
click at [1286, 488] on button "Confirm" at bounding box center [1301, 496] width 178 height 30
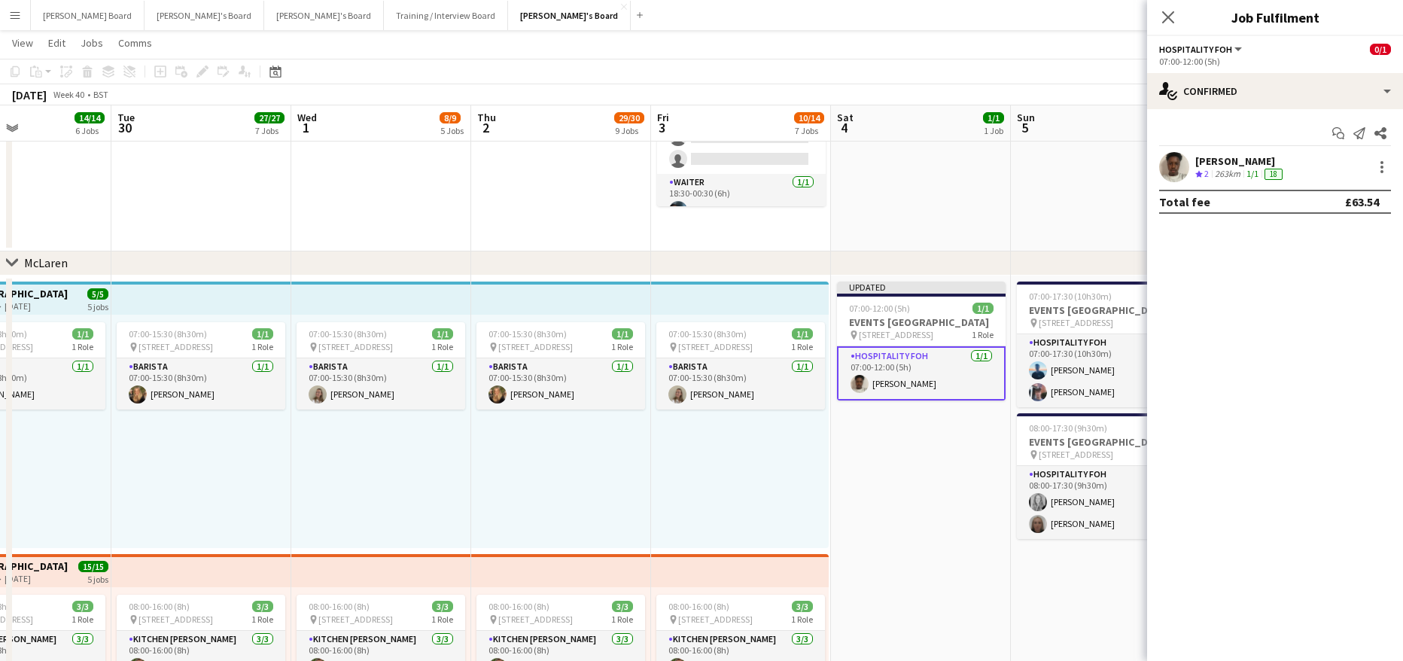
click at [1198, 163] on div "[PERSON_NAME]" at bounding box center [1240, 161] width 90 height 14
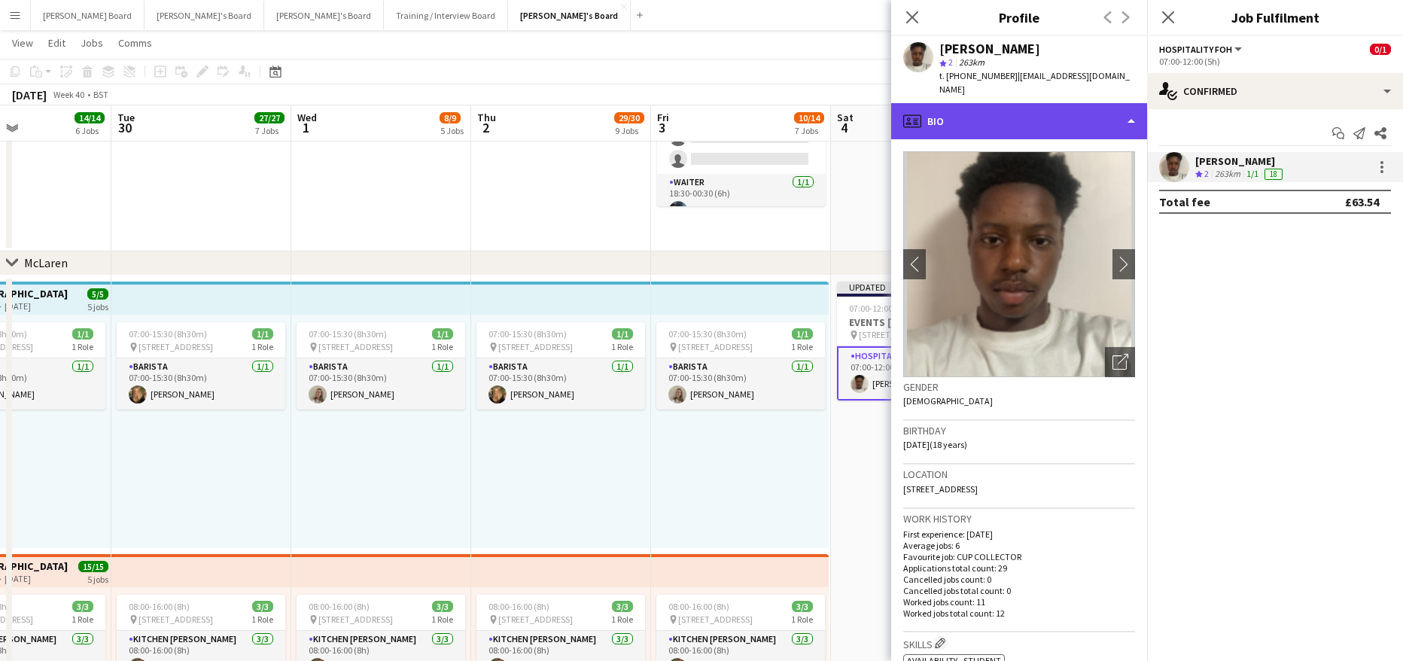
click at [1048, 103] on div "profile Bio" at bounding box center [1019, 121] width 256 height 36
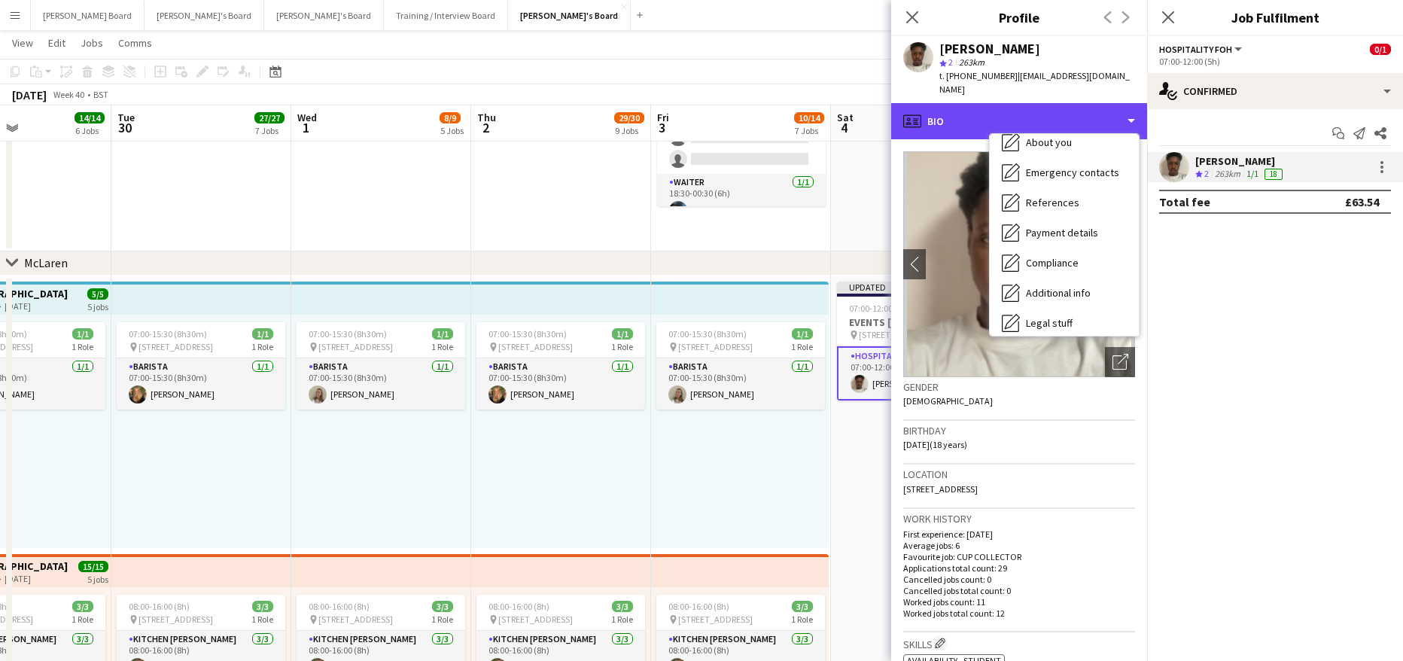
scroll to position [202, 0]
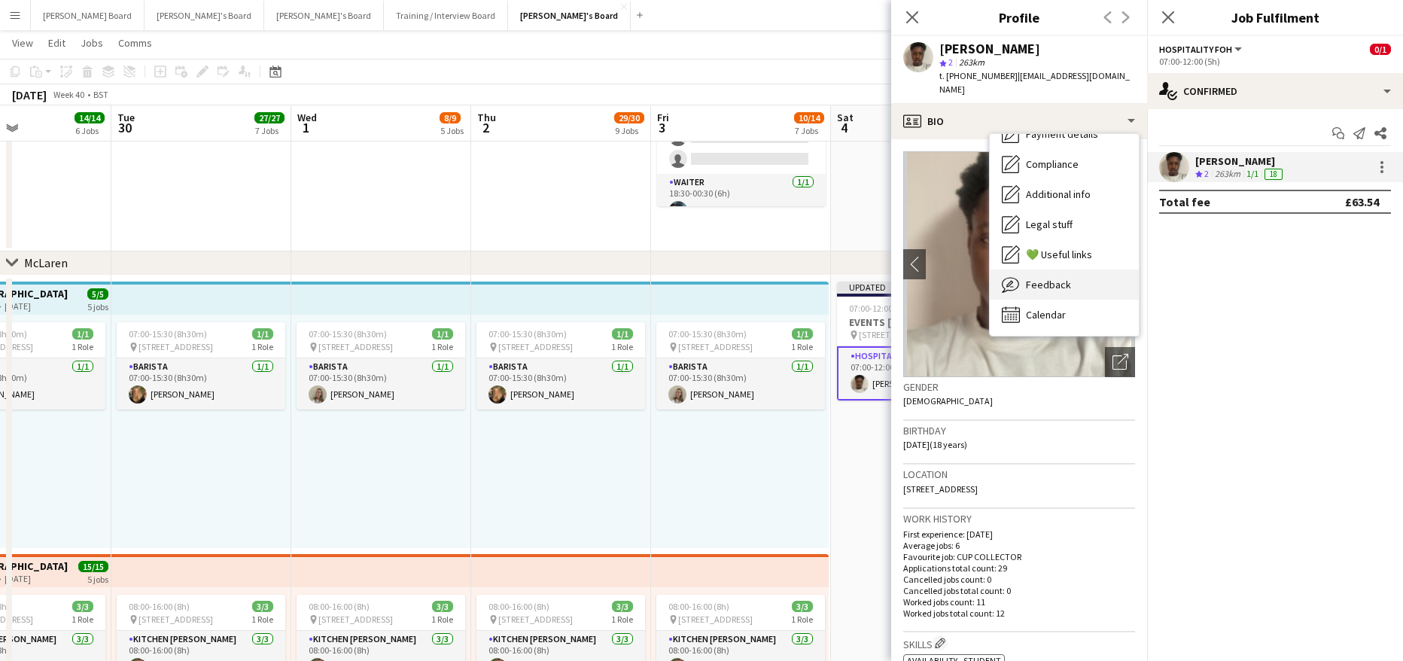
click at [1074, 270] on div "Feedback Feedback" at bounding box center [1063, 284] width 149 height 30
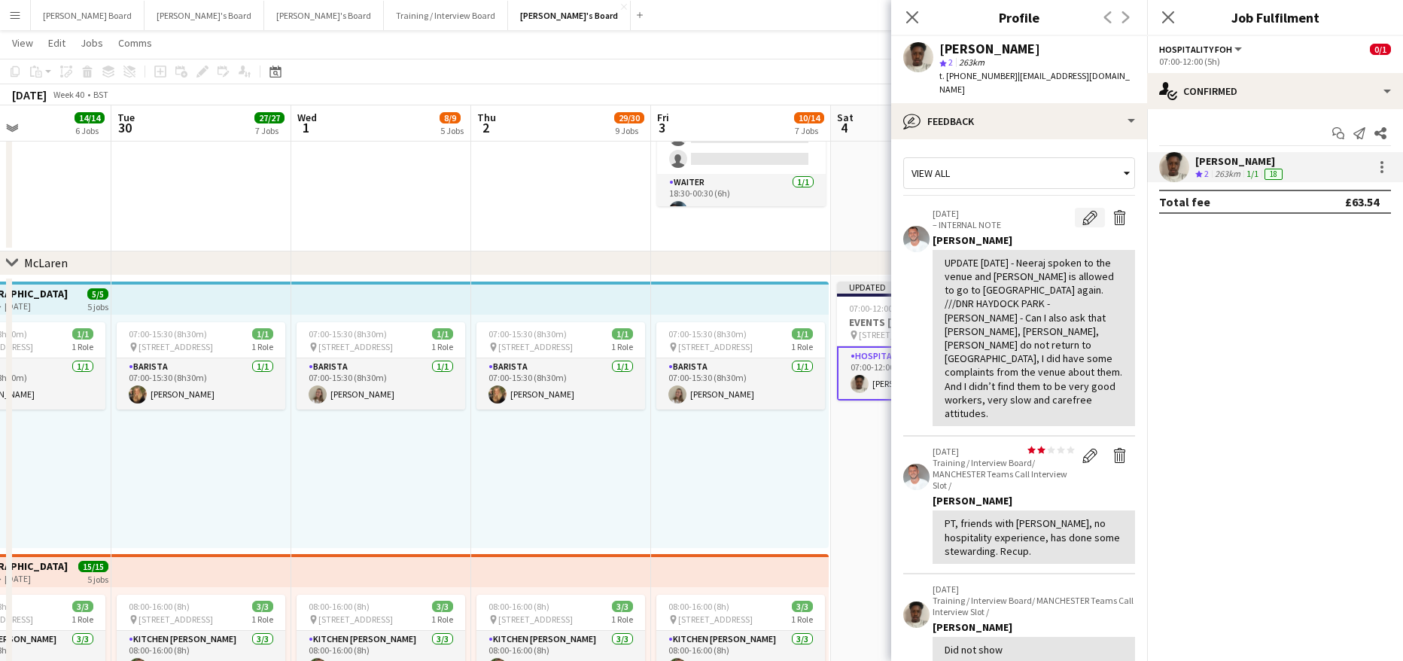
click at [1082, 210] on app-icon "Edit internal note" at bounding box center [1089, 217] width 15 height 15
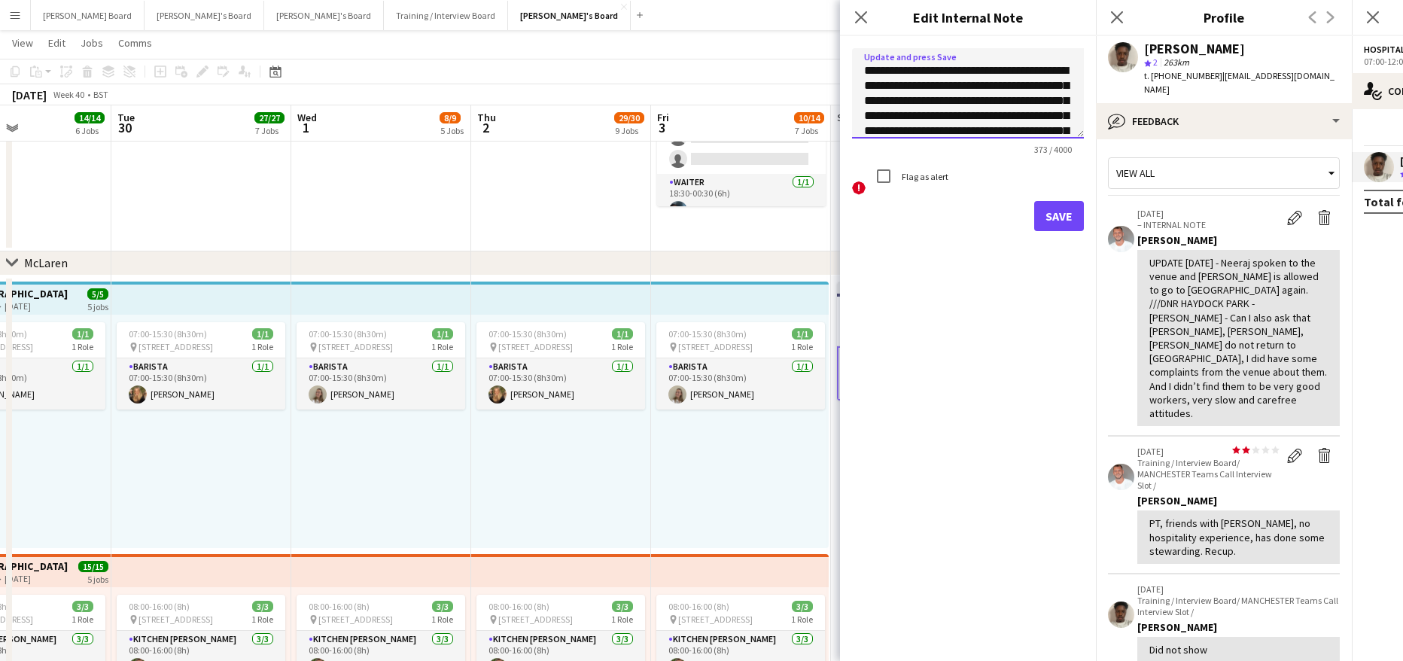
drag, startPoint x: 995, startPoint y: 97, endPoint x: 856, endPoint y: 65, distance: 142.7
click at [856, 65] on textarea "**********" at bounding box center [968, 93] width 232 height 90
type textarea "**********"
click at [1069, 218] on button "Save" at bounding box center [1059, 216] width 50 height 30
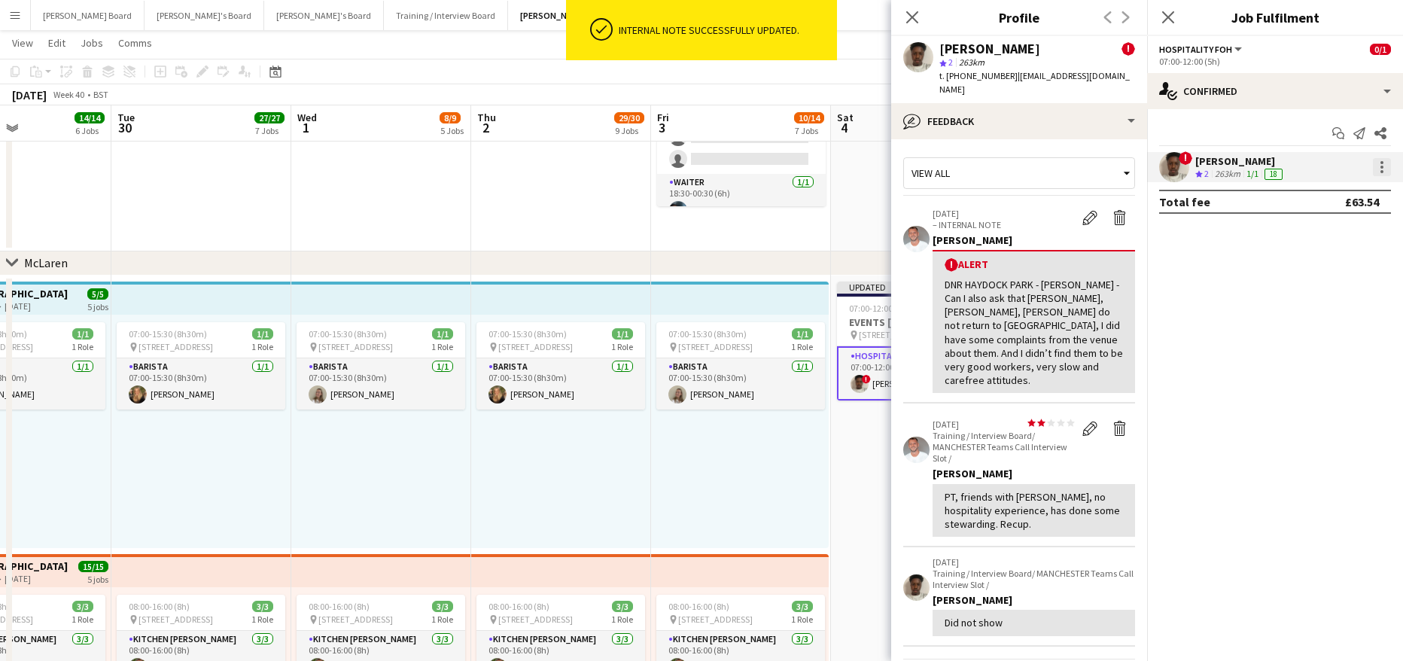
click at [1385, 165] on div at bounding box center [1382, 167] width 18 height 18
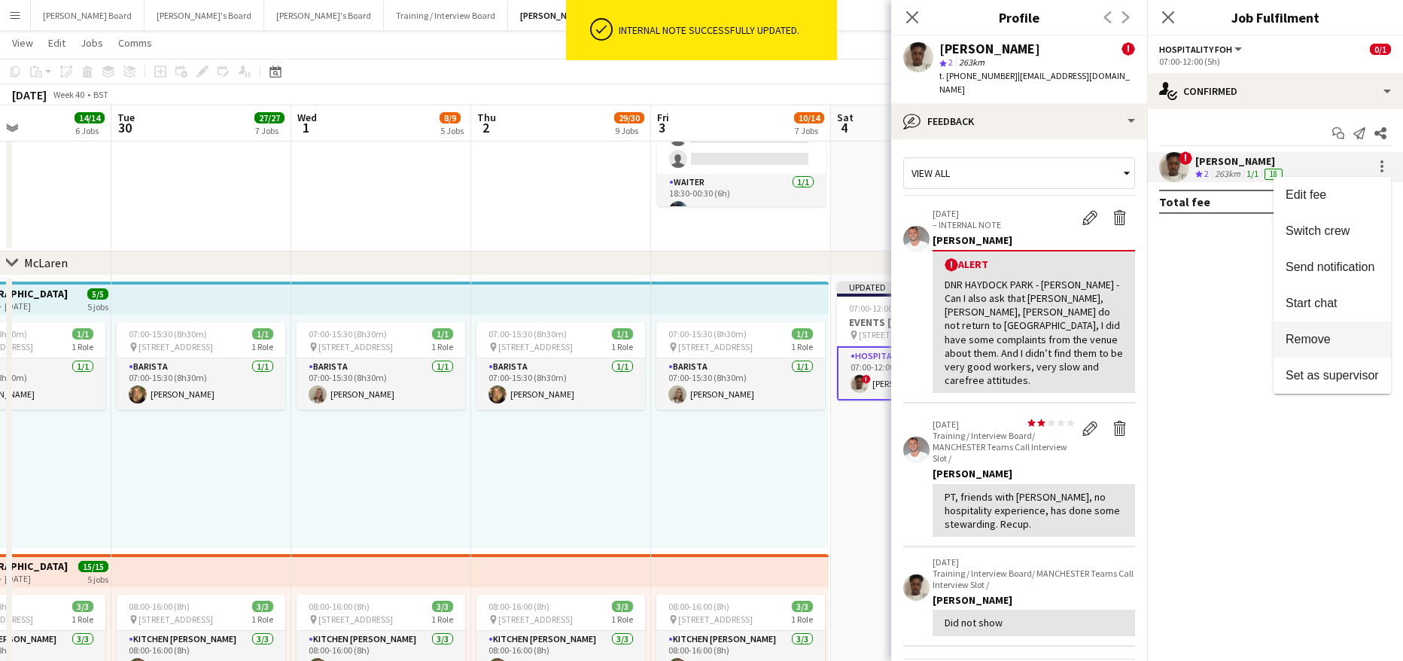
click at [1333, 342] on span "Remove" at bounding box center [1331, 340] width 93 height 14
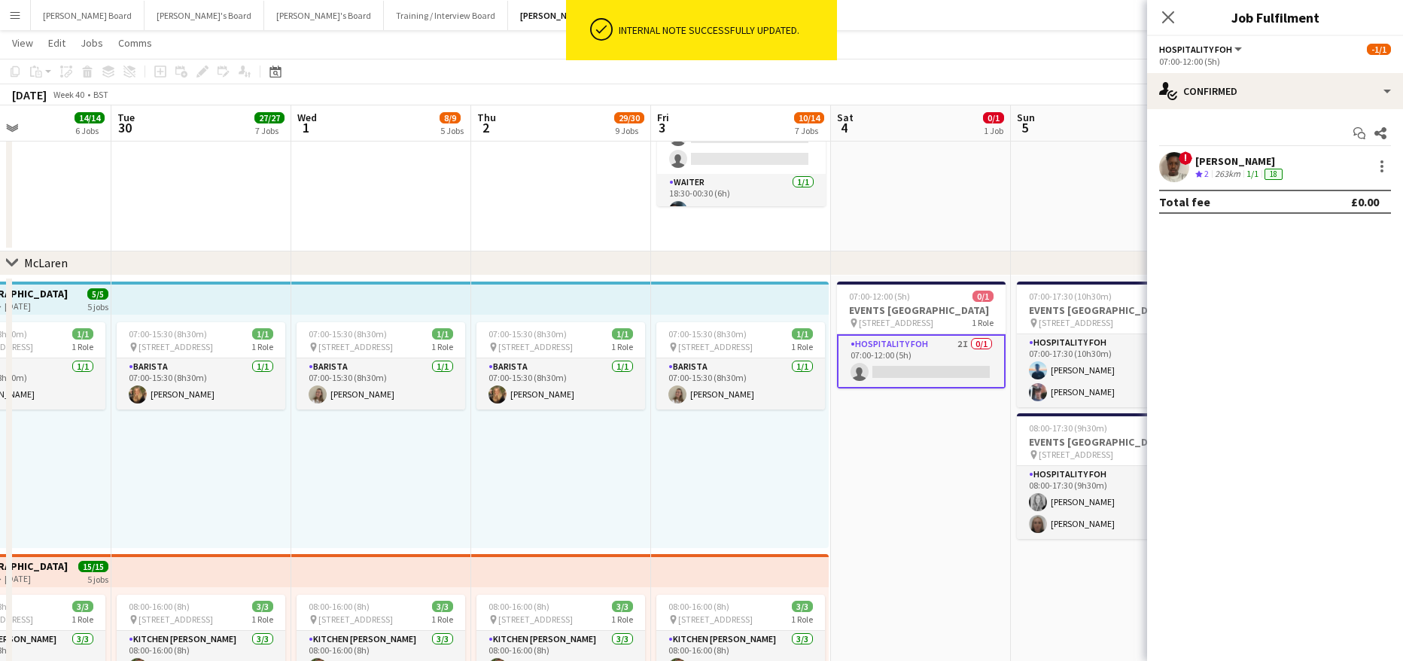
click at [1065, 214] on app-date-cell "07:30-13:30 (6h) 2/[STREET_ADDRESS] pin Farnham, GU10 3DJ 1 Role Housekeeping […" at bounding box center [1101, 60] width 180 height 384
